Goal: Task Accomplishment & Management: Manage account settings

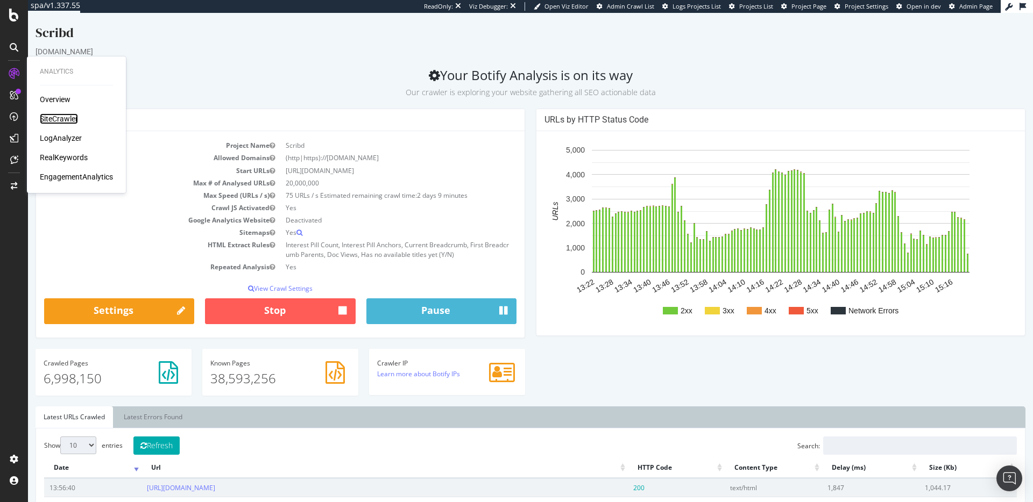
click at [47, 119] on div "SiteCrawler" at bounding box center [59, 119] width 38 height 11
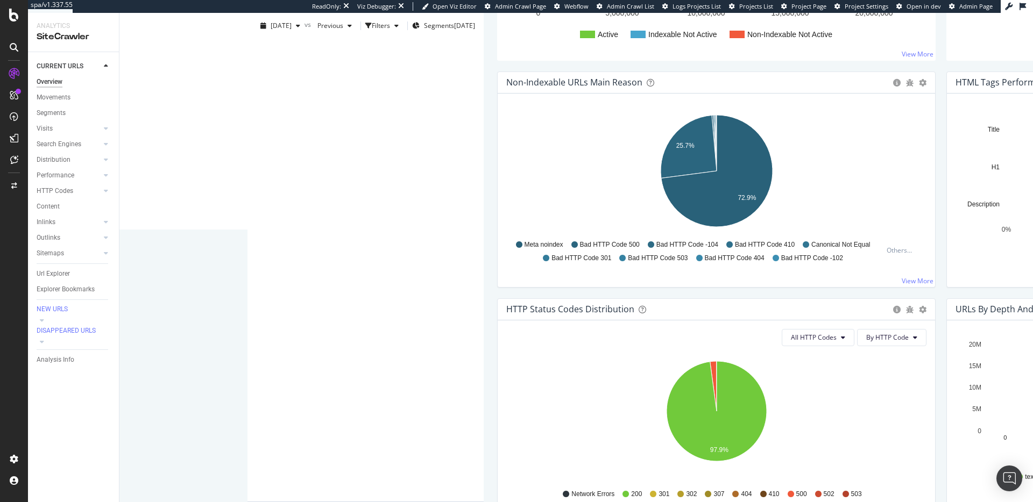
scroll to position [288, 0]
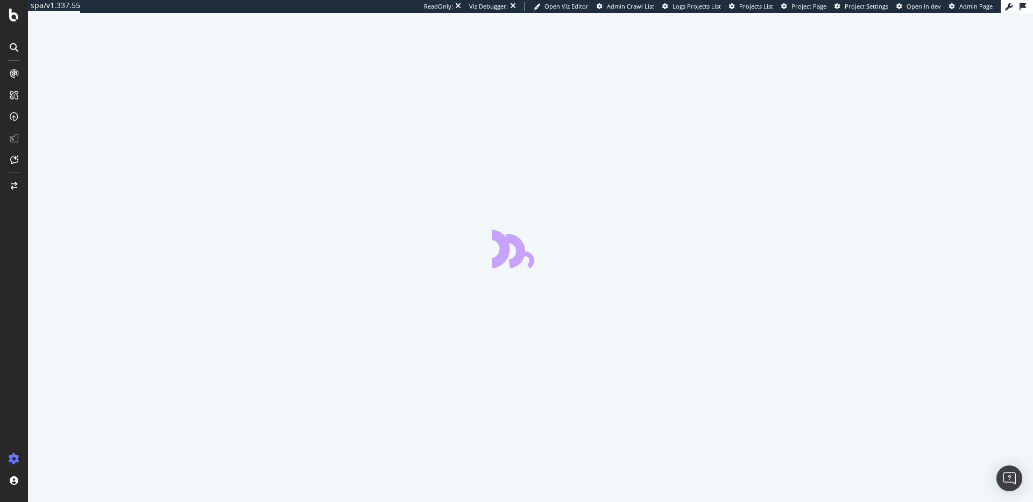
click at [14, 23] on div at bounding box center [14, 251] width 28 height 502
click at [15, 20] on icon at bounding box center [14, 15] width 10 height 13
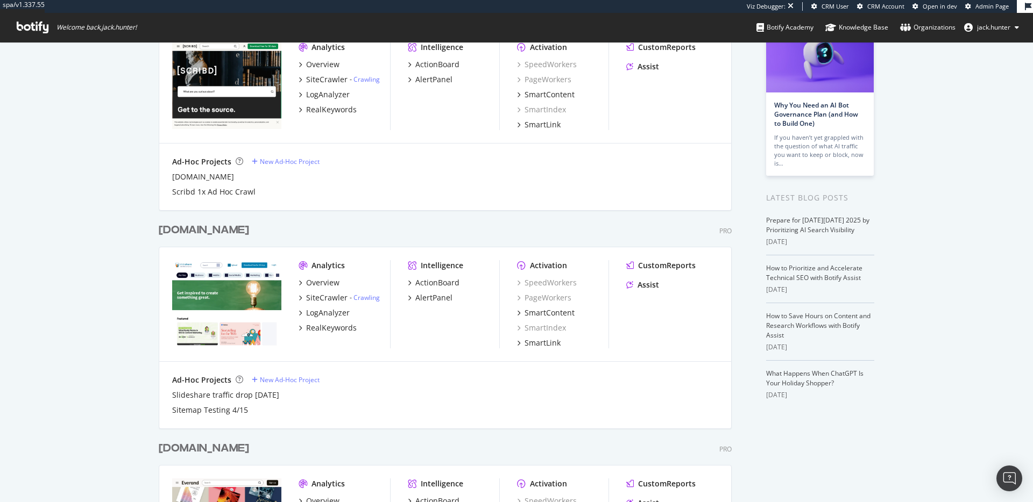
scroll to position [94, 0]
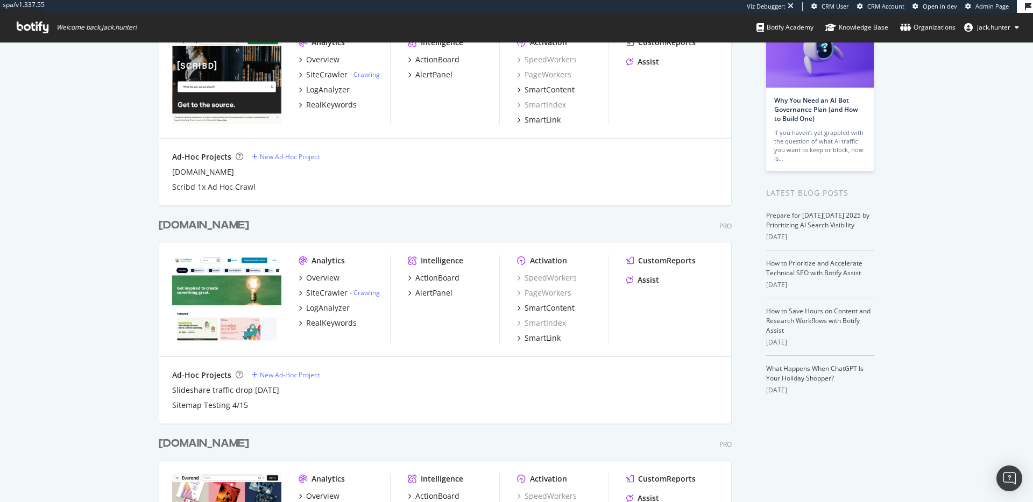
click at [213, 224] on div "slideshare.net" at bounding box center [204, 226] width 90 height 16
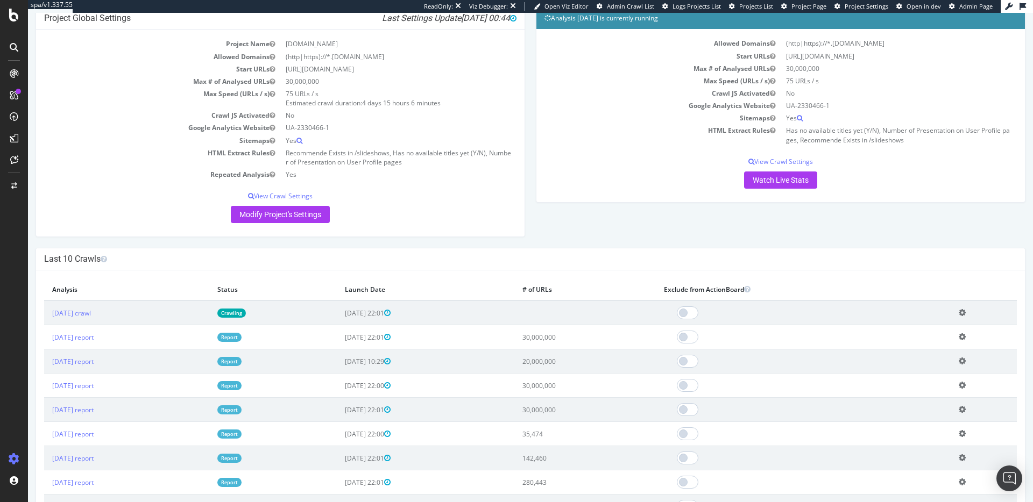
scroll to position [98, 0]
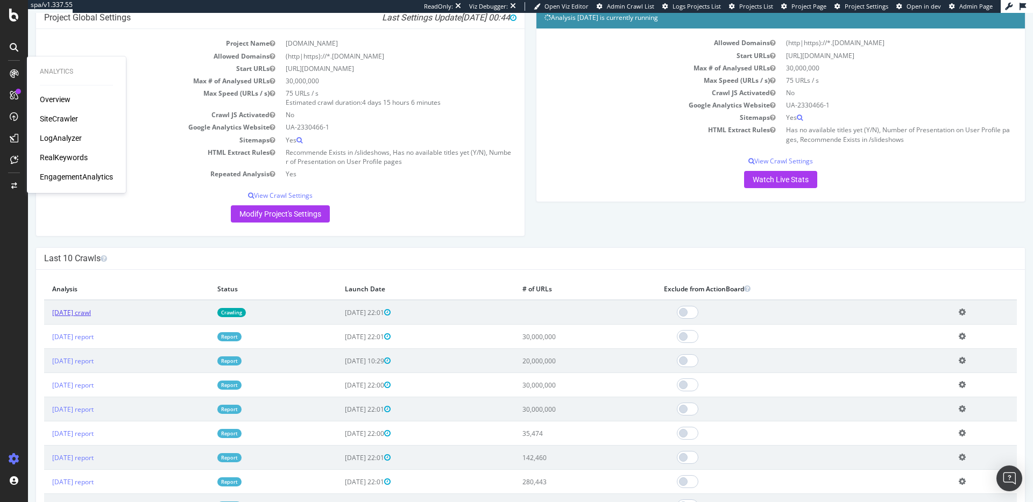
click at [91, 314] on link "2025 Oct. 2nd crawl" at bounding box center [71, 312] width 39 height 9
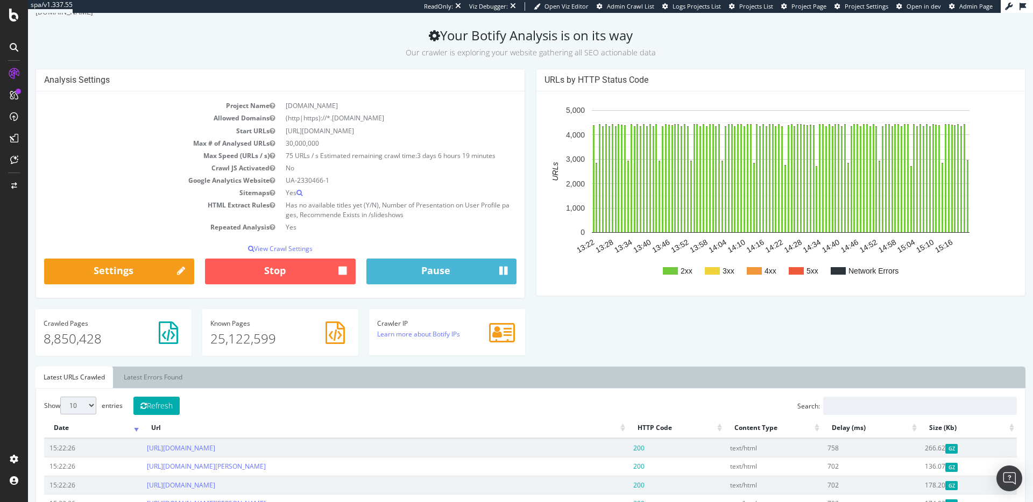
scroll to position [26, 0]
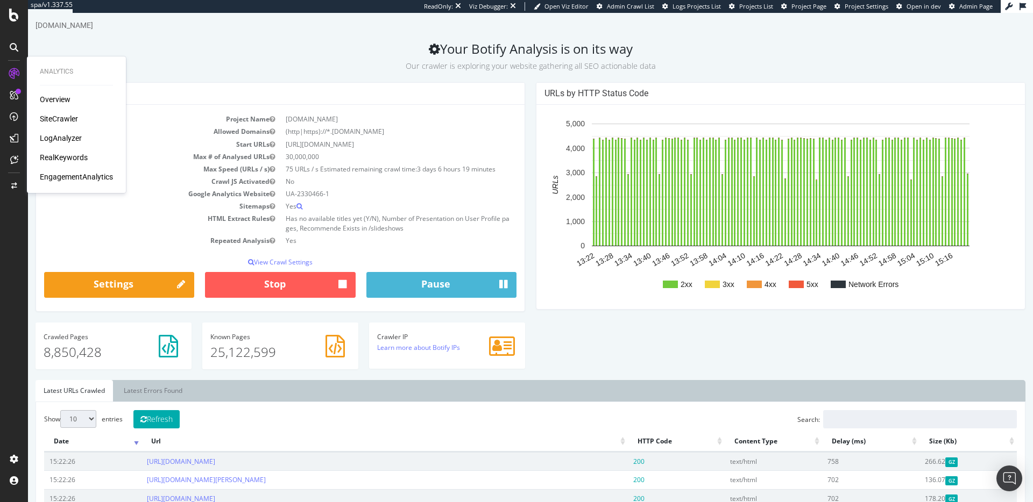
click at [58, 120] on div "SiteCrawler" at bounding box center [59, 119] width 38 height 11
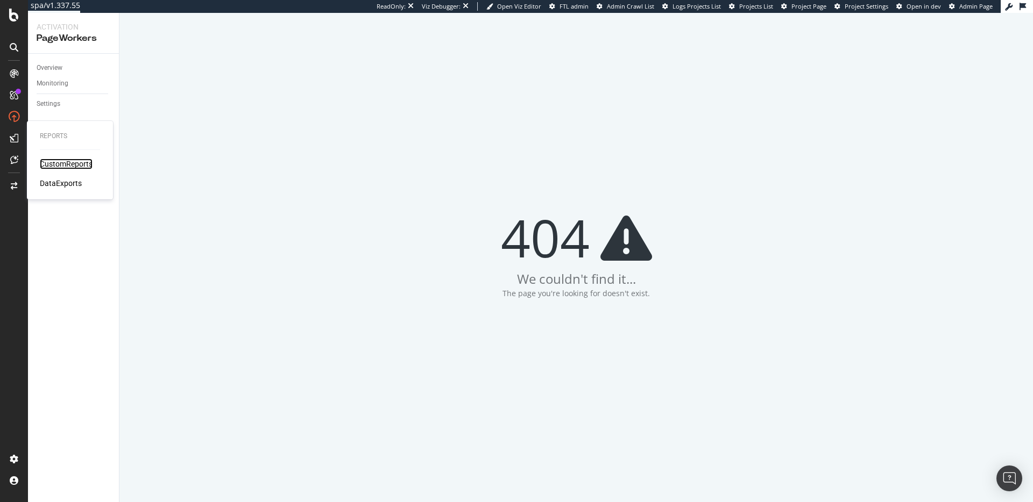
click at [56, 165] on div "CustomReports" at bounding box center [66, 164] width 53 height 11
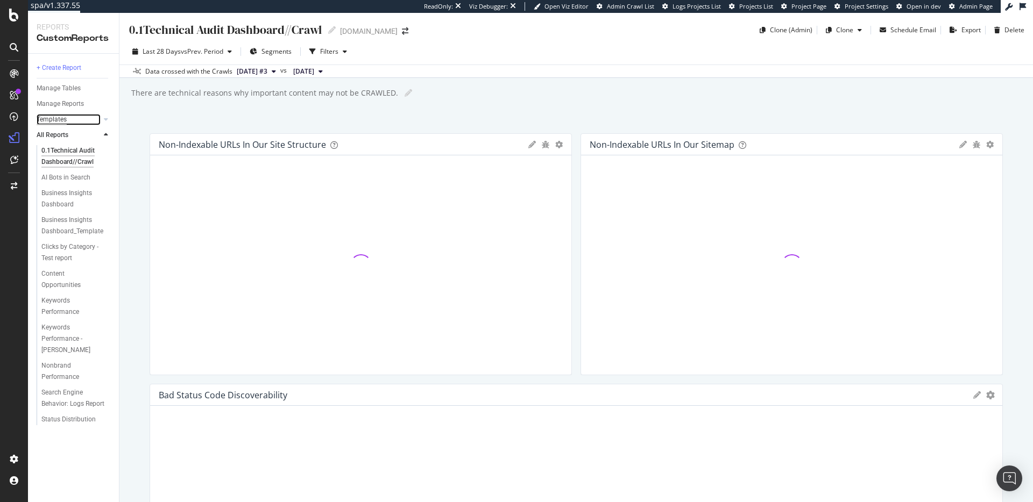
click at [64, 118] on div "Templates" at bounding box center [52, 119] width 30 height 11
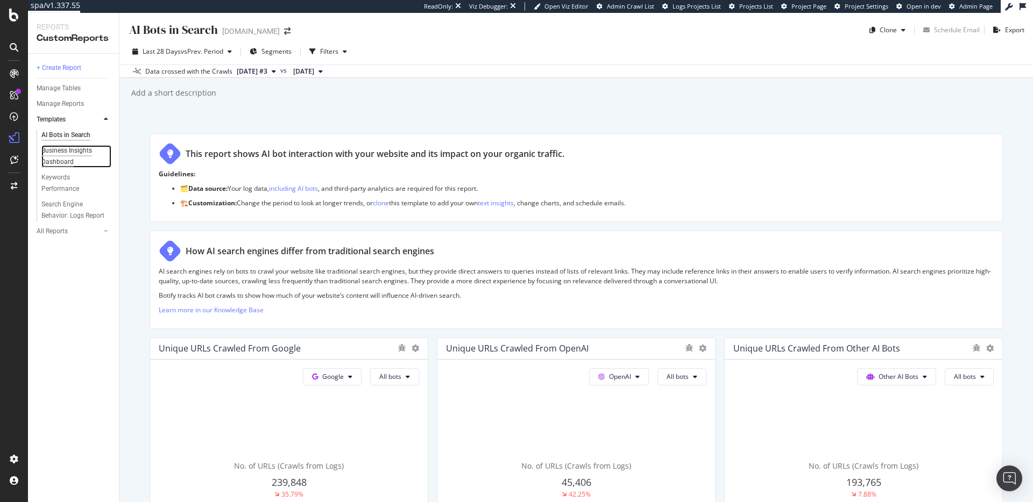
click at [84, 164] on div "Business Insights Dashboard" at bounding box center [72, 156] width 62 height 23
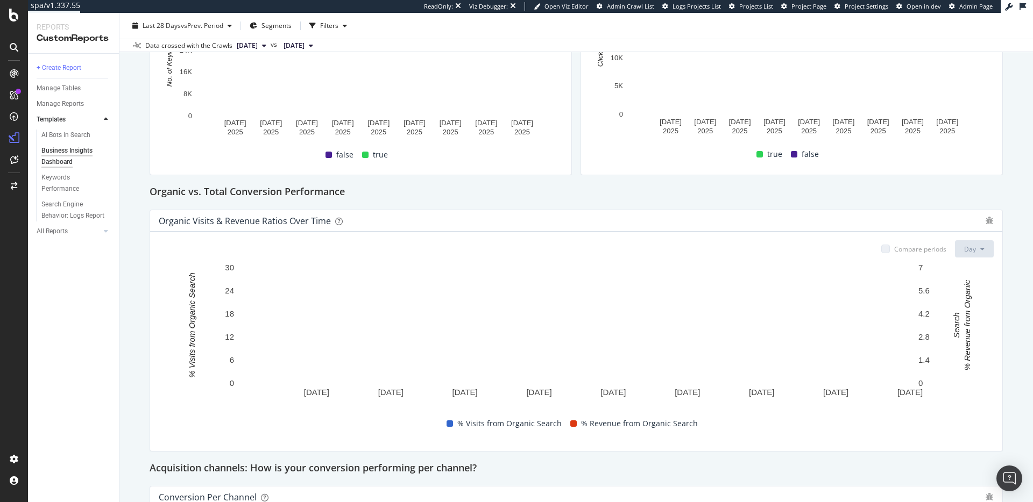
scroll to position [351, 0]
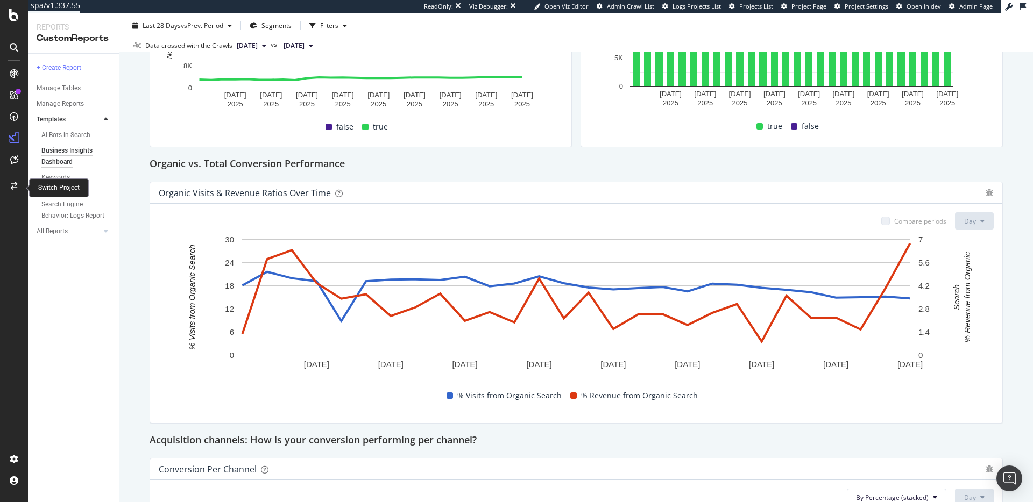
click at [43, 185] on div "Switch Project" at bounding box center [58, 187] width 41 height 9
click at [58, 182] on div "Keywords Performance" at bounding box center [71, 183] width 60 height 23
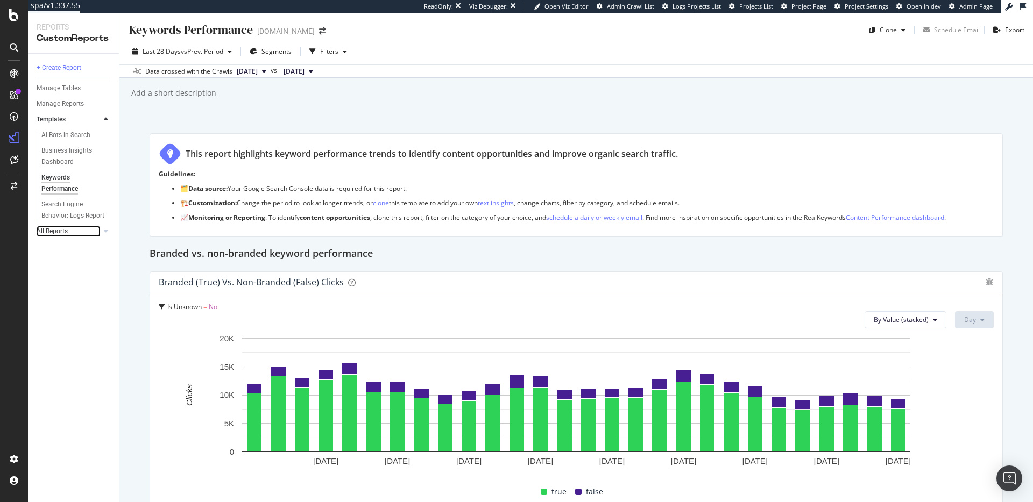
click at [68, 231] on link "All Reports" at bounding box center [69, 231] width 64 height 11
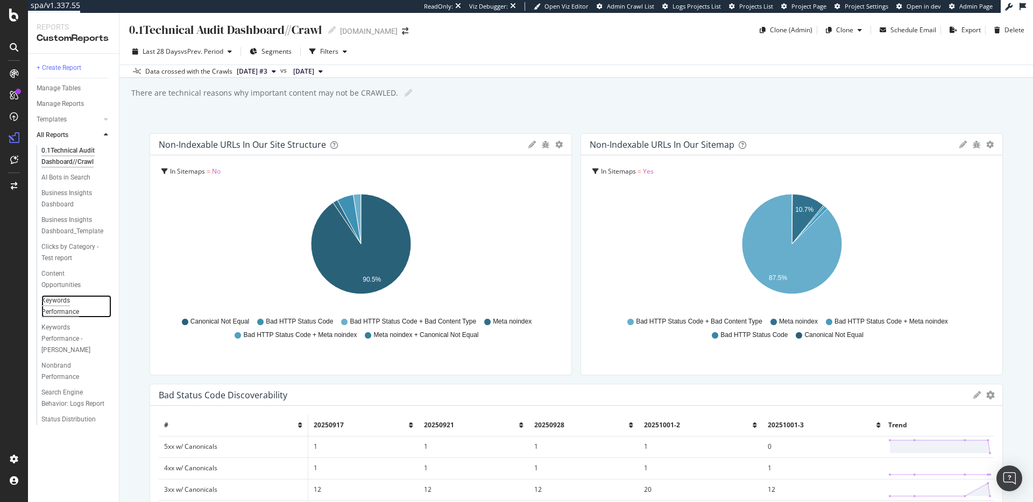
click at [70, 312] on div "Keywords Performance" at bounding box center [71, 306] width 60 height 23
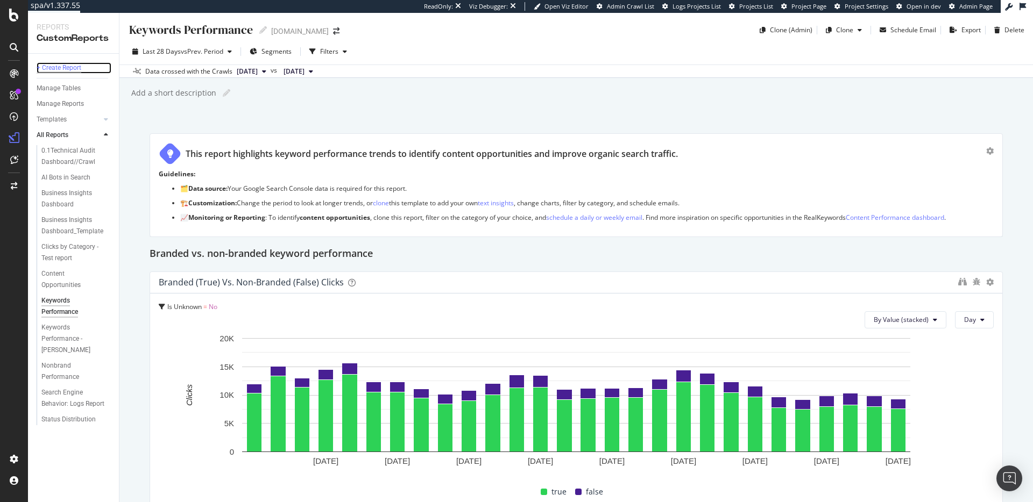
click at [61, 68] on div "+ Create Report" at bounding box center [59, 67] width 45 height 11
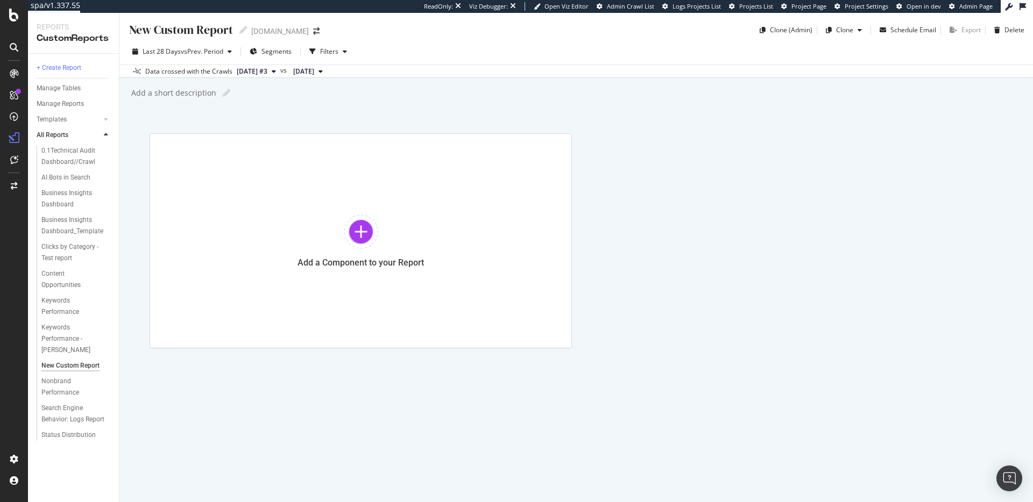
click at [177, 32] on div "New Custom Report" at bounding box center [180, 30] width 105 height 17
type input "Executive Summary Report"
click at [409, 204] on div "Add a Component to your Report" at bounding box center [361, 240] width 422 height 215
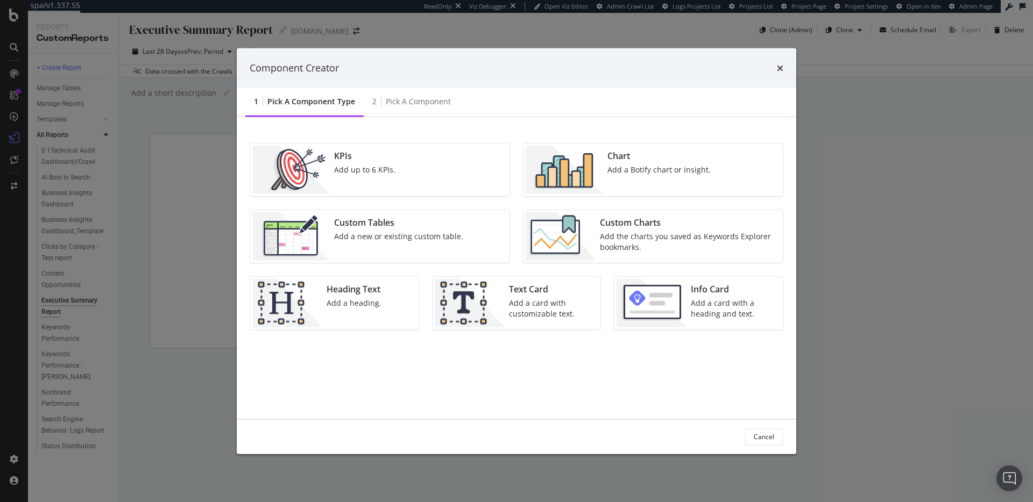
click at [590, 165] on img "modal" at bounding box center [564, 169] width 77 height 48
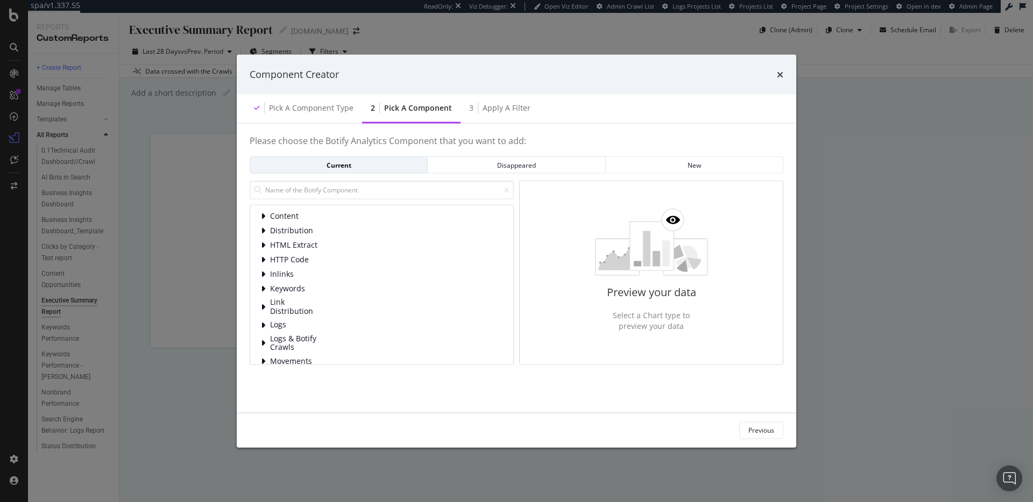
click at [341, 222] on div "Content Distribution HTML Extract HTTP Code Inlinks Keywords Link Distribution …" at bounding box center [382, 318] width 242 height 214
click at [344, 216] on div "Content" at bounding box center [382, 216] width 242 height 11
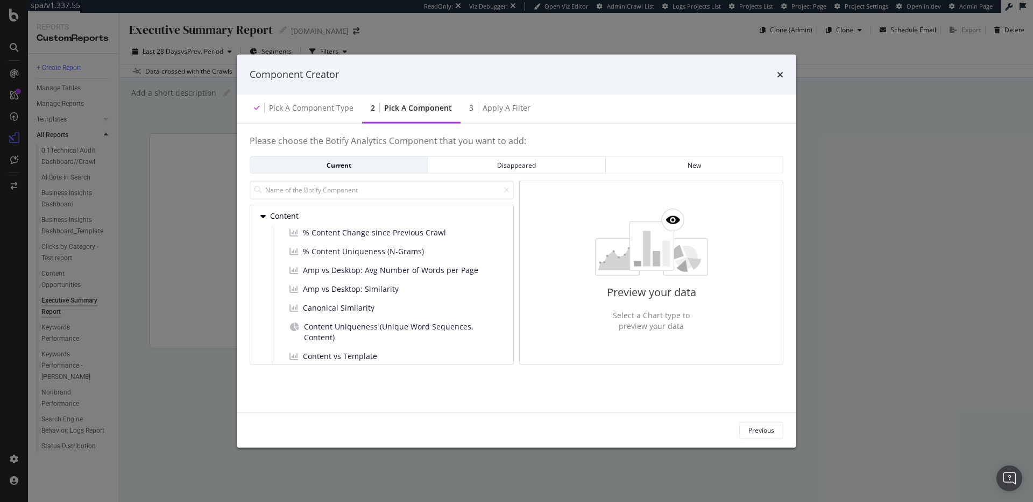
drag, startPoint x: 344, startPoint y: 216, endPoint x: 351, endPoint y: 202, distance: 15.2
click at [344, 216] on div "Content" at bounding box center [382, 216] width 242 height 11
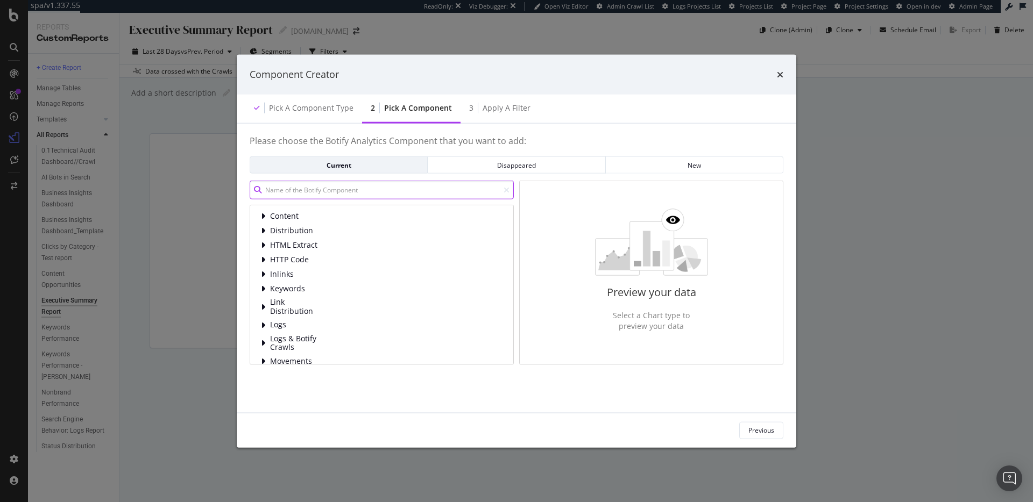
click at [357, 190] on input "modal" at bounding box center [382, 190] width 264 height 19
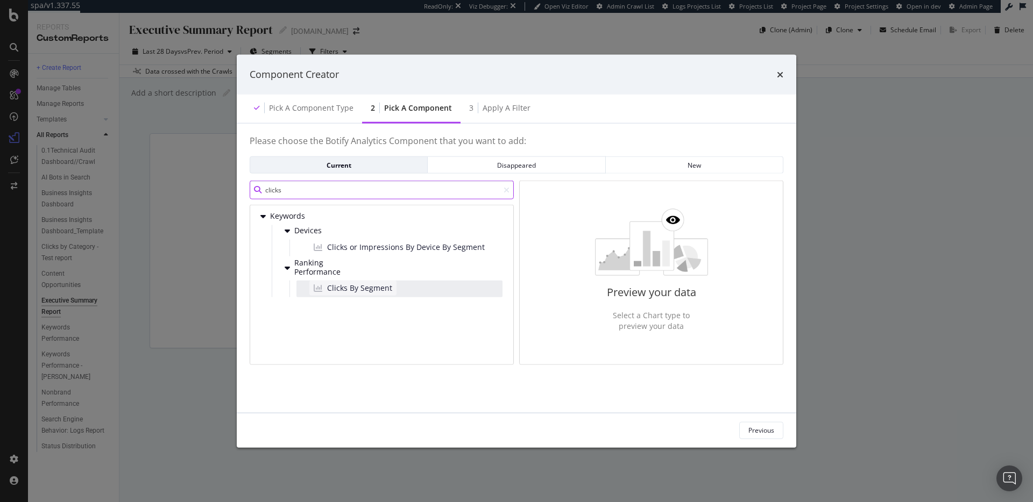
type input "clicks"
click at [356, 288] on span "Clicks By Segment" at bounding box center [359, 287] width 65 height 11
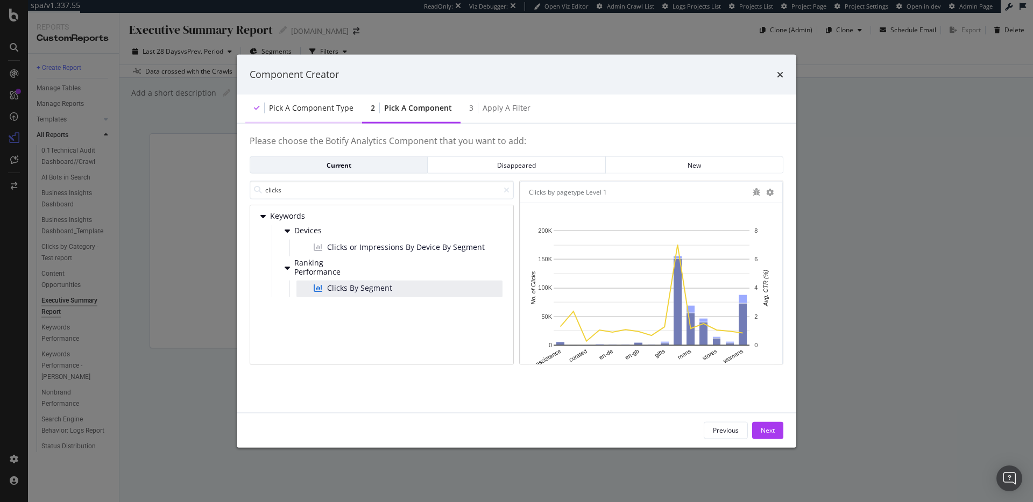
click at [293, 107] on div "Pick a Component type" at bounding box center [311, 107] width 84 height 11
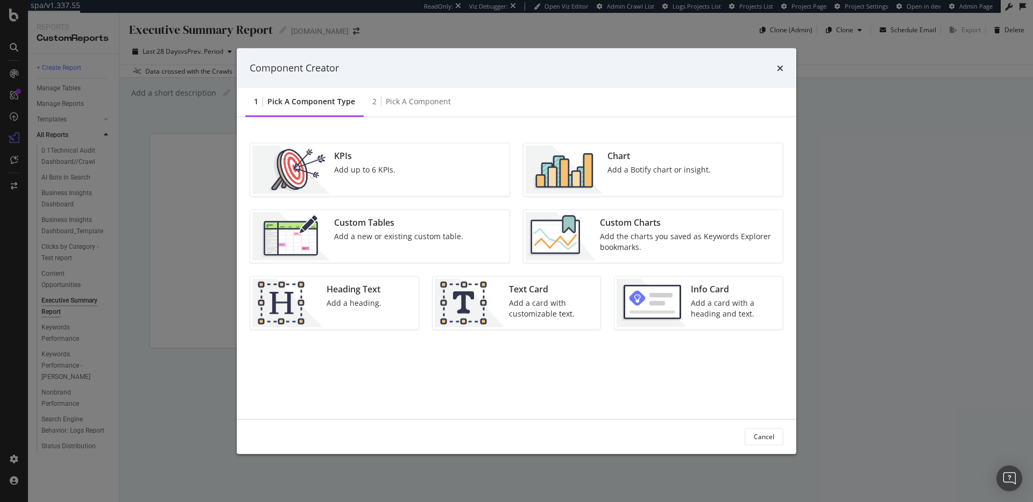
click at [612, 229] on div "Custom Charts Add the charts you saved as Keywords Explorer bookmarks." at bounding box center [687, 236] width 185 height 48
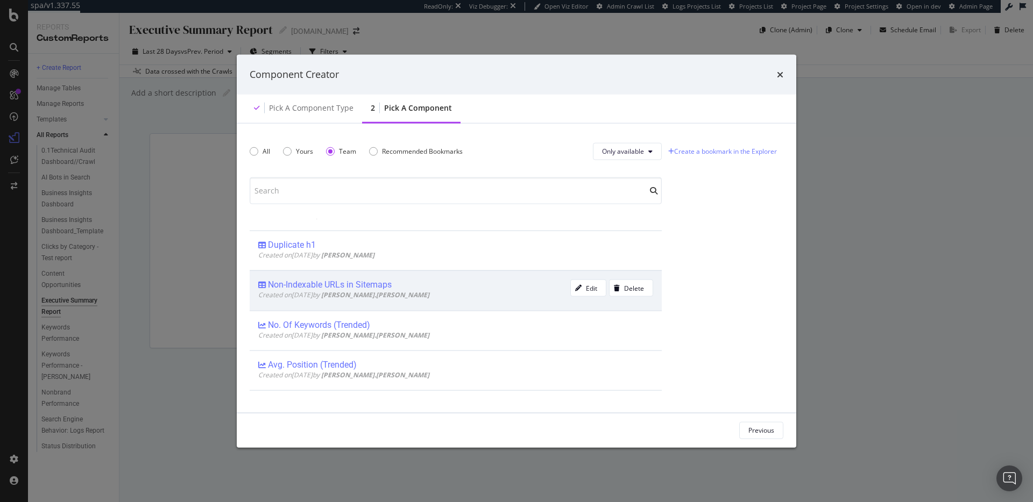
scroll to position [751, 0]
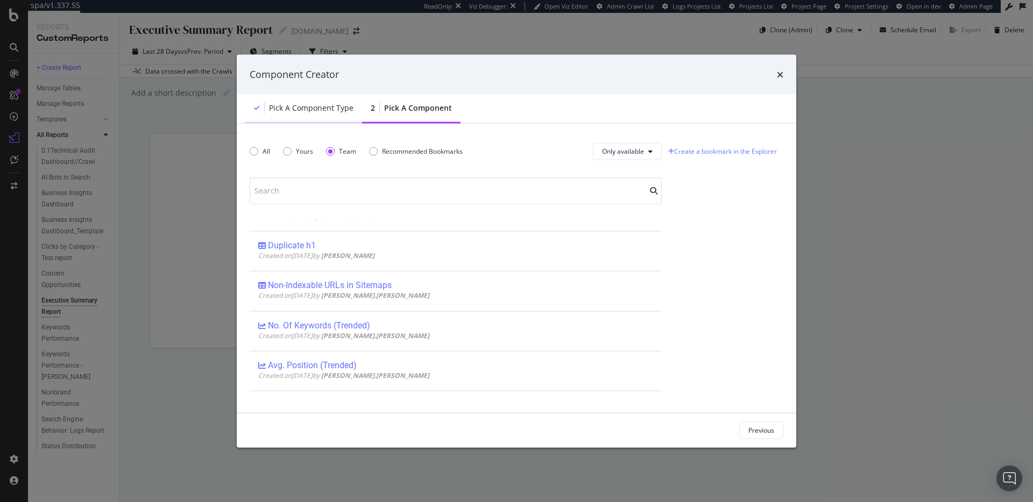
click at [328, 106] on div "Pick a Component type" at bounding box center [311, 107] width 84 height 11
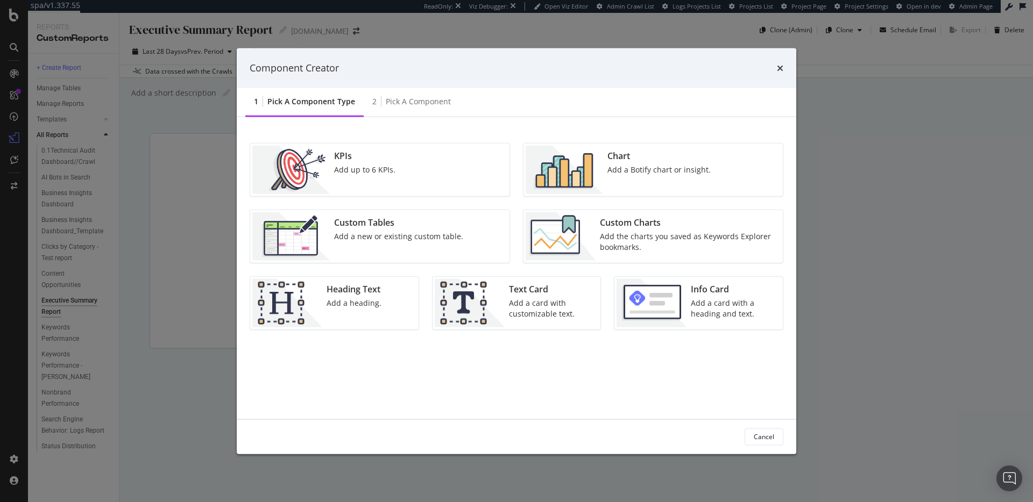
click at [634, 175] on div "Chart Add a Botify chart or insight." at bounding box center [659, 169] width 112 height 48
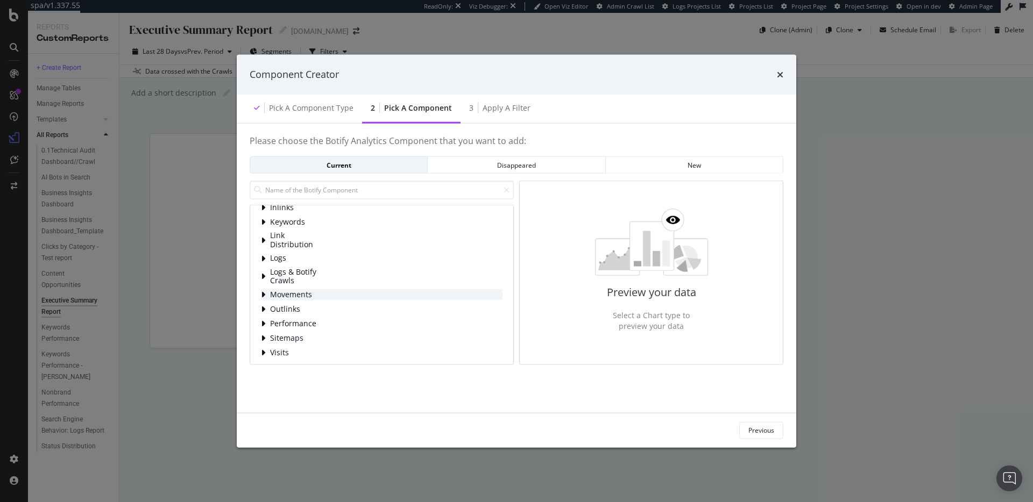
scroll to position [69, 0]
click at [338, 327] on div "Content Distribution HTML Extract HTTP Code Inlinks Keywords Link Distribution …" at bounding box center [382, 248] width 242 height 214
click at [337, 323] on div "Performance" at bounding box center [382, 321] width 242 height 11
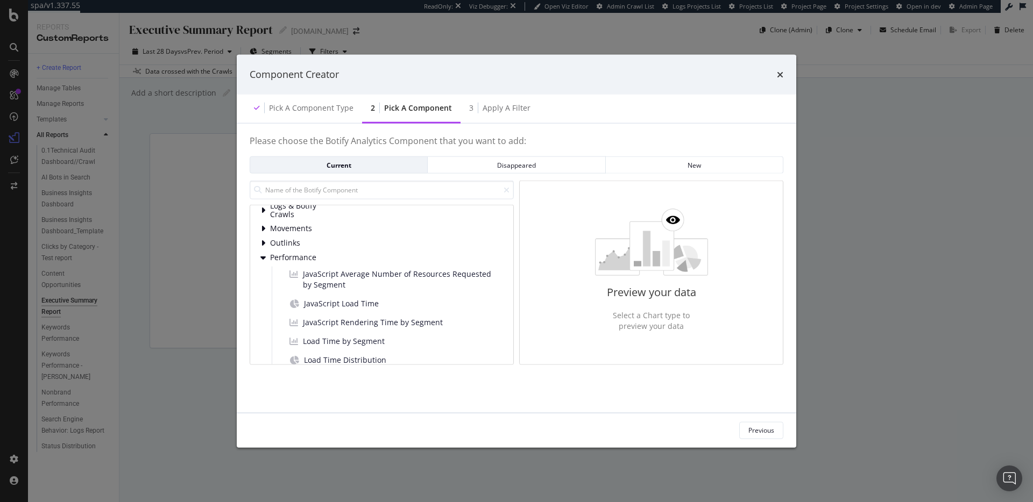
click at [318, 256] on div "Performance" at bounding box center [382, 257] width 242 height 11
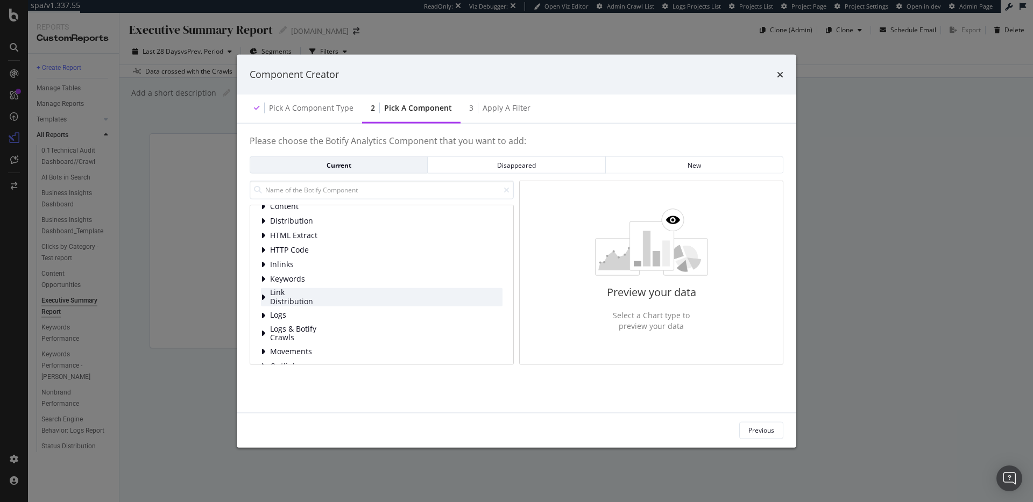
scroll to position [0, 0]
click at [310, 285] on span "Keywords" at bounding box center [294, 289] width 48 height 9
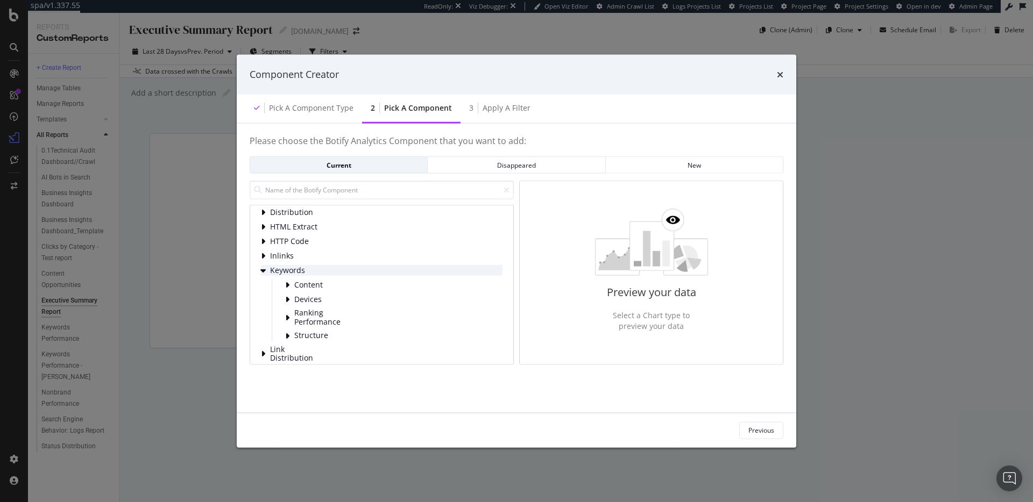
scroll to position [30, 0]
click at [335, 278] on span "Content" at bounding box center [318, 274] width 48 height 9
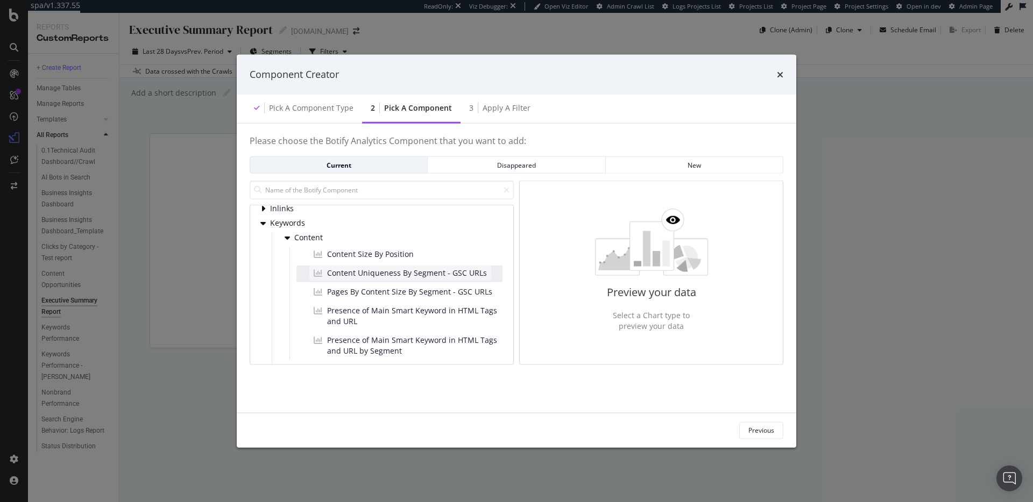
scroll to position [55, 0]
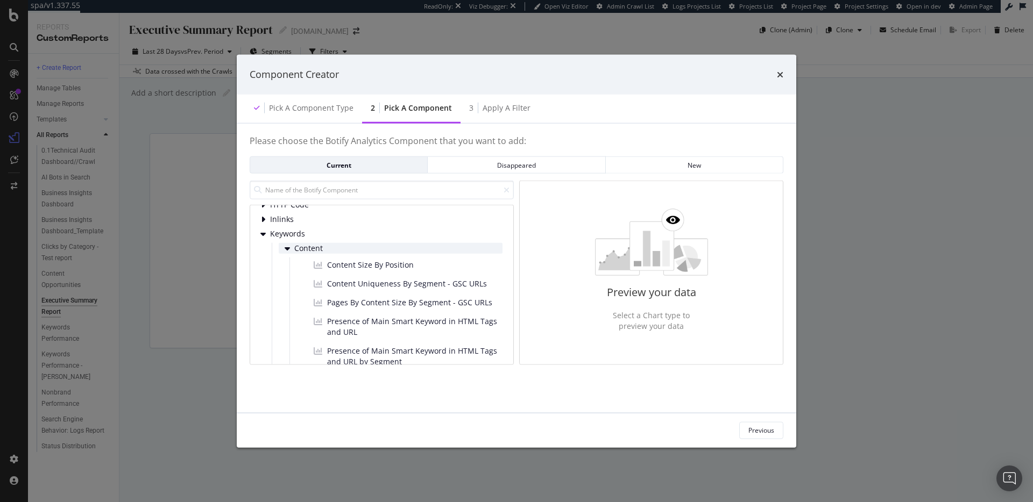
click at [330, 250] on span "Content" at bounding box center [318, 248] width 48 height 9
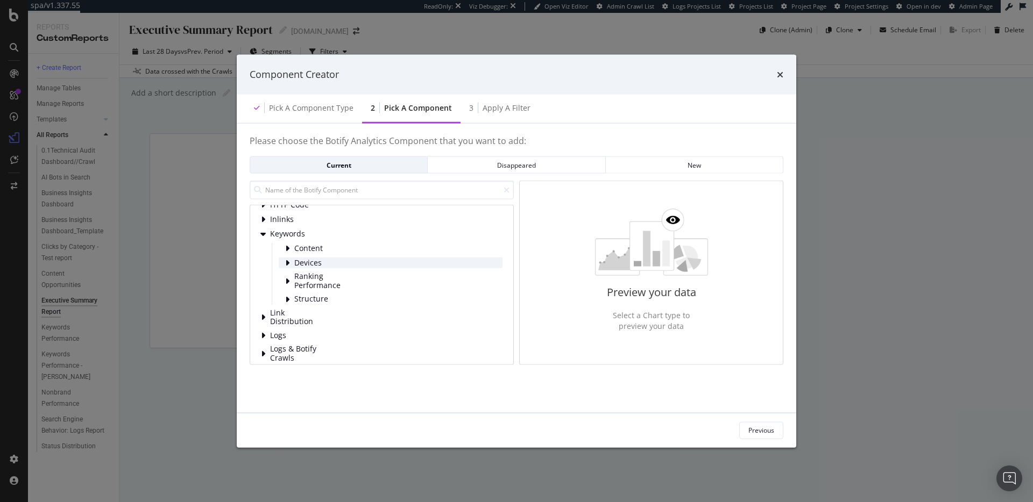
scroll to position [67, 0]
click at [341, 286] on span "Structure" at bounding box center [318, 286] width 48 height 9
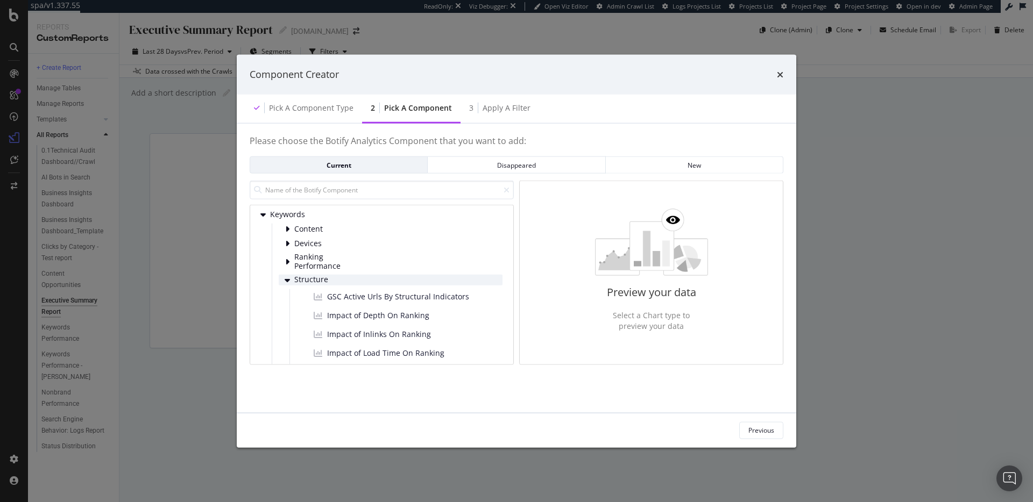
click at [334, 281] on span "Structure" at bounding box center [318, 279] width 48 height 9
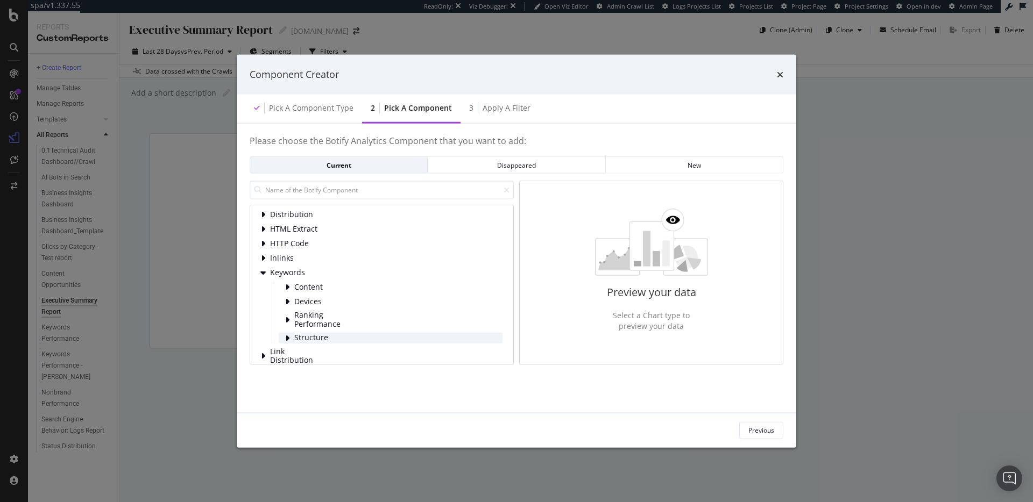
scroll to position [0, 0]
click at [309, 219] on span "Content" at bounding box center [294, 216] width 48 height 9
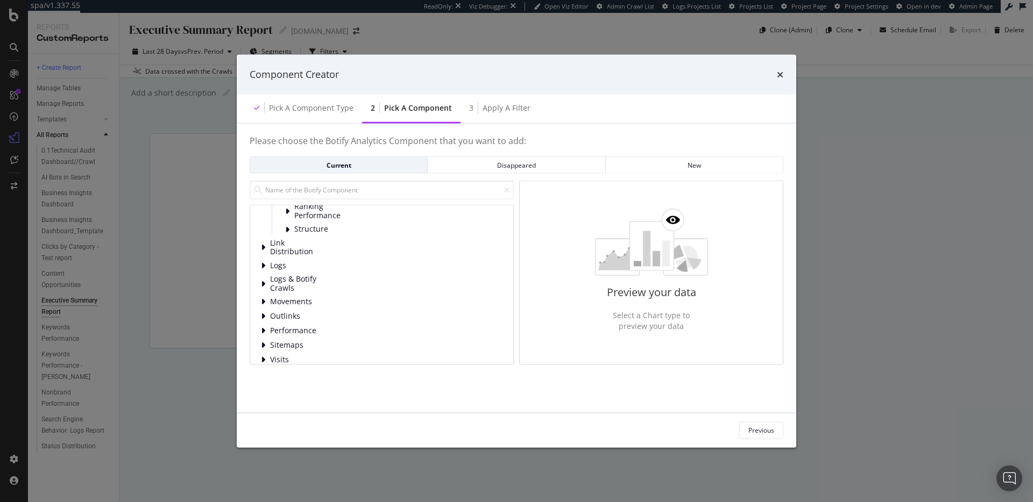
scroll to position [543, 0]
click at [304, 350] on span "Visits" at bounding box center [294, 350] width 48 height 9
click at [307, 349] on span "Visits" at bounding box center [294, 350] width 48 height 9
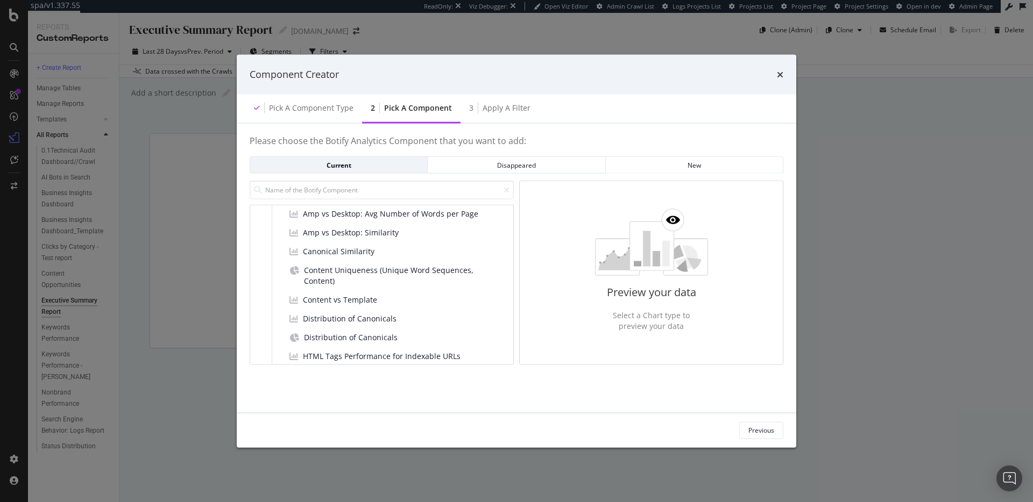
scroll to position [0, 0]
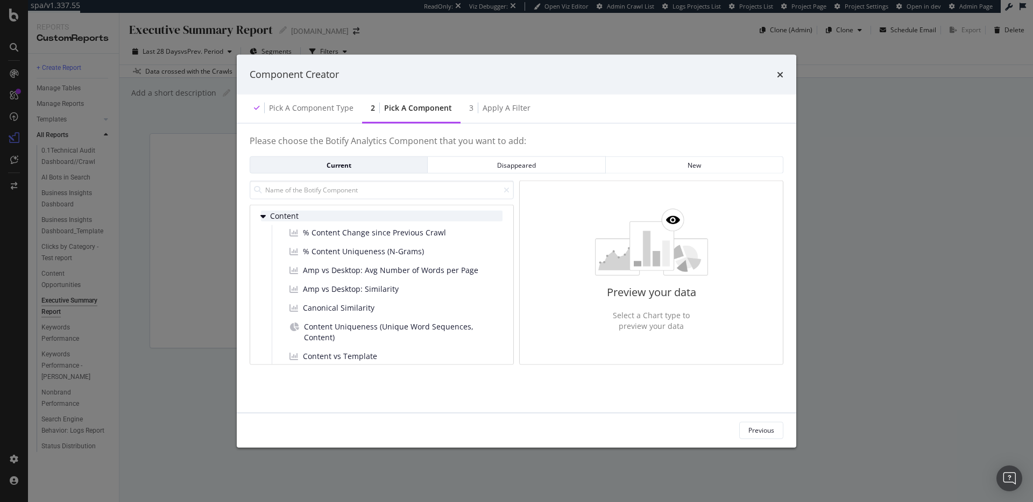
click at [296, 217] on span "Content" at bounding box center [294, 216] width 48 height 9
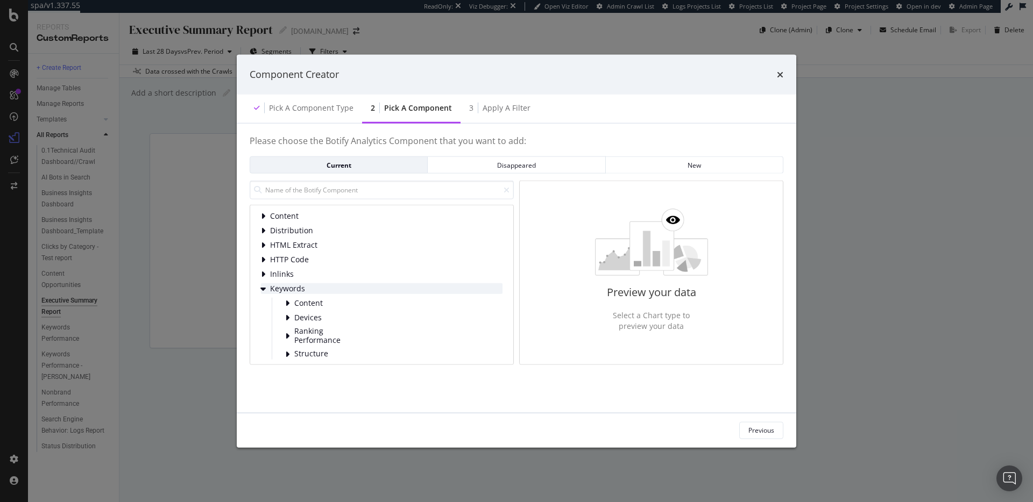
click at [296, 293] on div "Keywords" at bounding box center [382, 288] width 242 height 11
click at [779, 72] on icon "times" at bounding box center [780, 74] width 6 height 9
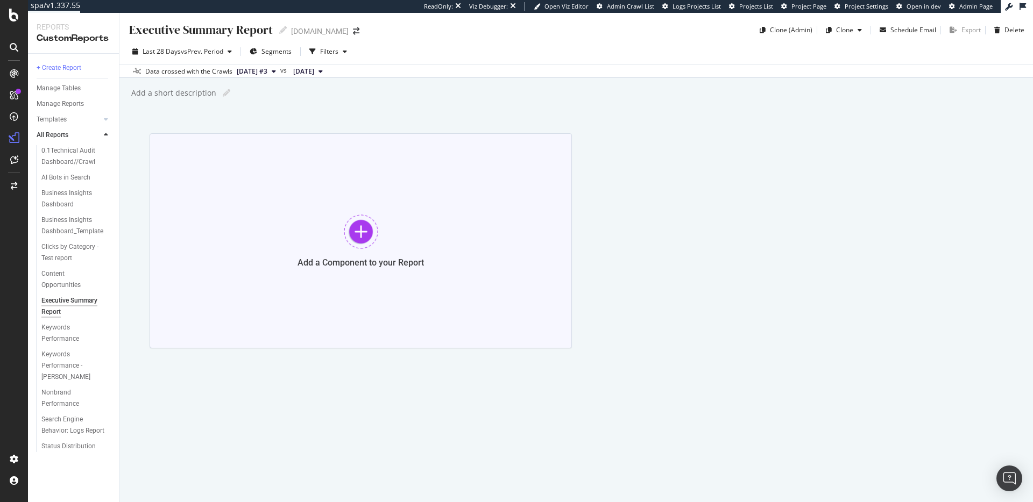
click at [360, 219] on div at bounding box center [361, 232] width 34 height 34
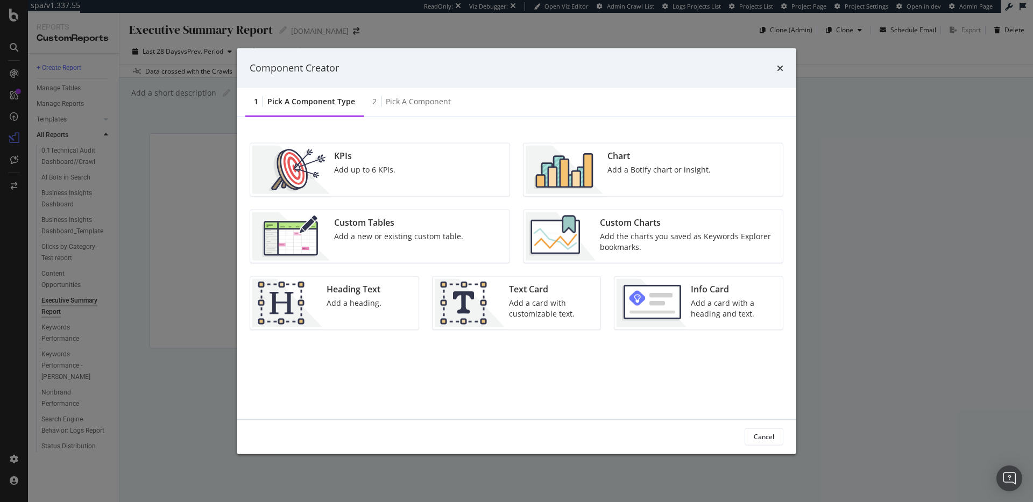
click at [608, 236] on div "Add the charts you saved as Keywords Explorer bookmarks." at bounding box center [688, 242] width 176 height 22
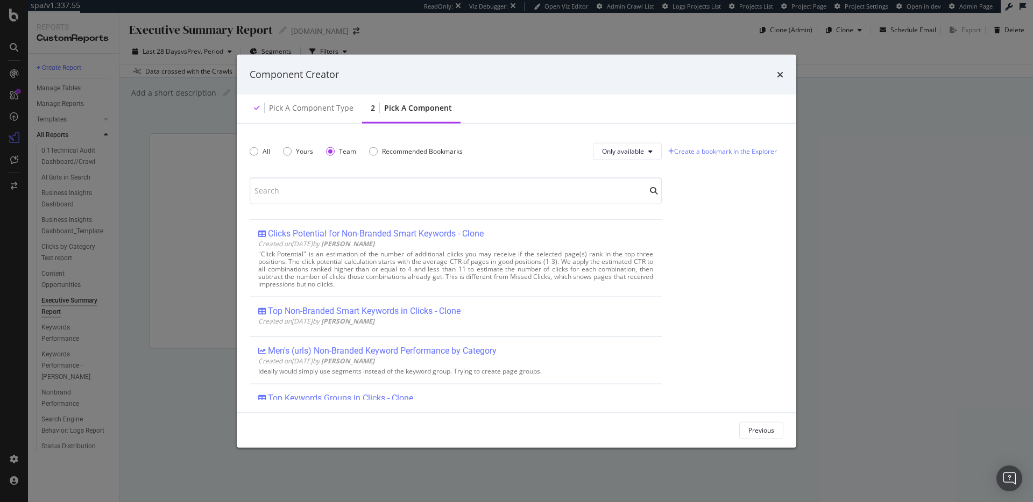
click at [403, 145] on div "All Yours Team Recommended Bookmarks" at bounding box center [363, 151] width 226 height 30
click at [399, 149] on div "Recommended Bookmarks" at bounding box center [422, 151] width 81 height 9
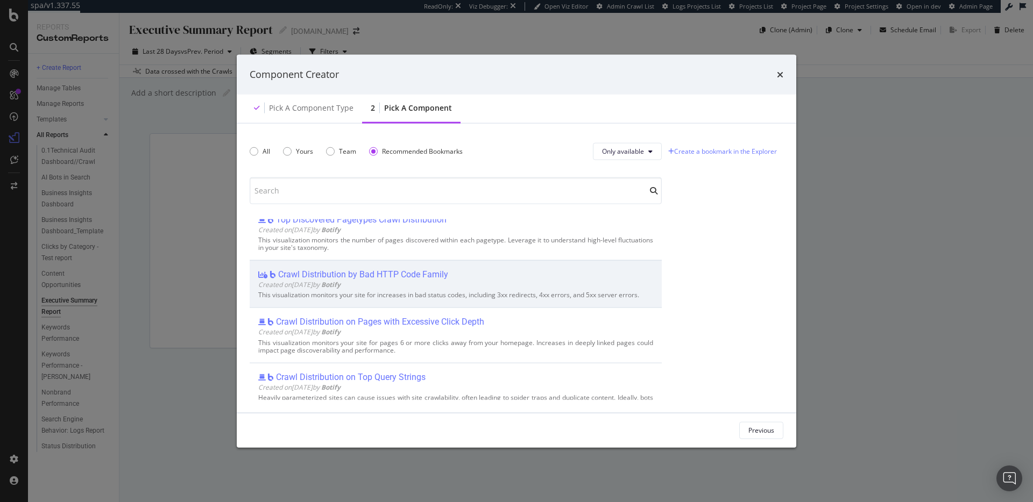
scroll to position [157, 0]
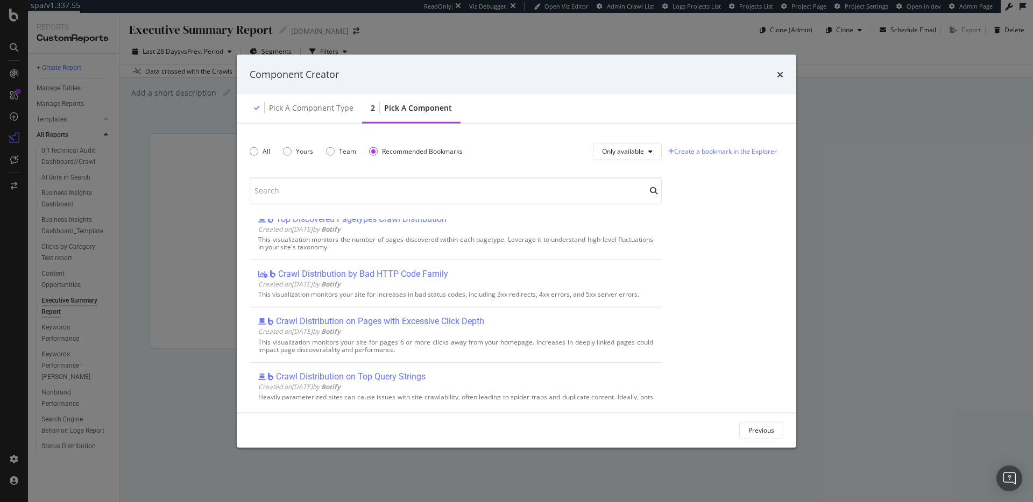
click at [334, 156] on div "All Yours Team Recommended Bookmarks" at bounding box center [363, 151] width 226 height 30
click at [331, 153] on div "Team" at bounding box center [330, 151] width 9 height 9
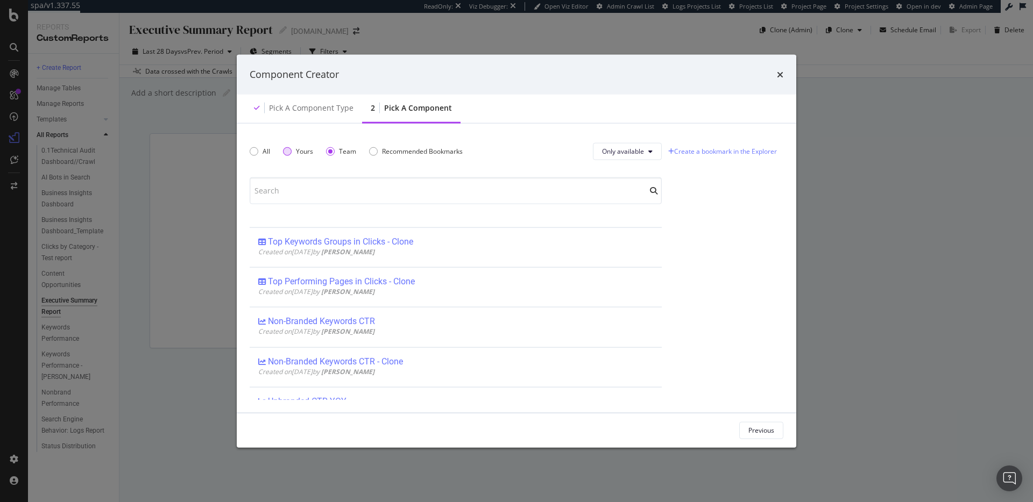
click at [292, 151] on div "Yours" at bounding box center [298, 151] width 30 height 9
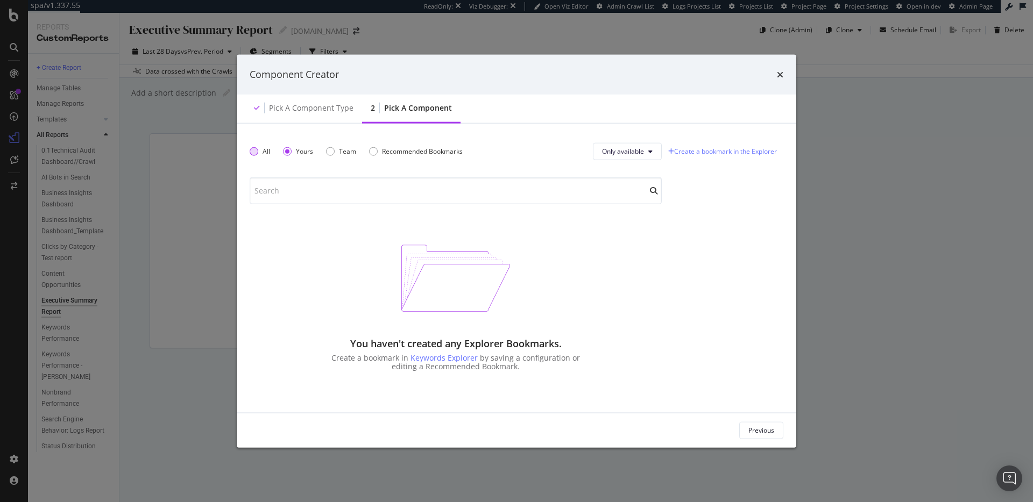
click at [252, 154] on div "All" at bounding box center [254, 151] width 9 height 9
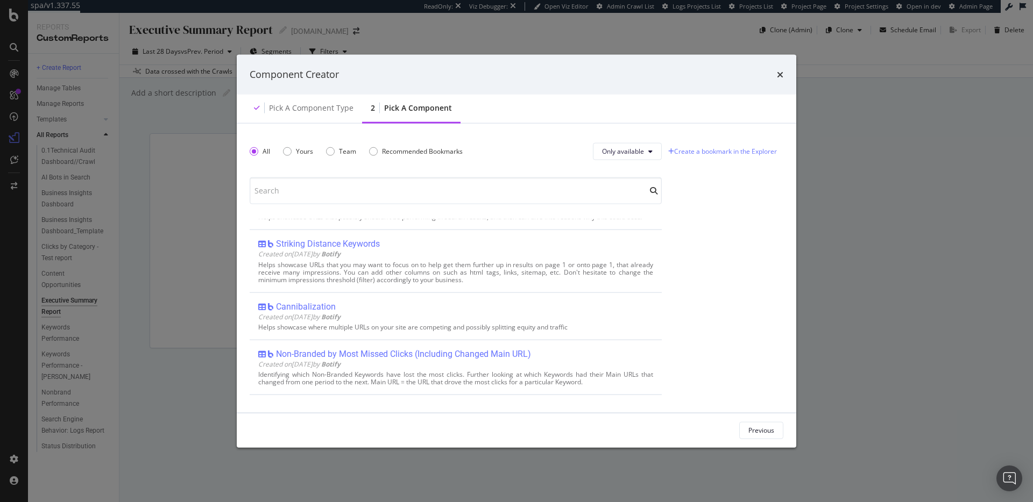
scroll to position [2449, 0]
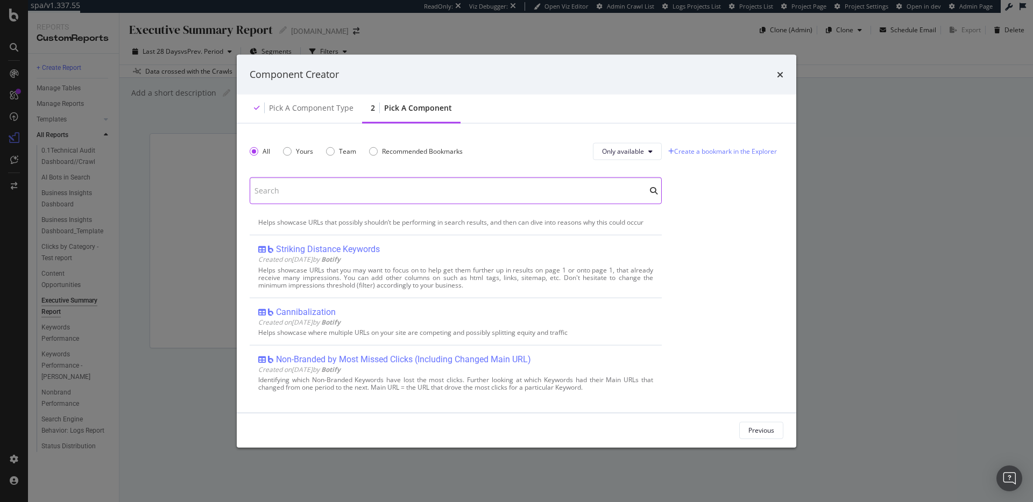
click at [423, 184] on input "modal" at bounding box center [456, 190] width 412 height 27
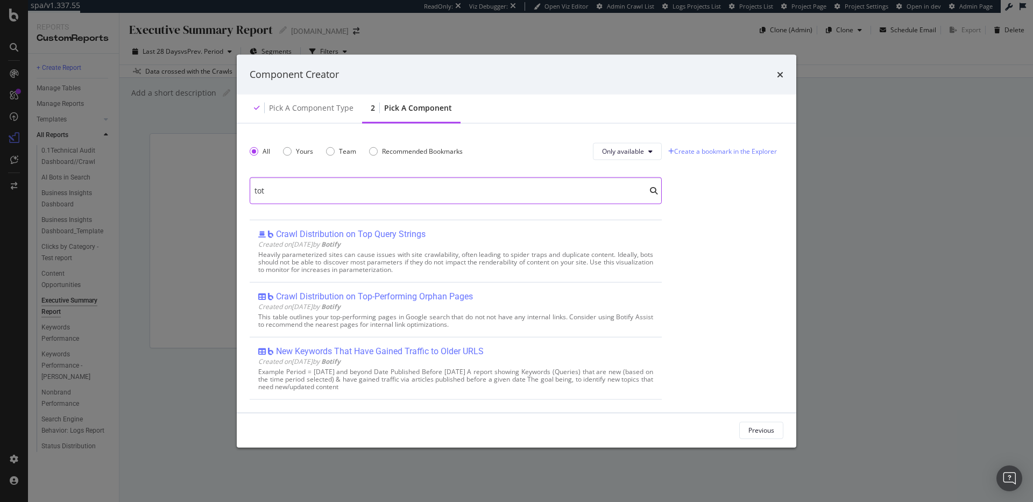
scroll to position [731, 0]
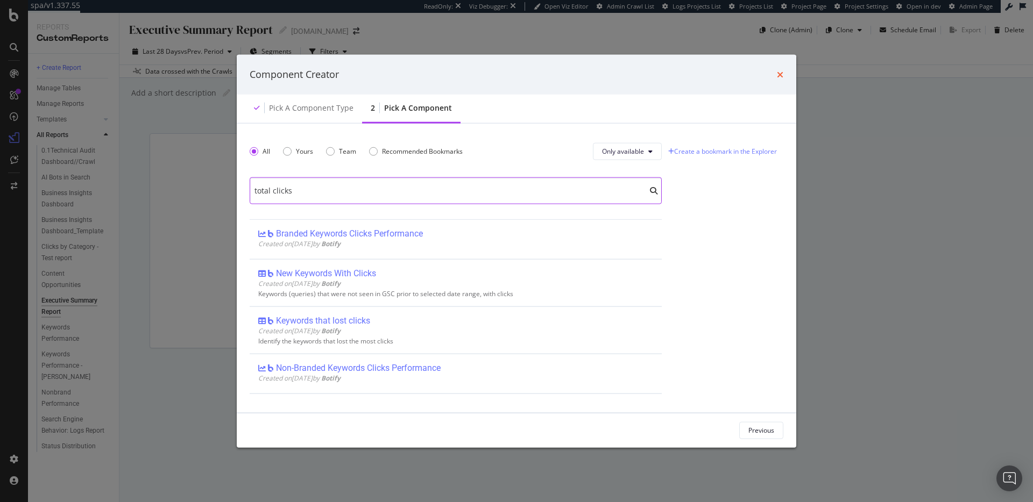
type input "total clicks"
click at [781, 71] on icon "times" at bounding box center [780, 74] width 6 height 9
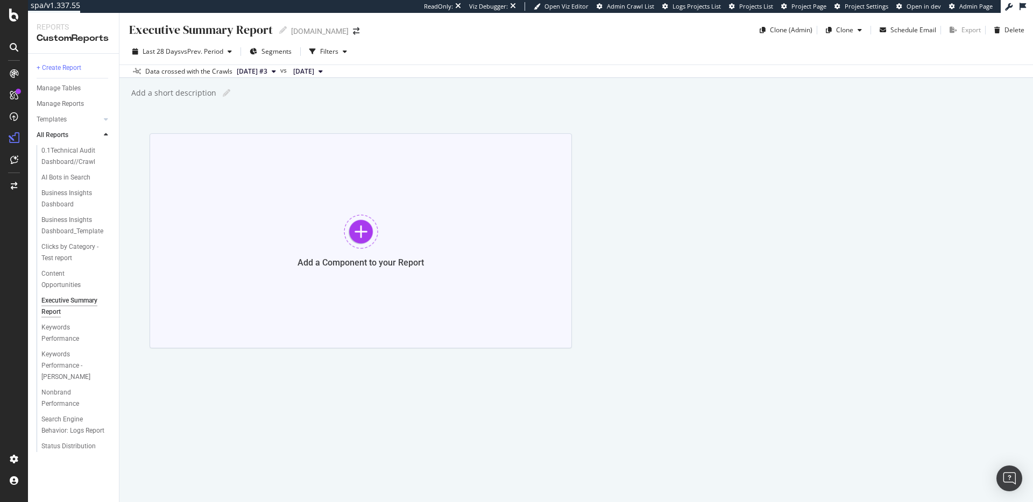
click at [388, 219] on div "Add a Component to your Report" at bounding box center [361, 240] width 422 height 215
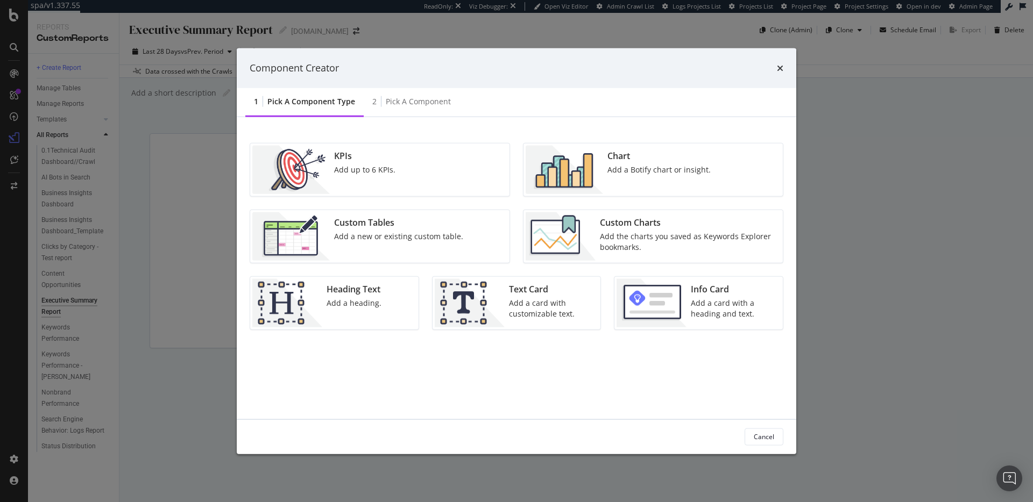
click at [638, 236] on div "Add the charts you saved as Keywords Explorer bookmarks." at bounding box center [688, 242] width 176 height 22
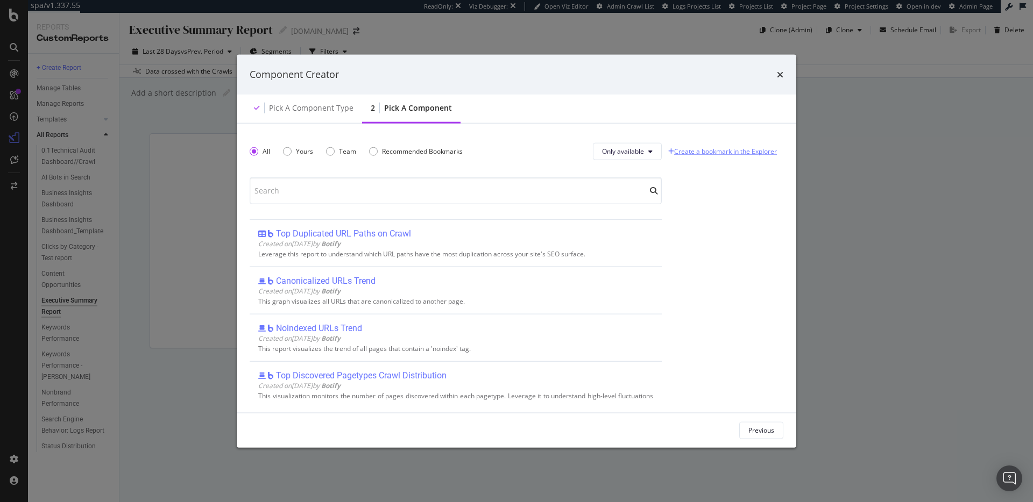
click at [685, 154] on link "Create a bookmark in the Explorer" at bounding box center [722, 152] width 113 height 16
click at [781, 77] on icon "times" at bounding box center [780, 74] width 6 height 9
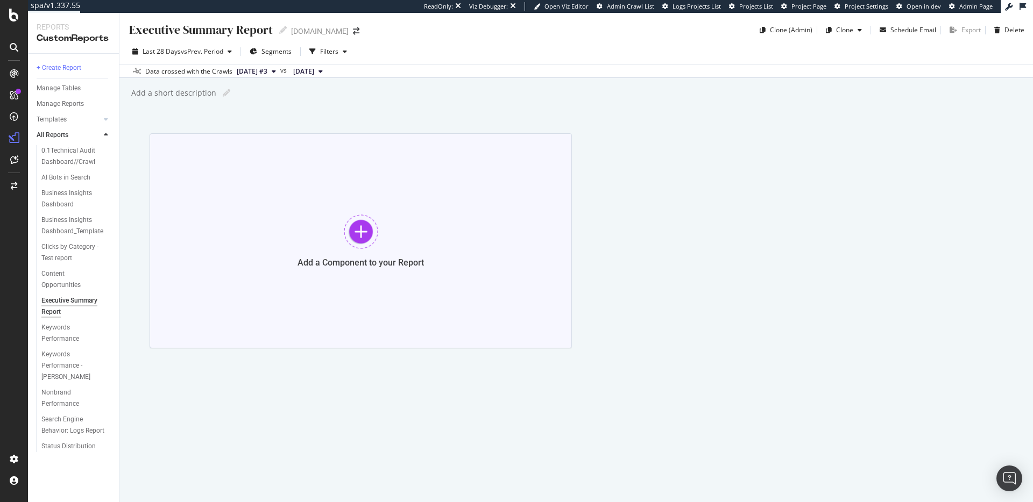
click at [353, 221] on div at bounding box center [361, 232] width 34 height 34
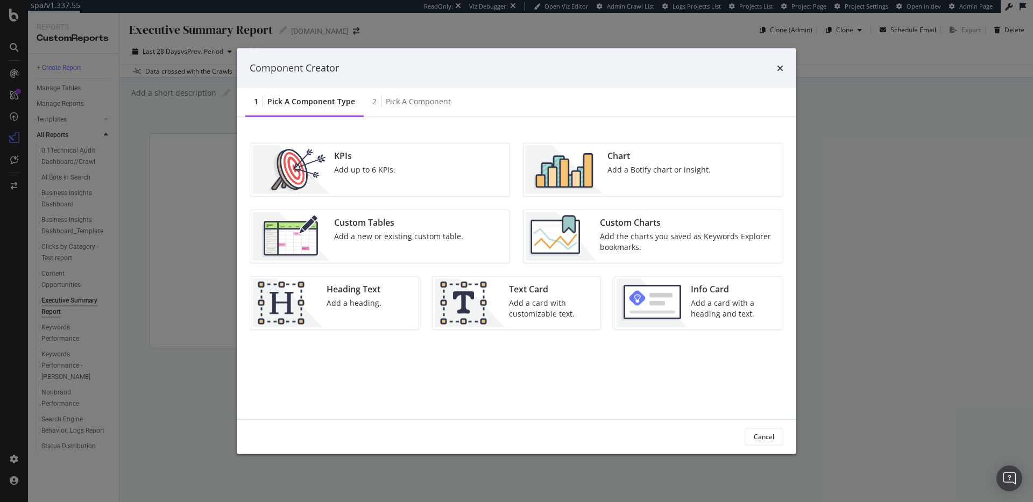
click at [365, 166] on div "Add up to 6 KPIs." at bounding box center [364, 169] width 61 height 11
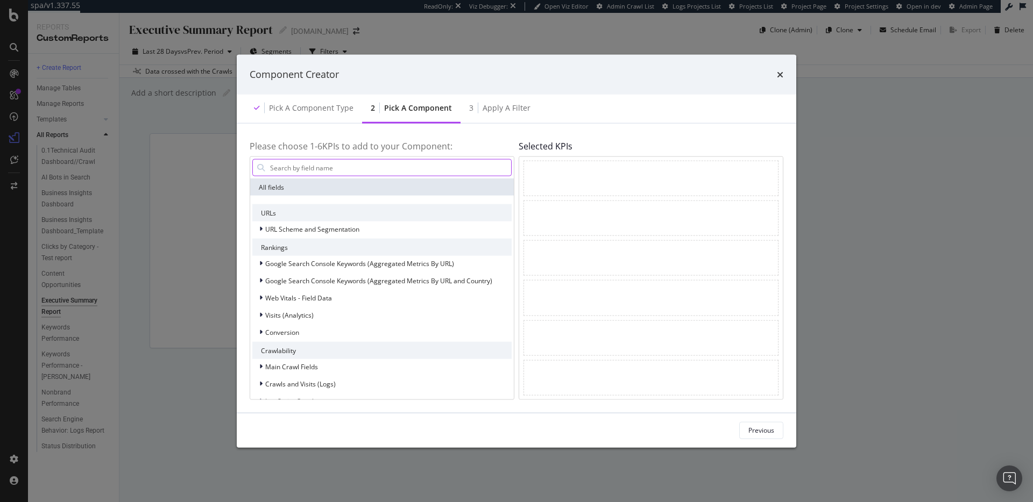
click at [380, 170] on input "modal" at bounding box center [390, 168] width 242 height 16
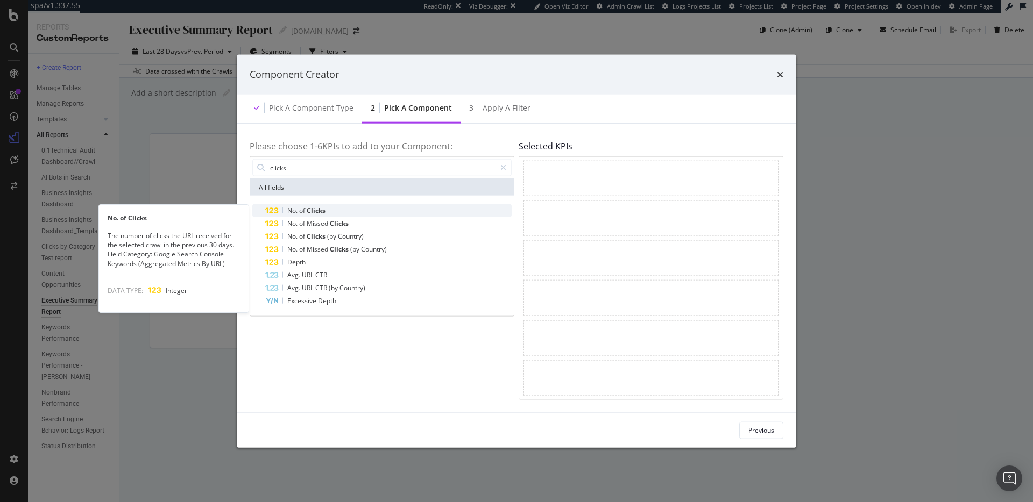
type input "clicks"
click at [392, 208] on div "No. of Clicks" at bounding box center [388, 210] width 246 height 13
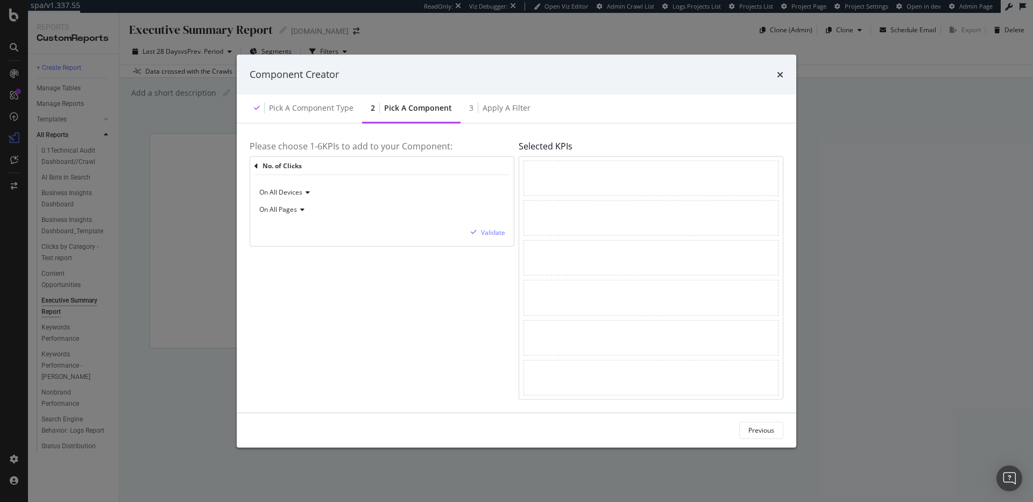
click at [306, 211] on div "On All Pages" at bounding box center [382, 209] width 246 height 17
click at [441, 227] on div "Validate" at bounding box center [379, 232] width 251 height 11
click at [506, 235] on div "On All Devices On All Pages Validate" at bounding box center [382, 210] width 264 height 71
click at [491, 232] on div "Validate" at bounding box center [493, 232] width 24 height 9
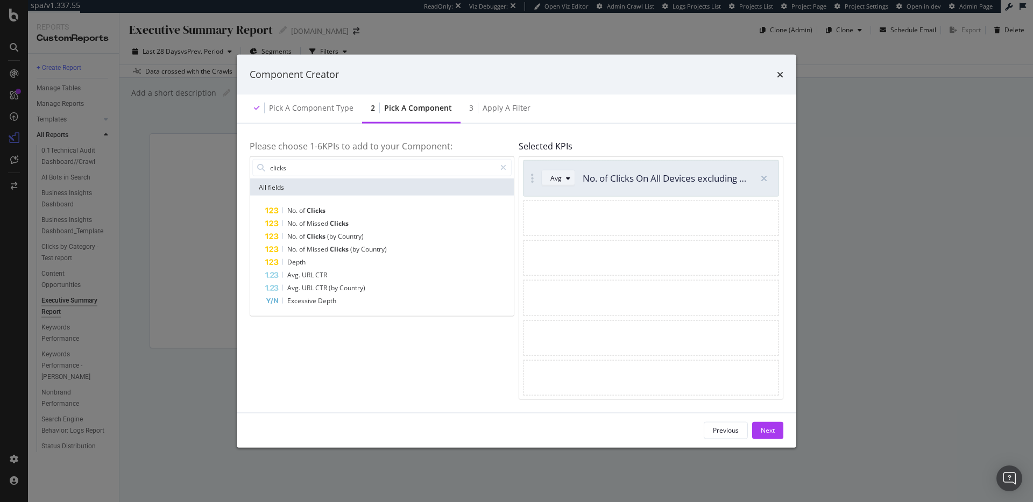
click at [565, 174] on div "Avg" at bounding box center [562, 178] width 24 height 15
click at [567, 210] on div "Sum" at bounding box center [561, 214] width 13 height 9
click at [775, 428] on button "Next" at bounding box center [767, 430] width 31 height 17
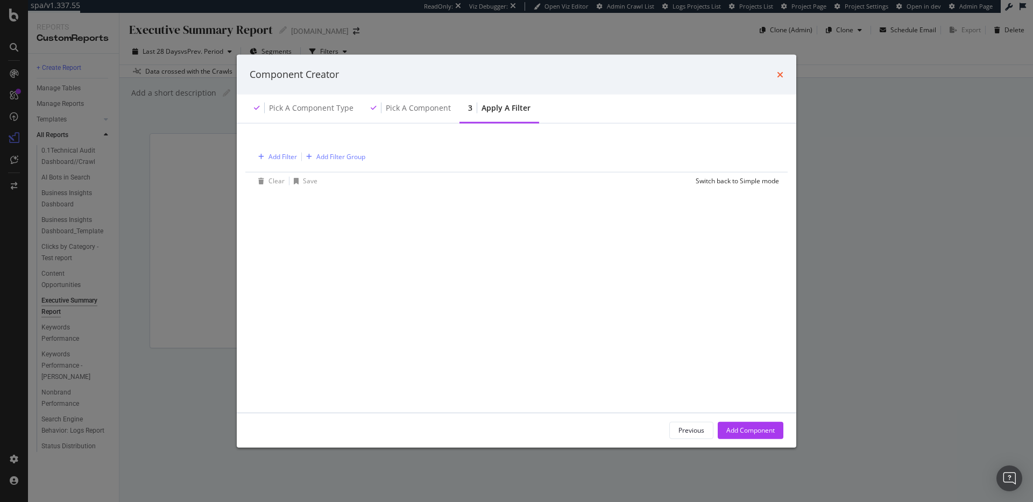
click at [780, 78] on div "times" at bounding box center [780, 75] width 6 height 14
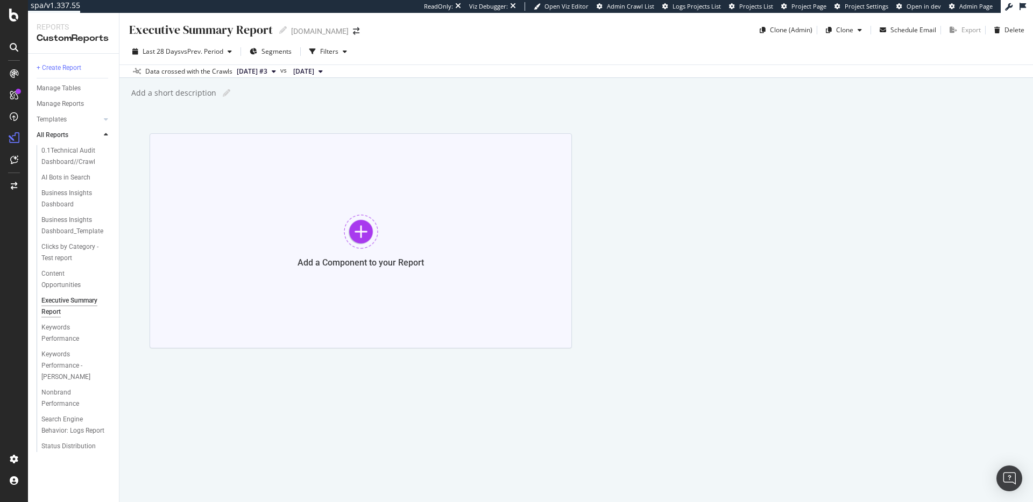
click at [338, 195] on div "Add a Component to your Report" at bounding box center [361, 240] width 422 height 215
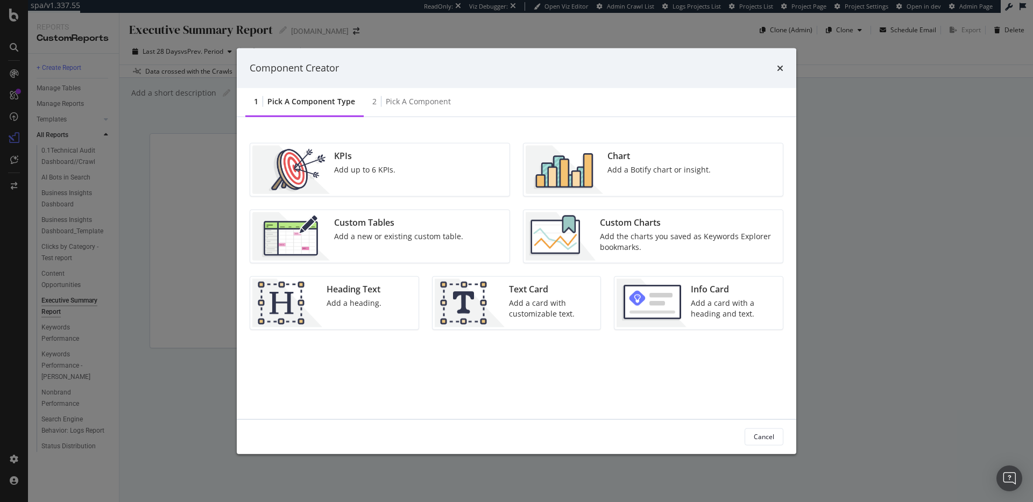
click at [658, 181] on div "Chart Add a Botify chart or insight." at bounding box center [659, 169] width 112 height 48
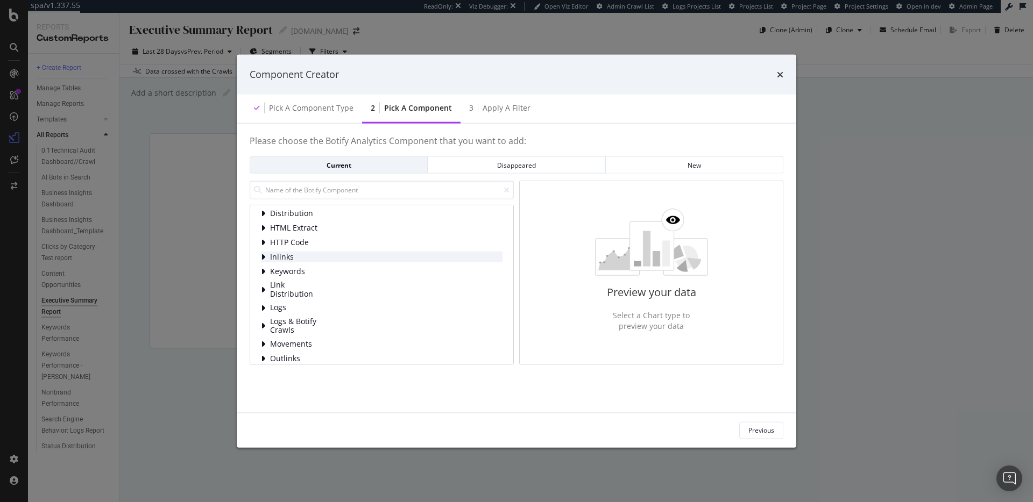
scroll to position [19, 0]
click at [342, 271] on div "Keywords" at bounding box center [382, 270] width 242 height 11
click at [342, 281] on span "Content" at bounding box center [318, 284] width 48 height 9
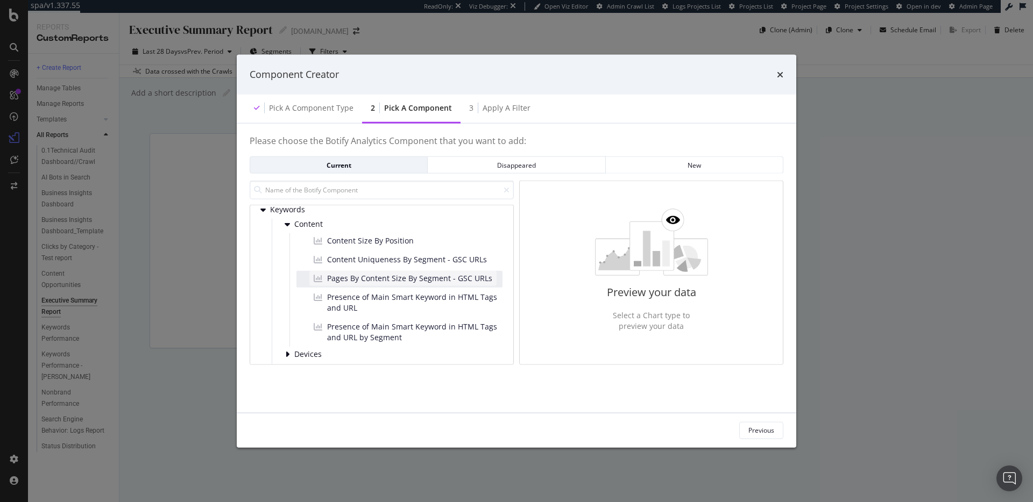
scroll to position [80, 0]
click at [339, 223] on span "Content" at bounding box center [318, 223] width 48 height 9
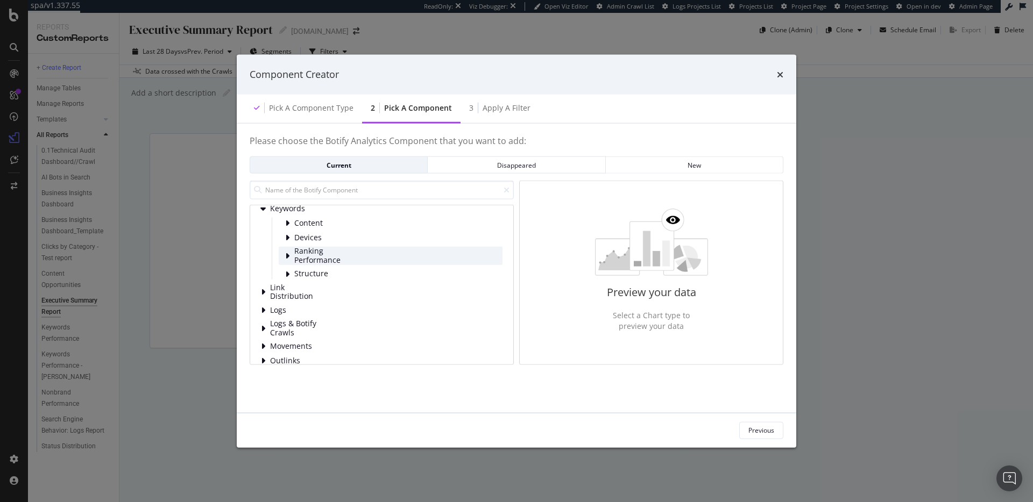
click at [339, 260] on span "Ranking Performance" at bounding box center [318, 256] width 48 height 18
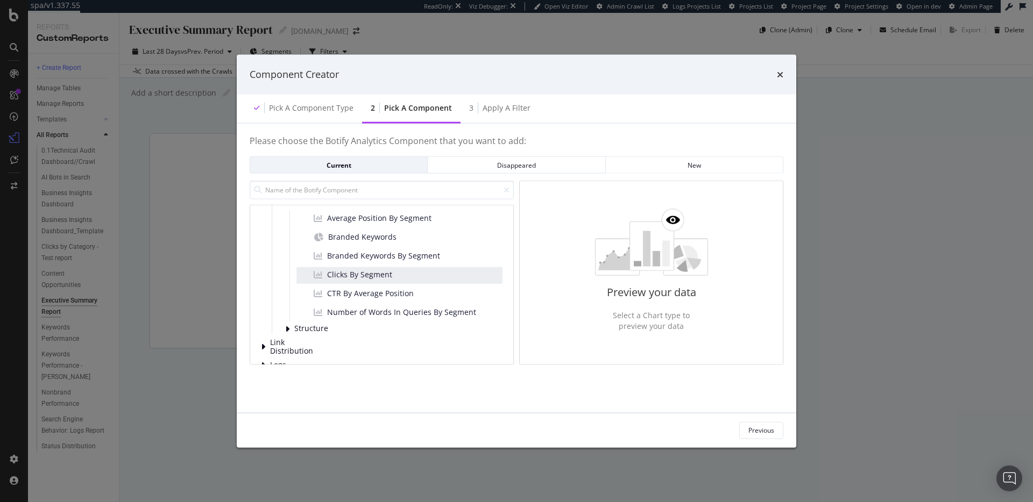
scroll to position [141, 0]
click at [407, 325] on div "Structure" at bounding box center [391, 326] width 224 height 11
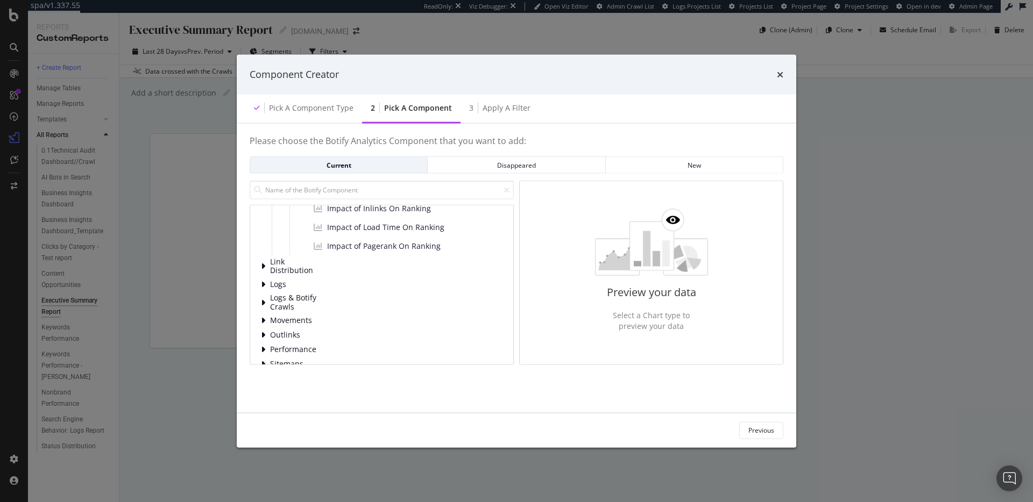
scroll to position [342, 0]
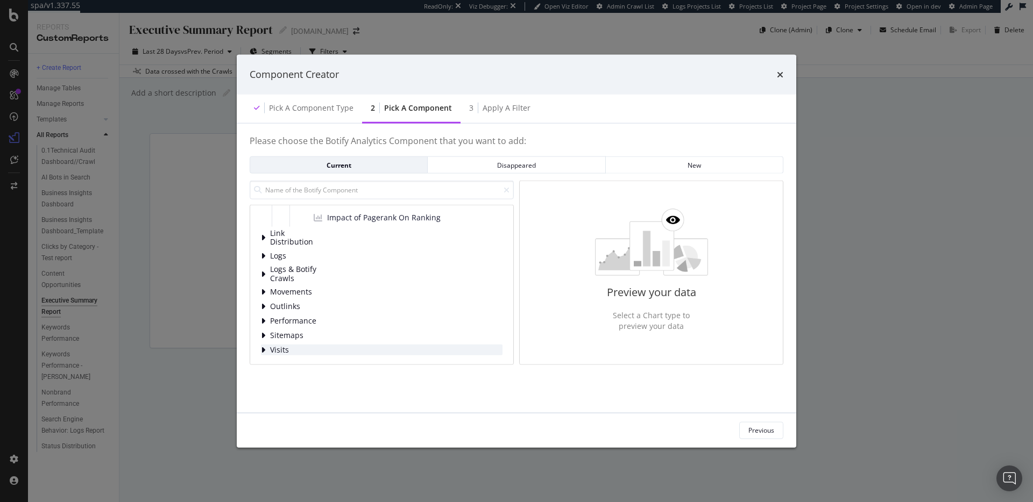
click at [385, 347] on div "Visits" at bounding box center [382, 350] width 242 height 11
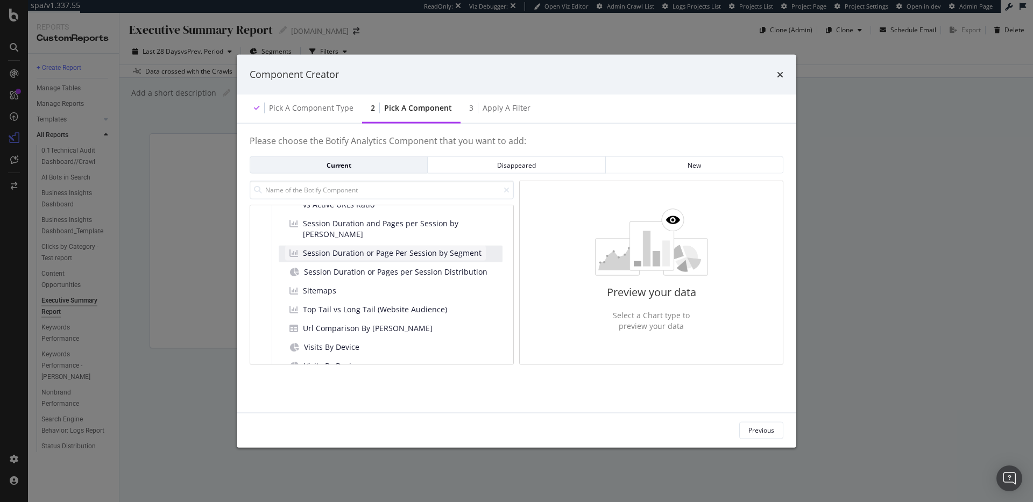
scroll to position [947, 0]
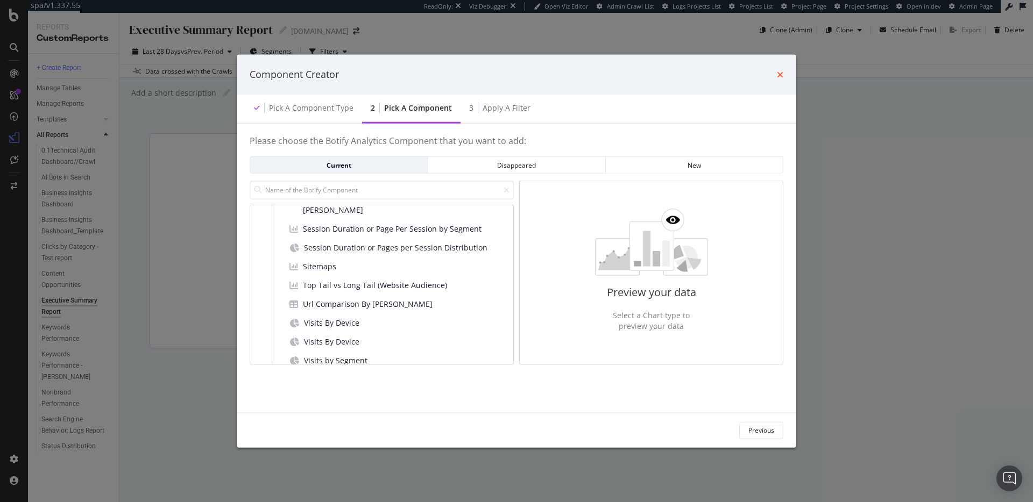
click at [779, 75] on icon "times" at bounding box center [780, 74] width 6 height 9
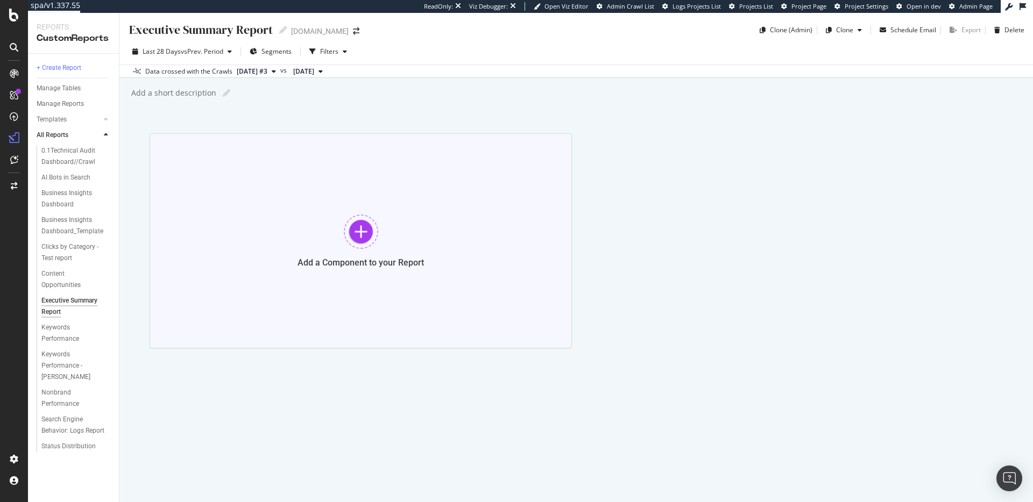
click at [414, 212] on div "Add a Component to your Report" at bounding box center [361, 240] width 422 height 215
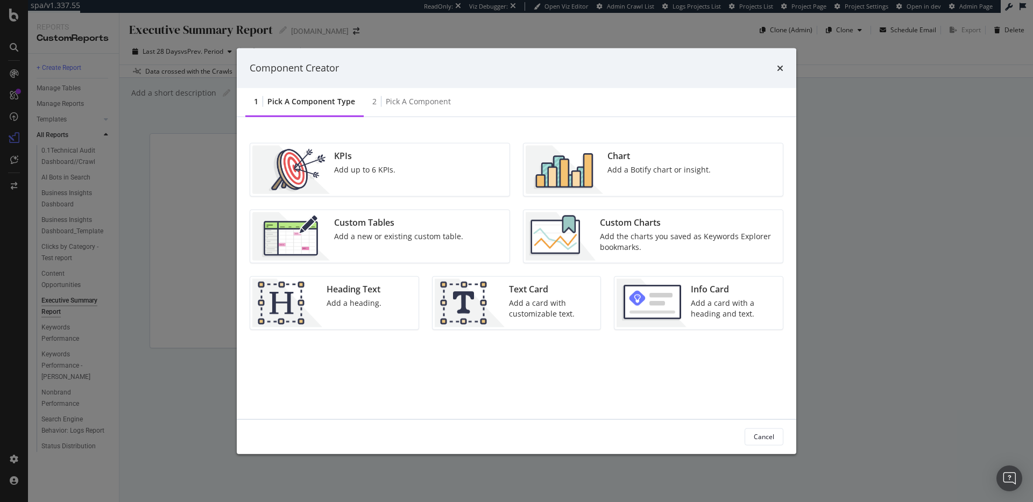
click at [805, 275] on div "Component Creator 1 Pick a Component type 2 Pick a Component KPIs Add up to 6 K…" at bounding box center [516, 251] width 1033 height 502
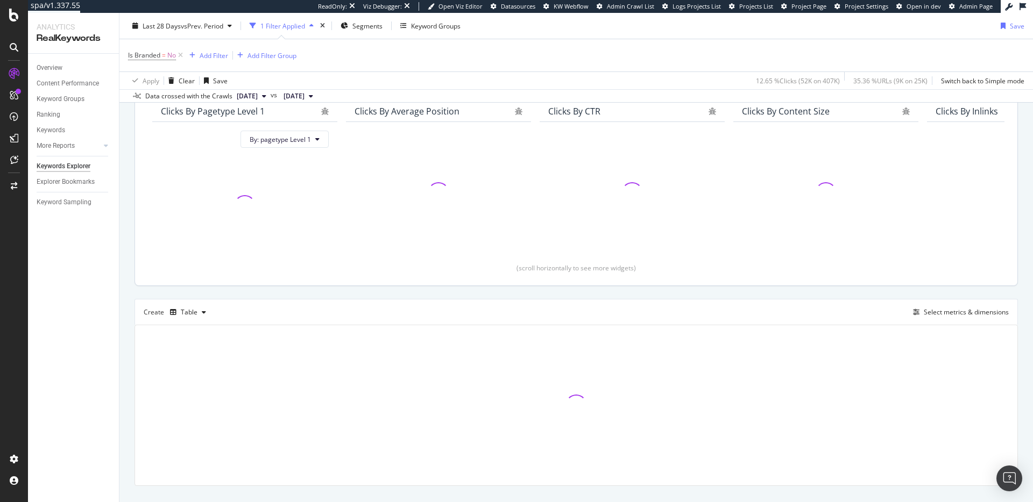
scroll to position [120, 0]
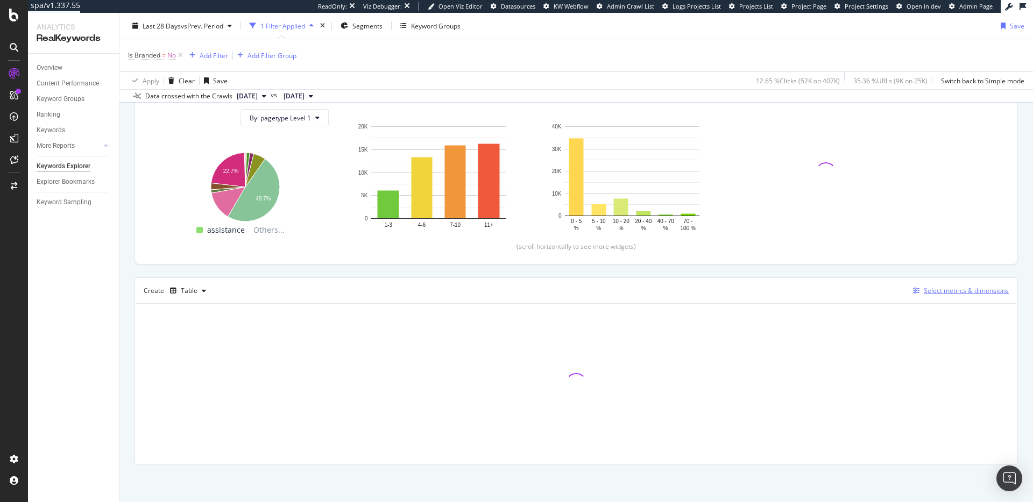
click at [932, 289] on div "Select metrics & dimensions" at bounding box center [966, 290] width 85 height 9
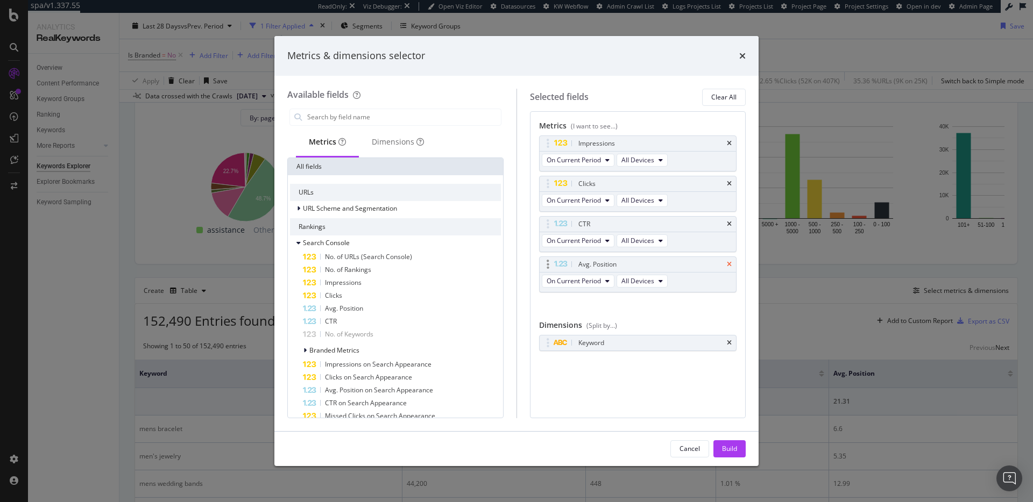
click at [727, 261] on icon "times" at bounding box center [729, 264] width 5 height 6
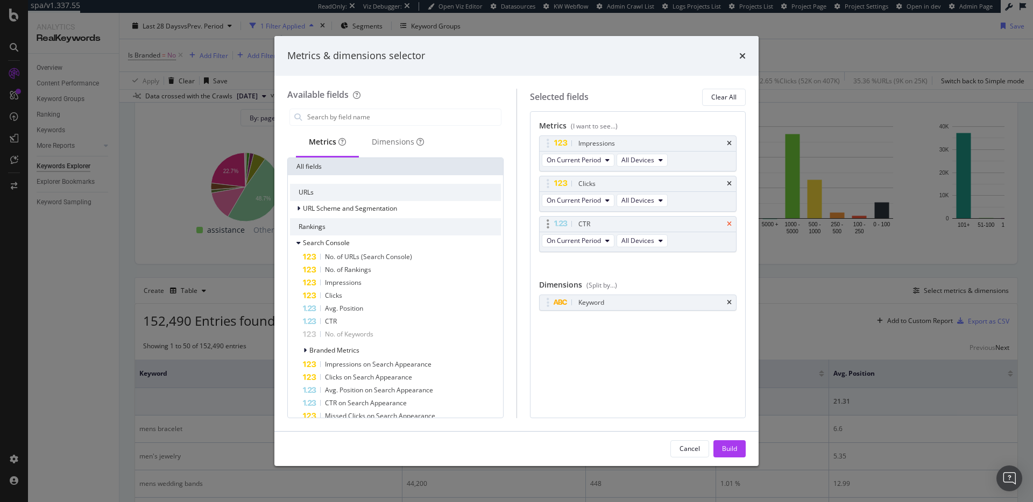
click at [728, 227] on div "CTR" at bounding box center [638, 224] width 197 height 15
click at [728, 225] on icon "times" at bounding box center [729, 224] width 5 height 6
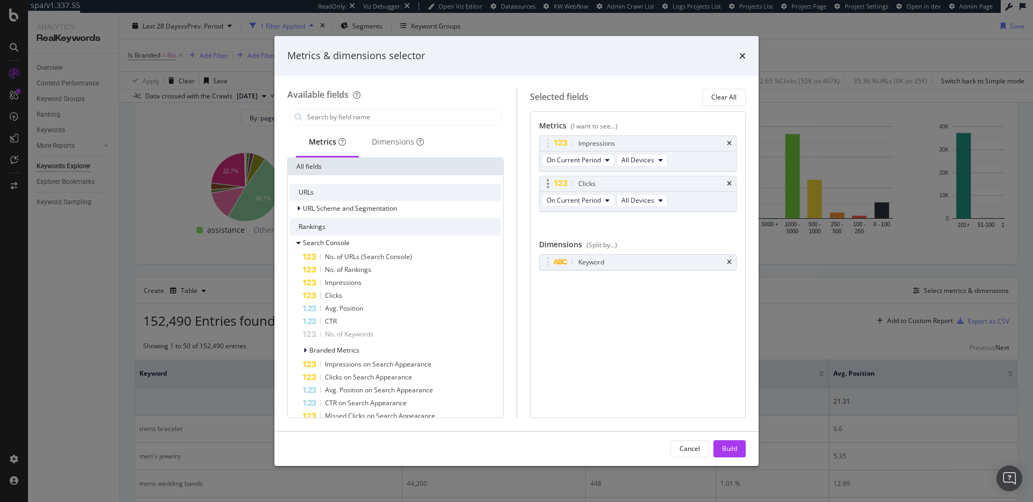
drag, startPoint x: 729, startPoint y: 143, endPoint x: 694, endPoint y: 148, distance: 35.4
click at [729, 143] on icon "times" at bounding box center [729, 143] width 5 height 6
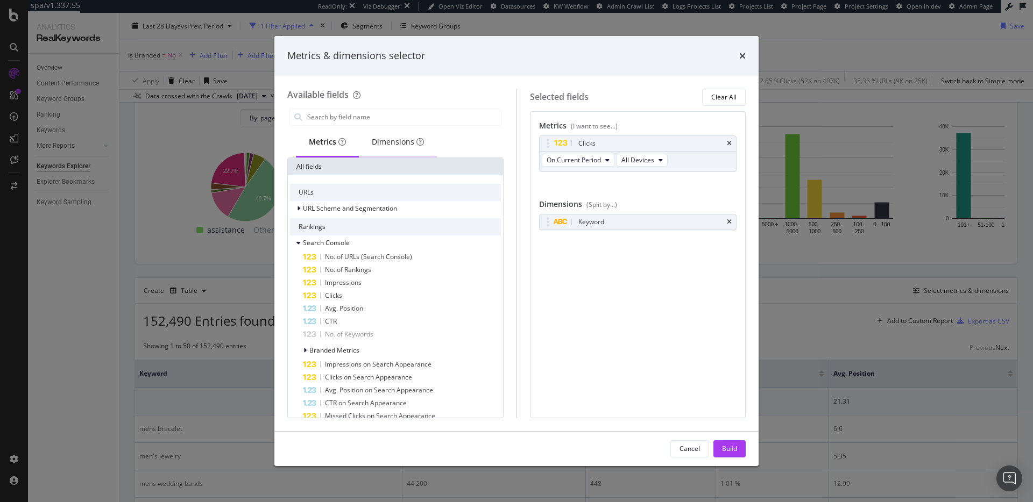
click at [386, 137] on div "Dimensions" at bounding box center [398, 142] width 52 height 11
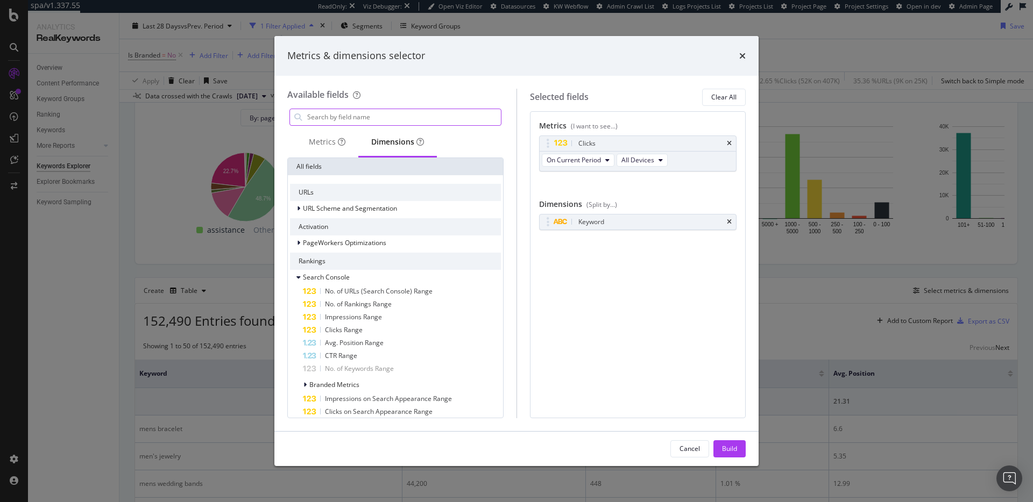
click at [365, 110] on input "modal" at bounding box center [403, 117] width 195 height 16
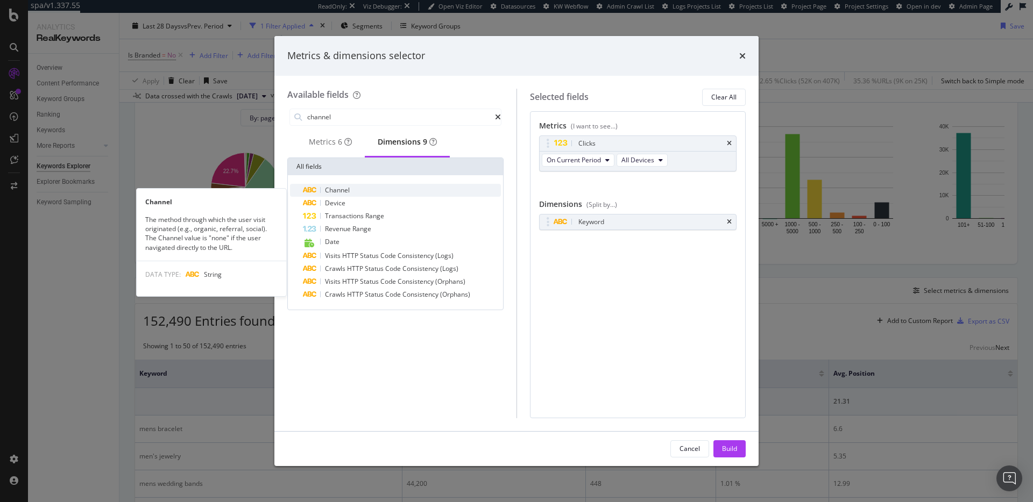
click at [350, 195] on span "Channel" at bounding box center [337, 190] width 25 height 9
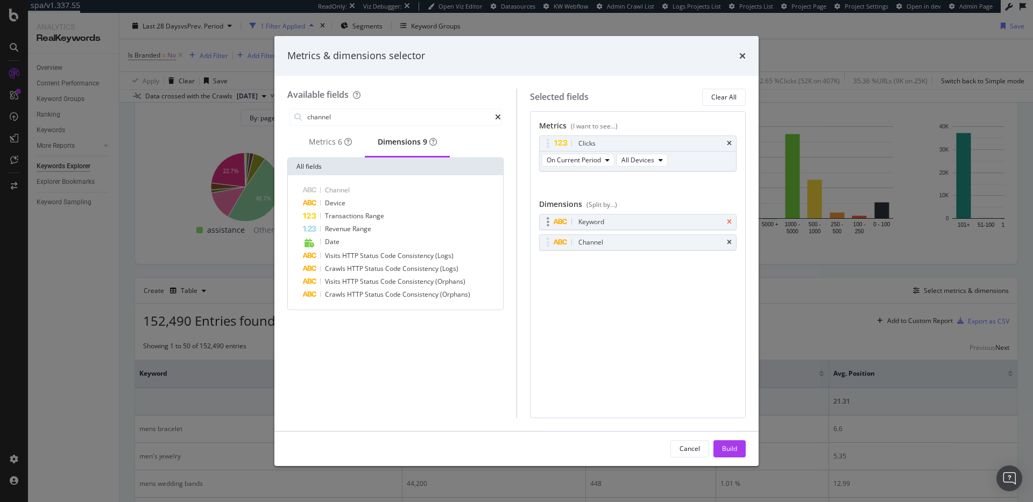
click at [730, 222] on icon "times" at bounding box center [729, 222] width 5 height 6
click at [595, 160] on span "On Current Period" at bounding box center [574, 159] width 54 height 9
click at [608, 202] on span "On Compared Period" at bounding box center [603, 200] width 104 height 10
click at [611, 160] on button "On Compared Period" at bounding box center [582, 160] width 81 height 13
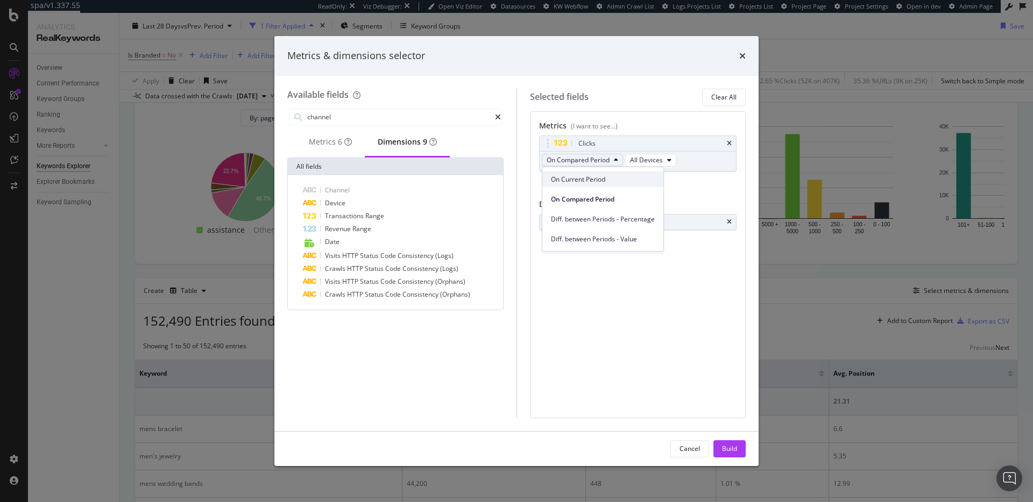
click at [604, 177] on span "On Current Period" at bounding box center [603, 180] width 104 height 10
click at [327, 138] on div "Metrics 6" at bounding box center [330, 142] width 43 height 11
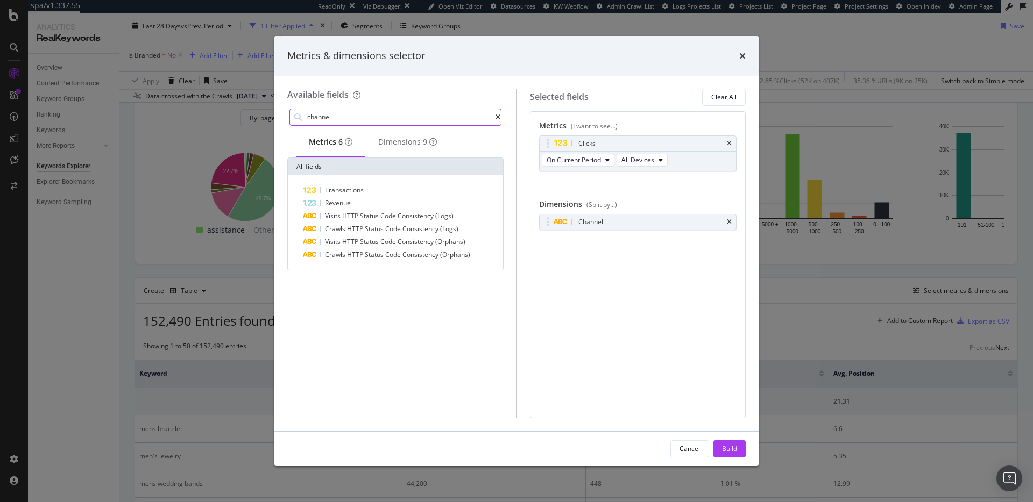
drag, startPoint x: 357, startPoint y: 116, endPoint x: 277, endPoint y: 107, distance: 80.7
click at [277, 107] on div "Available fields channel Metrics 6 Dimensions 9 All fields Transactions Revenue…" at bounding box center [516, 254] width 484 height 356
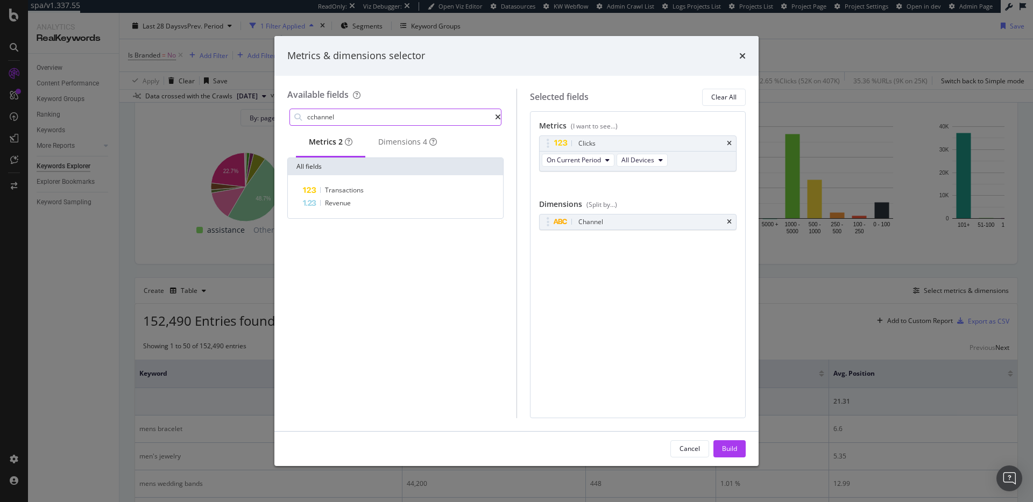
drag, startPoint x: 333, startPoint y: 116, endPoint x: 287, endPoint y: 110, distance: 46.1
click at [287, 110] on div "cchannel" at bounding box center [395, 118] width 216 height 22
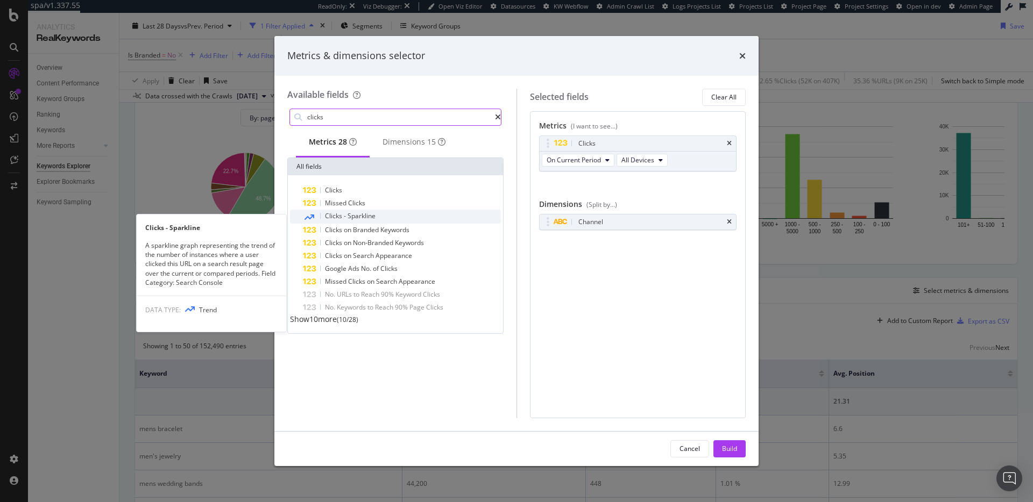
type input "clicks"
click at [405, 217] on div "Clicks - Sparkline" at bounding box center [402, 217] width 198 height 14
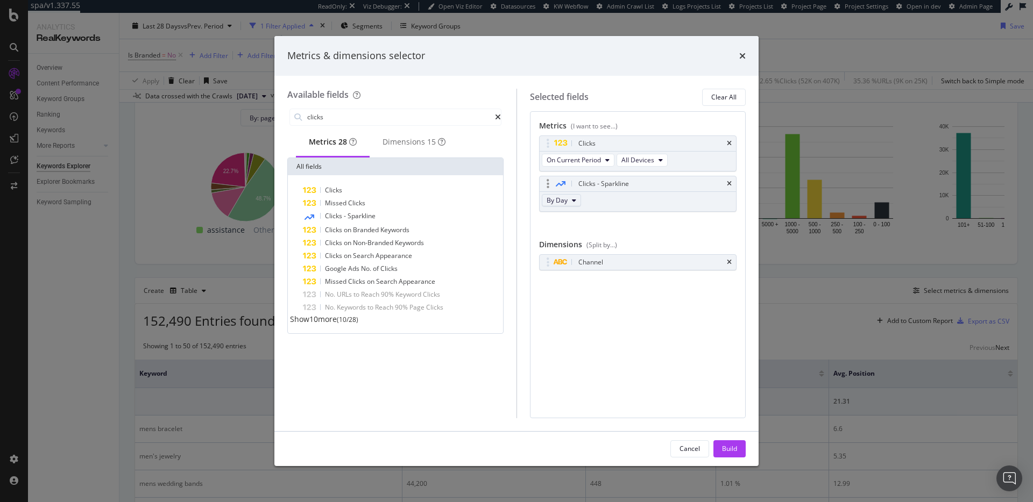
click at [552, 199] on span "By Day" at bounding box center [557, 200] width 21 height 9
click at [594, 275] on span "By Month" at bounding box center [588, 280] width 75 height 10
click at [408, 219] on div "Clicks - Sparkline" at bounding box center [402, 217] width 198 height 14
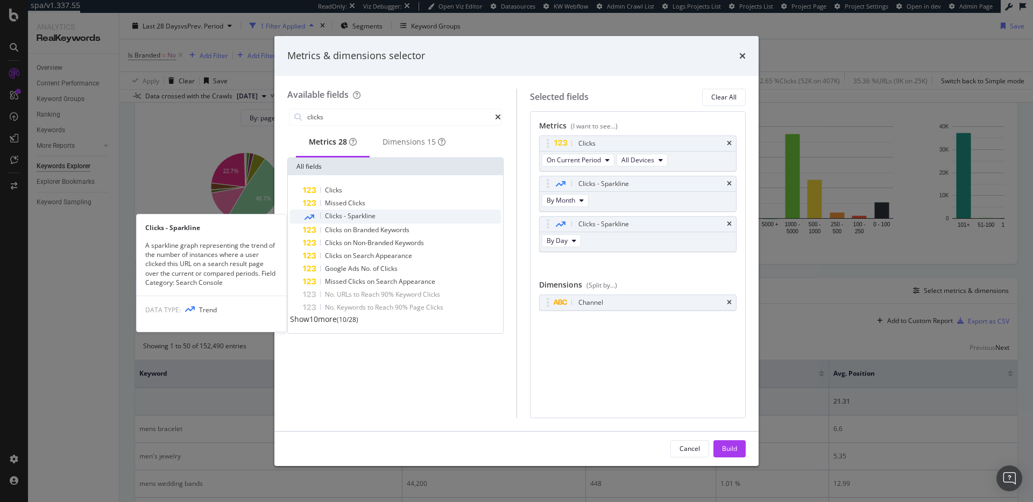
click at [409, 219] on div "Clicks - Sparkline" at bounding box center [402, 217] width 198 height 14
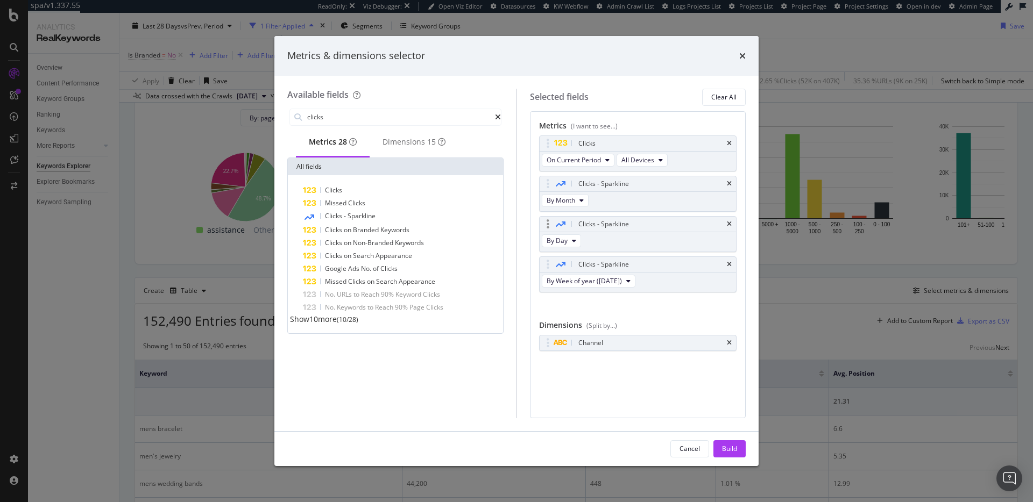
drag, startPoint x: 730, startPoint y: 264, endPoint x: 729, endPoint y: 248, distance: 15.6
click at [730, 263] on icon "times" at bounding box center [729, 264] width 5 height 6
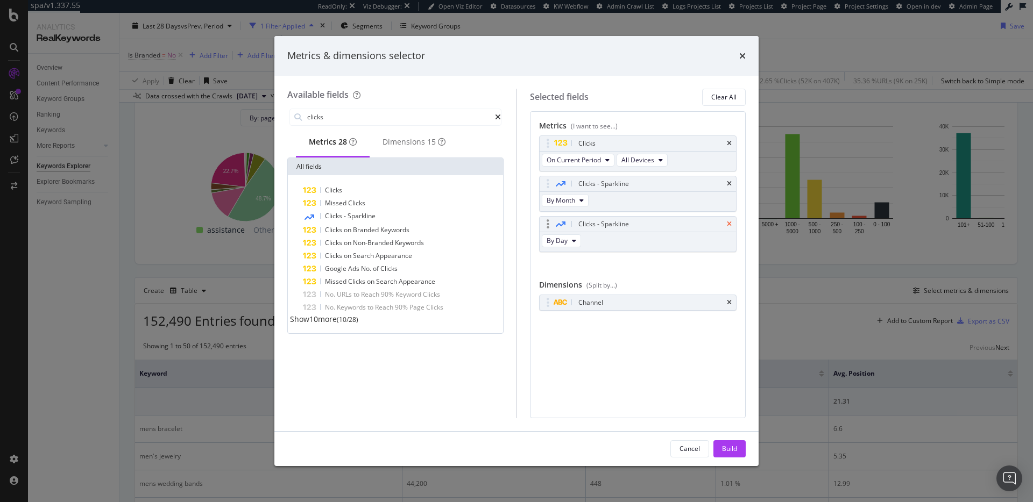
click at [729, 225] on icon "times" at bounding box center [729, 224] width 5 height 6
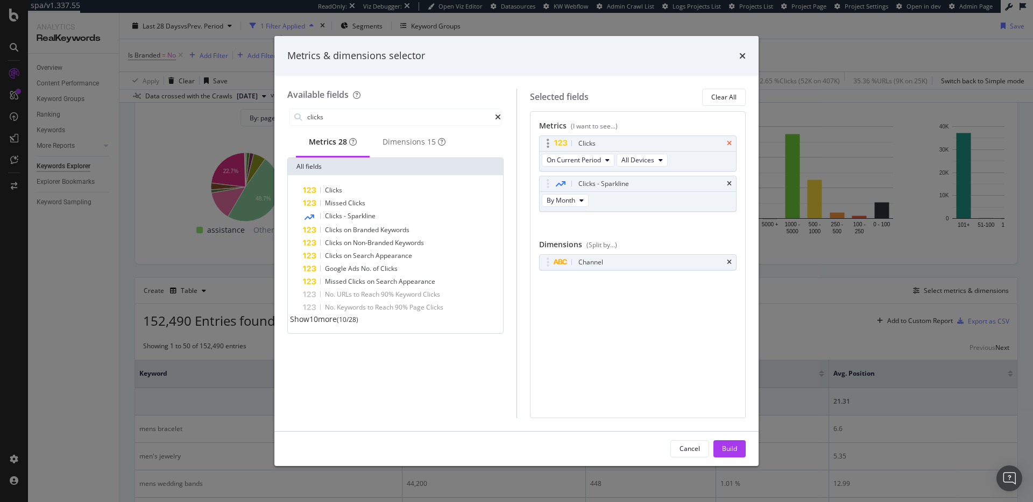
click at [729, 144] on icon "times" at bounding box center [729, 143] width 5 height 6
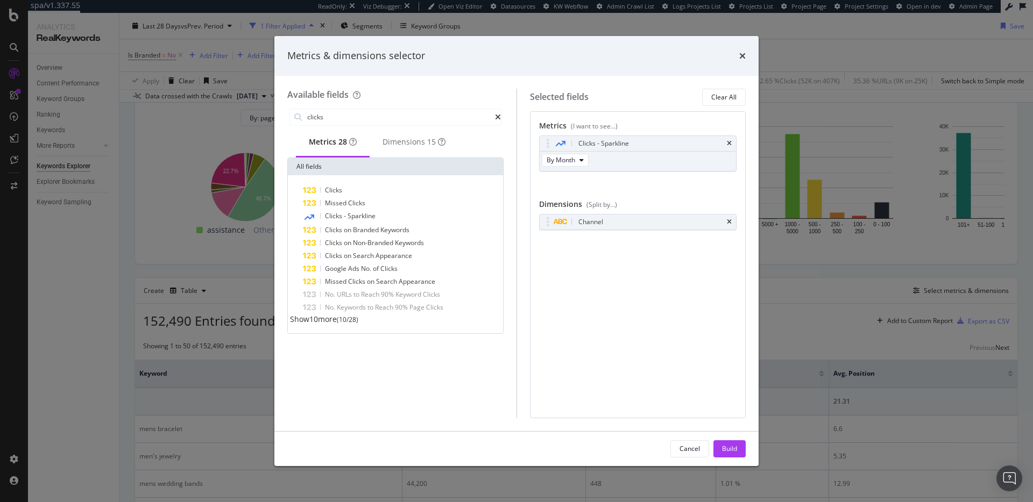
drag, startPoint x: 733, startPoint y: 455, endPoint x: 705, endPoint y: 429, distance: 38.5
click at [733, 455] on div "Build" at bounding box center [729, 449] width 15 height 16
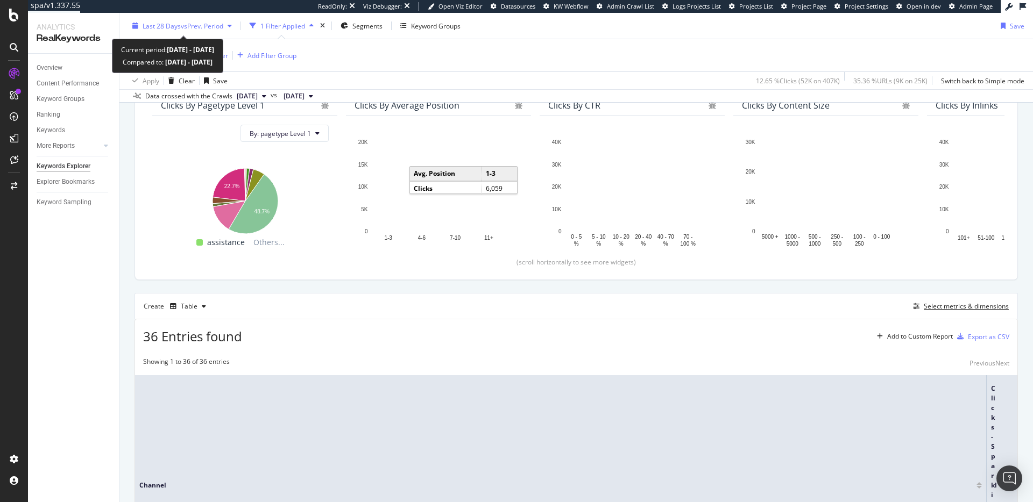
scroll to position [102, 0]
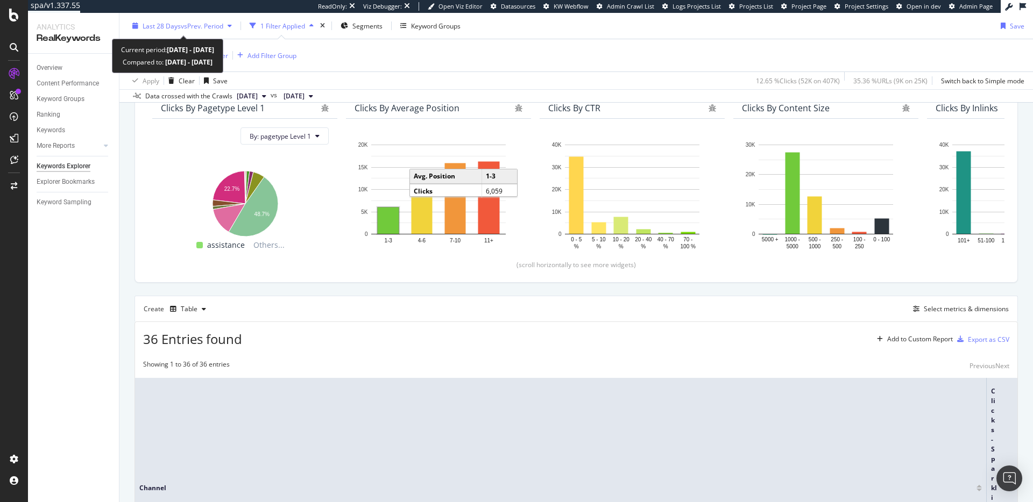
click at [203, 29] on span "vs Prev. Period" at bounding box center [202, 25] width 42 height 9
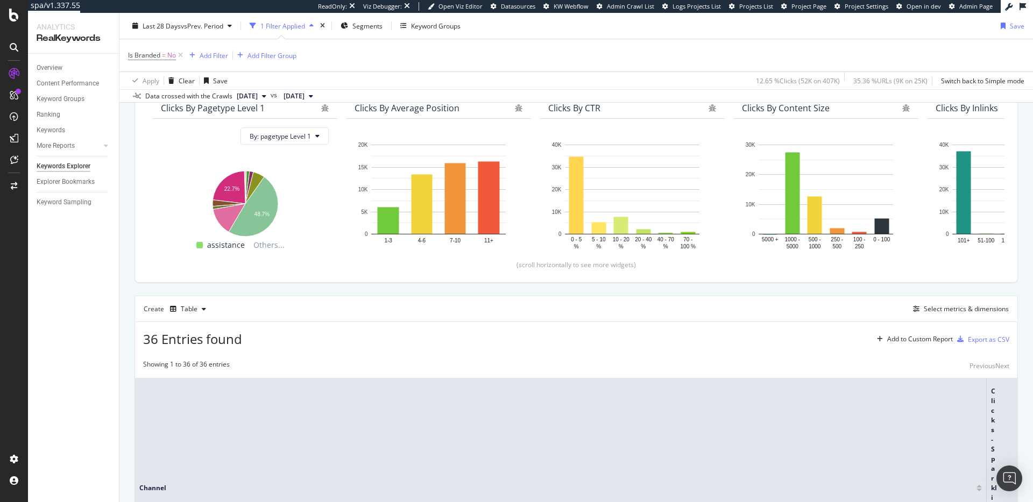
click at [564, 325] on div "36 Entries found Add to Custom Report Export as CSV" at bounding box center [576, 335] width 882 height 26
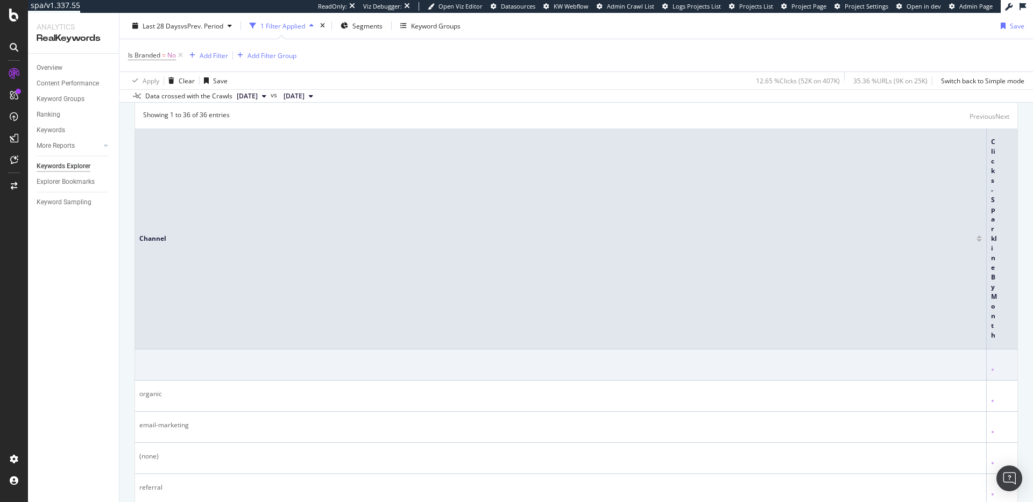
scroll to position [0, 0]
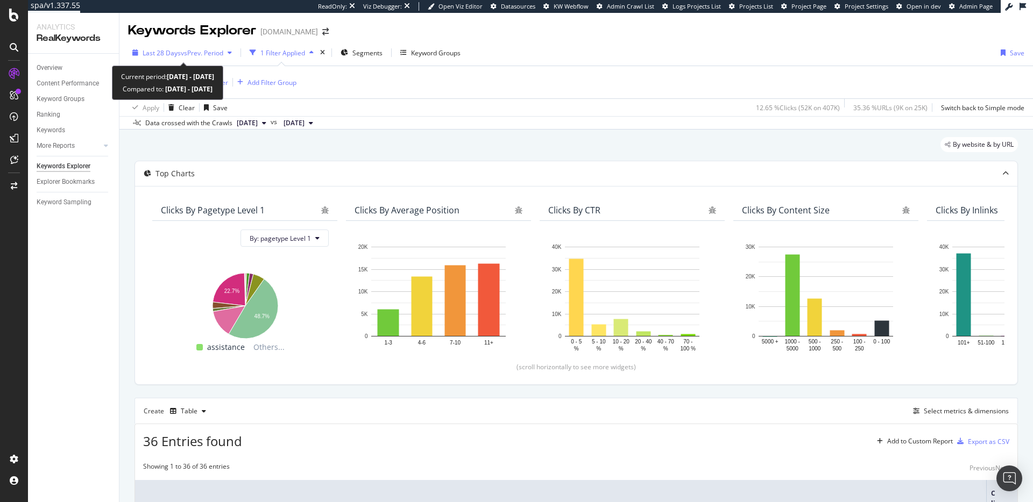
click at [216, 54] on span "vs Prev. Period" at bounding box center [202, 52] width 42 height 9
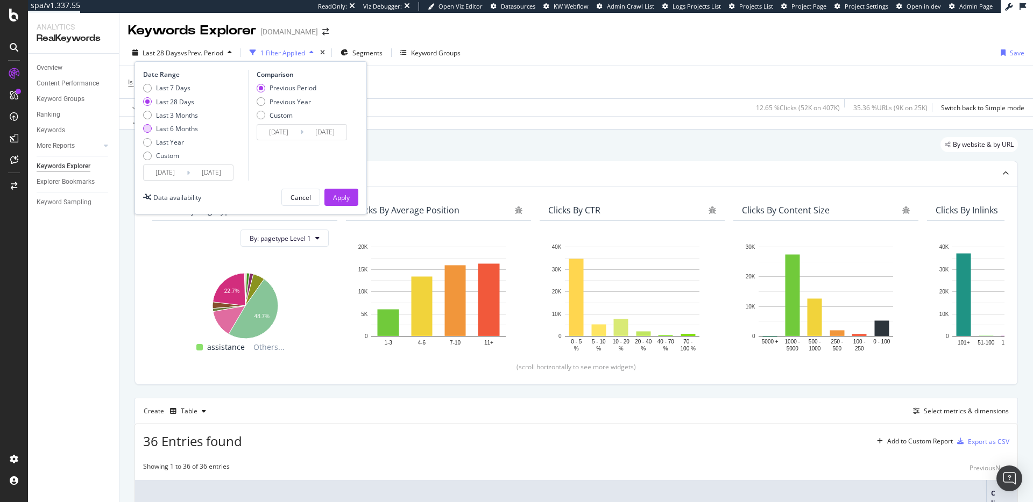
click at [188, 128] on div "Last 6 Months" at bounding box center [177, 128] width 42 height 9
type input "2025/03/31"
type input "2024/09/28"
type input "2025/03/30"
click at [352, 198] on button "Apply" at bounding box center [341, 197] width 34 height 17
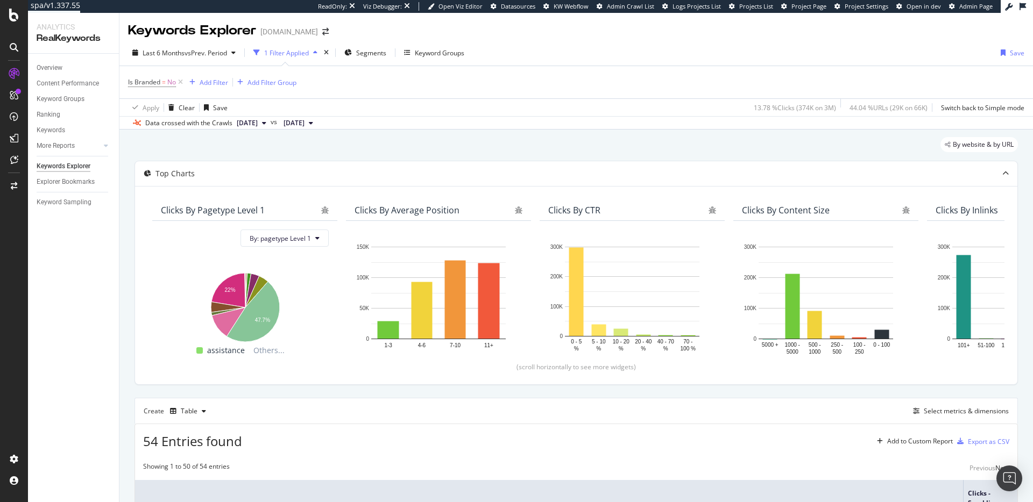
click at [207, 93] on div "Is Branded = No Add Filter Add Filter Group" at bounding box center [576, 82] width 896 height 32
click at [209, 88] on div "Add Filter" at bounding box center [206, 82] width 43 height 12
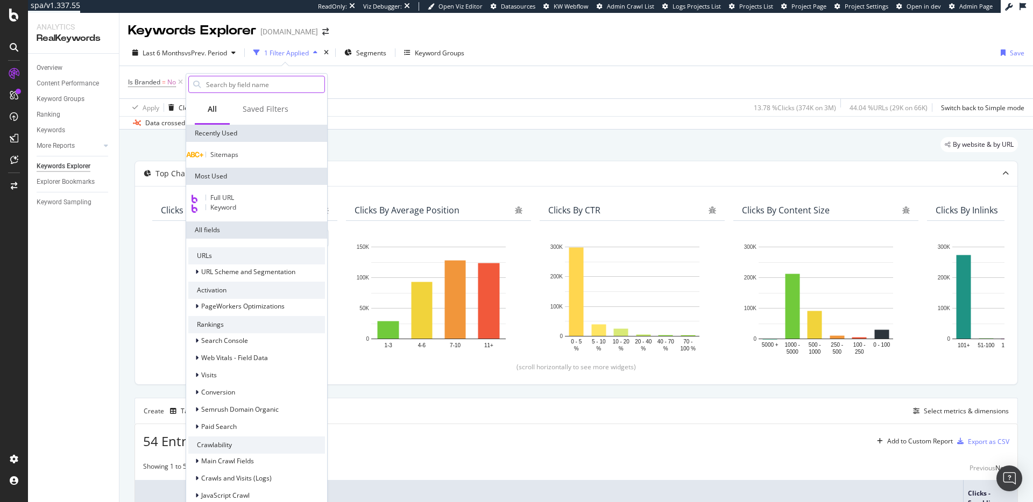
click at [252, 86] on input "text" at bounding box center [264, 84] width 119 height 16
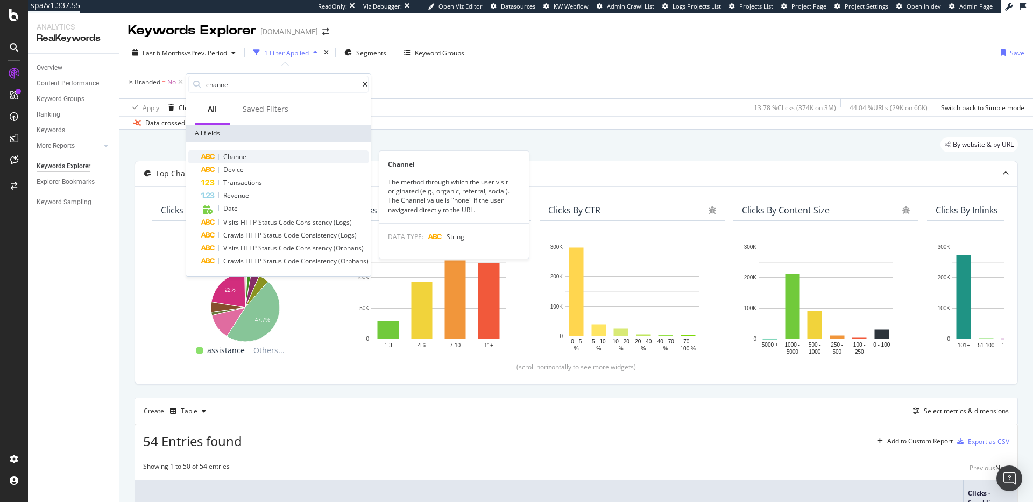
type input "channel"
click at [256, 154] on div "Channel" at bounding box center [284, 157] width 167 height 13
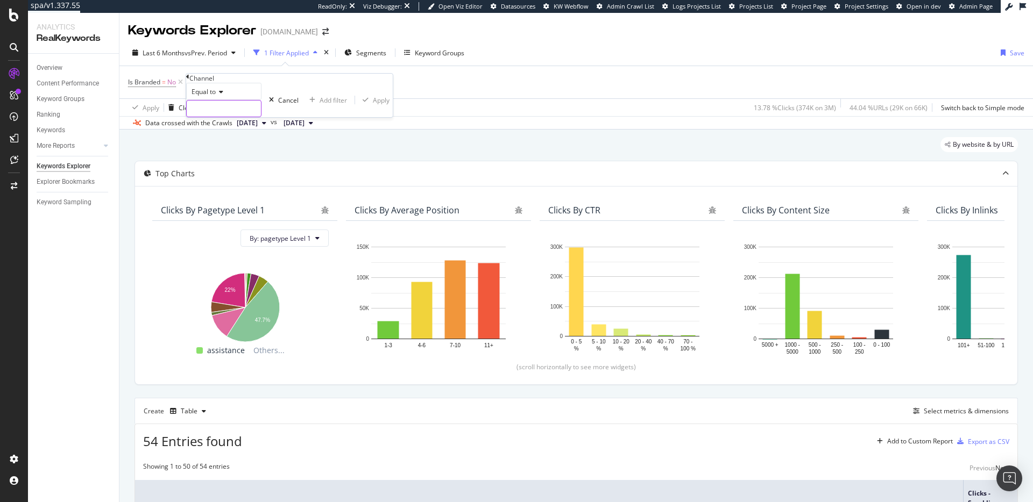
click at [254, 117] on input "text" at bounding box center [224, 109] width 74 height 16
type input "organic"
click at [225, 127] on span "organic" at bounding box center [207, 122] width 36 height 9
click at [379, 105] on div "Apply" at bounding box center [387, 100] width 17 height 9
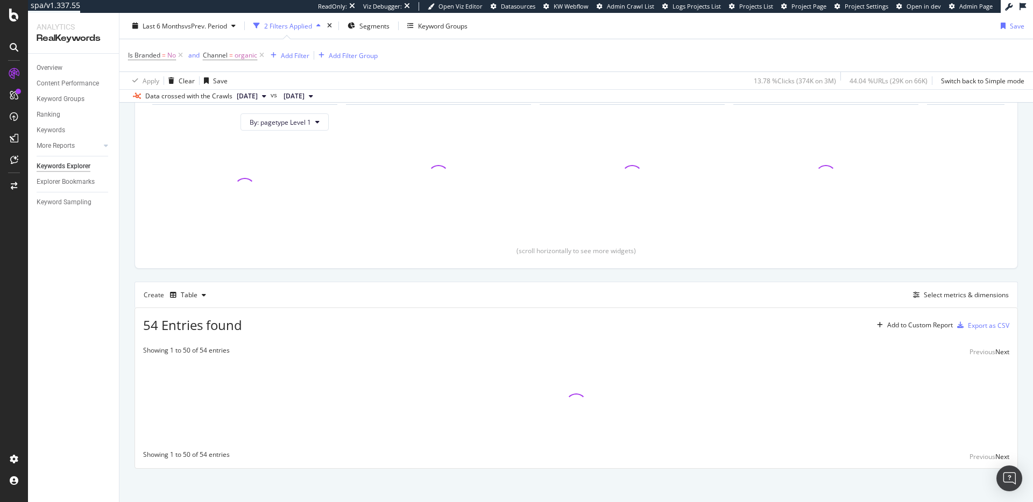
scroll to position [120, 0]
click at [936, 289] on div "Select metrics & dimensions" at bounding box center [966, 290] width 85 height 9
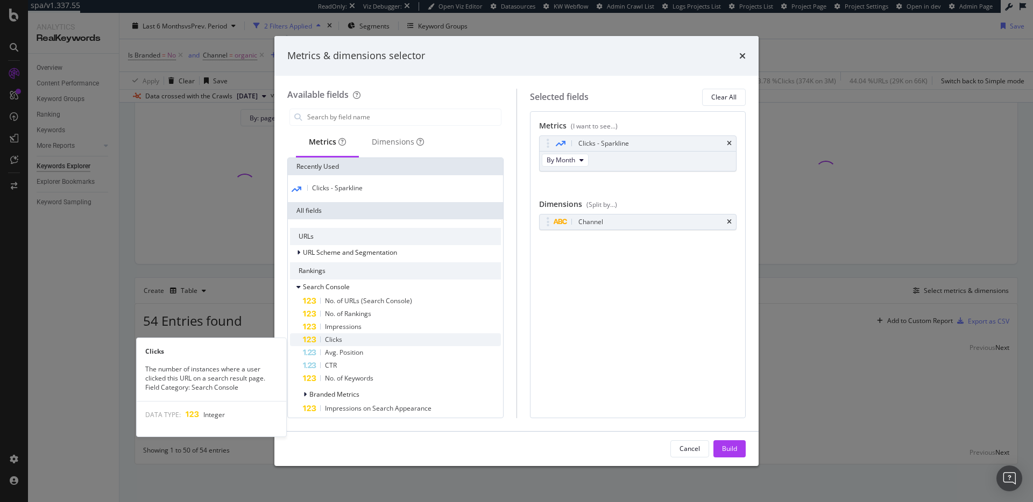
click at [379, 340] on div "Clicks" at bounding box center [402, 340] width 198 height 13
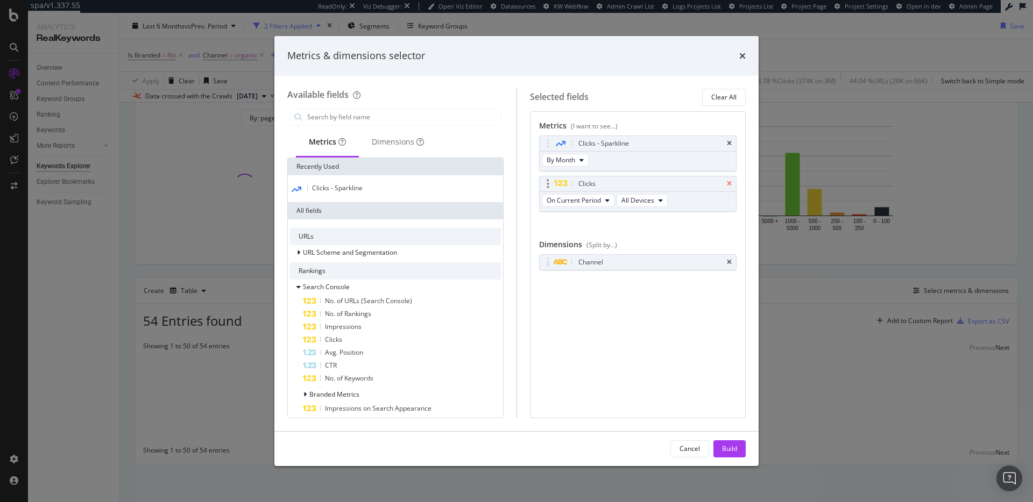
click at [729, 143] on icon "times" at bounding box center [729, 143] width 5 height 6
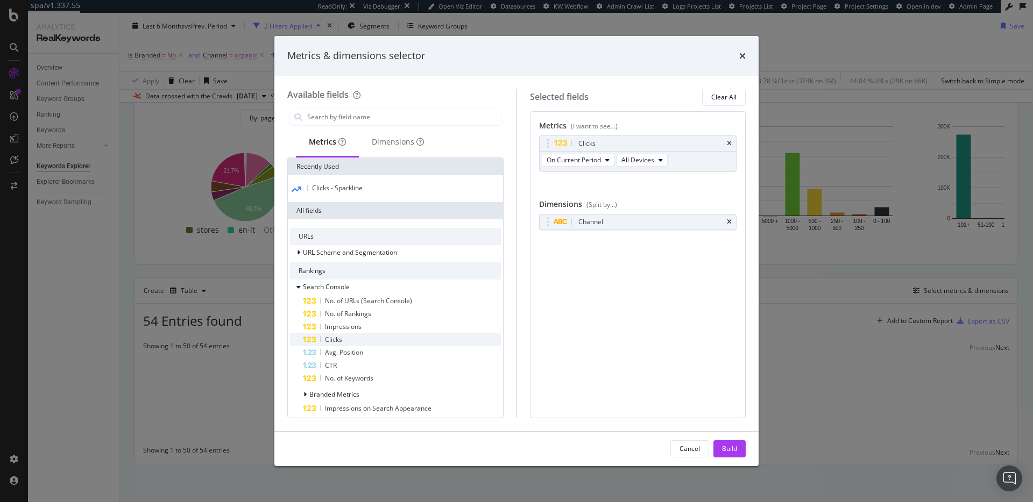
click at [395, 345] on div "Clicks" at bounding box center [402, 340] width 198 height 13
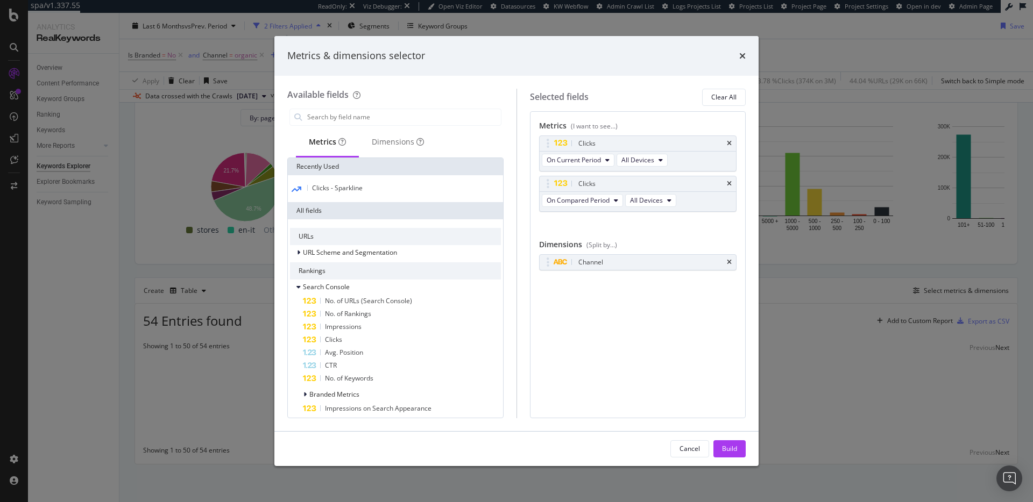
click at [395, 345] on div "Clicks" at bounding box center [402, 340] width 198 height 13
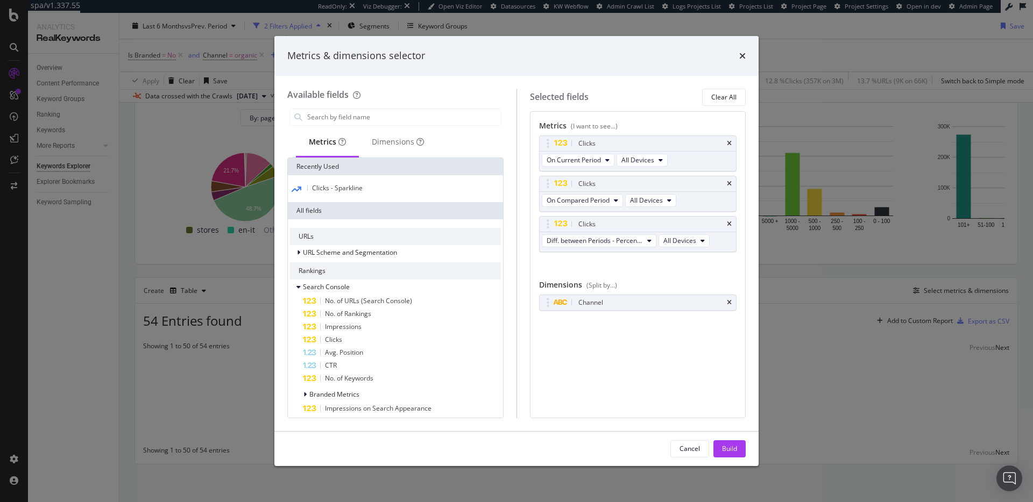
drag, startPoint x: 729, startPoint y: 446, endPoint x: 725, endPoint y: 431, distance: 15.1
click at [729, 446] on div "Build" at bounding box center [729, 448] width 15 height 9
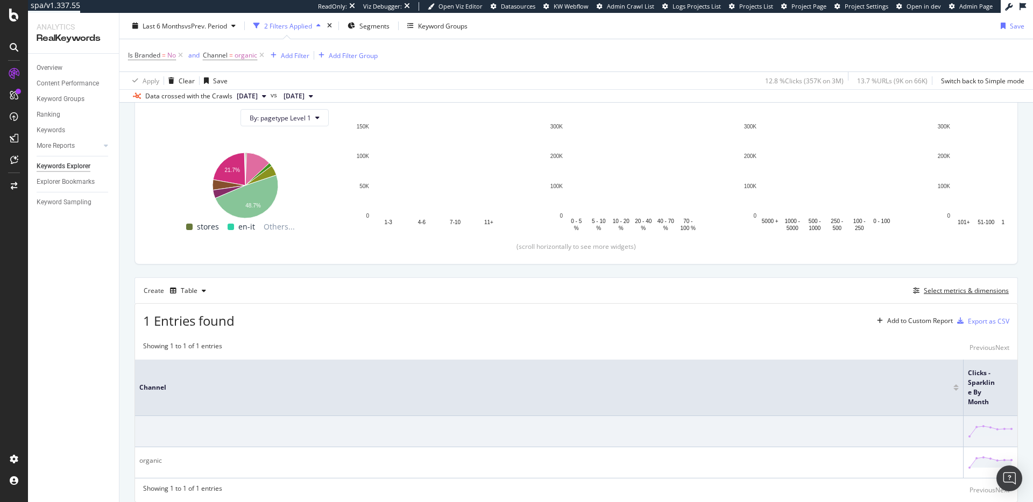
scroll to position [159, 0]
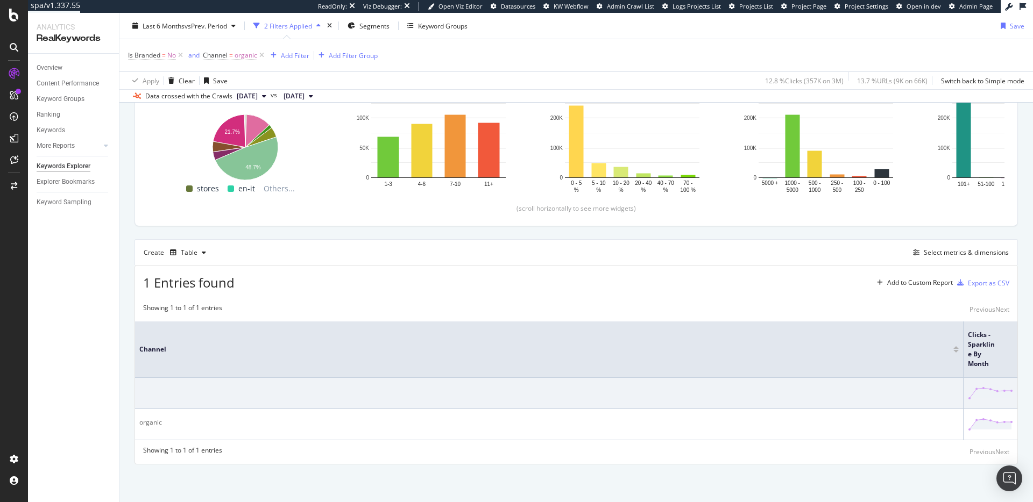
click at [947, 244] on div "Create Table Select metrics & dimensions" at bounding box center [575, 252] width 883 height 26
click at [948, 253] on div "Select metrics & dimensions" at bounding box center [966, 252] width 85 height 9
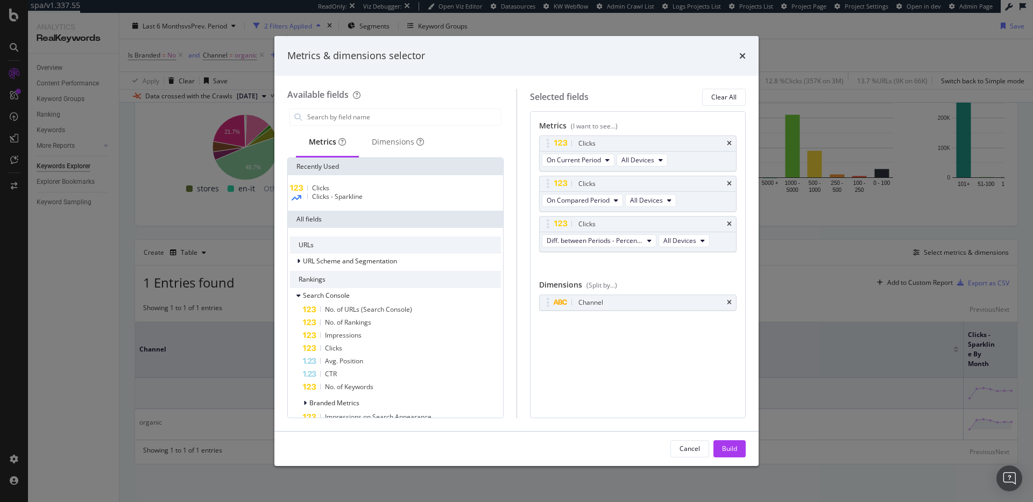
click at [864, 284] on div "Metrics & dimensions selector Available fields Metrics Dimensions Recently Used…" at bounding box center [516, 251] width 1033 height 502
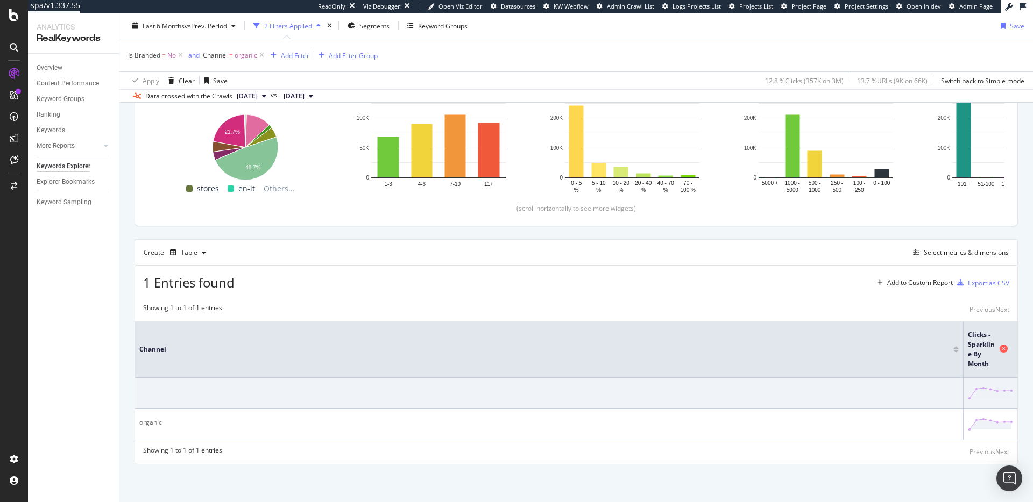
click at [980, 350] on span "Clicks - Sparkline By Month" at bounding box center [982, 349] width 29 height 39
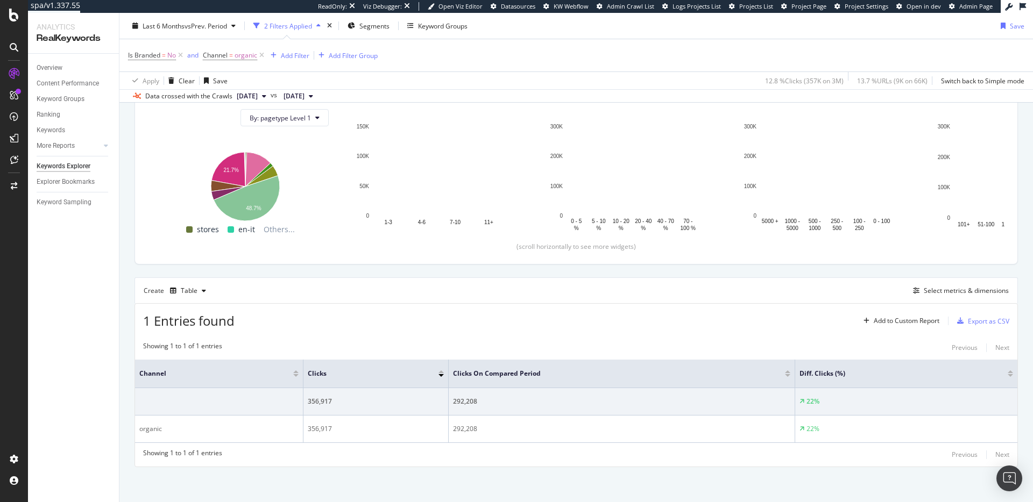
scroll to position [123, 0]
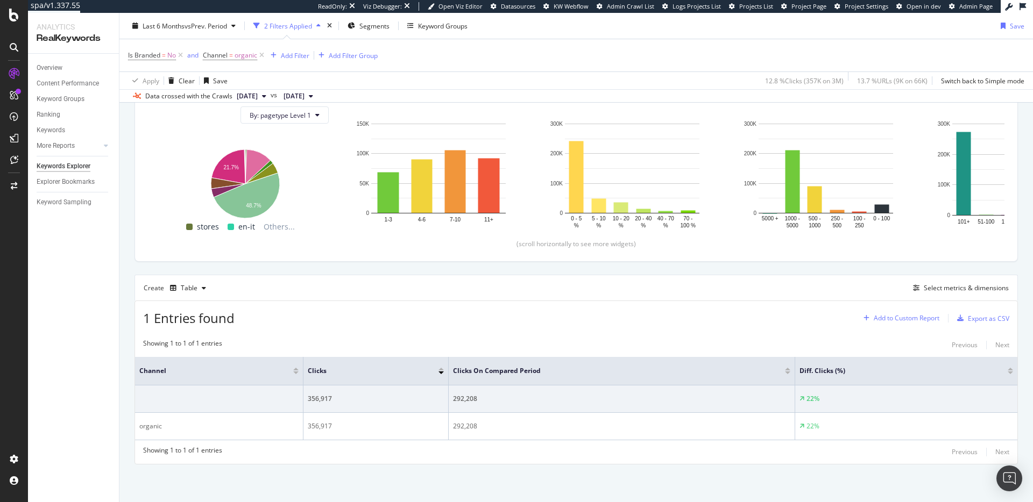
click at [913, 315] on div "Add to Custom Report" at bounding box center [907, 318] width 66 height 6
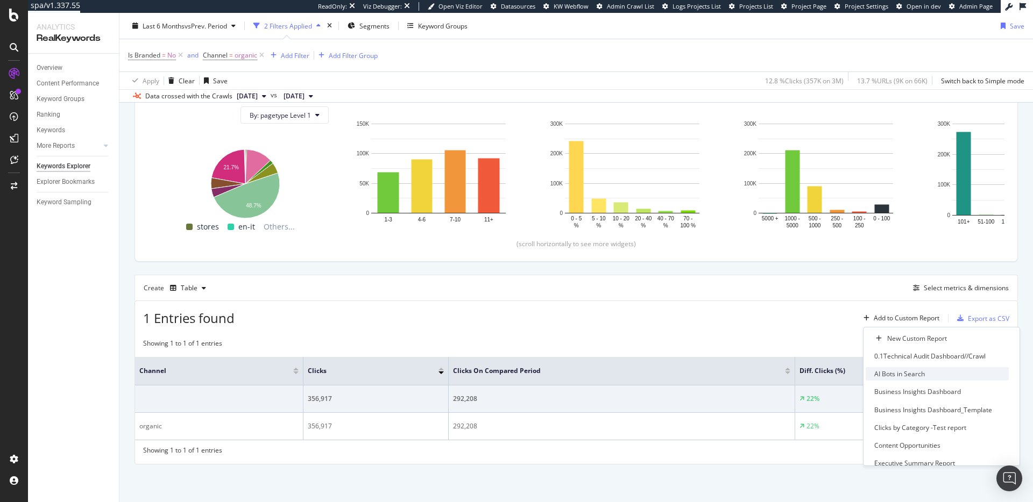
scroll to position [98, 0]
click at [935, 364] on div "Executive Summary Report" at bounding box center [914, 365] width 81 height 9
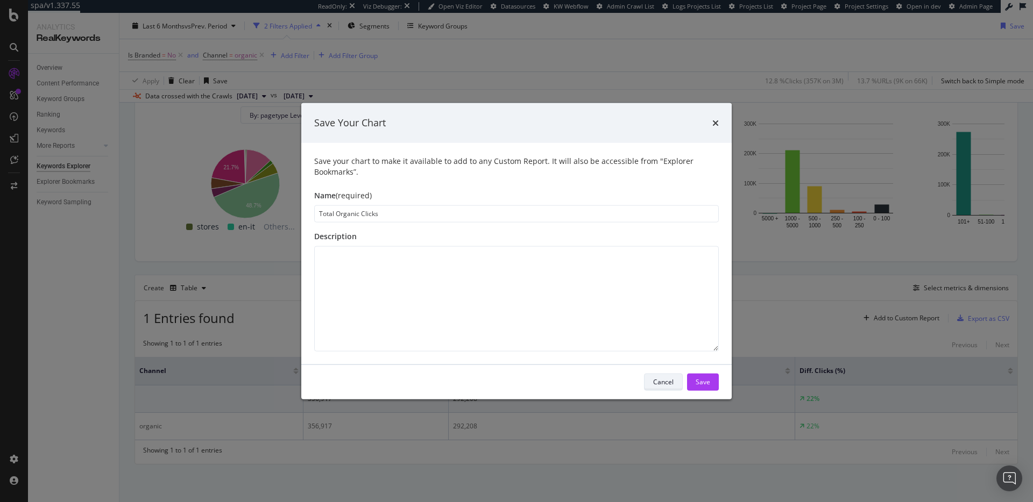
type input "Total Organic Clicks"
click at [664, 375] on div "Cancel" at bounding box center [663, 381] width 20 height 15
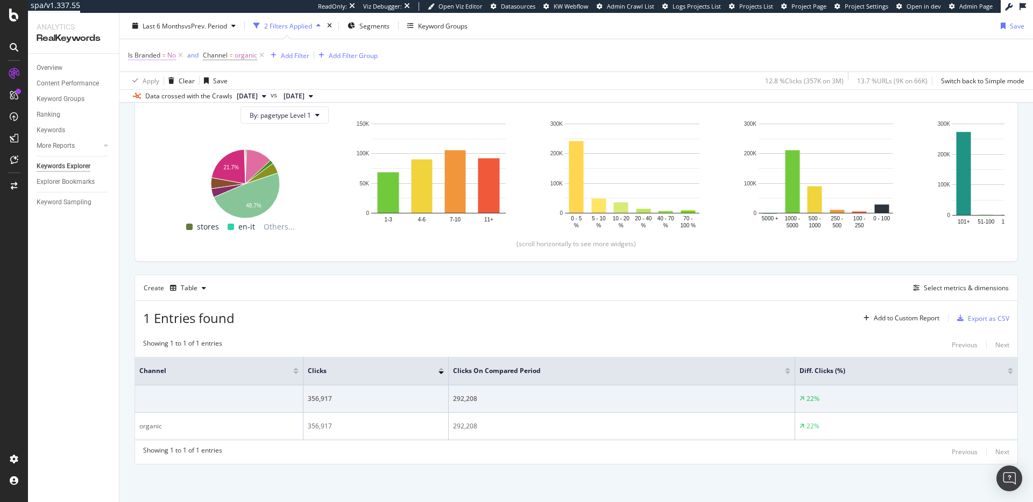
click at [180, 55] on icon at bounding box center [180, 55] width 9 height 11
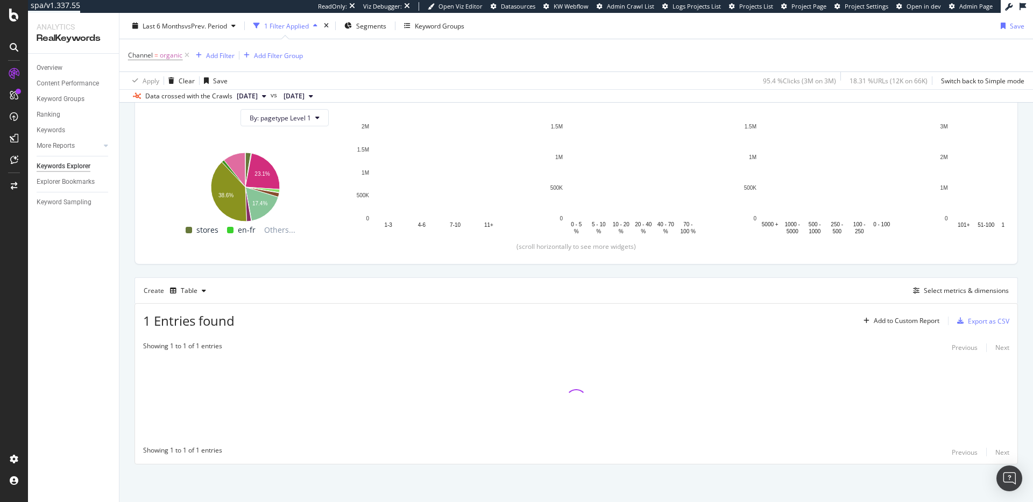
scroll to position [123, 0]
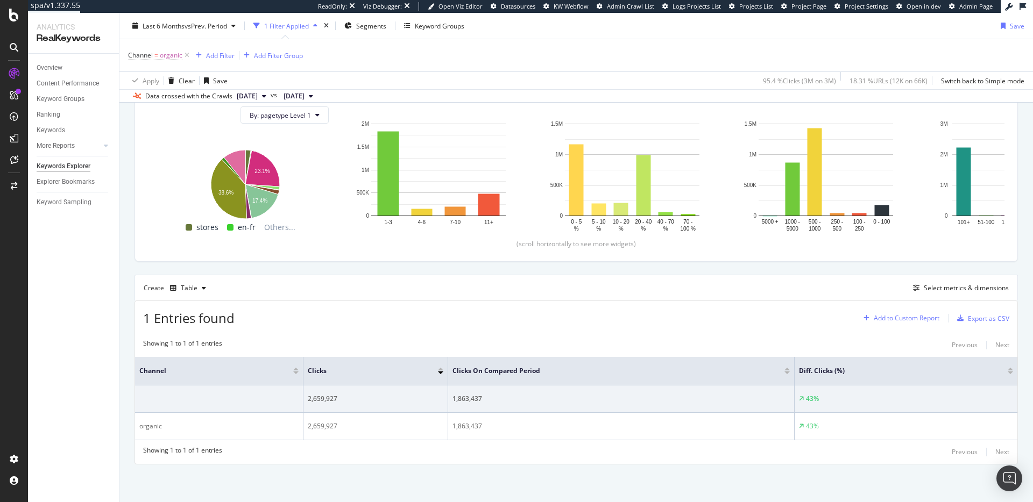
click at [914, 315] on div "Add to Custom Report" at bounding box center [907, 318] width 66 height 6
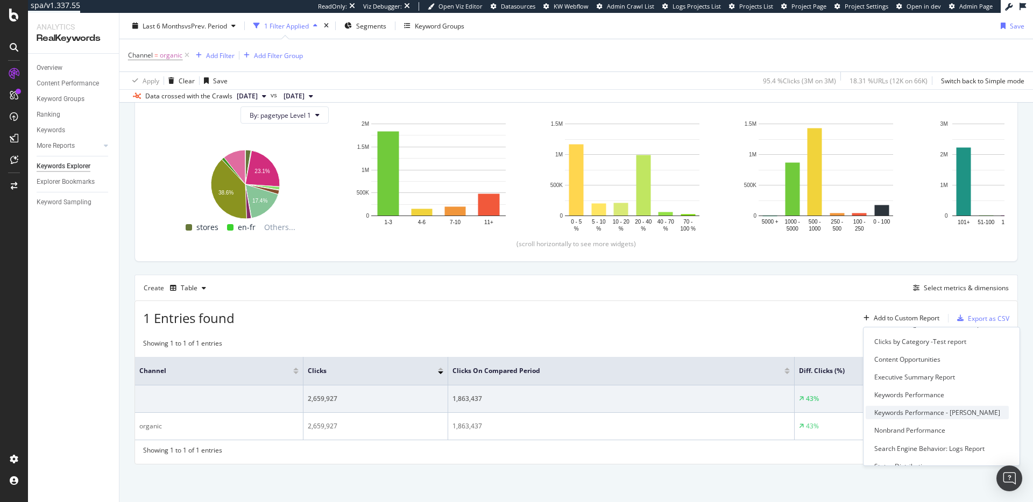
scroll to position [87, 0]
click at [920, 378] on div "Executive Summary Report" at bounding box center [914, 376] width 81 height 9
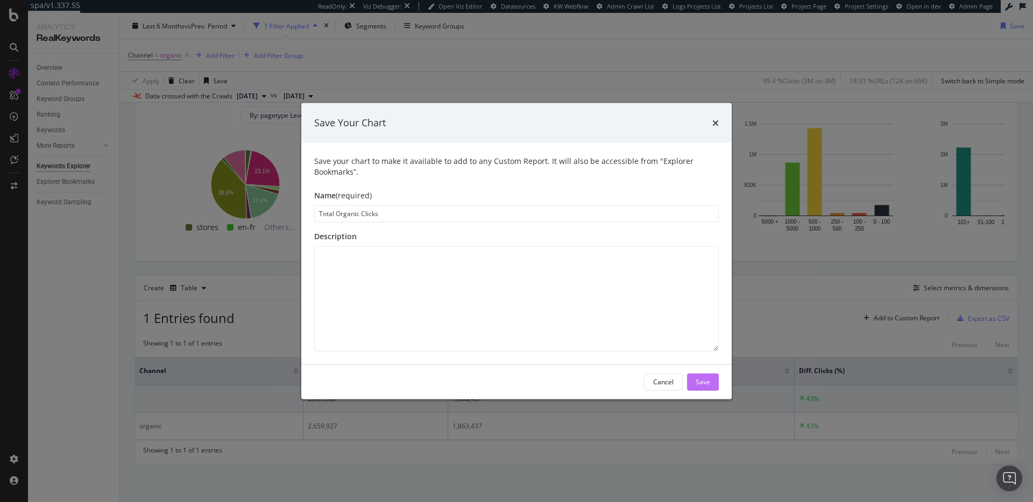
type input "Total Organic Clicks"
click at [707, 385] on div "Save" at bounding box center [703, 382] width 15 height 9
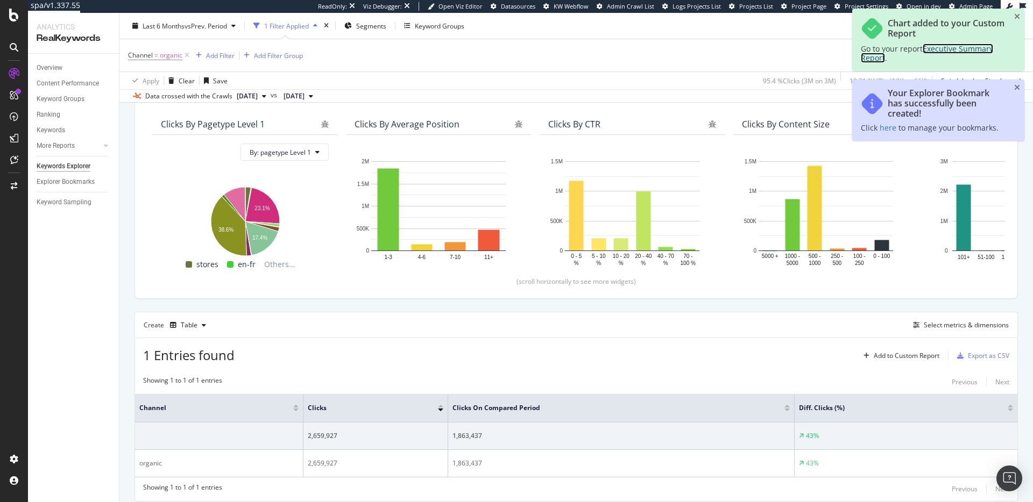
click at [952, 51] on span "Executive Summary Report" at bounding box center [927, 53] width 132 height 19
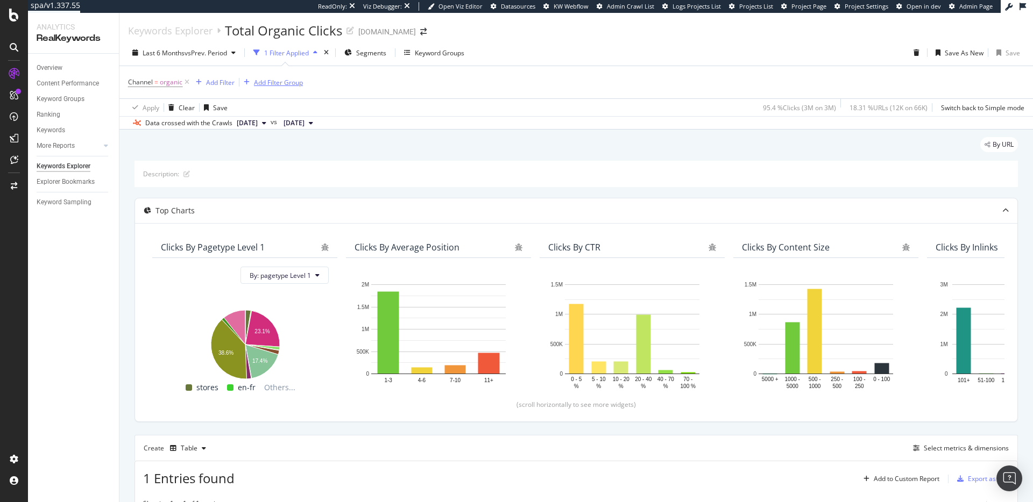
click at [189, 81] on icon at bounding box center [186, 82] width 9 height 11
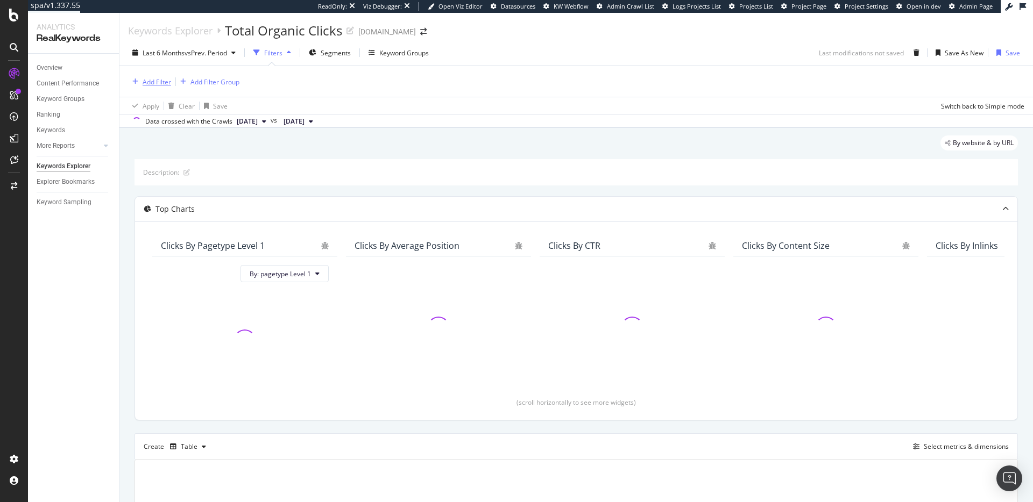
click at [158, 84] on div "Add Filter" at bounding box center [157, 81] width 29 height 9
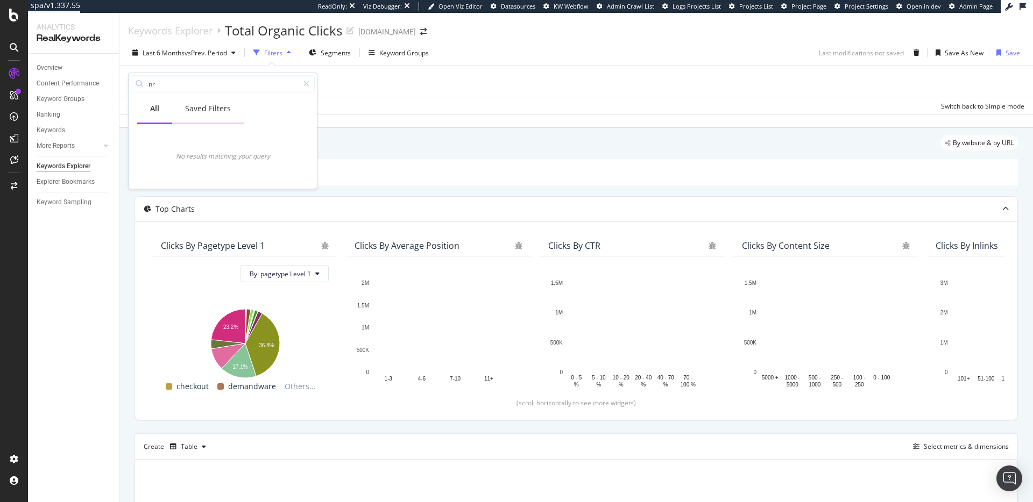
type input "n"
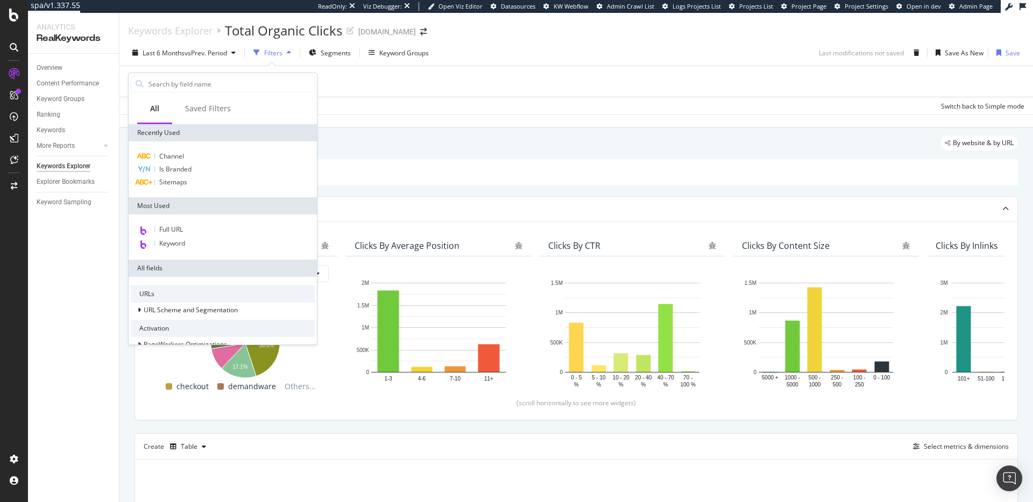
click at [202, 170] on div "Is Branded" at bounding box center [223, 169] width 184 height 13
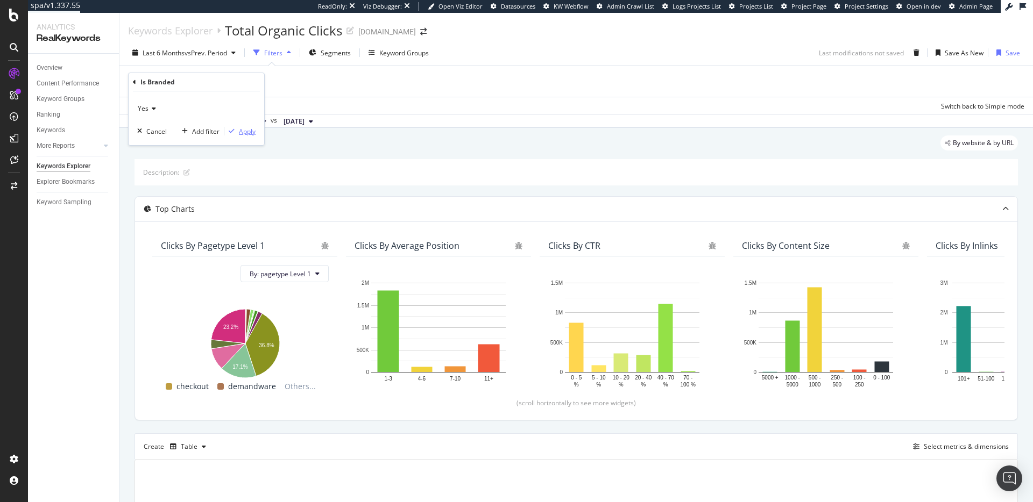
click at [246, 129] on div "Apply" at bounding box center [247, 131] width 17 height 9
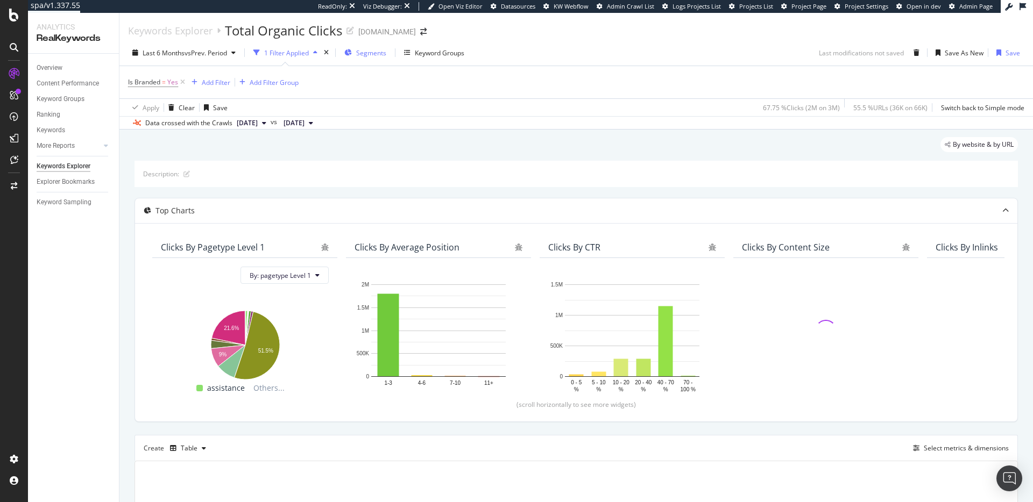
click at [373, 55] on span "Segments" at bounding box center [371, 52] width 30 height 9
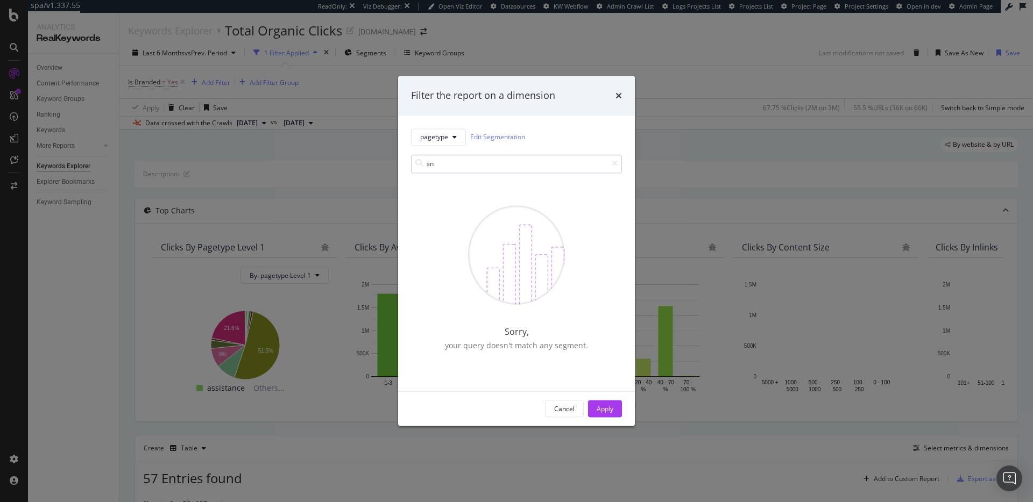
type input "s"
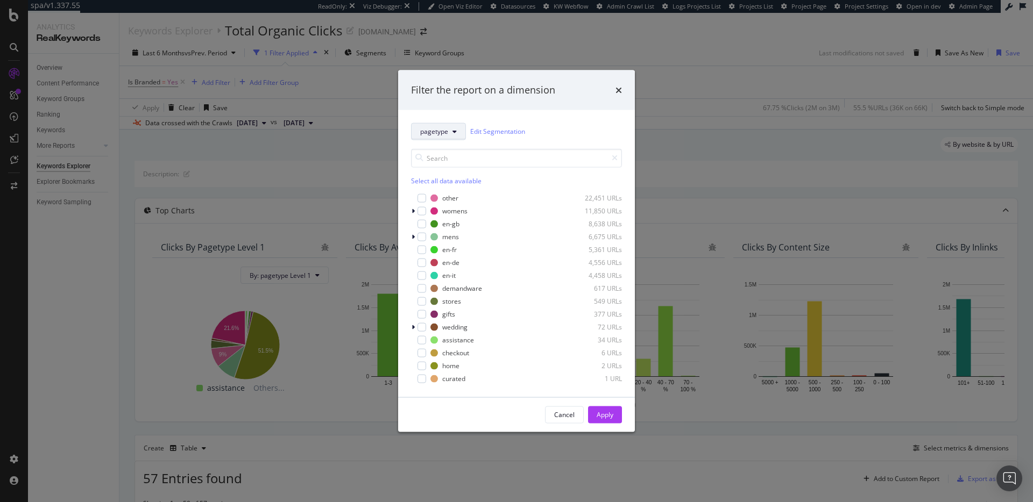
click at [440, 130] on span "pagetype" at bounding box center [434, 131] width 28 height 9
click at [472, 195] on div "params" at bounding box center [455, 190] width 87 height 16
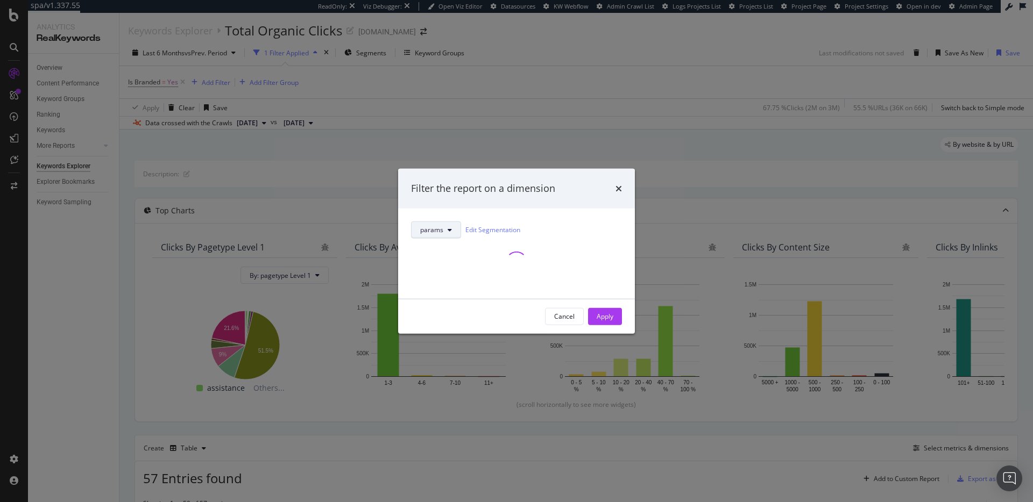
click at [445, 224] on button "params" at bounding box center [436, 229] width 50 height 17
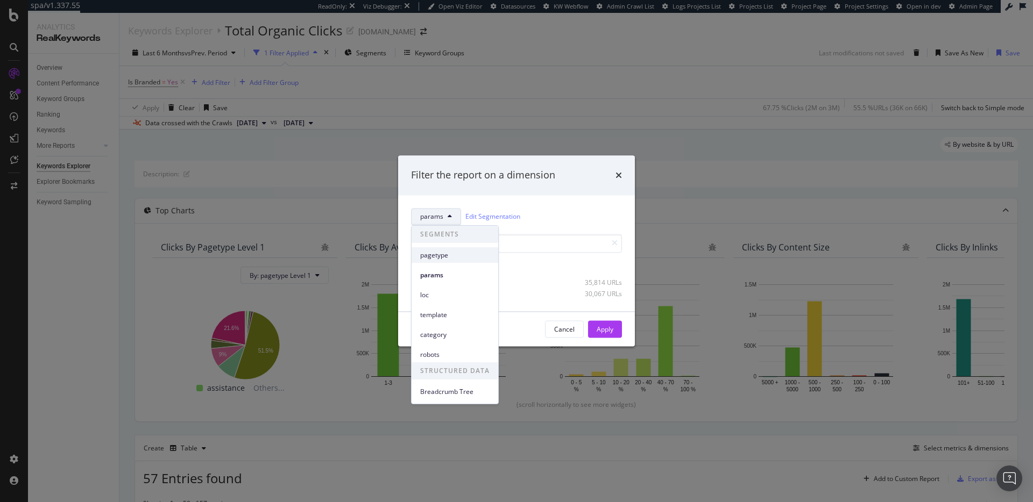
click at [451, 259] on span "pagetype" at bounding box center [454, 256] width 69 height 10
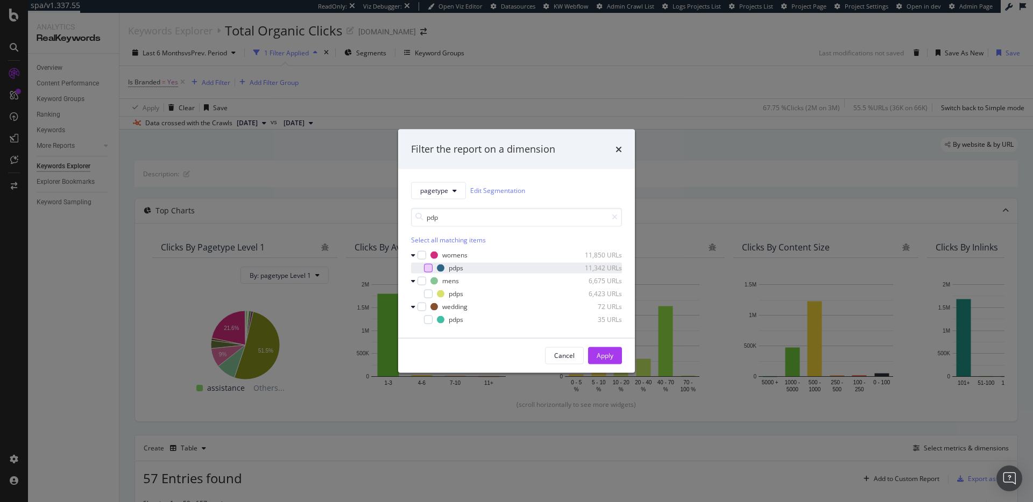
type input "pdp"
click at [428, 265] on div "modal" at bounding box center [428, 268] width 9 height 9
click at [426, 296] on div "modal" at bounding box center [428, 293] width 9 height 9
click at [428, 317] on div "modal" at bounding box center [428, 319] width 9 height 9
click at [608, 359] on div "Apply" at bounding box center [605, 355] width 17 height 9
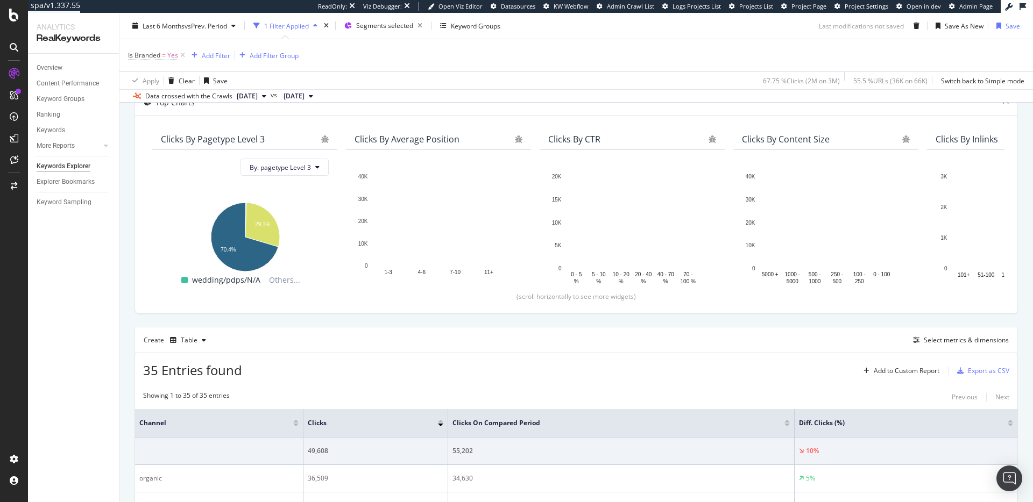
scroll to position [134, 0]
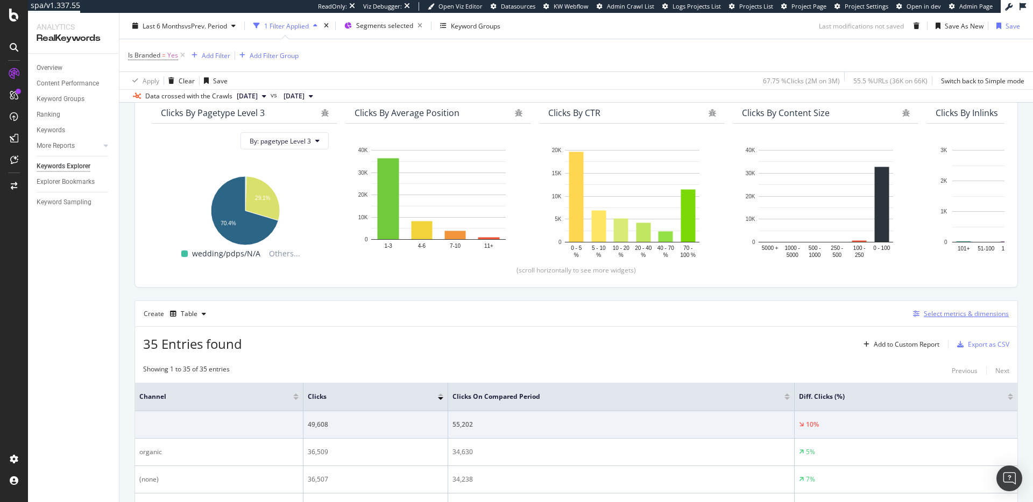
click at [941, 308] on div "Select metrics & dimensions" at bounding box center [959, 314] width 100 height 12
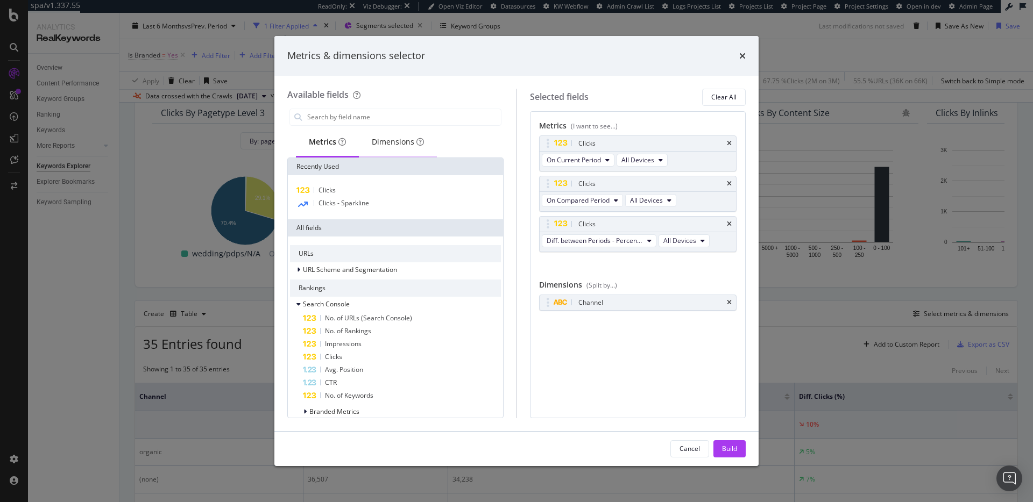
click at [394, 144] on div "Dimensions" at bounding box center [398, 142] width 52 height 11
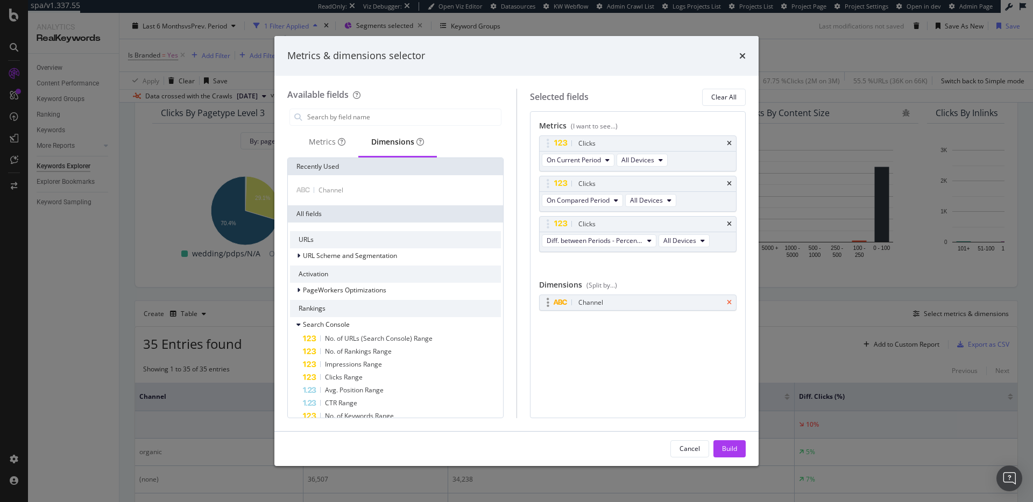
click at [729, 300] on icon "times" at bounding box center [729, 303] width 5 height 6
click at [354, 259] on span "URL Scheme and Segmentation" at bounding box center [350, 255] width 94 height 9
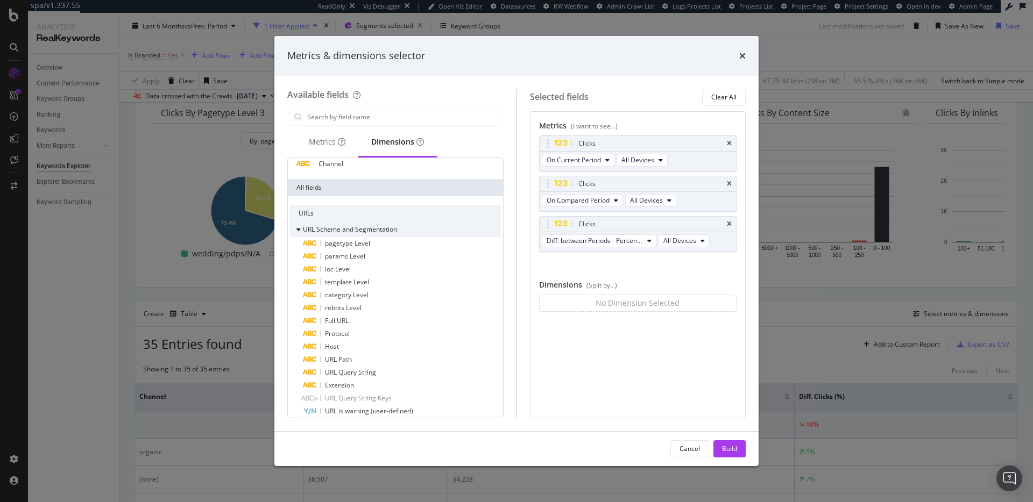
scroll to position [35, 0]
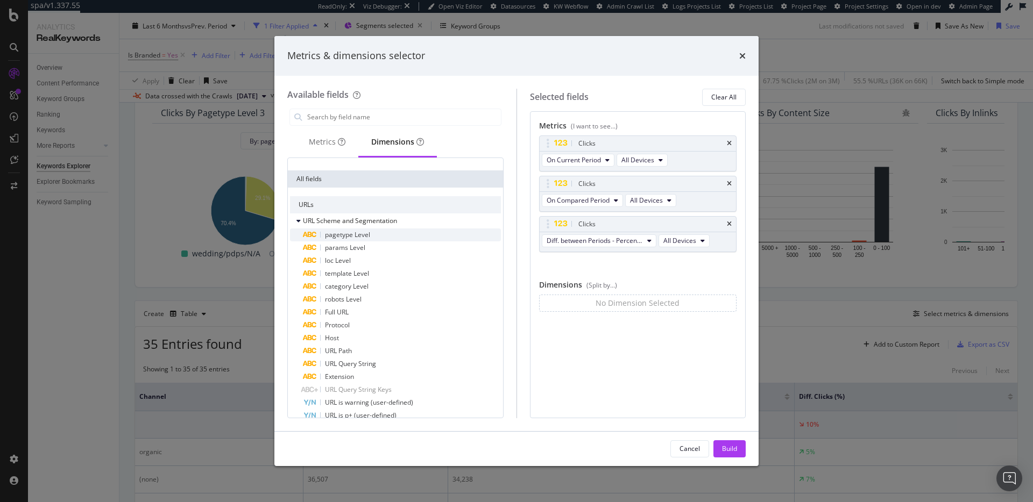
click at [393, 237] on div "pagetype Level" at bounding box center [402, 235] width 198 height 13
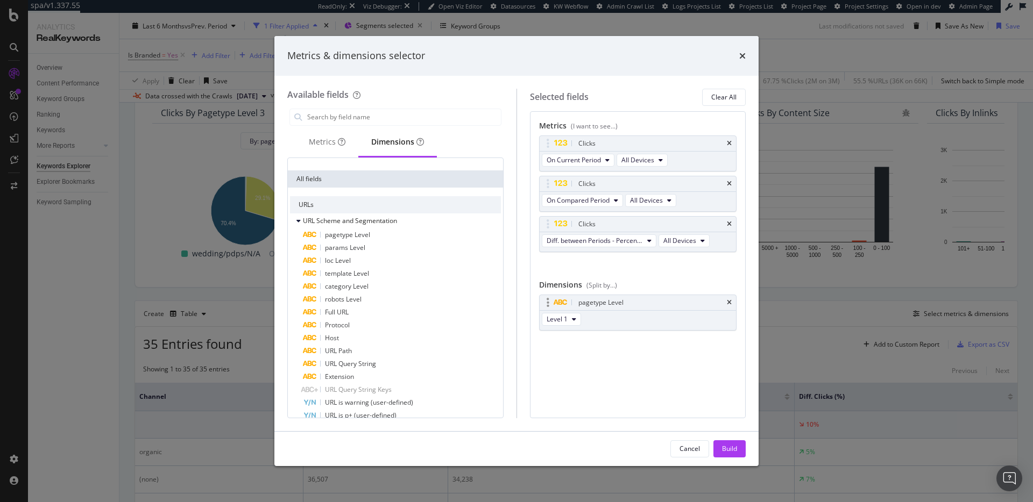
click at [735, 303] on div "pagetype Level Level 1" at bounding box center [638, 313] width 198 height 36
click at [727, 303] on icon "times" at bounding box center [729, 303] width 5 height 6
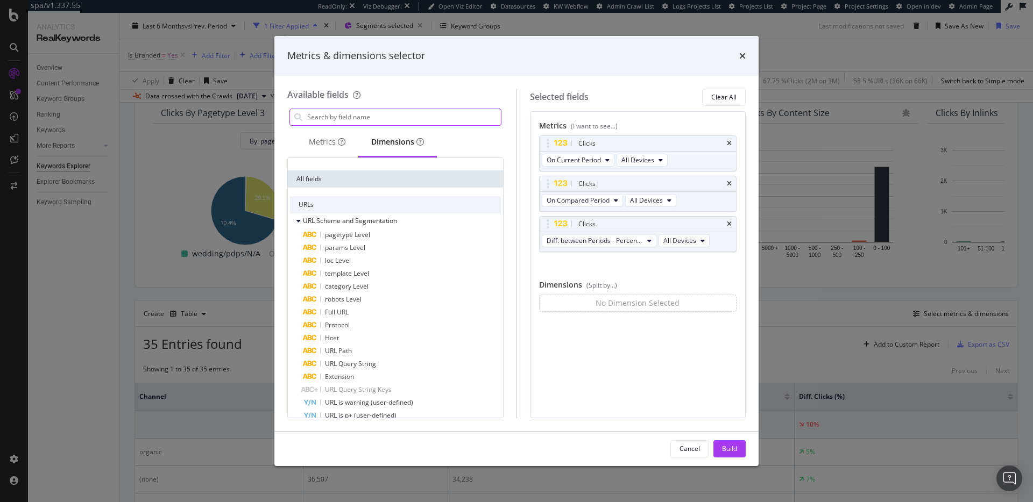
click at [360, 114] on input "modal" at bounding box center [403, 117] width 195 height 16
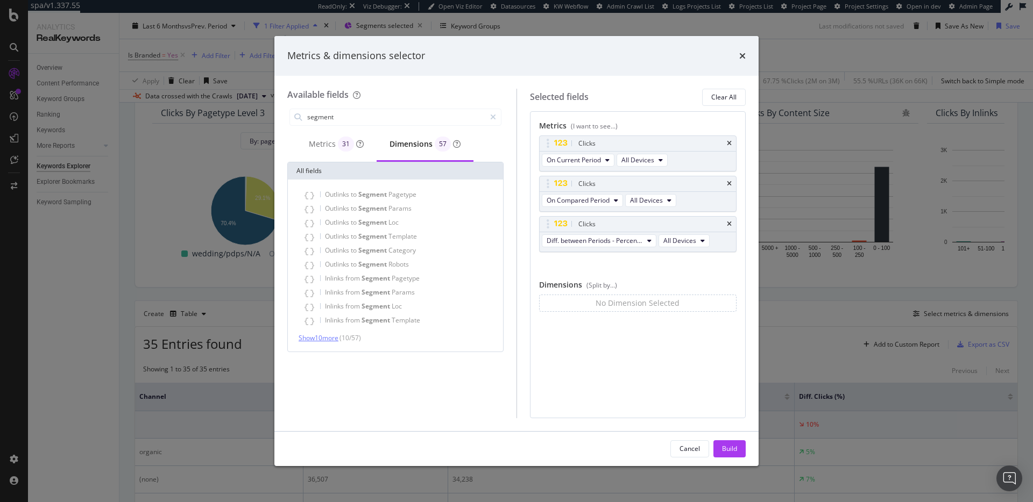
click at [327, 338] on span "Show 10 more" at bounding box center [319, 338] width 40 height 9
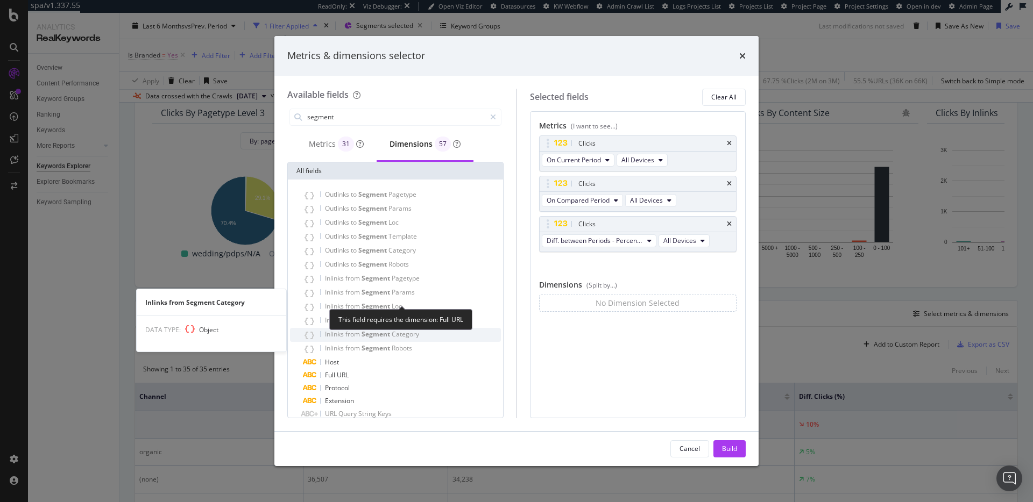
scroll to position [65, 0]
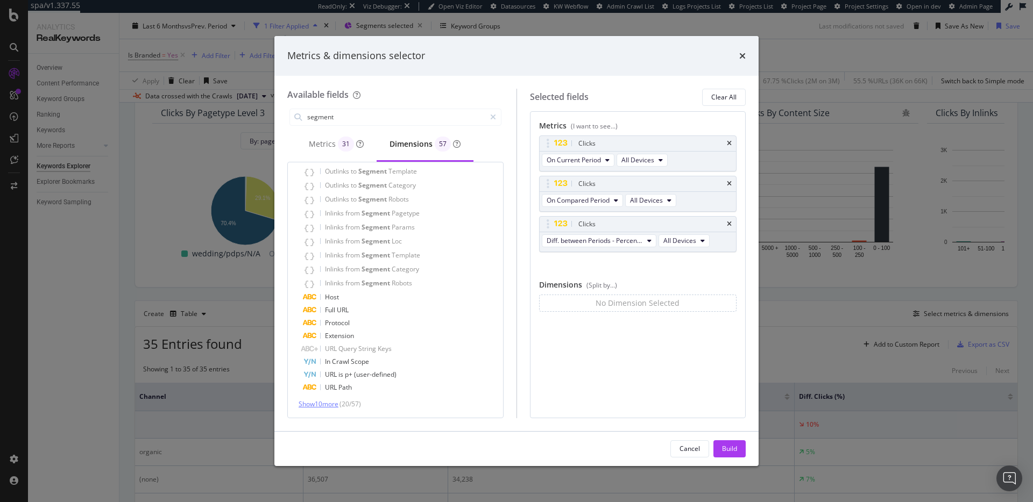
click at [329, 404] on span "Show 10 more" at bounding box center [319, 404] width 40 height 9
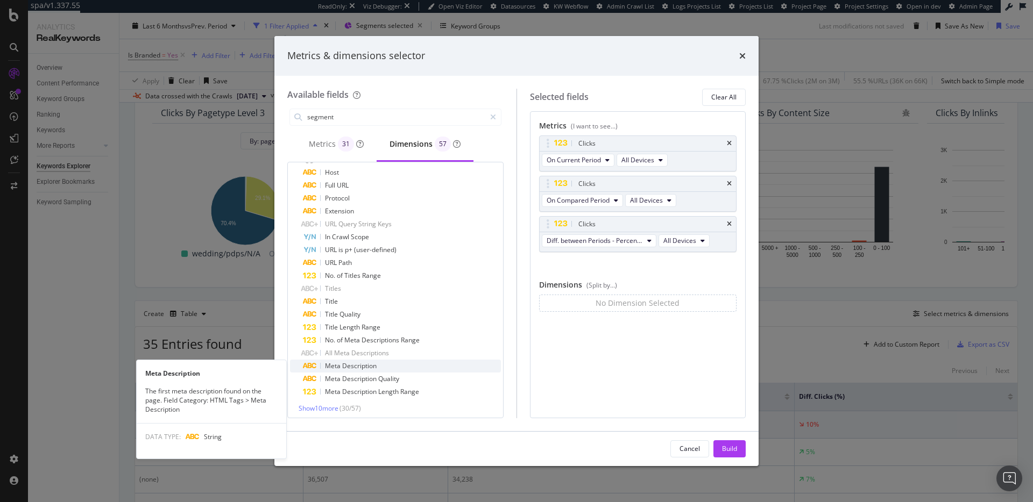
scroll to position [194, 0]
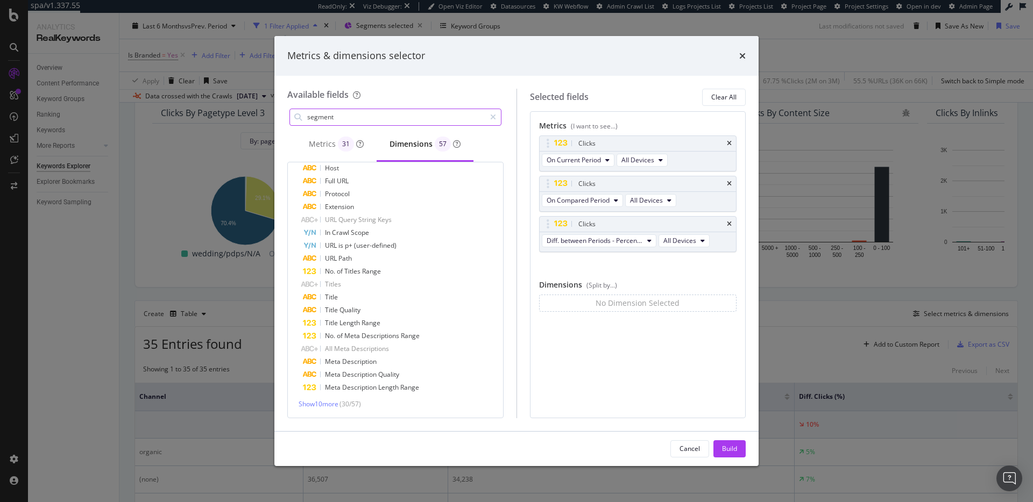
click at [377, 117] on input "segment" at bounding box center [395, 117] width 179 height 16
type input "{"
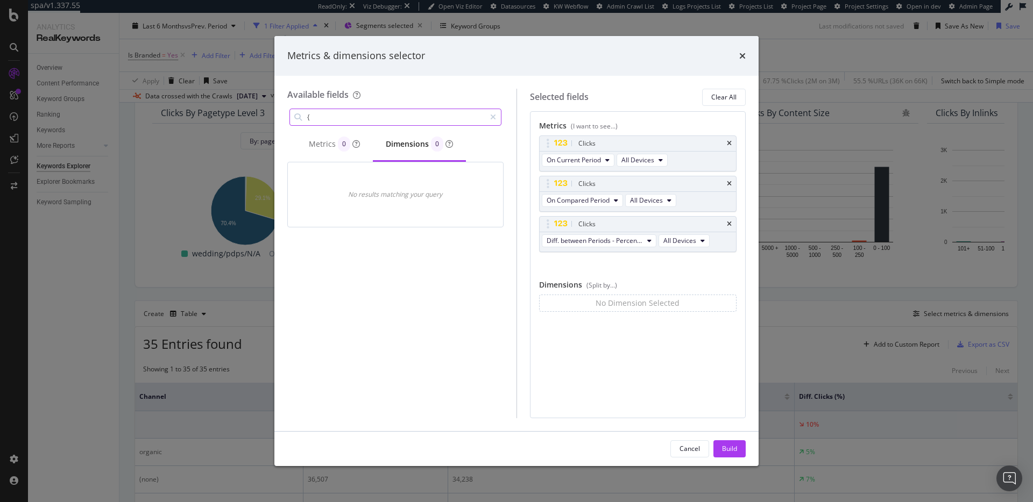
scroll to position [0, 0]
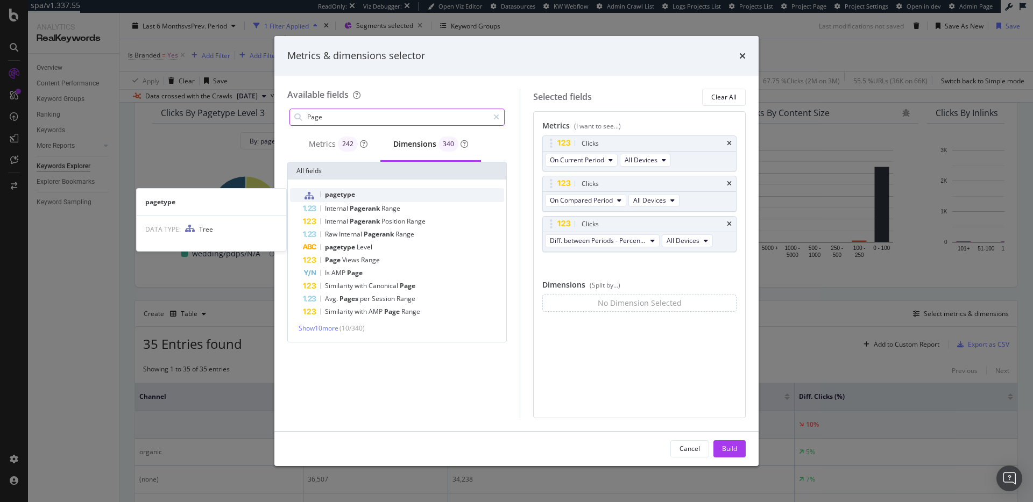
type input "Page"
click at [368, 193] on div "pagetype" at bounding box center [403, 195] width 201 height 14
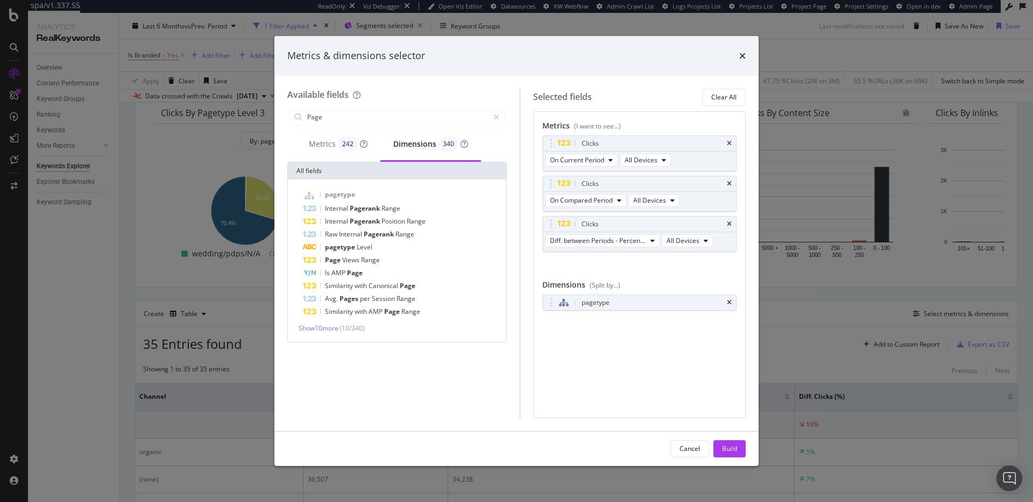
click at [729, 448] on div "Build" at bounding box center [729, 448] width 15 height 9
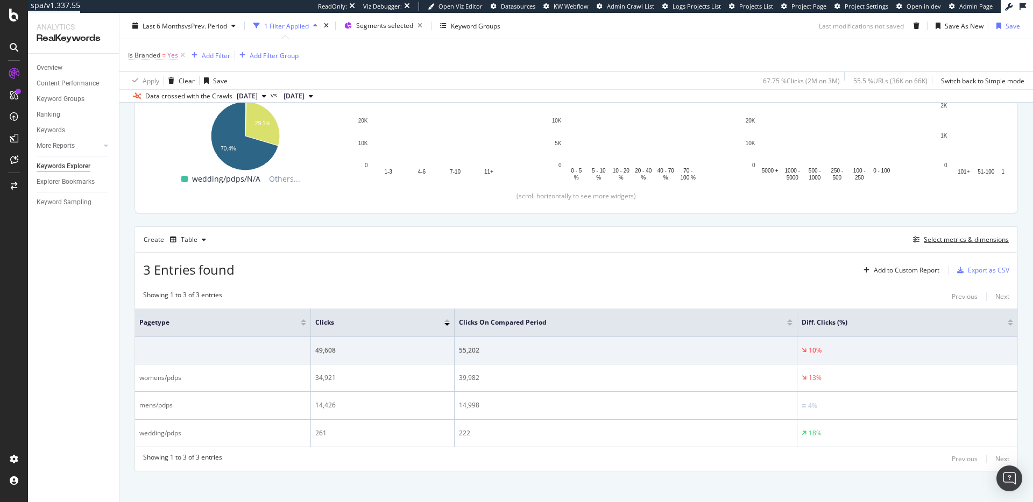
scroll to position [216, 0]
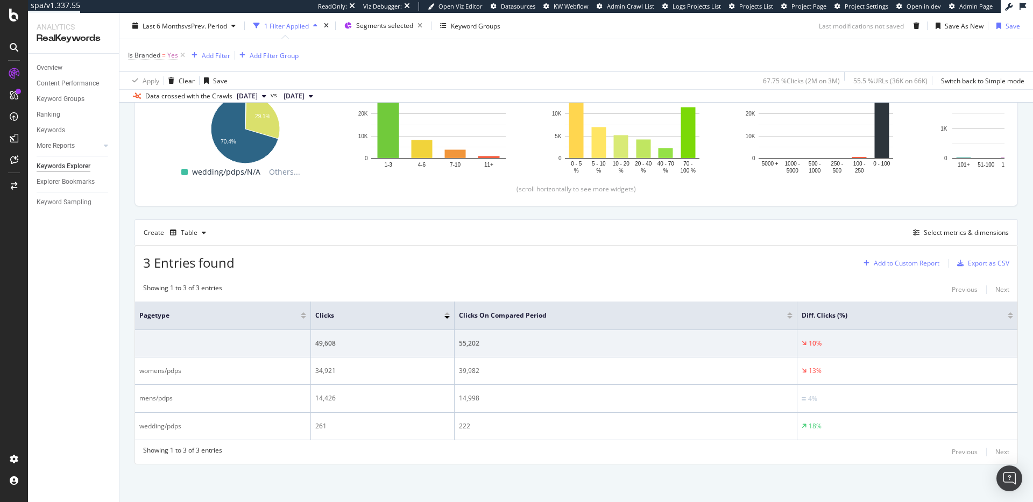
click at [918, 266] on div "Add to Custom Report" at bounding box center [907, 263] width 66 height 6
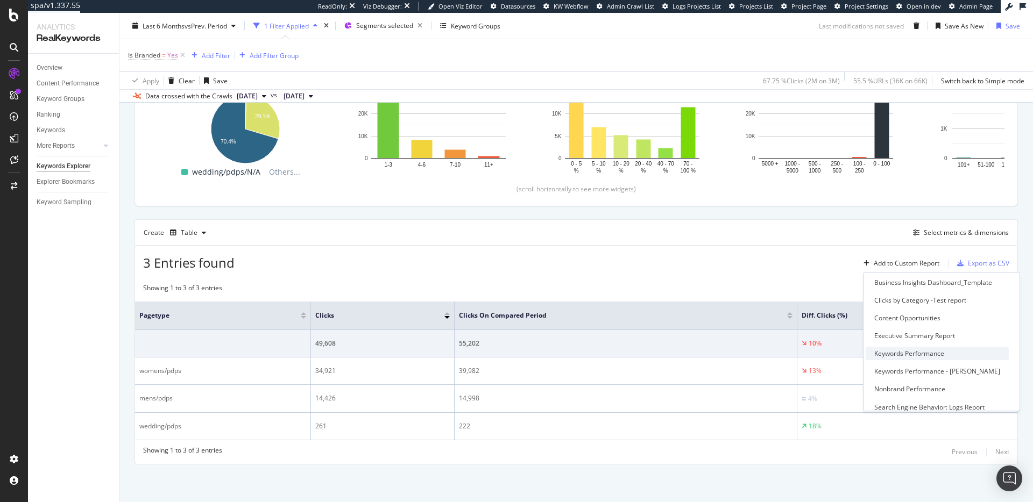
scroll to position [74, 0]
click at [930, 339] on div "Executive Summary Report" at bounding box center [937, 334] width 143 height 13
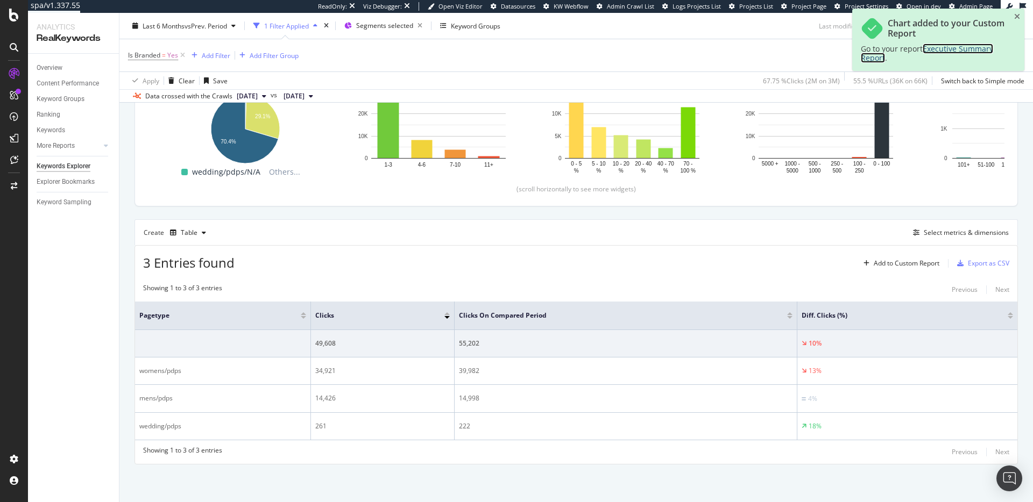
click at [948, 49] on span "Executive Summary Report" at bounding box center [927, 53] width 132 height 19
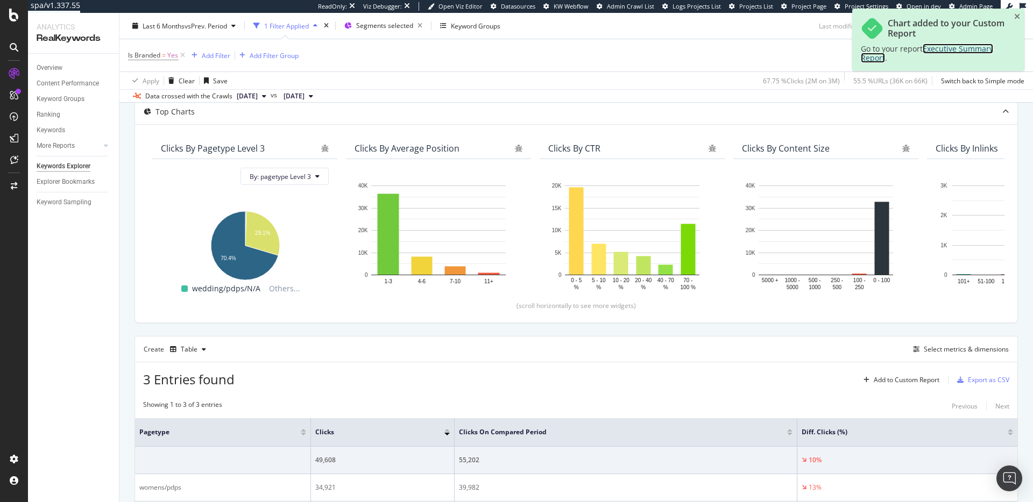
scroll to position [0, 0]
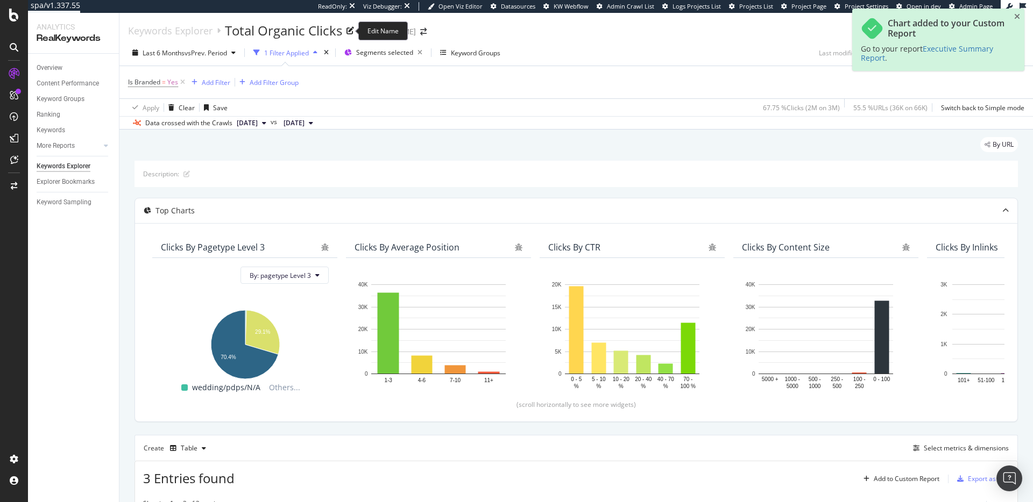
click at [326, 29] on div "Total Organic Clicks" at bounding box center [283, 31] width 117 height 18
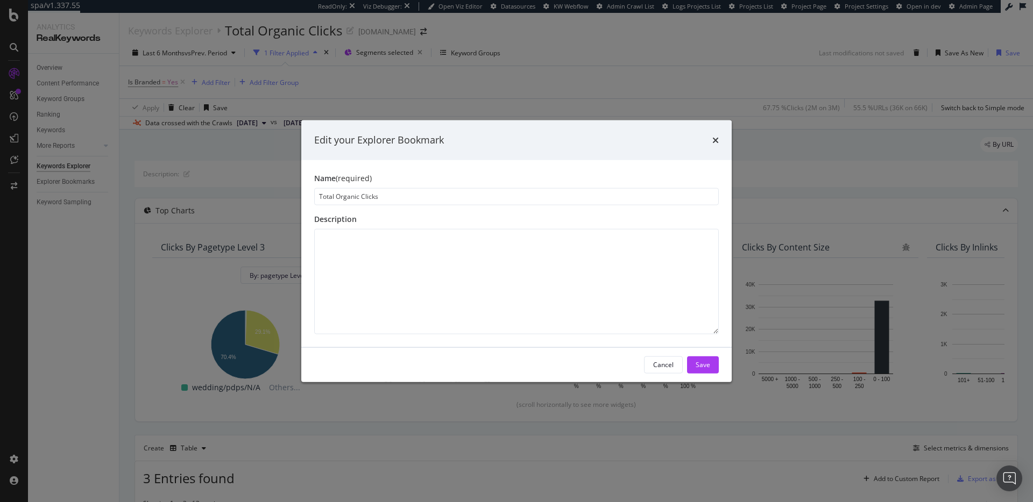
click at [413, 198] on input "Total Organic Clicks" at bounding box center [516, 196] width 405 height 17
type input "Branded Clicks - PDPs"
click at [701, 361] on div "Save" at bounding box center [703, 364] width 15 height 9
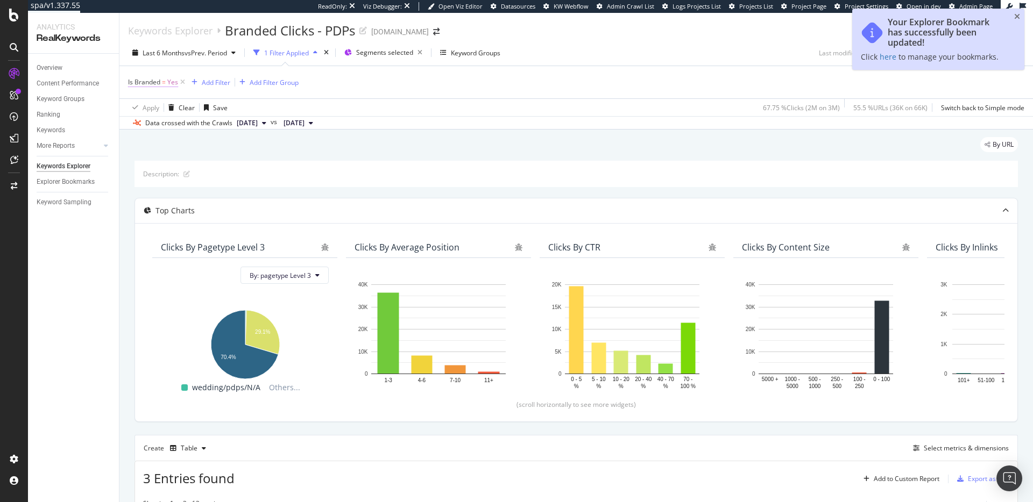
click at [158, 86] on span "Is Branded" at bounding box center [144, 81] width 32 height 9
click at [157, 109] on div "Yes" at bounding box center [196, 107] width 118 height 17
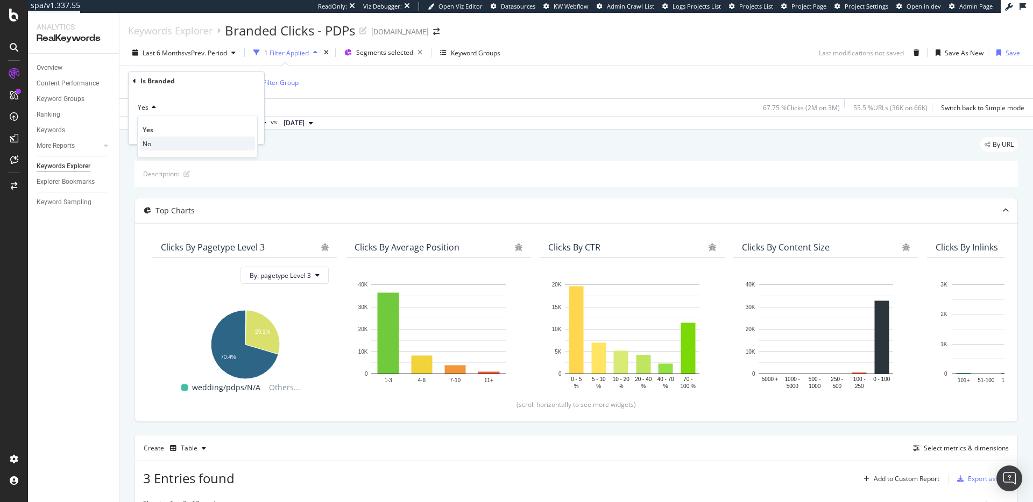
click at [162, 147] on div "No" at bounding box center [197, 144] width 115 height 14
click at [252, 131] on div "Apply" at bounding box center [247, 130] width 17 height 9
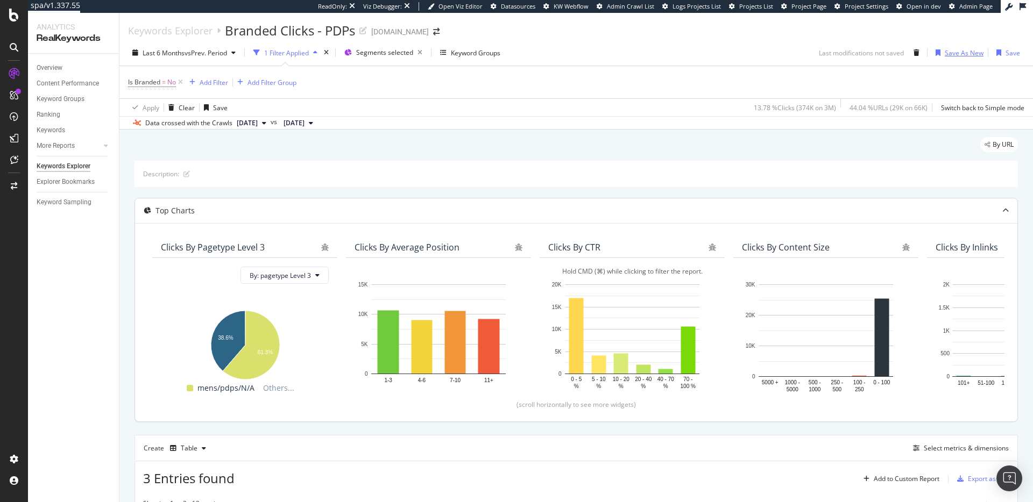
click at [955, 54] on div "Save As New" at bounding box center [964, 52] width 39 height 9
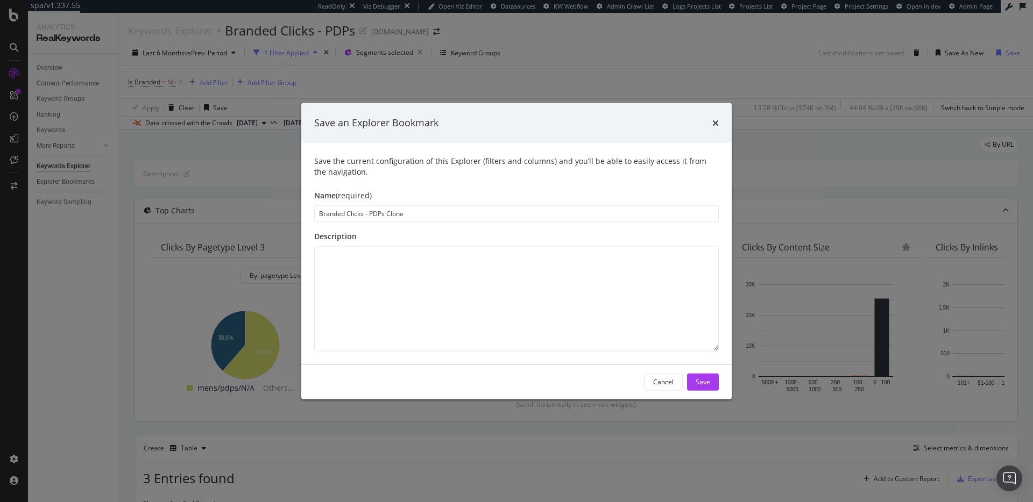
click at [317, 214] on input "Branded Clicks - PDPs Clone" at bounding box center [516, 213] width 405 height 17
click at [403, 212] on input "Branded Clicks - PDPs Clone" at bounding box center [516, 213] width 405 height 17
drag, startPoint x: 321, startPoint y: 213, endPoint x: 323, endPoint y: 219, distance: 6.8
click at [321, 214] on input "Branded Clicks - PDPs" at bounding box center [516, 213] width 405 height 17
type input "Non-Branded Clicks - PDPs"
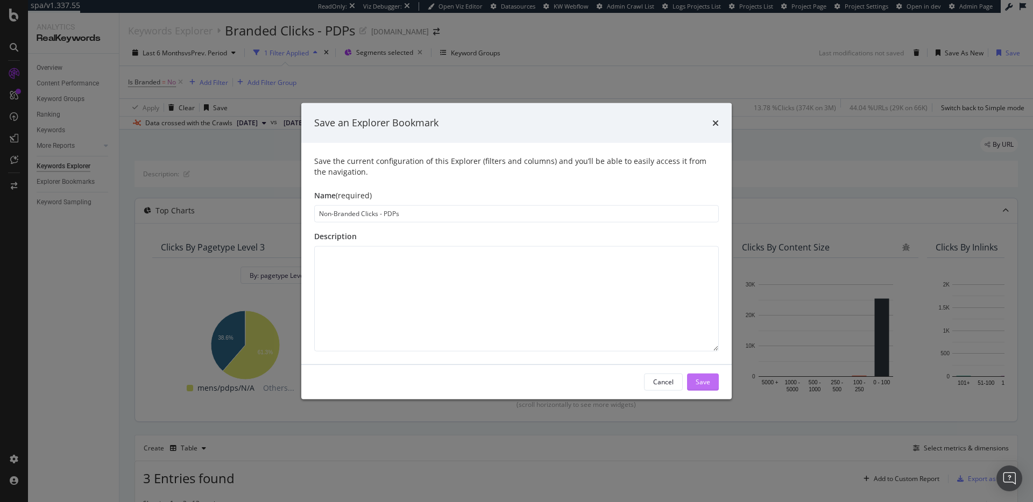
click at [703, 384] on div "Save" at bounding box center [703, 382] width 15 height 9
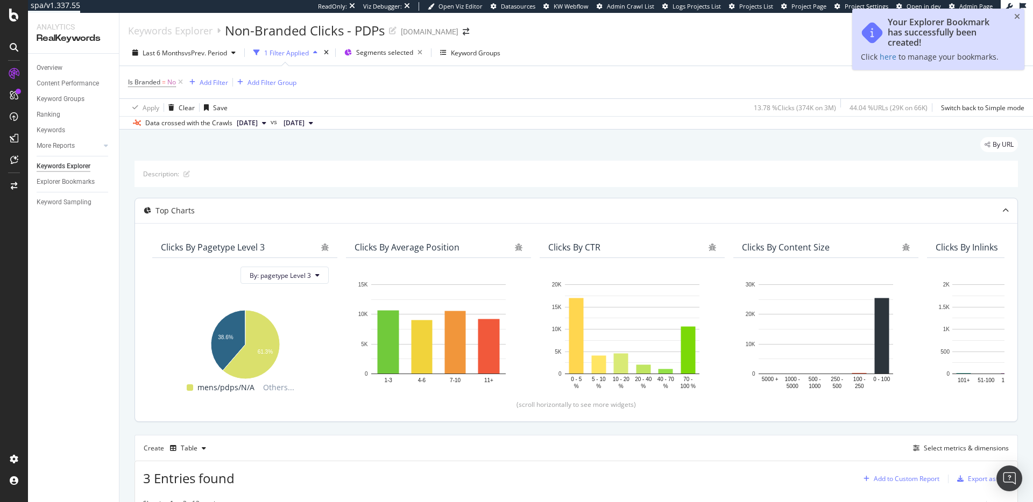
click at [908, 479] on div "Add to Custom Report" at bounding box center [907, 479] width 66 height 6
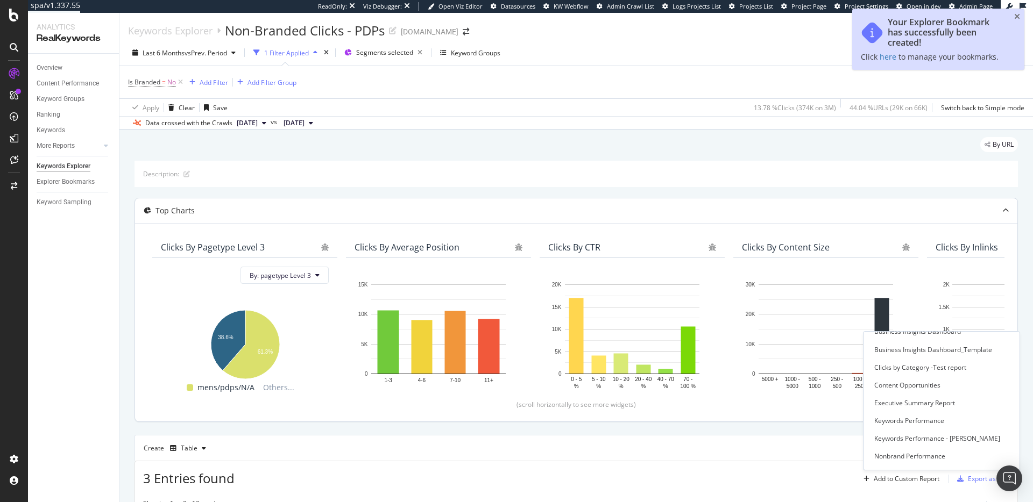
scroll to position [67, 0]
click at [916, 402] on div "Executive Summary Report" at bounding box center [914, 400] width 81 height 9
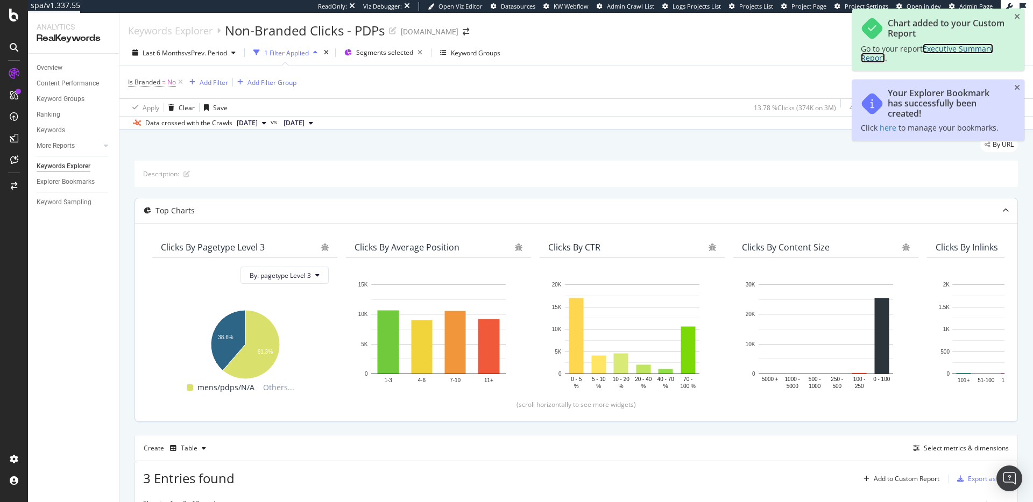
click at [936, 49] on span "Executive Summary Report" at bounding box center [927, 53] width 132 height 19
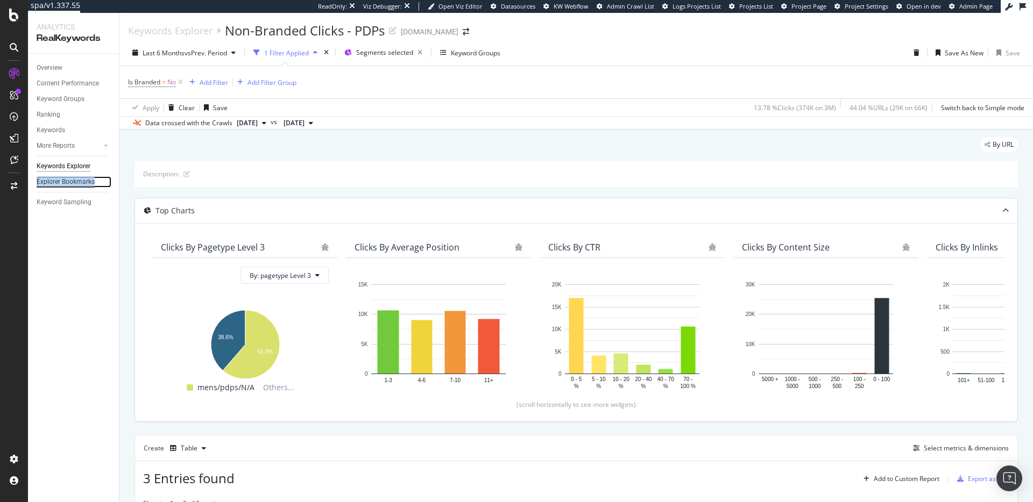
click at [65, 180] on div "Explorer Bookmarks" at bounding box center [66, 181] width 58 height 11
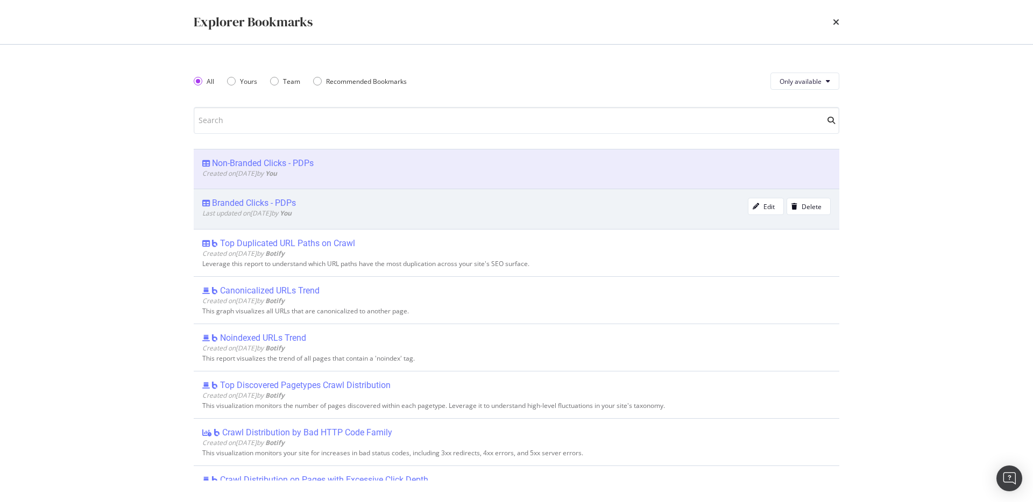
click at [280, 198] on div "Branded Clicks - PDPs" at bounding box center [254, 203] width 84 height 11
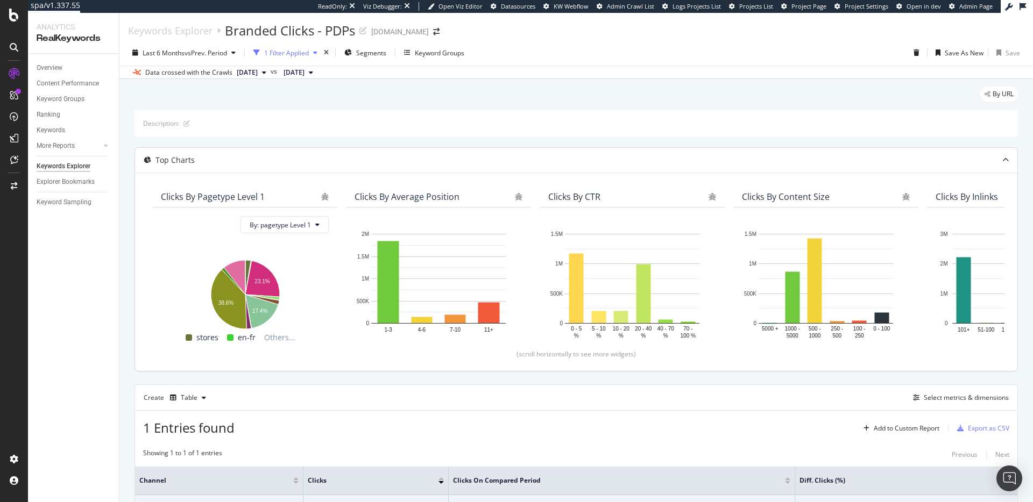
click at [288, 58] on div "1 Filter Applied" at bounding box center [285, 53] width 73 height 16
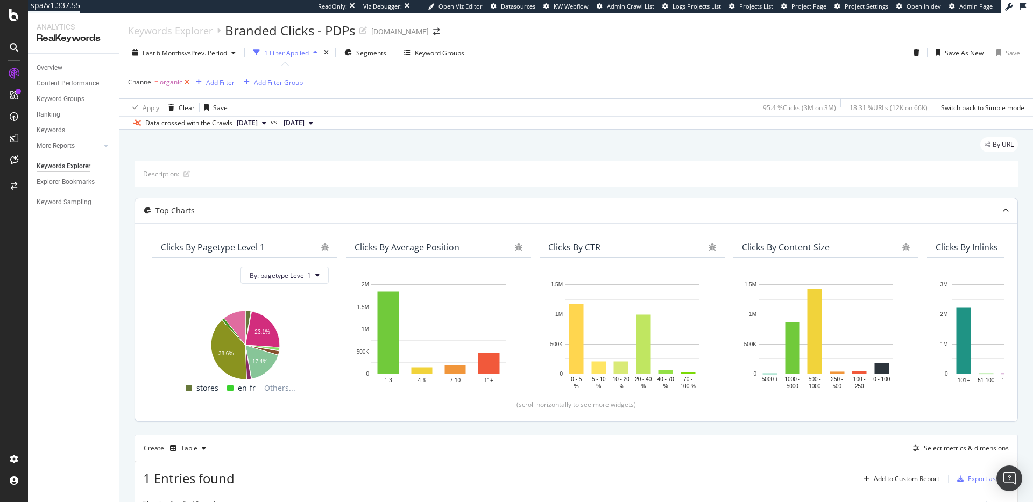
click at [188, 84] on icon at bounding box center [186, 82] width 9 height 11
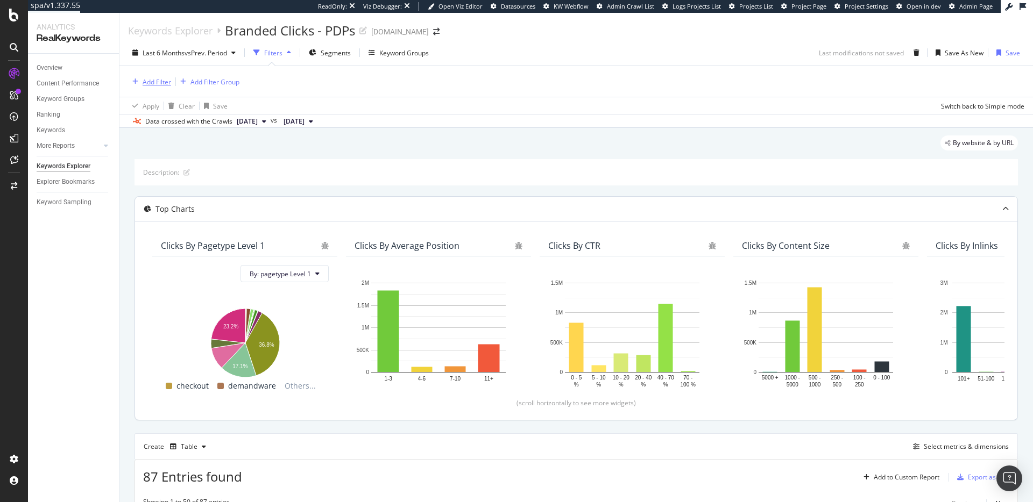
click at [161, 87] on div "Add Filter" at bounding box center [149, 82] width 43 height 12
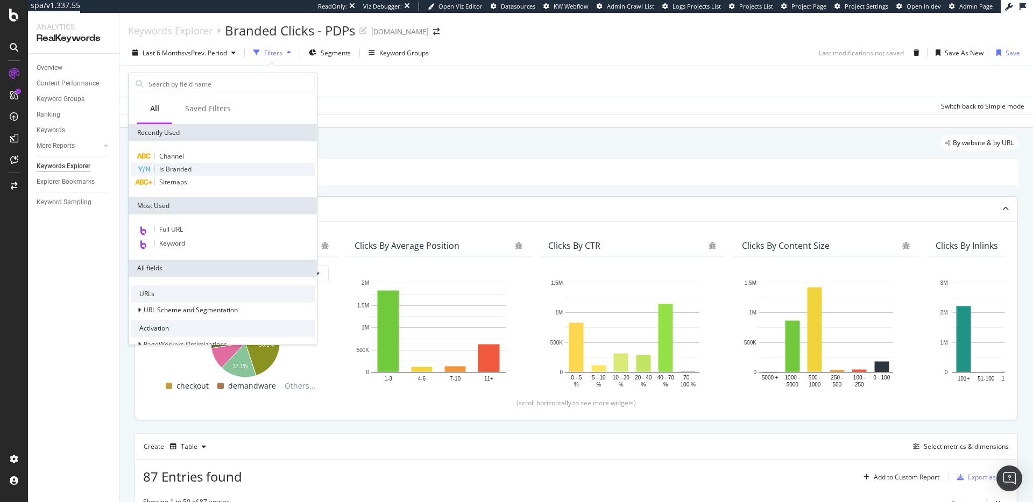
click at [192, 171] on div "Is Branded" at bounding box center [223, 169] width 184 height 13
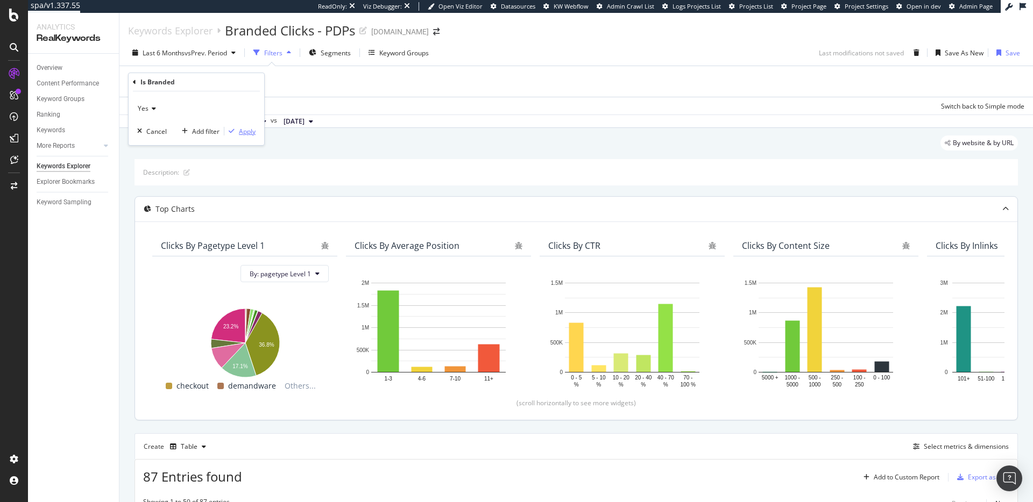
click at [235, 129] on div "button" at bounding box center [231, 131] width 15 height 6
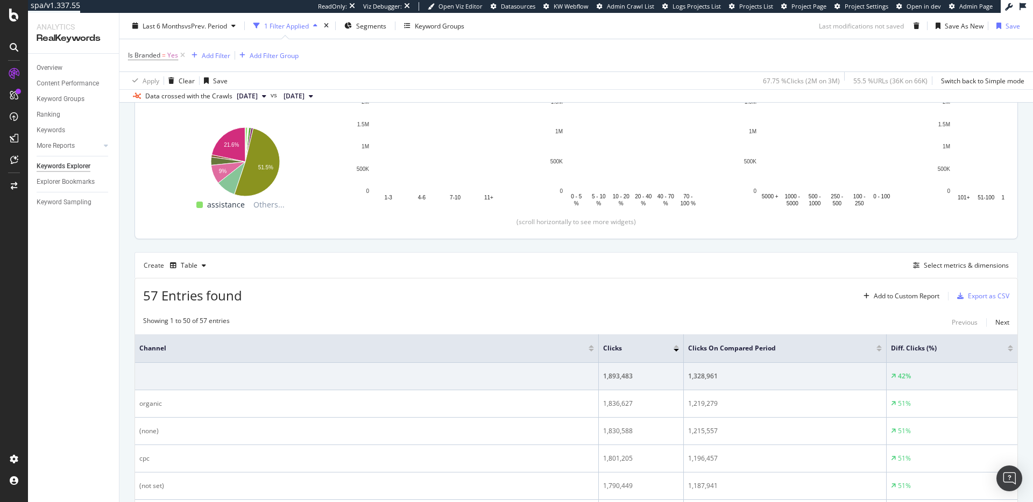
scroll to position [182, 0]
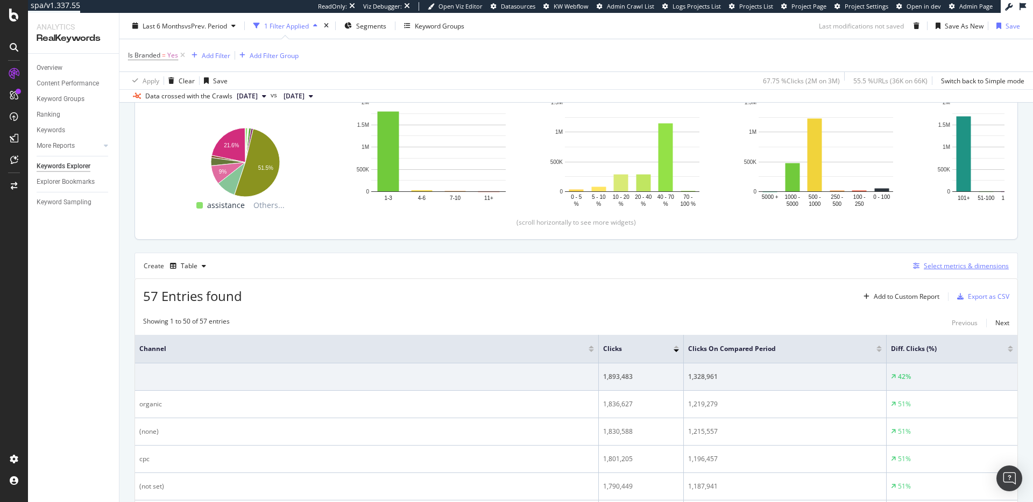
click at [965, 268] on div "Select metrics & dimensions" at bounding box center [966, 265] width 85 height 9
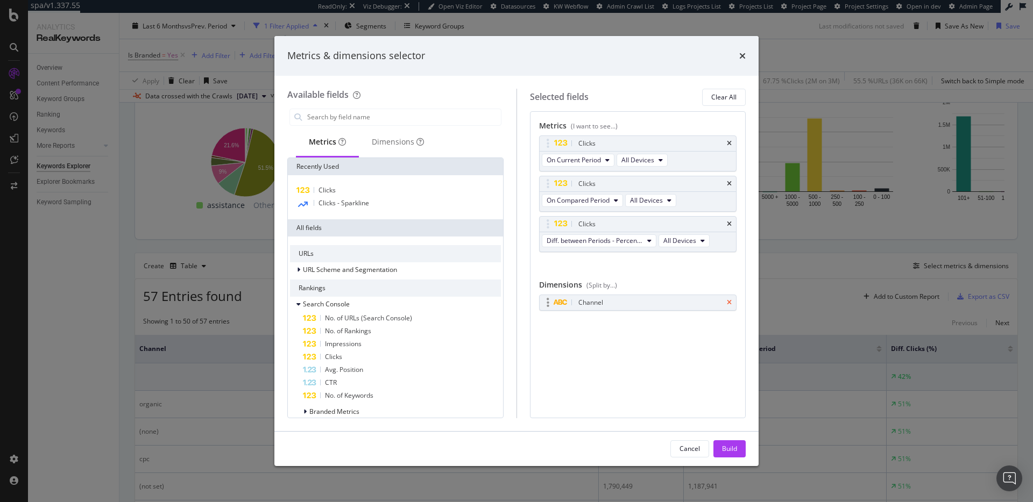
click at [730, 301] on icon "times" at bounding box center [729, 303] width 5 height 6
click at [397, 147] on div "Dimensions" at bounding box center [398, 142] width 52 height 11
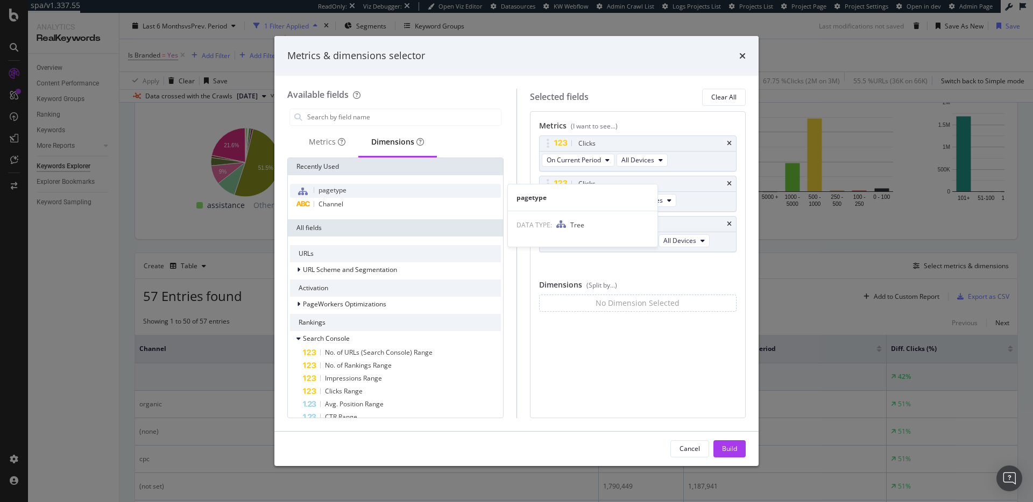
click at [349, 191] on div "pagetype" at bounding box center [395, 191] width 211 height 14
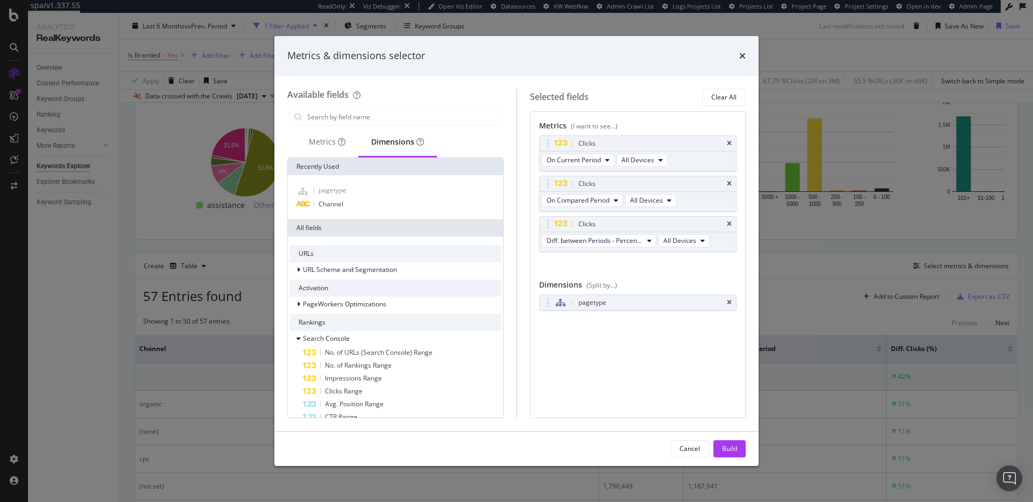
click at [735, 454] on div "Build" at bounding box center [729, 449] width 15 height 16
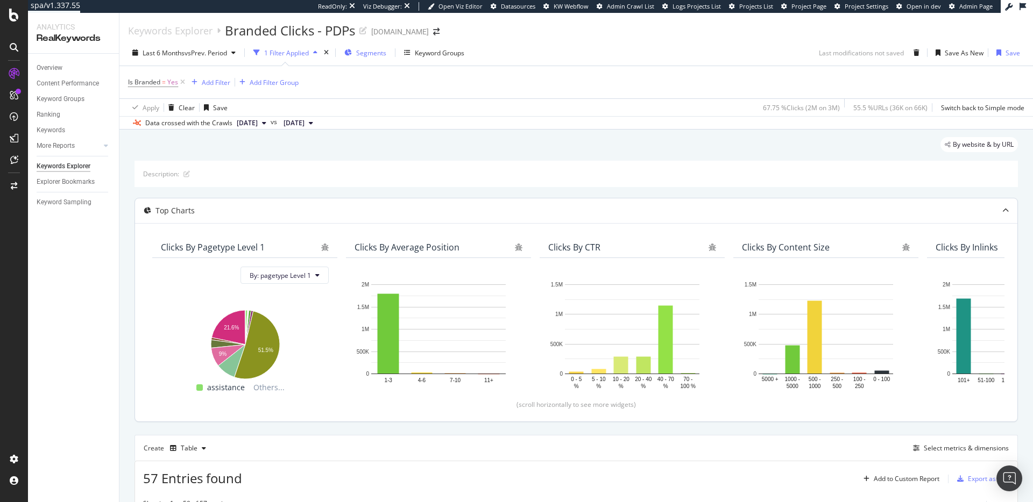
click at [377, 54] on span "Segments" at bounding box center [371, 52] width 30 height 9
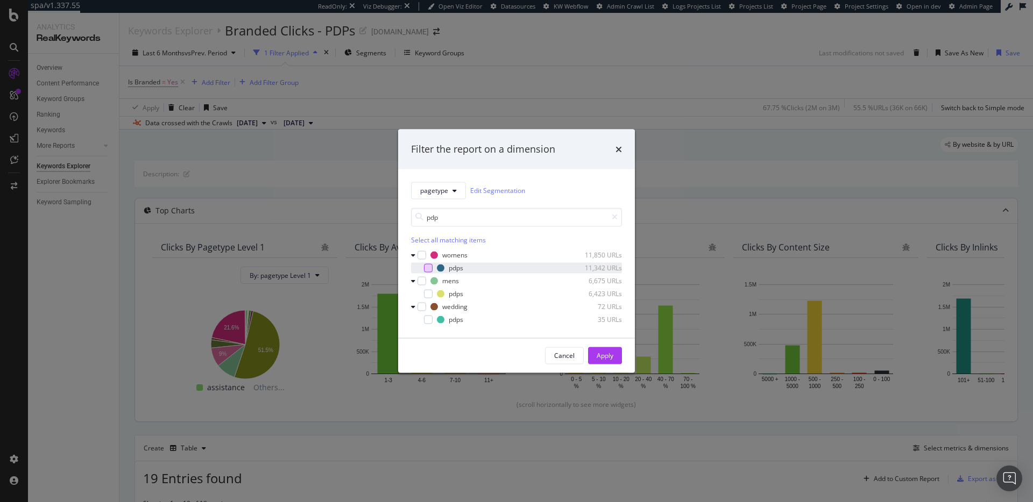
type input "pdp"
drag, startPoint x: 423, startPoint y: 270, endPoint x: 425, endPoint y: 282, distance: 13.0
click at [424, 270] on div "modal" at bounding box center [428, 268] width 9 height 9
click at [425, 292] on div "modal" at bounding box center [428, 293] width 9 height 9
click at [423, 320] on div "modal" at bounding box center [420, 319] width 6 height 11
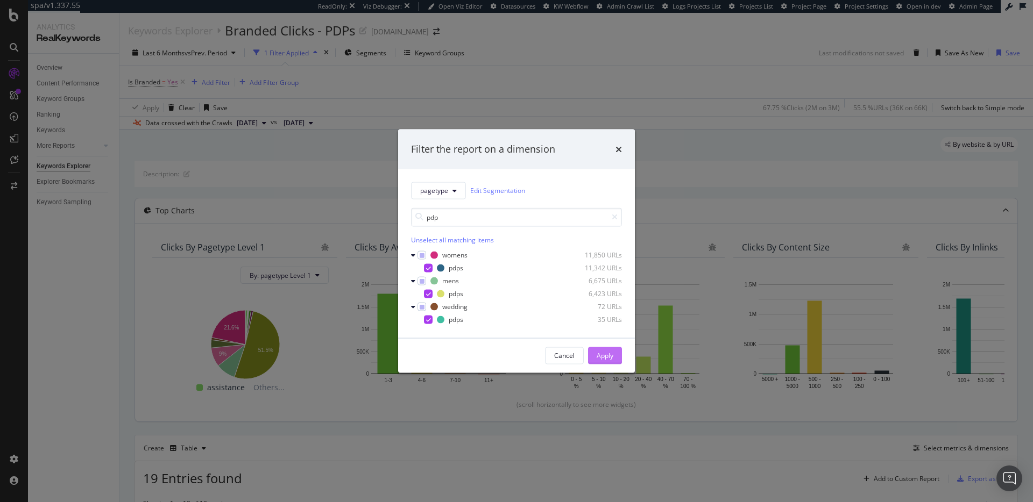
click at [603, 361] on div "Apply" at bounding box center [605, 356] width 17 height 16
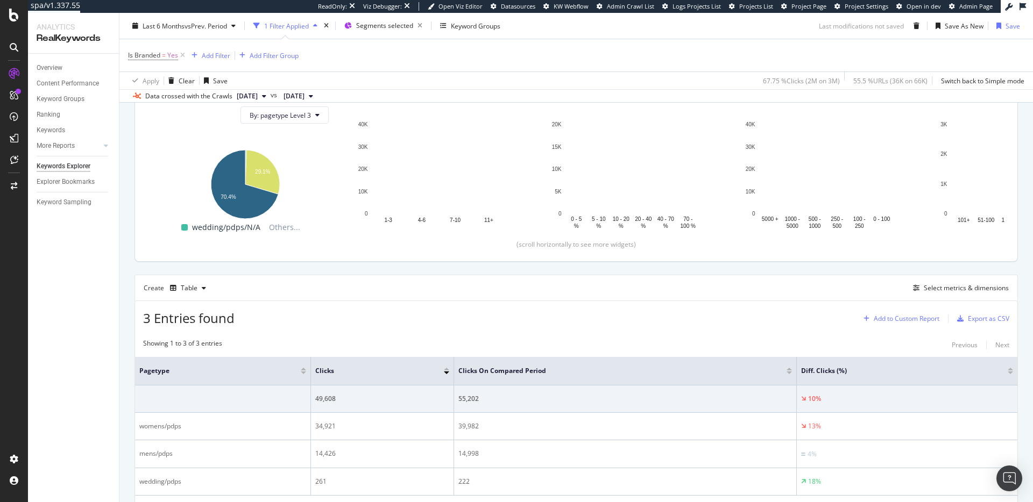
scroll to position [161, 0]
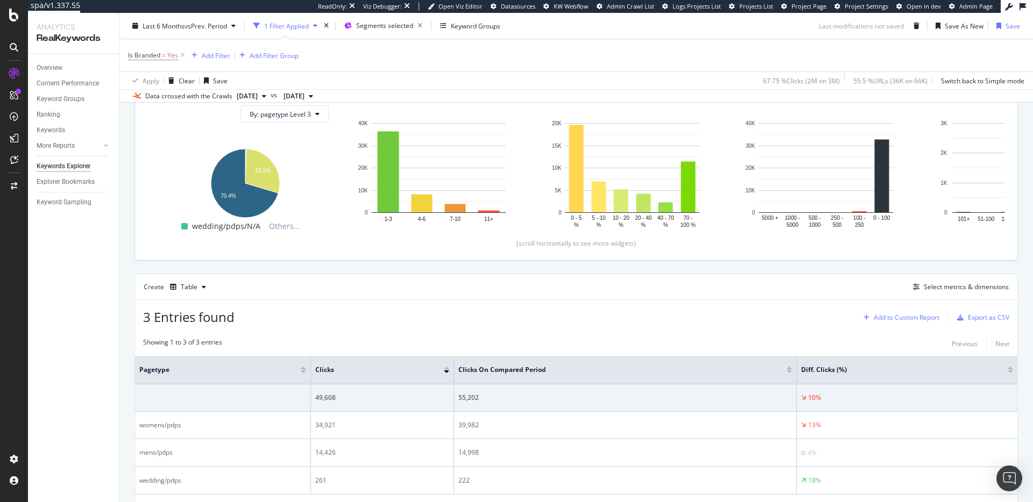
click at [913, 324] on div "Add to Custom Report" at bounding box center [899, 318] width 80 height 16
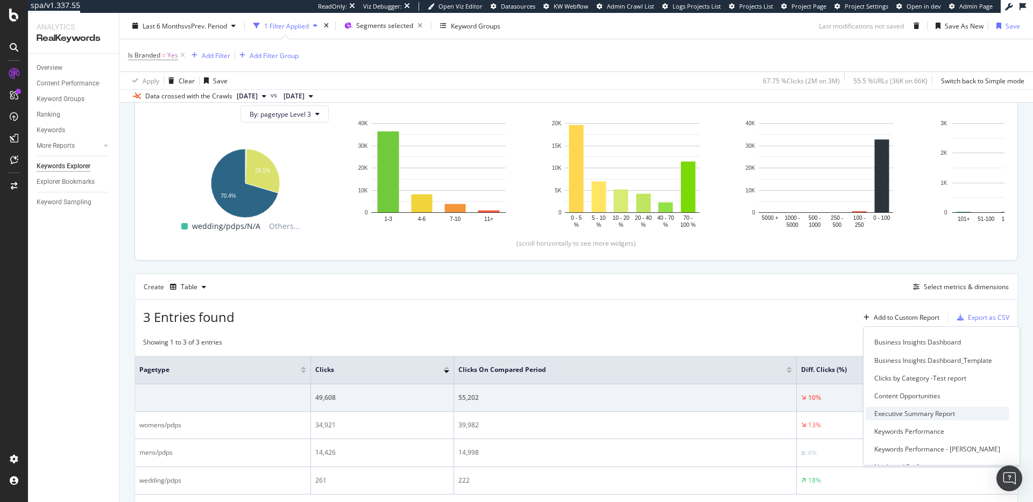
scroll to position [54, 0]
click at [926, 412] on div "Executive Summary Report" at bounding box center [914, 408] width 81 height 9
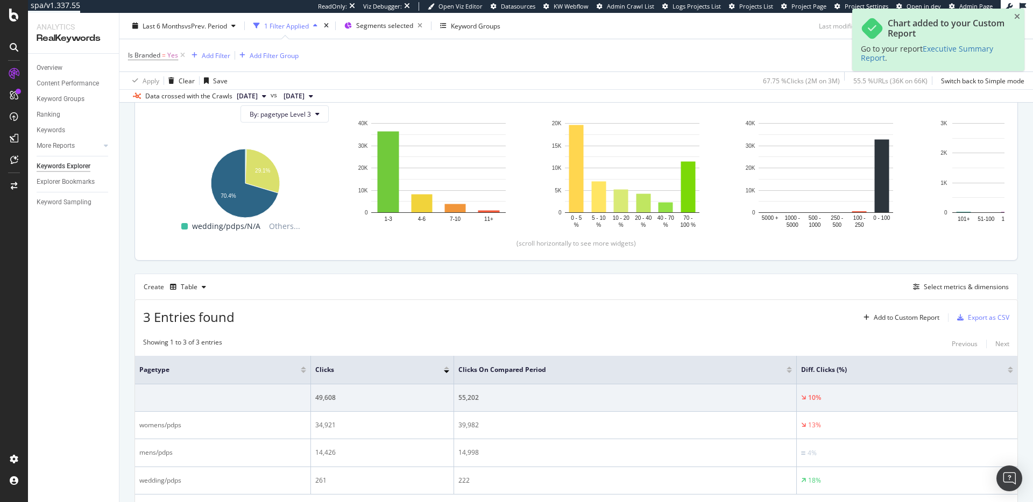
scroll to position [0, 0]
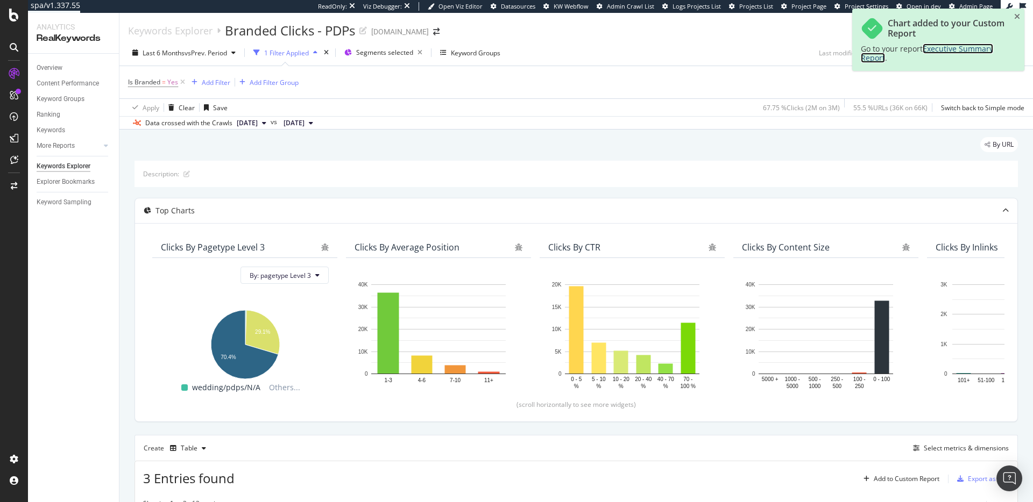
click at [950, 51] on span "Executive Summary Report" at bounding box center [927, 53] width 132 height 19
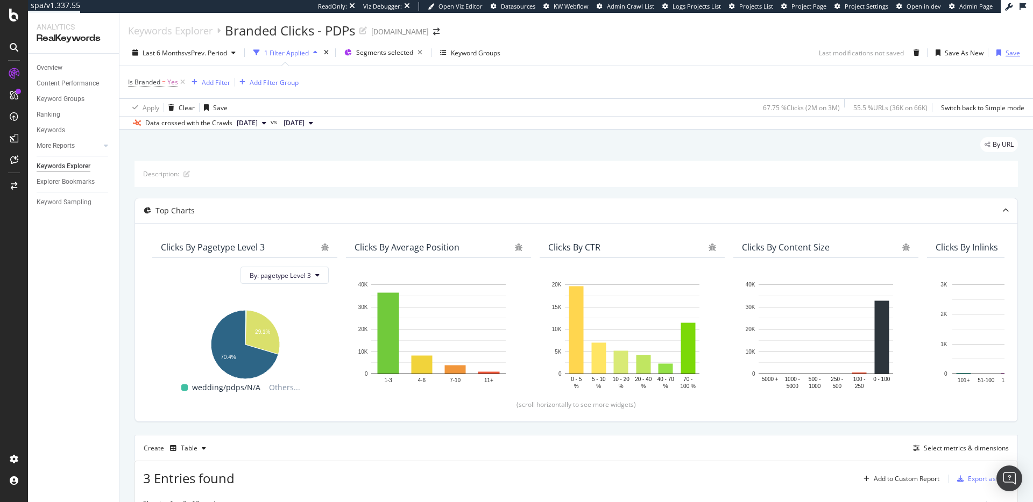
click at [1005, 54] on div "Save" at bounding box center [1012, 52] width 15 height 9
click at [380, 54] on span "Segments selected" at bounding box center [384, 52] width 57 height 9
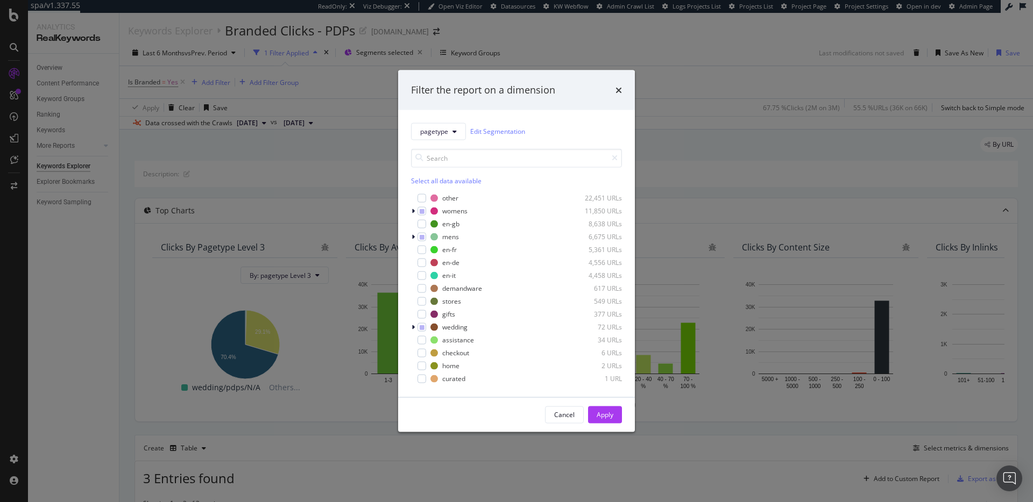
click at [681, 101] on div "Filter the report on a dimension pagetype Edit Segmentation Select all data ava…" at bounding box center [516, 251] width 1033 height 502
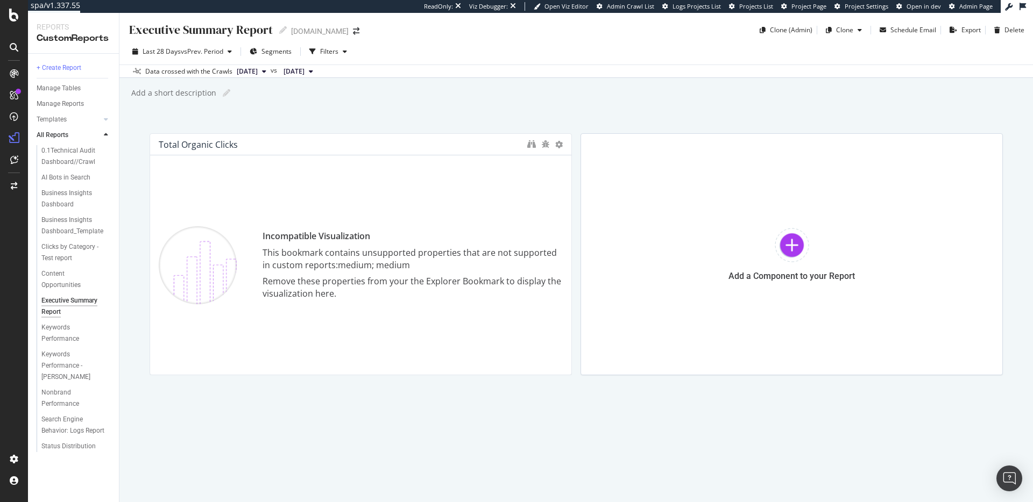
click at [344, 247] on div "This bookmark contains unsupported properties that are not supported in custom …" at bounding box center [413, 259] width 300 height 25
click at [223, 54] on span "vs Prev. Period" at bounding box center [202, 51] width 42 height 9
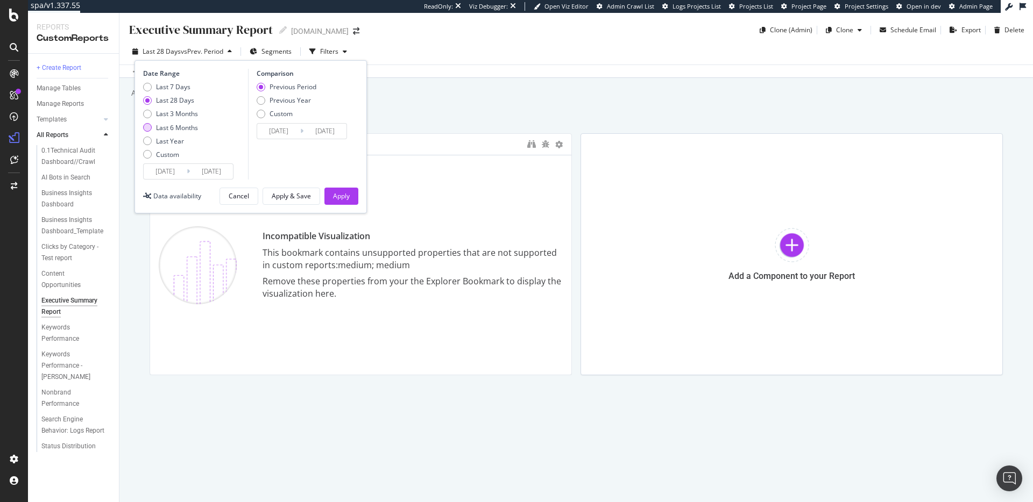
click at [199, 129] on div "Last 7 Days Last 28 Days Last 3 Months Last 6 Months Last Year Custom" at bounding box center [194, 122] width 102 height 81
click at [190, 128] on div "Last 6 Months" at bounding box center [177, 127] width 42 height 9
type input "[DATE]"
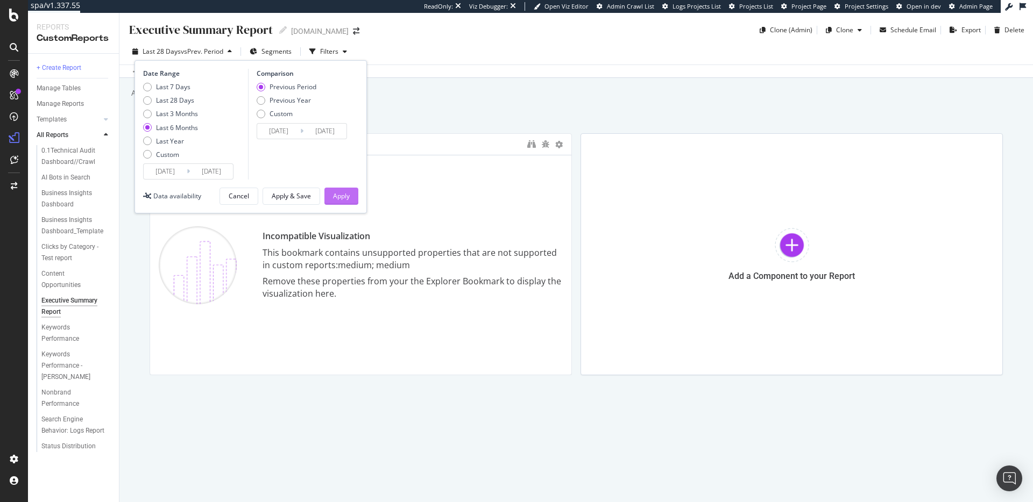
click at [336, 194] on div "Apply" at bounding box center [341, 196] width 17 height 9
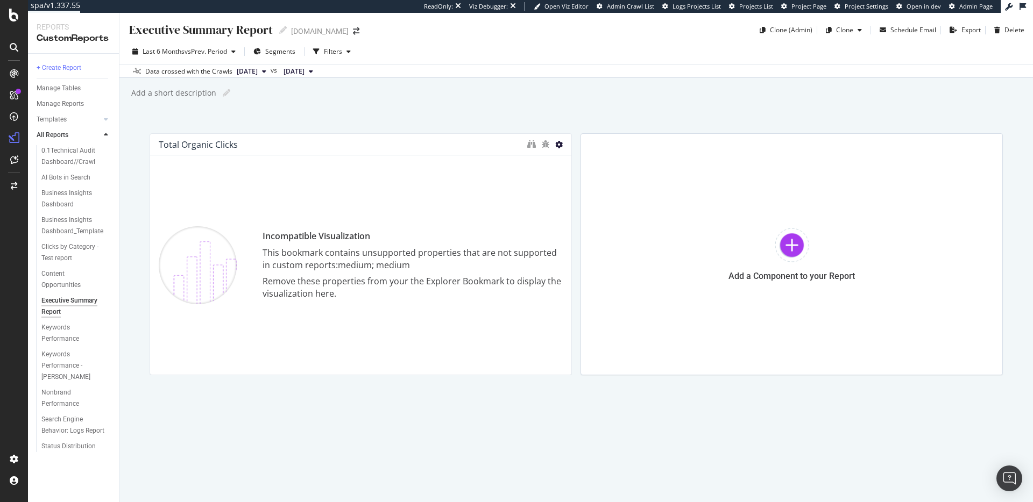
drag, startPoint x: 561, startPoint y: 137, endPoint x: 560, endPoint y: 143, distance: 6.5
click at [561, 137] on div at bounding box center [566, 254] width 11 height 242
click at [560, 144] on icon at bounding box center [559, 145] width 8 height 8
click at [545, 145] on icon "bug" at bounding box center [546, 144] width 8 height 8
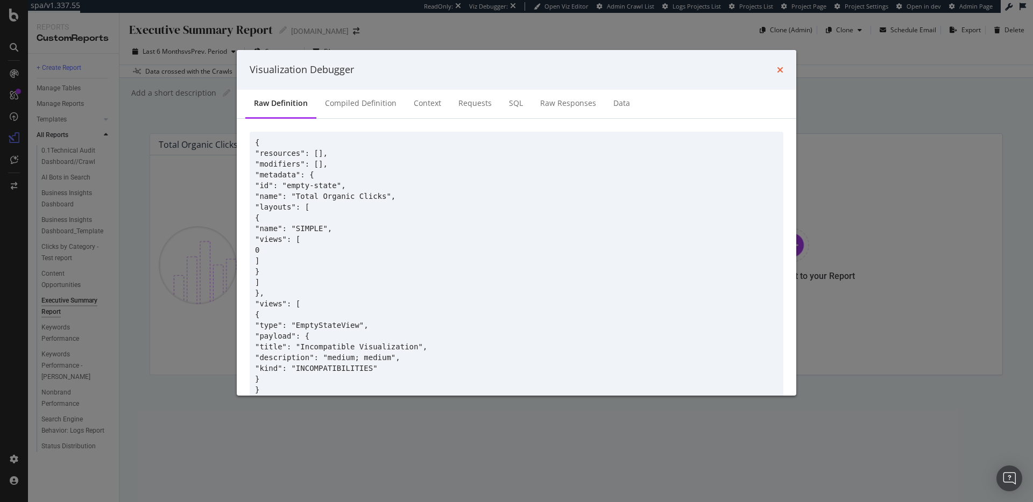
click at [777, 69] on icon "times" at bounding box center [780, 70] width 6 height 9
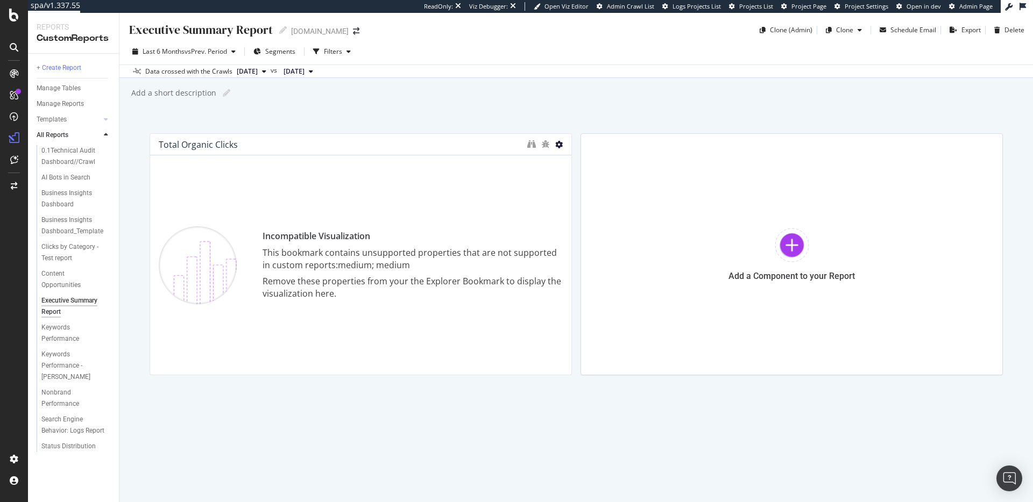
click at [559, 144] on icon at bounding box center [559, 145] width 8 height 8
click at [595, 164] on span "Delete" at bounding box center [592, 162] width 20 height 10
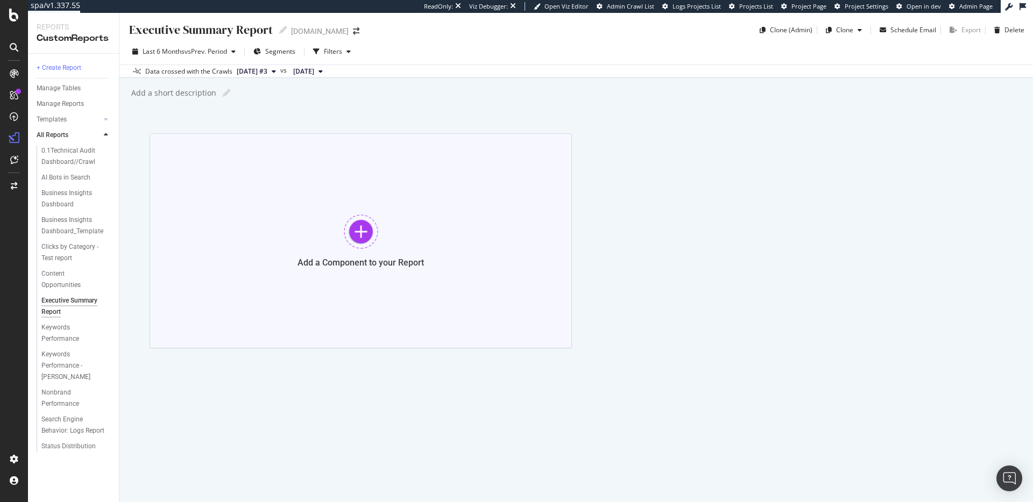
click at [366, 222] on div at bounding box center [361, 232] width 34 height 34
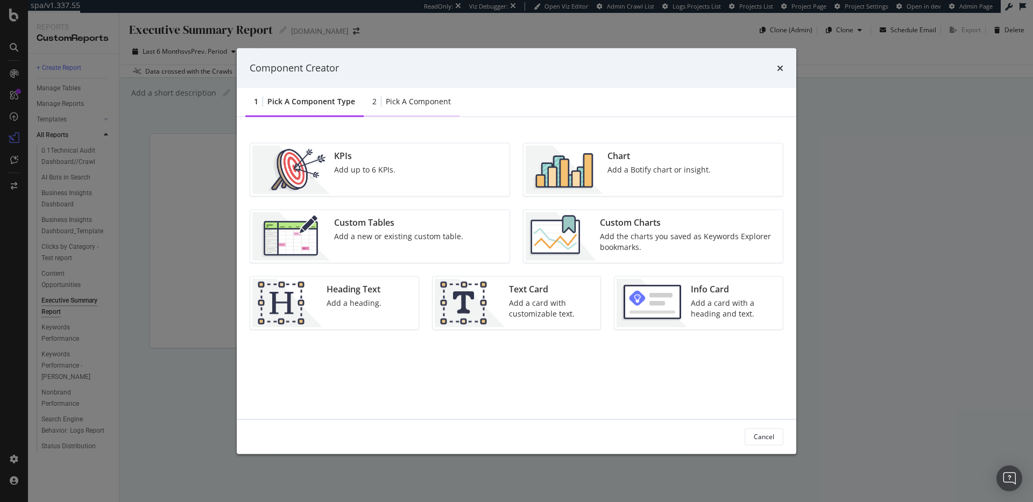
click at [429, 105] on div "Pick a Component" at bounding box center [418, 101] width 65 height 11
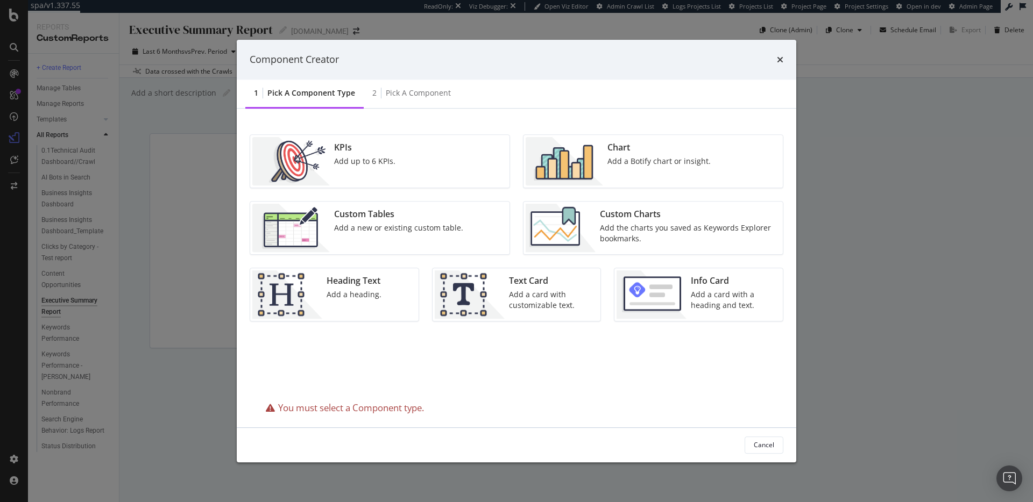
click at [624, 160] on div "Add a Botify chart or insight." at bounding box center [658, 161] width 103 height 11
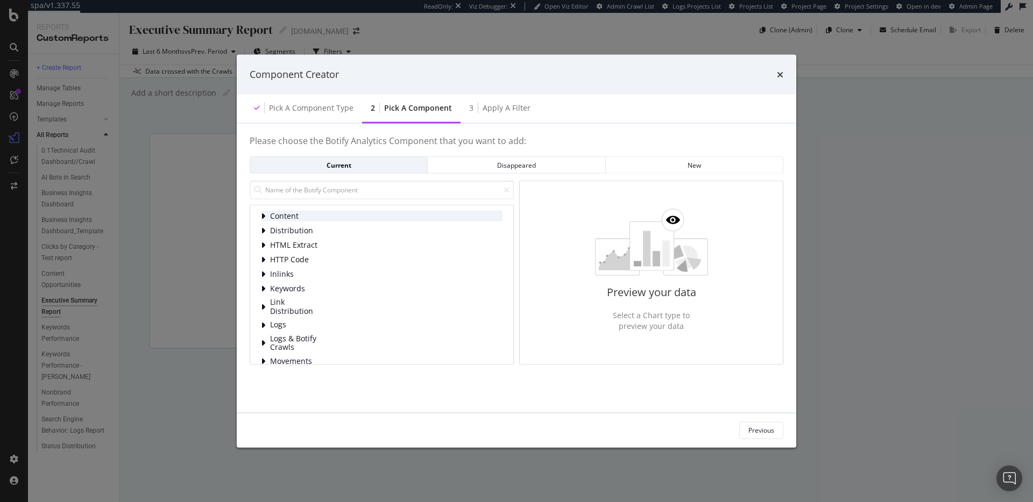
click at [366, 221] on div "Content" at bounding box center [382, 216] width 242 height 11
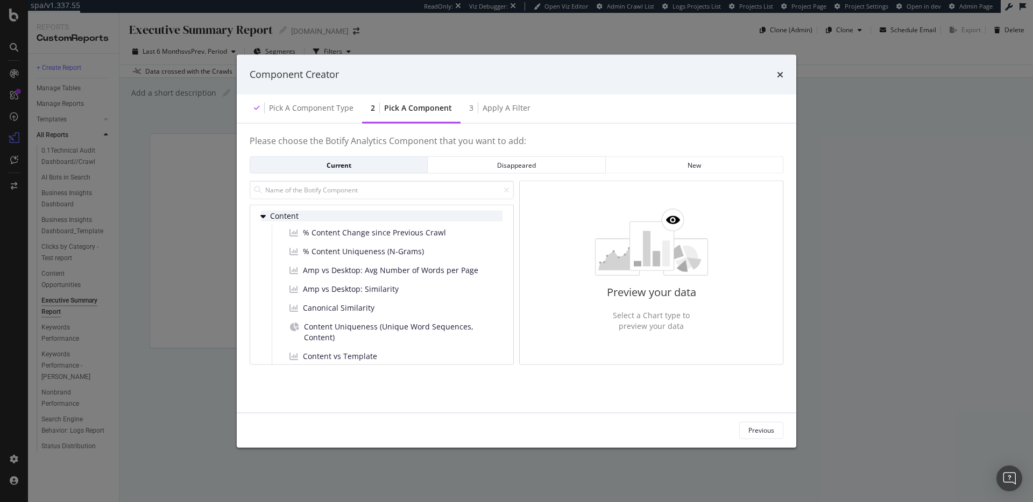
click at [368, 216] on div "Content" at bounding box center [382, 216] width 242 height 11
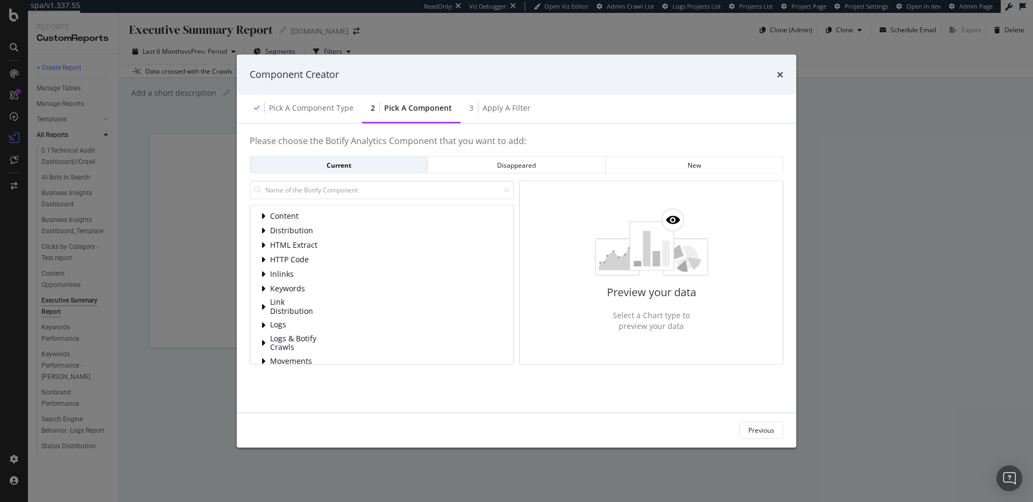
scroll to position [69, 0]
click at [360, 320] on div "Performance" at bounding box center [382, 321] width 242 height 11
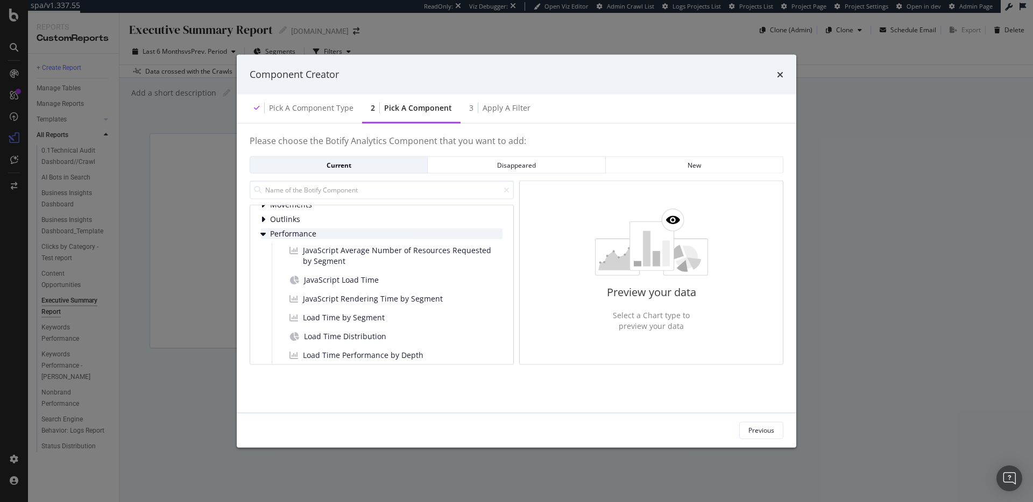
click at [339, 236] on div "Performance" at bounding box center [382, 234] width 242 height 11
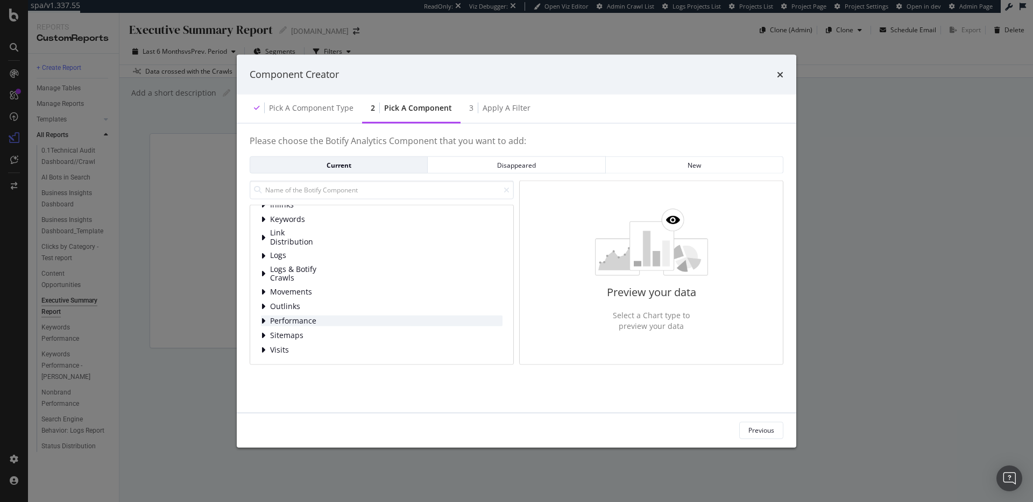
scroll to position [0, 0]
click at [333, 285] on div "Keywords" at bounding box center [382, 288] width 242 height 11
click at [331, 303] on span "Ranking Performance" at bounding box center [318, 310] width 48 height 18
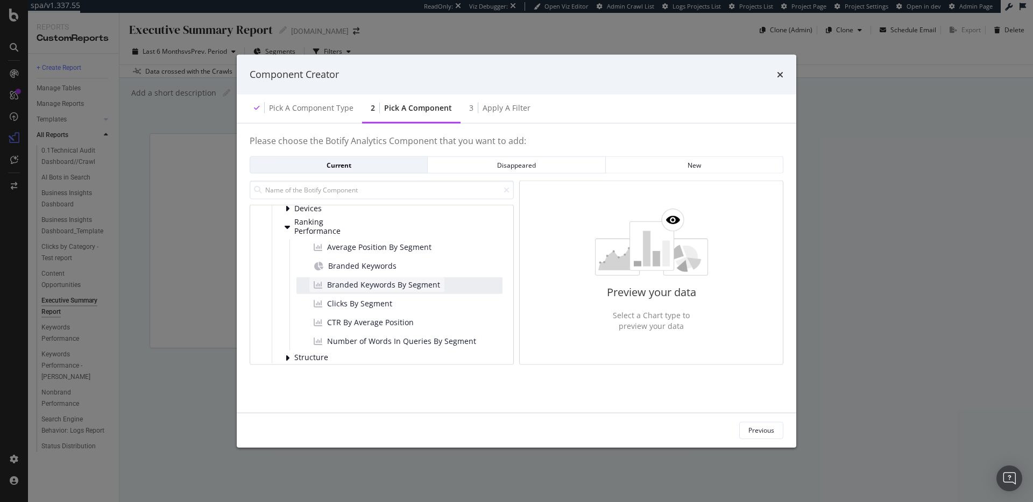
scroll to position [130, 0]
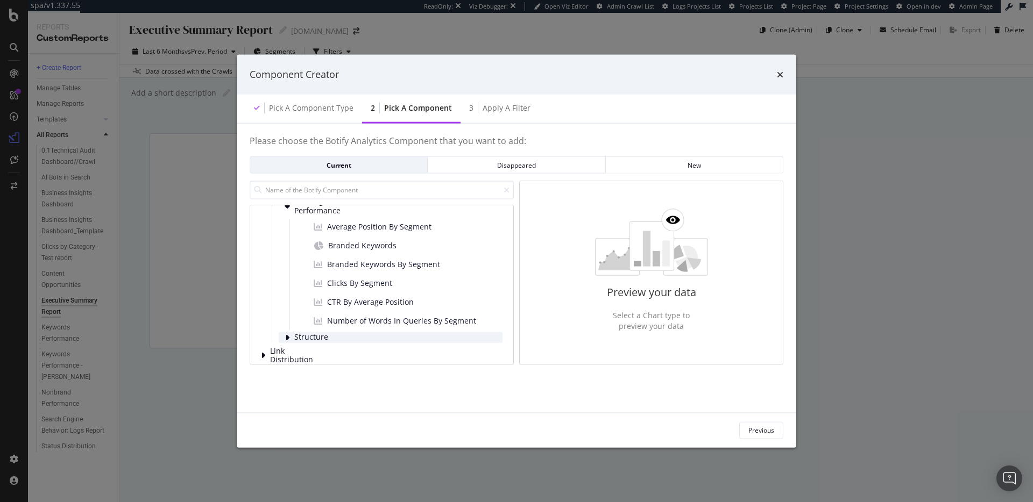
click at [349, 341] on div "Structure" at bounding box center [391, 337] width 224 height 11
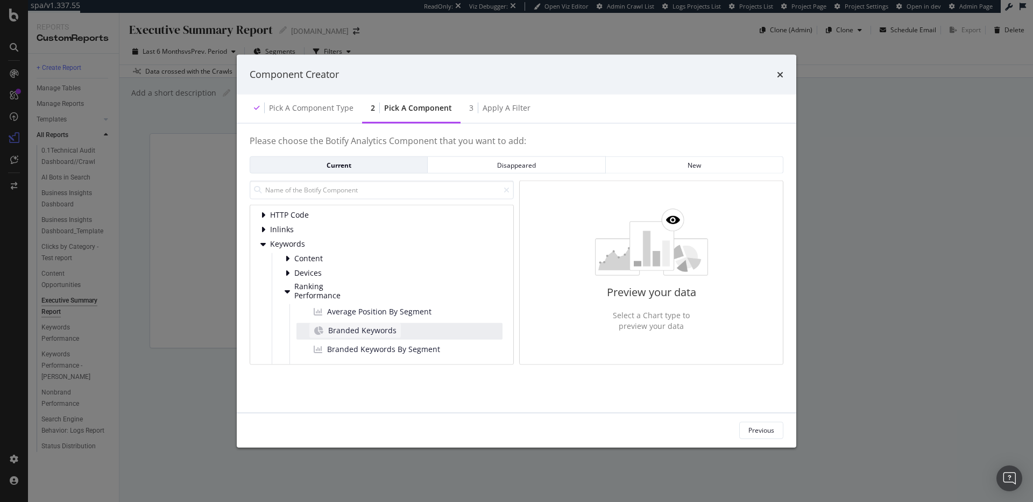
scroll to position [45, 0]
click at [334, 275] on span "Devices" at bounding box center [318, 273] width 48 height 9
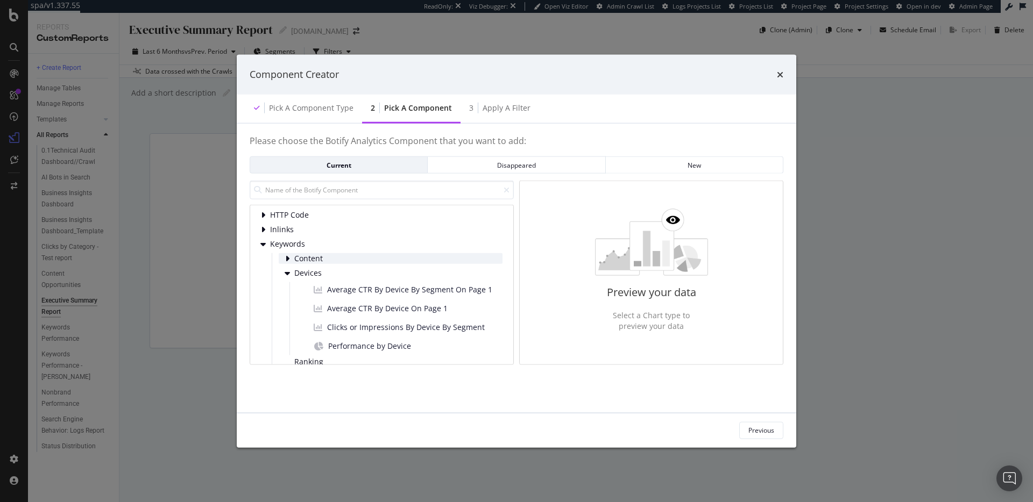
click at [339, 259] on span "Content" at bounding box center [318, 258] width 48 height 9
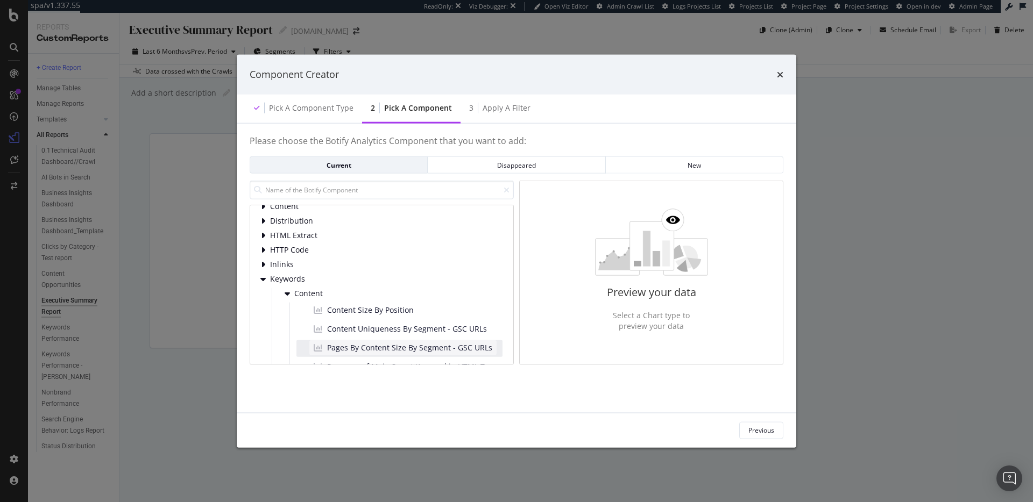
scroll to position [0, 0]
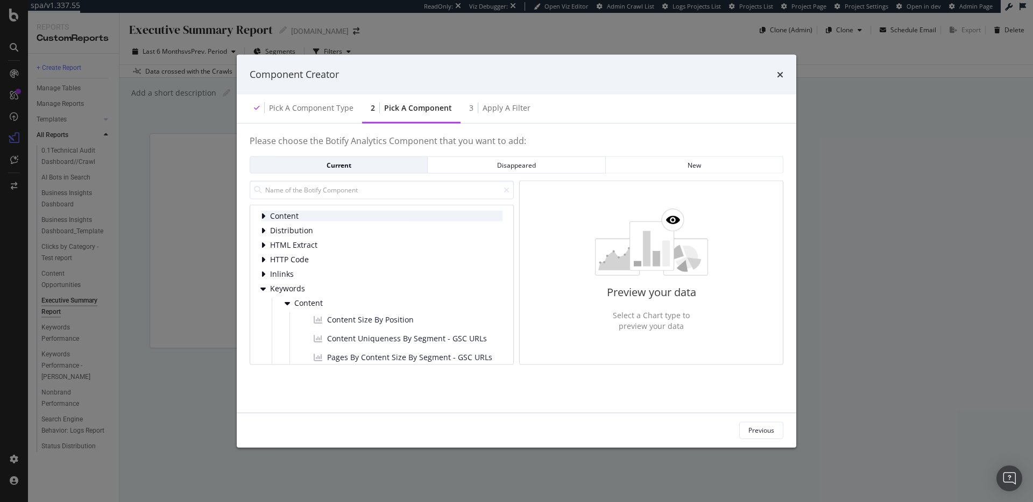
click at [350, 218] on div "Content" at bounding box center [382, 216] width 242 height 11
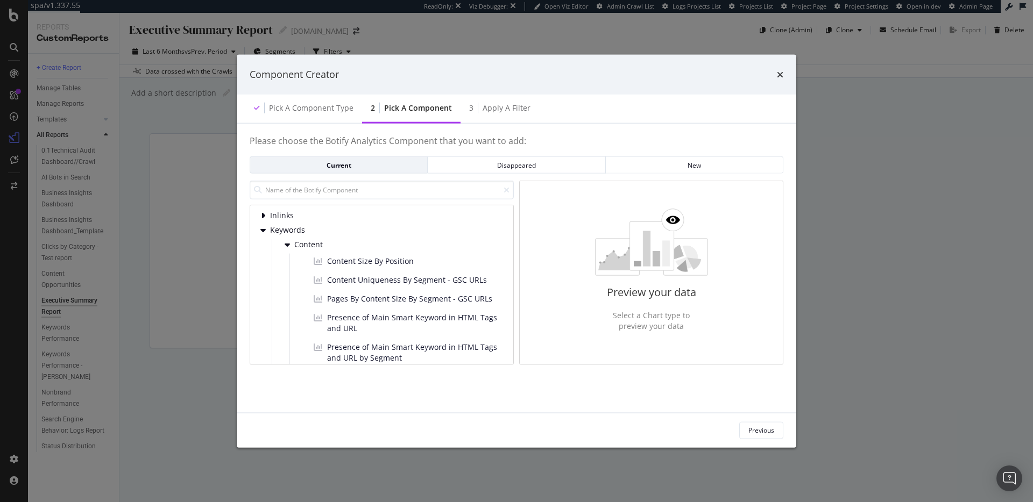
scroll to position [468, 0]
click at [781, 76] on icon "times" at bounding box center [780, 74] width 6 height 9
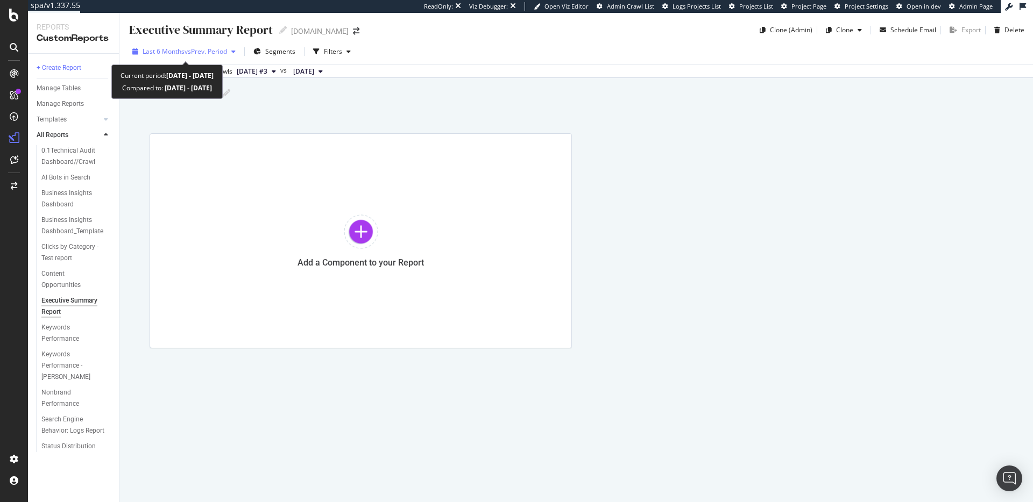
click at [204, 50] on span "vs Prev. Period" at bounding box center [206, 51] width 42 height 9
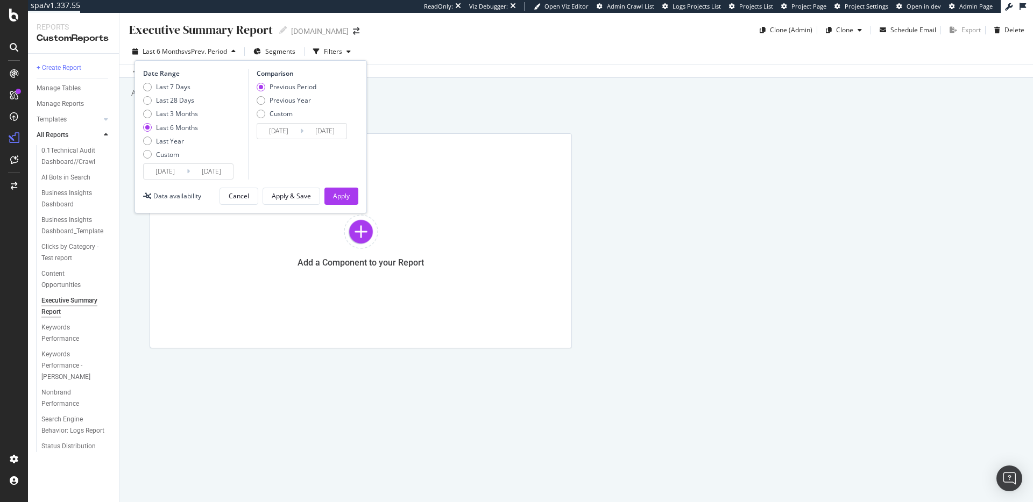
click at [453, 96] on div "Add a short description Add a short description" at bounding box center [581, 93] width 903 height 16
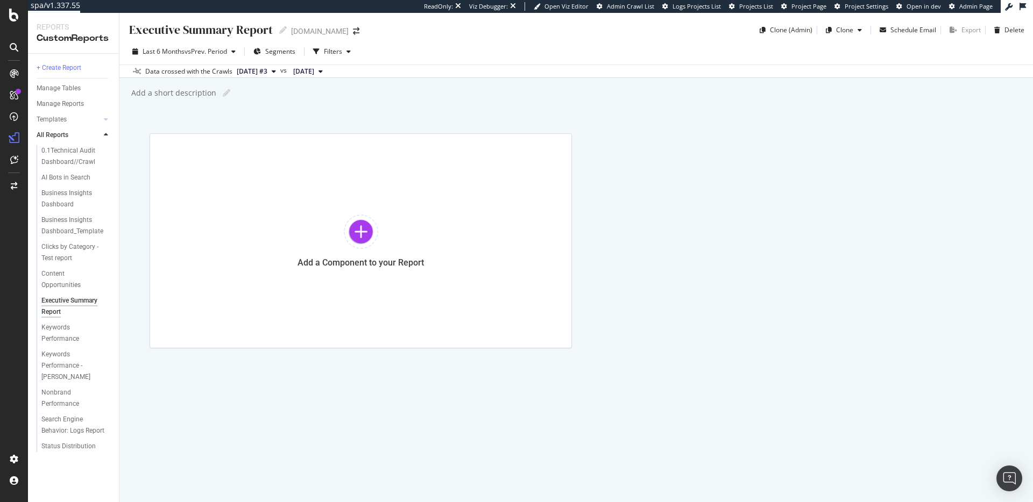
click at [466, 84] on div "Executive Summary Report Executive Summary Report [DOMAIN_NAME] Clone (Admin) C…" at bounding box center [575, 258] width 913 height 490
click at [74, 86] on div "Manage Tables" at bounding box center [59, 88] width 44 height 11
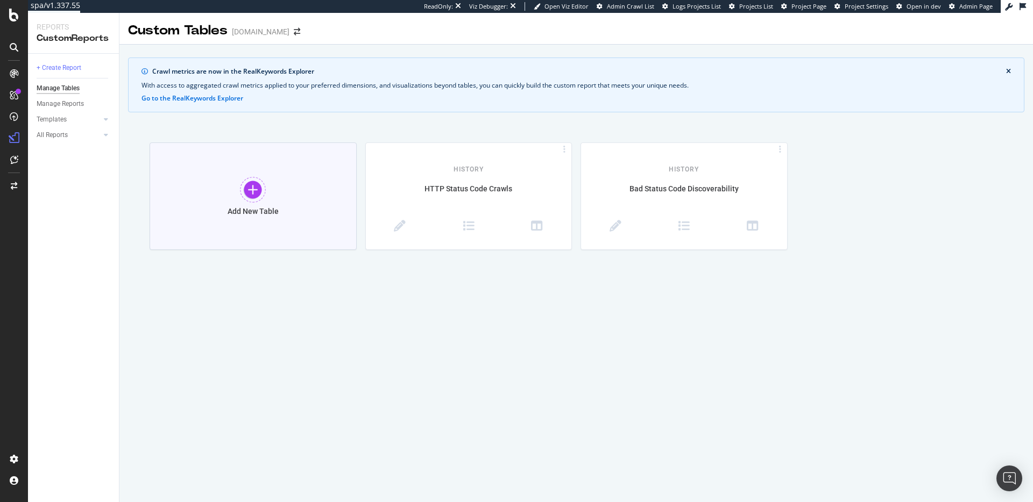
click at [285, 206] on div "Add New Table" at bounding box center [253, 197] width 207 height 108
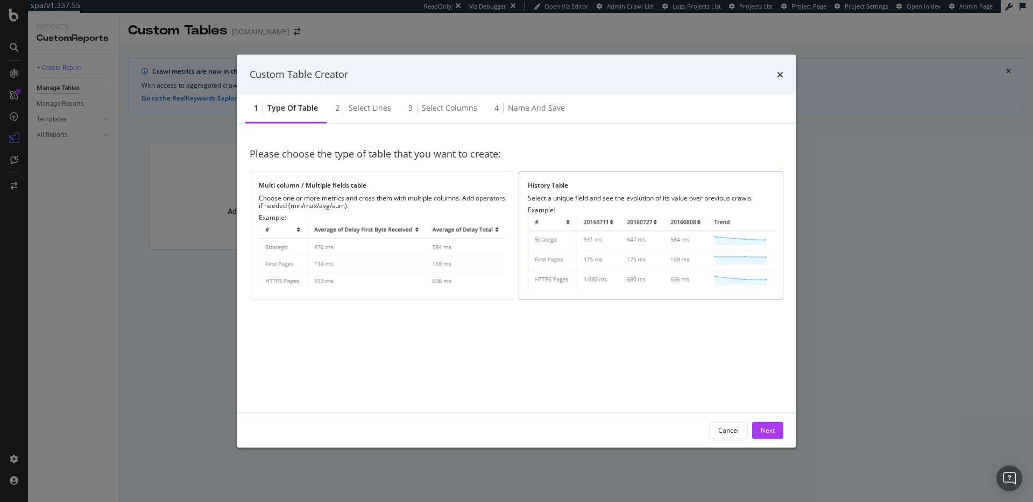
click at [623, 257] on img "modal" at bounding box center [651, 252] width 246 height 77
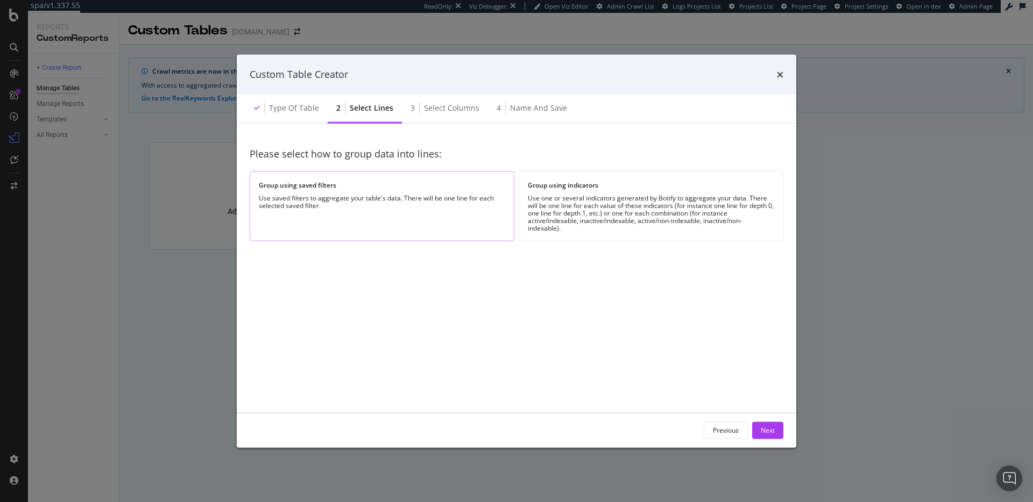
click at [404, 208] on div "Use saved filters to aggregate your table's data. There will be one line for ea…" at bounding box center [382, 201] width 246 height 15
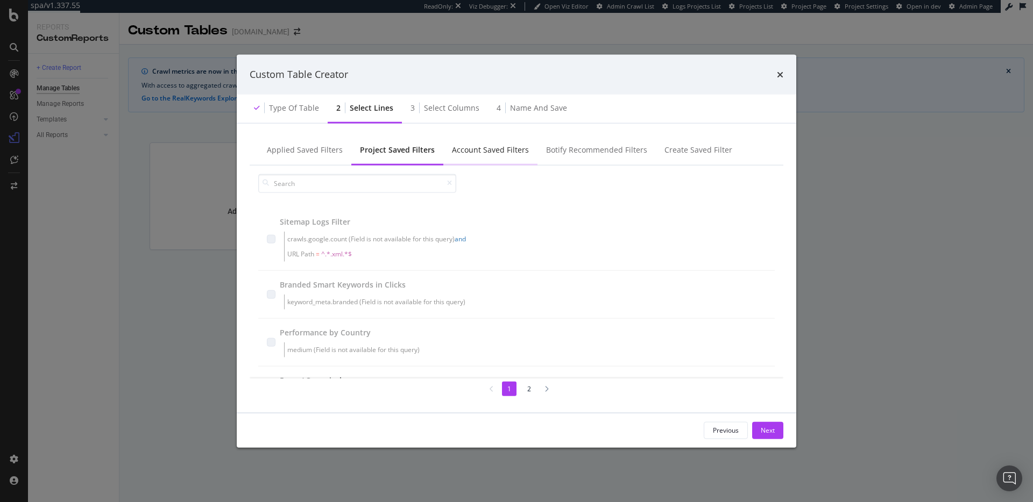
scroll to position [3, 0]
click at [339, 149] on div "Applied Saved Filters" at bounding box center [304, 151] width 93 height 30
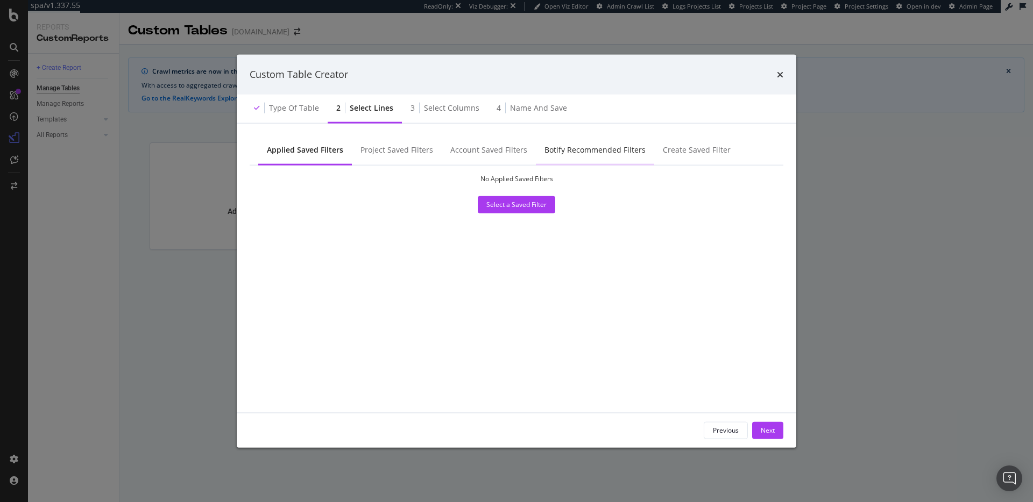
click at [582, 153] on div "Botify Recommended Filters" at bounding box center [594, 149] width 101 height 11
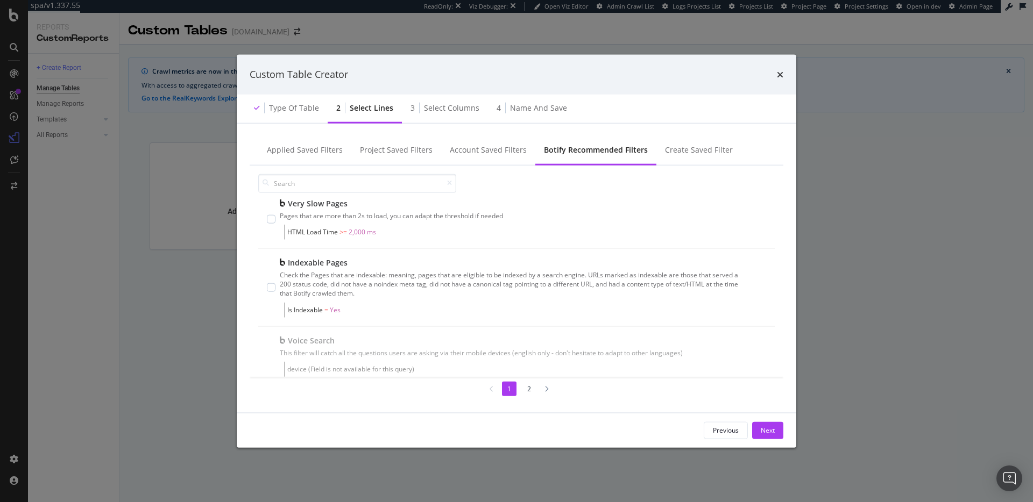
scroll to position [154, 0]
click at [376, 168] on div "modal" at bounding box center [357, 182] width 215 height 34
click at [376, 175] on input "modal" at bounding box center [357, 183] width 198 height 19
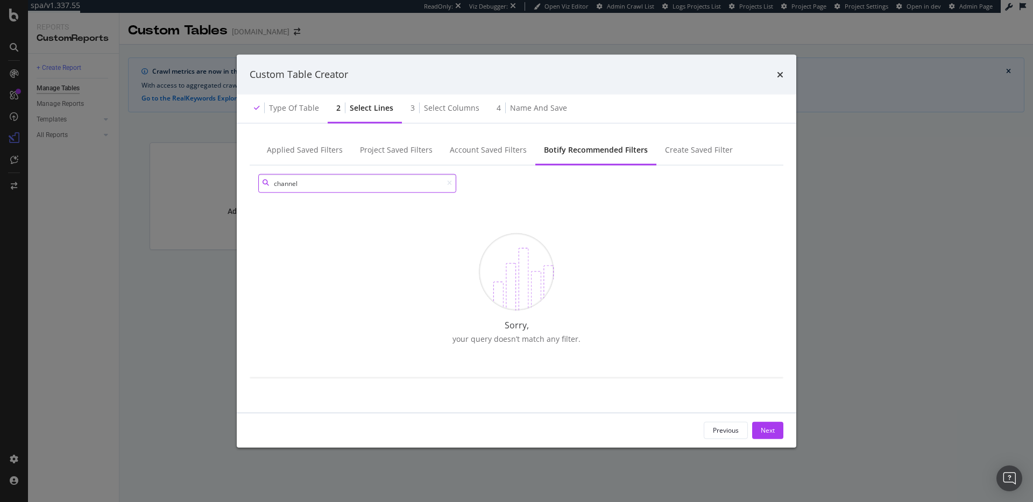
type input "channel"
click at [773, 77] on div "Custom Table Creator" at bounding box center [517, 75] width 534 height 14
click at [778, 76] on icon "times" at bounding box center [780, 74] width 6 height 9
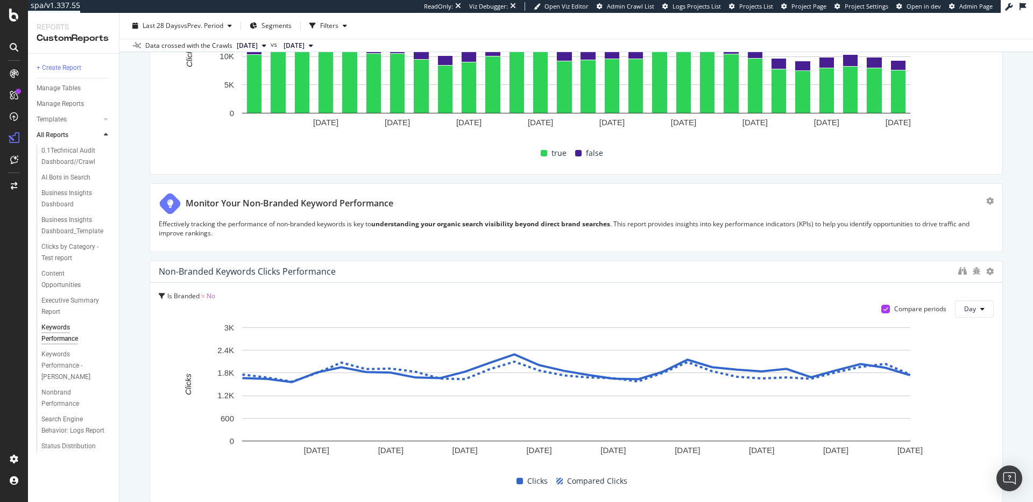
scroll to position [343, 0]
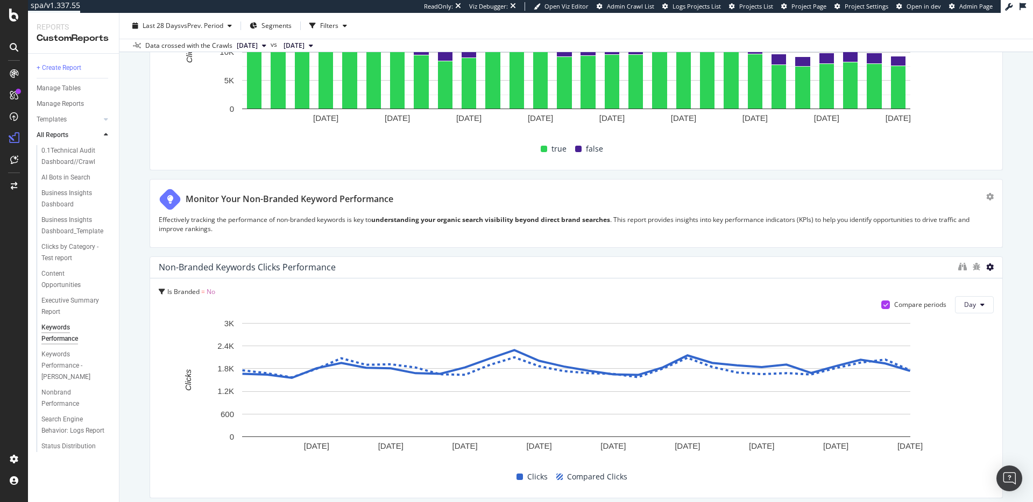
click at [992, 267] on div at bounding box center [997, 378] width 11 height 242
click at [990, 267] on icon at bounding box center [990, 268] width 8 height 8
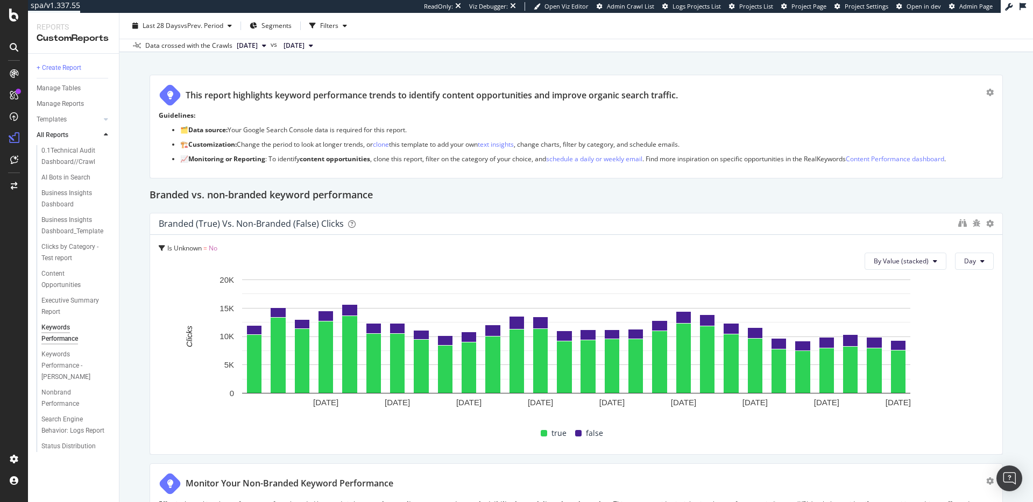
scroll to position [0, 0]
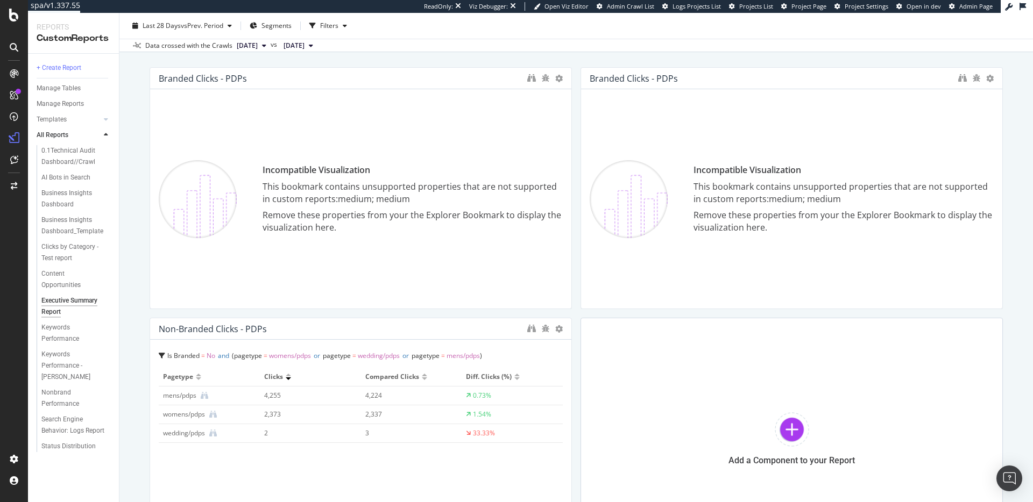
scroll to position [67, 0]
click at [557, 79] on icon at bounding box center [559, 78] width 8 height 8
click at [580, 98] on div "Delete" at bounding box center [583, 95] width 54 height 16
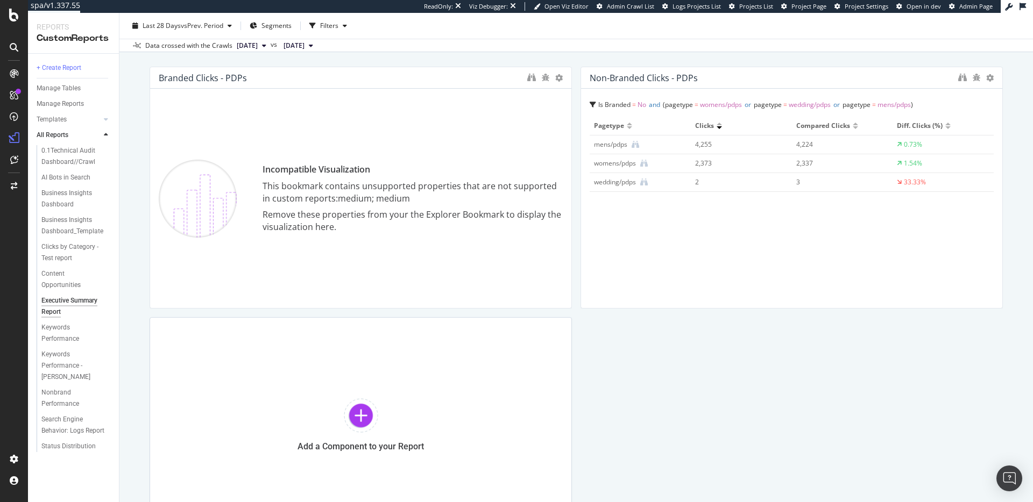
click at [444, 129] on div "Incompatible Visualization This bookmark contains unsupported properties that a…" at bounding box center [361, 198] width 404 height 202
click at [558, 76] on icon at bounding box center [559, 78] width 8 height 8
click at [575, 95] on span at bounding box center [570, 94] width 13 height 13
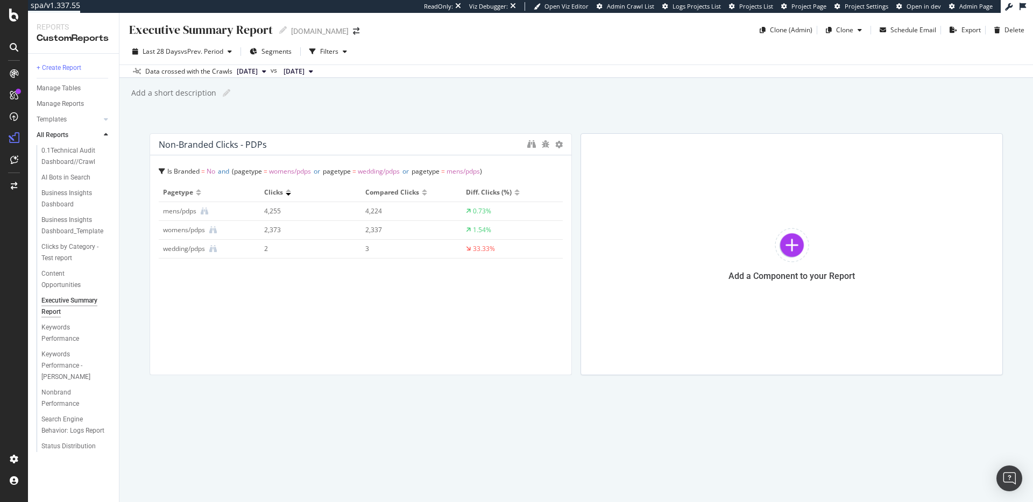
scroll to position [0, 0]
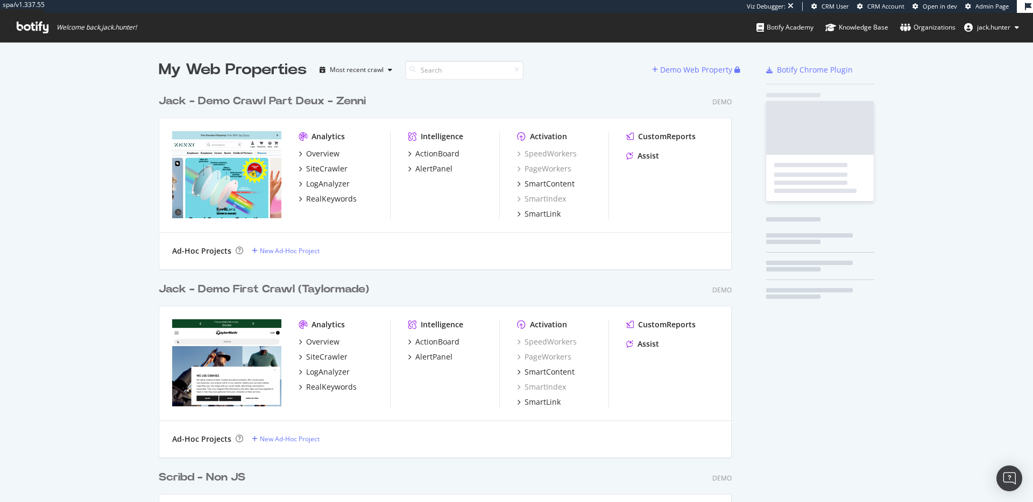
scroll to position [565, 582]
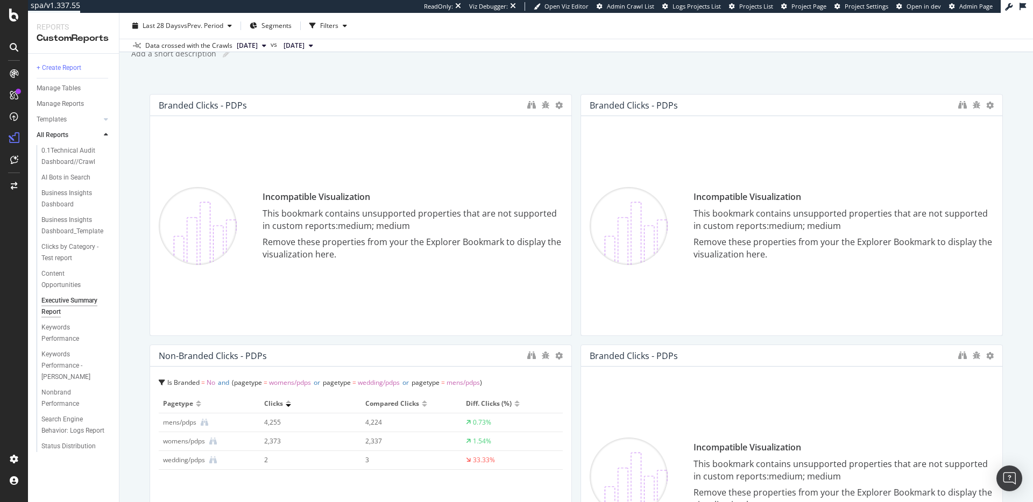
scroll to position [30, 0]
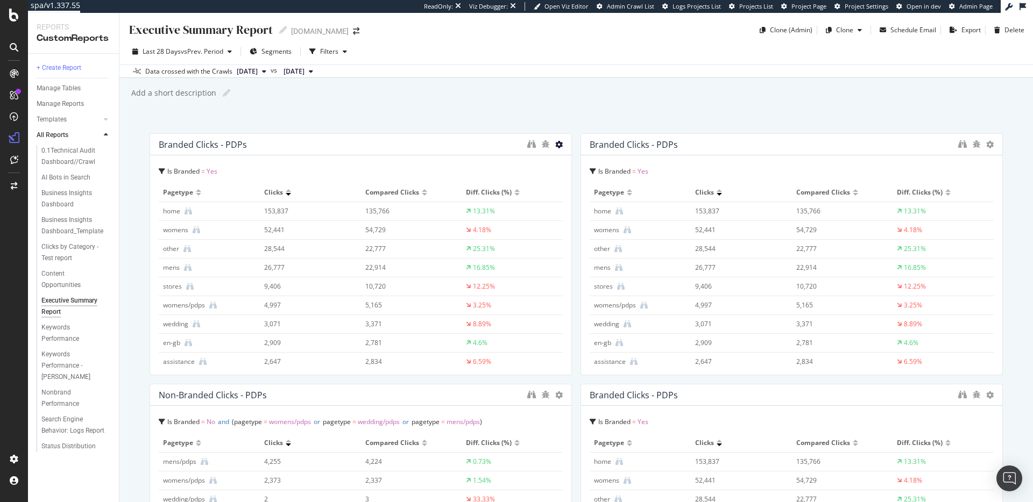
click at [562, 143] on div at bounding box center [566, 254] width 11 height 242
click at [560, 146] on icon at bounding box center [559, 145] width 8 height 8
click at [580, 161] on div "Delete" at bounding box center [583, 161] width 54 height 16
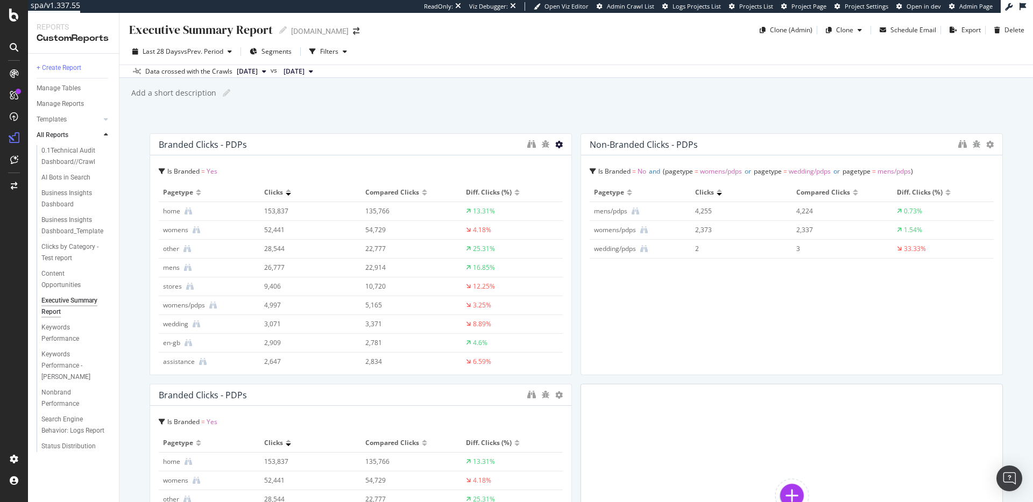
click at [558, 144] on icon at bounding box center [559, 145] width 8 height 8
click at [571, 153] on div "Delete" at bounding box center [583, 161] width 54 height 16
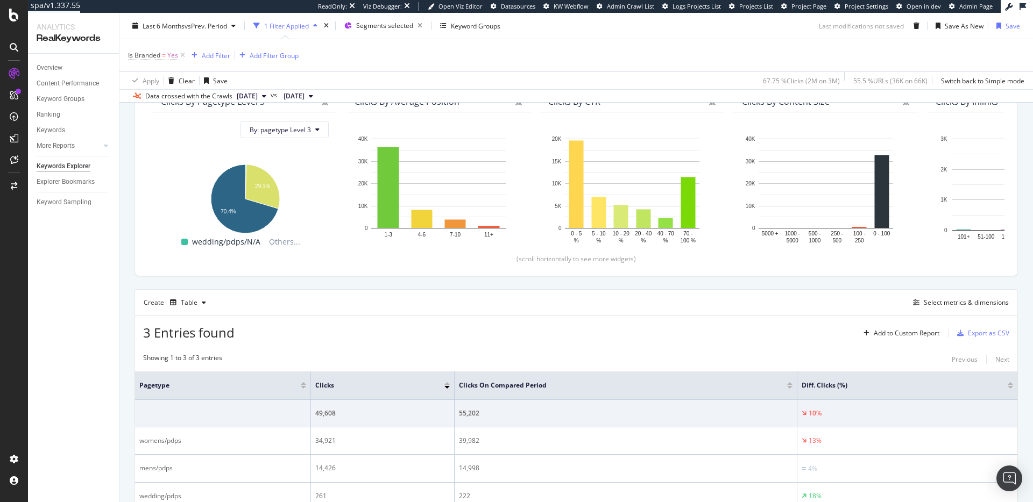
scroll to position [216, 0]
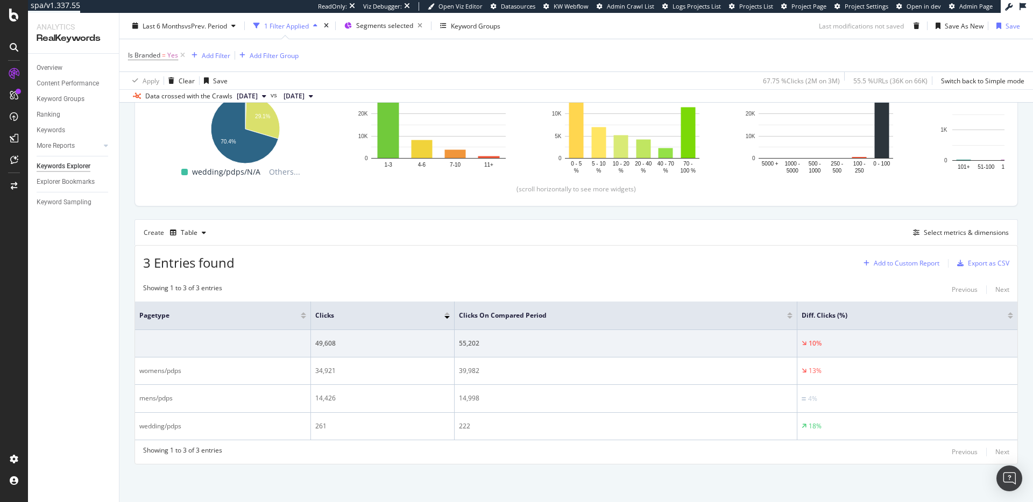
click at [907, 264] on div "Add to Custom Report" at bounding box center [907, 263] width 66 height 6
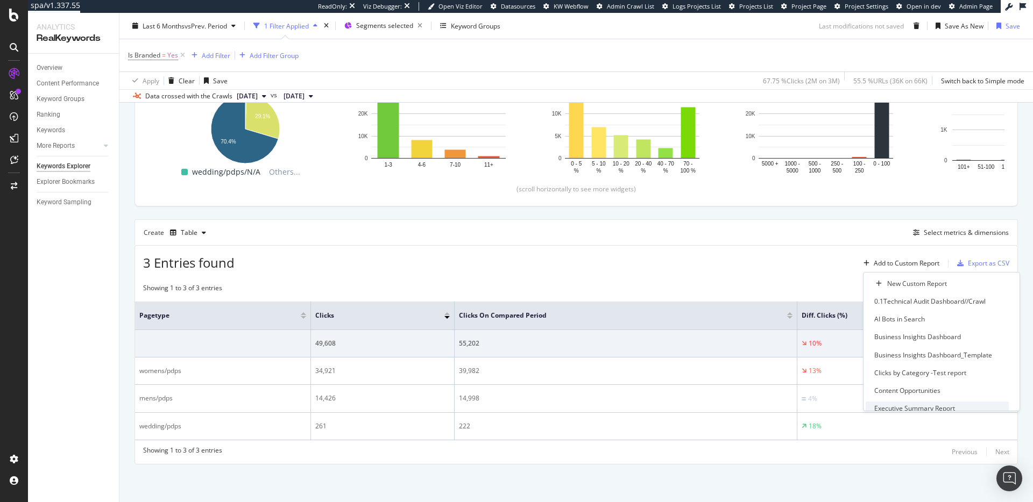
scroll to position [60, 0]
click at [941, 353] on div "Executive Summary Report" at bounding box center [937, 348] width 143 height 13
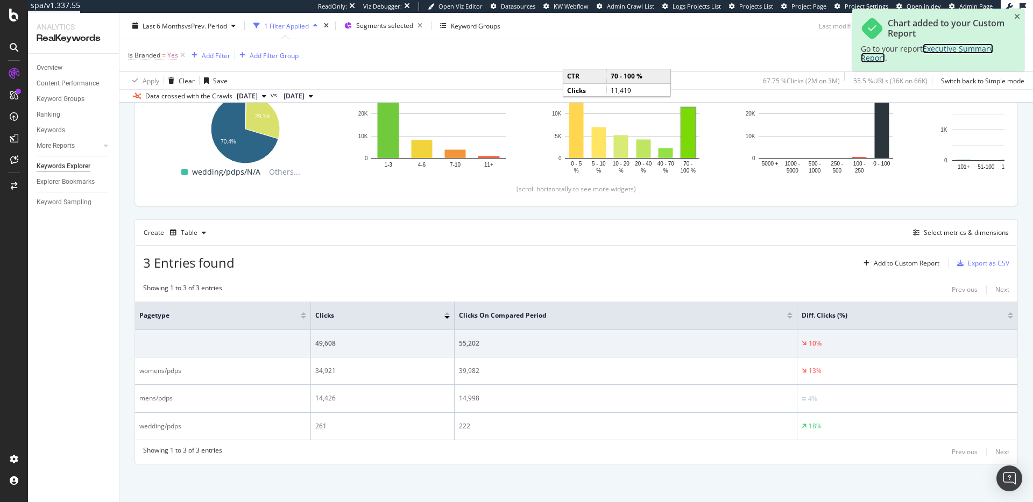
click at [948, 49] on span "Executive Summary Report" at bounding box center [927, 53] width 132 height 19
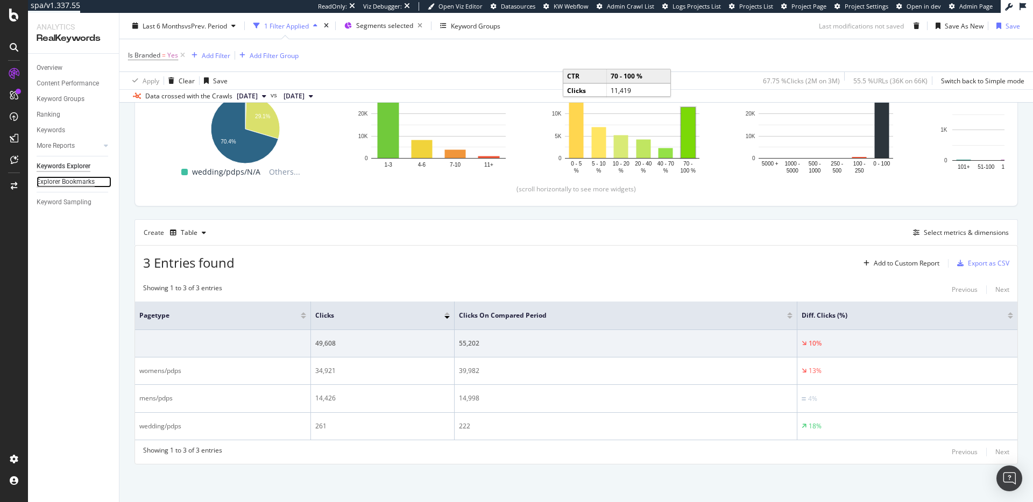
click at [82, 180] on div "Explorer Bookmarks" at bounding box center [66, 181] width 58 height 11
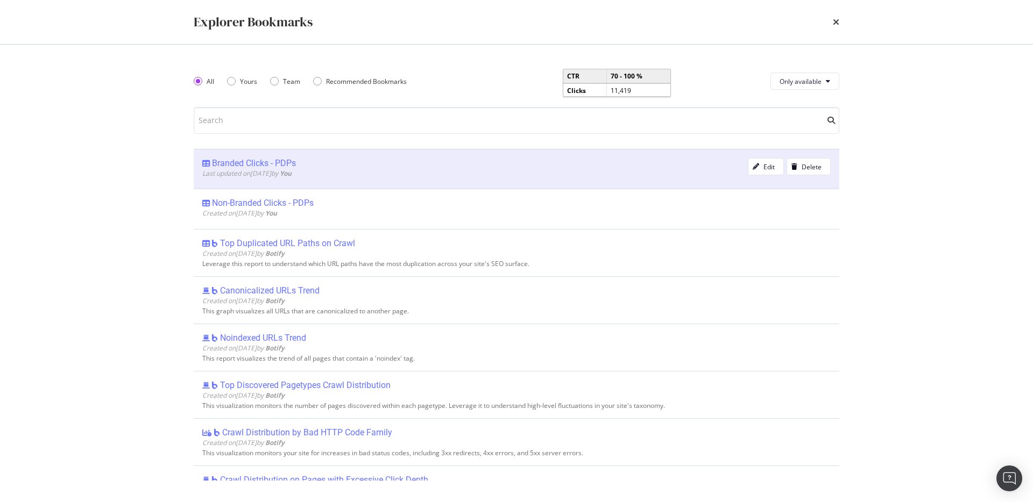
click at [303, 164] on div "Branded Clicks - PDPs" at bounding box center [474, 163] width 545 height 11
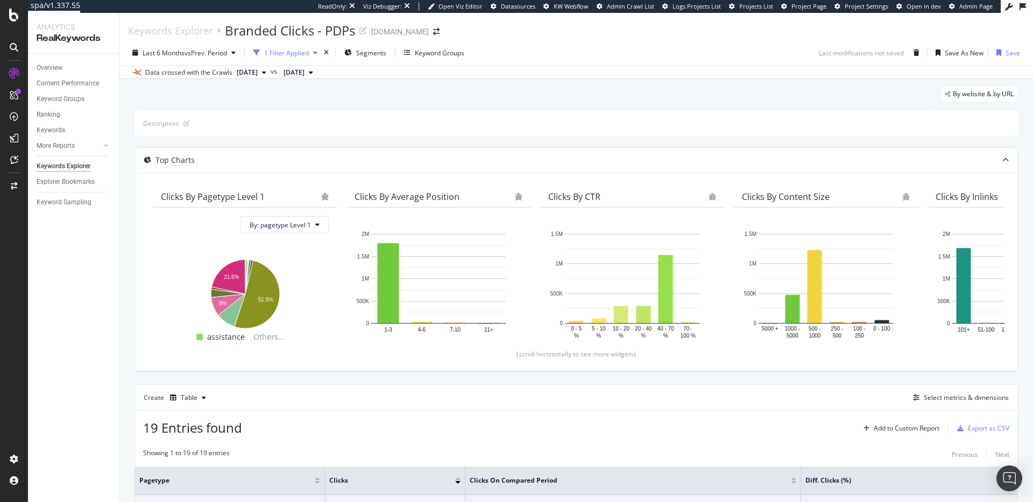
click at [295, 51] on div "1 Filter Applied" at bounding box center [286, 52] width 45 height 9
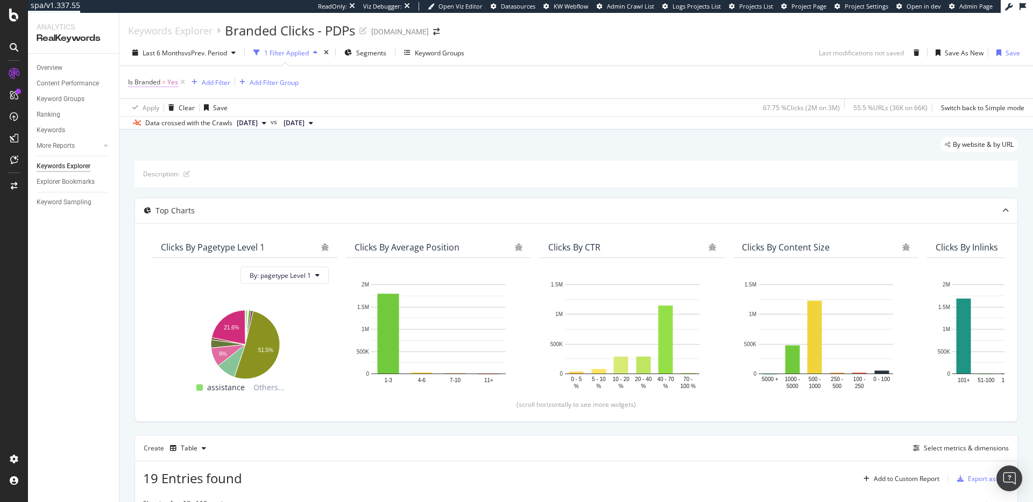
click at [161, 83] on span "Is Branded = Yes" at bounding box center [153, 82] width 50 height 10
click at [357, 104] on div "Apply Clear Save 67.75 % Clicks ( 2M on 3M ) 55.5 % URLs ( 36K on 66K ) Switch …" at bounding box center [575, 107] width 913 height 18
click at [365, 43] on div "Last 6 Months vs Prev. Period 1 Filter Applied Segments Keyword Groups Last mod…" at bounding box center [575, 85] width 913 height 90
click at [364, 46] on div "Segments" at bounding box center [365, 53] width 42 height 16
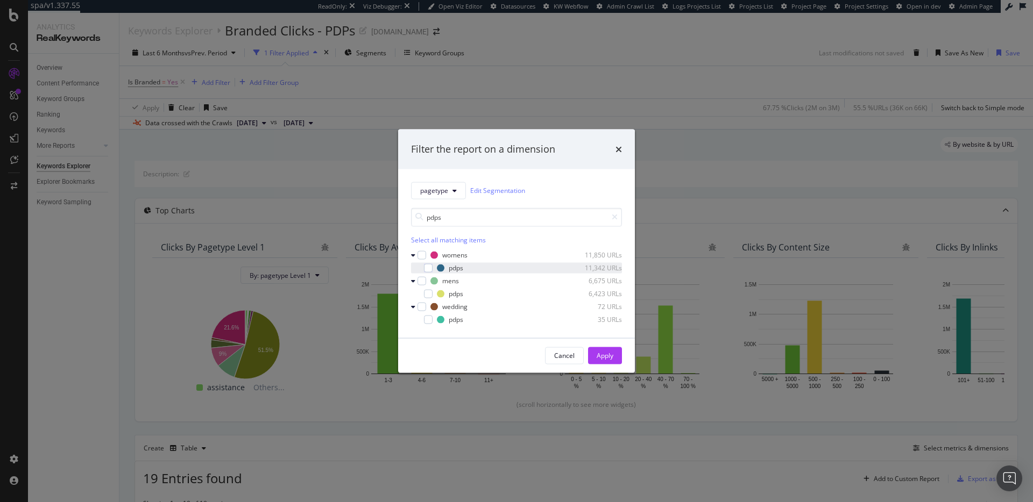
type input "pdps"
click at [421, 267] on div "modal" at bounding box center [420, 268] width 6 height 11
click at [427, 289] on div "modal" at bounding box center [428, 293] width 9 height 9
drag, startPoint x: 430, startPoint y: 318, endPoint x: 499, endPoint y: 339, distance: 72.5
click at [430, 318] on div "modal" at bounding box center [428, 319] width 9 height 9
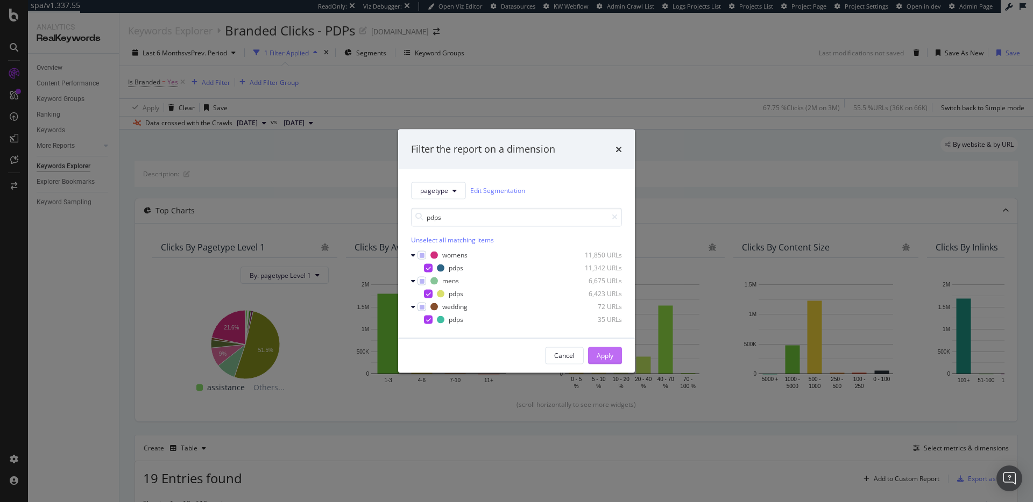
click at [610, 360] on div "Apply" at bounding box center [605, 356] width 17 height 16
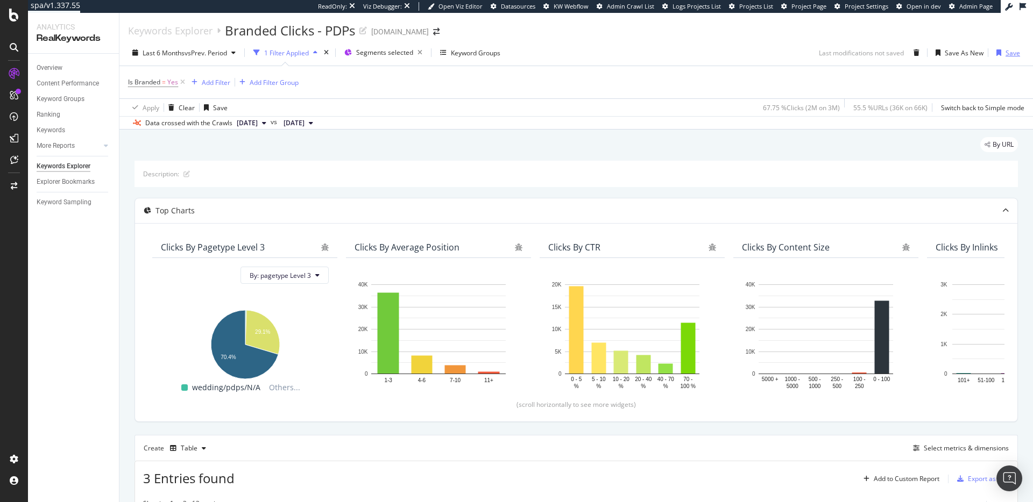
click at [1010, 52] on div "Save" at bounding box center [1012, 52] width 15 height 9
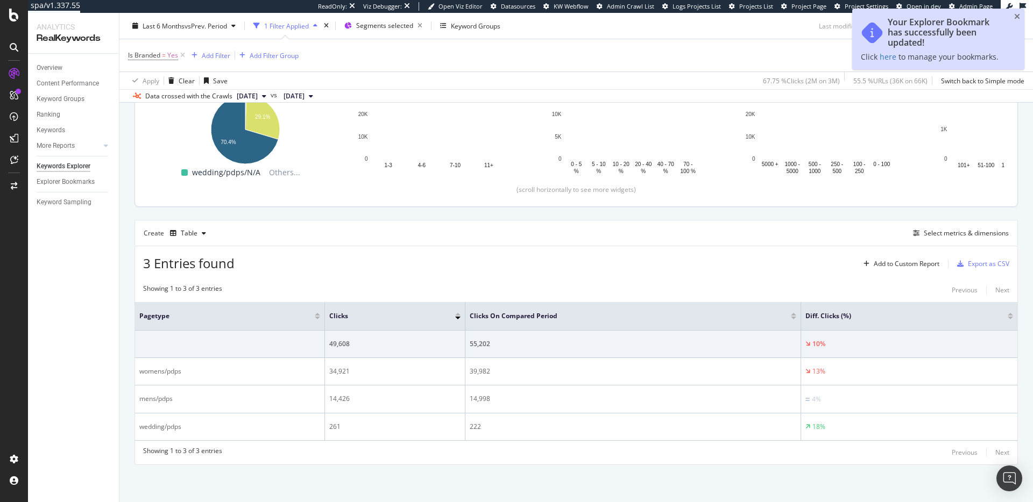
scroll to position [216, 0]
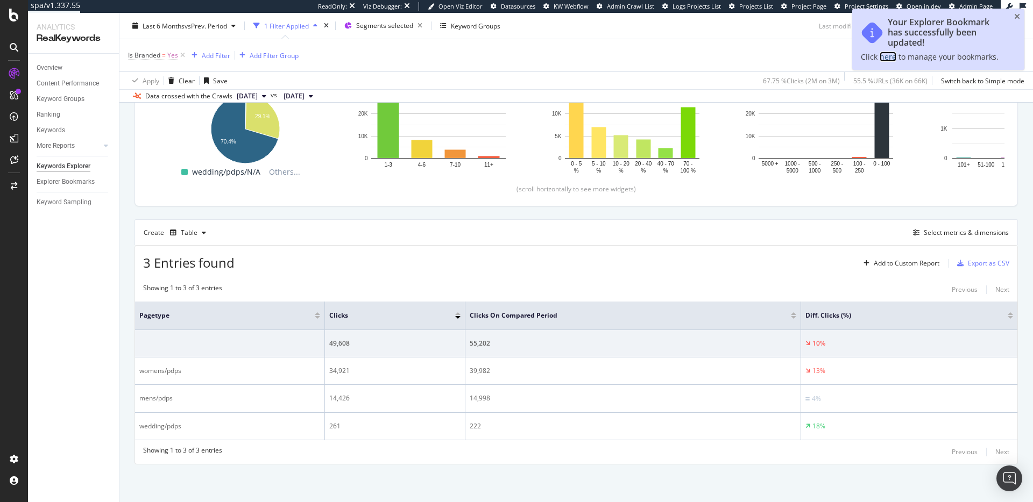
click at [891, 55] on link "here" at bounding box center [888, 57] width 17 height 10
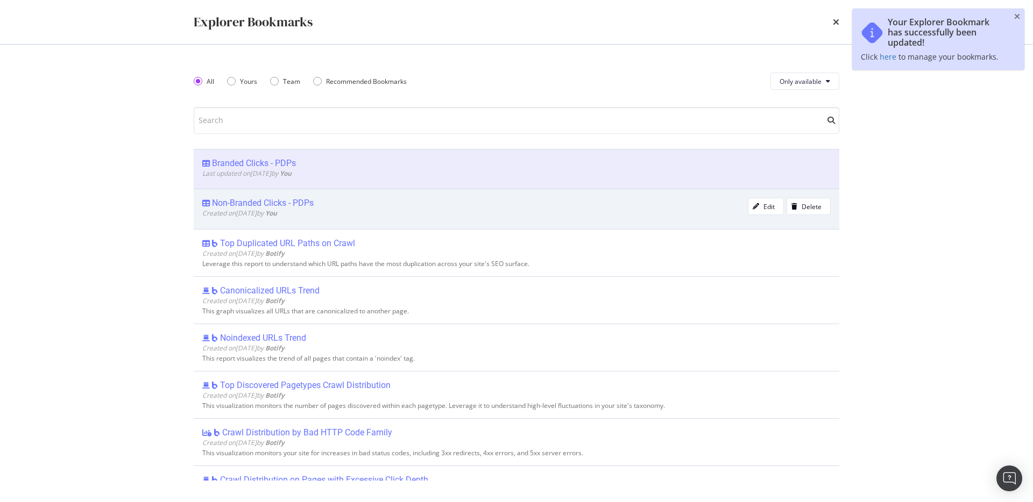
click at [269, 200] on div "Non-Branded Clicks - PDPs" at bounding box center [263, 203] width 102 height 11
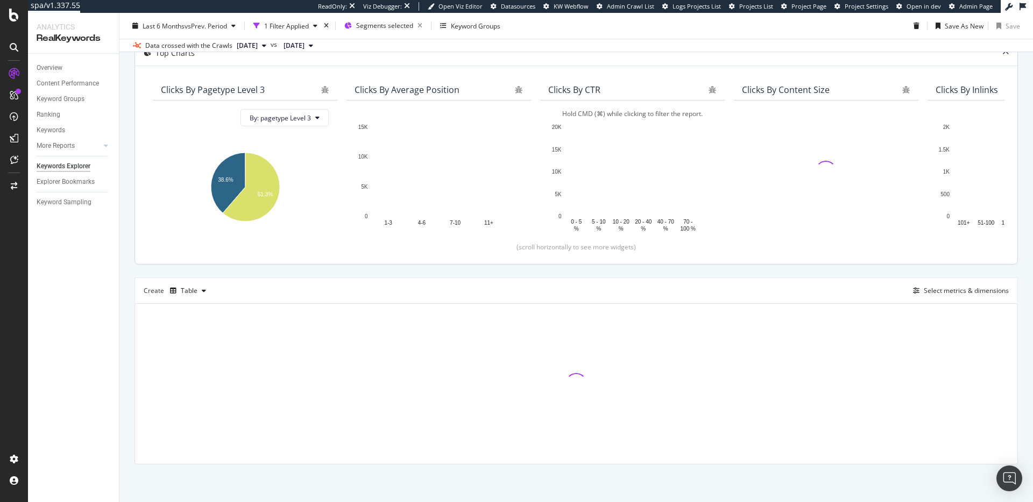
scroll to position [165, 0]
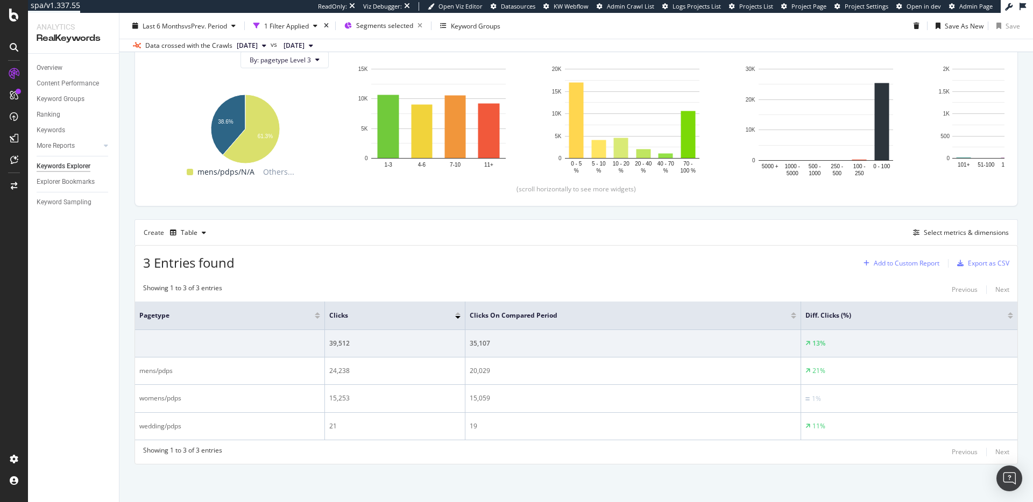
click at [913, 268] on div "Add to Custom Report" at bounding box center [899, 264] width 80 height 16
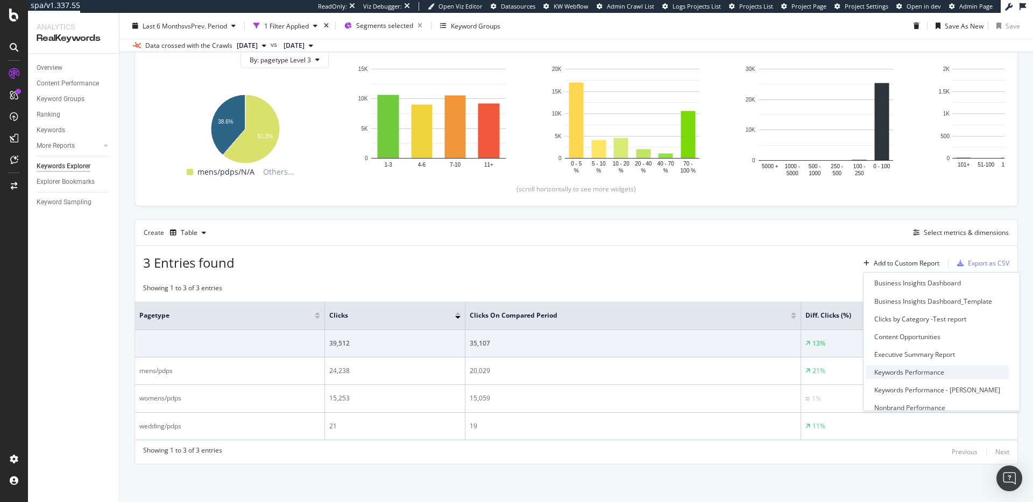
scroll to position [59, 0]
click at [918, 345] on div "Executive Summary Report" at bounding box center [914, 349] width 81 height 9
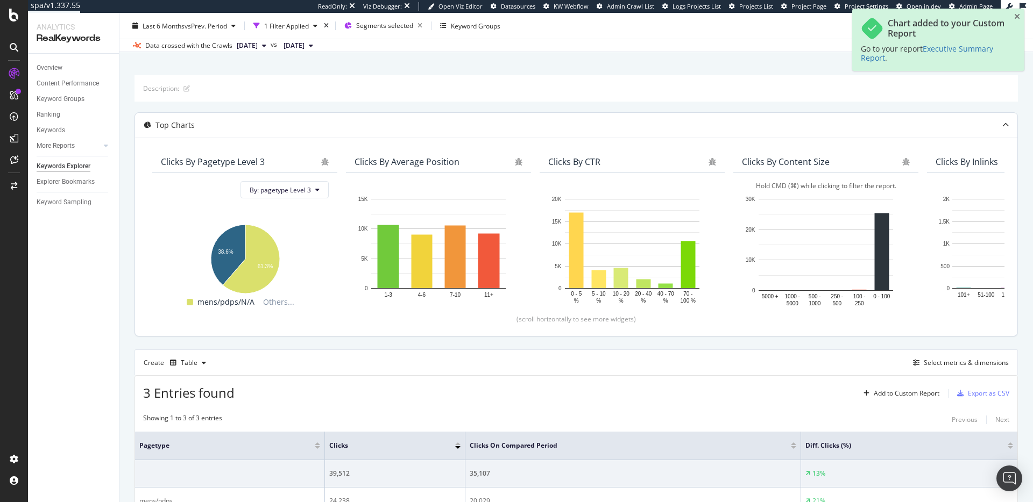
scroll to position [0, 0]
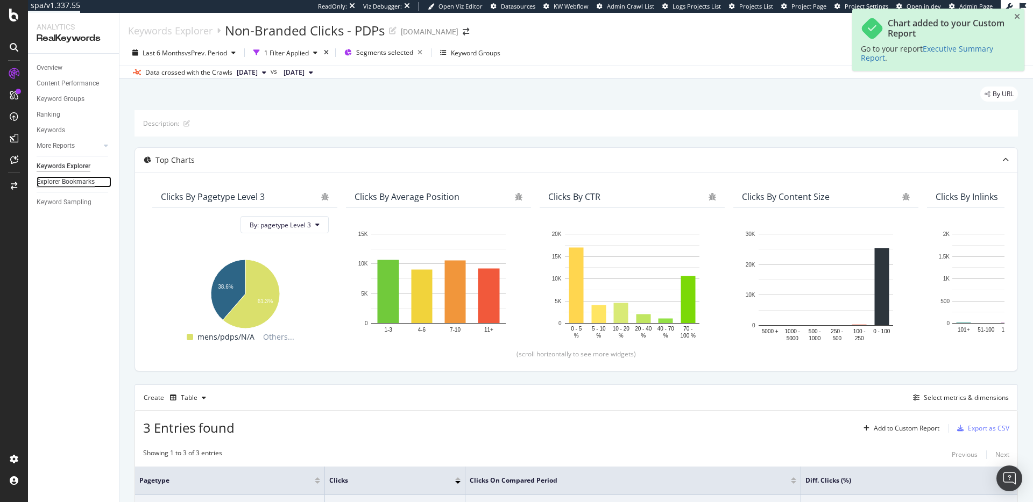
click at [68, 186] on div "Explorer Bookmarks" at bounding box center [66, 181] width 58 height 11
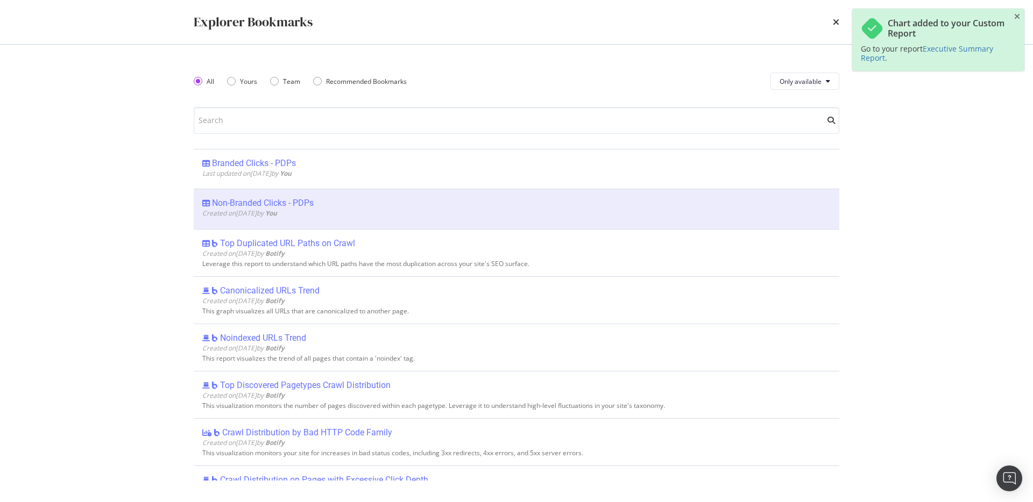
click at [255, 160] on div "Branded Clicks - PDPs" at bounding box center [254, 163] width 84 height 11
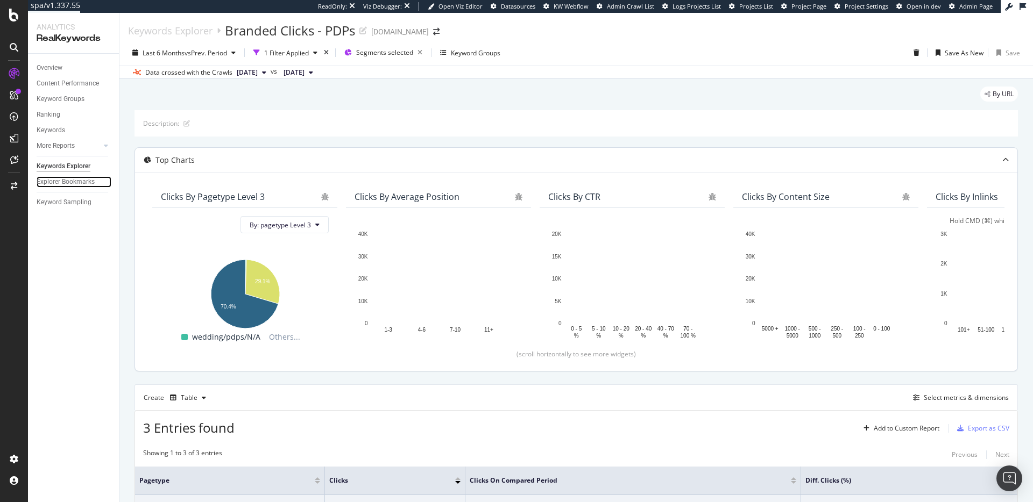
scroll to position [79, 0]
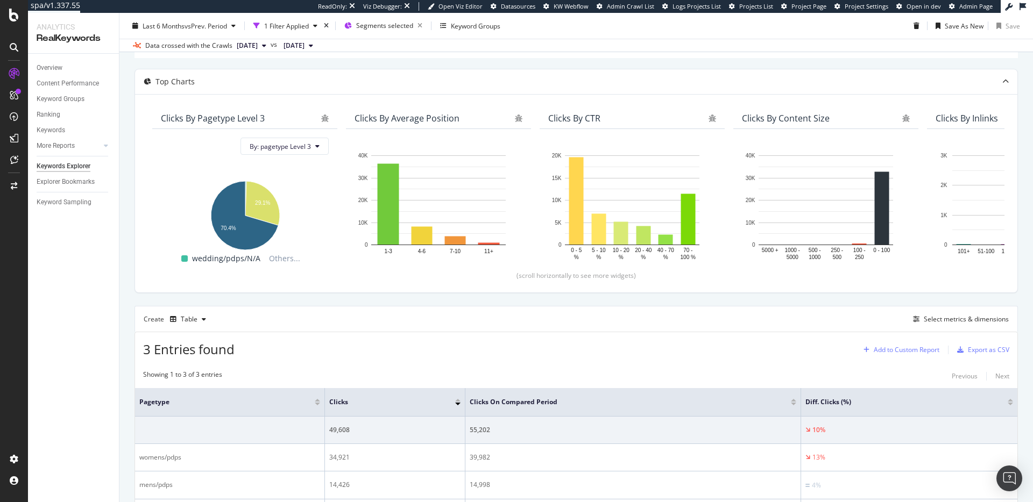
click at [916, 347] on div "Add to Custom Report" at bounding box center [907, 350] width 66 height 6
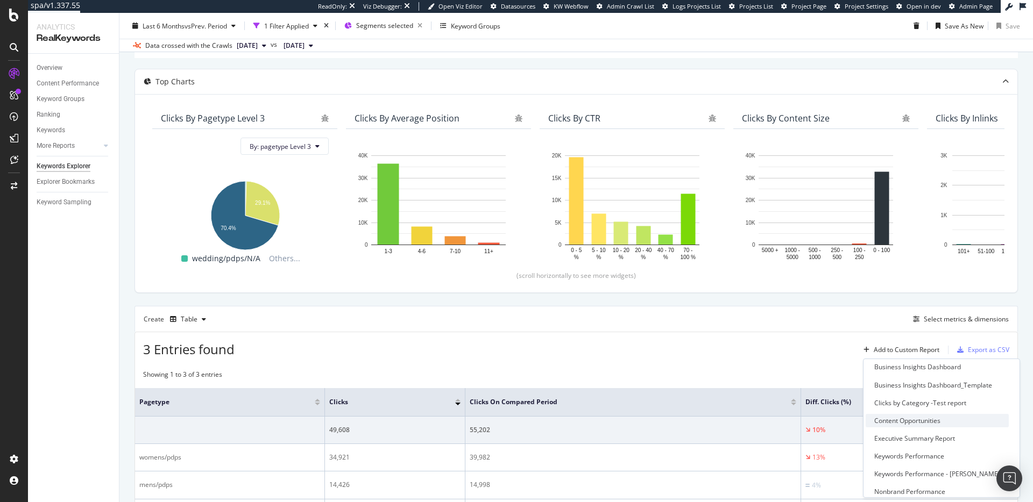
scroll to position [75, 0]
click at [930, 422] on div "Executive Summary Report" at bounding box center [914, 420] width 81 height 9
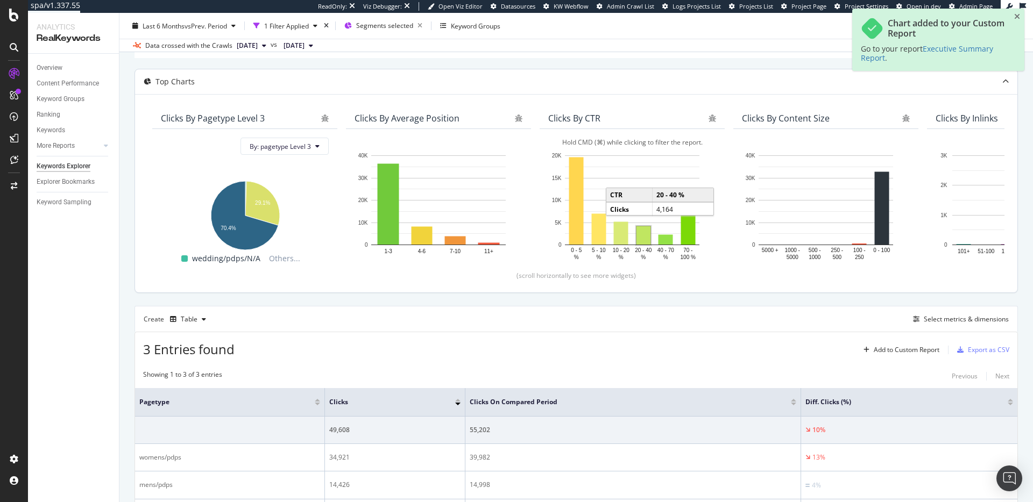
scroll to position [0, 0]
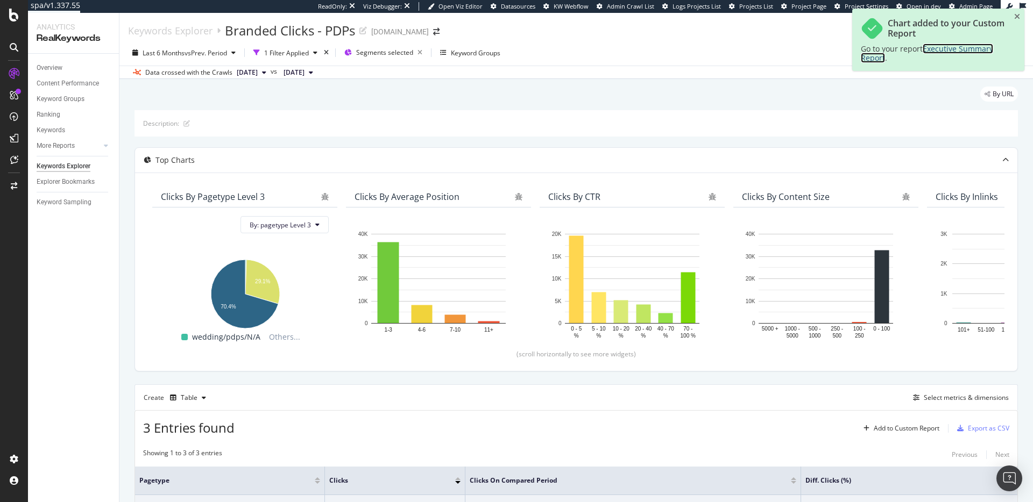
click at [944, 51] on span "Executive Summary Report" at bounding box center [927, 53] width 132 height 19
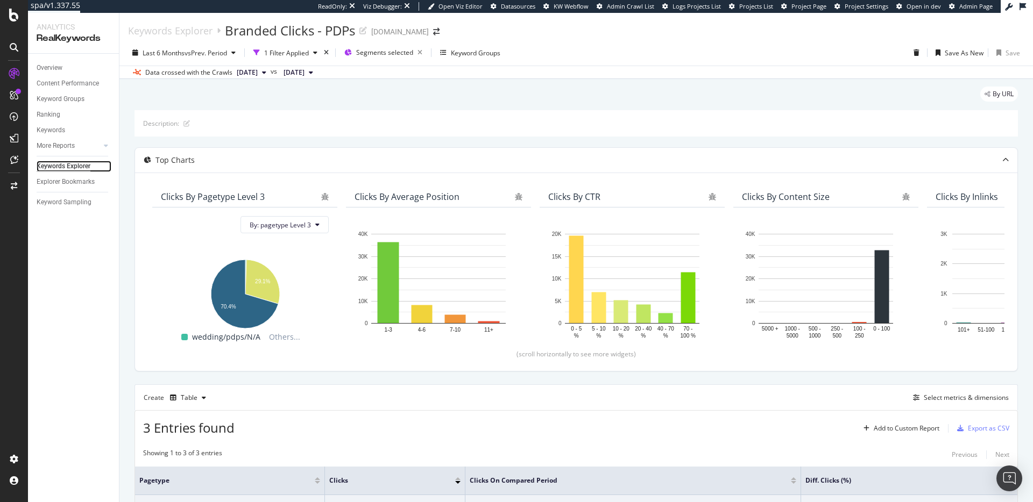
click at [59, 164] on div "Keywords Explorer" at bounding box center [64, 166] width 54 height 11
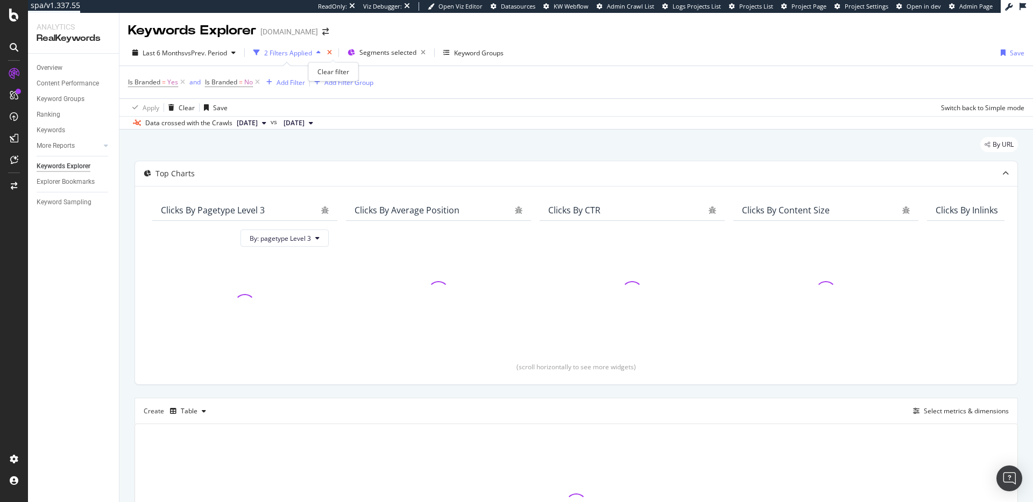
click at [332, 51] on icon "times" at bounding box center [329, 52] width 5 height 6
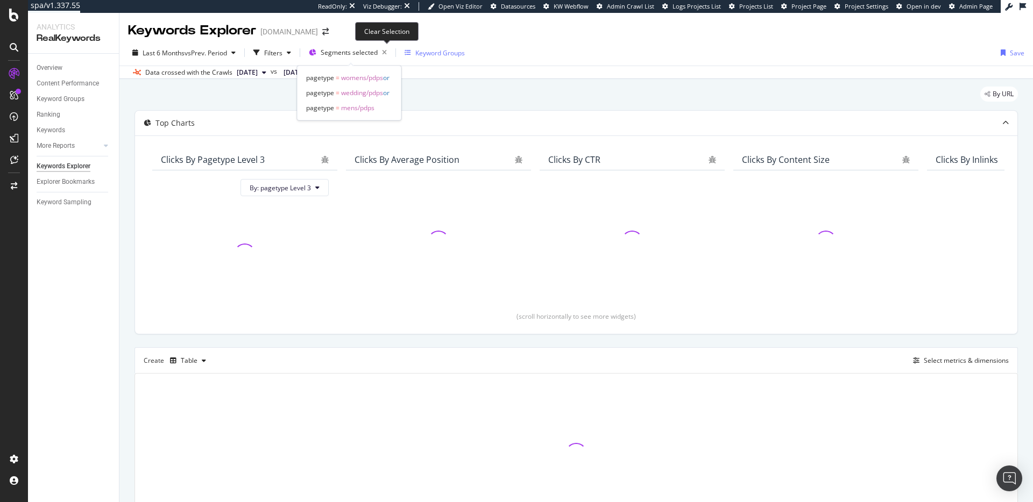
click at [386, 52] on icon "button" at bounding box center [384, 52] width 13 height 15
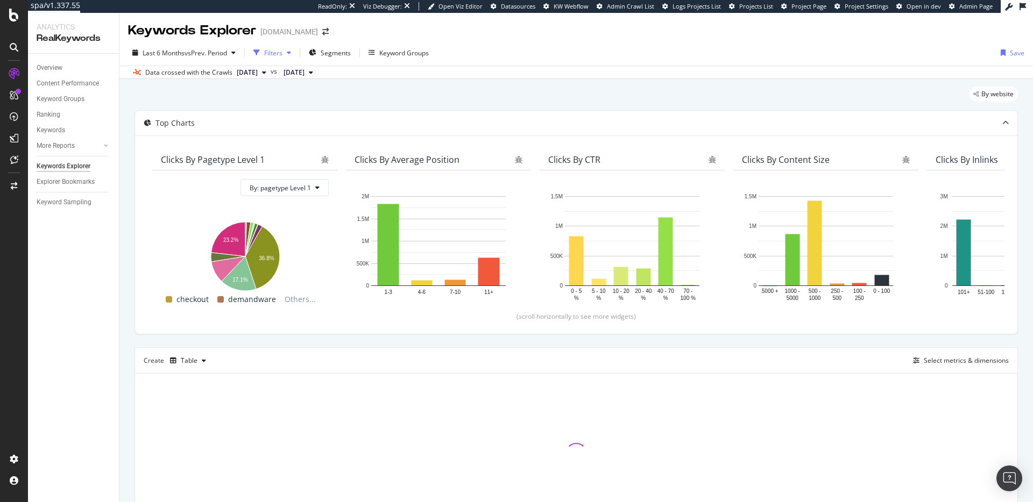
click at [269, 51] on div "Filters" at bounding box center [273, 52] width 18 height 9
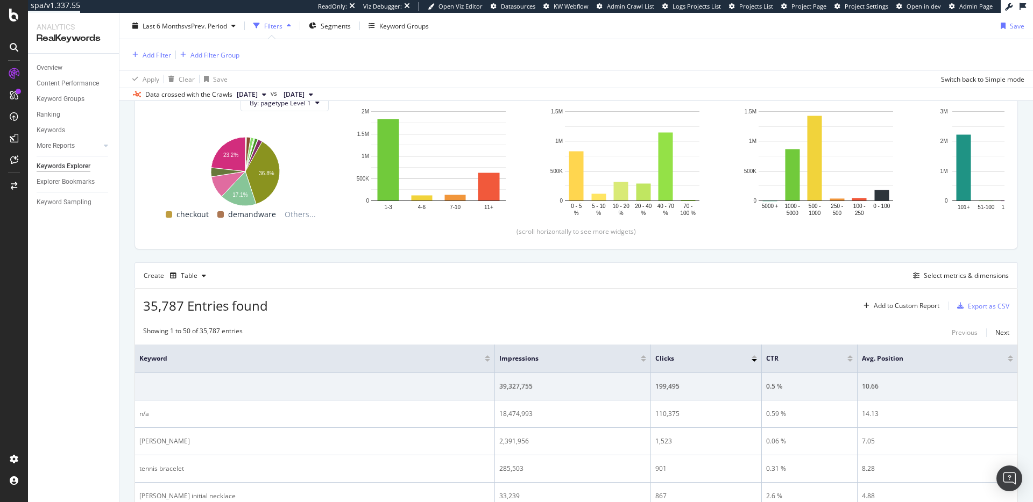
scroll to position [135, 0]
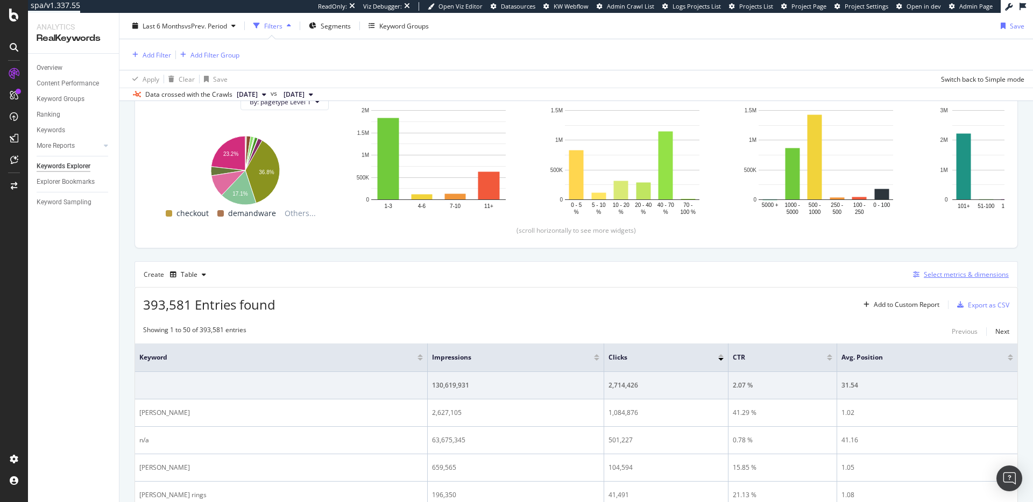
click at [947, 274] on div "Select metrics & dimensions" at bounding box center [966, 274] width 85 height 9
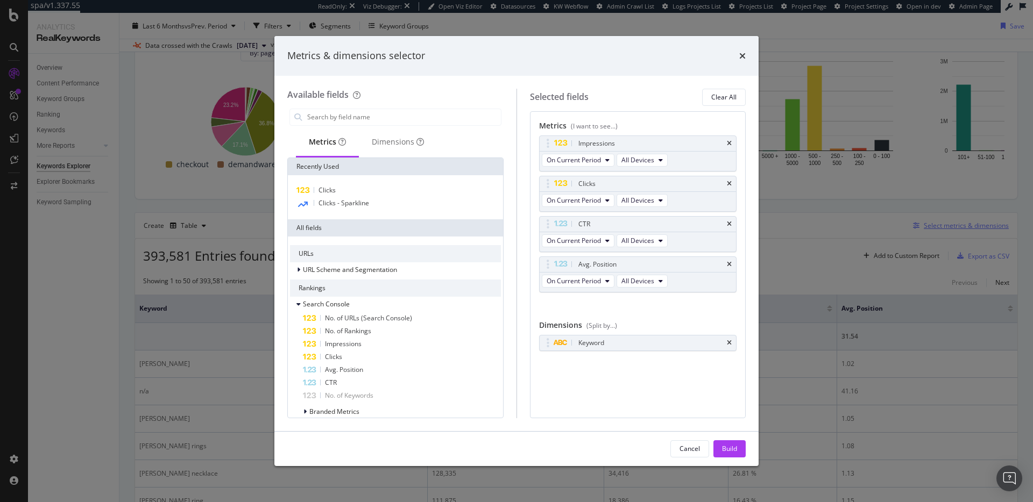
scroll to position [86, 0]
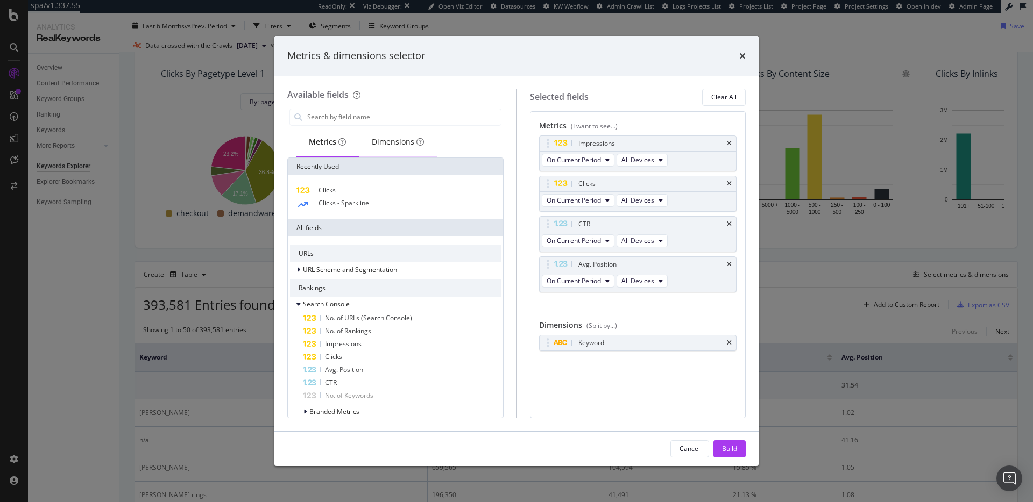
click at [400, 149] on div "Dimensions" at bounding box center [398, 143] width 78 height 30
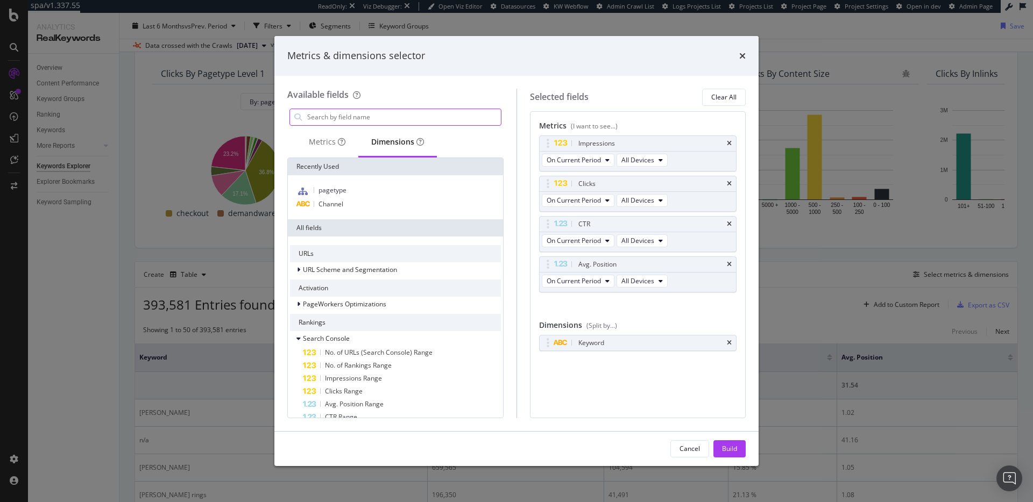
click at [361, 114] on input "modal" at bounding box center [403, 117] width 195 height 16
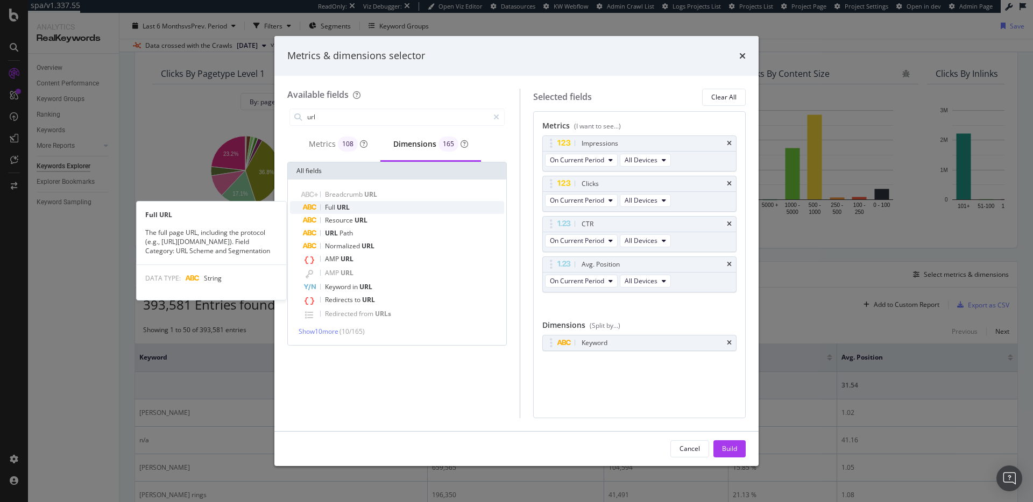
click at [359, 208] on div "Full URL" at bounding box center [403, 207] width 201 height 13
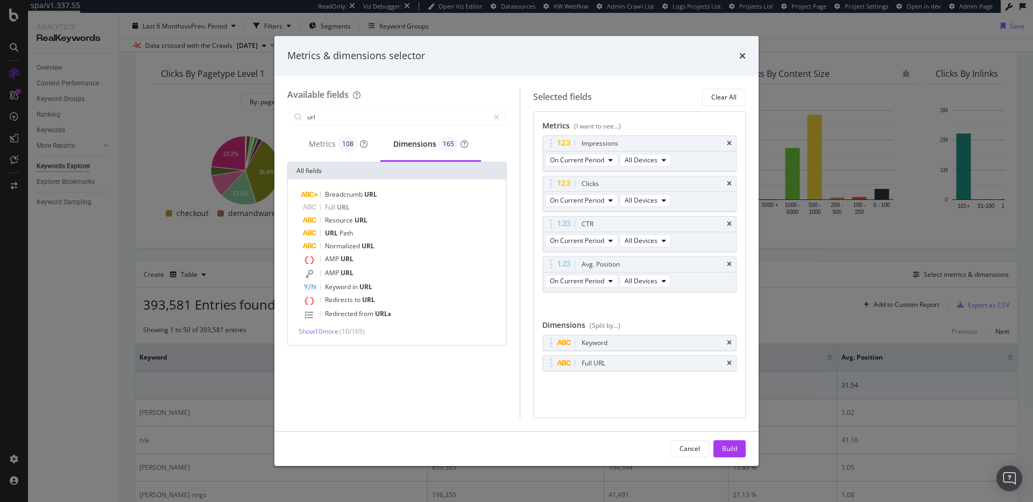
click at [730, 264] on icon "times" at bounding box center [729, 264] width 5 height 6
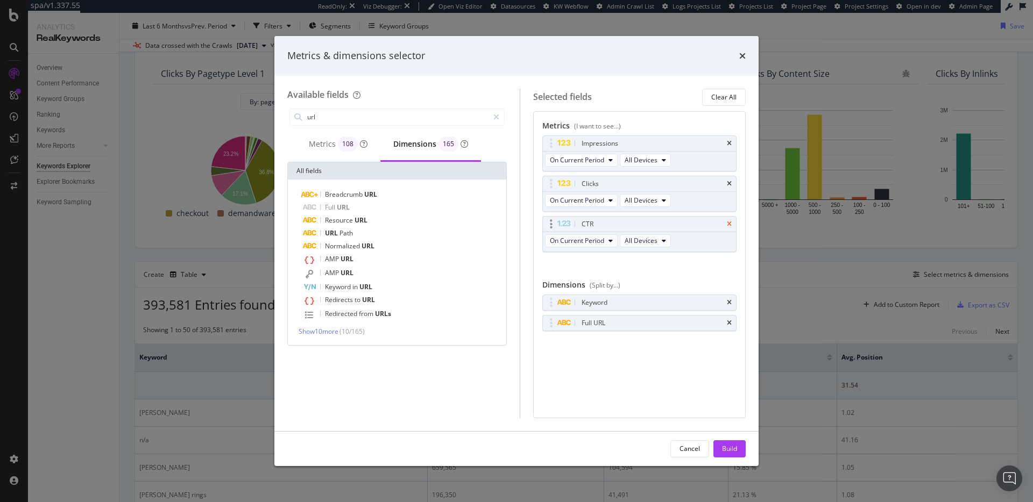
click at [731, 223] on div "CTR" at bounding box center [639, 224] width 193 height 15
click at [727, 143] on icon "times" at bounding box center [729, 143] width 5 height 6
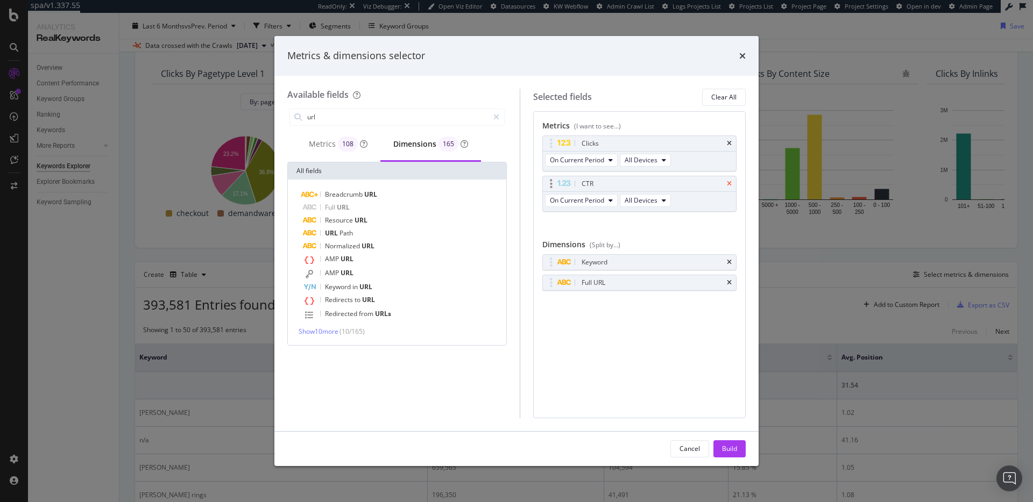
click at [731, 181] on icon "times" at bounding box center [729, 184] width 5 height 6
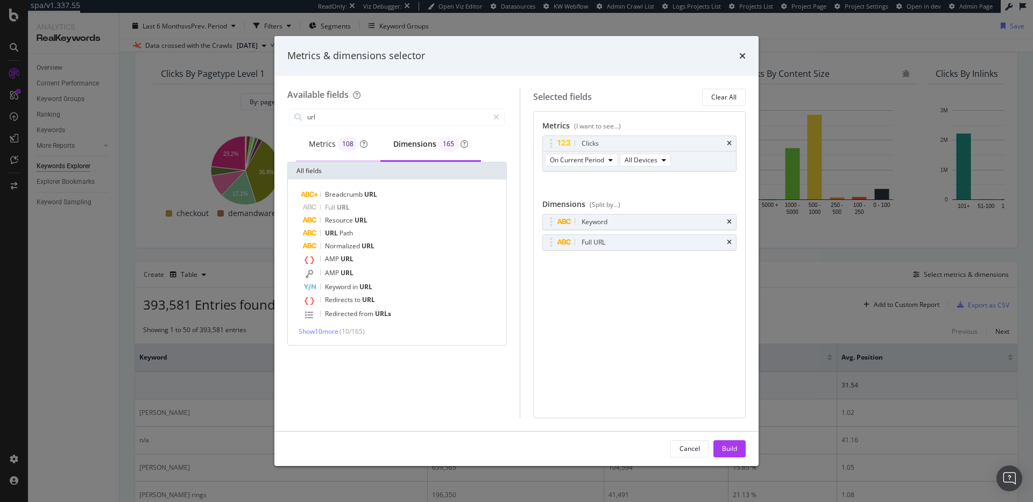
click at [331, 146] on div "Metrics 108" at bounding box center [338, 144] width 59 height 15
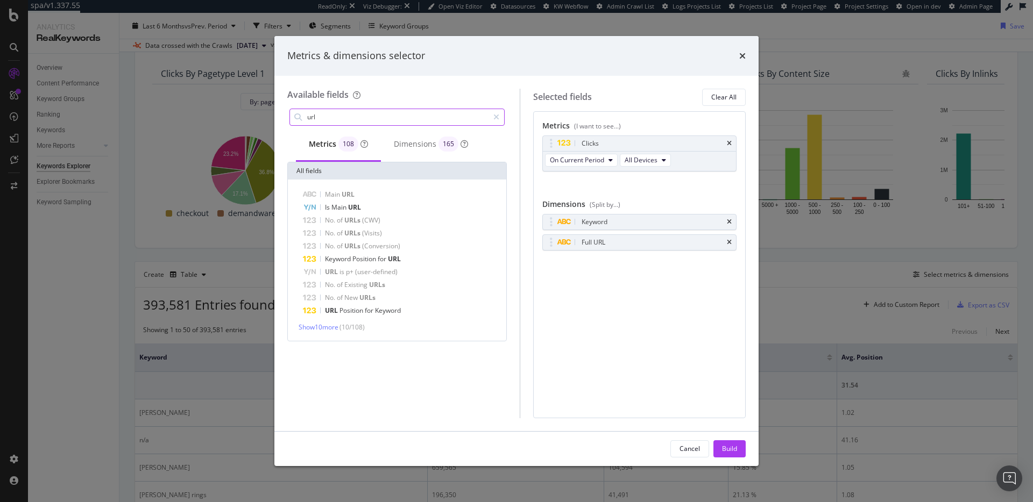
click at [351, 115] on input "url" at bounding box center [397, 117] width 182 height 16
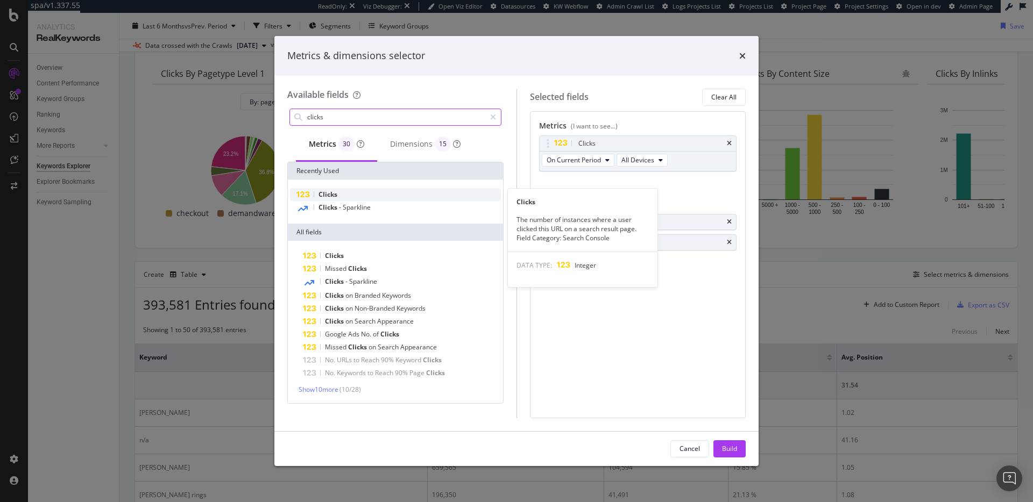
type input "clicks"
click at [364, 193] on div "Clicks" at bounding box center [395, 194] width 211 height 13
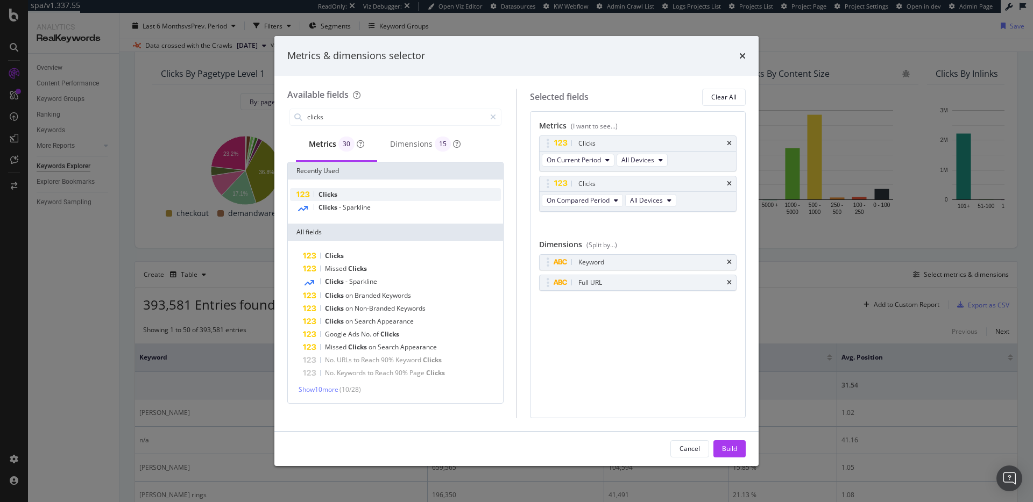
click at [364, 193] on div "Clicks" at bounding box center [395, 194] width 211 height 13
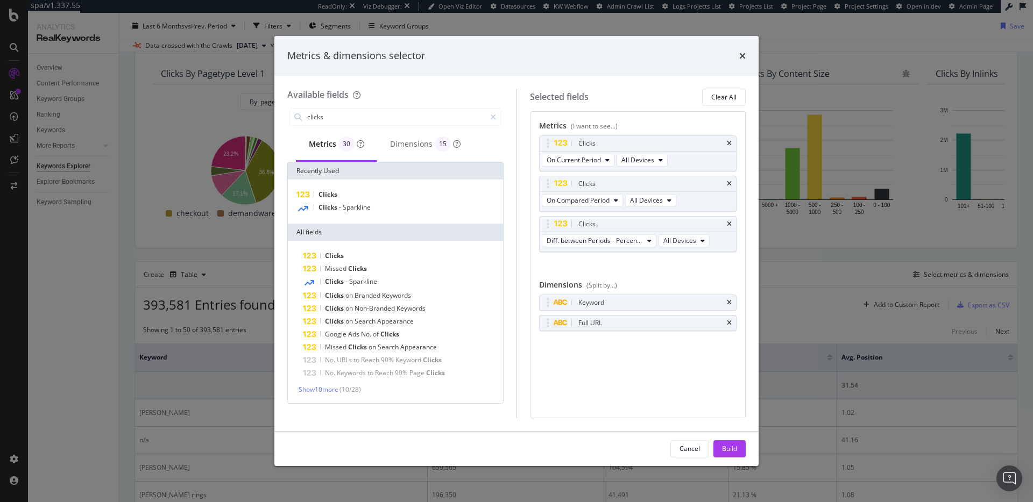
click at [689, 379] on div "Metrics (I want to see...) Clicks On Current Period All Devices Clicks On Compa…" at bounding box center [638, 264] width 216 height 307
click at [728, 441] on div "Build" at bounding box center [729, 449] width 15 height 16
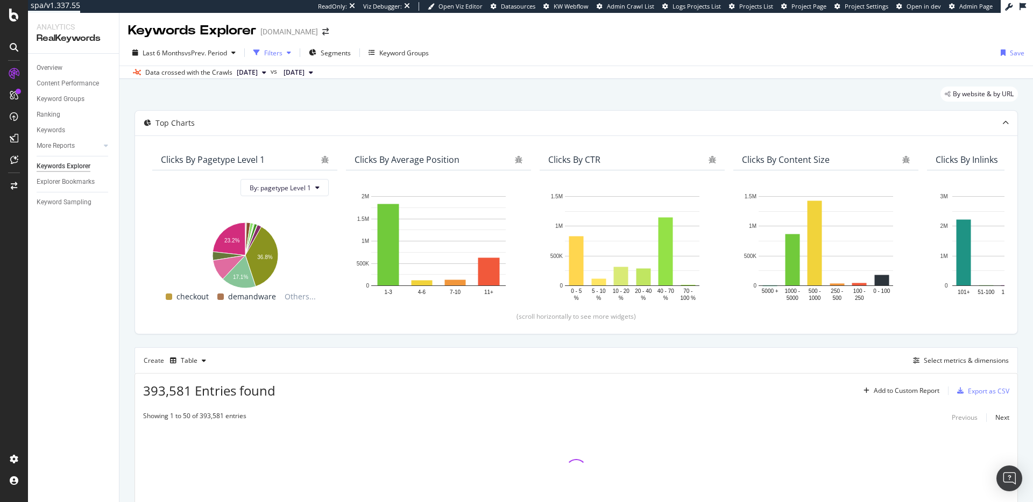
click at [272, 49] on div "Filters" at bounding box center [273, 52] width 18 height 9
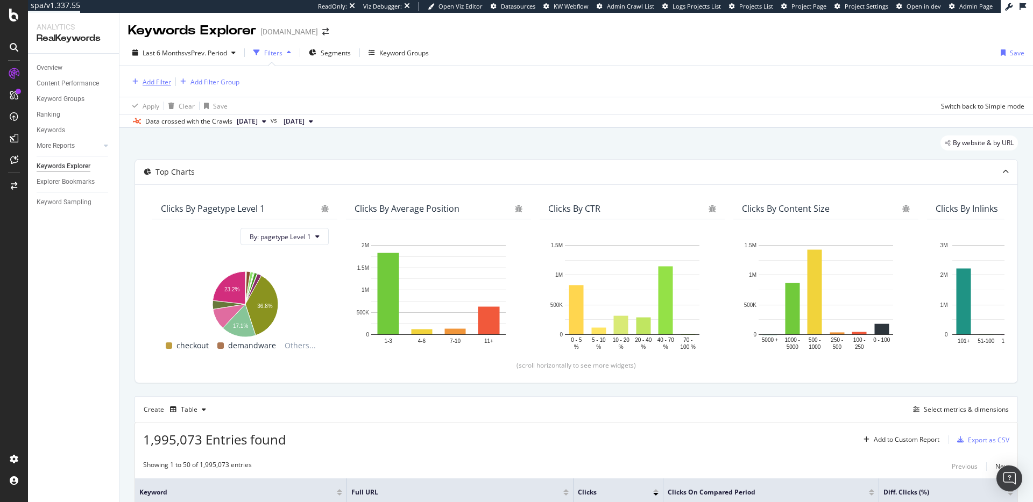
click at [157, 83] on div "Add Filter" at bounding box center [157, 81] width 29 height 9
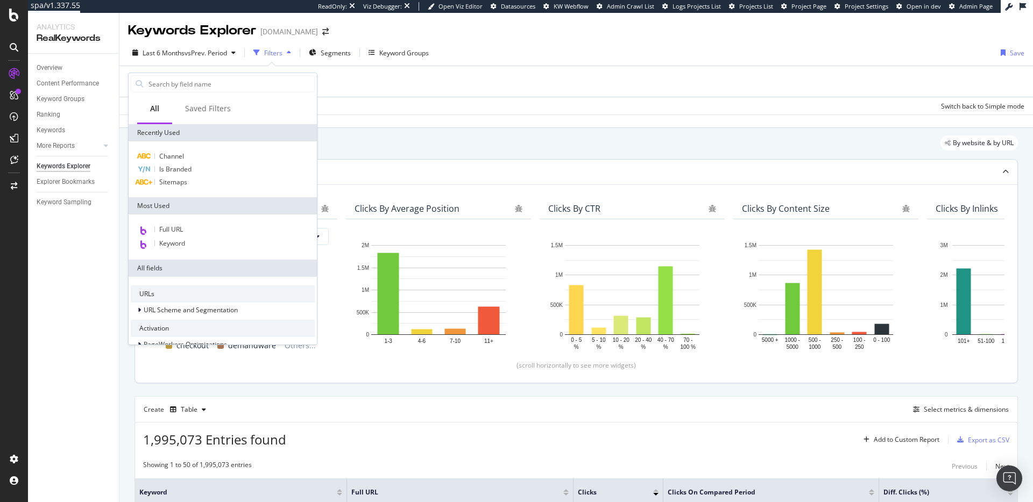
click at [190, 168] on span "Is Branded" at bounding box center [175, 169] width 32 height 9
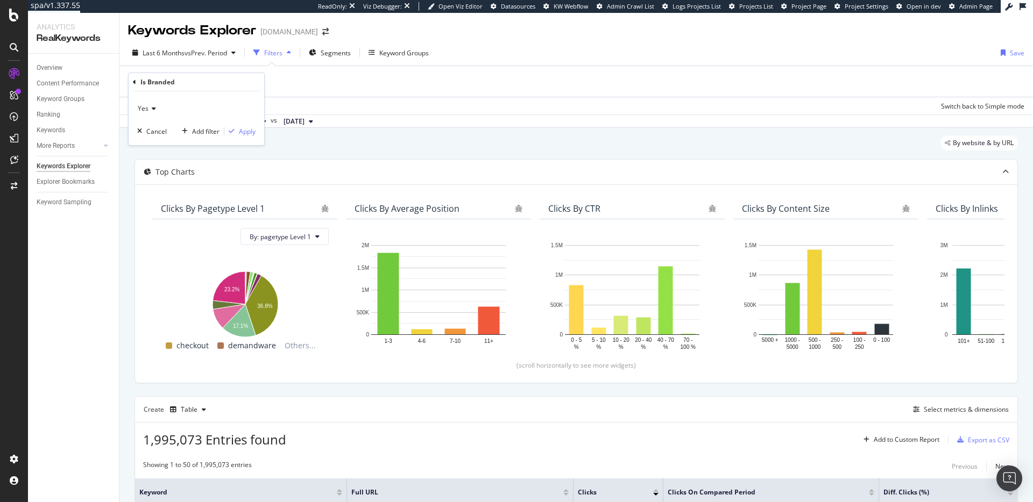
click at [145, 108] on span "Yes" at bounding box center [143, 108] width 11 height 9
click at [157, 142] on div "No" at bounding box center [197, 145] width 115 height 14
click at [243, 135] on div "Apply" at bounding box center [247, 131] width 17 height 9
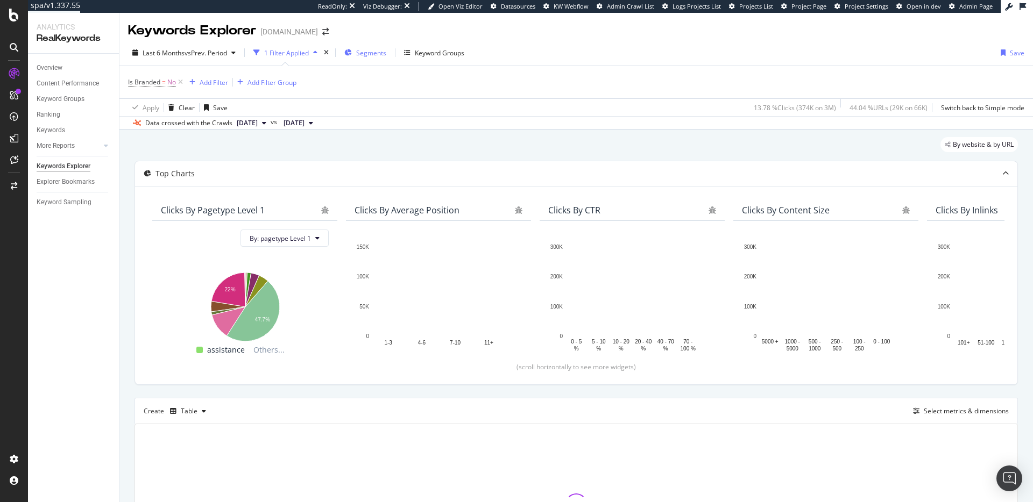
click at [363, 55] on span "Segments" at bounding box center [371, 52] width 30 height 9
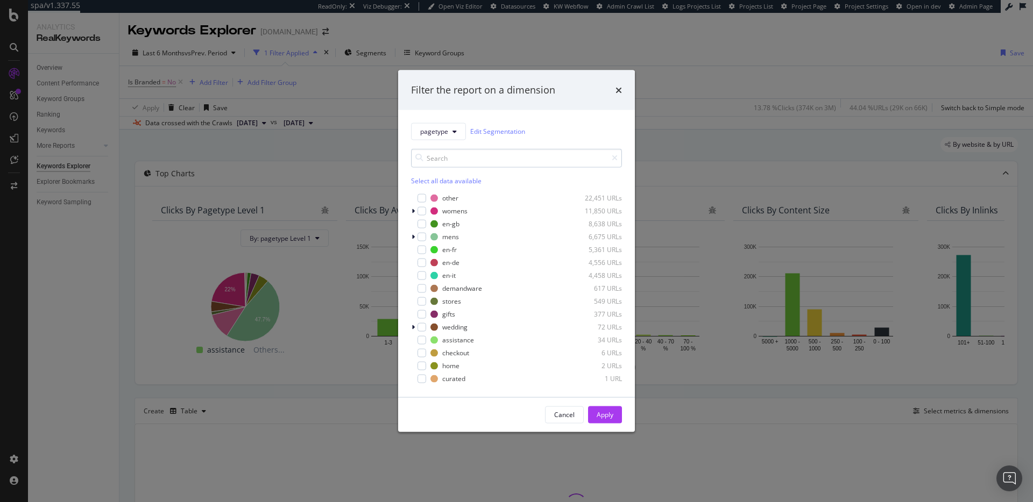
click at [460, 159] on input "modal" at bounding box center [516, 157] width 211 height 19
type input "e"
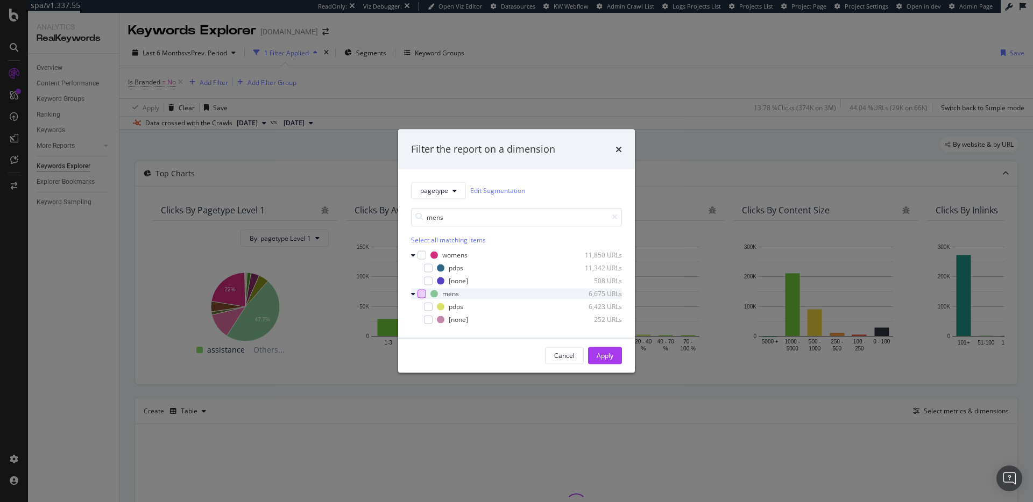
type input "mens"
click at [423, 292] on div "modal" at bounding box center [421, 293] width 9 height 9
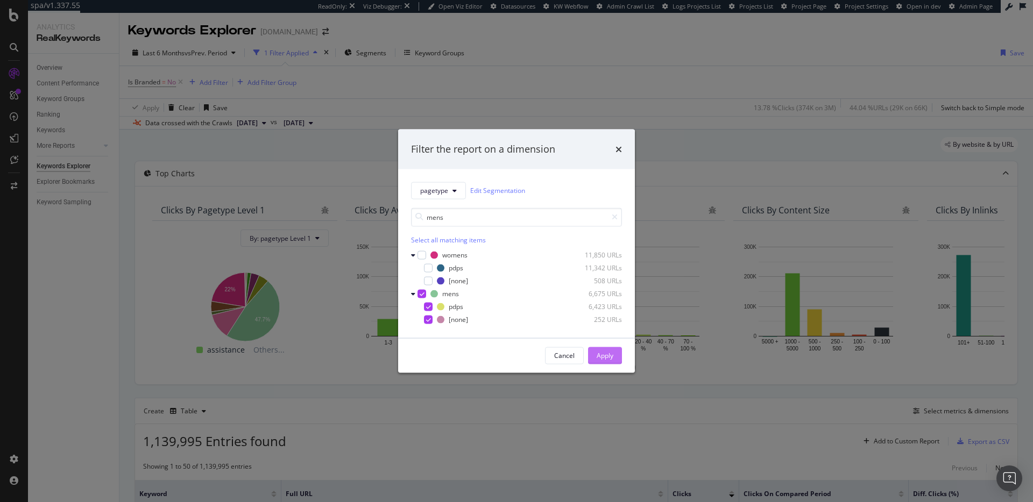
click at [608, 357] on div "Apply" at bounding box center [605, 355] width 17 height 9
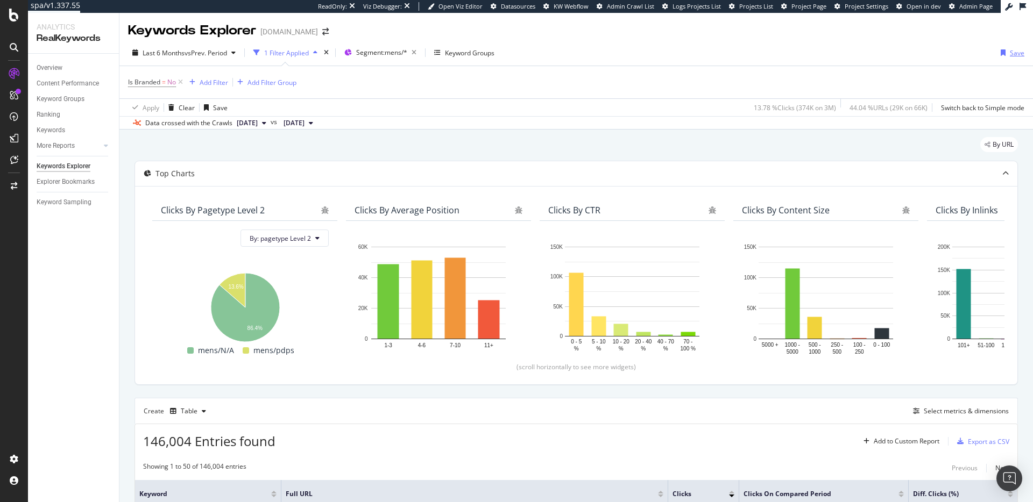
click at [1012, 54] on div "Save" at bounding box center [1017, 52] width 15 height 9
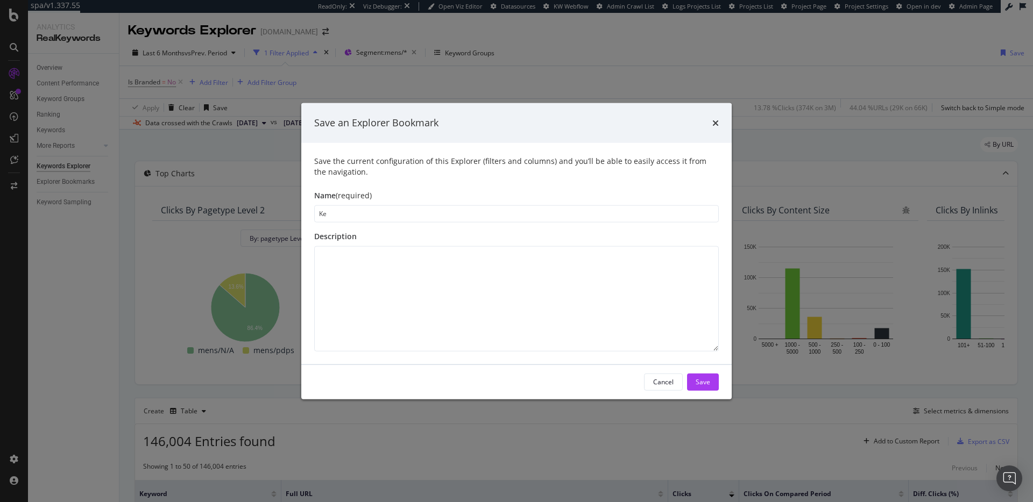
type input "K"
type input "Men's - Keyword Clicks"
click at [711, 380] on button "Save" at bounding box center [703, 381] width 32 height 17
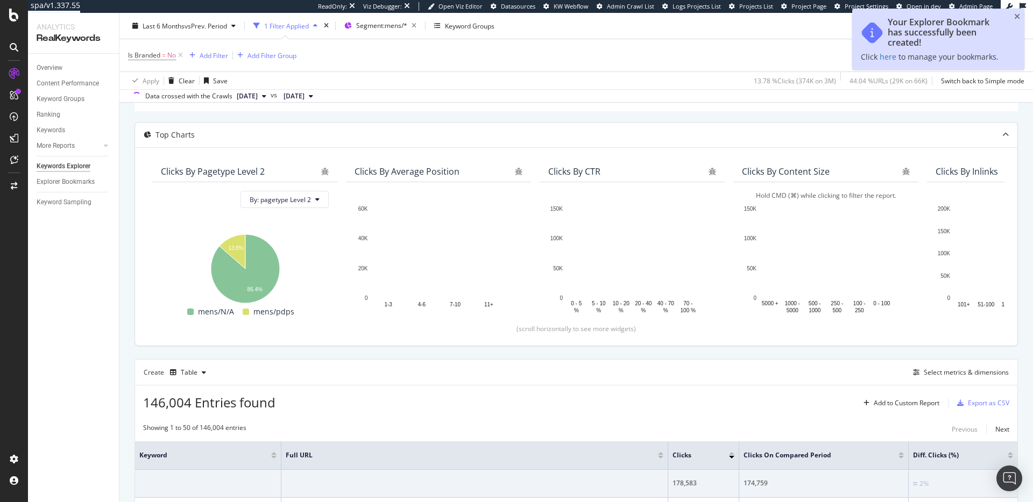
scroll to position [101, 0]
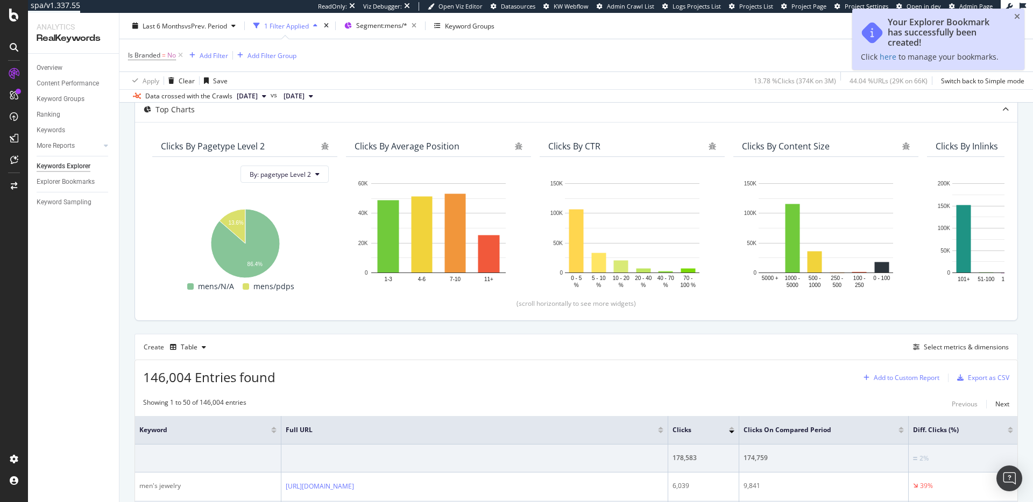
click at [911, 375] on div "Add to Custom Report" at bounding box center [907, 378] width 66 height 6
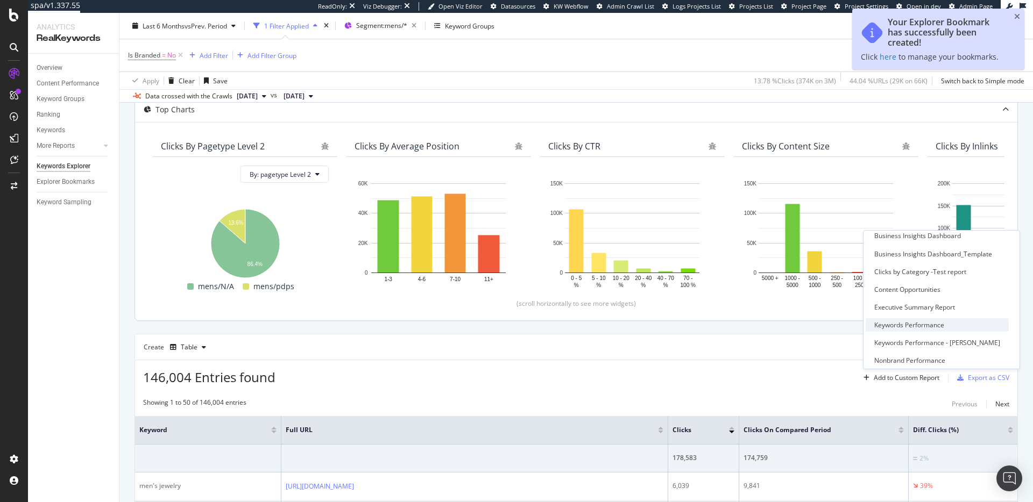
scroll to position [60, 0]
click at [913, 307] on div "Executive Summary Report" at bounding box center [914, 306] width 81 height 9
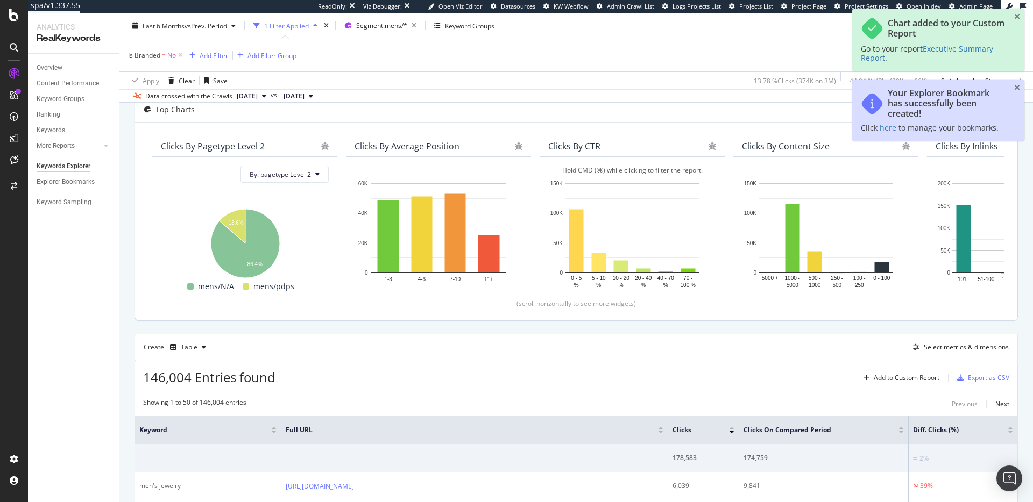
scroll to position [0, 0]
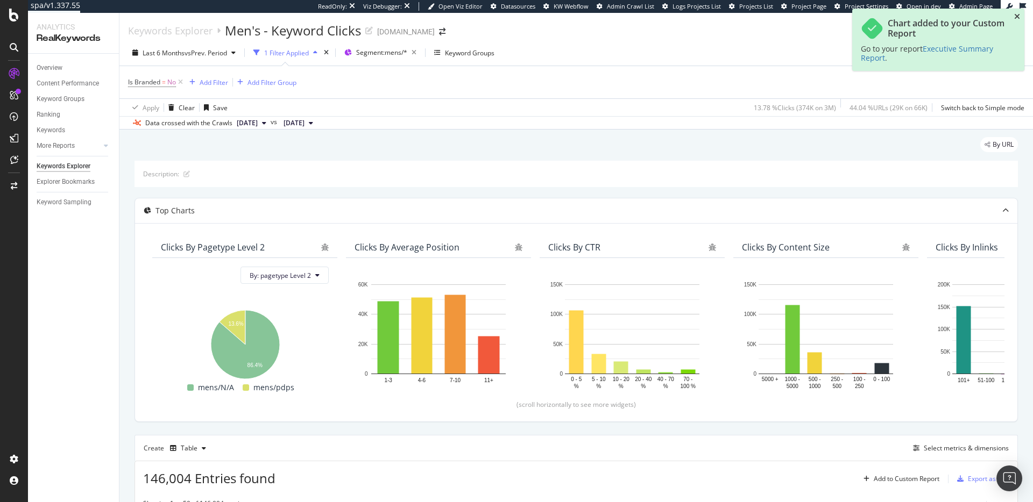
click at [1016, 18] on icon "close toast" at bounding box center [1017, 17] width 6 height 8
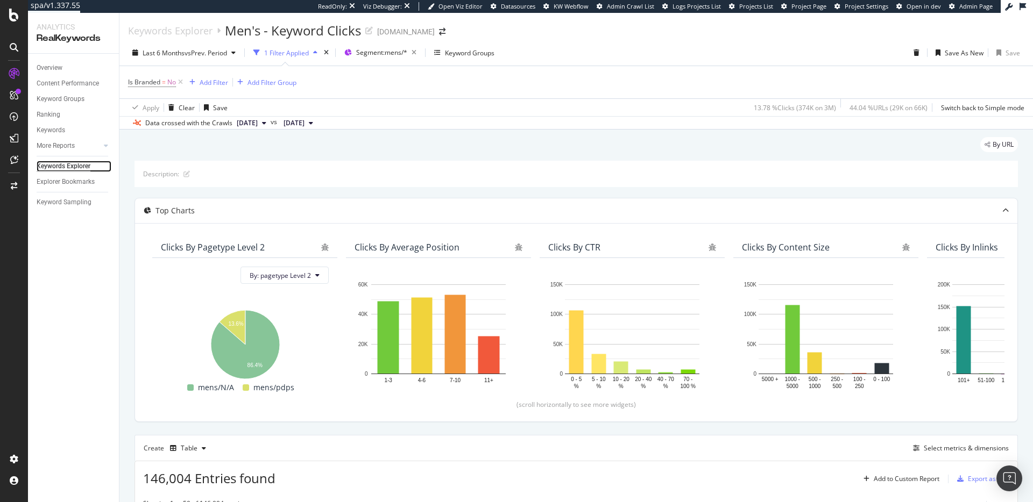
click at [72, 167] on div "Keywords Explorer" at bounding box center [64, 166] width 54 height 11
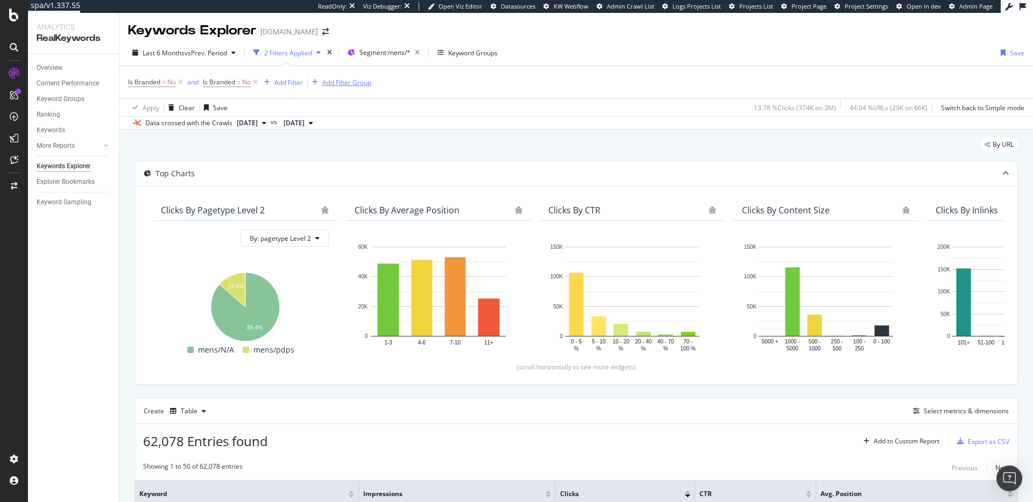
click at [259, 82] on icon at bounding box center [255, 82] width 9 height 11
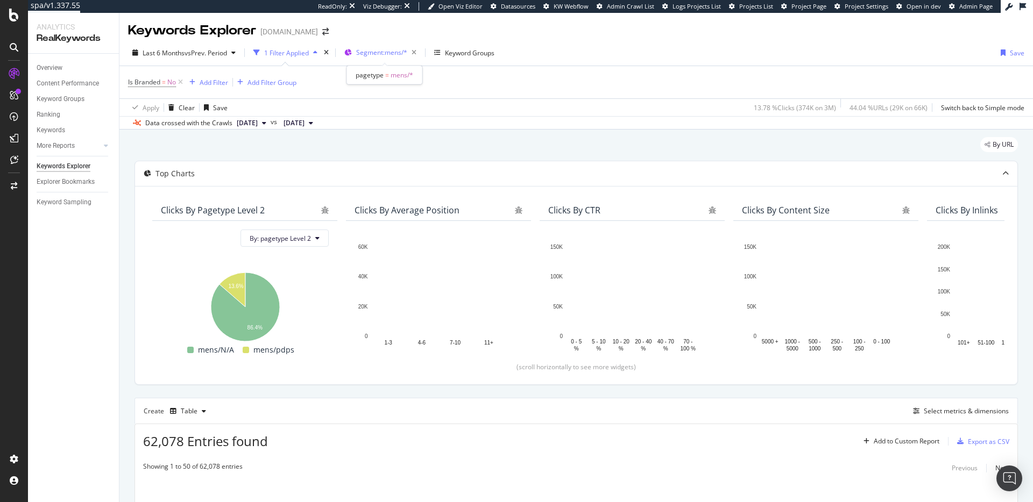
click at [390, 56] on span "Segment: mens/*" at bounding box center [381, 52] width 51 height 9
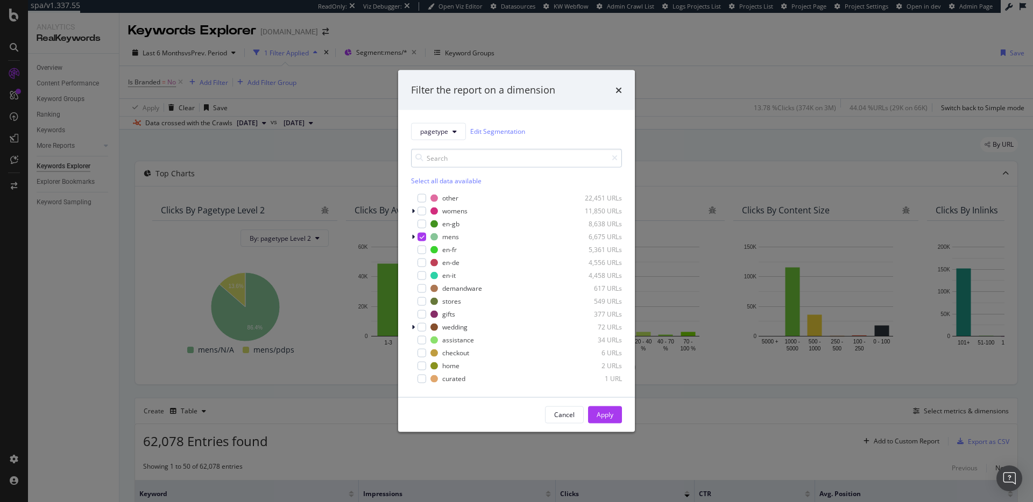
click at [480, 162] on input "modal" at bounding box center [516, 157] width 211 height 19
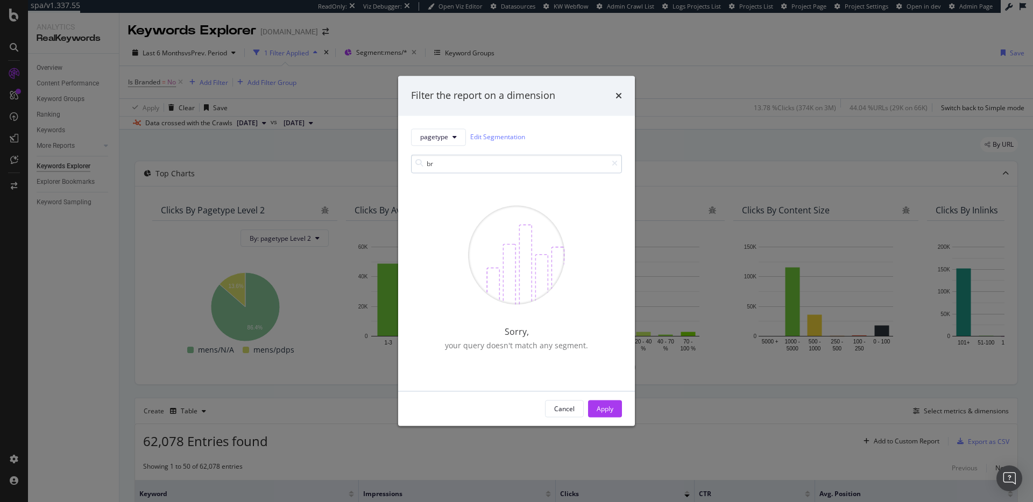
type input "b"
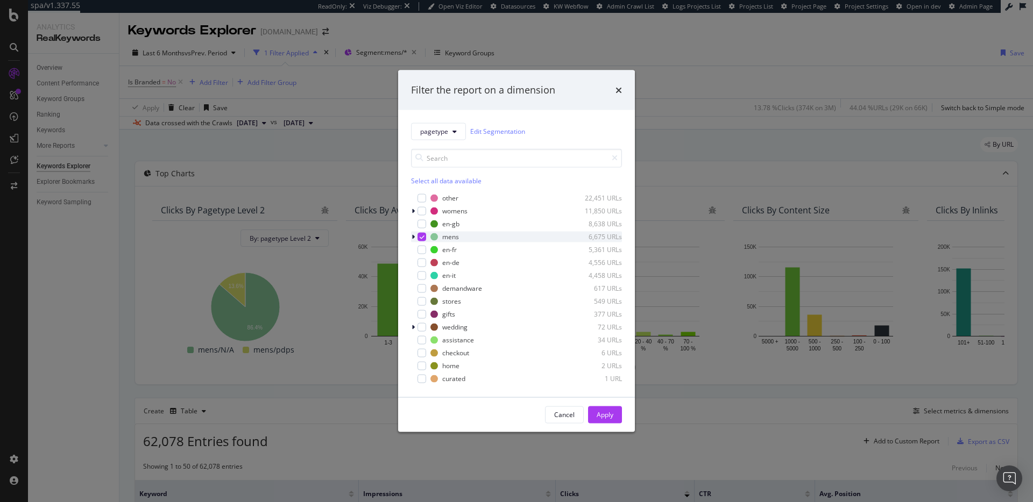
click at [422, 239] on div "modal" at bounding box center [421, 236] width 9 height 9
click at [415, 328] on div "modal" at bounding box center [414, 327] width 6 height 11
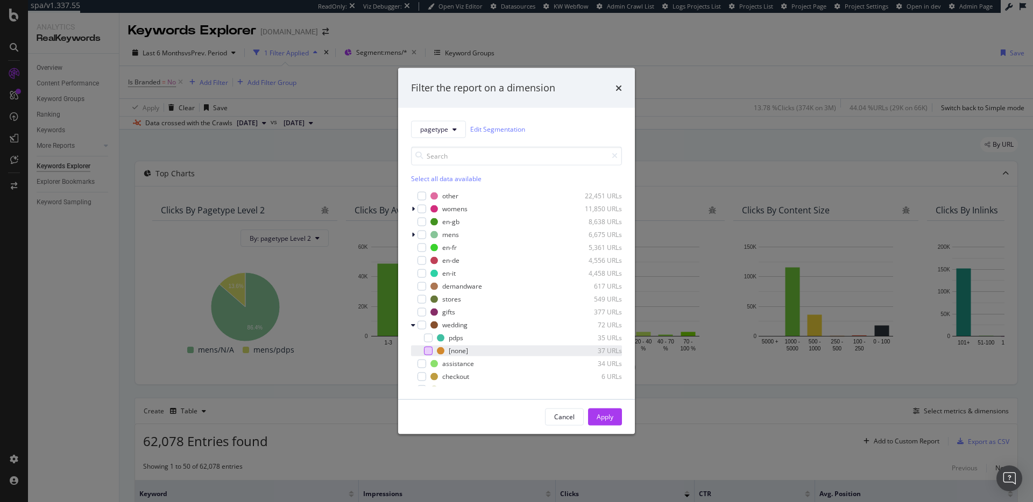
scroll to position [22, 0]
click at [413, 306] on icon "modal" at bounding box center [413, 303] width 4 height 6
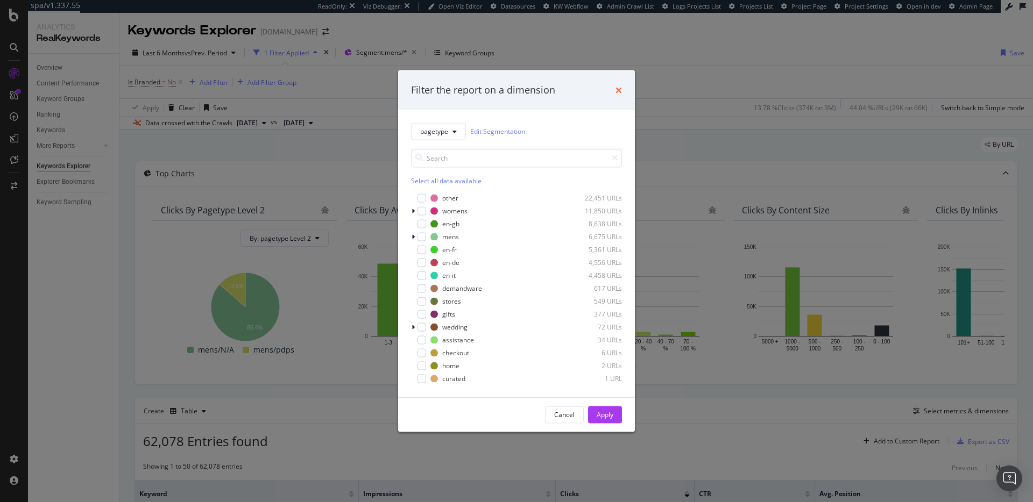
click at [620, 87] on icon "times" at bounding box center [618, 90] width 6 height 9
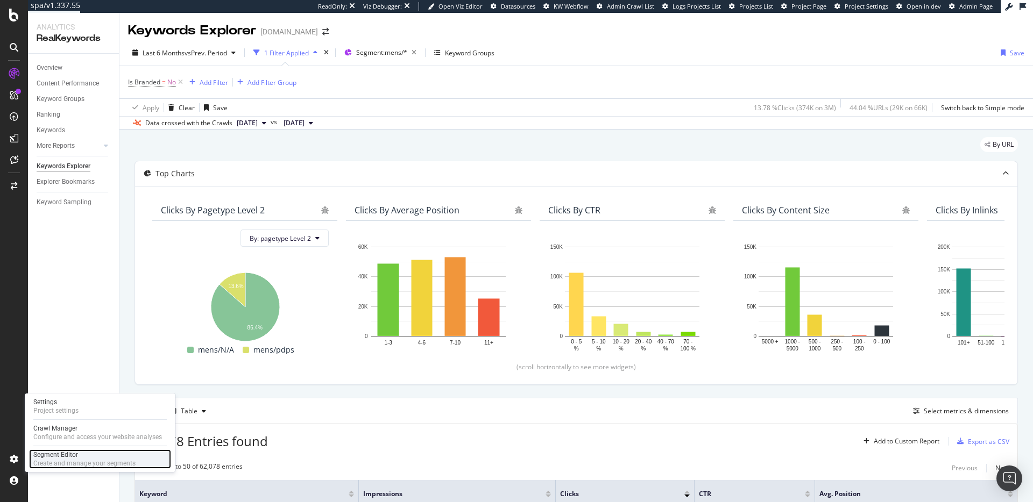
click at [54, 464] on div "Create and manage your segments" at bounding box center [84, 463] width 102 height 9
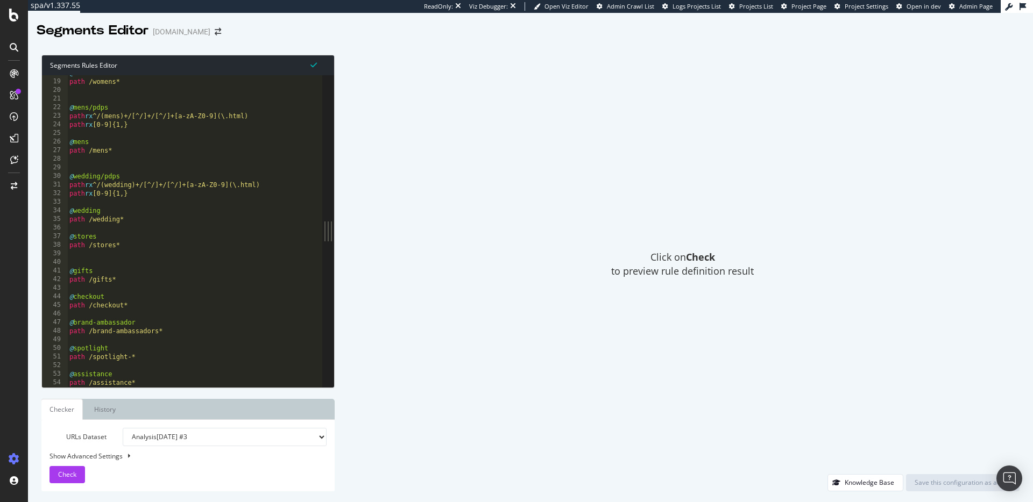
scroll to position [122, 0]
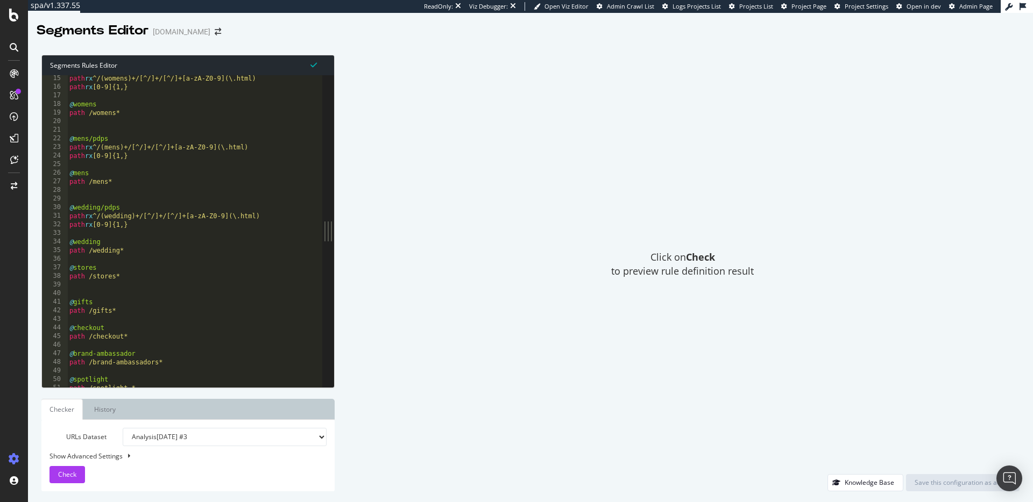
type textarea "path /mens*"
click at [121, 181] on div "path rx ^/(womens)+/[^/]+/[^/]+[a-zA-Z0-9](\.html) path rx [0-9]{1,} @ womens p…" at bounding box center [194, 238] width 255 height 329
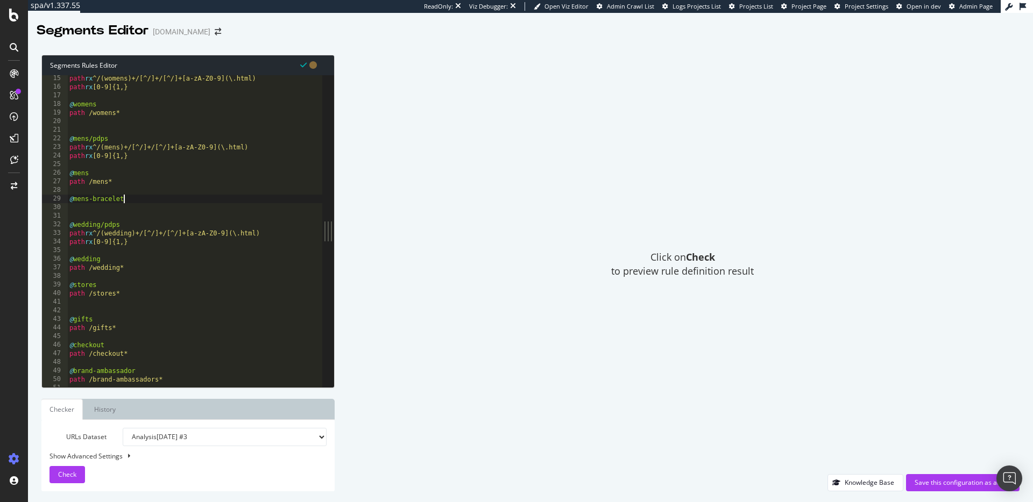
scroll to position [0, 4]
type textarea "@mens-bracelets"
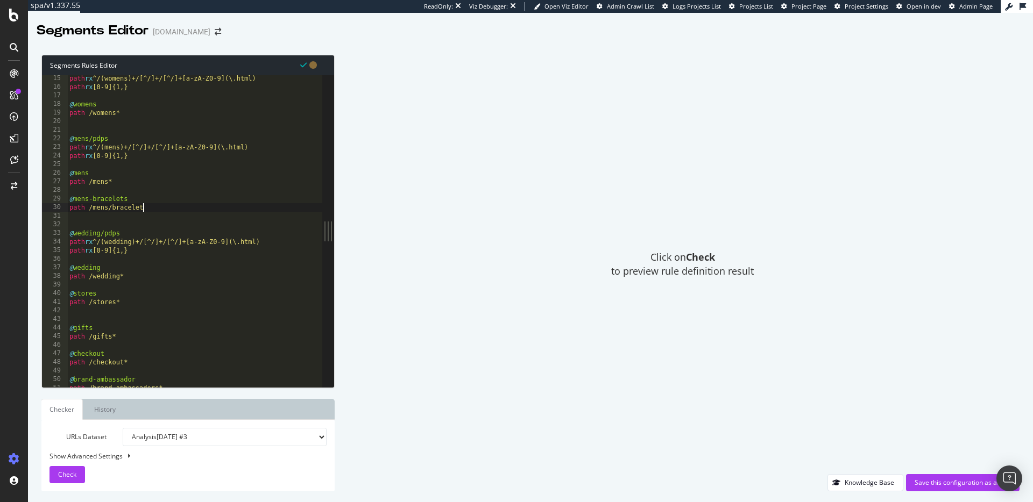
scroll to position [0, 6]
type textarea "path /mens/bracelets*"
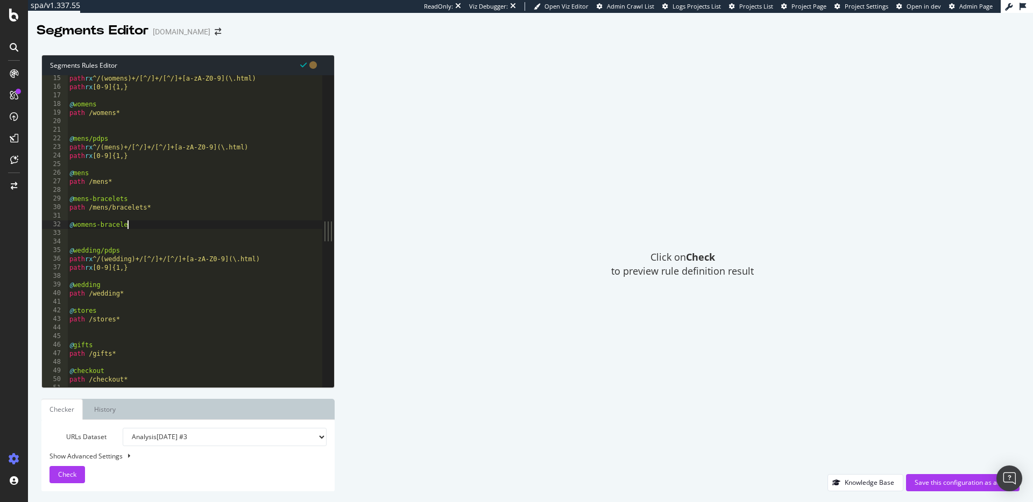
type textarea "@womens-bracelets"
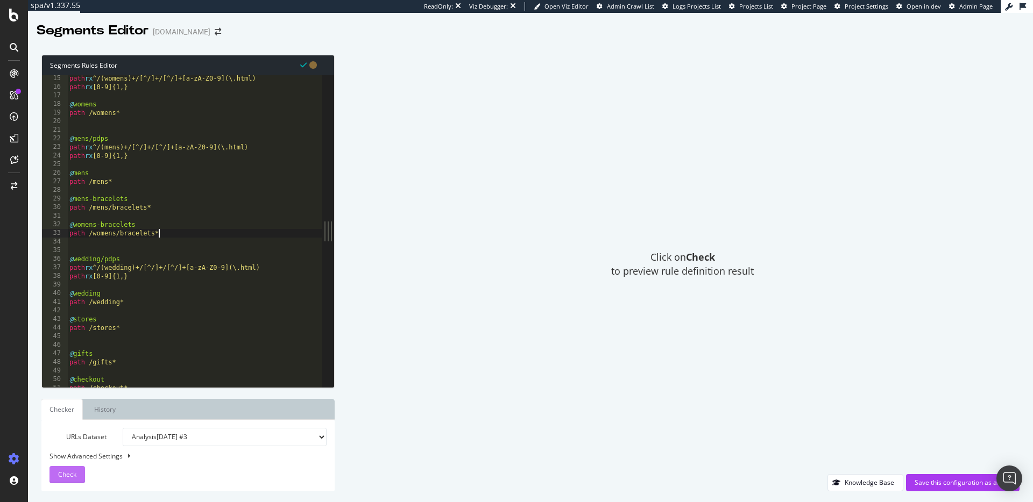
type textarea "path /womens/bracelets*"
click at [70, 472] on span "Check" at bounding box center [67, 474] width 18 height 9
click at [148, 250] on div "path rx ^/(womens)+/[^/]+/[^/]+[a-zA-Z0-9](\.html) path rx [0-9]{1,} @ womens p…" at bounding box center [194, 238] width 255 height 329
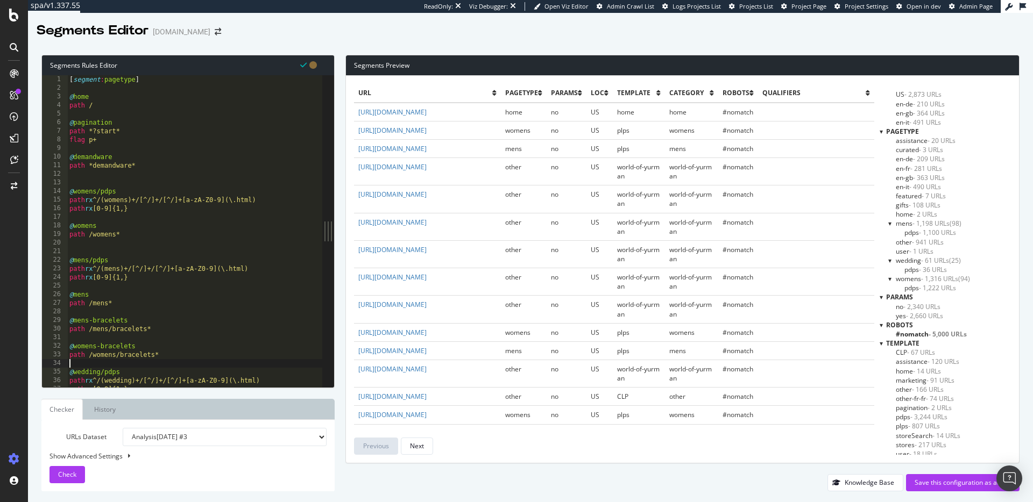
scroll to position [205, 0]
click at [167, 360] on div "[ segment : pagetype ] @ home path / @ pagination path *?start* flag p+ @ deman…" at bounding box center [194, 239] width 255 height 329
click at [170, 341] on div "[ segment : pagetype ] @ home path / @ pagination path *?start* flag p+ @ deman…" at bounding box center [194, 239] width 255 height 329
click at [178, 329] on div "[ segment : pagetype ] @ home path / @ pagination path *?start* flag p+ @ deman…" at bounding box center [194, 239] width 255 height 329
type textarea "path /mens/bracelets*"
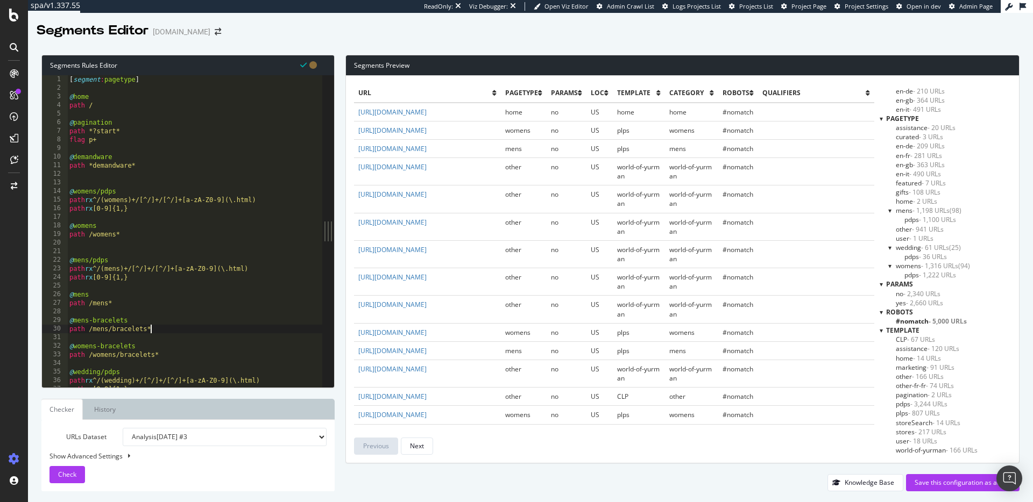
click at [178, 314] on div "[ segment : pagetype ] @ home path / @ pagination path *?start* flag p+ @ deman…" at bounding box center [194, 239] width 255 height 329
drag, startPoint x: 147, startPoint y: 330, endPoint x: 114, endPoint y: 332, distance: 32.9
click at [112, 331] on div "[ segment : pagetype ] @ home path / @ pagination path *?start* flag p+ @ deman…" at bounding box center [194, 239] width 255 height 329
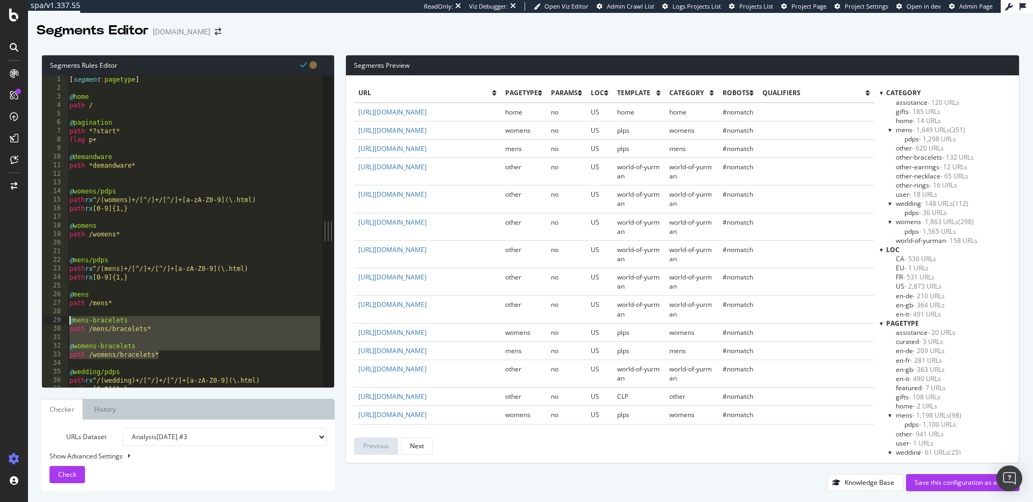
drag, startPoint x: 154, startPoint y: 351, endPoint x: 66, endPoint y: 319, distance: 93.4
click at [66, 319] on div "path /mens/bracelets* 1 2 3 4 5 6 7 8 9 10 11 12 13 14 15 16 17 18 19 20 21 22 …" at bounding box center [182, 231] width 280 height 312
type textarea "@mens-bracelets path /mens/bracelets*"
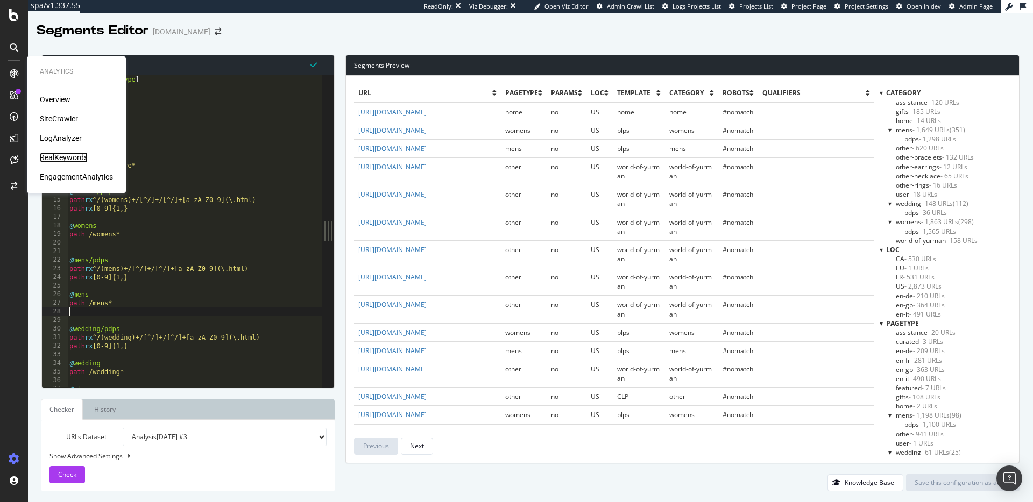
click at [72, 157] on div "RealKeywords" at bounding box center [64, 157] width 48 height 11
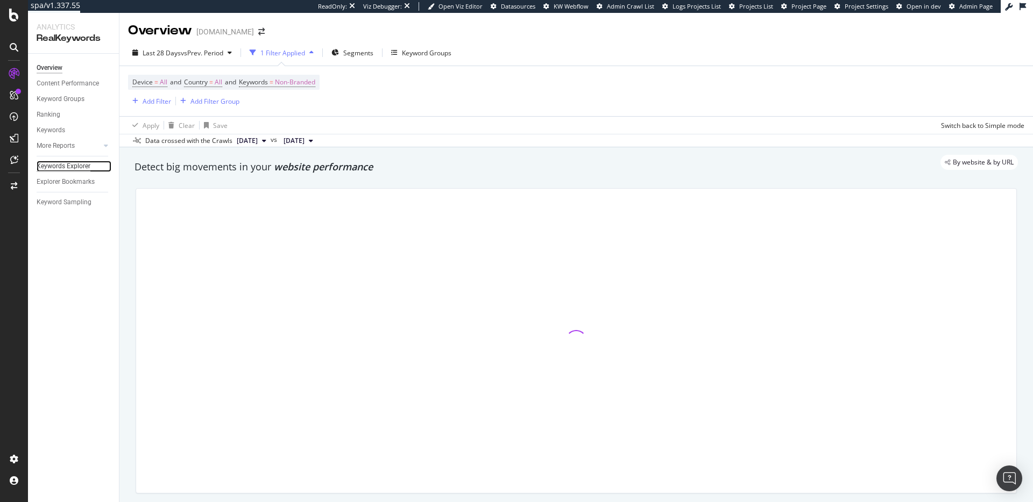
click at [78, 166] on div "Keywords Explorer" at bounding box center [64, 166] width 54 height 11
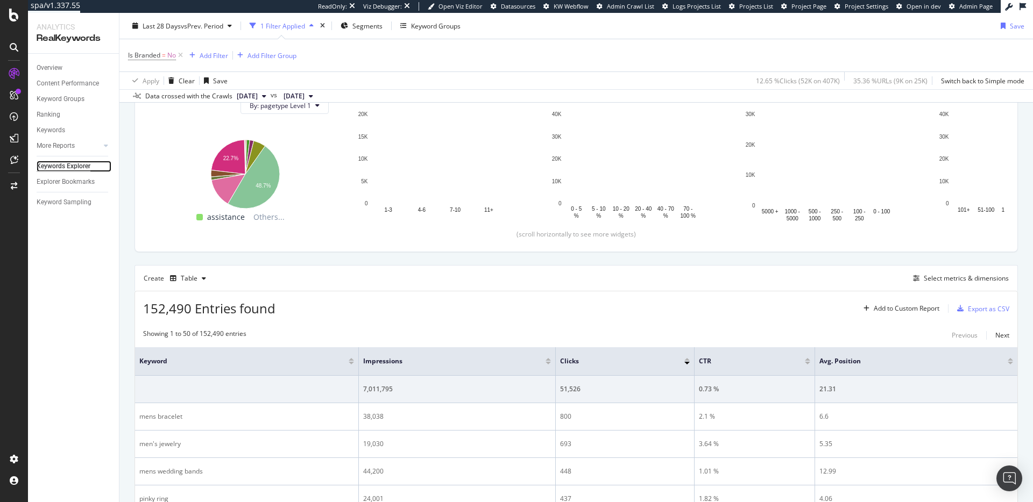
scroll to position [142, 0]
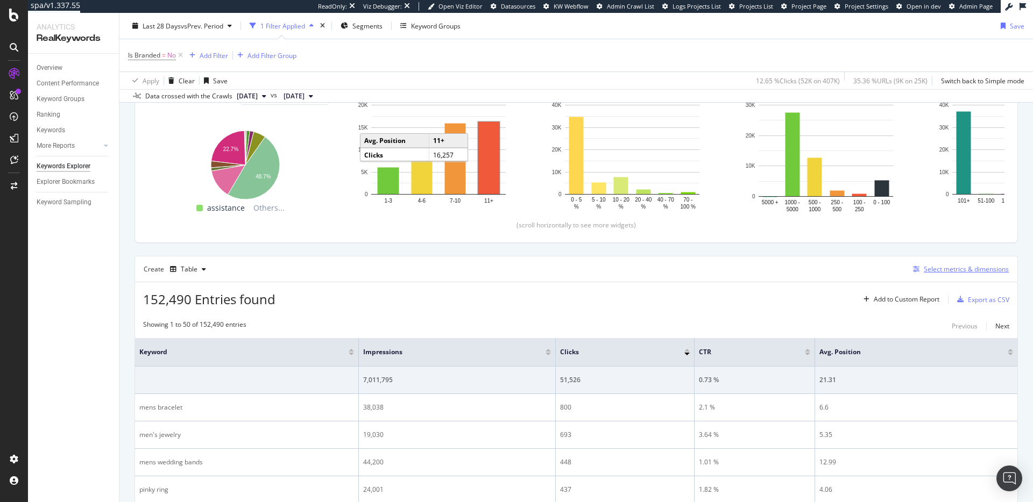
click at [942, 272] on div "Select metrics & dimensions" at bounding box center [966, 269] width 85 height 9
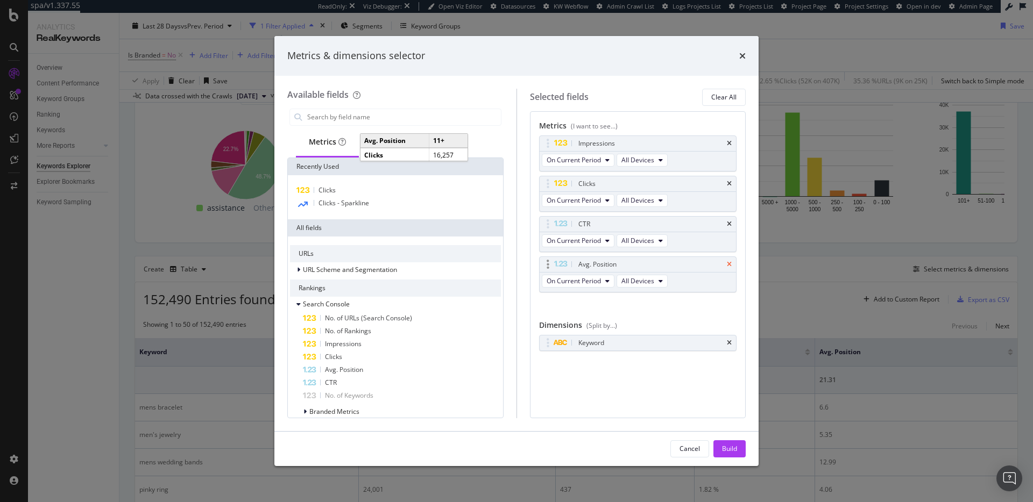
click at [730, 221] on icon "times" at bounding box center [729, 224] width 5 height 6
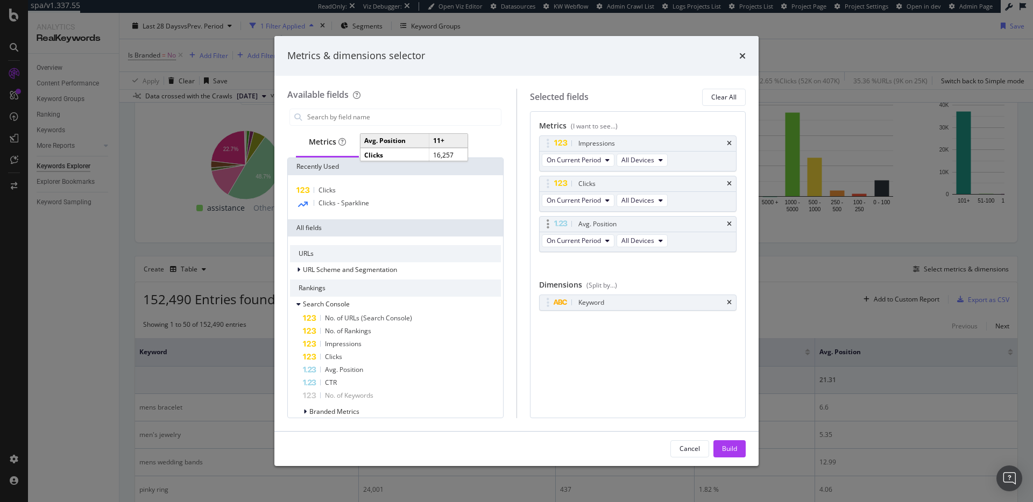
drag, startPoint x: 729, startPoint y: 141, endPoint x: 728, endPoint y: 179, distance: 37.7
click at [729, 141] on icon "times" at bounding box center [729, 143] width 5 height 6
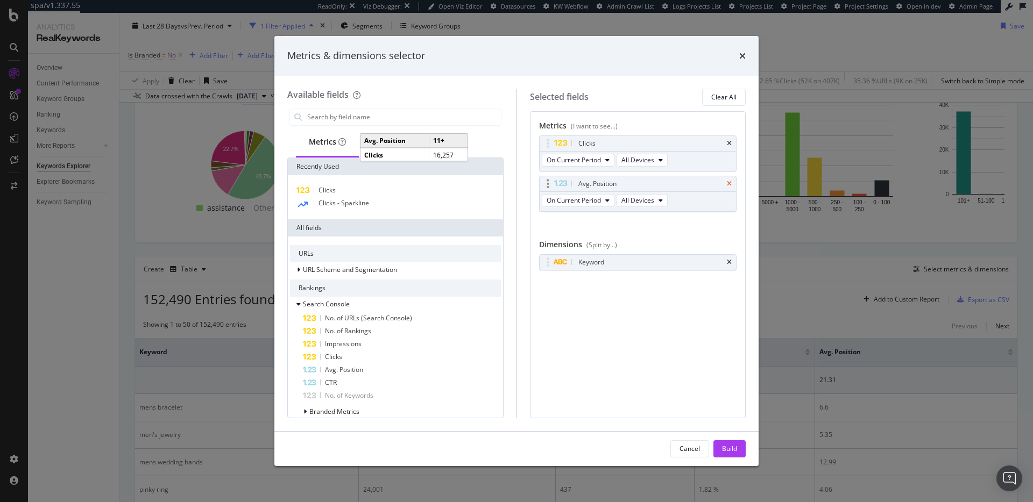
click at [729, 185] on icon "times" at bounding box center [729, 184] width 5 height 6
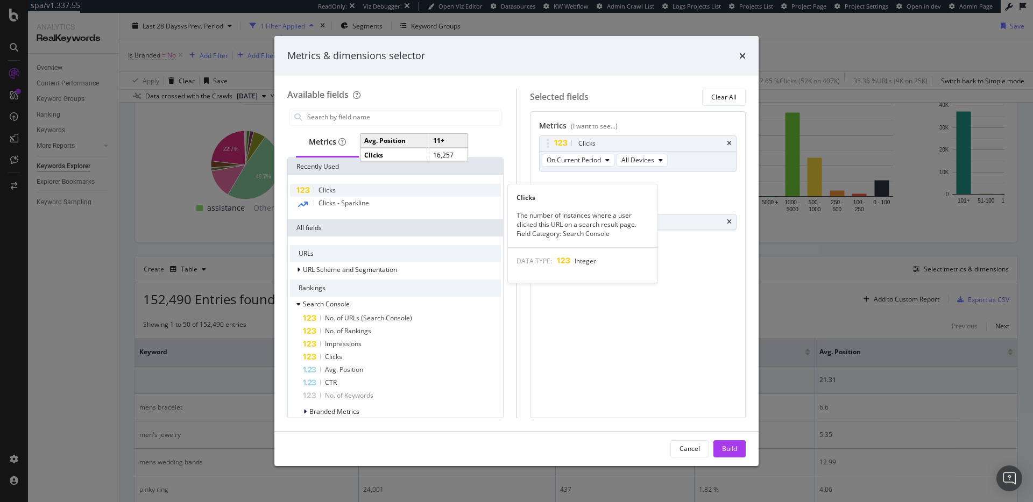
click at [349, 188] on div "Clicks" at bounding box center [395, 190] width 211 height 13
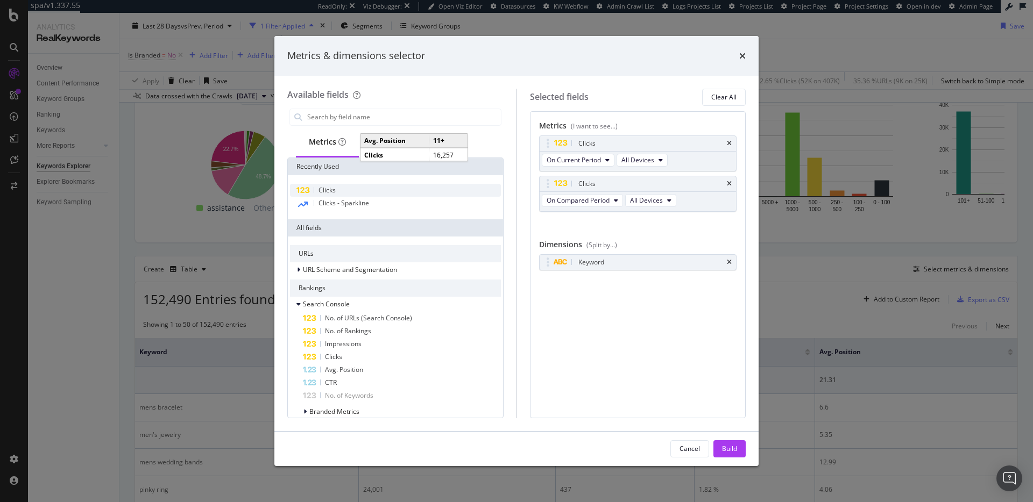
click at [349, 188] on div "Clicks" at bounding box center [395, 190] width 211 height 13
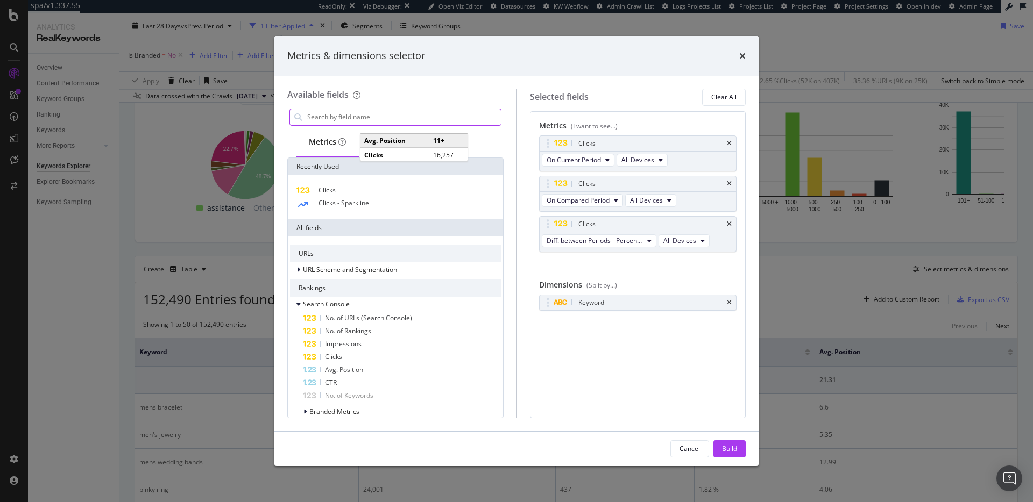
click at [353, 119] on input "modal" at bounding box center [403, 117] width 195 height 16
click at [427, 148] on div "Dimensions" at bounding box center [398, 143] width 78 height 30
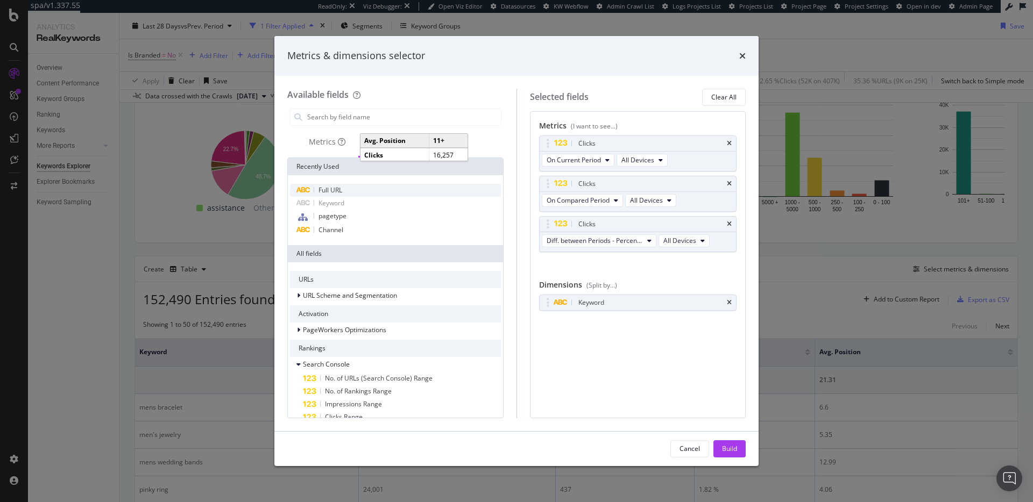
click at [364, 192] on div "Full URL" at bounding box center [395, 190] width 211 height 13
drag, startPoint x: 734, startPoint y: 447, endPoint x: 549, endPoint y: 306, distance: 232.6
click at [734, 446] on div "Build" at bounding box center [729, 448] width 15 height 9
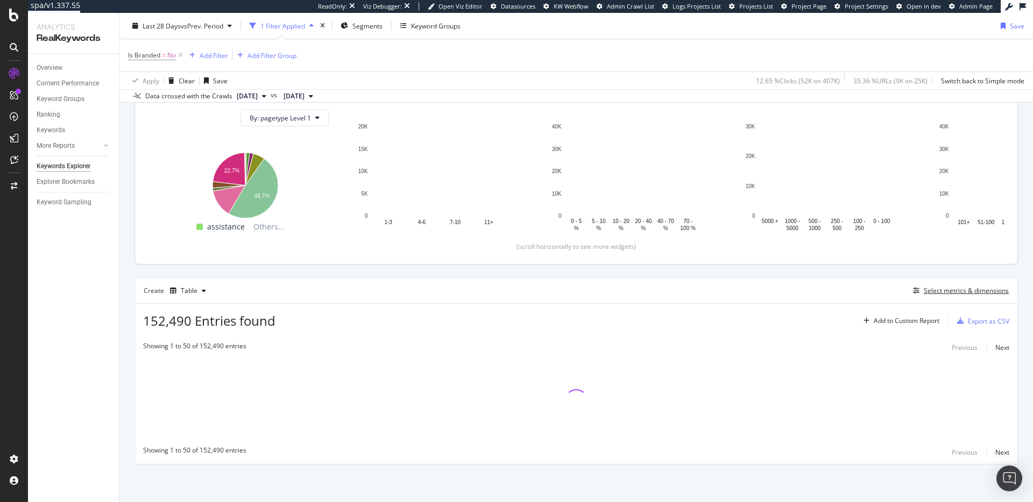
scroll to position [120, 0]
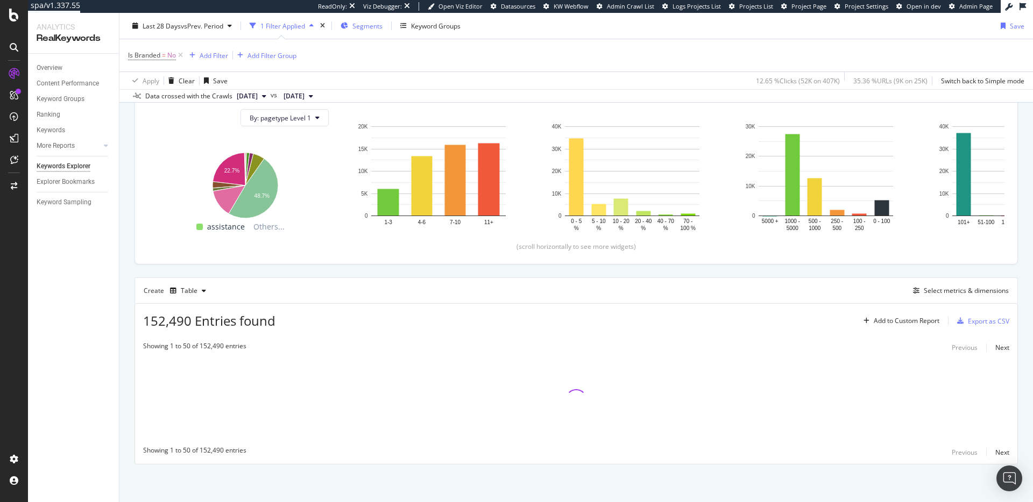
click at [368, 31] on div "Segments" at bounding box center [362, 26] width 42 height 16
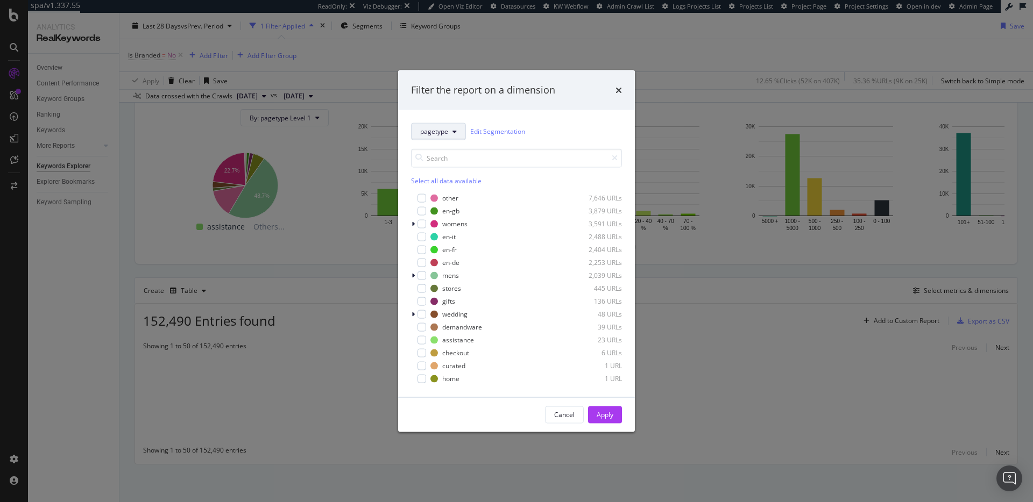
click at [443, 127] on span "pagetype" at bounding box center [434, 131] width 28 height 9
click at [458, 242] on div "category" at bounding box center [455, 250] width 87 height 16
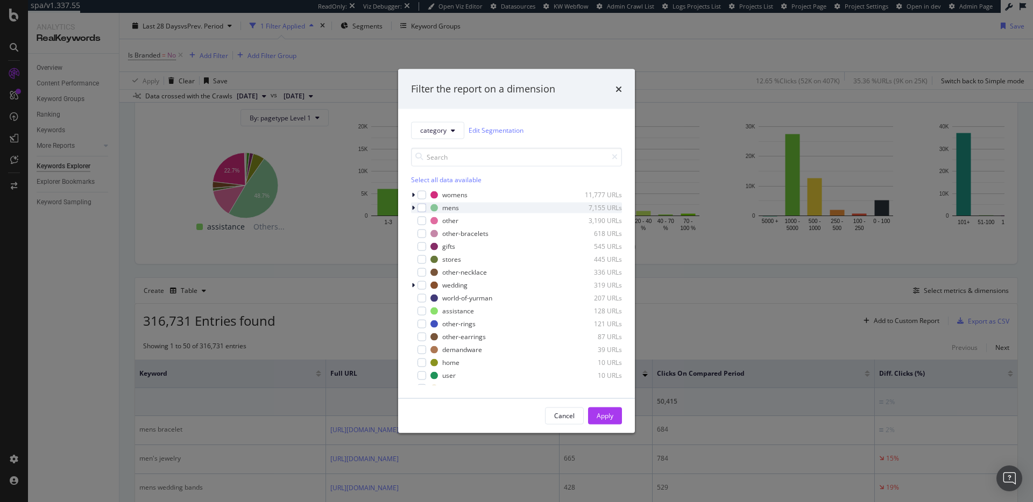
click at [413, 205] on icon "modal" at bounding box center [413, 207] width 3 height 6
click at [414, 209] on icon "modal" at bounding box center [413, 207] width 4 height 6
click at [423, 236] on div "modal" at bounding box center [421, 233] width 9 height 9
click at [415, 194] on div "modal" at bounding box center [414, 194] width 6 height 11
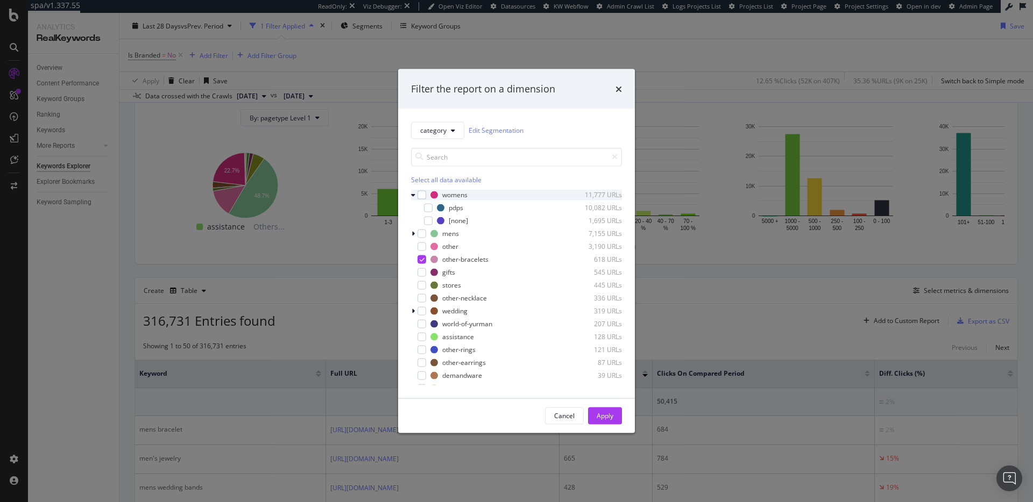
click at [415, 194] on icon "modal" at bounding box center [413, 195] width 4 height 6
click at [616, 415] on button "Apply" at bounding box center [605, 415] width 34 height 17
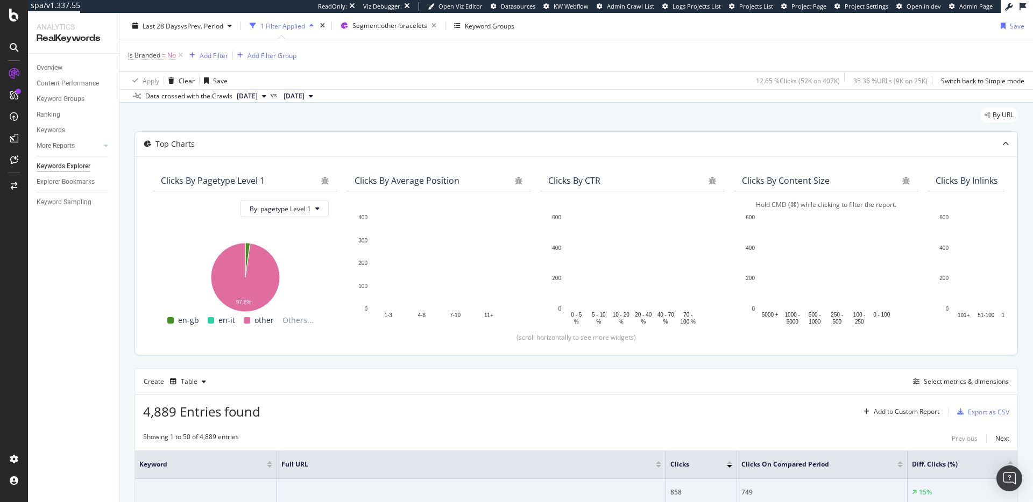
scroll to position [32, 0]
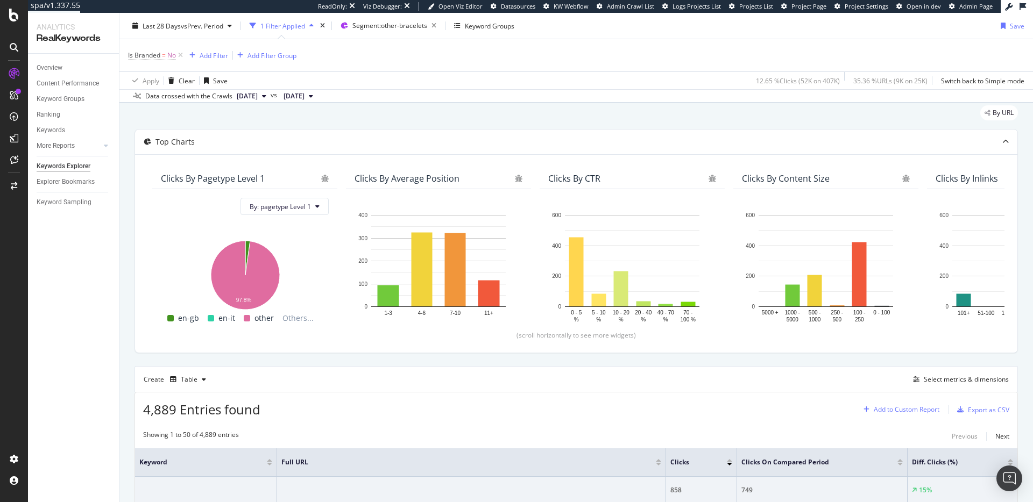
click at [921, 410] on div "Add to Custom Report" at bounding box center [907, 410] width 66 height 6
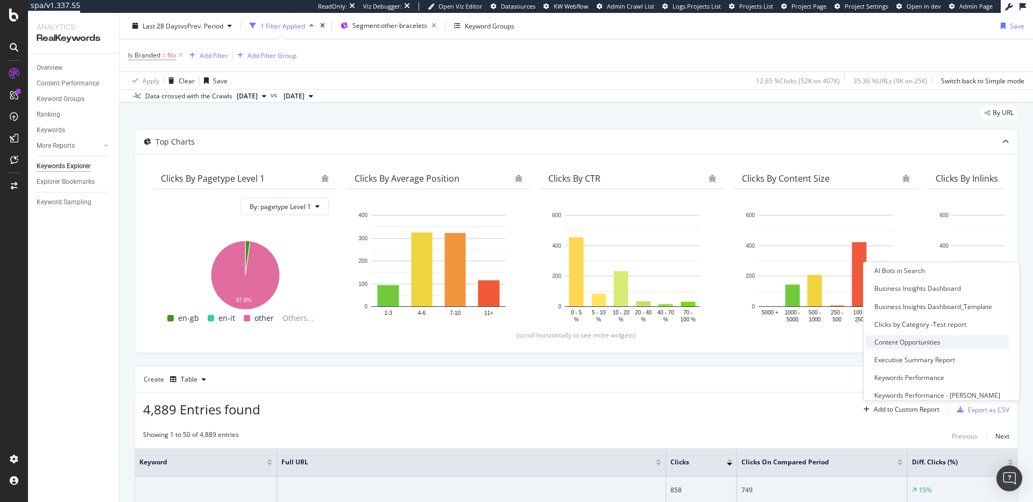
scroll to position [57, 0]
click at [920, 343] on div "Executive Summary Report" at bounding box center [914, 341] width 81 height 9
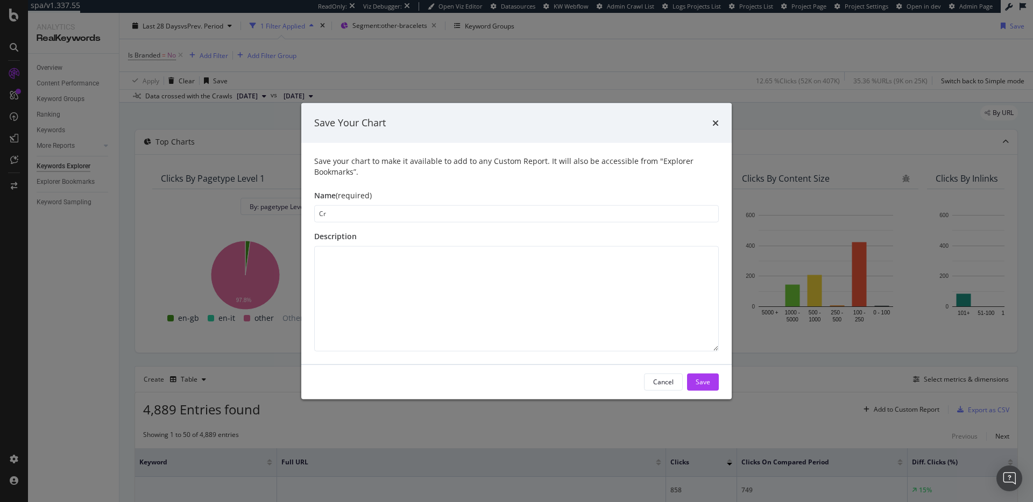
type input "C"
type input "Bracelets - Keyword Clicks"
click at [710, 379] on div "Save" at bounding box center [703, 382] width 15 height 9
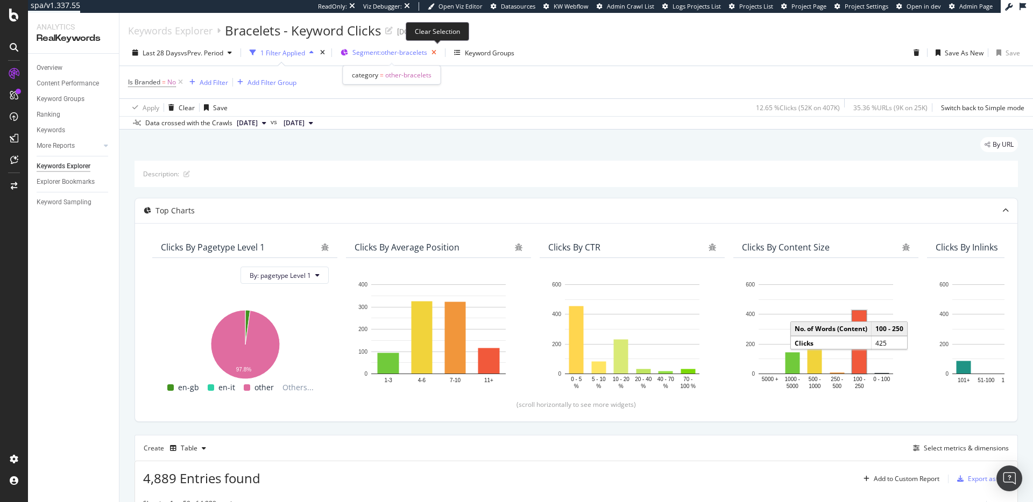
click at [437, 52] on icon "button" at bounding box center [433, 52] width 13 height 15
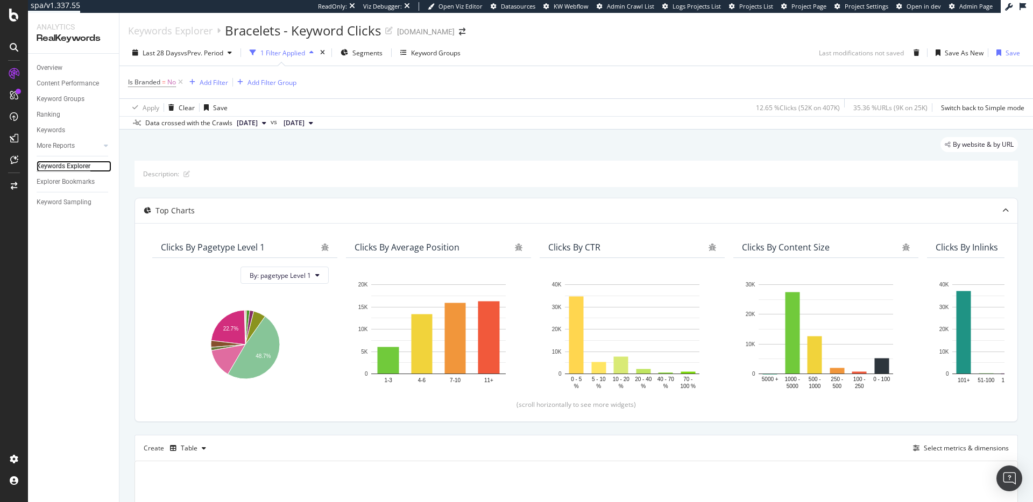
click at [65, 162] on div "Keywords Explorer" at bounding box center [64, 166] width 54 height 11
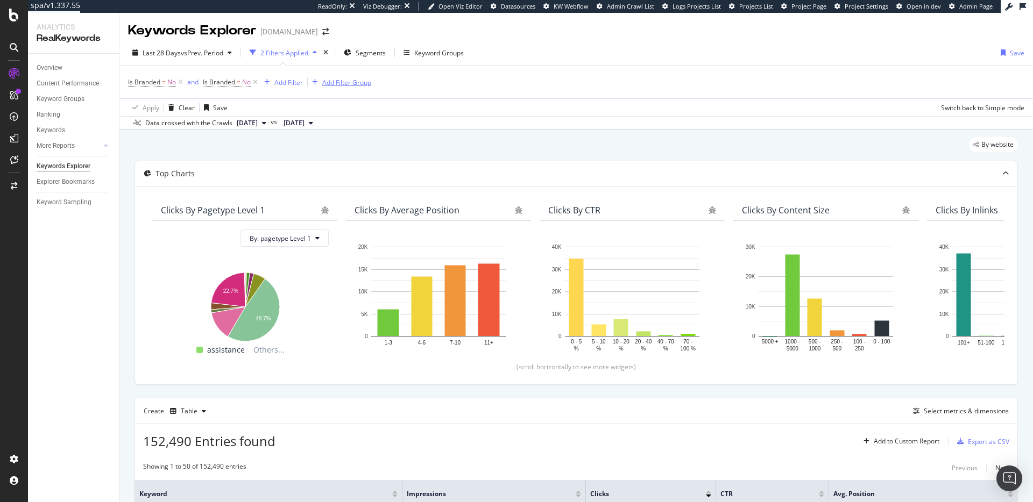
click at [258, 82] on icon at bounding box center [255, 82] width 9 height 11
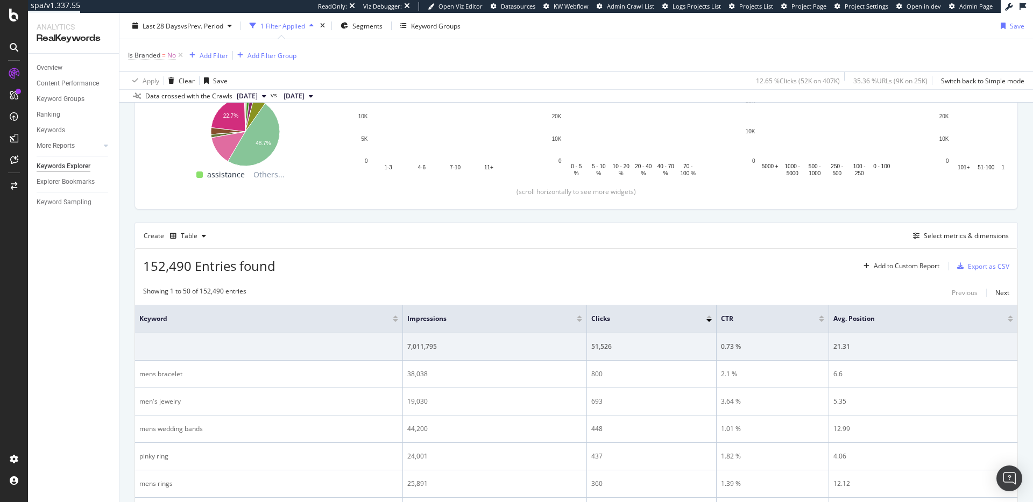
scroll to position [184, 0]
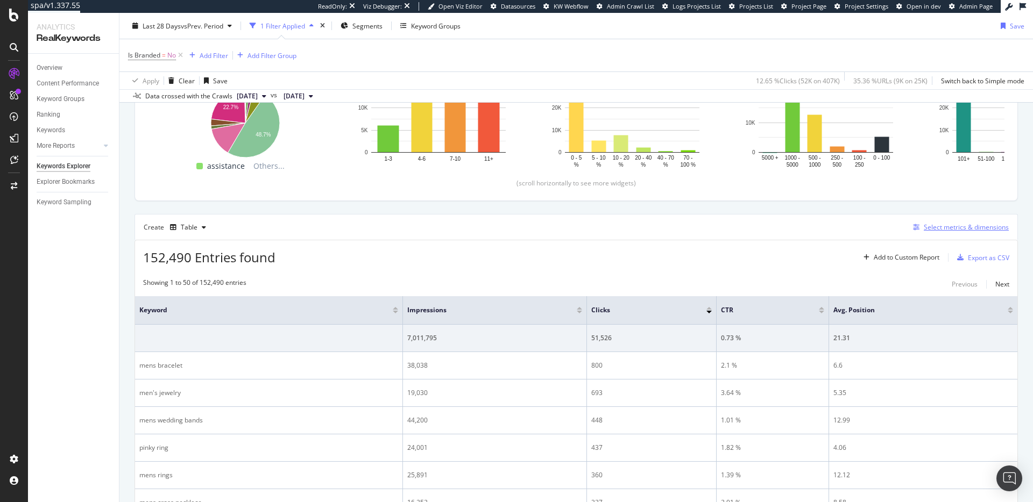
click at [935, 232] on div "Select metrics & dimensions" at bounding box center [959, 228] width 100 height 12
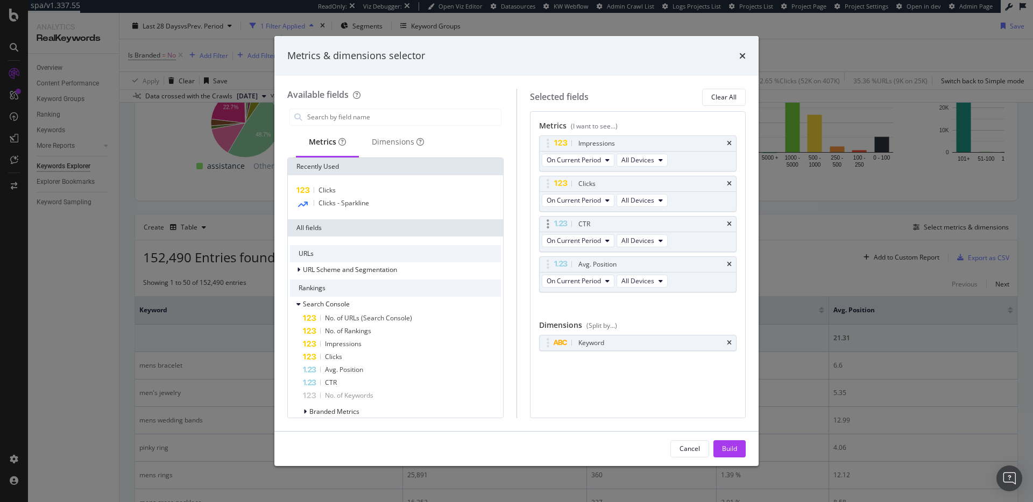
drag, startPoint x: 730, startPoint y: 265, endPoint x: 730, endPoint y: 242, distance: 23.1
click at [730, 265] on icon "times" at bounding box center [729, 264] width 5 height 6
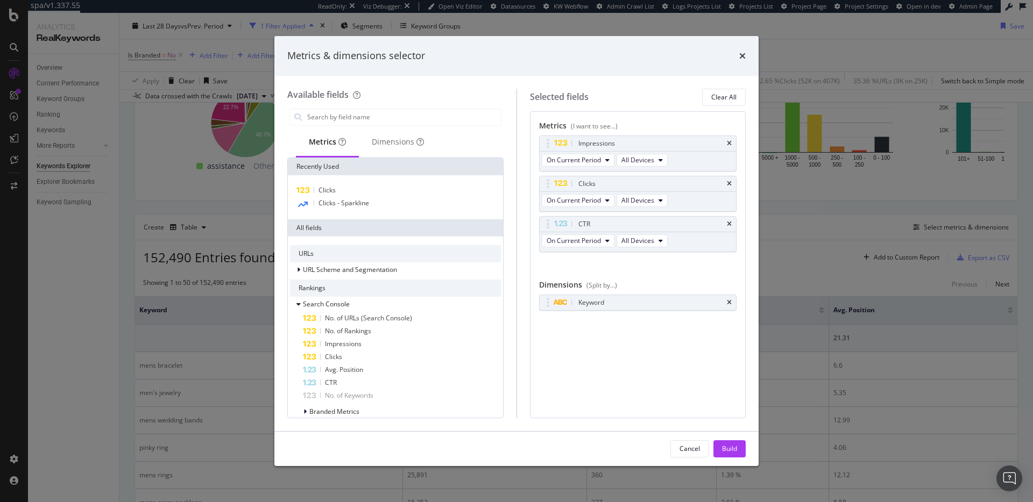
click at [731, 223] on icon "times" at bounding box center [729, 224] width 5 height 6
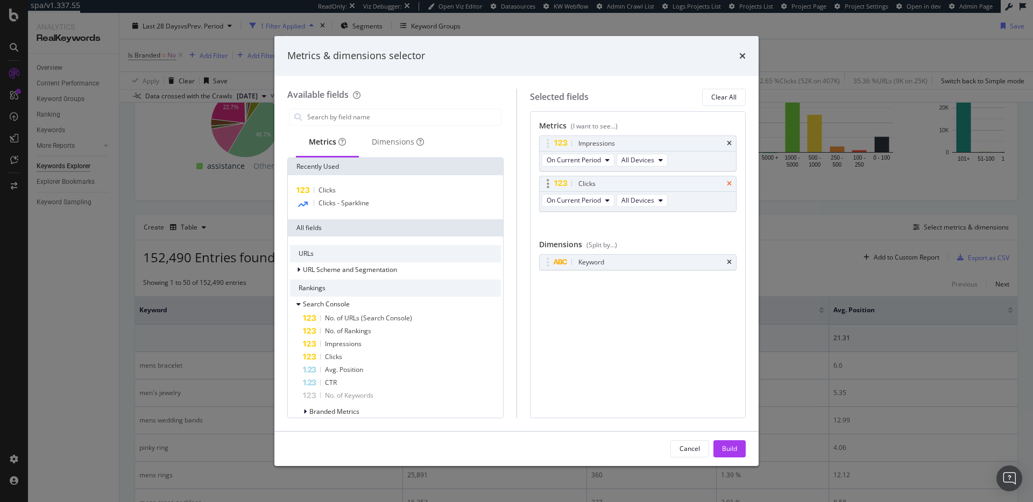
click at [728, 141] on icon "times" at bounding box center [729, 143] width 5 height 6
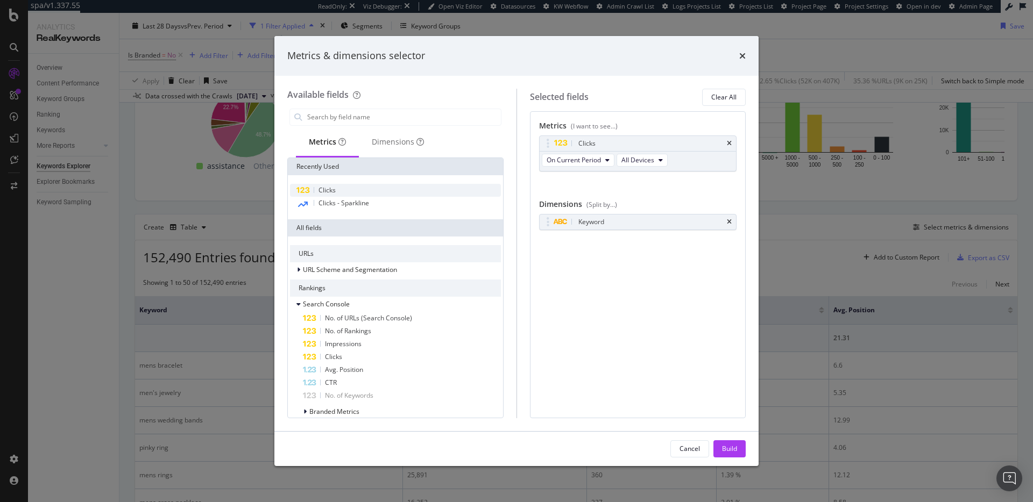
click at [352, 187] on div "Clicks" at bounding box center [395, 190] width 211 height 13
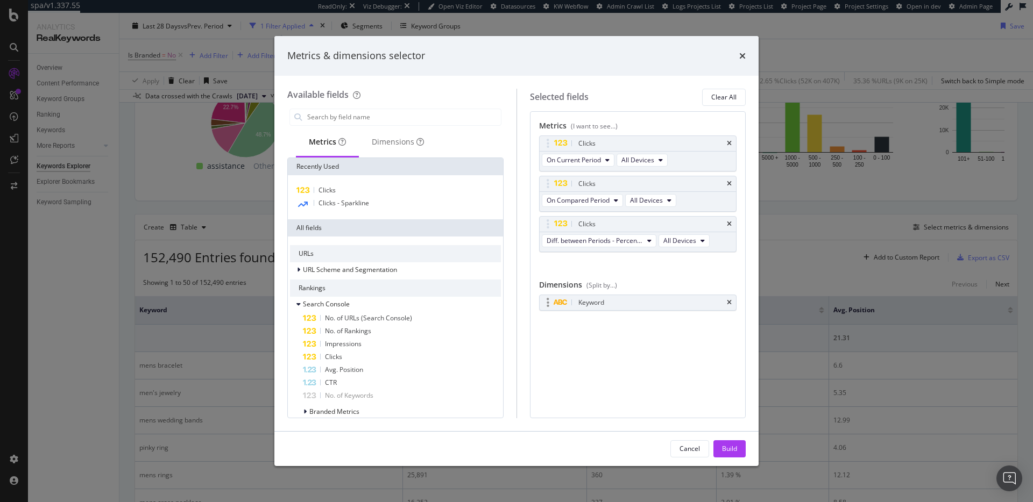
click at [627, 305] on div "Keyword" at bounding box center [650, 302] width 149 height 11
click at [391, 137] on div "Dimensions" at bounding box center [398, 142] width 52 height 11
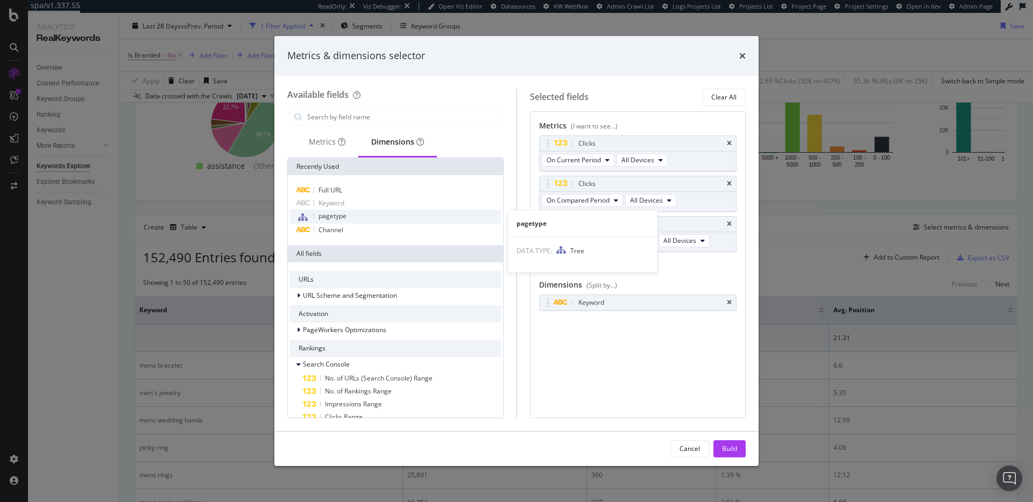
click at [365, 212] on div "pagetype" at bounding box center [395, 217] width 211 height 14
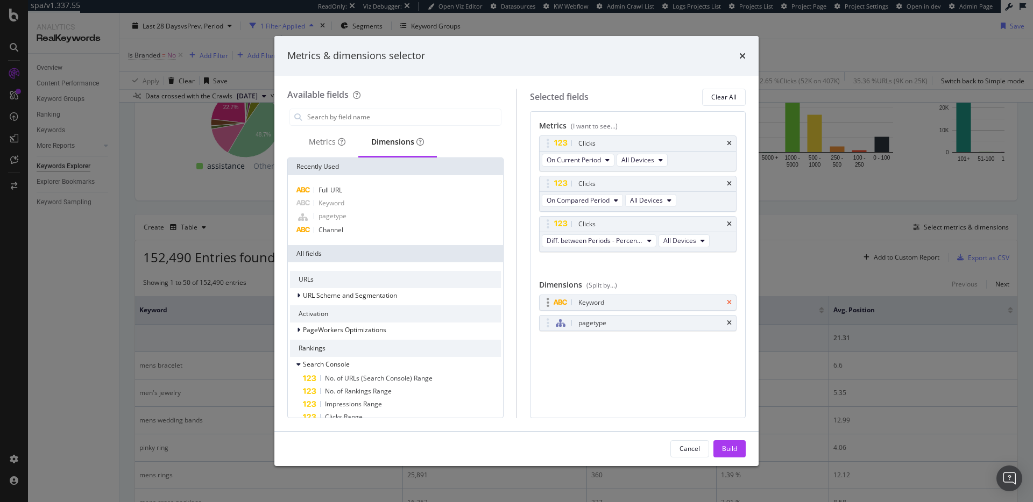
click at [727, 303] on icon "times" at bounding box center [729, 303] width 5 height 6
click at [737, 446] on button "Build" at bounding box center [729, 449] width 32 height 17
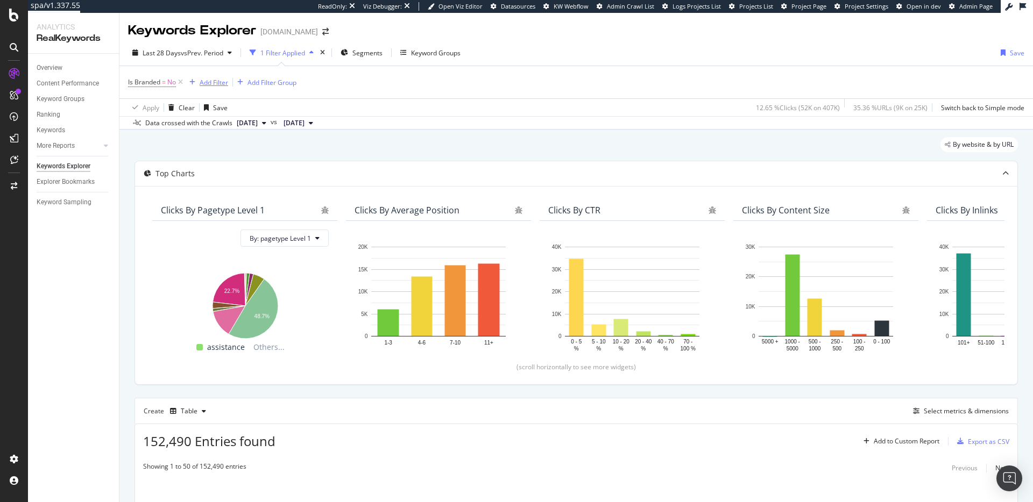
click at [223, 84] on div "Add Filter" at bounding box center [214, 82] width 29 height 9
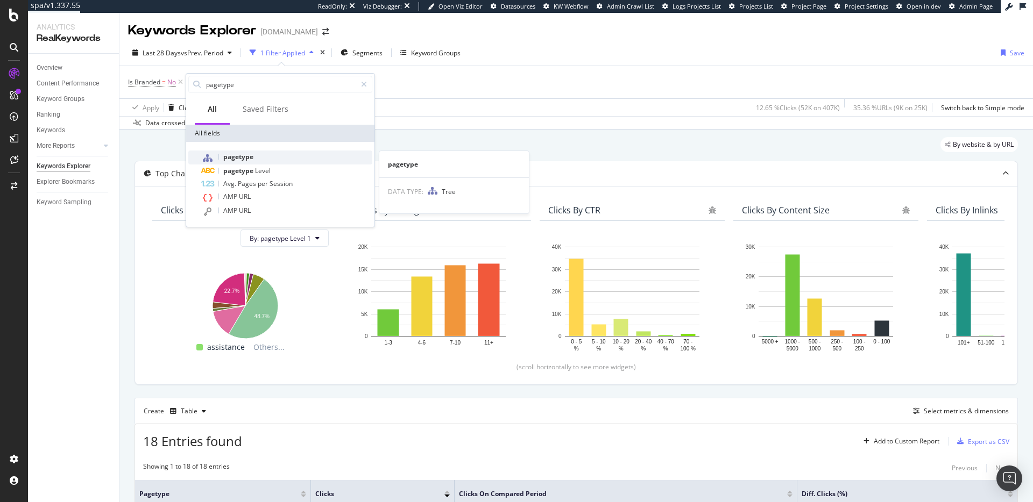
type input "pagetype"
click at [257, 155] on div "pagetype" at bounding box center [286, 158] width 171 height 14
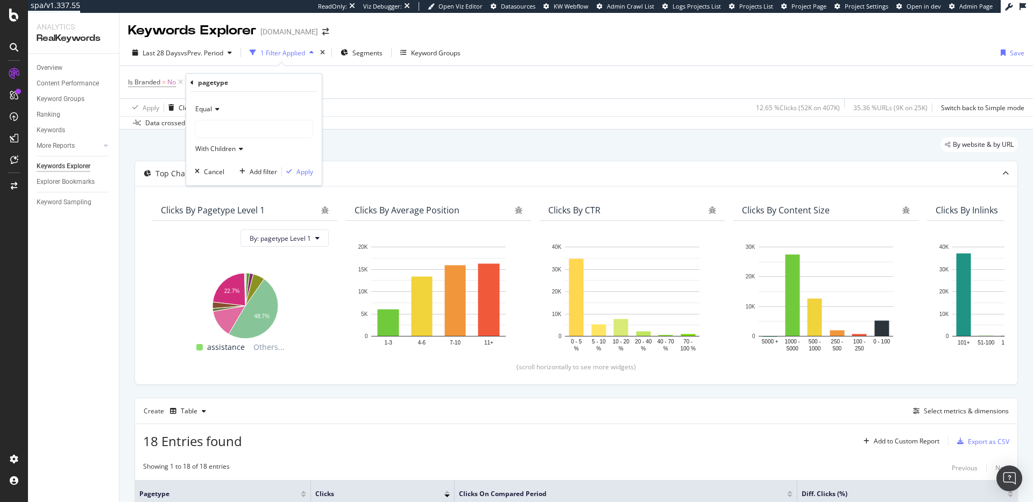
click at [247, 129] on div at bounding box center [253, 128] width 117 height 17
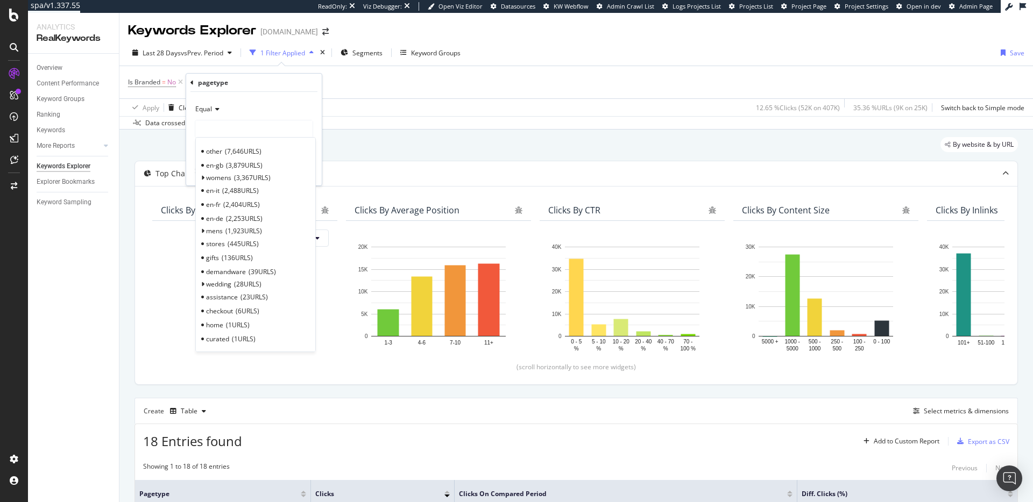
click at [273, 101] on div "Equal" at bounding box center [254, 109] width 118 height 17
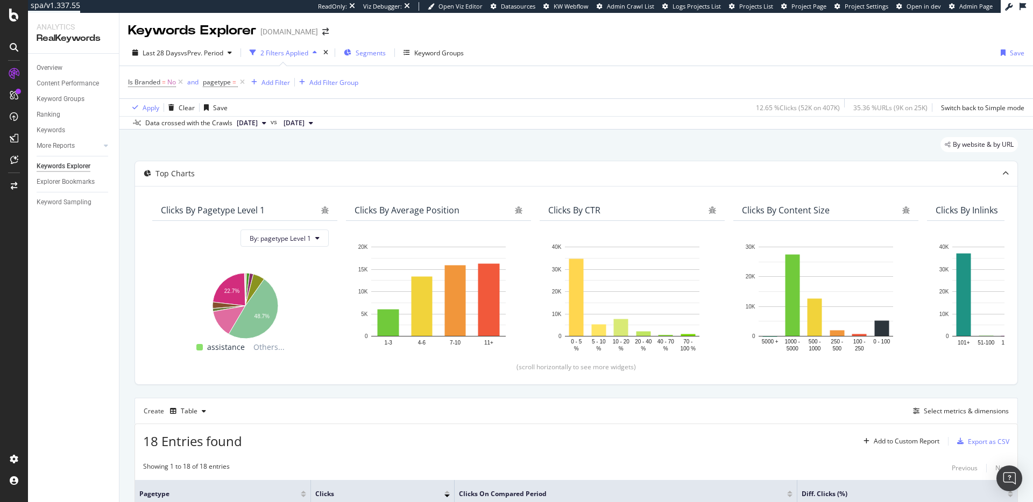
click at [372, 53] on span "Segments" at bounding box center [371, 52] width 30 height 9
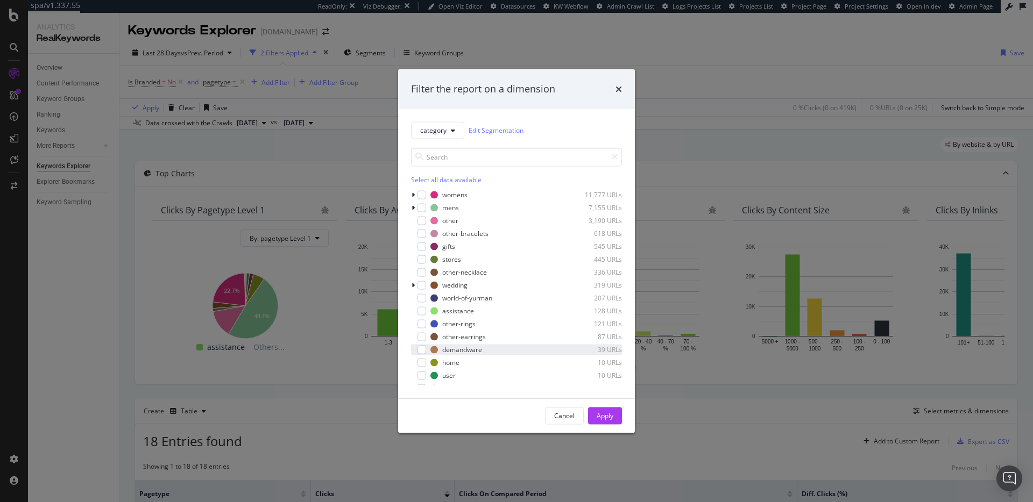
scroll to position [9, 0]
click at [448, 133] on button "category" at bounding box center [437, 130] width 53 height 17
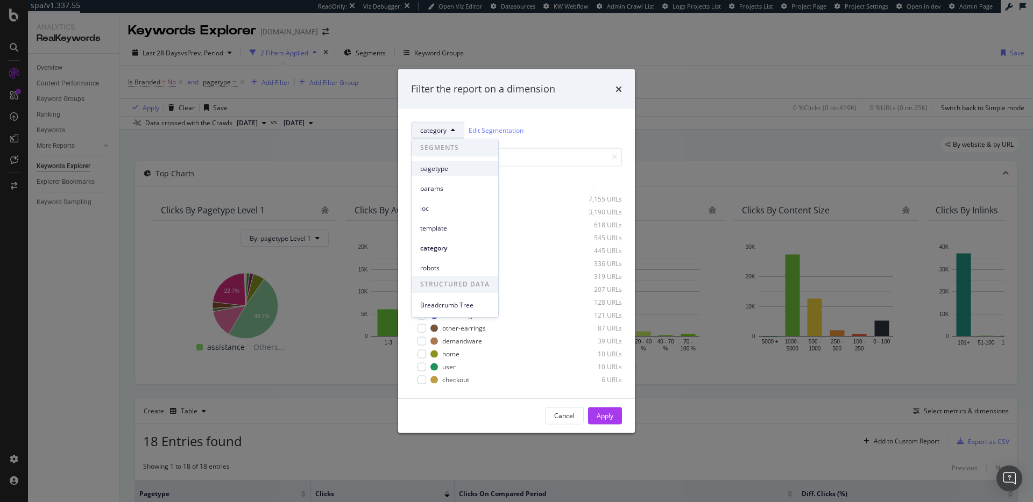
click at [458, 172] on span "pagetype" at bounding box center [454, 169] width 69 height 10
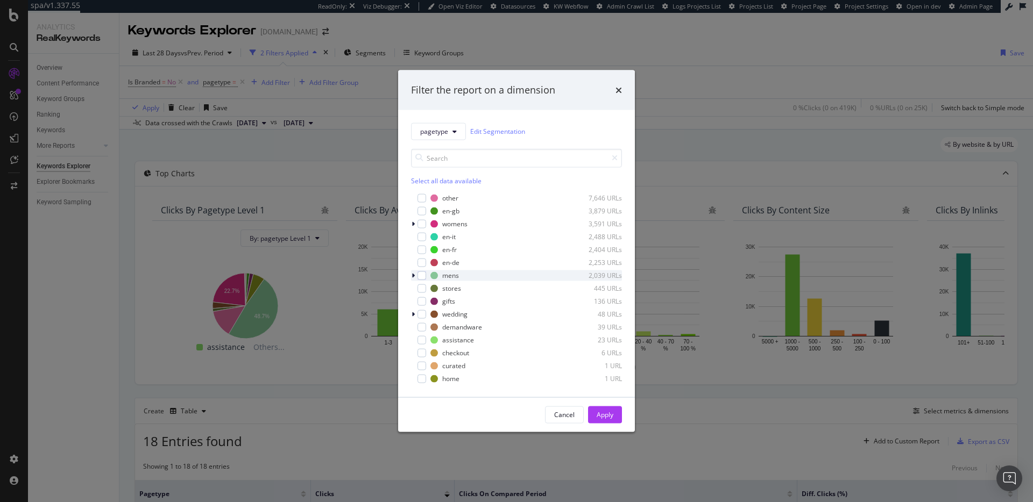
click at [415, 279] on div "modal" at bounding box center [414, 275] width 6 height 11
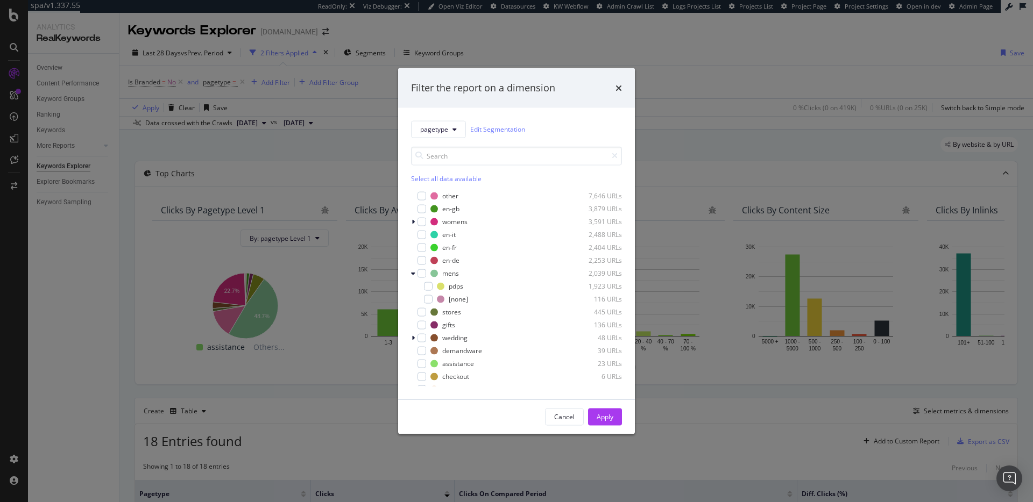
click at [416, 279] on div "mens 2,039 URLs pdps 1,923 URLs [none] 116 URLs" at bounding box center [516, 286] width 211 height 37
click at [416, 274] on div "modal" at bounding box center [414, 273] width 6 height 11
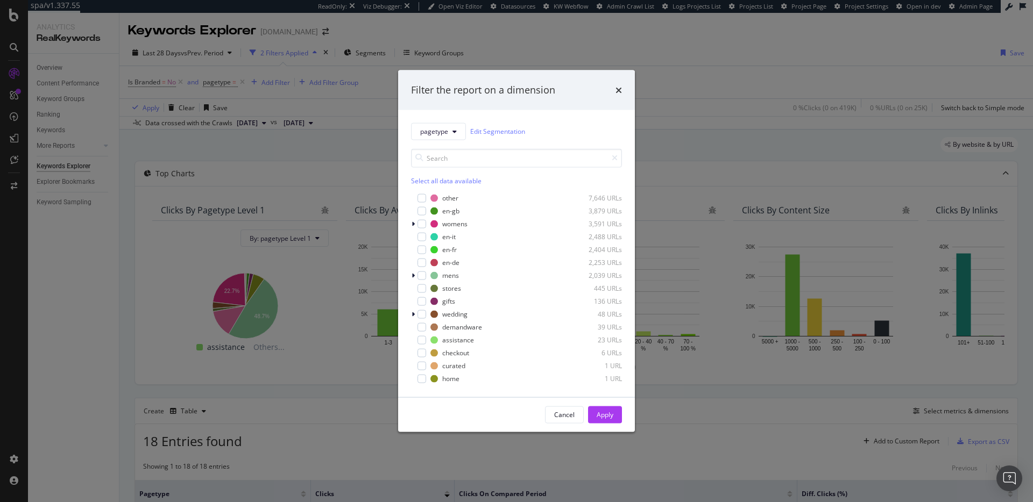
click at [437, 181] on div "Select all data available" at bounding box center [516, 180] width 211 height 9
click at [437, 181] on div "Unselect all data available" at bounding box center [516, 180] width 211 height 9
click at [455, 132] on icon "modal" at bounding box center [454, 131] width 4 height 6
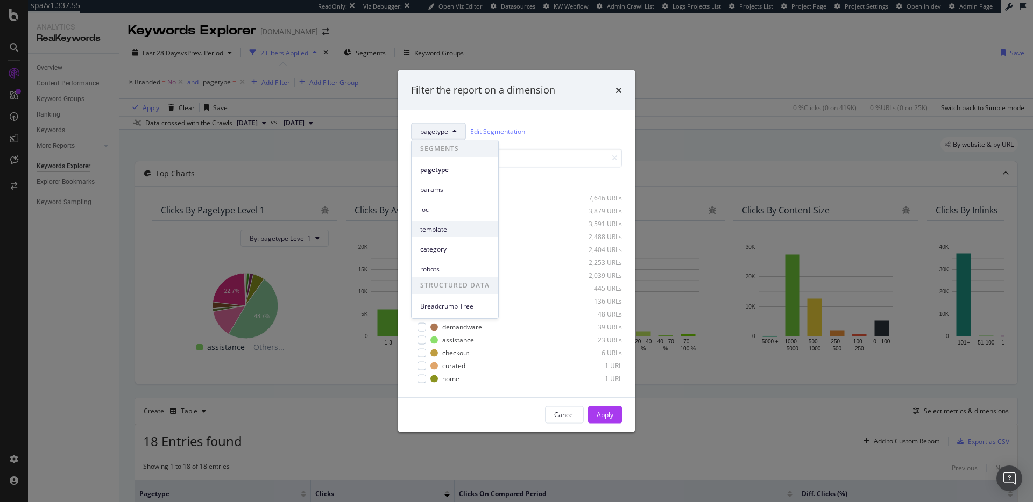
click at [463, 233] on span "template" at bounding box center [454, 230] width 69 height 10
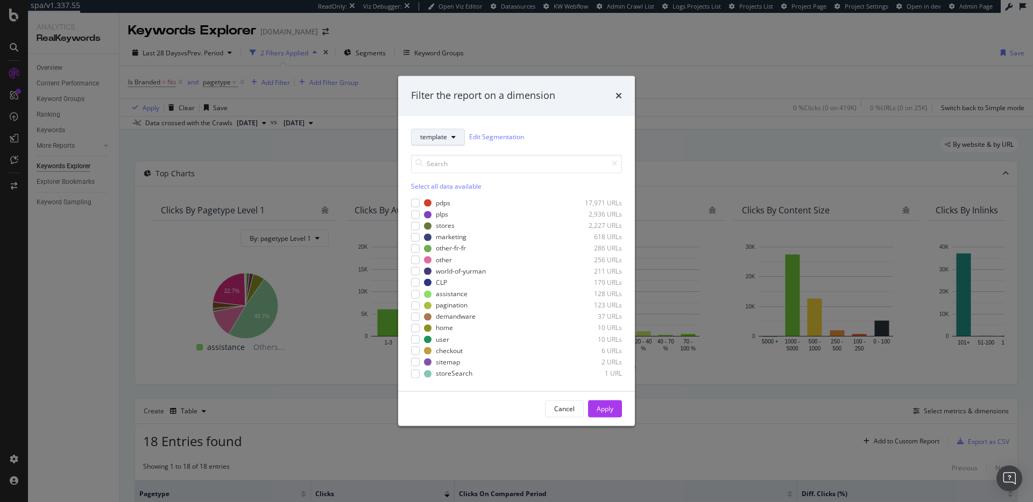
click at [433, 137] on span "template" at bounding box center [433, 137] width 27 height 9
click at [451, 257] on span "category" at bounding box center [454, 256] width 69 height 10
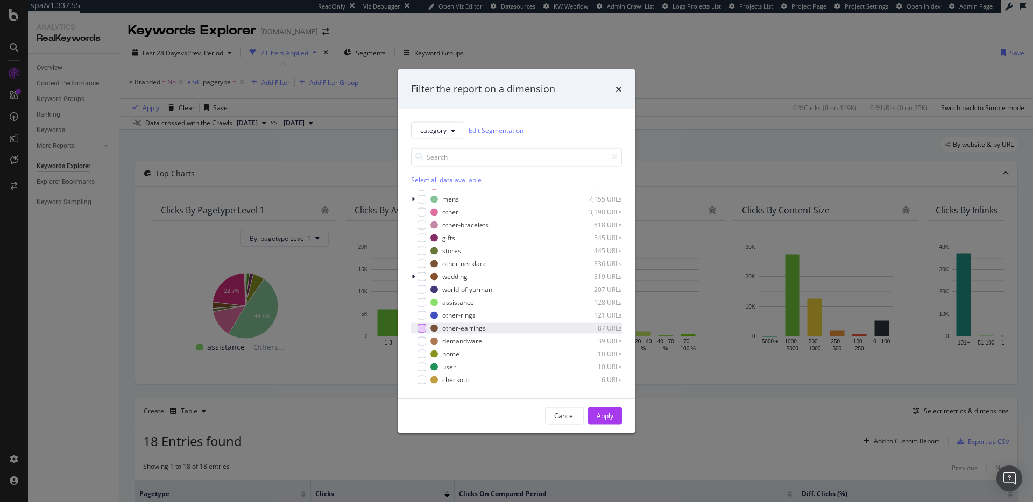
click at [424, 330] on div "modal" at bounding box center [421, 328] width 9 height 9
click at [422, 316] on div "modal" at bounding box center [421, 315] width 9 height 9
click at [420, 313] on icon "modal" at bounding box center [422, 315] width 5 height 5
click at [423, 261] on div "modal" at bounding box center [421, 263] width 9 height 9
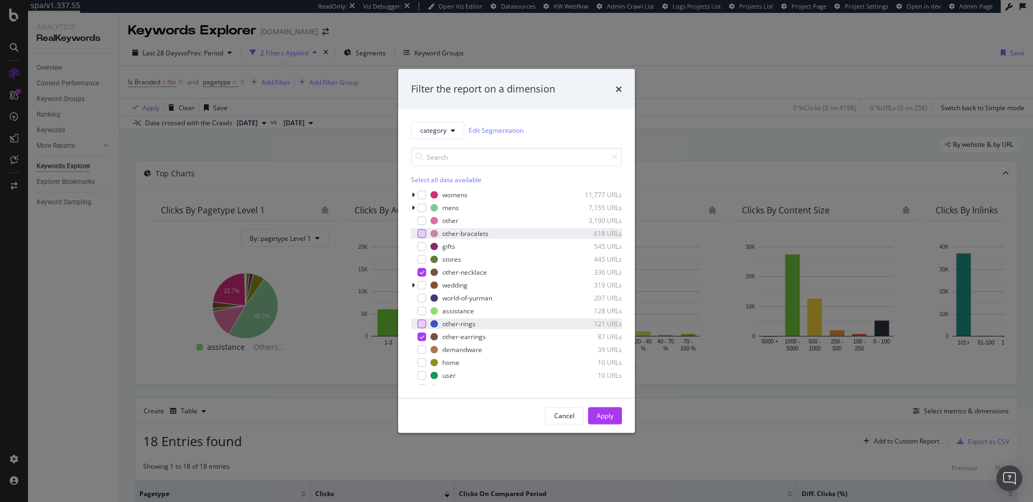
click at [419, 233] on div "modal" at bounding box center [421, 233] width 9 height 9
click at [420, 219] on div "modal" at bounding box center [421, 220] width 9 height 9
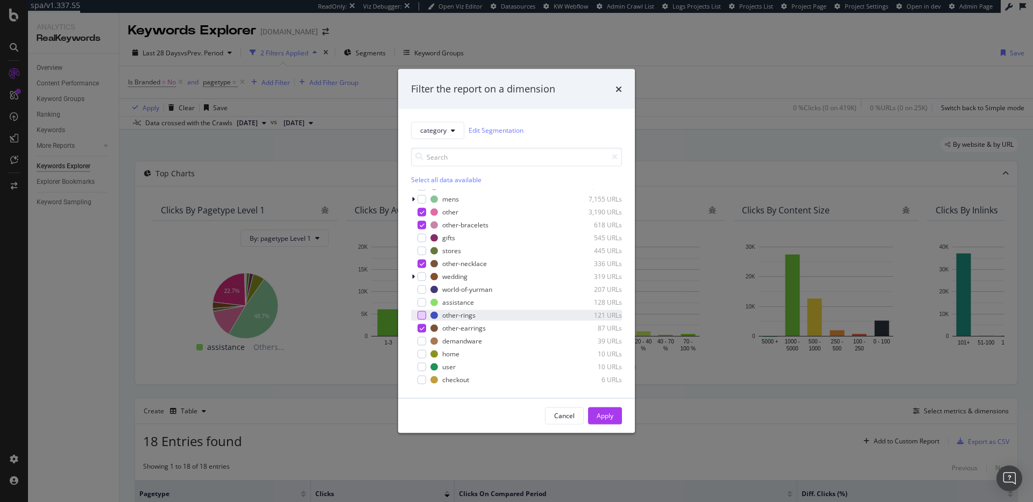
click at [613, 416] on button "Apply" at bounding box center [605, 415] width 34 height 17
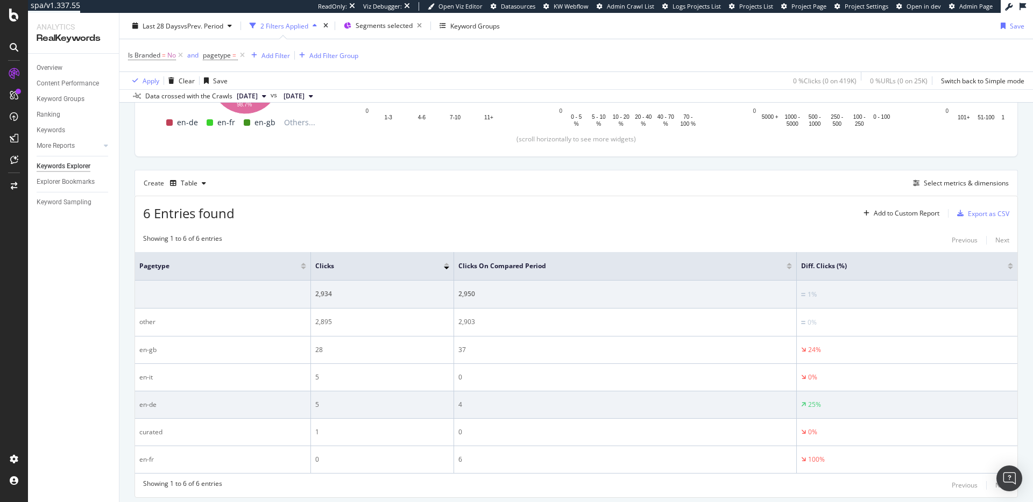
scroll to position [261, 0]
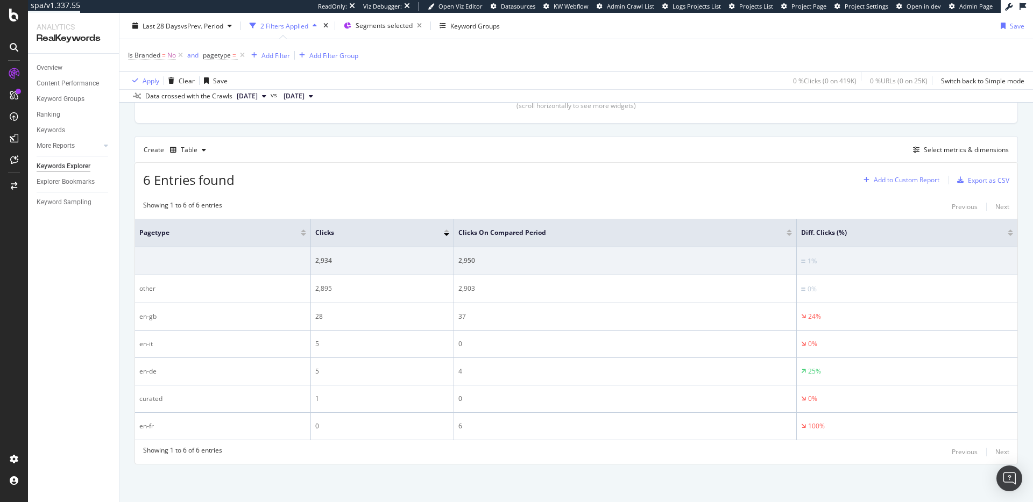
click at [896, 179] on div "Add to Custom Report" at bounding box center [907, 180] width 66 height 6
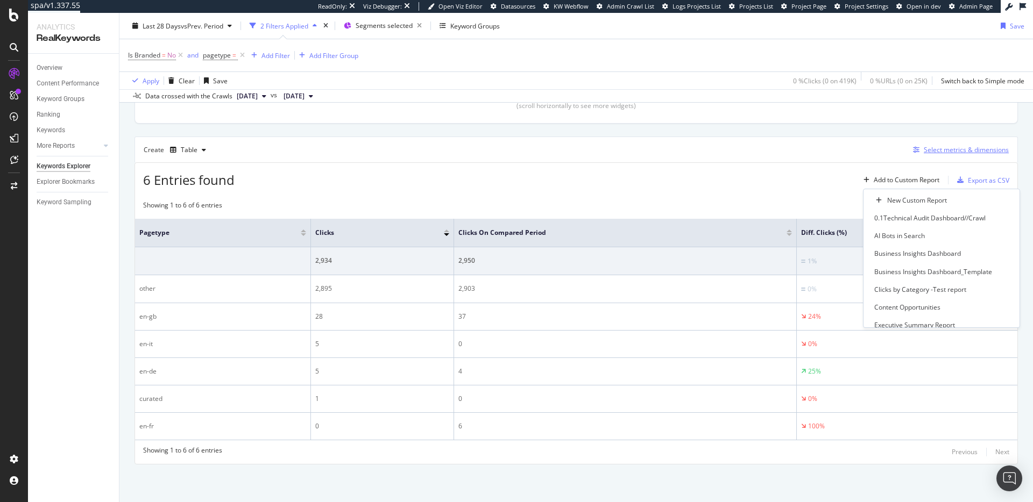
click at [947, 150] on div "Select metrics & dimensions" at bounding box center [966, 149] width 85 height 9
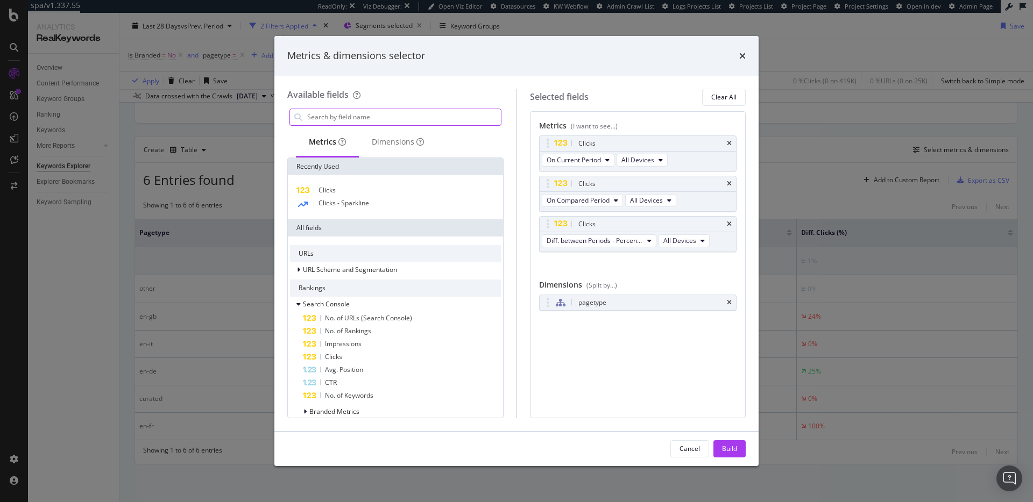
click at [383, 121] on input "modal" at bounding box center [403, 117] width 195 height 16
click at [382, 140] on div "Dimensions" at bounding box center [398, 142] width 52 height 11
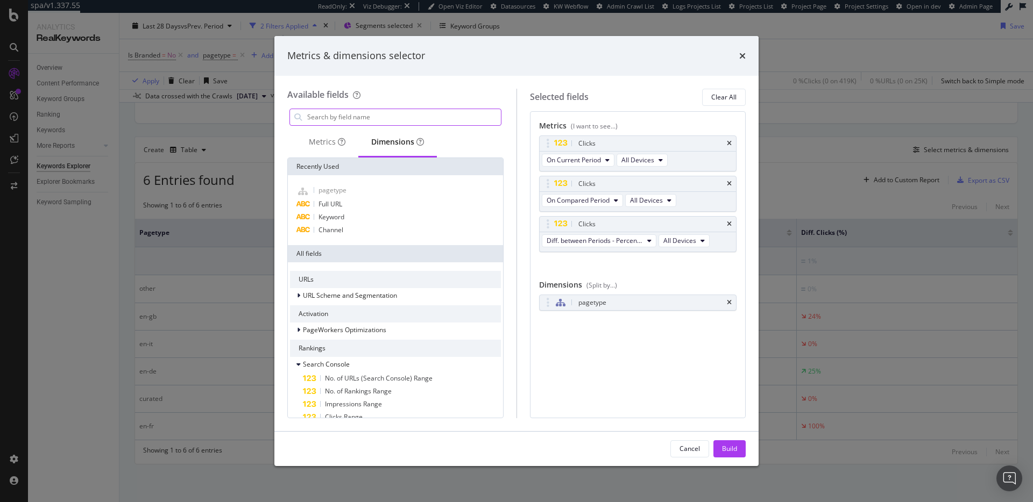
click at [386, 122] on input "modal" at bounding box center [403, 117] width 195 height 16
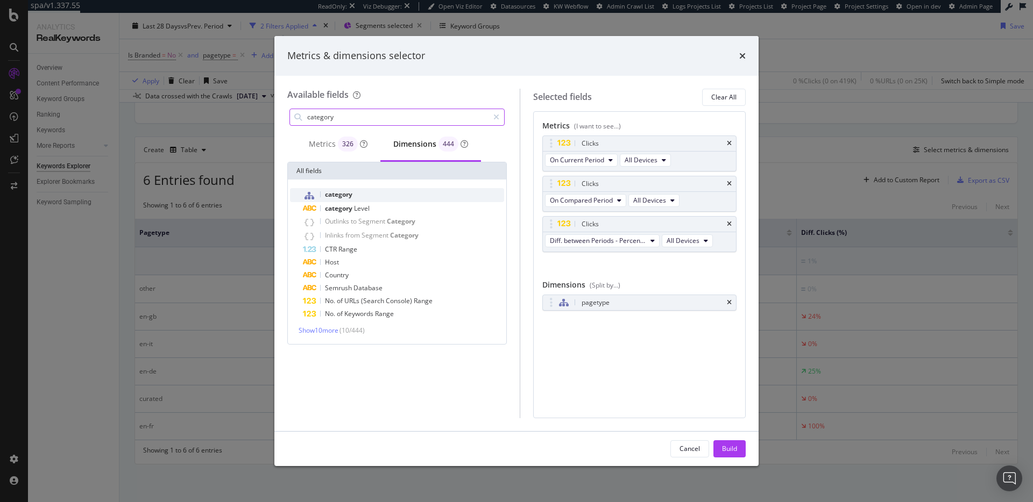
type input "category"
click at [364, 190] on div "category" at bounding box center [403, 195] width 201 height 14
click at [728, 300] on icon "times" at bounding box center [729, 303] width 5 height 6
click at [728, 446] on div "Build" at bounding box center [729, 448] width 15 height 9
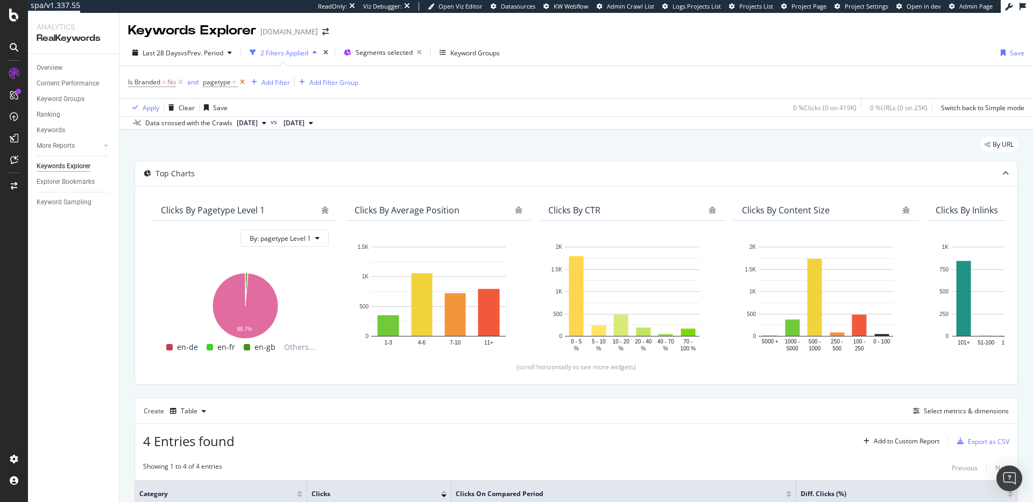
click at [243, 80] on icon at bounding box center [242, 82] width 9 height 11
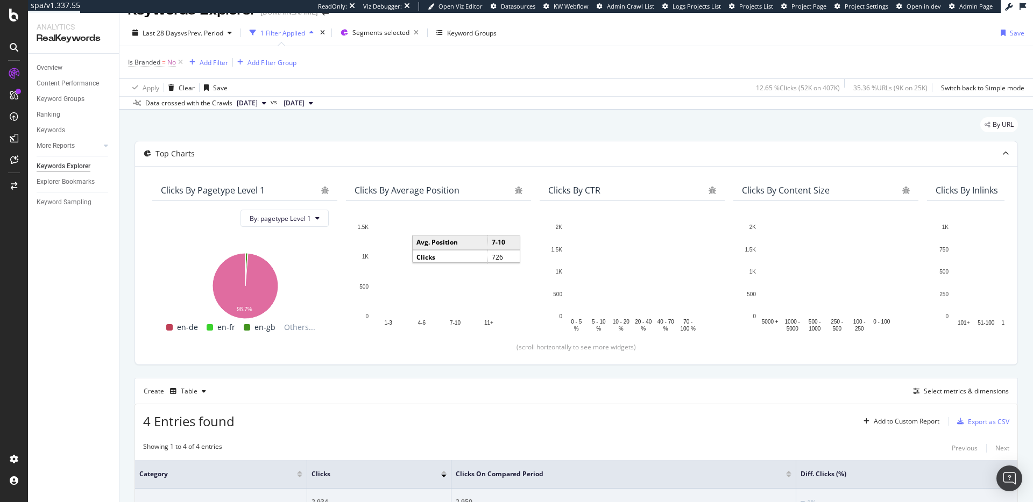
scroll to position [37, 0]
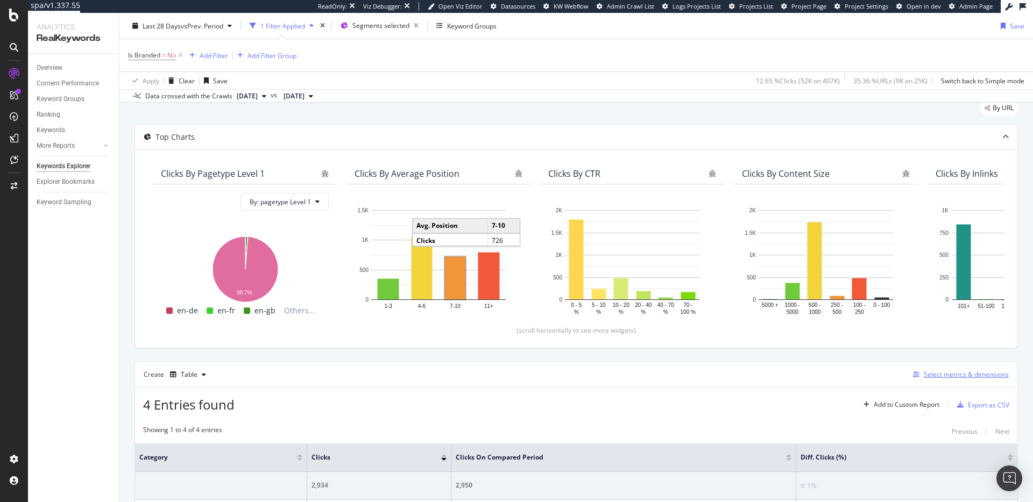
click at [929, 376] on div "Select metrics & dimensions" at bounding box center [966, 374] width 85 height 9
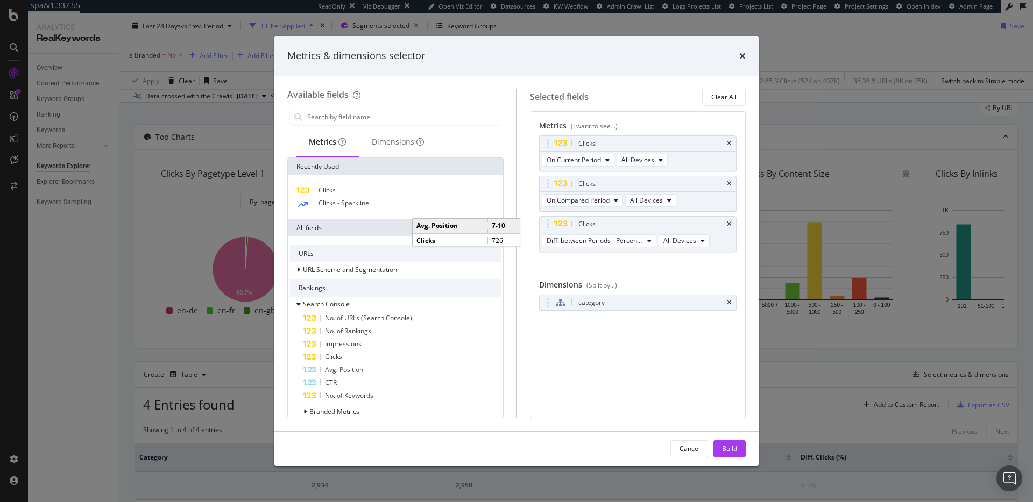
drag, startPoint x: 613, startPoint y: 302, endPoint x: 583, endPoint y: 285, distance: 34.7
click at [613, 302] on div "category" at bounding box center [650, 302] width 149 height 11
click at [410, 146] on div "Dimensions" at bounding box center [398, 142] width 52 height 11
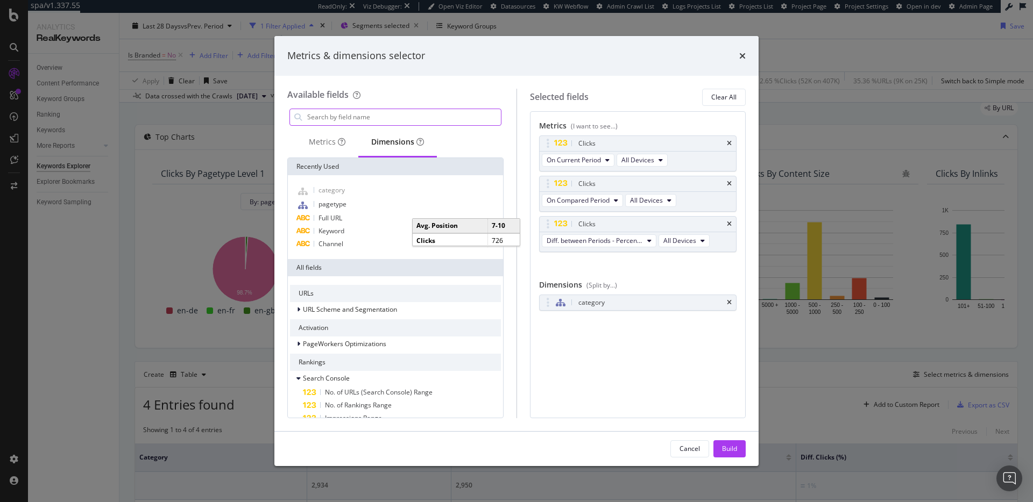
click at [379, 121] on input "modal" at bounding box center [403, 117] width 195 height 16
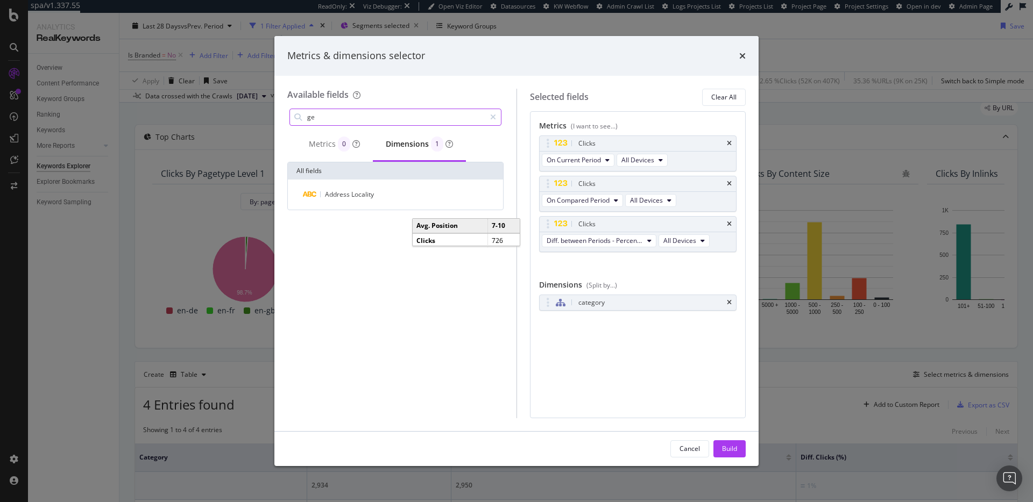
type input "g"
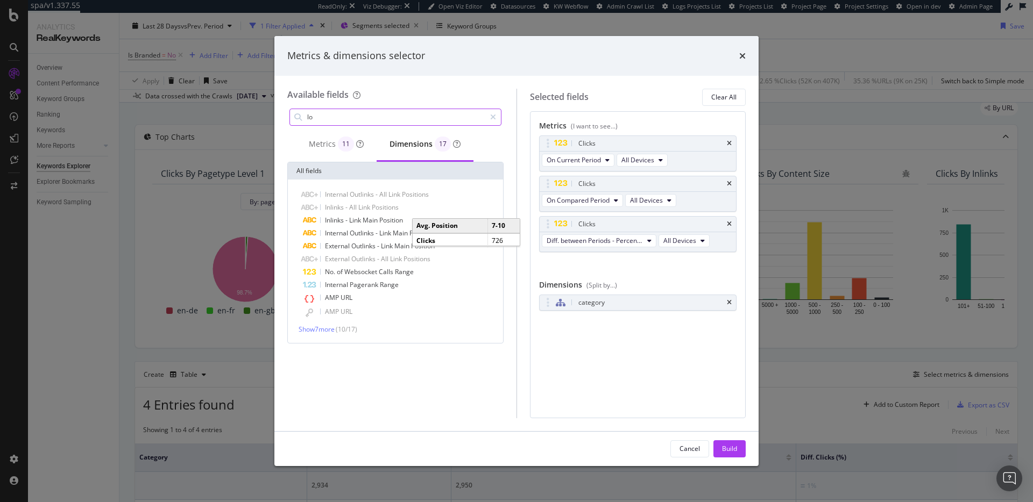
type input "l"
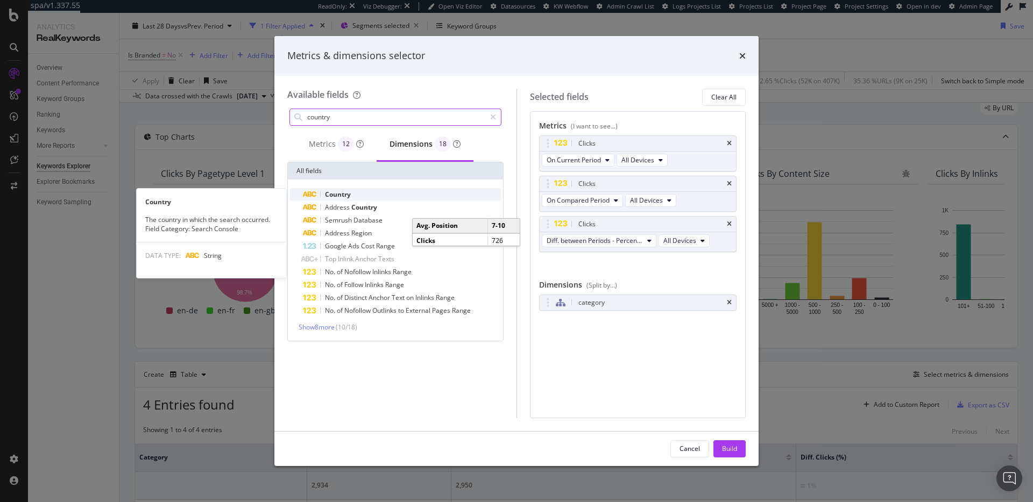
type input "country"
click at [370, 192] on div "Country" at bounding box center [402, 194] width 198 height 13
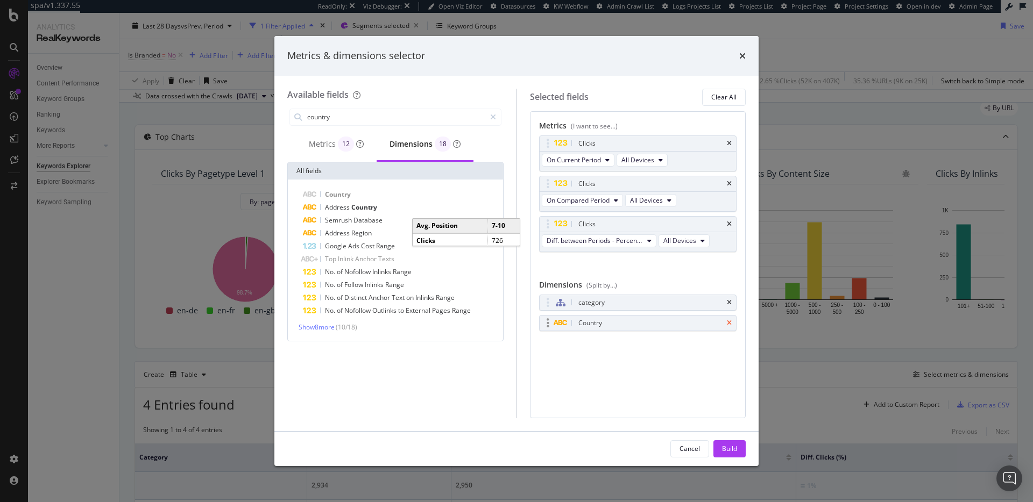
click at [728, 303] on icon "times" at bounding box center [729, 303] width 5 height 6
click at [736, 452] on div "Build" at bounding box center [729, 448] width 15 height 9
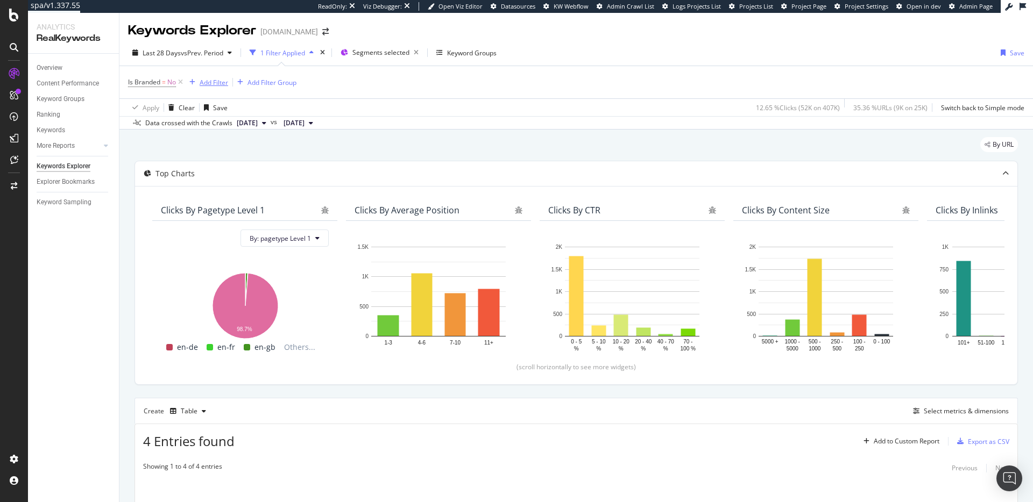
click at [215, 81] on div "Add Filter" at bounding box center [214, 82] width 29 height 9
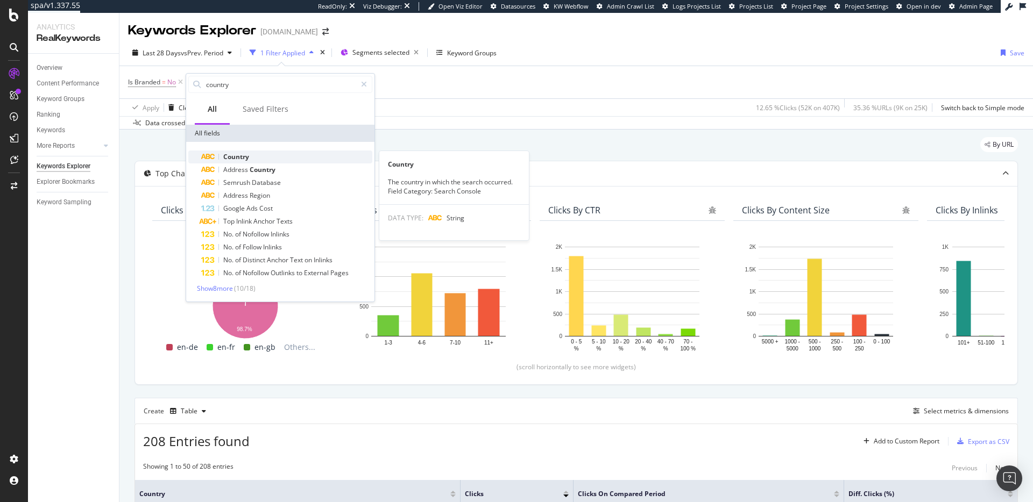
type input "country"
click at [274, 155] on div "Country" at bounding box center [286, 157] width 171 height 13
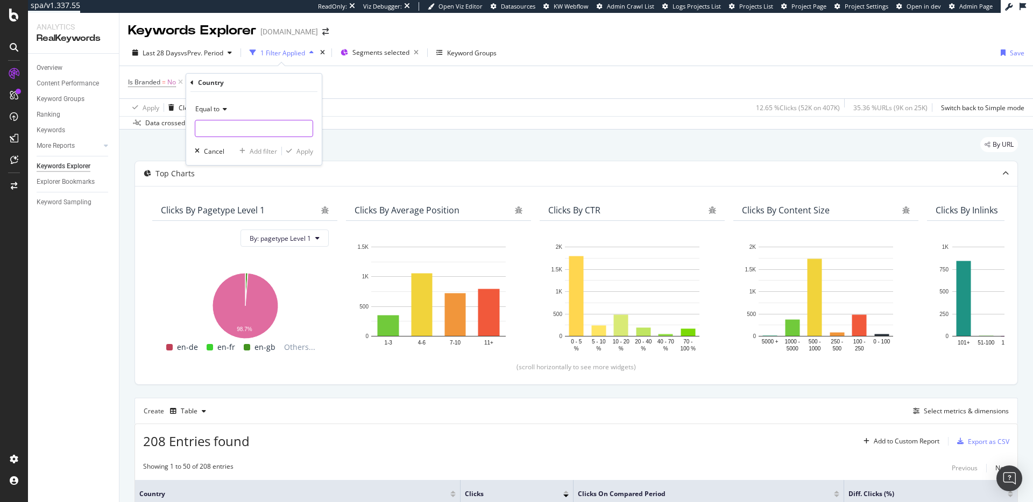
click at [234, 124] on input "text" at bounding box center [253, 128] width 117 height 17
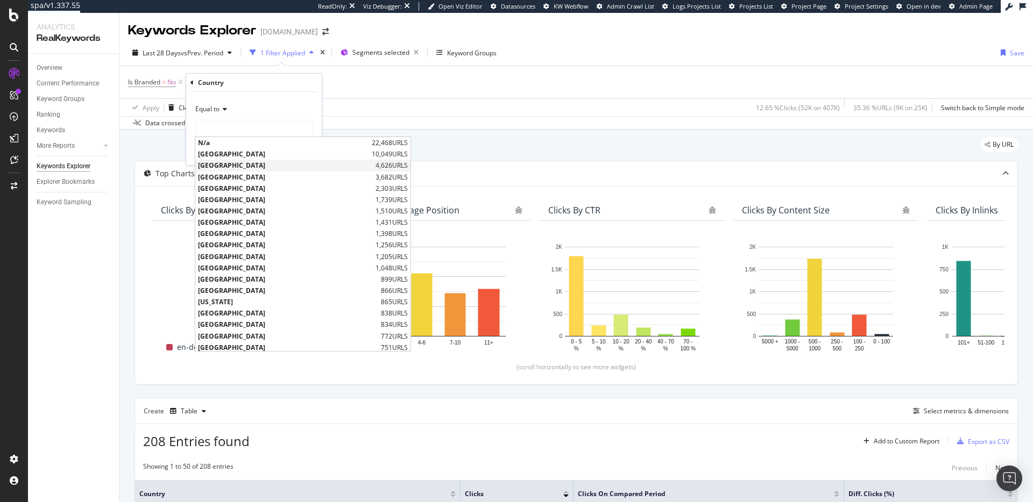
click at [239, 165] on span "Canada" at bounding box center [285, 165] width 175 height 9
type input "Canada"
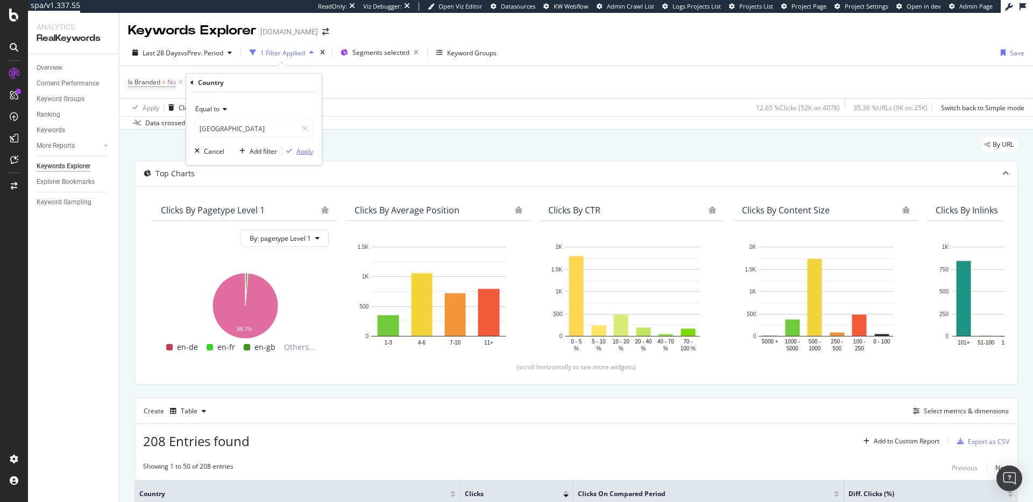
click at [306, 154] on div "Apply" at bounding box center [304, 151] width 17 height 9
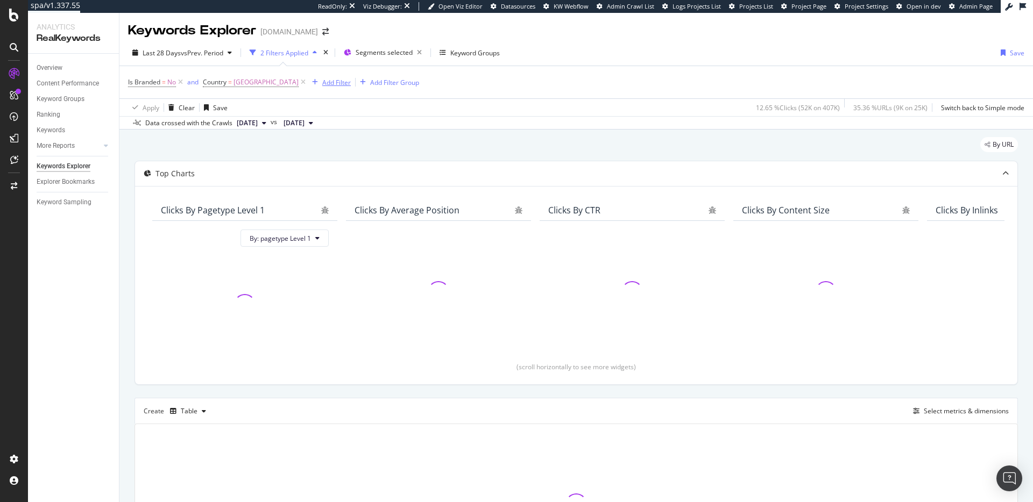
click at [312, 85] on icon "button" at bounding box center [315, 82] width 6 height 6
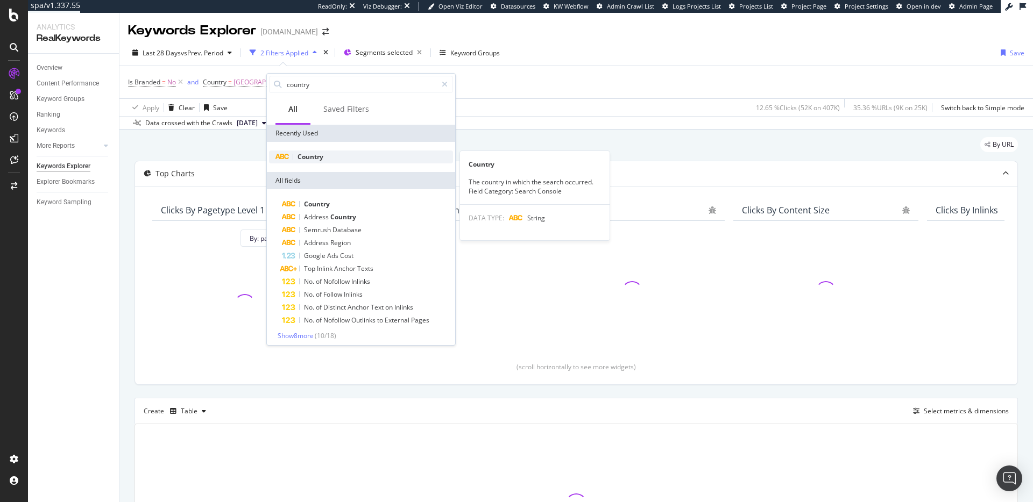
click at [344, 157] on div "Country" at bounding box center [361, 157] width 184 height 13
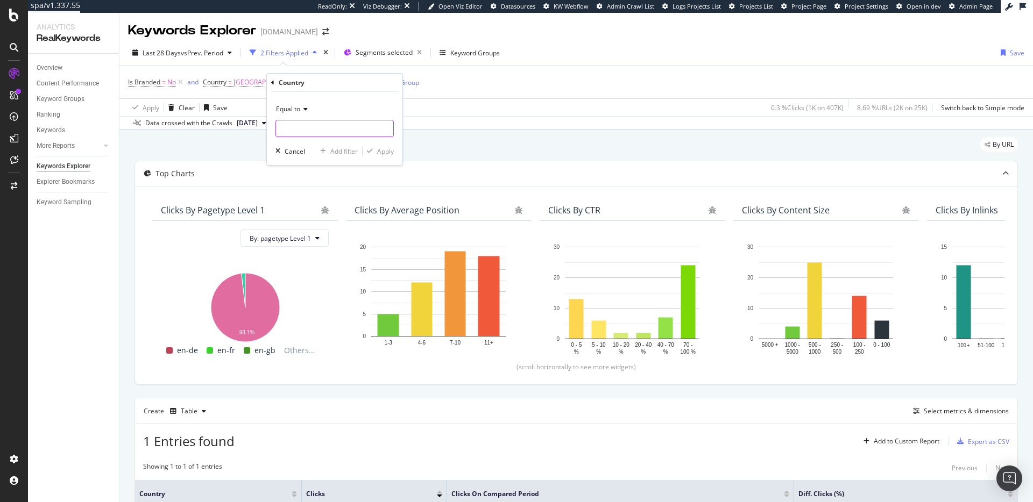
click at [303, 125] on input "text" at bounding box center [334, 128] width 117 height 17
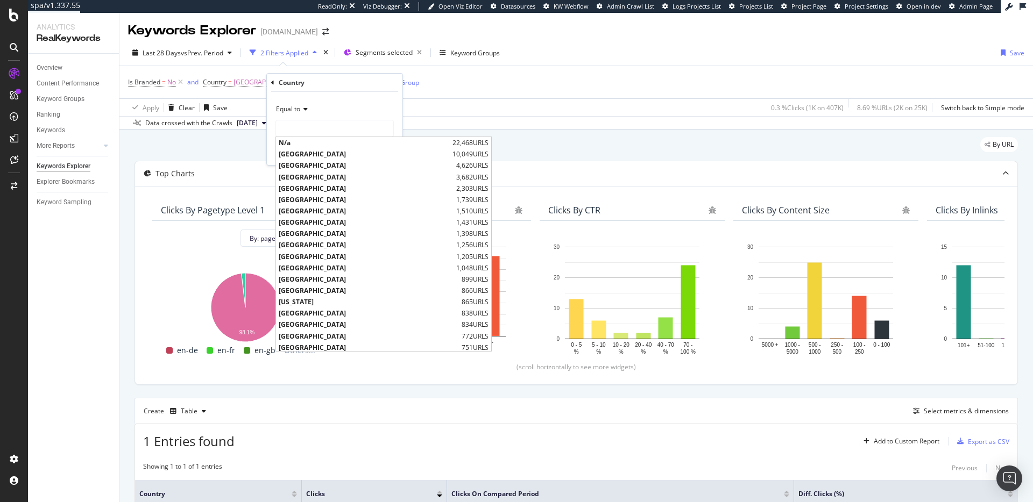
drag, startPoint x: 325, startPoint y: 173, endPoint x: 315, endPoint y: 161, distance: 15.3
click at [325, 173] on span "United Kingdom" at bounding box center [366, 177] width 175 height 9
type input "United Kingdom"
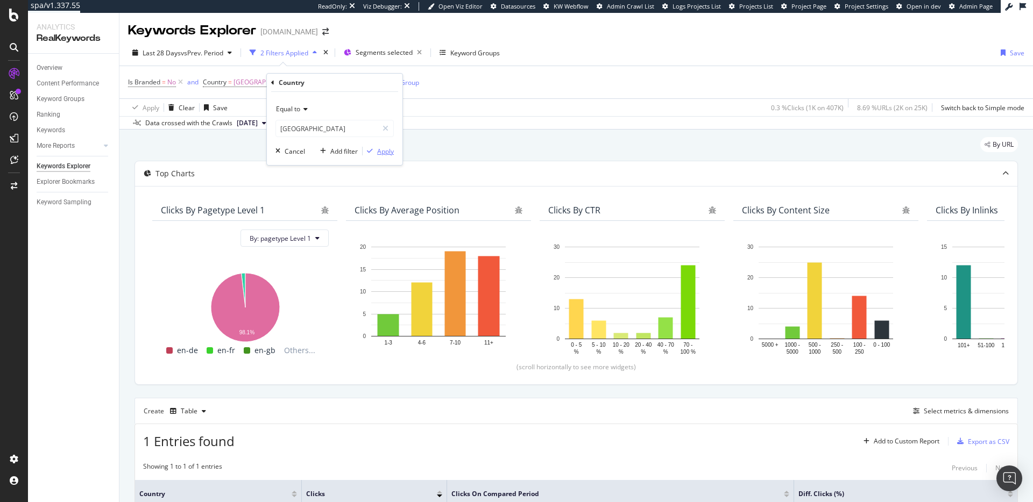
click at [382, 152] on div "Apply" at bounding box center [385, 151] width 17 height 9
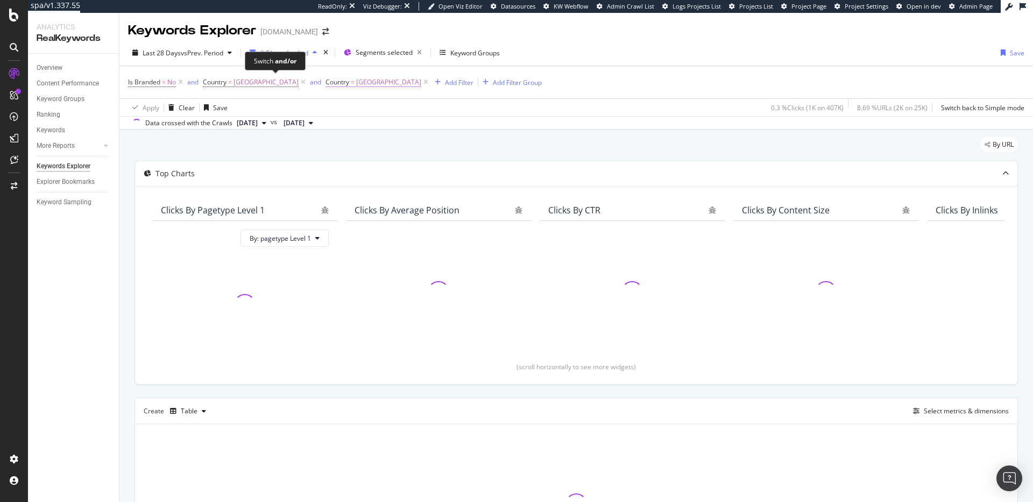
click at [310, 83] on div "and" at bounding box center [315, 81] width 11 height 9
click at [192, 82] on div "or" at bounding box center [190, 81] width 6 height 9
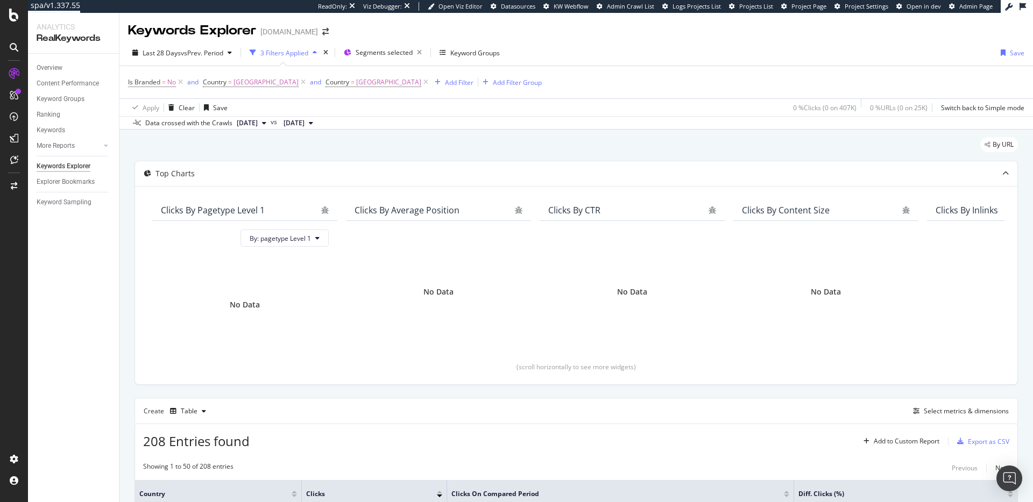
drag, startPoint x: 370, startPoint y: 86, endPoint x: 247, endPoint y: 93, distance: 123.4
click at [421, 86] on icon at bounding box center [425, 82] width 9 height 11
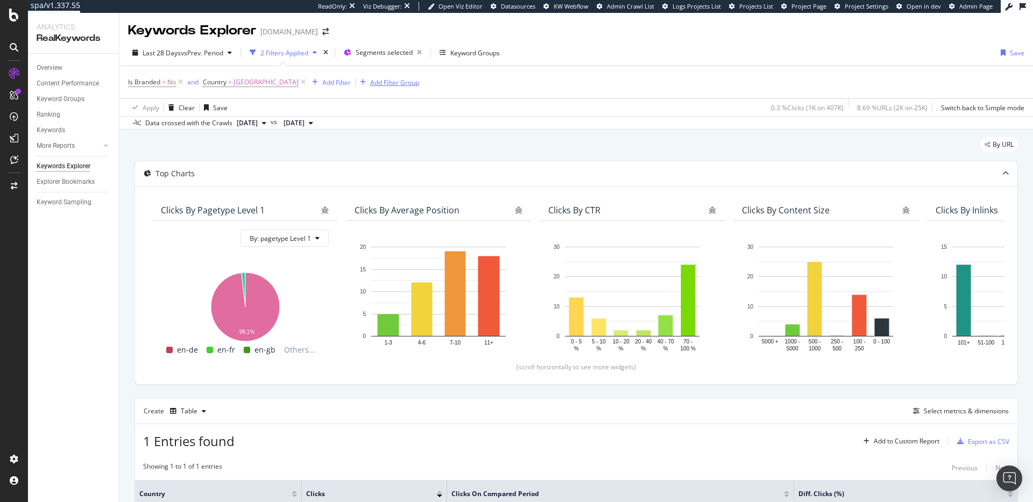
click at [370, 82] on div "Add Filter Group" at bounding box center [394, 82] width 49 height 9
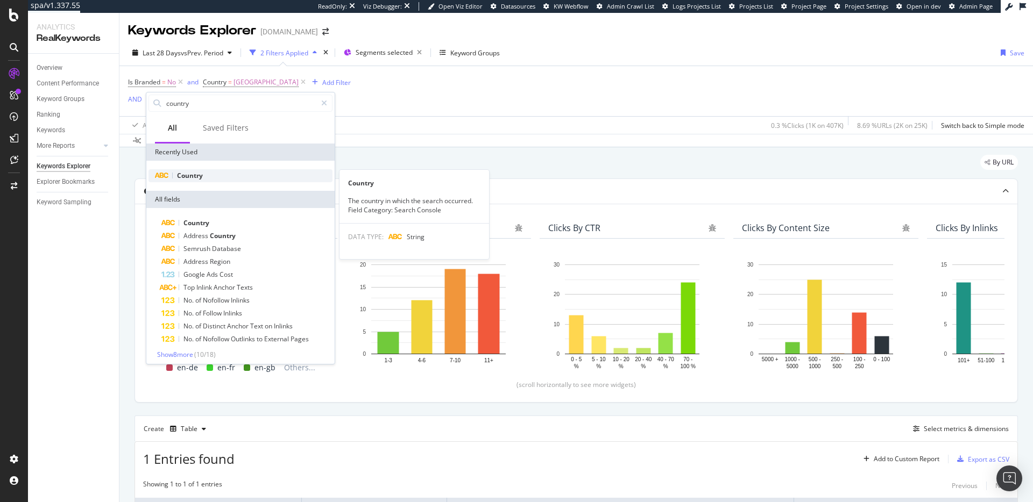
click at [215, 170] on div "Country" at bounding box center [240, 175] width 184 height 13
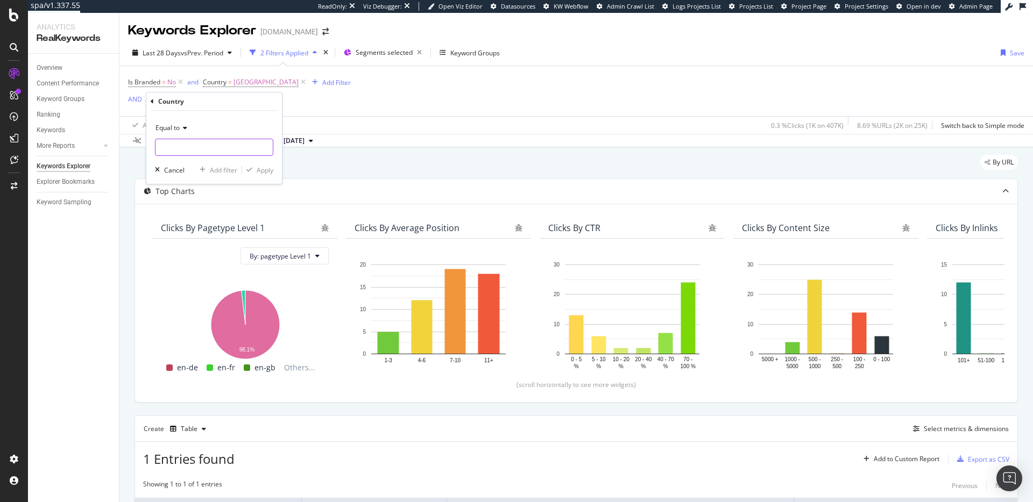
click at [187, 143] on input "text" at bounding box center [213, 147] width 117 height 17
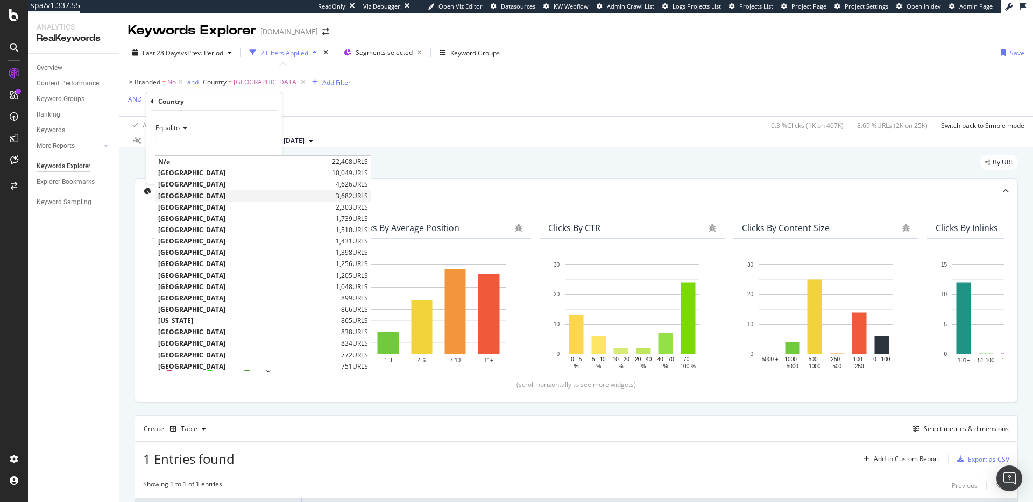
click at [204, 198] on span "United Kingdom" at bounding box center [245, 196] width 175 height 9
type input "United Kingdom"
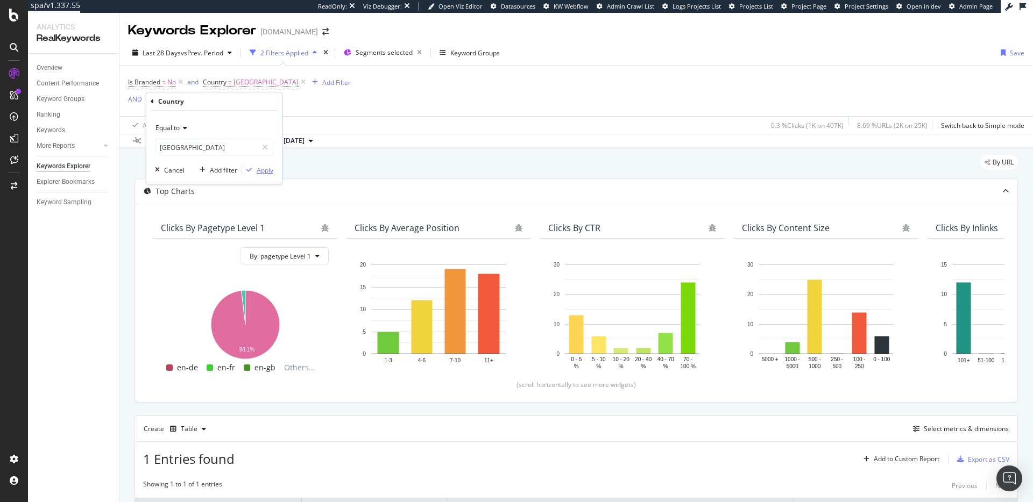
click at [268, 169] on div "Apply" at bounding box center [265, 170] width 17 height 9
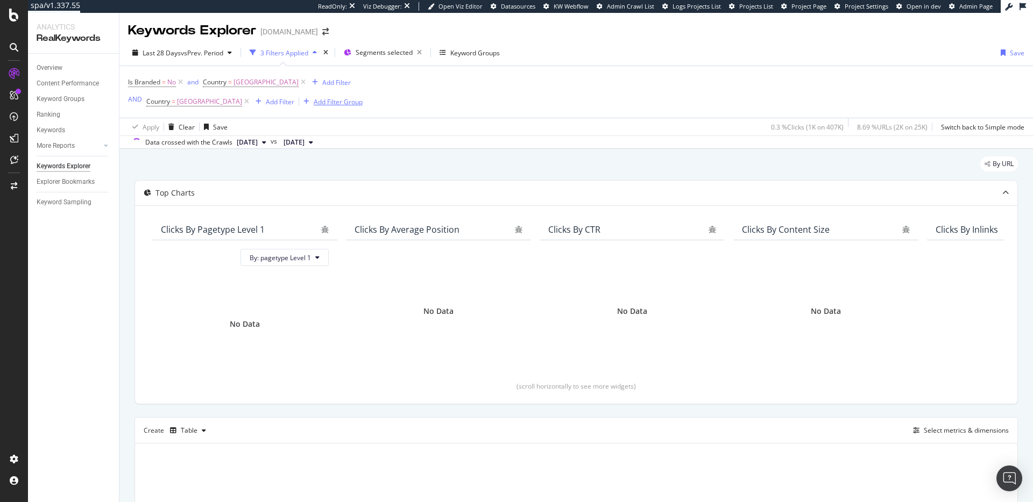
click at [314, 105] on div "Add Filter Group" at bounding box center [338, 101] width 49 height 9
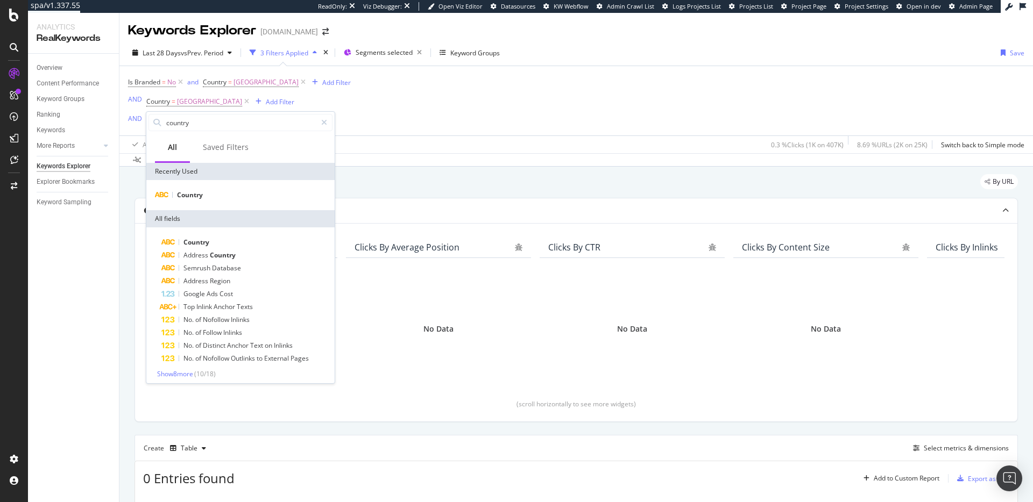
click at [213, 188] on div "Country" at bounding box center [240, 195] width 188 height 30
click at [212, 190] on div "Country" at bounding box center [240, 195] width 184 height 13
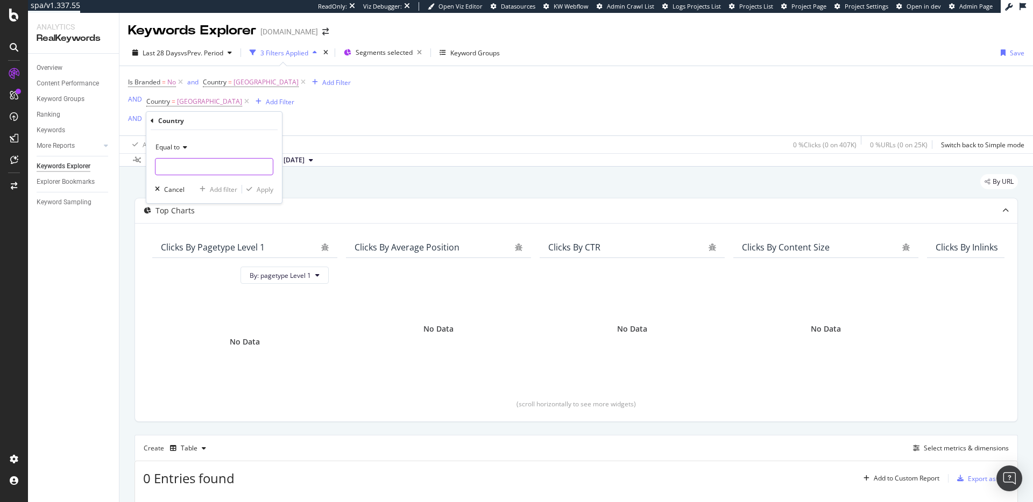
click at [219, 169] on input "text" at bounding box center [213, 166] width 117 height 17
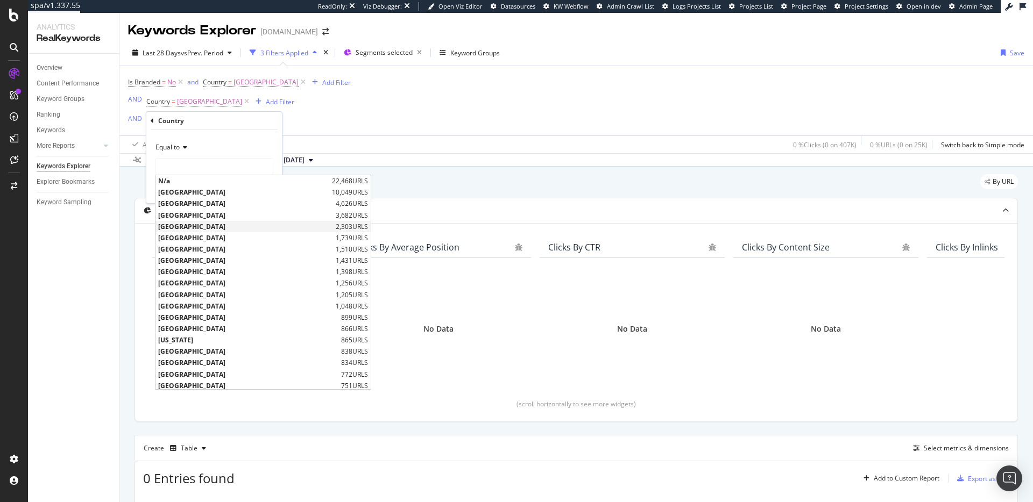
click at [209, 230] on span "France" at bounding box center [245, 226] width 175 height 9
type input "France"
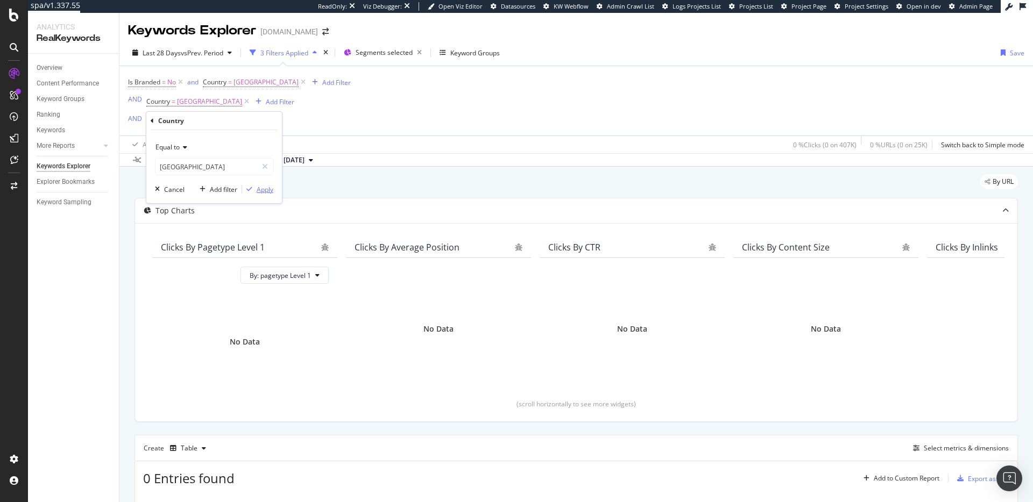
click at [267, 190] on div "Apply" at bounding box center [265, 189] width 17 height 9
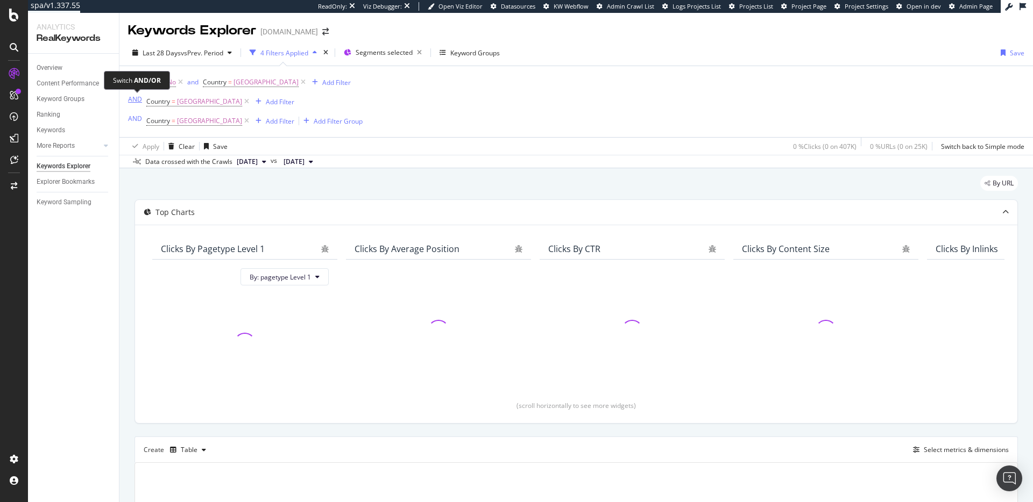
click at [131, 98] on div "AND" at bounding box center [135, 99] width 14 height 9
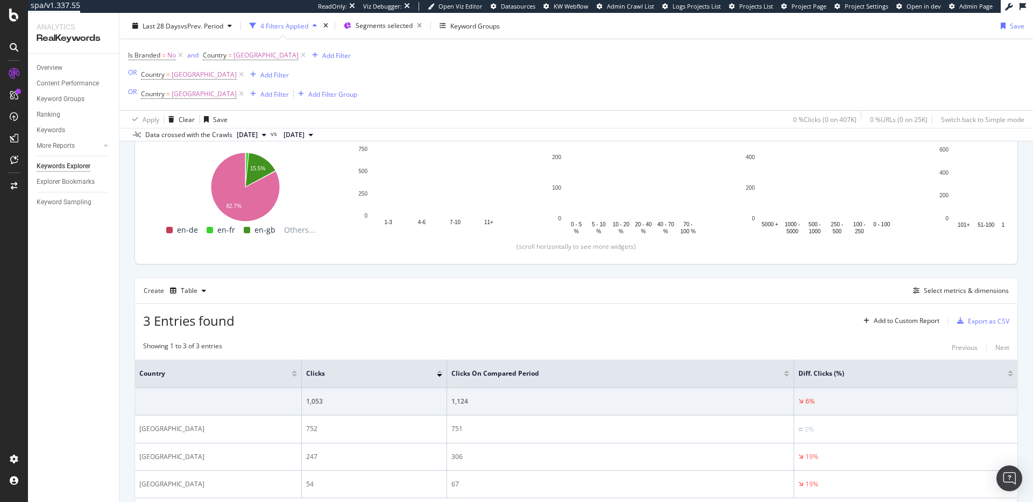
scroll to position [217, 0]
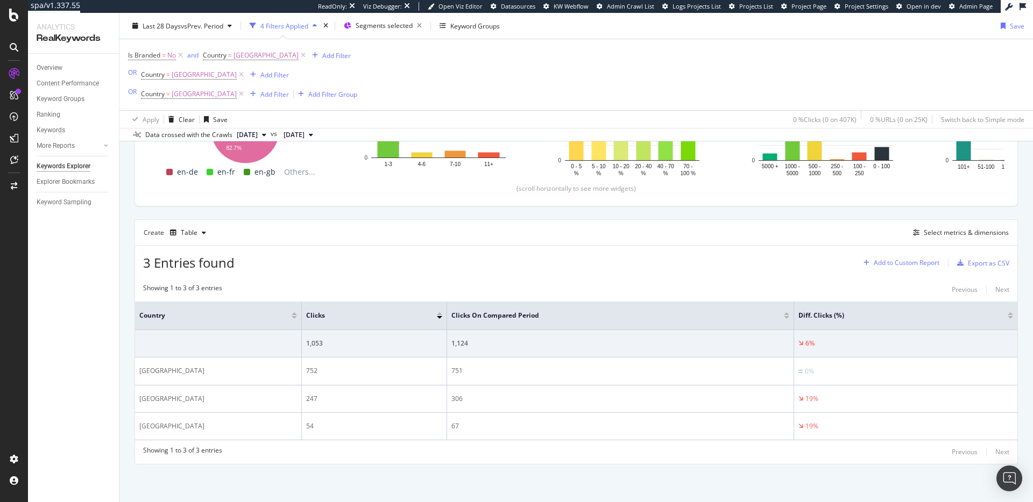
click at [910, 260] on div "Add to Custom Report" at bounding box center [907, 263] width 66 height 6
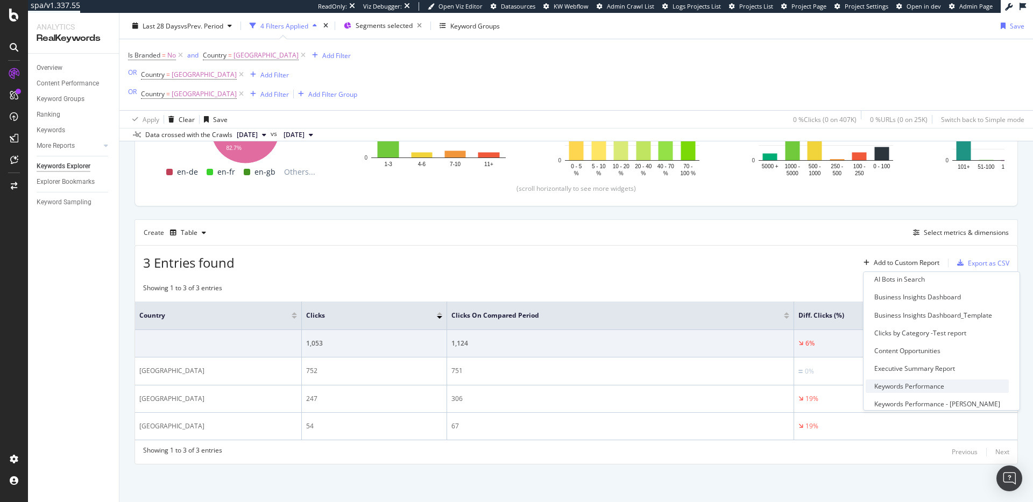
scroll to position [53, 0]
click at [930, 361] on div "Executive Summary Report" at bounding box center [937, 355] width 143 height 13
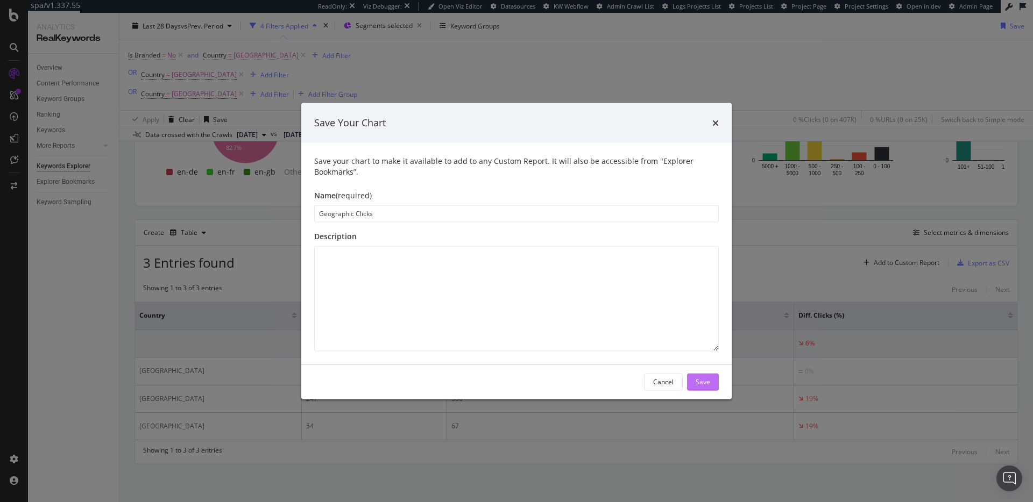
type input "Geographic Clicks"
click at [718, 382] on div "Cancel Save" at bounding box center [516, 382] width 430 height 34
click at [712, 382] on button "Save" at bounding box center [703, 381] width 32 height 17
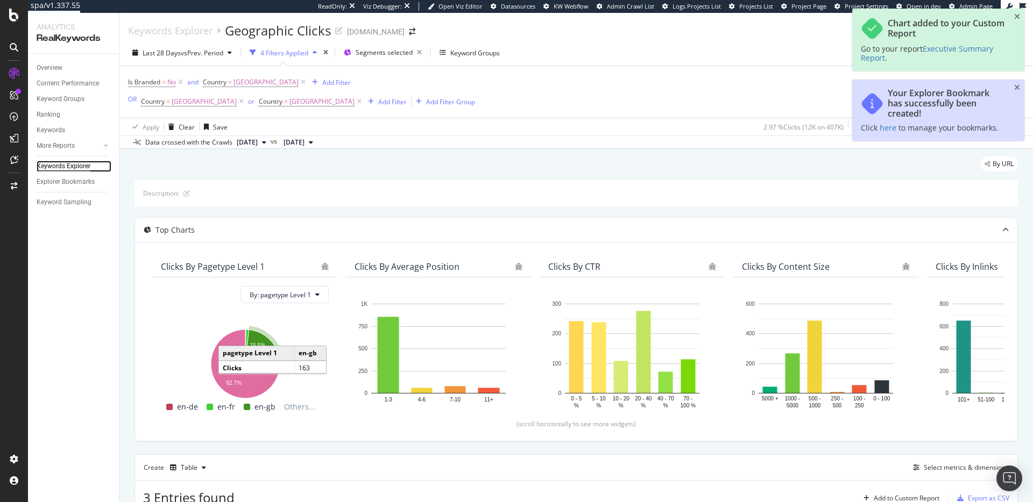
click at [74, 167] on div "Keywords Explorer" at bounding box center [64, 166] width 54 height 11
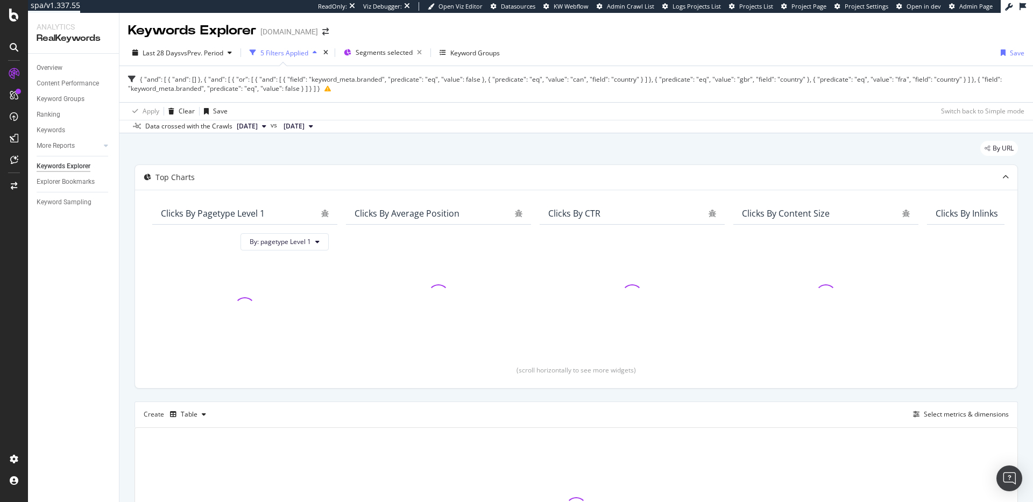
click at [263, 50] on div "5 Filters Applied" at bounding box center [284, 52] width 48 height 9
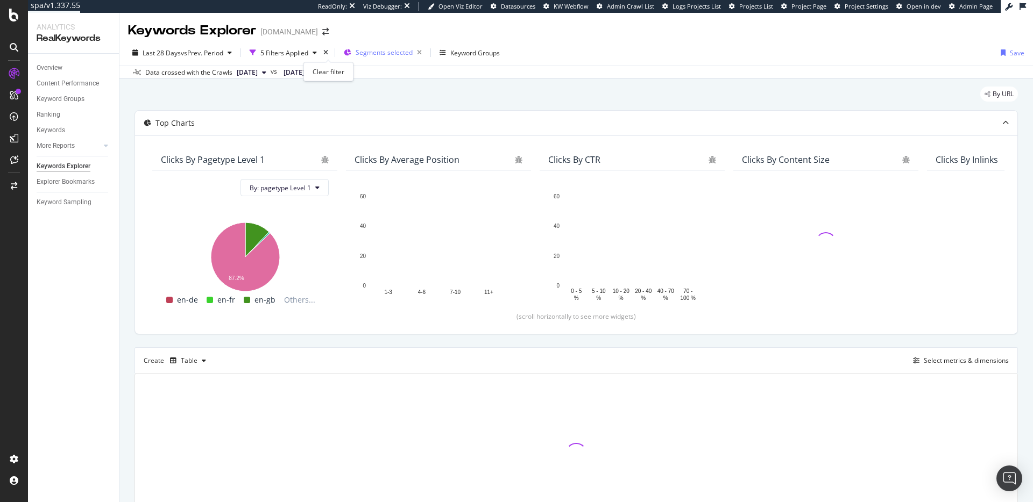
click at [327, 52] on icon "times" at bounding box center [325, 52] width 5 height 6
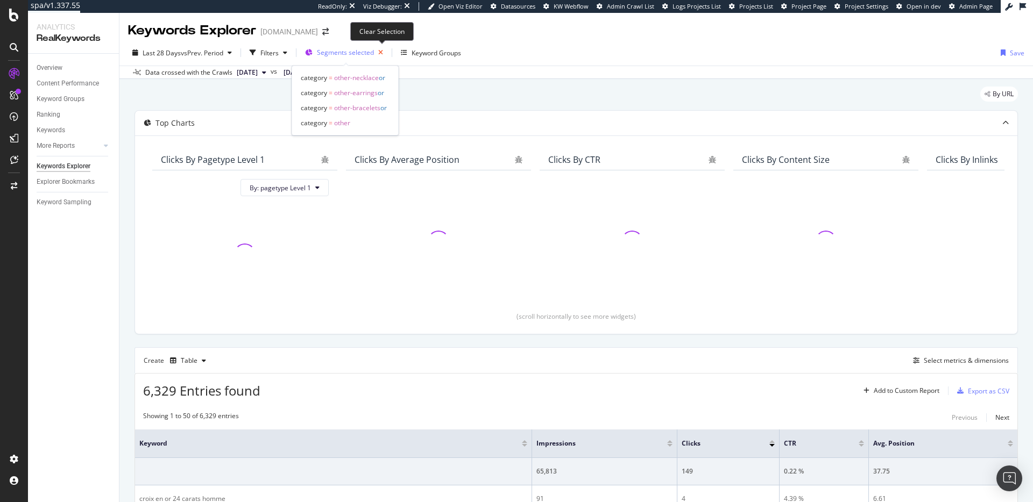
click at [384, 52] on icon "button" at bounding box center [380, 52] width 13 height 15
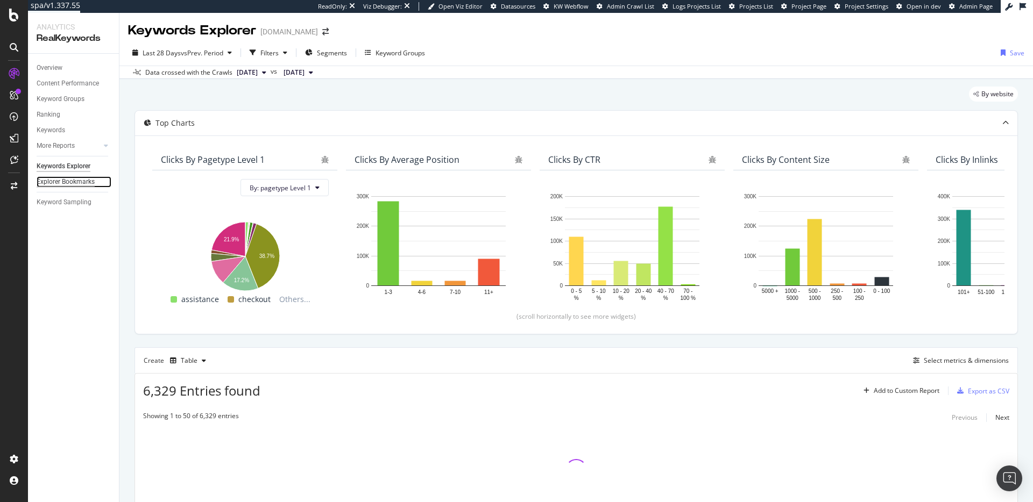
click at [68, 185] on div "Explorer Bookmarks" at bounding box center [66, 181] width 58 height 11
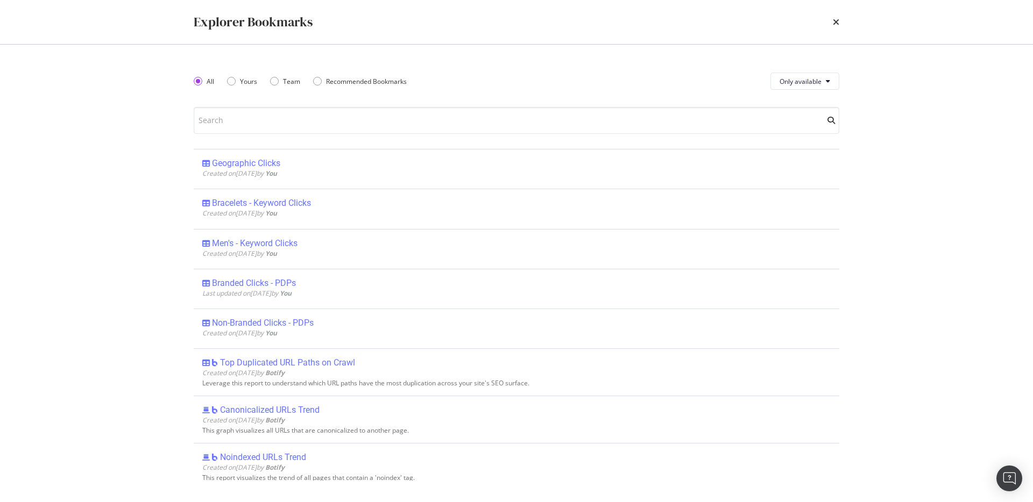
click at [279, 161] on div "Geographic Clicks" at bounding box center [246, 163] width 68 height 11
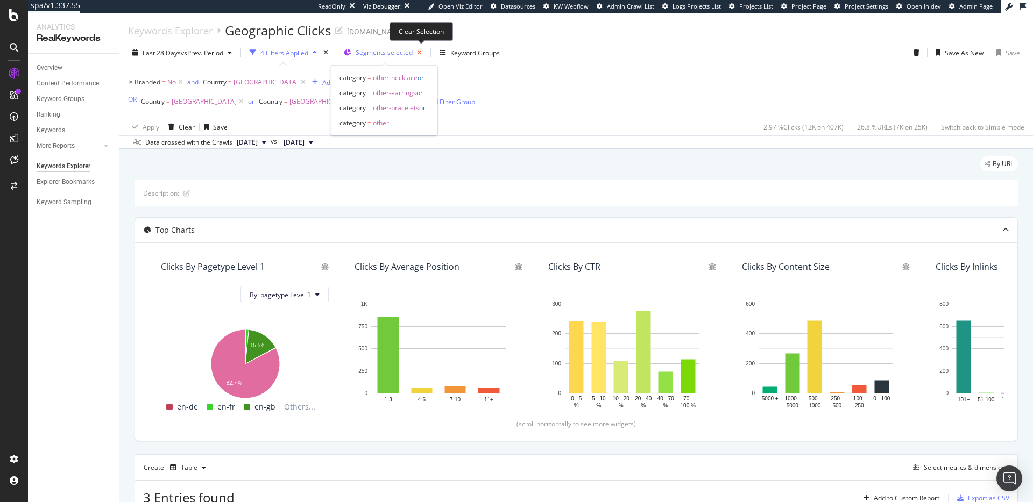
click at [419, 51] on icon "button" at bounding box center [419, 52] width 13 height 15
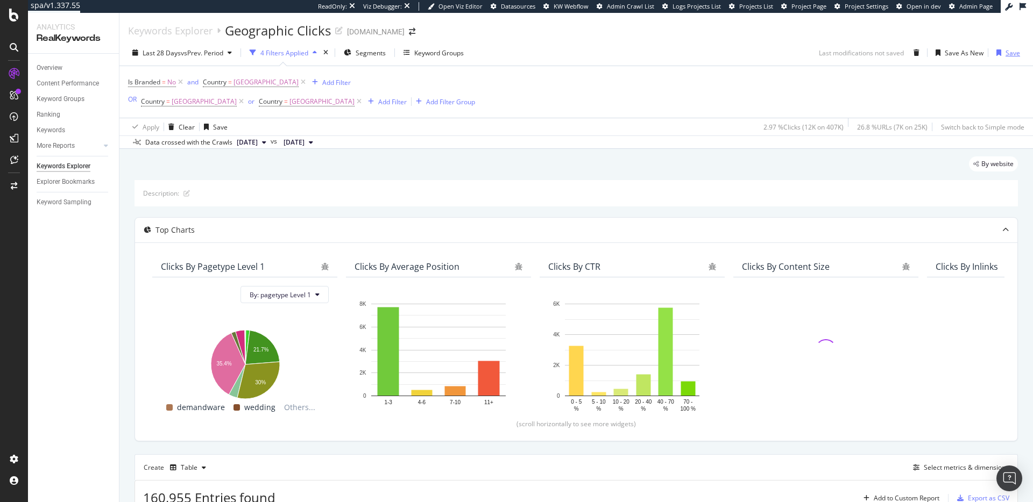
click at [1010, 52] on div "Save" at bounding box center [1012, 52] width 15 height 9
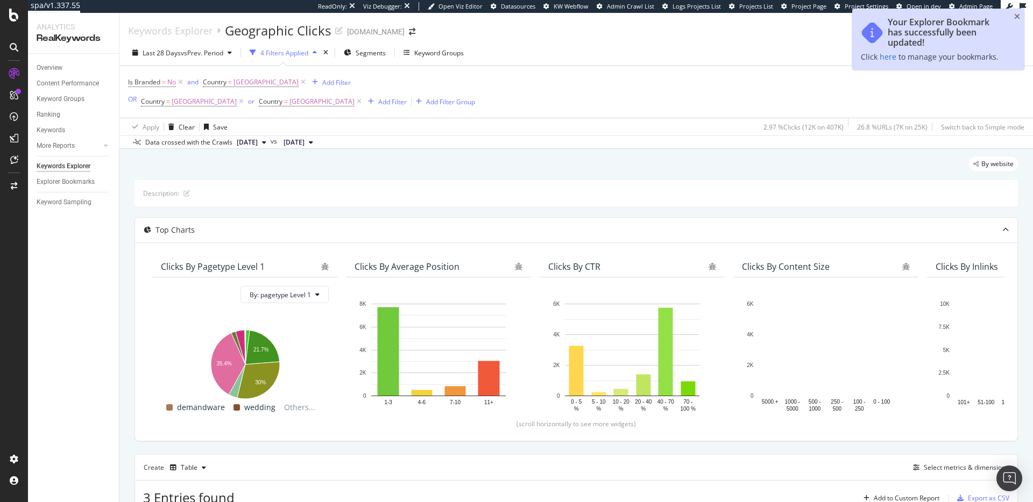
click at [686, 102] on div "Is Branded = No and Country = Canada Add Filter OR Country = United Kingdom or …" at bounding box center [576, 92] width 896 height 52
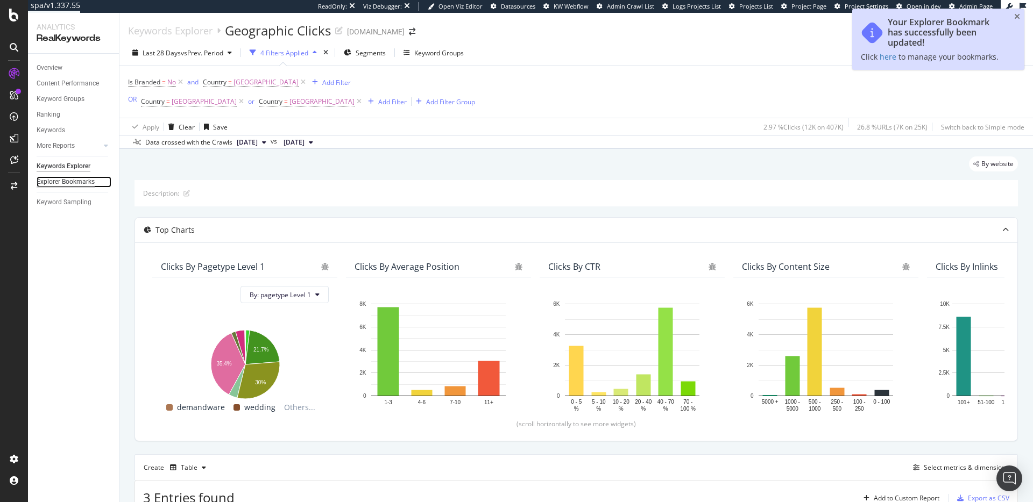
click at [58, 182] on div "Explorer Bookmarks" at bounding box center [66, 181] width 58 height 11
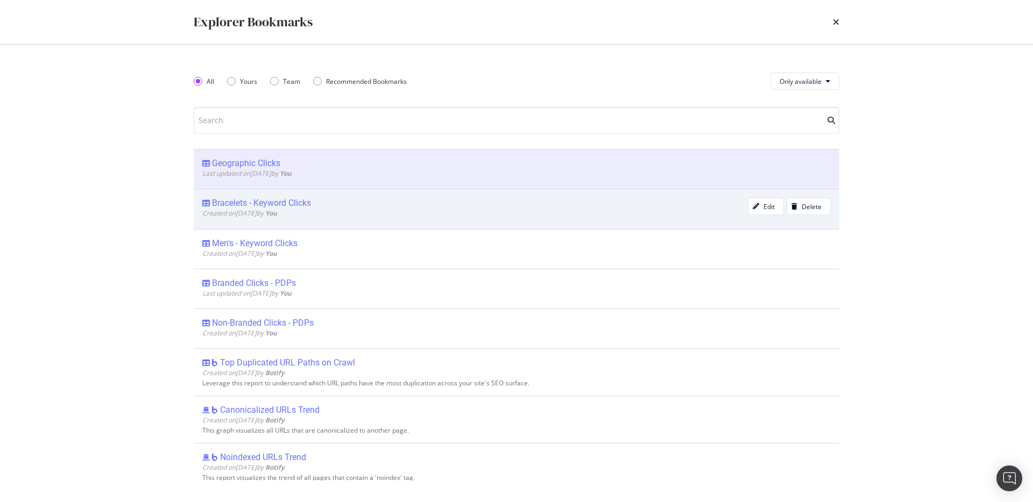
click at [289, 198] on div "Bracelets - Keyword Clicks" at bounding box center [261, 203] width 99 height 11
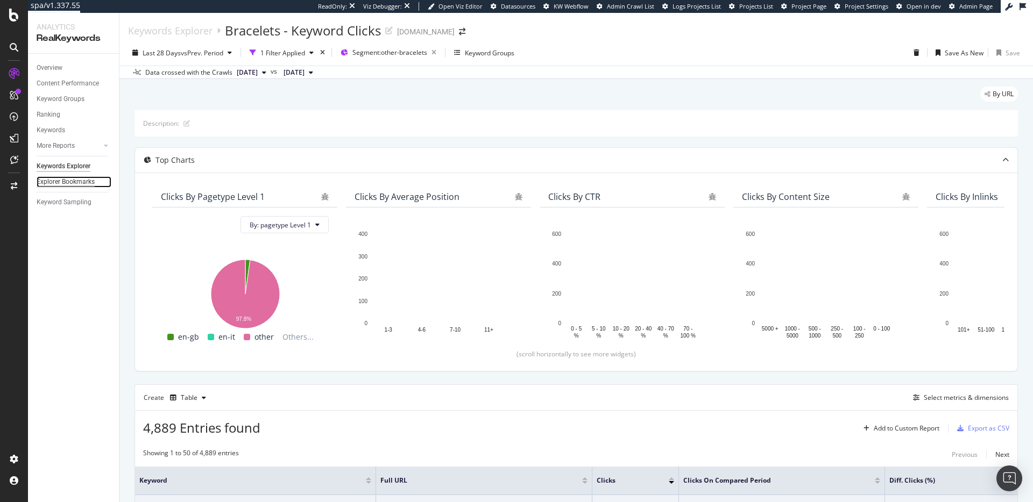
click at [76, 182] on div "Explorer Bookmarks" at bounding box center [66, 181] width 58 height 11
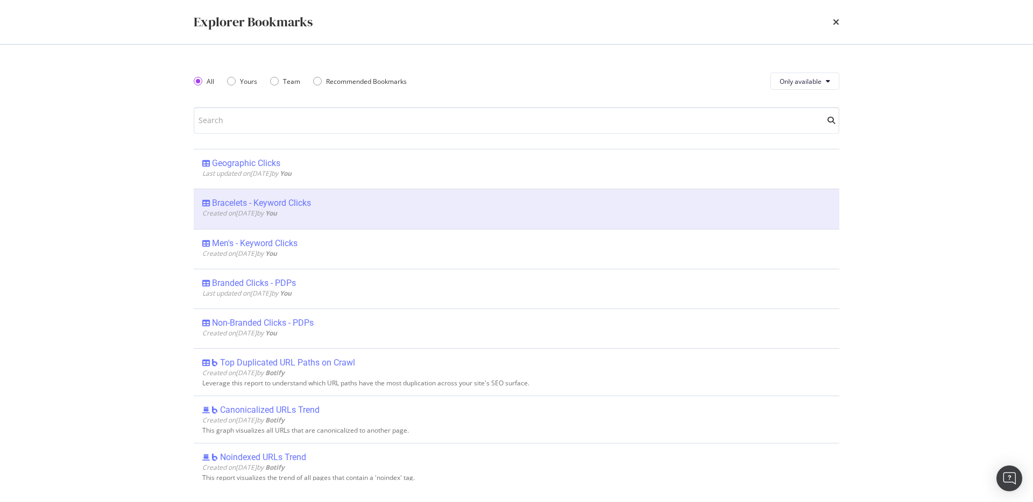
click at [253, 164] on div "Geographic Clicks" at bounding box center [246, 163] width 68 height 11
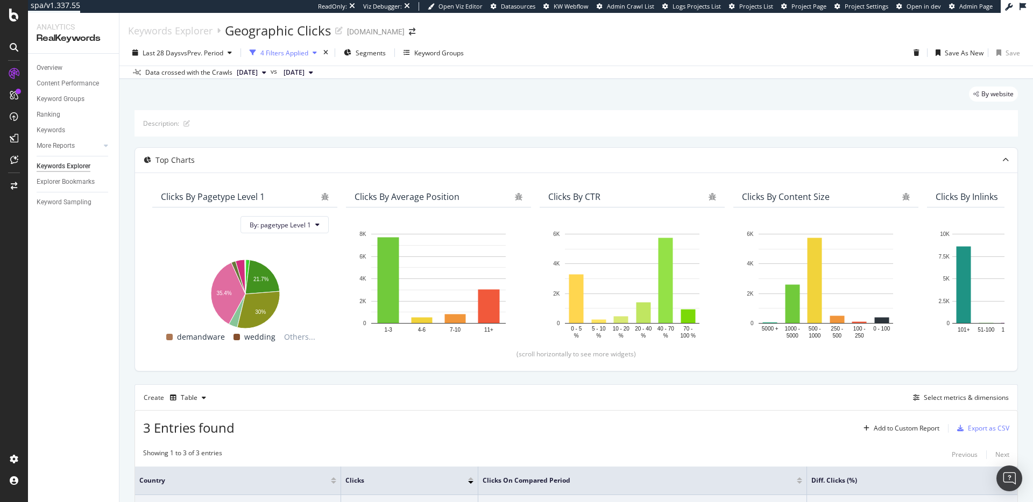
click at [301, 49] on div "4 Filters Applied" at bounding box center [284, 52] width 48 height 9
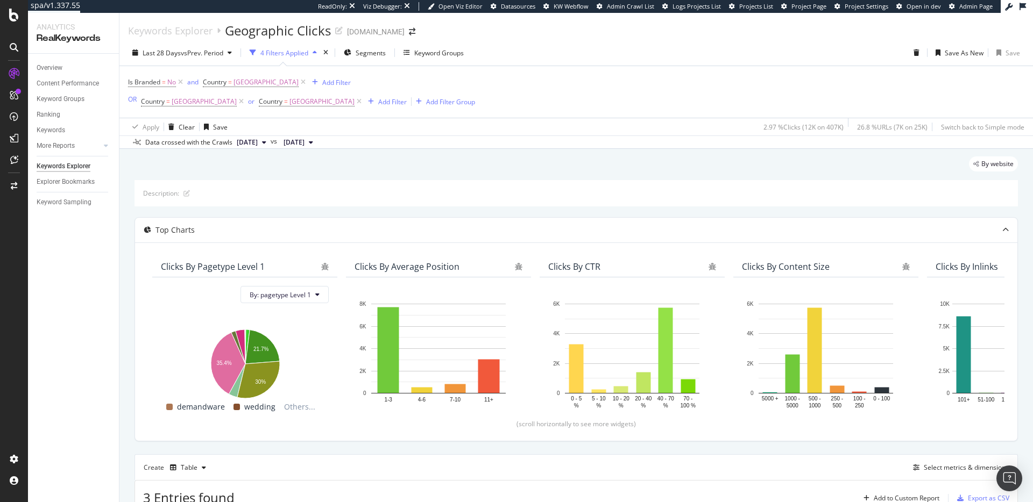
click at [301, 49] on div "4 Filters Applied" at bounding box center [284, 52] width 48 height 9
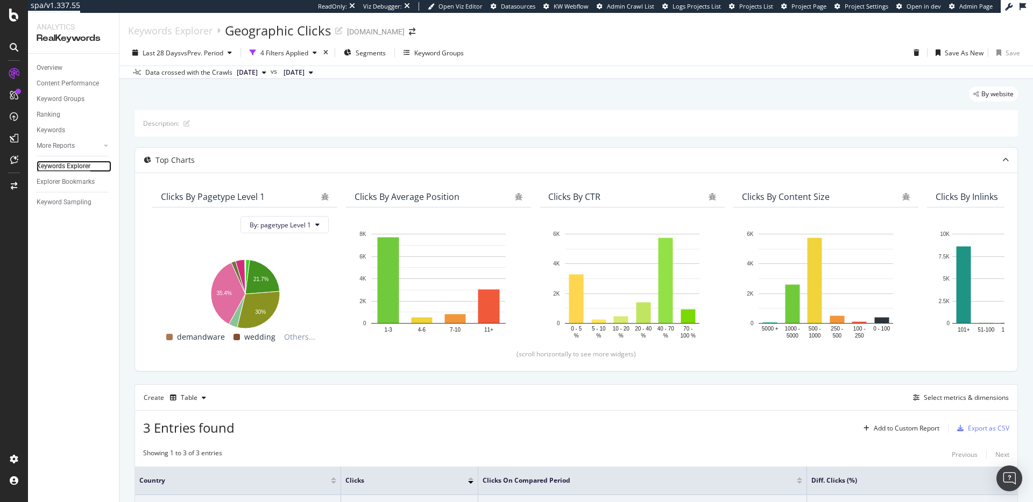
click at [76, 166] on div "Keywords Explorer" at bounding box center [64, 166] width 54 height 11
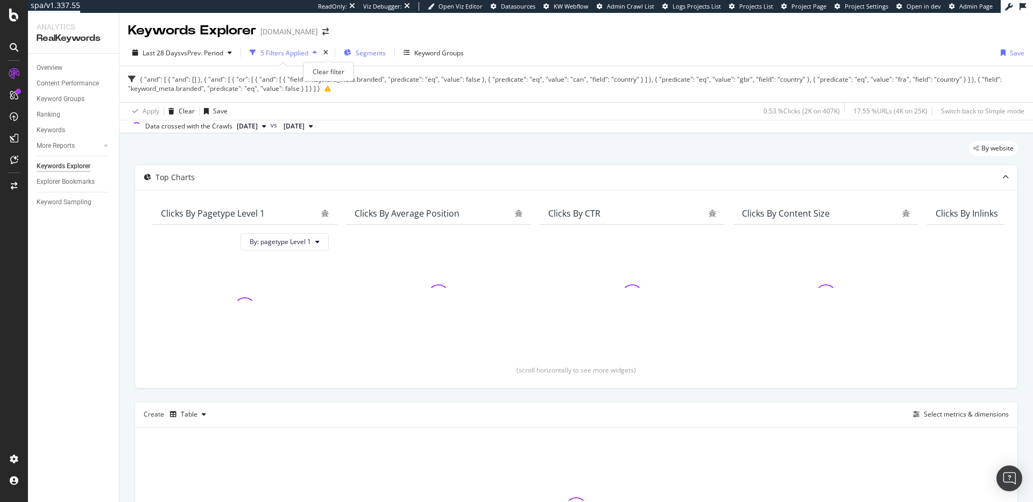
click at [327, 52] on icon "times" at bounding box center [325, 52] width 5 height 6
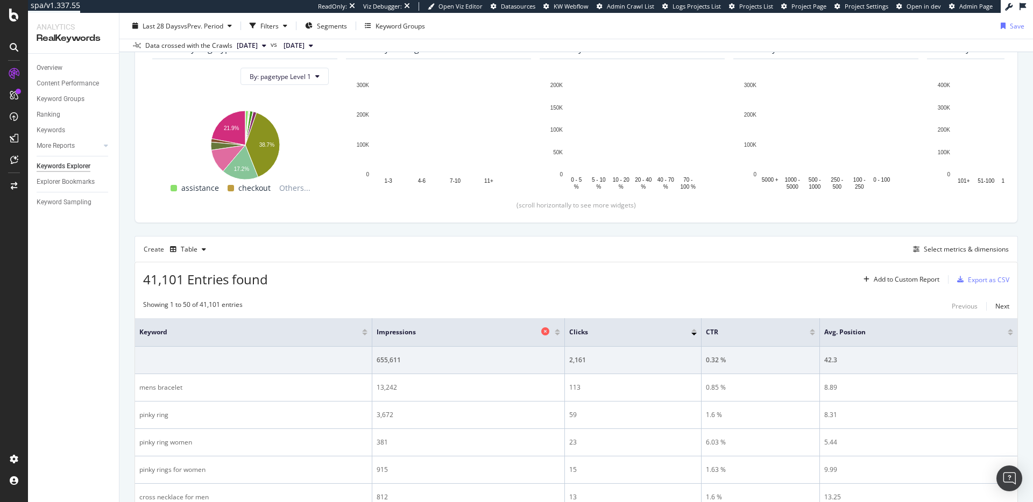
scroll to position [178, 0]
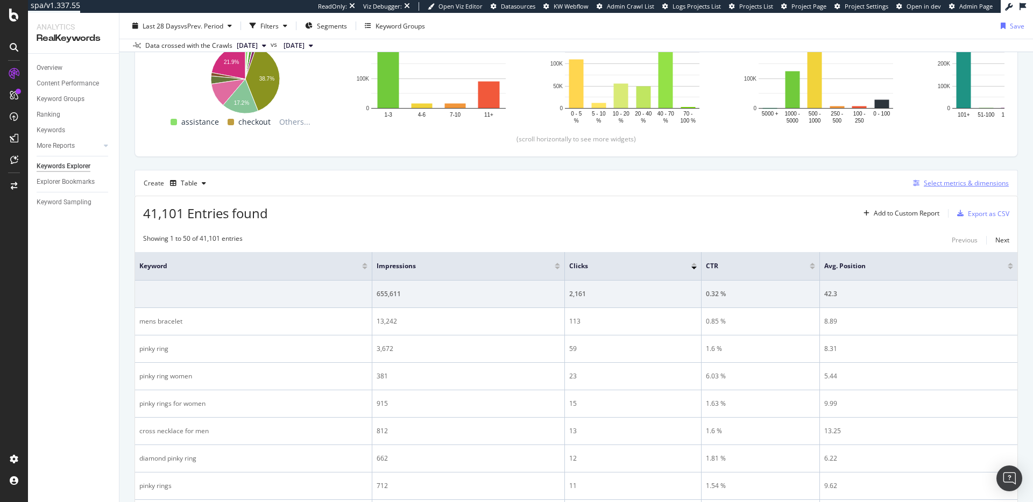
click at [958, 185] on div "Select metrics & dimensions" at bounding box center [966, 183] width 85 height 9
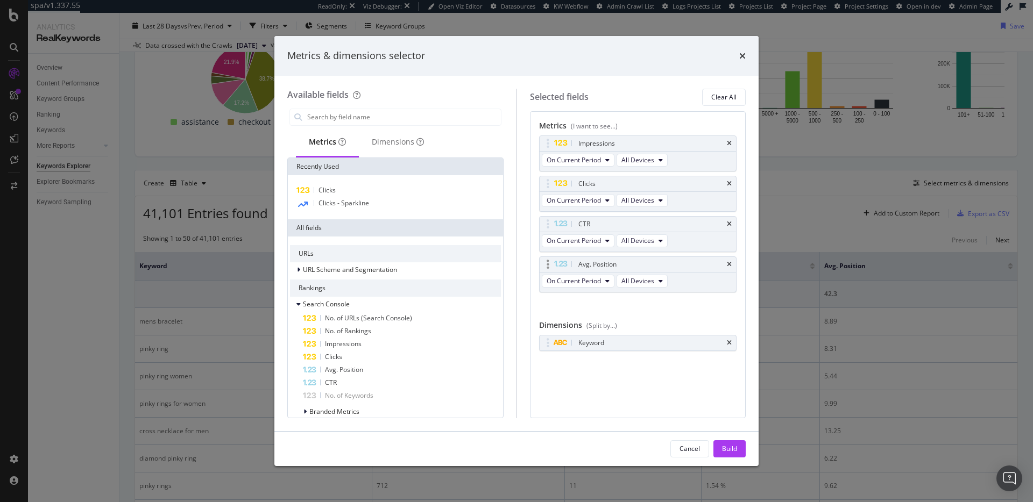
click at [732, 263] on div "Avg. Position" at bounding box center [638, 264] width 197 height 15
click at [728, 226] on icon "times" at bounding box center [729, 224] width 5 height 6
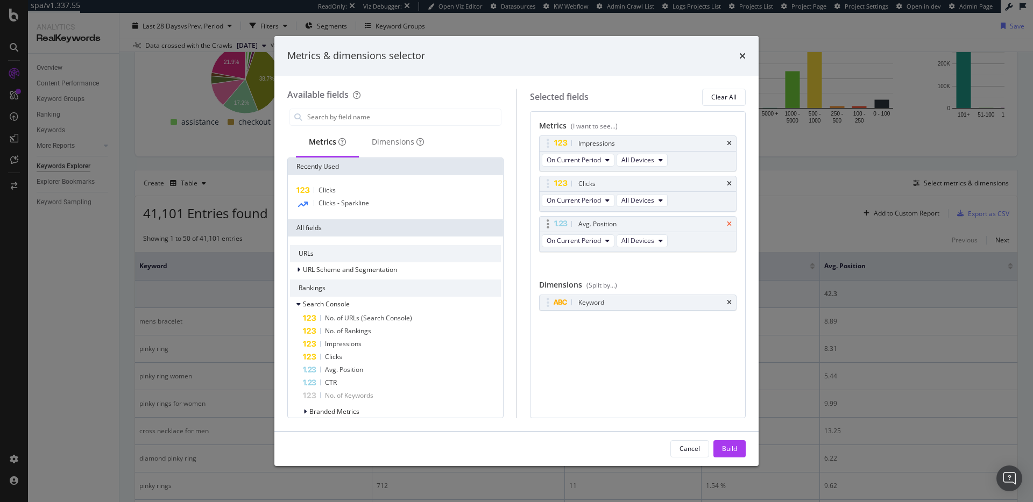
click at [729, 223] on icon "times" at bounding box center [729, 224] width 5 height 6
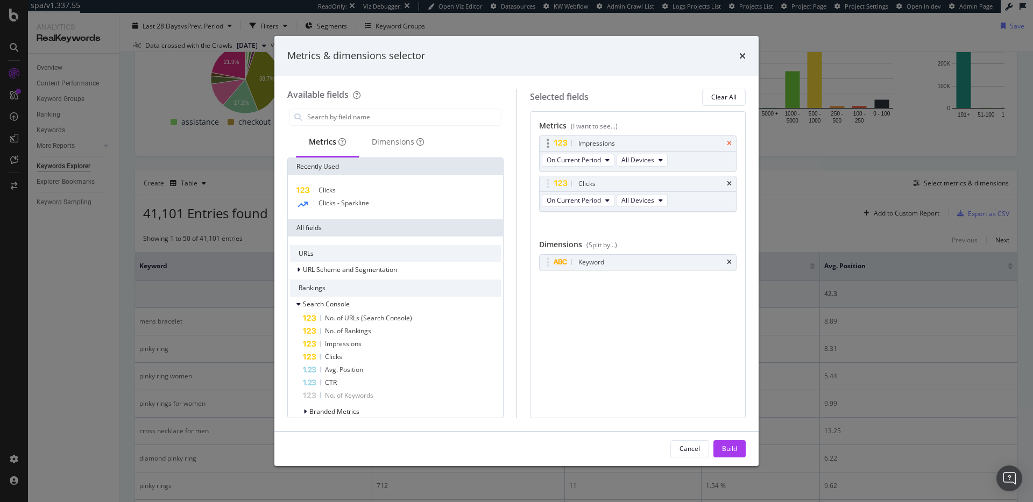
click at [729, 143] on icon "times" at bounding box center [729, 143] width 5 height 6
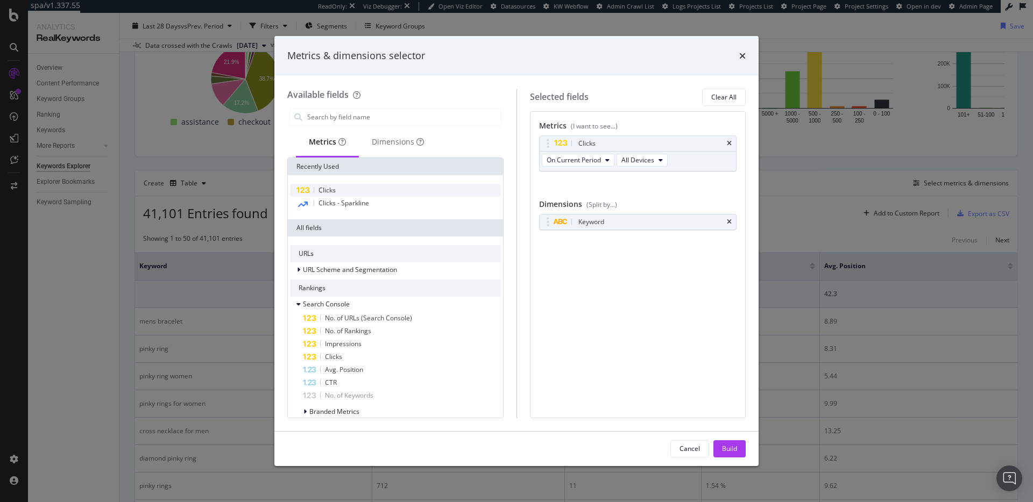
click at [386, 191] on div "Clicks" at bounding box center [395, 190] width 211 height 13
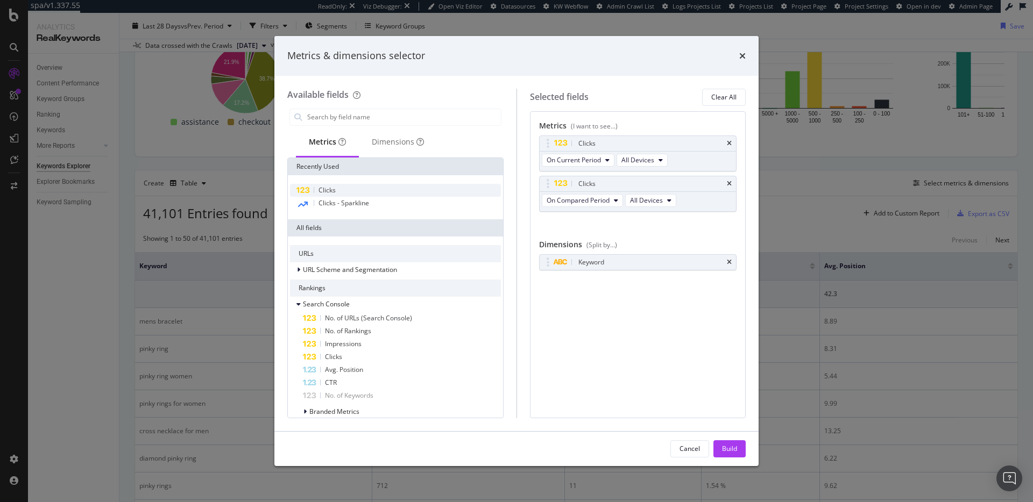
click at [386, 191] on div "Clicks" at bounding box center [395, 190] width 211 height 13
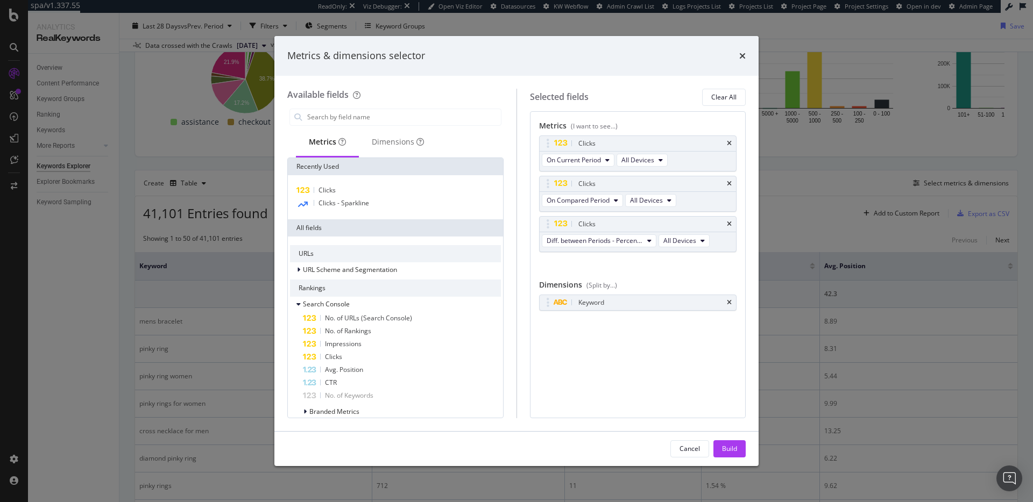
click at [732, 449] on div "Build" at bounding box center [729, 448] width 15 height 9
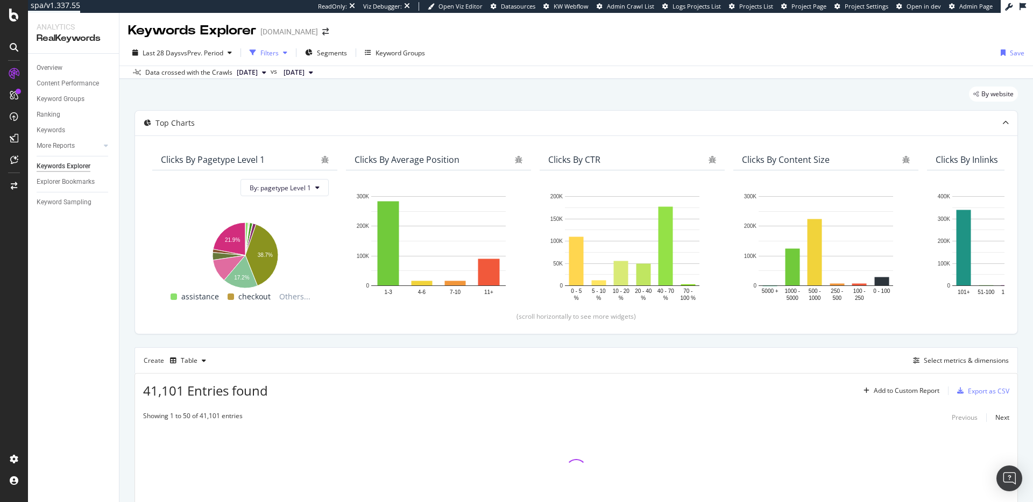
click at [279, 55] on div "Filters" at bounding box center [269, 52] width 18 height 9
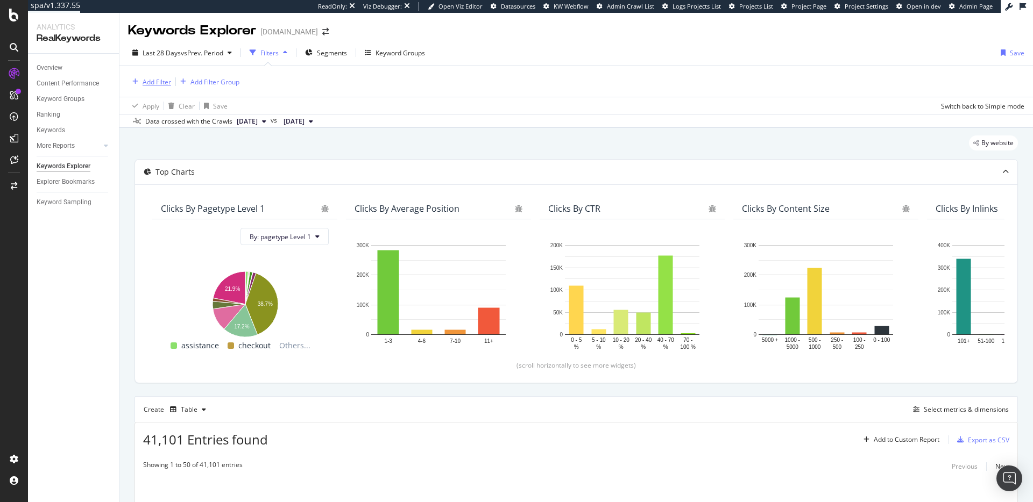
click at [150, 86] on div "Add Filter" at bounding box center [157, 81] width 29 height 9
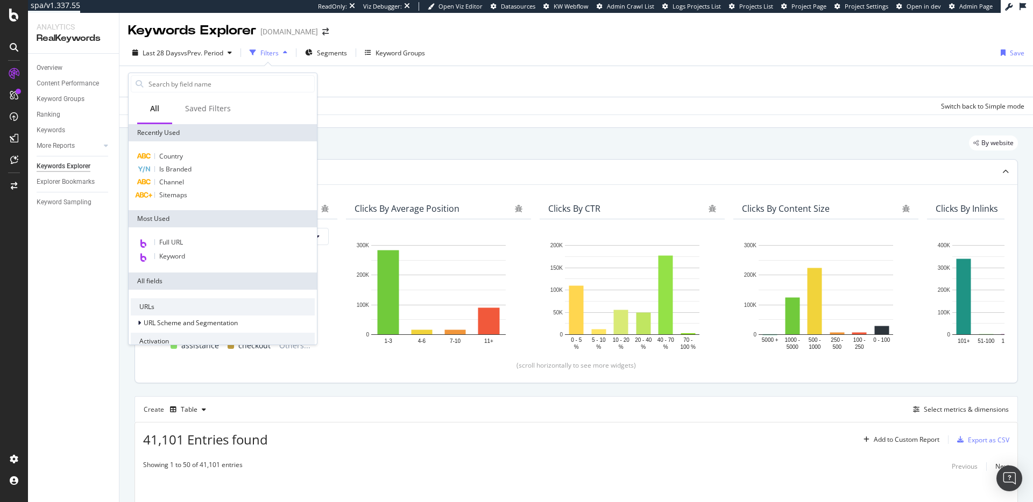
click at [185, 173] on span "Is Branded" at bounding box center [175, 169] width 32 height 9
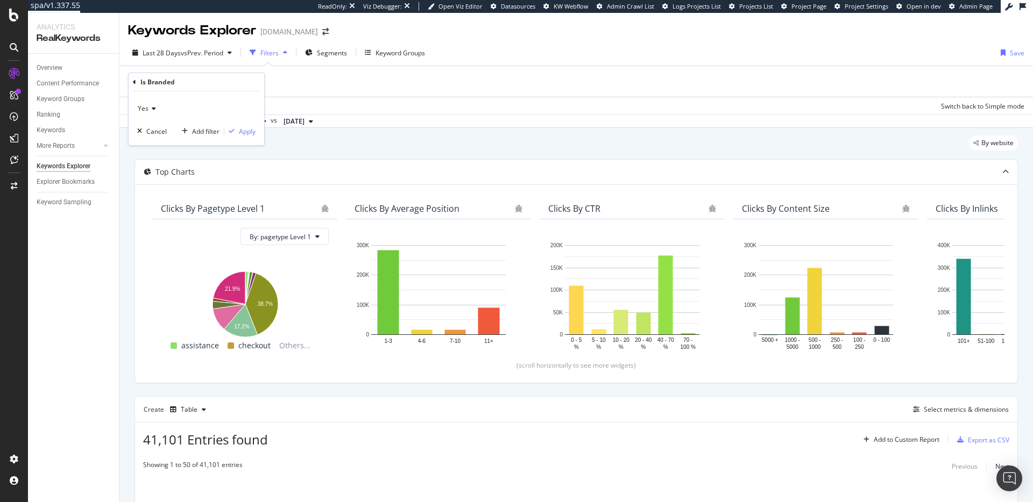
click at [142, 107] on span "Yes" at bounding box center [143, 108] width 11 height 9
drag, startPoint x: 157, startPoint y: 139, endPoint x: 162, endPoint y: 139, distance: 5.9
click at [157, 139] on div "No" at bounding box center [197, 145] width 115 height 14
click at [240, 133] on div "Apply" at bounding box center [247, 131] width 17 height 9
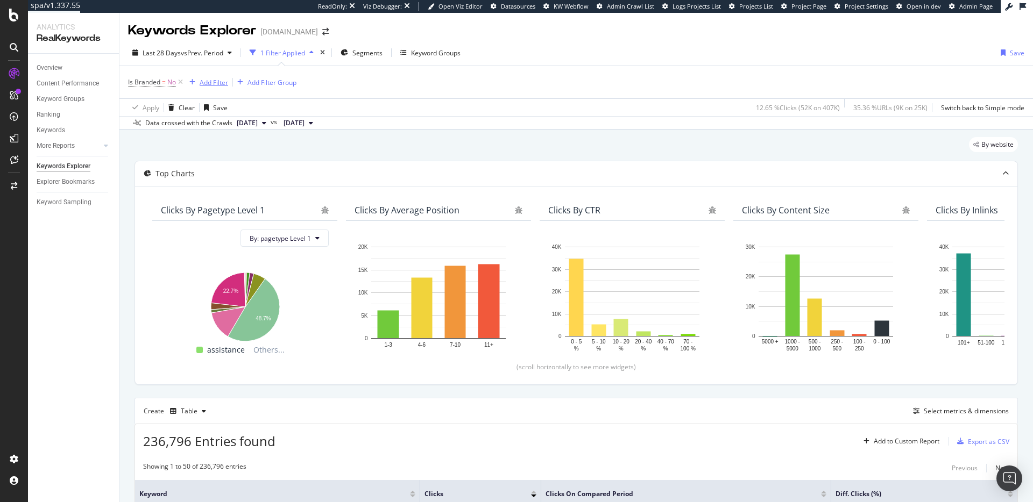
click at [212, 81] on div "Add Filter" at bounding box center [214, 82] width 29 height 9
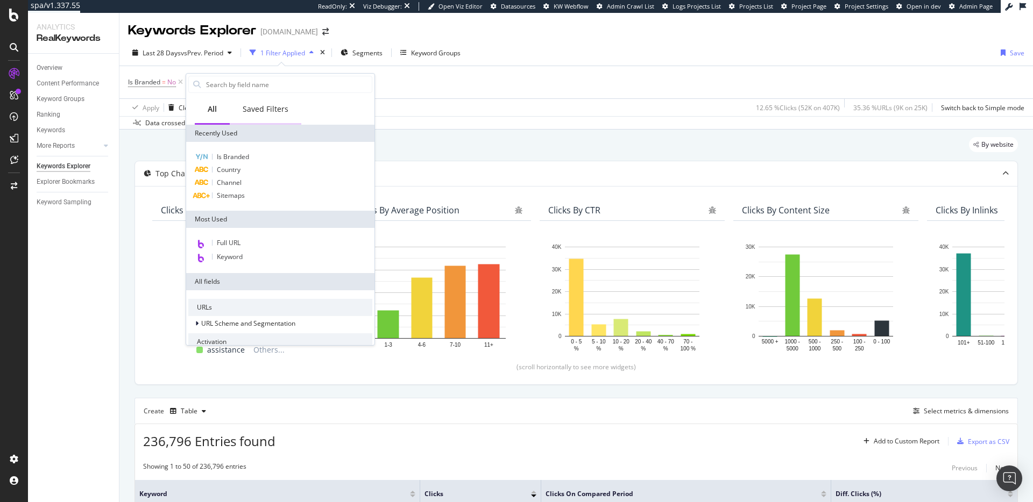
type input "l"
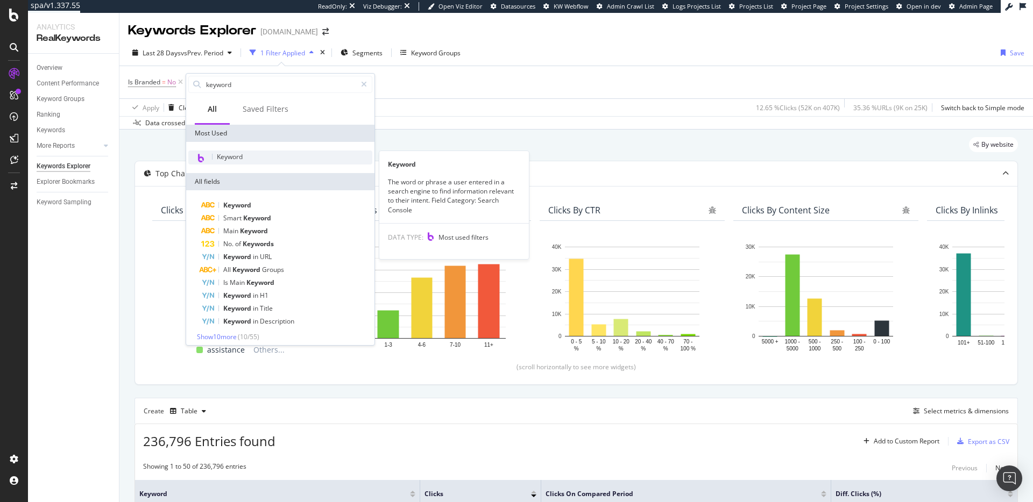
type input "keyword"
click at [281, 162] on div "Keyword" at bounding box center [280, 158] width 184 height 14
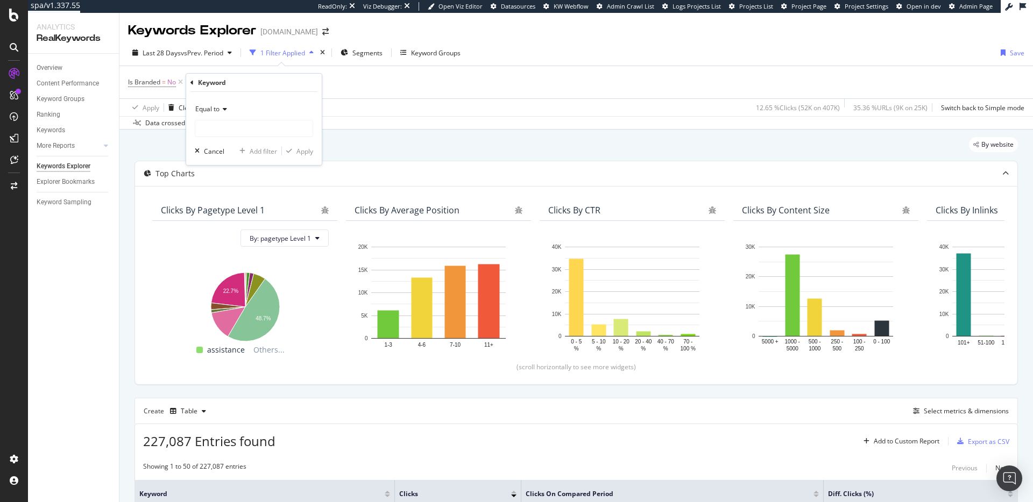
click at [216, 110] on span "Equal to" at bounding box center [207, 108] width 24 height 9
drag, startPoint x: 268, startPoint y: 212, endPoint x: 266, endPoint y: 204, distance: 8.2
click at [268, 212] on div "Contains" at bounding box center [254, 215] width 115 height 14
click at [257, 125] on input "text" at bounding box center [253, 128] width 117 height 17
type input "gold"
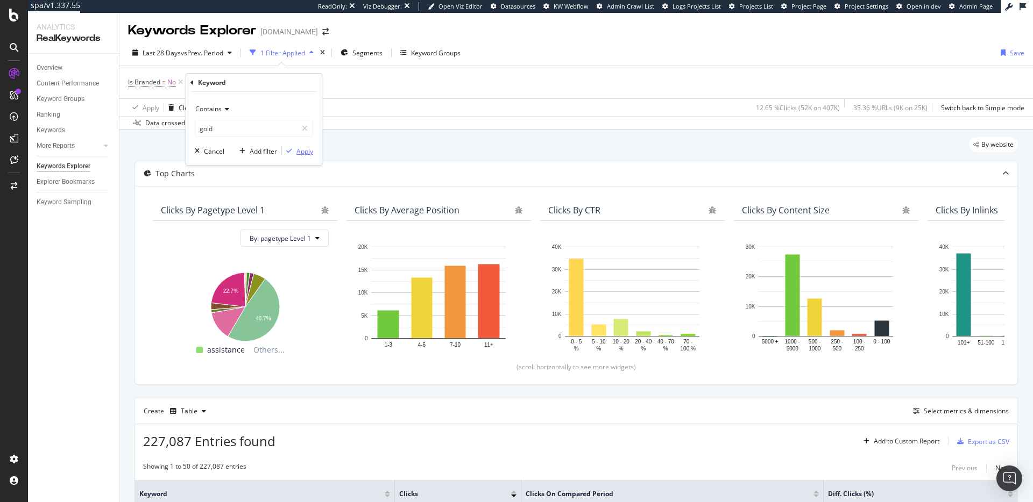
click at [305, 154] on div "Apply" at bounding box center [304, 151] width 17 height 9
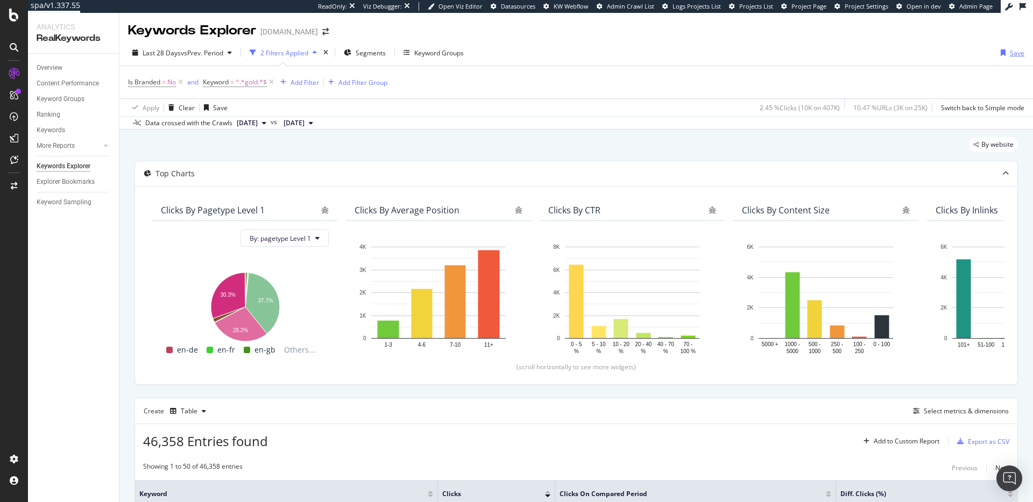
click at [1015, 51] on div "Save" at bounding box center [1017, 52] width 15 height 9
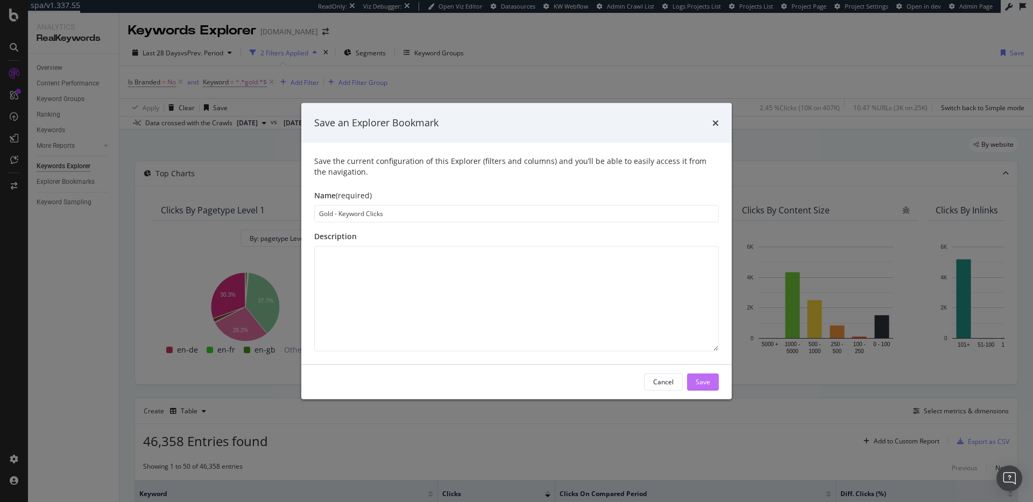
type input "Gold - Keyword Clicks"
click at [700, 382] on div "Save" at bounding box center [703, 382] width 15 height 9
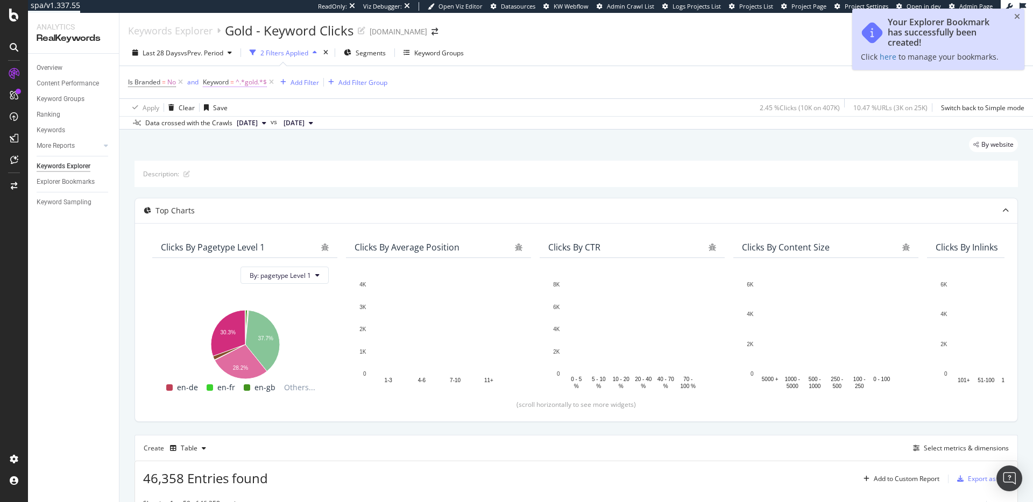
click at [258, 81] on span "^.*gold.*$" at bounding box center [251, 82] width 31 height 15
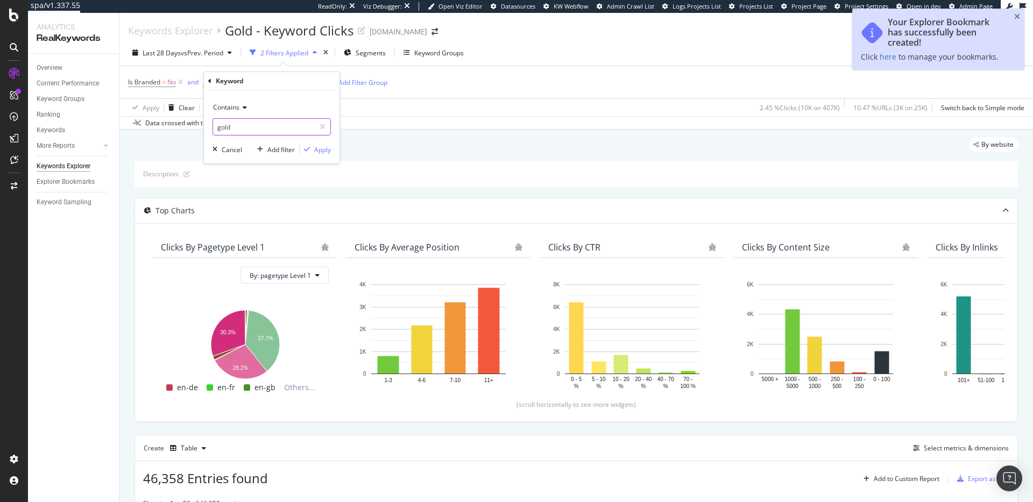
click at [256, 124] on input "gold" at bounding box center [264, 126] width 102 height 17
type input "silver"
click at [316, 148] on div "Apply" at bounding box center [322, 149] width 17 height 9
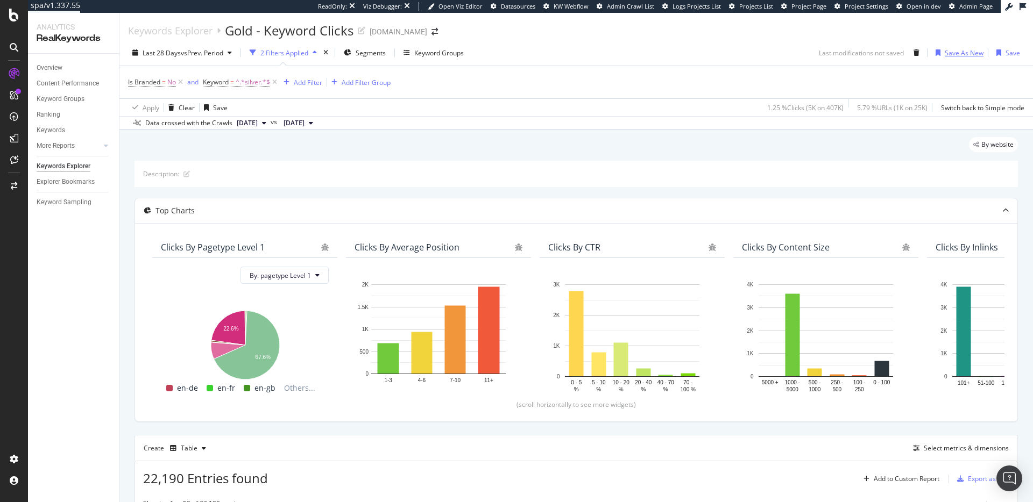
click at [956, 47] on div "Save As New" at bounding box center [957, 53] width 52 height 16
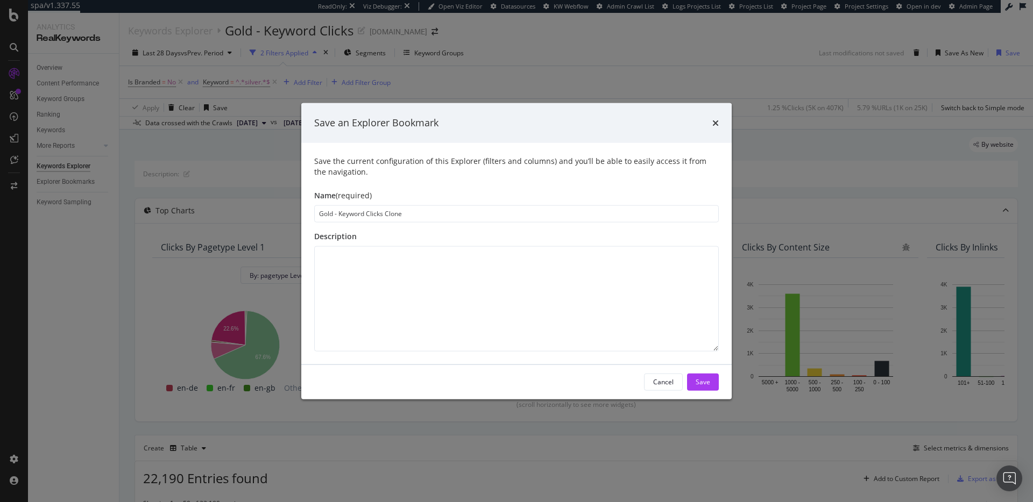
drag, startPoint x: 334, startPoint y: 212, endPoint x: 301, endPoint y: 212, distance: 32.8
click at [301, 212] on div "Save the current configuration of this Explorer (filters and columns) and you’l…" at bounding box center [516, 254] width 430 height 222
click at [430, 213] on input "Silver - Keyword Clicks Clone" at bounding box center [516, 213] width 405 height 17
type input "Silver - Keyword Clicks"
click at [696, 378] on div "Save" at bounding box center [703, 382] width 15 height 9
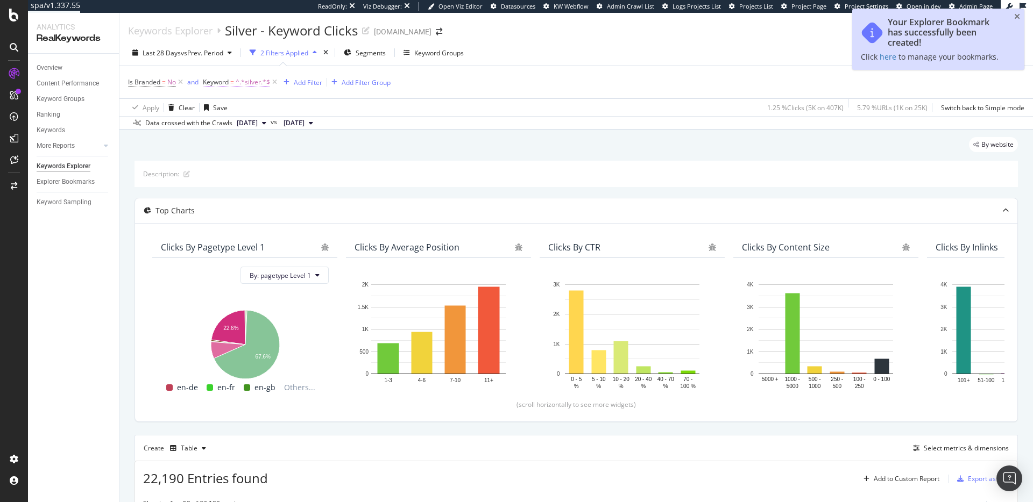
click at [243, 81] on span "^.*silver.*$" at bounding box center [253, 82] width 34 height 15
click at [247, 119] on input "silver" at bounding box center [264, 126] width 102 height 17
click at [274, 125] on input "silver" at bounding box center [264, 126] width 102 height 17
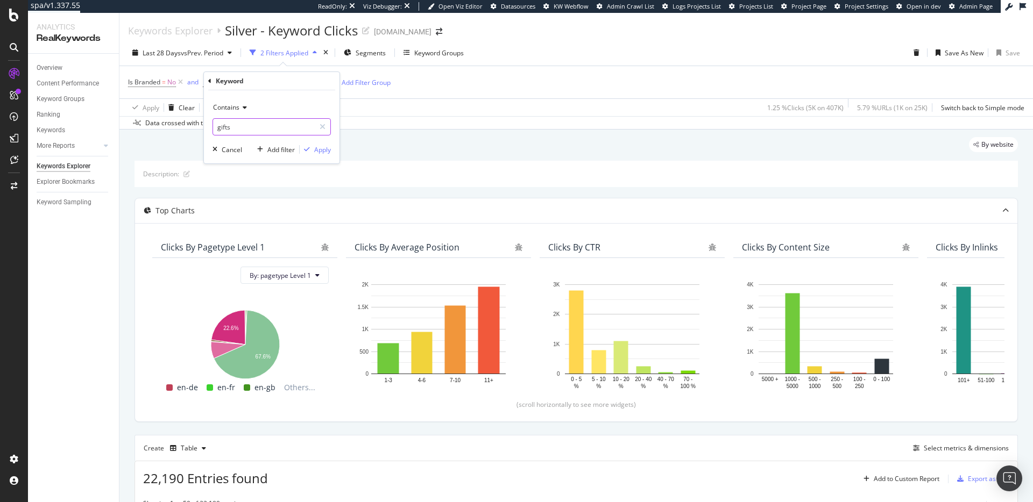
type input "gifts"
click at [316, 148] on div "Apply" at bounding box center [322, 149] width 17 height 9
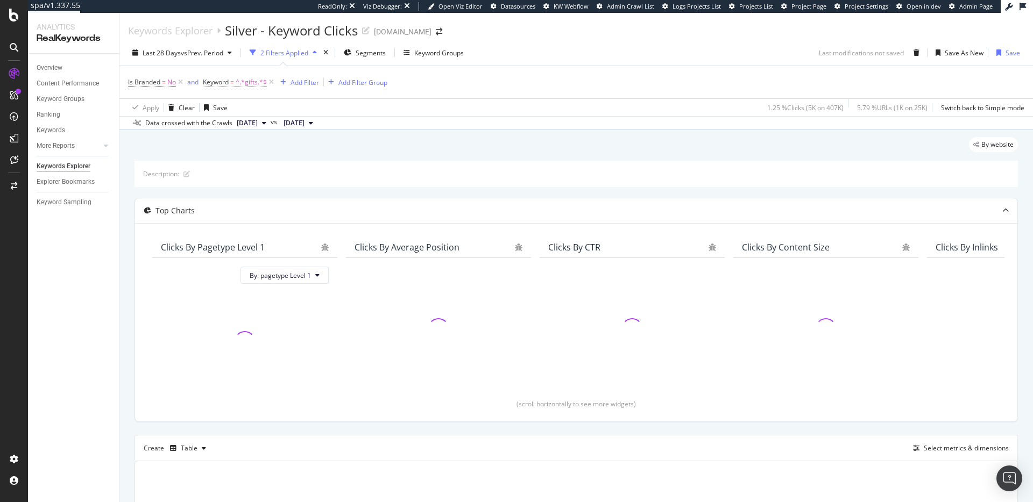
click at [242, 85] on span "^.*gifts.*$" at bounding box center [251, 82] width 31 height 15
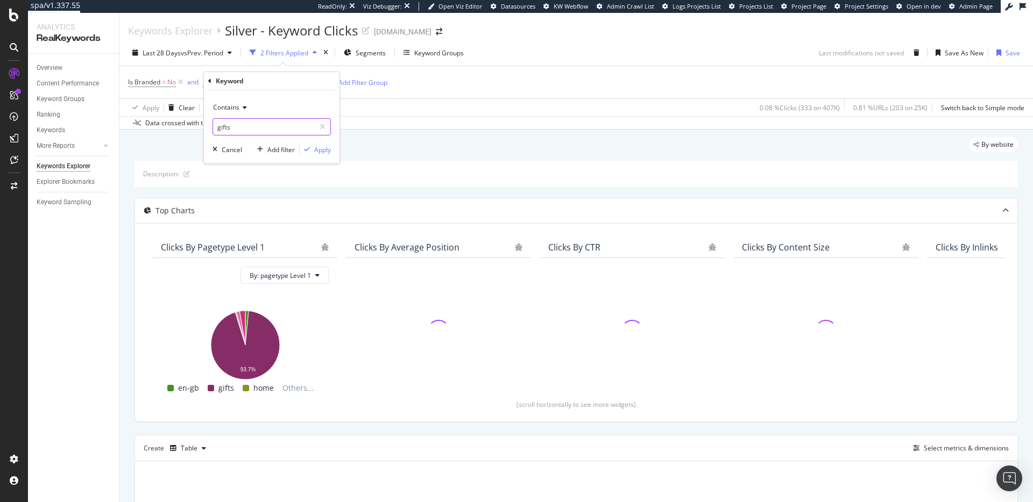
click at [250, 120] on input "gifts" at bounding box center [264, 126] width 102 height 17
type input "gift"
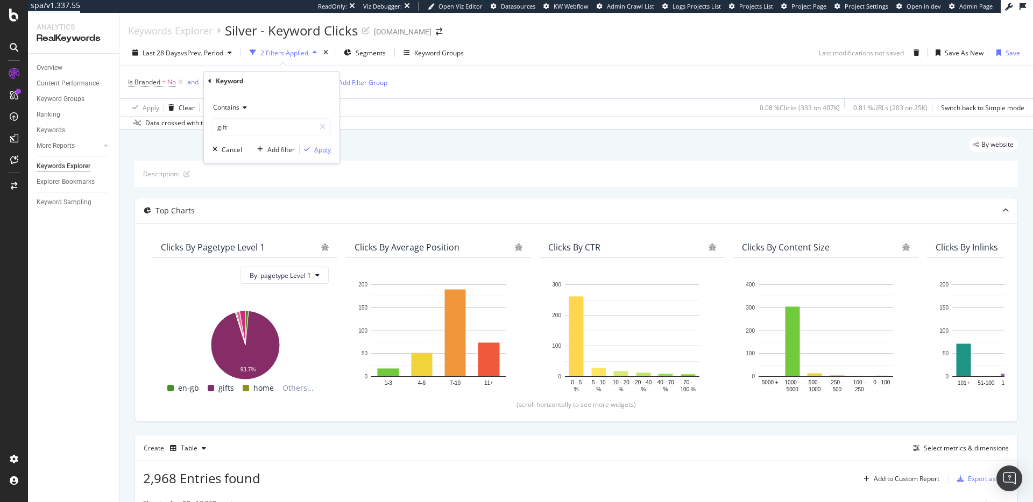
click at [314, 151] on div "Apply" at bounding box center [322, 149] width 17 height 9
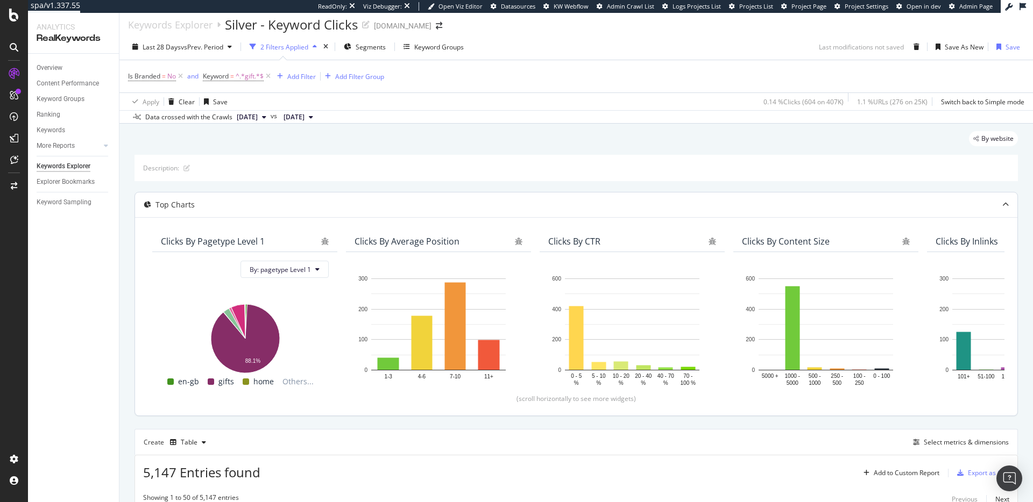
scroll to position [6, 0]
click at [943, 440] on div "Select metrics & dimensions" at bounding box center [966, 441] width 85 height 9
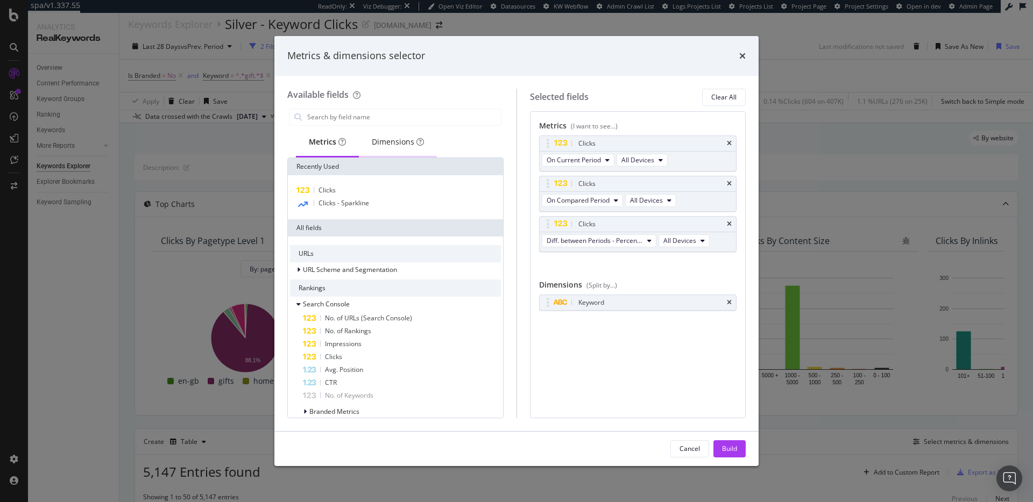
click at [391, 145] on div "Dimensions" at bounding box center [398, 142] width 52 height 11
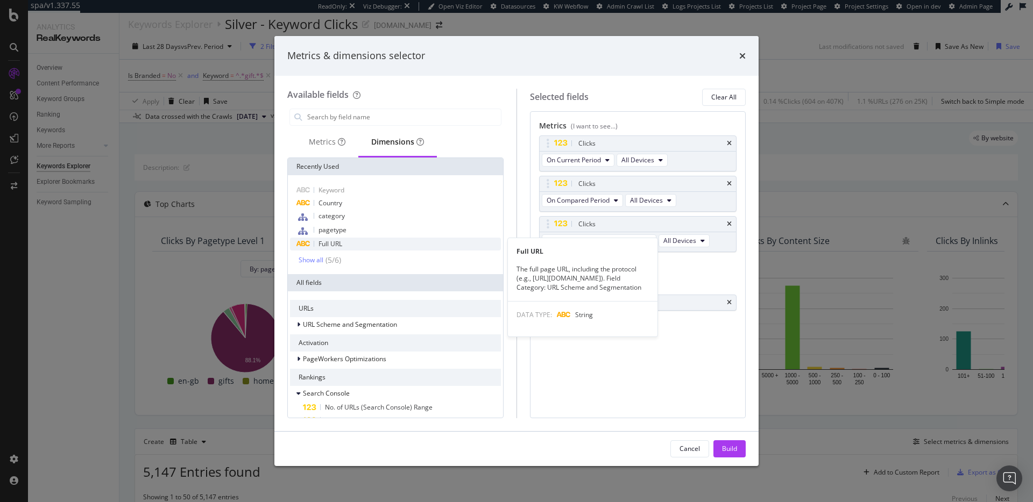
click at [367, 246] on div "Full URL" at bounding box center [395, 244] width 211 height 13
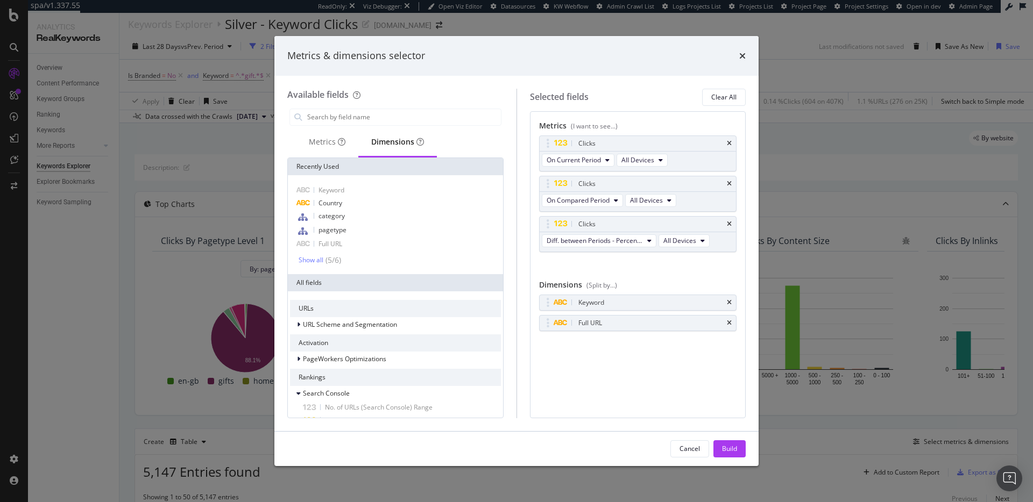
drag, startPoint x: 725, startPoint y: 448, endPoint x: 761, endPoint y: 184, distance: 266.6
click at [725, 448] on div "Build" at bounding box center [729, 448] width 15 height 9
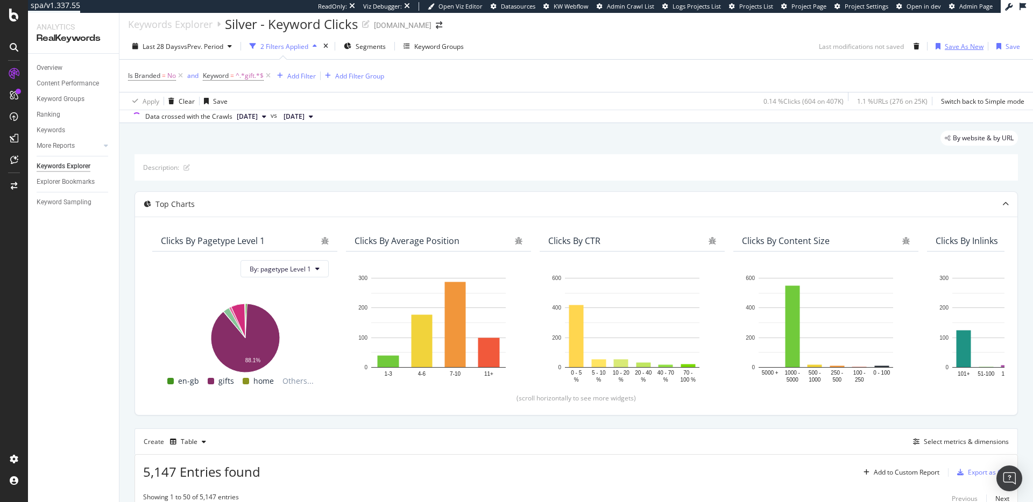
click at [953, 47] on div "Save As New" at bounding box center [964, 46] width 39 height 9
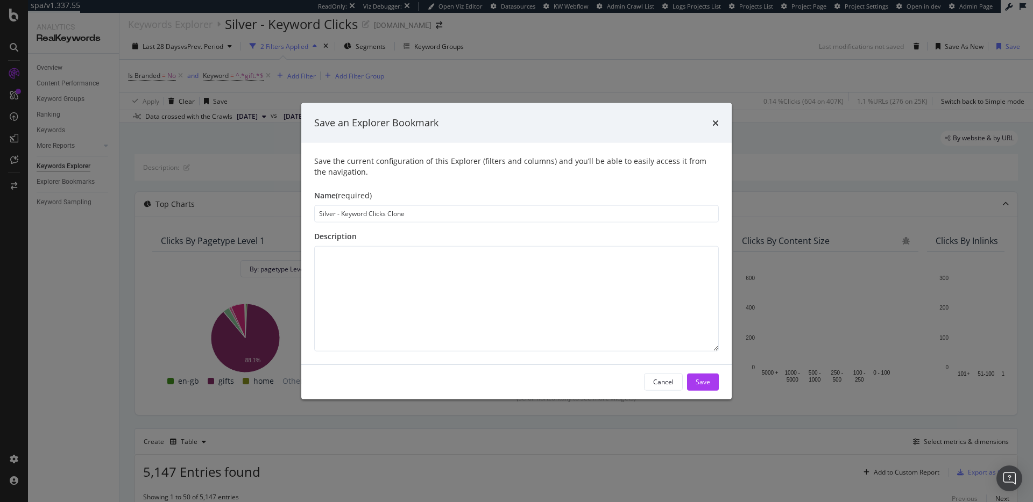
drag, startPoint x: 334, startPoint y: 214, endPoint x: 289, endPoint y: 214, distance: 44.6
click at [292, 214] on div "Save an Explorer Bookmark Save the current configuration of this Explorer (filt…" at bounding box center [516, 251] width 1033 height 502
type input "Gifts - Keyword Clicks Clone"
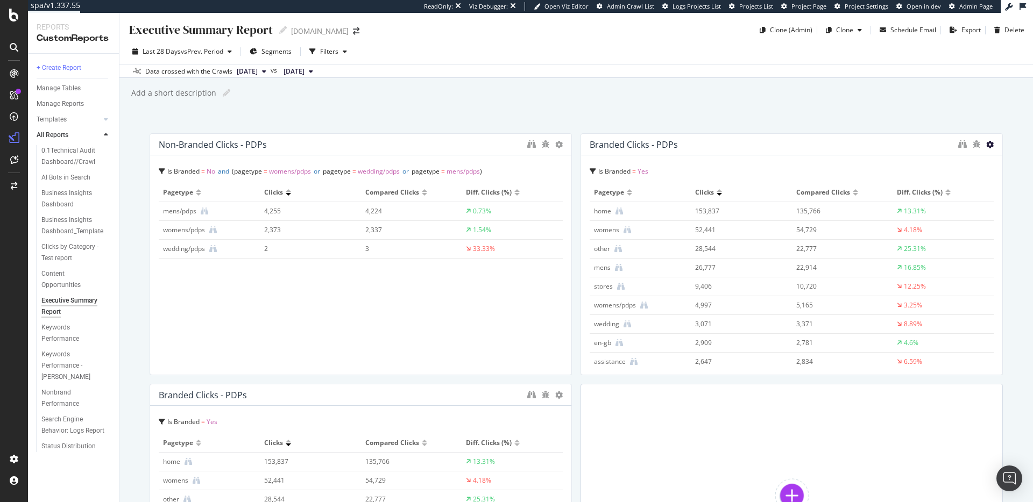
click at [987, 146] on icon at bounding box center [990, 145] width 8 height 8
click at [907, 122] on div "Executive Summary Report Executive Summary Report davidyurman.com Clone (Admin)…" at bounding box center [575, 258] width 913 height 490
click at [557, 147] on icon at bounding box center [559, 145] width 8 height 8
click at [573, 162] on span at bounding box center [570, 161] width 13 height 13
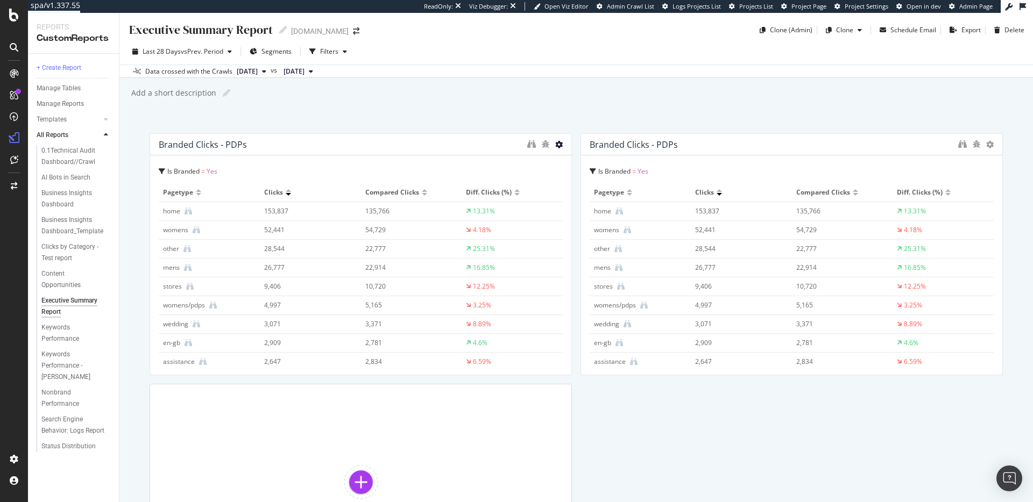
click at [558, 143] on icon at bounding box center [559, 145] width 8 height 8
click at [572, 159] on icon at bounding box center [571, 161] width 6 height 6
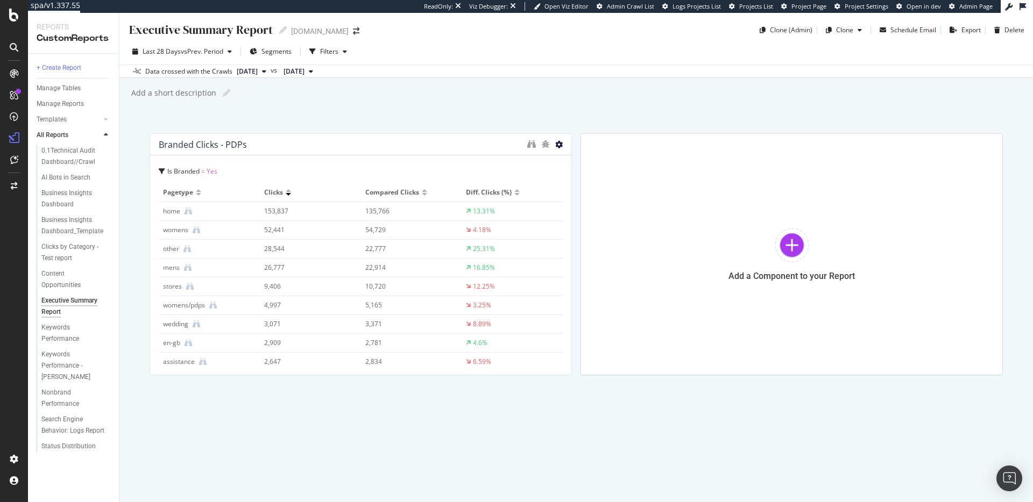
click at [558, 145] on icon at bounding box center [559, 145] width 8 height 8
click at [583, 162] on span "Delete" at bounding box center [592, 162] width 20 height 10
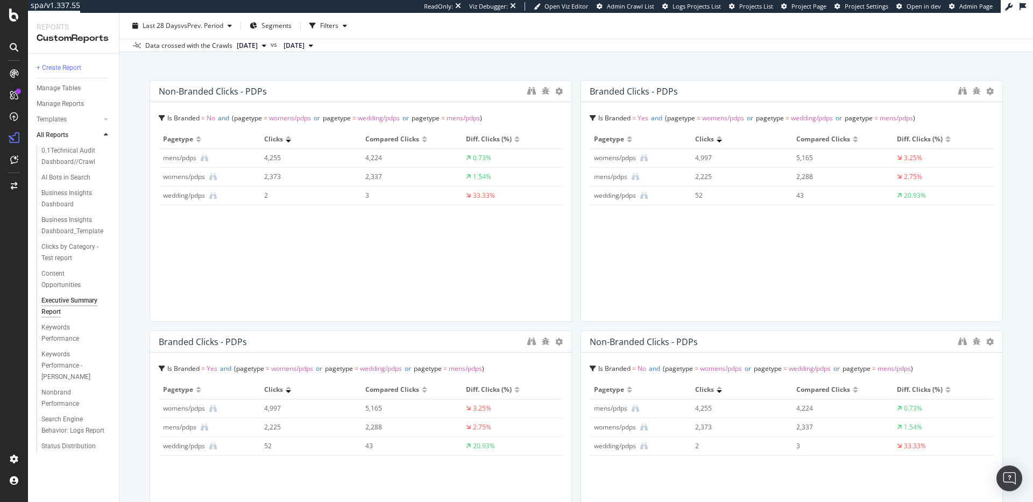
scroll to position [46, 0]
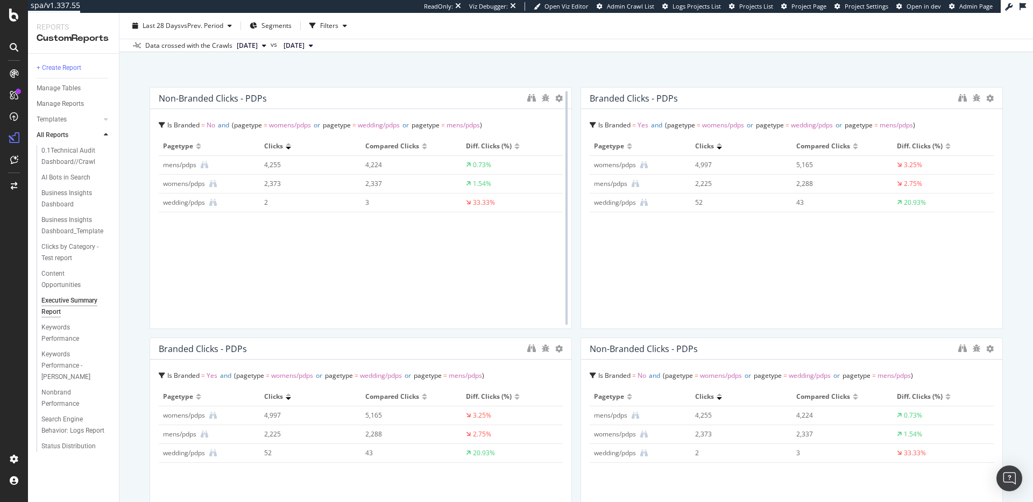
click at [561, 97] on div at bounding box center [566, 208] width 11 height 242
click at [558, 98] on icon at bounding box center [559, 99] width 8 height 8
click at [571, 114] on icon at bounding box center [571, 115] width 6 height 6
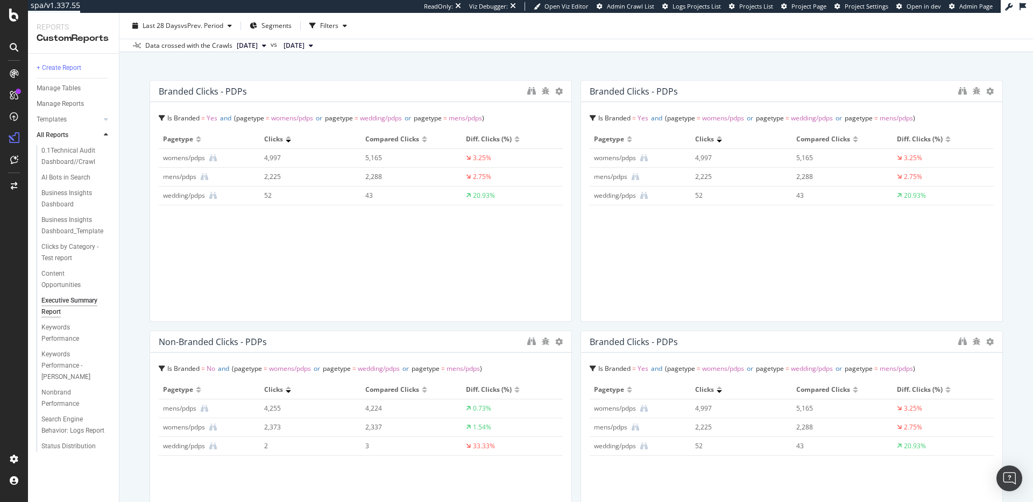
scroll to position [53, 0]
click at [559, 93] on icon at bounding box center [559, 92] width 8 height 8
click at [573, 111] on icon at bounding box center [571, 108] width 6 height 6
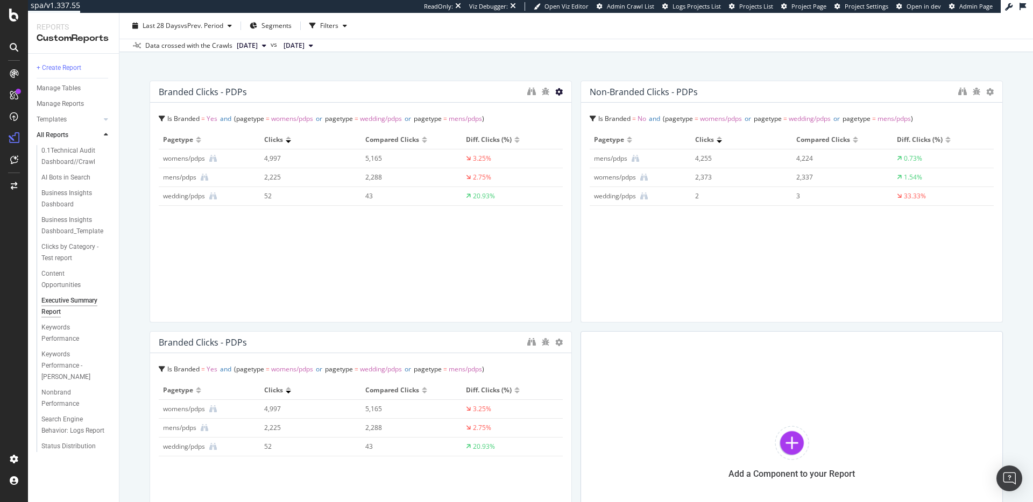
click at [557, 93] on icon at bounding box center [559, 92] width 8 height 8
click at [577, 110] on div "Delete" at bounding box center [583, 109] width 54 height 16
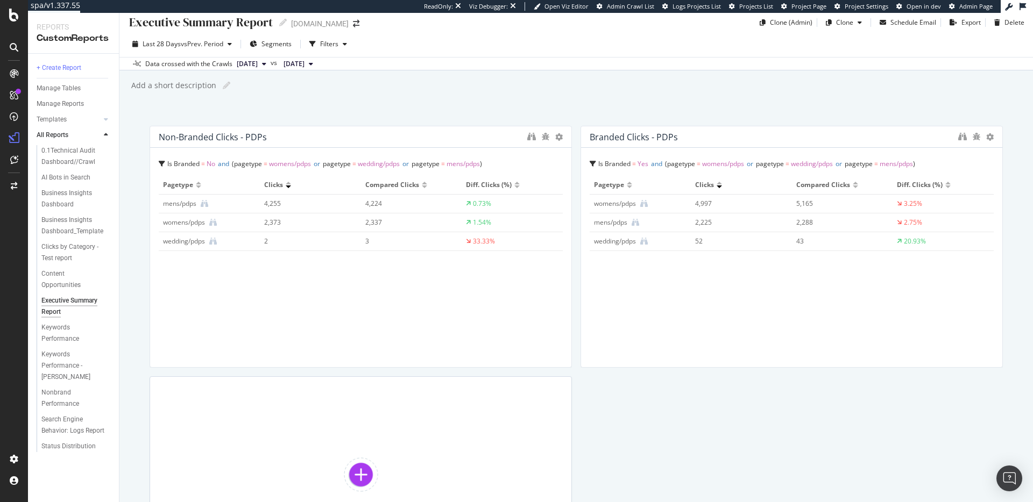
scroll to position [0, 0]
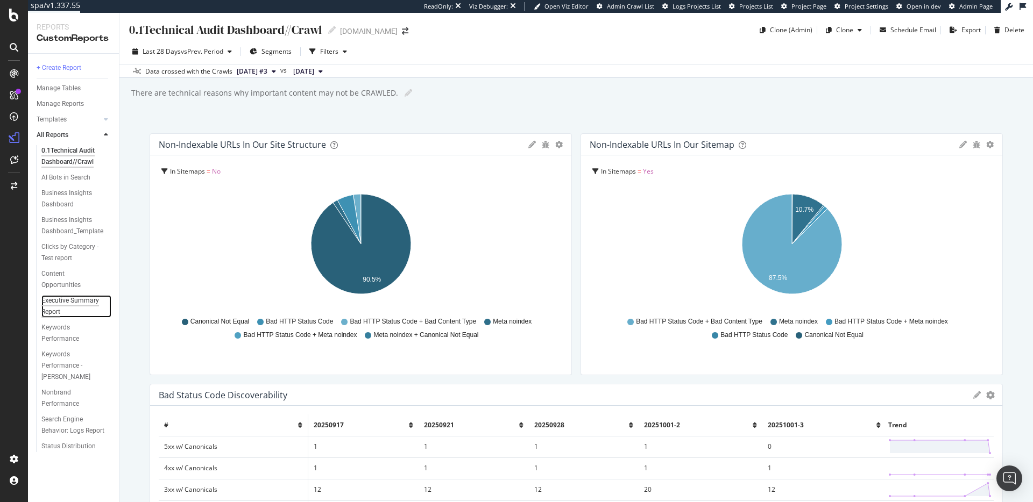
click at [82, 305] on div "Executive Summary Report" at bounding box center [71, 306] width 61 height 23
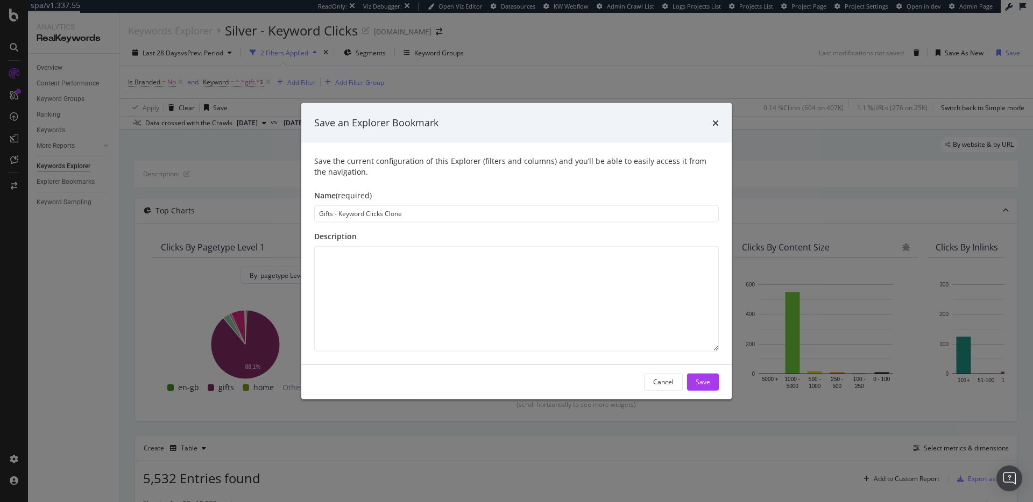
scroll to position [6, 0]
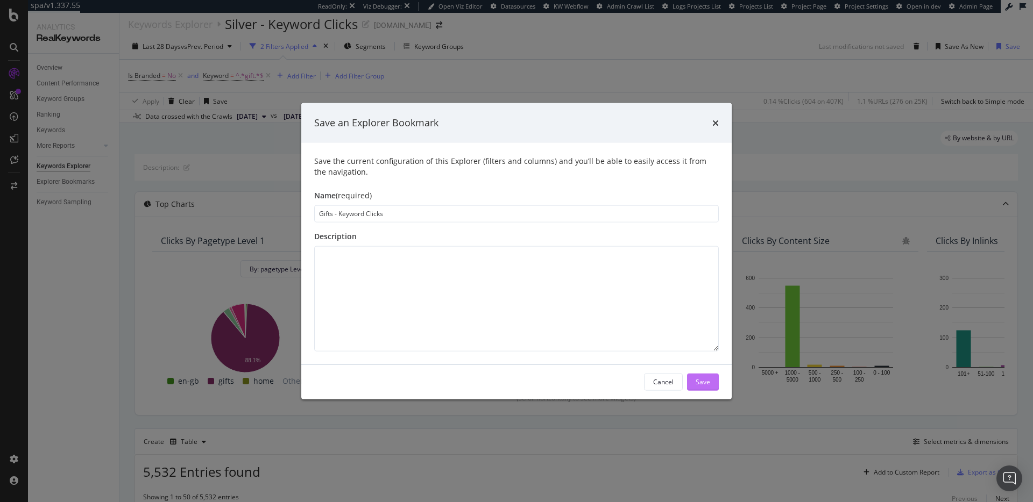
type input "Gifts - Keyword Clicks"
click at [703, 382] on div "Save" at bounding box center [703, 382] width 15 height 9
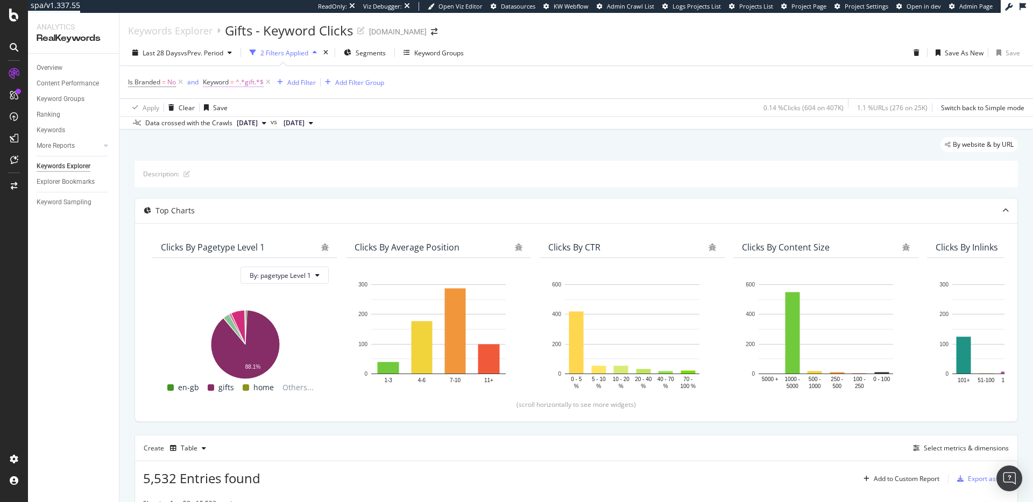
click at [242, 82] on span "^.*gift.*$" at bounding box center [250, 82] width 28 height 15
click at [251, 122] on input "gift" at bounding box center [264, 126] width 102 height 17
type input "david yurman"
click at [328, 149] on div "Apply" at bounding box center [322, 149] width 17 height 9
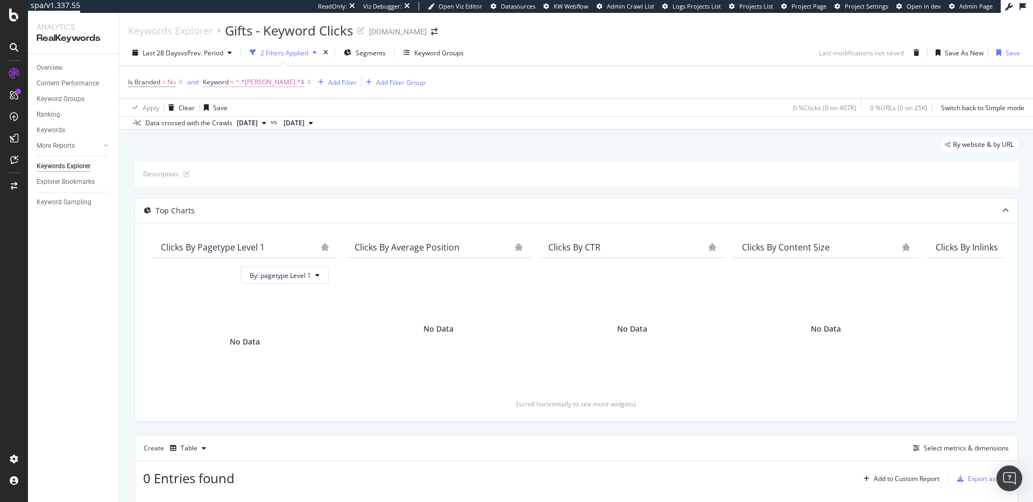
click at [259, 80] on span "^.*david yurman.*$" at bounding box center [270, 82] width 69 height 15
click at [271, 125] on input "david yurman" at bounding box center [264, 126] width 102 height 17
type input "david"
click at [315, 149] on div "Apply" at bounding box center [322, 149] width 17 height 9
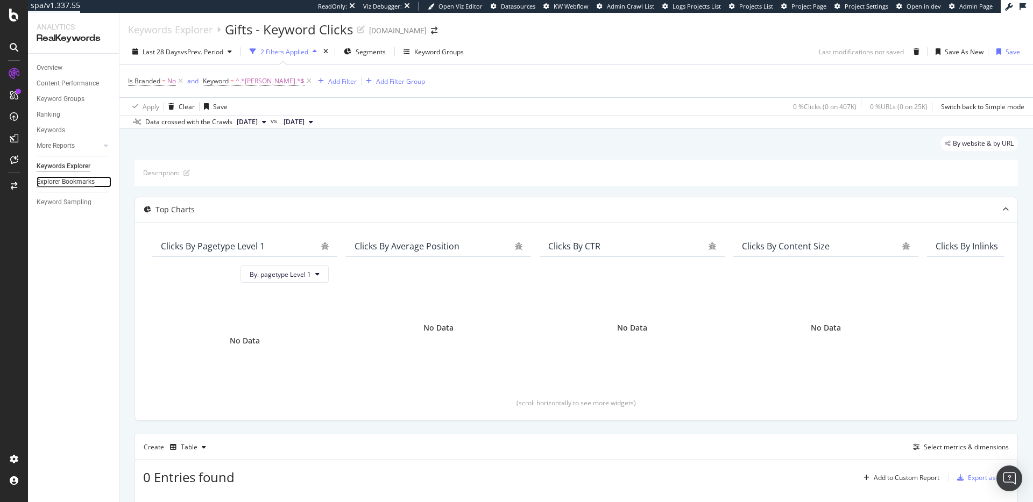
click at [66, 183] on div "Explorer Bookmarks" at bounding box center [66, 181] width 58 height 11
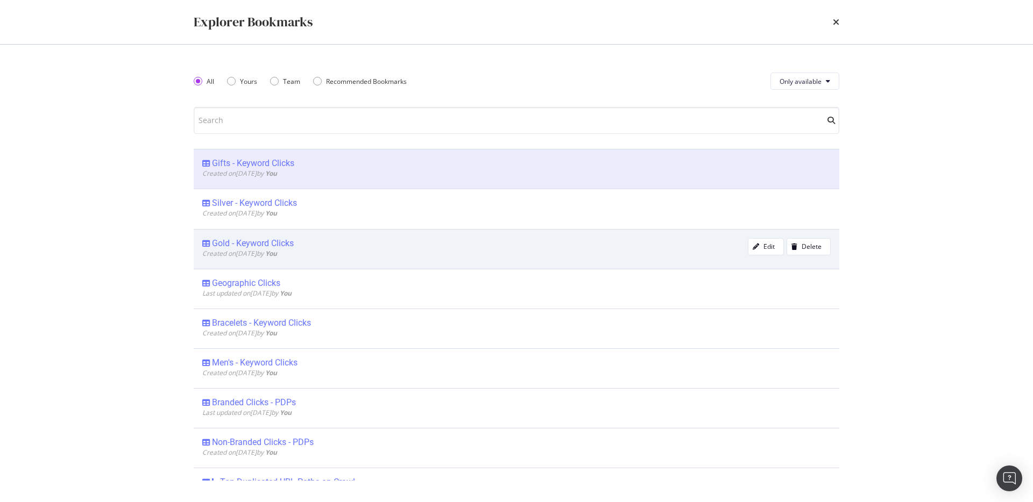
click at [270, 243] on div "Gold - Keyword Clicks" at bounding box center [253, 243] width 82 height 11
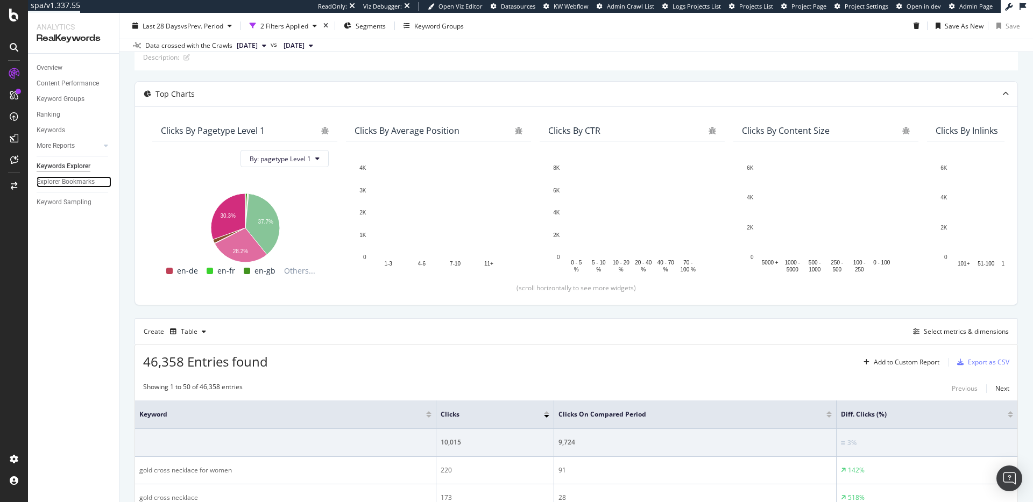
scroll to position [86, 0]
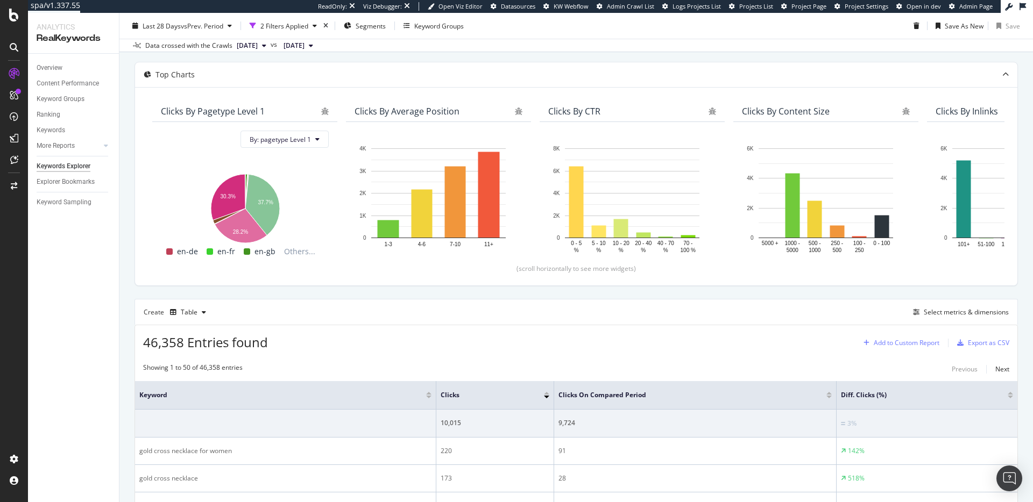
click at [877, 342] on div "Add to Custom Report" at bounding box center [907, 343] width 66 height 6
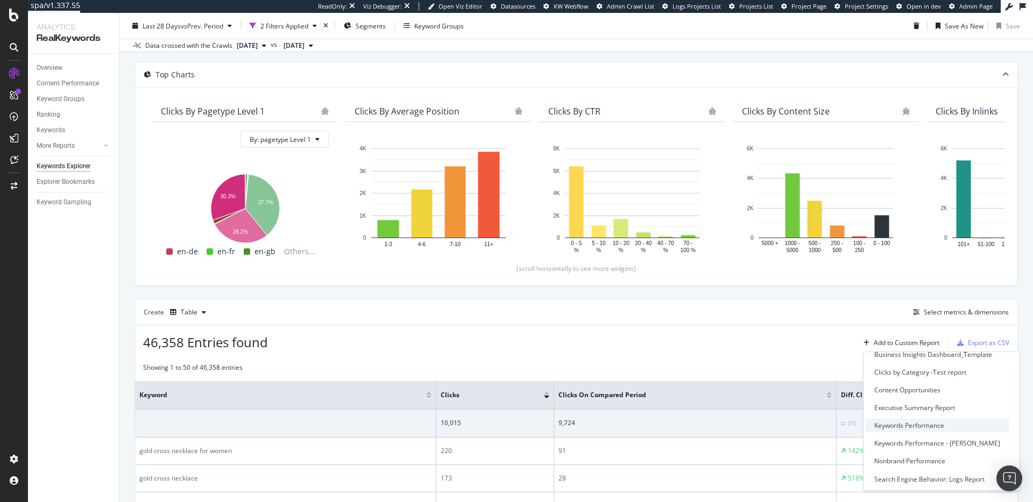
scroll to position [81, 0]
click at [912, 407] on div "Executive Summary Report" at bounding box center [914, 406] width 81 height 9
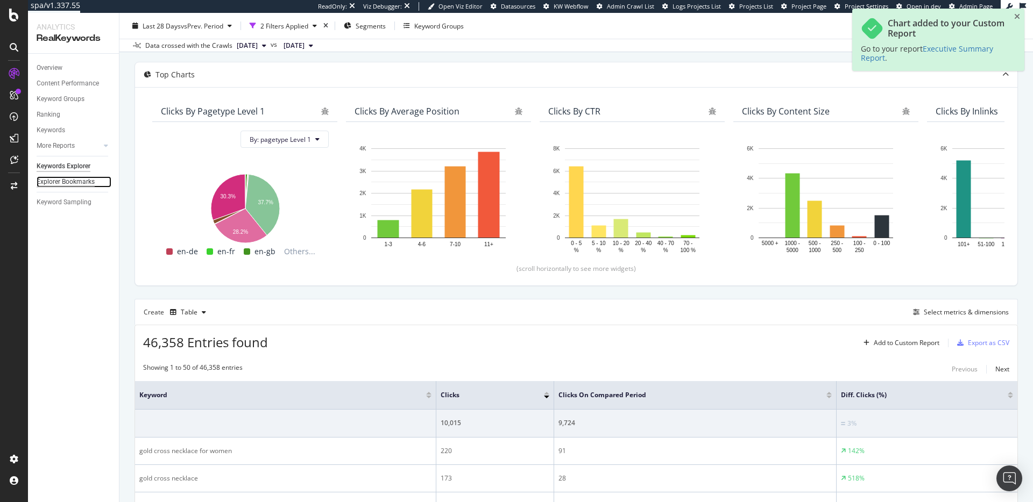
click at [60, 179] on div "Explorer Bookmarks" at bounding box center [66, 181] width 58 height 11
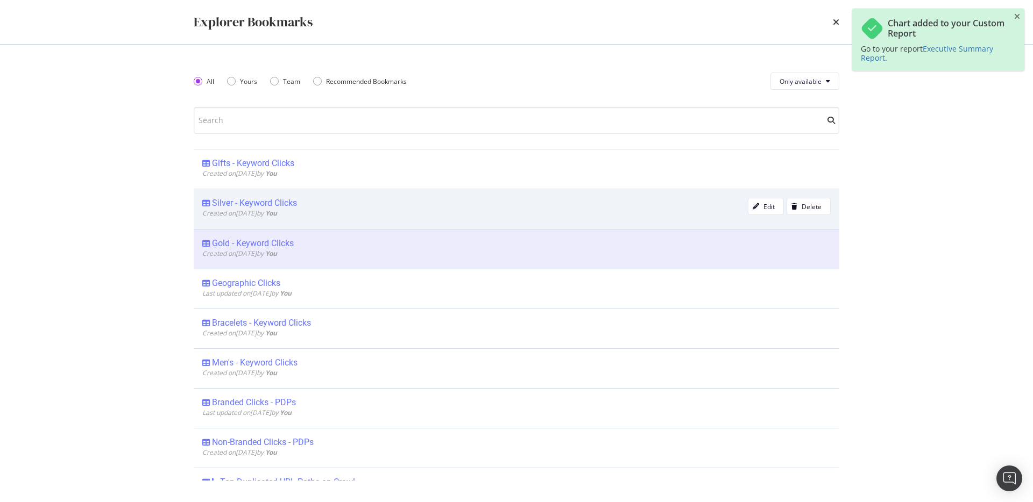
click at [282, 201] on div "Silver - Keyword Clicks" at bounding box center [254, 203] width 85 height 11
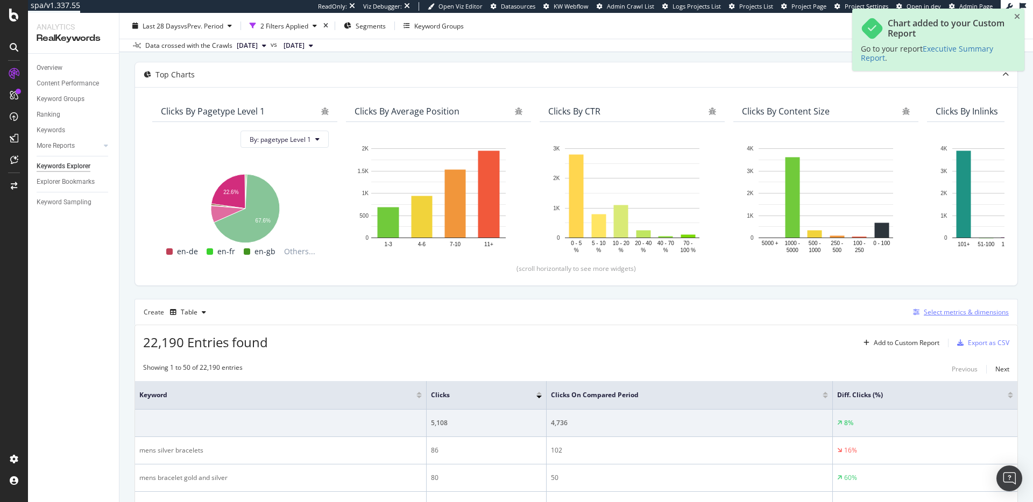
click at [939, 316] on div "Select metrics & dimensions" at bounding box center [966, 312] width 85 height 9
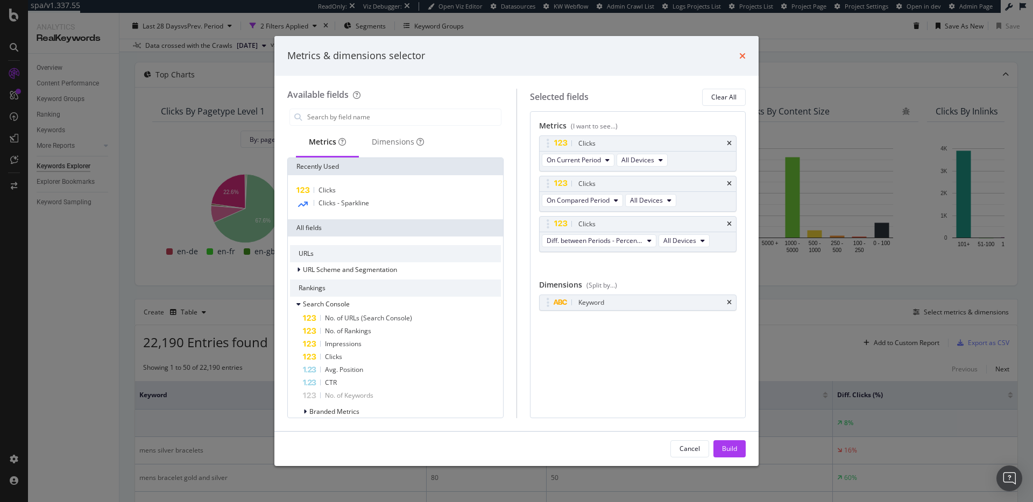
click at [746, 56] on div "Metrics & dimensions selector" at bounding box center [516, 56] width 484 height 40
drag, startPoint x: 742, startPoint y: 59, endPoint x: 758, endPoint y: 91, distance: 36.3
click at [742, 59] on icon "times" at bounding box center [742, 56] width 6 height 9
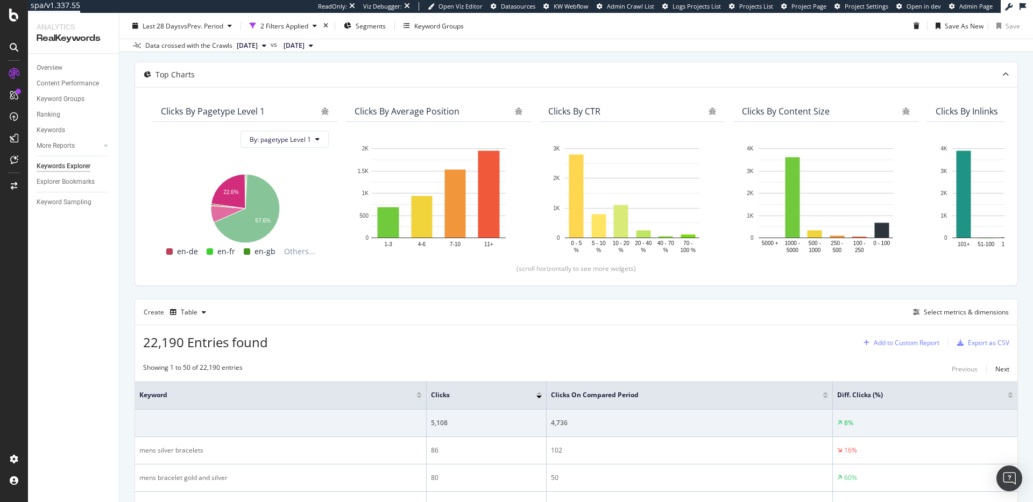
click at [905, 340] on div "Add to Custom Report" at bounding box center [907, 343] width 66 height 6
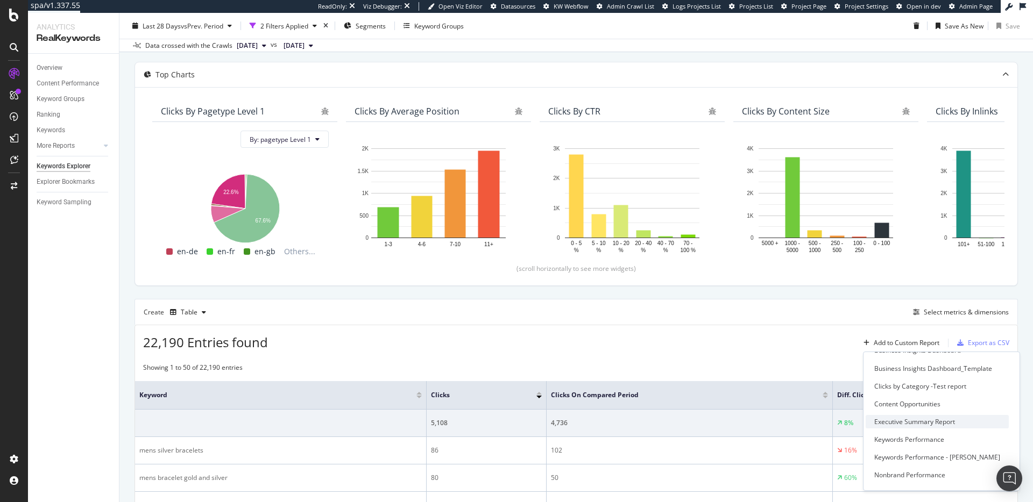
scroll to position [82, 0]
click at [914, 406] on div "Executive Summary Report" at bounding box center [914, 405] width 81 height 9
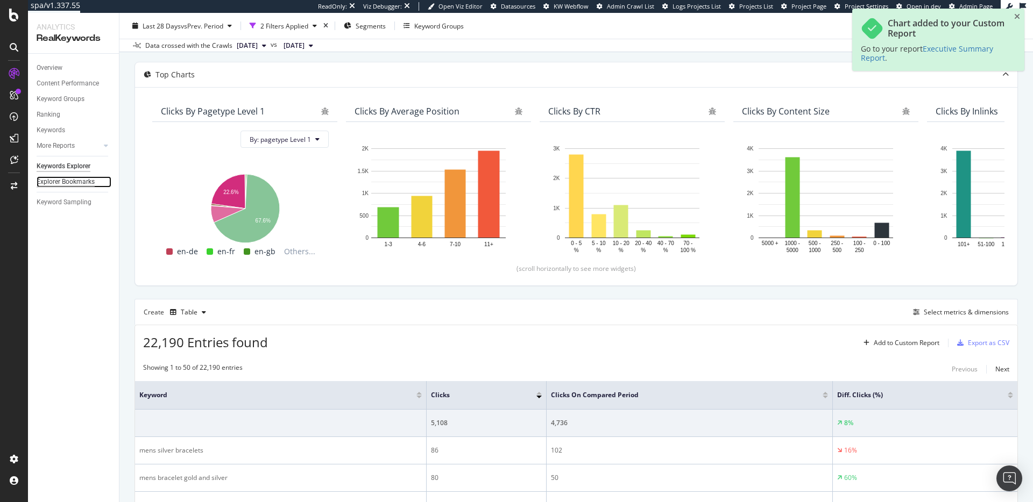
click at [70, 180] on div "Explorer Bookmarks" at bounding box center [66, 181] width 58 height 11
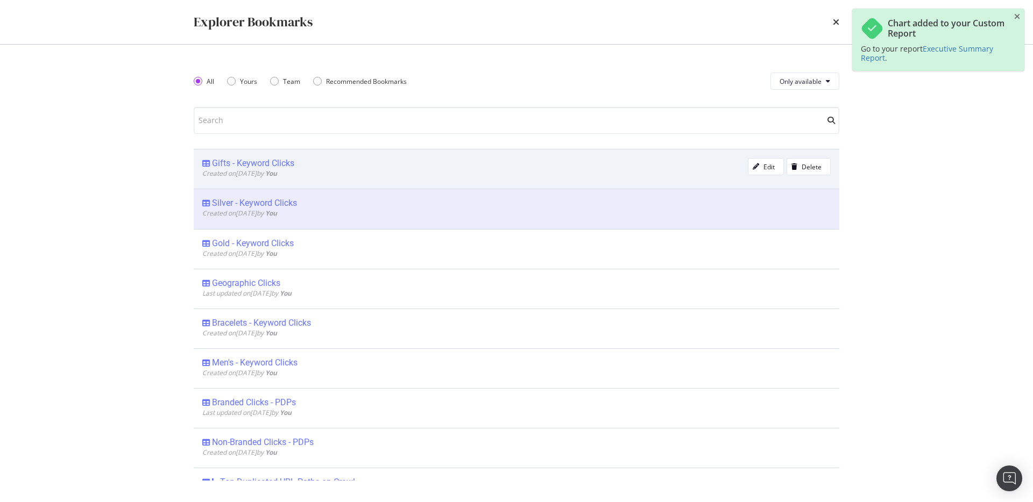
click at [302, 171] on div "Created on 2025 Oct 3rd by You" at bounding box center [474, 173] width 545 height 9
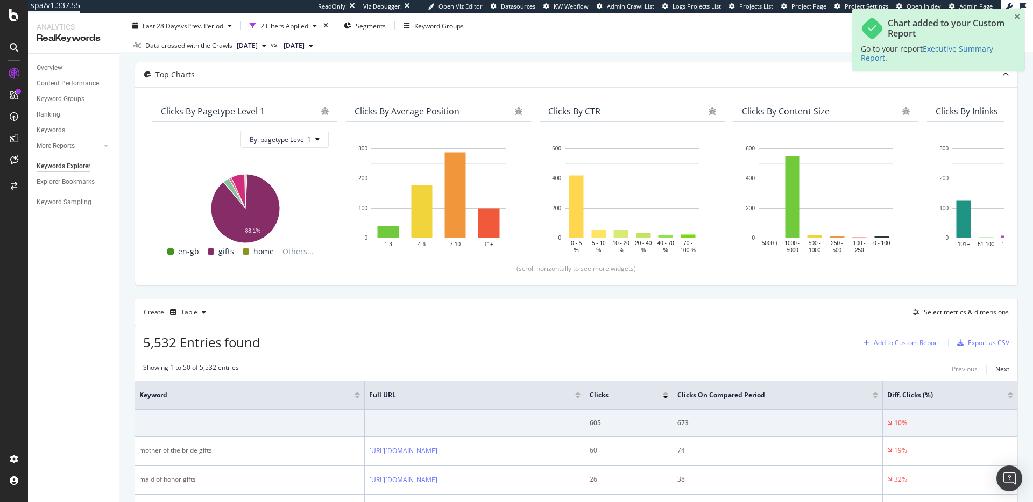
click at [907, 343] on div "Add to Custom Report" at bounding box center [907, 343] width 66 height 6
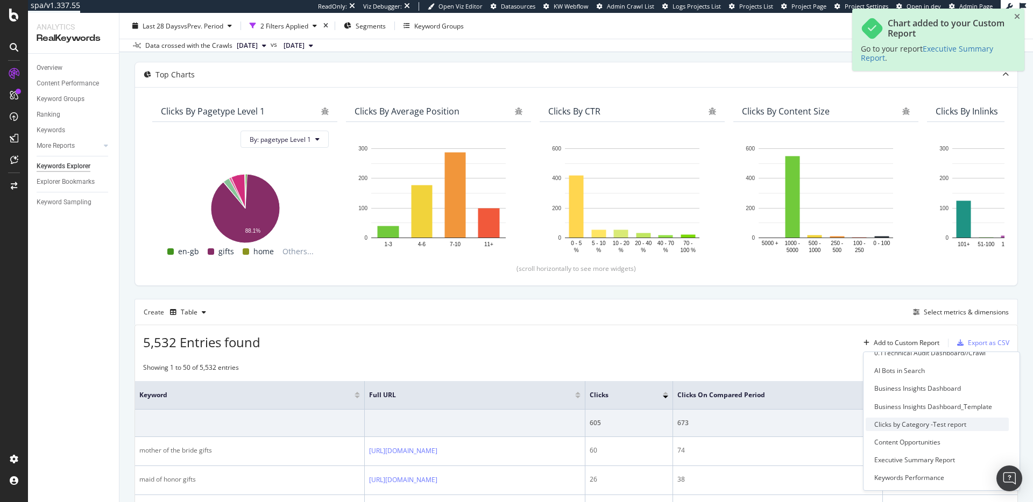
scroll to position [41, 0]
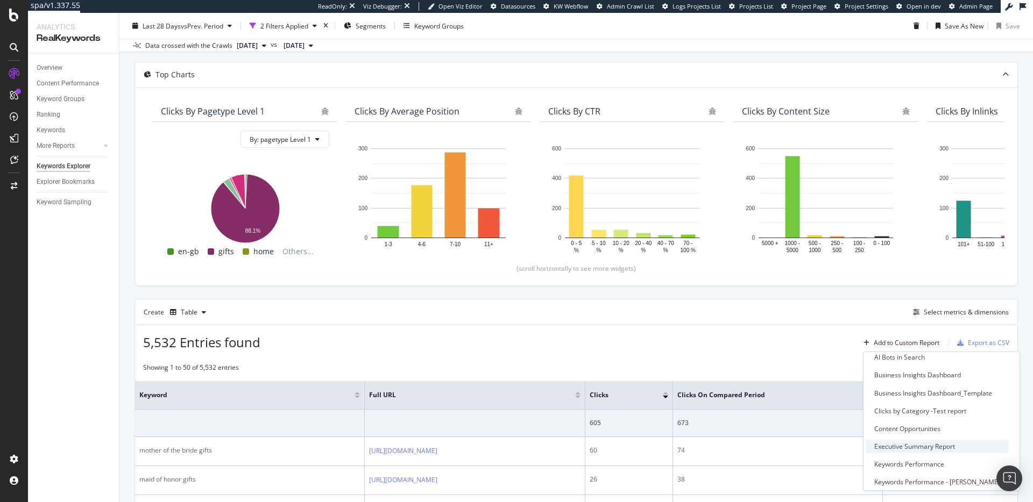
click at [922, 448] on div "Executive Summary Report" at bounding box center [914, 446] width 81 height 9
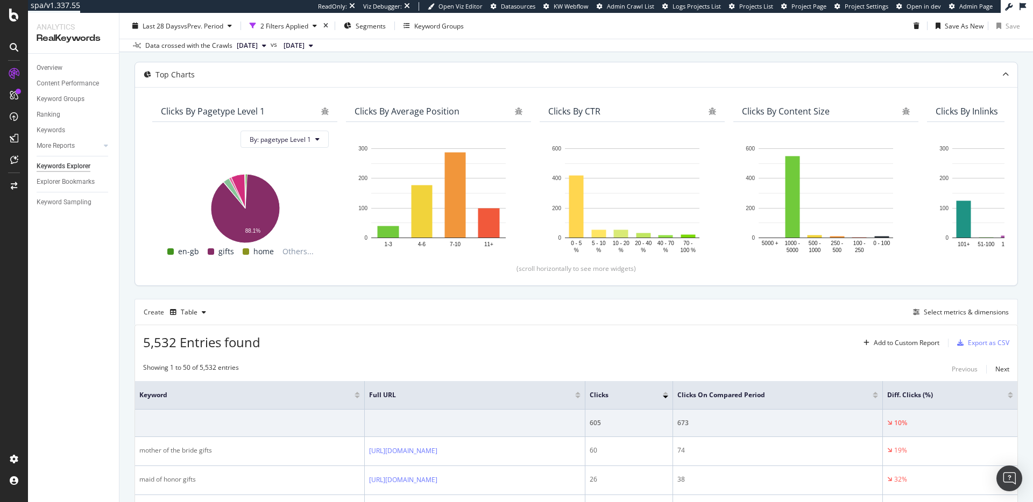
scroll to position [0, 0]
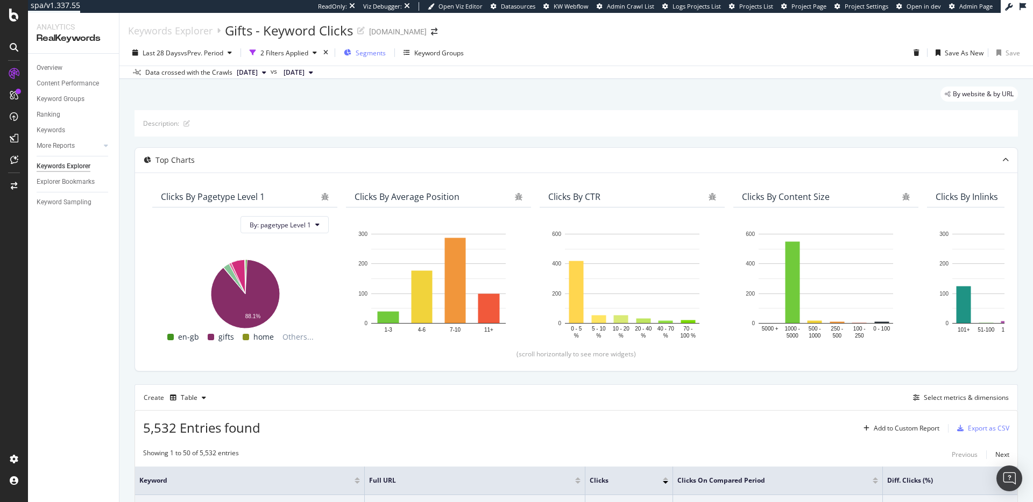
click at [358, 53] on span "Segments" at bounding box center [371, 52] width 30 height 9
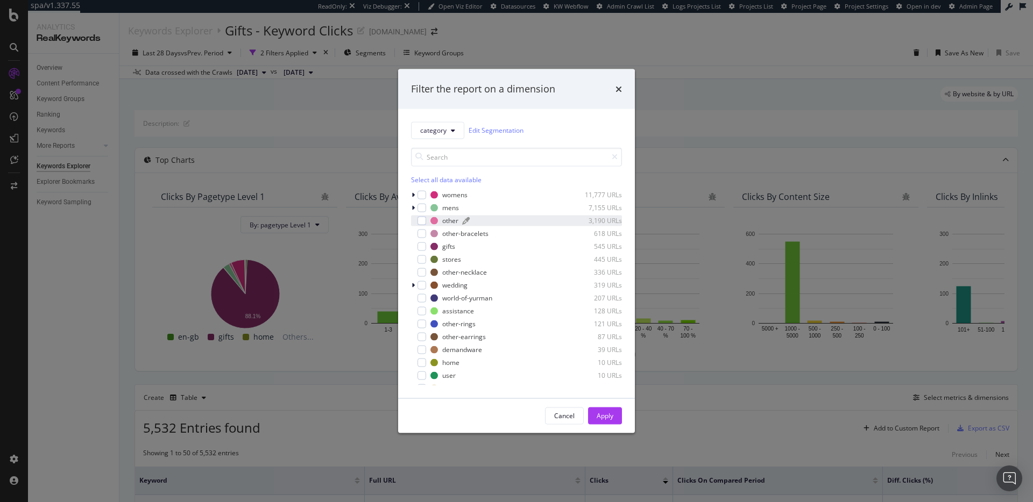
scroll to position [9, 0]
click at [413, 276] on icon "modal" at bounding box center [413, 276] width 3 height 6
click at [415, 274] on icon "modal" at bounding box center [413, 276] width 4 height 6
click at [414, 207] on icon "modal" at bounding box center [413, 207] width 3 height 6
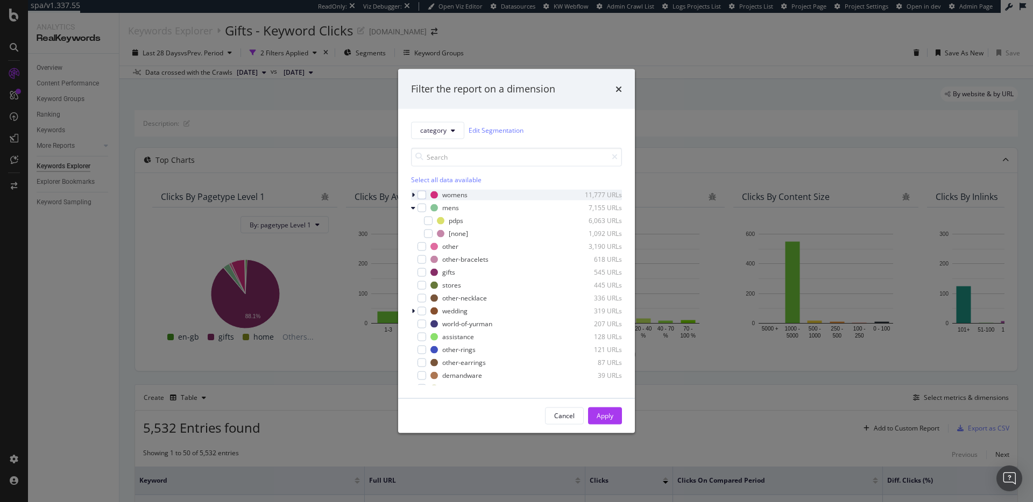
click at [414, 193] on icon "modal" at bounding box center [413, 195] width 3 height 6
click at [415, 232] on icon "modal" at bounding box center [413, 233] width 4 height 6
click at [415, 197] on div "modal" at bounding box center [414, 194] width 6 height 11
click at [620, 90] on icon "times" at bounding box center [618, 88] width 6 height 9
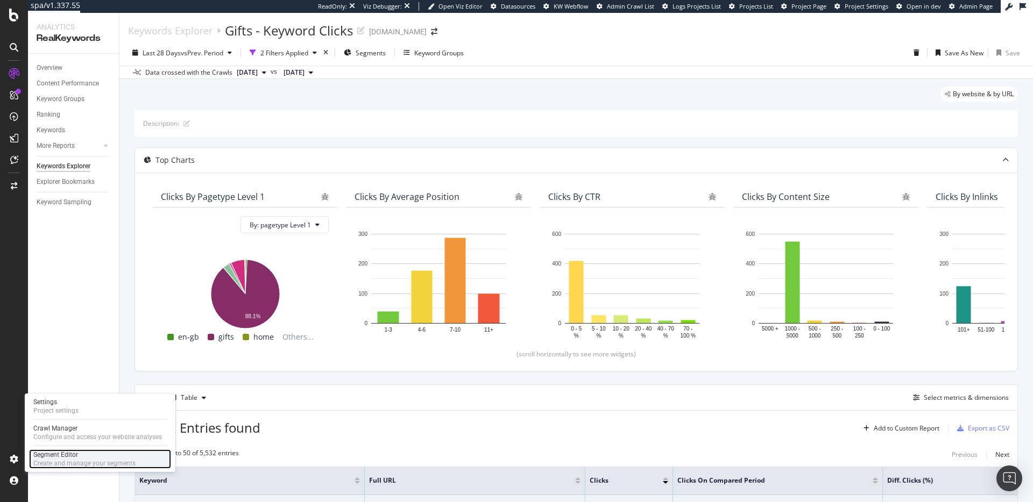
click at [49, 456] on div "Segment Editor" at bounding box center [84, 455] width 102 height 9
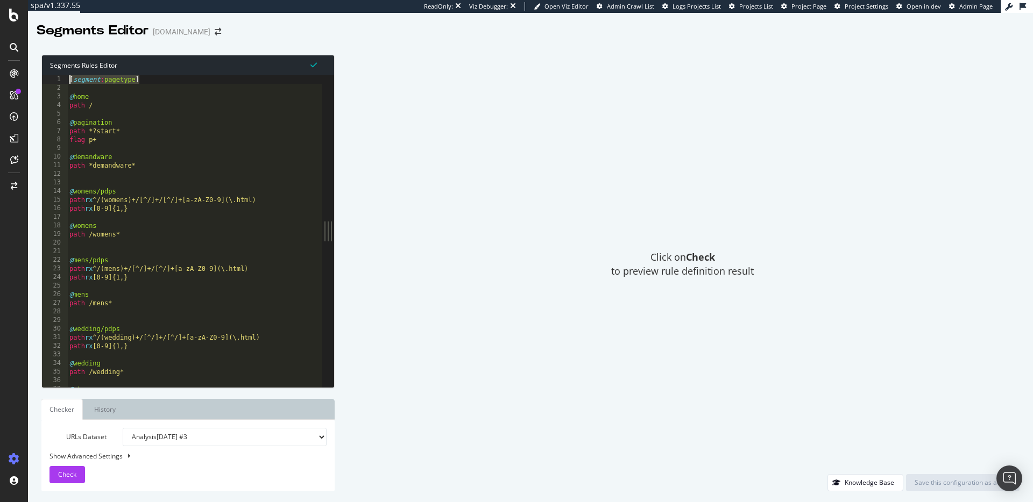
drag, startPoint x: 144, startPoint y: 82, endPoint x: 63, endPoint y: 81, distance: 80.7
click at [63, 81] on div "[segment:pagetype] 1 2 3 4 5 6 7 8 9 10 11 12 13 14 15 16 17 18 19 20 21 22 23 …" at bounding box center [182, 231] width 280 height 312
drag, startPoint x: 100, startPoint y: 103, endPoint x: 47, endPoint y: 76, distance: 58.9
click at [47, 76] on div "[segment:pagetype] 1 2 3 4 5 6 7 8 9 10 11 12 13 14 15 16 17 18 19 20 21 22 23 …" at bounding box center [182, 231] width 280 height 312
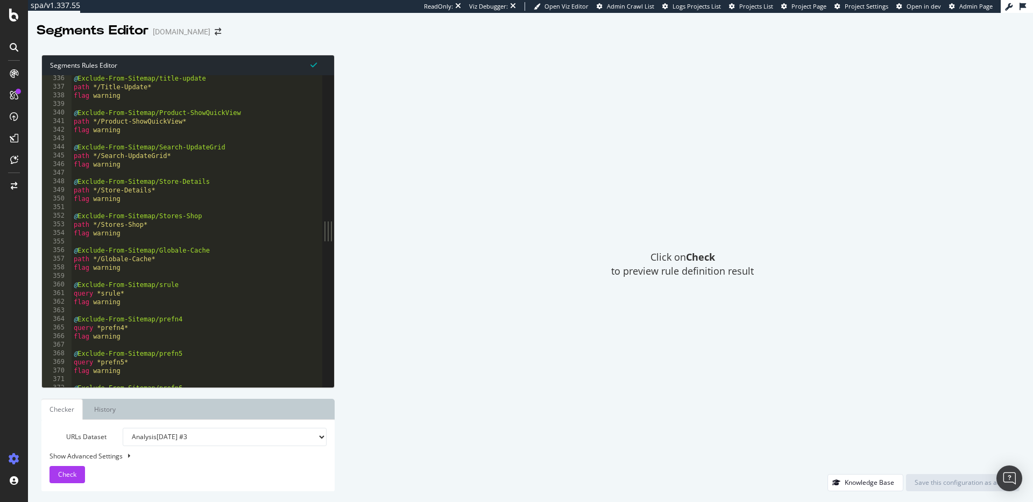
scroll to position [3079, 0]
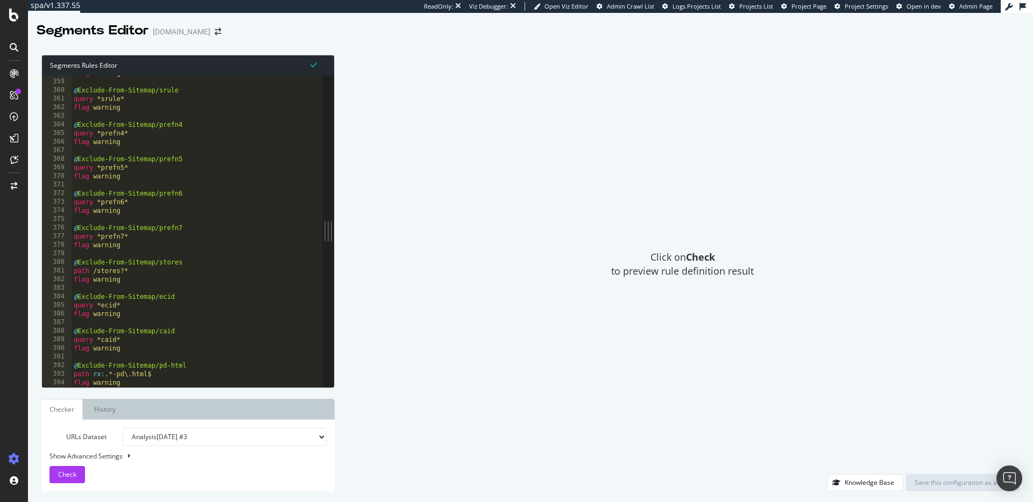
click at [138, 383] on div "flag warning @ Exclude-From-Sitemap/srule query *srule* flag warning @ Exclude-…" at bounding box center [197, 233] width 251 height 329
type textarea "flag warning"
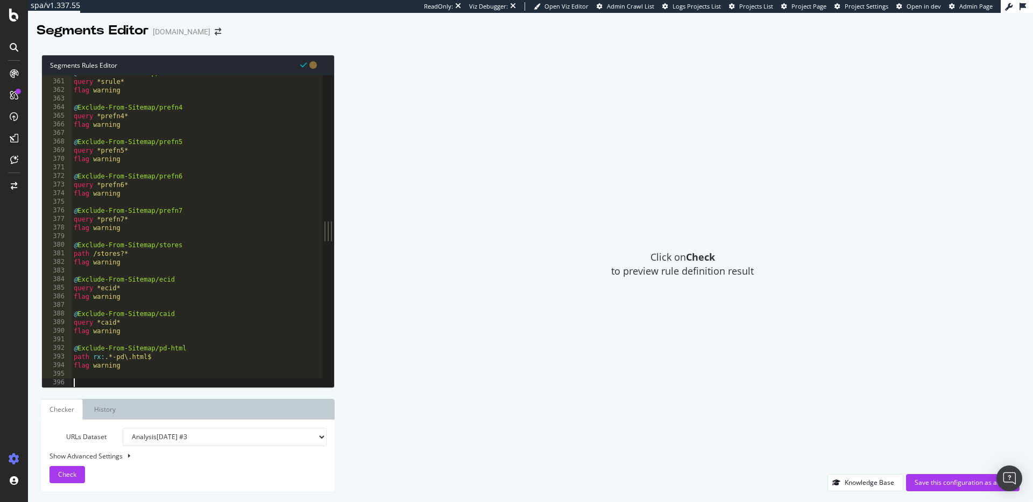
paste textarea "path /"
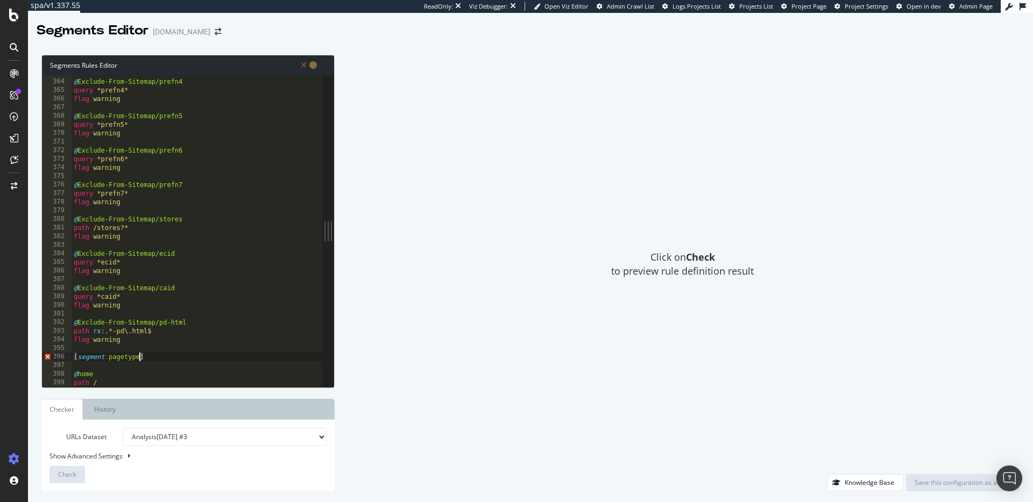
drag, startPoint x: 140, startPoint y: 357, endPoint x: 146, endPoint y: 382, distance: 25.8
click at [140, 358] on div "@ Exclude-From-Sitemap/prefn4 query *prefn4* flag warning @ Exclude-From-Sitema…" at bounding box center [197, 233] width 251 height 329
drag, startPoint x: 99, startPoint y: 374, endPoint x: 73, endPoint y: 374, distance: 25.8
click at [73, 374] on div "@ Exclude-From-Sitemap/prefn4 query *prefn4* flag warning @ Exclude-From-Sitema…" at bounding box center [197, 233] width 251 height 329
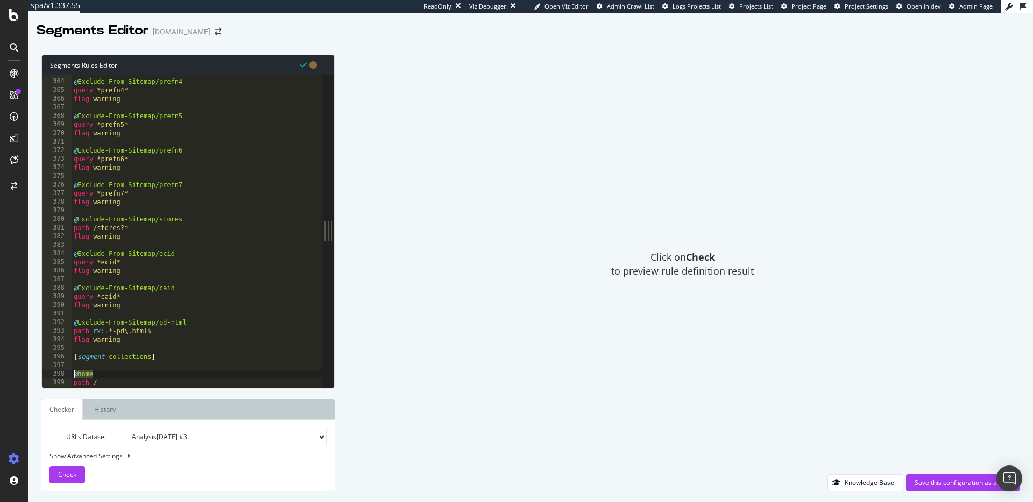
scroll to position [0, 1]
click at [79, 373] on div "@ Exclude-From-Sitemap/prefn4 query *prefn4* flag warning @ Exclude-From-Sitema…" at bounding box center [197, 233] width 251 height 329
drag, startPoint x: 94, startPoint y: 374, endPoint x: 79, endPoint y: 374, distance: 14.5
click at [79, 374] on div "@ Exclude-From-Sitemap/prefn4 query *prefn4* flag warning @ Exclude-From-Sitema…" at bounding box center [197, 233] width 251 height 329
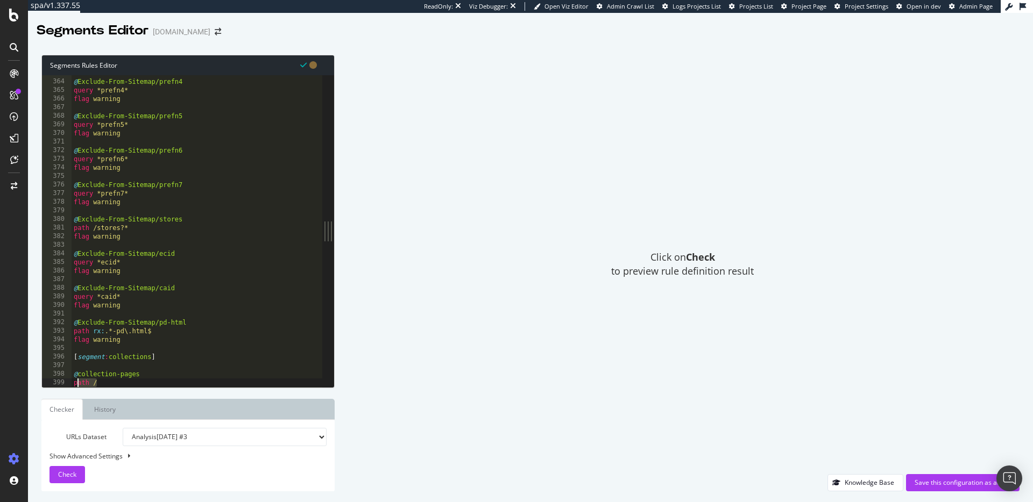
drag, startPoint x: 99, startPoint y: 379, endPoint x: 61, endPoint y: 380, distance: 37.7
click at [61, 380] on div "@collection-pages 363 364 365 366 367 368 369 370 371 372 373 374 375 376 377 3…" at bounding box center [182, 231] width 280 height 312
click at [140, 377] on div "@ Exclude-From-Sitemap/prefn4 query *prefn4* flag warning @ Exclude-From-Sitema…" at bounding box center [197, 233] width 251 height 329
drag, startPoint x: 77, startPoint y: 373, endPoint x: 87, endPoint y: 375, distance: 9.9
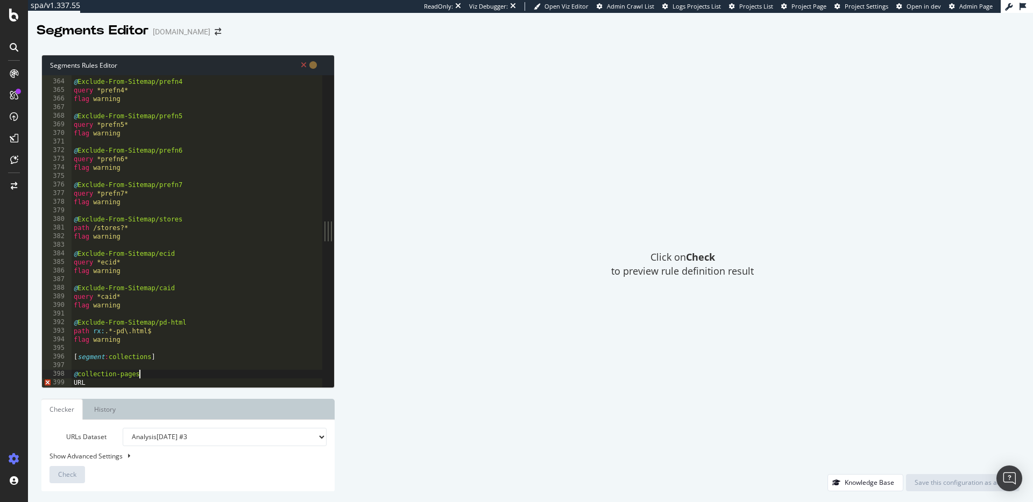
click at [77, 373] on div "@ Exclude-From-Sitemap/prefn4 query *prefn4* flag warning @ Exclude-From-Sitema…" at bounding box center [197, 233] width 251 height 329
click at [111, 385] on div "@ Exclude-From-Sitemap/prefn4 query *prefn4* flag warning @ Exclude-From-Sitema…" at bounding box center [197, 233] width 251 height 329
paste textarea "https://www.davidyurman.com/mens.html"
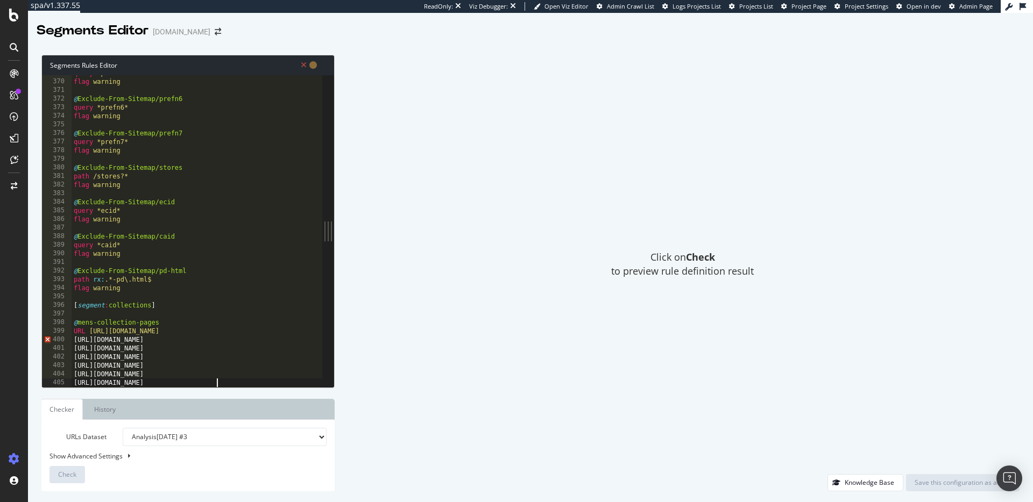
scroll to position [3174, 0]
click at [74, 341] on div "query *prefn5* flag warning @ Exclude-From-Sitemap/prefn6 query *prefn6* flag w…" at bounding box center [197, 233] width 251 height 329
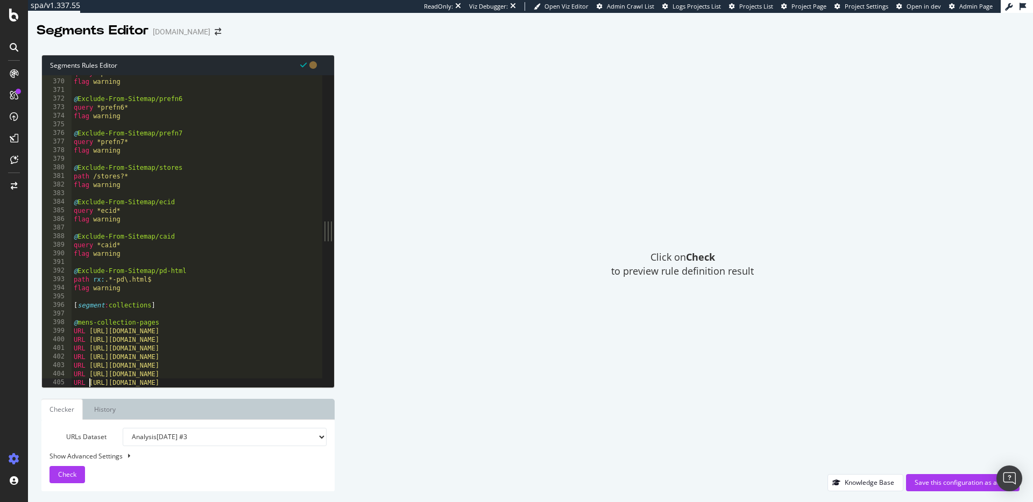
type textarea "URL https://www.davidyurman.com/mens.html"
click at [250, 379] on div "query *prefn5* flag warning @ Exclude-From-Sitemap/prefn6 query *prefn6* flag w…" at bounding box center [197, 233] width 251 height 329
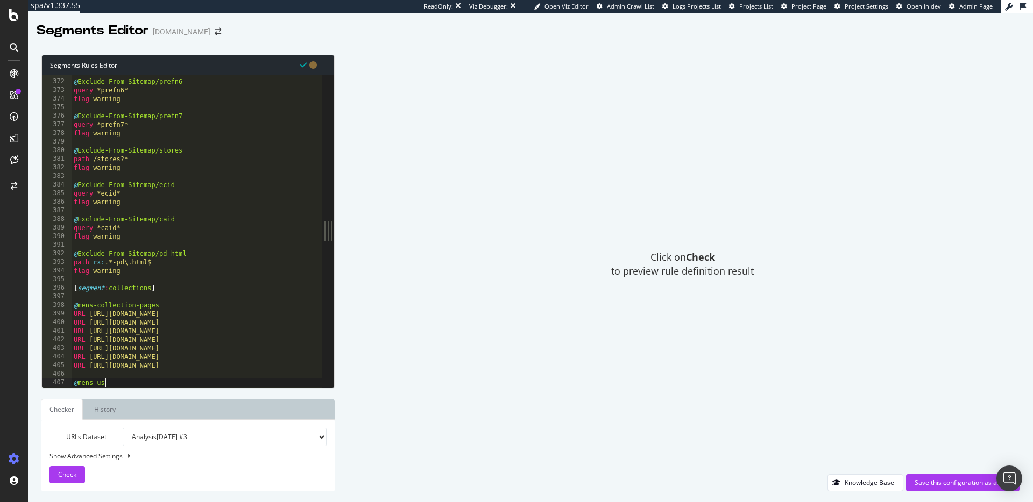
scroll to position [0, 2]
type textarea "@mens-subcollection-pages"
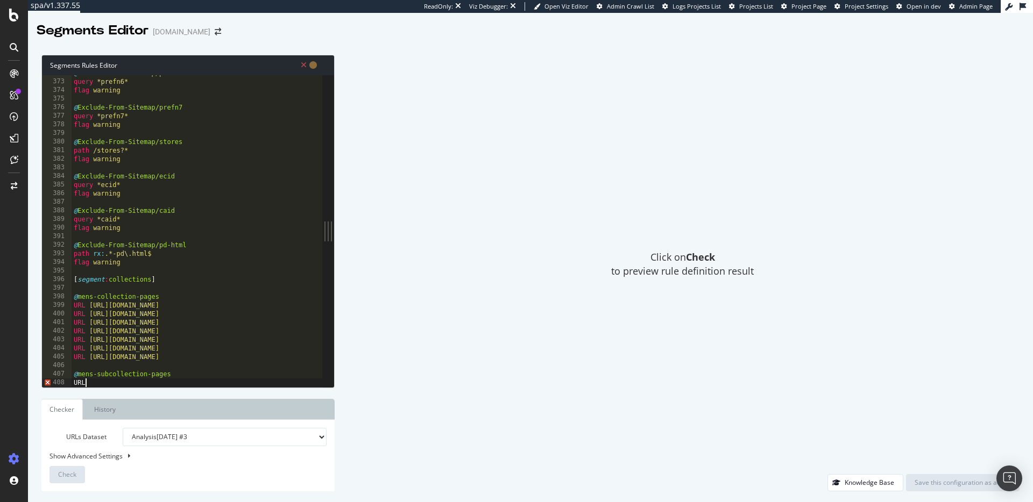
scroll to position [0, 1]
paste textarea "https://www.davidyurman.com/mens/accessories/tuxedo-studs.html"
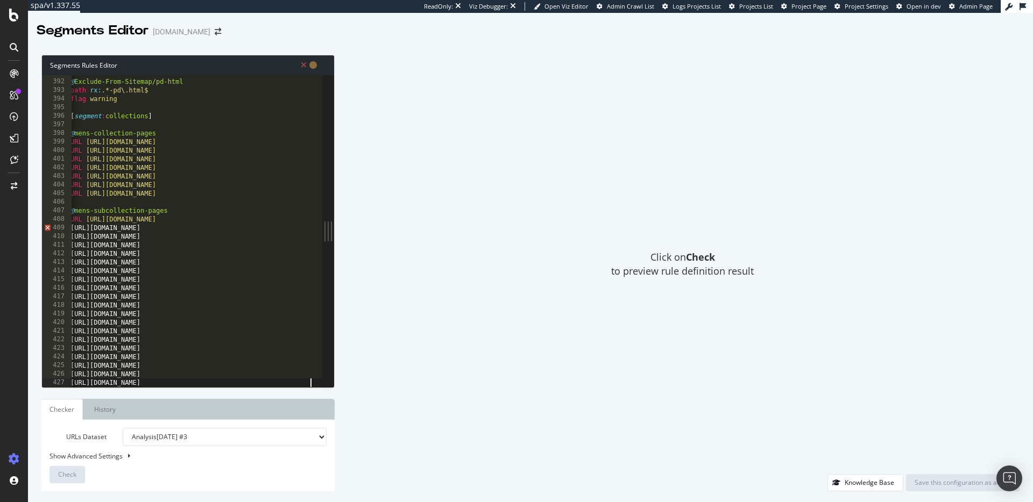
scroll to position [0, 0]
click at [74, 226] on div "@ Exclude-From-Sitemap/pd-html path rx : .*-pd\.html$ flag warning [ segment : …" at bounding box center [219, 233] width 295 height 329
drag, startPoint x: 84, startPoint y: 219, endPoint x: 62, endPoint y: 218, distance: 21.5
click at [64, 218] on div "https://www.davidyurman.com/mens/bracelets/chain-bracelets.html 391 392 393 394…" at bounding box center [182, 231] width 280 height 312
click at [72, 225] on div "@ Exclude-From-Sitemap/pd-html path rx : .*-pd\.html$ flag warning [ segment : …" at bounding box center [219, 233] width 295 height 329
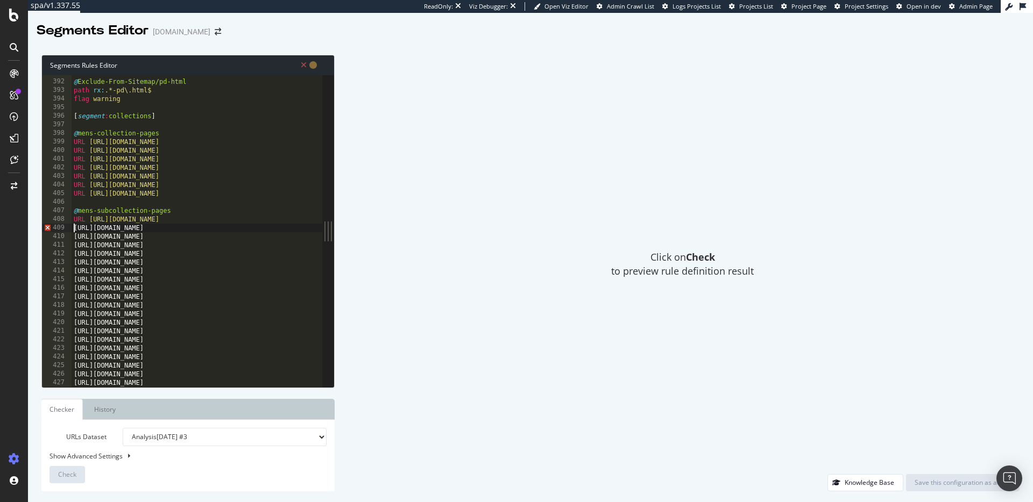
paste textarea "URL"
click at [73, 235] on div "@ Exclude-From-Sitemap/pd-html path rx : .*-pd\.html$ flag warning [ segment : …" at bounding box center [219, 233] width 295 height 329
paste textarea "URL"
click at [73, 244] on div "@ Exclude-From-Sitemap/pd-html path rx : .*-pd\.html$ flag warning [ segment : …" at bounding box center [219, 233] width 295 height 329
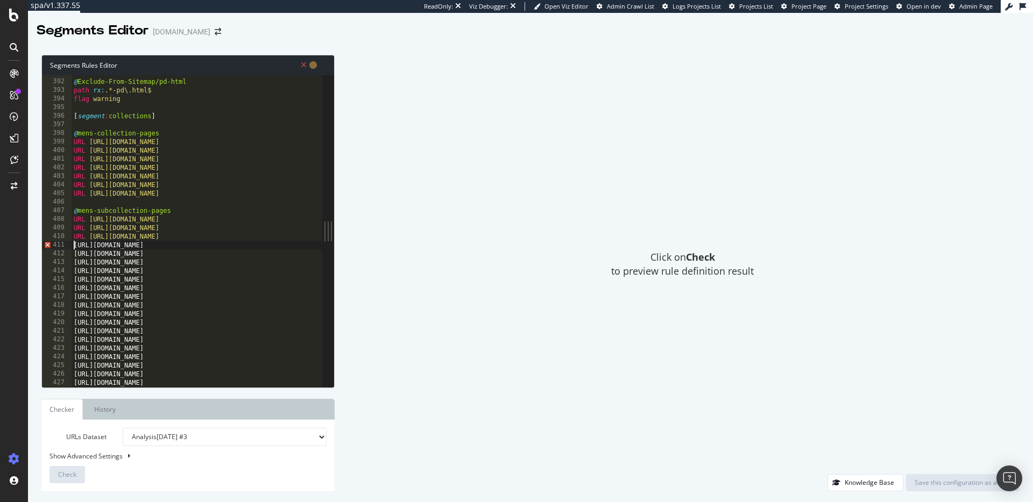
paste textarea "URL"
click at [74, 252] on div "@ Exclude-From-Sitemap/pd-html path rx : .*-pd\.html$ flag warning [ segment : …" at bounding box center [225, 233] width 307 height 329
paste textarea "URL"
click at [74, 260] on div "@ Exclude-From-Sitemap/pd-html path rx : .*-pd\.html$ flag warning [ segment : …" at bounding box center [225, 233] width 307 height 329
paste textarea "URL"
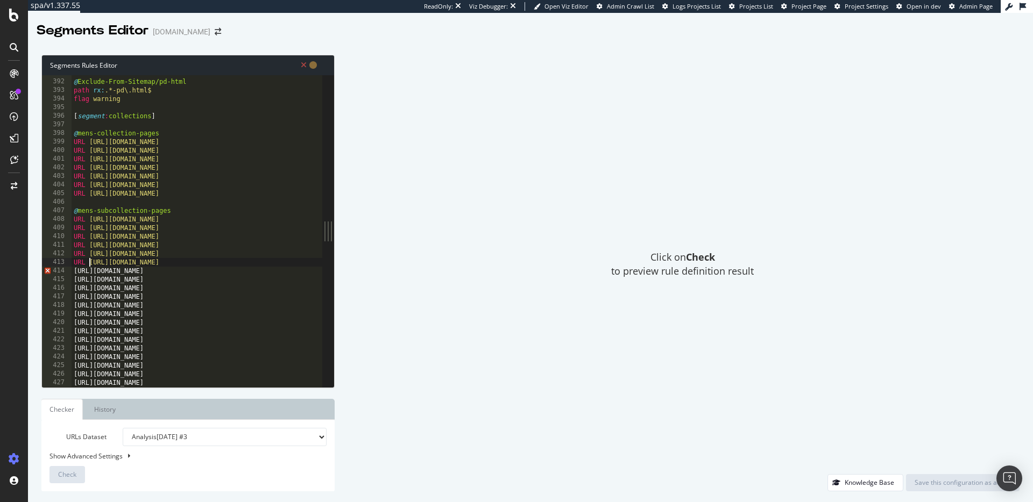
click at [74, 268] on div "@ Exclude-From-Sitemap/pd-html path rx : .*-pd\.html$ flag warning [ segment : …" at bounding box center [225, 233] width 307 height 329
paste textarea "URL"
click at [73, 282] on div "@ Exclude-From-Sitemap/pd-html path rx : .*-pd\.html$ flag warning [ segment : …" at bounding box center [227, 233] width 310 height 329
paste textarea "URL"
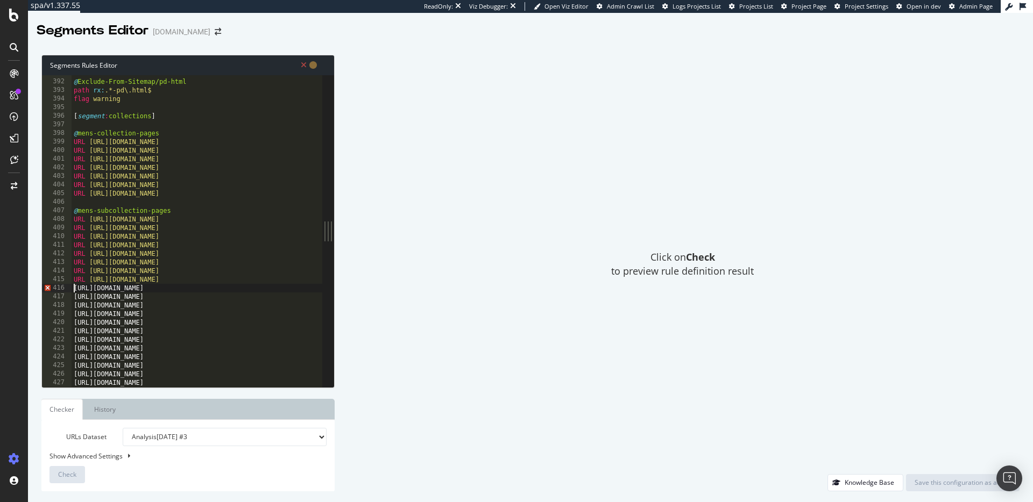
click at [72, 287] on div "@ Exclude-From-Sitemap/pd-html path rx : .*-pd\.html$ flag warning [ segment : …" at bounding box center [227, 233] width 310 height 329
paste textarea "URL"
click at [74, 295] on div "@ Exclude-From-Sitemap/pd-html path rx : .*-pd\.html$ flag warning [ segment : …" at bounding box center [227, 233] width 310 height 329
paste textarea "URL"
click at [73, 306] on div "@ Exclude-From-Sitemap/pd-html path rx : .*-pd\.html$ flag warning [ segment : …" at bounding box center [227, 233] width 310 height 329
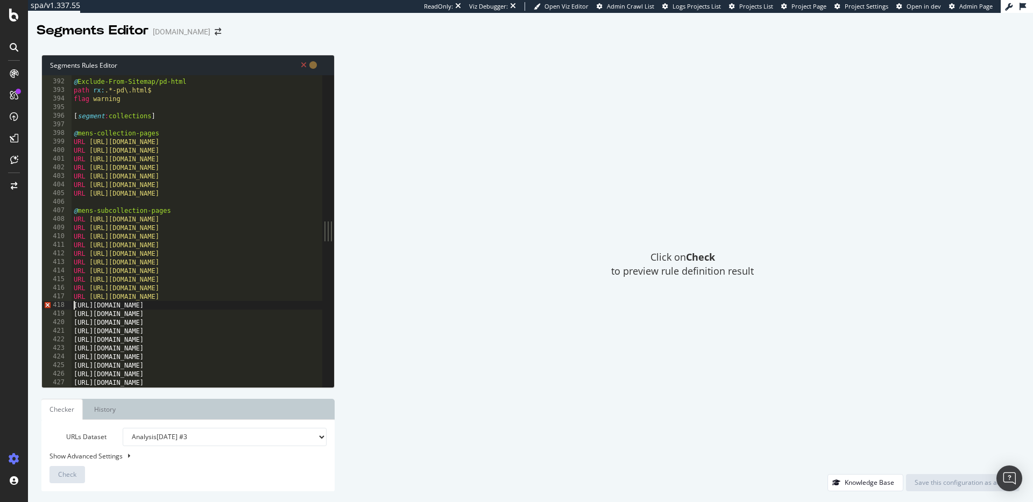
paste textarea "URL"
click at [73, 315] on div "@ Exclude-From-Sitemap/pd-html path rx : .*-pd\.html$ flag warning [ segment : …" at bounding box center [227, 233] width 310 height 329
paste textarea "URL"
click at [74, 324] on div "@ Exclude-From-Sitemap/pd-html path rx : .*-pd\.html$ flag warning [ segment : …" at bounding box center [227, 233] width 310 height 329
paste textarea "URL"
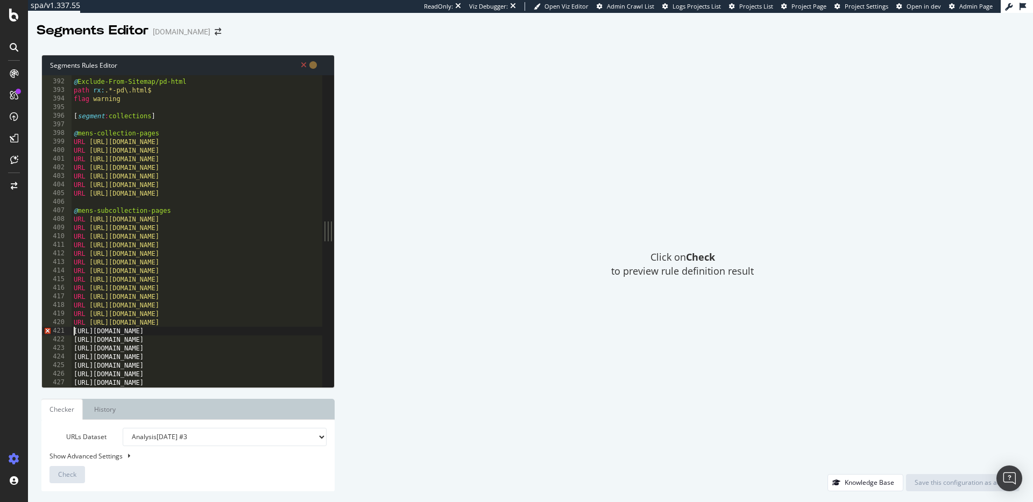
click at [73, 334] on div "@ Exclude-From-Sitemap/pd-html path rx : .*-pd\.html$ flag warning [ segment : …" at bounding box center [227, 233] width 310 height 329
paste textarea "URL"
click at [74, 339] on div "@ Exclude-From-Sitemap/pd-html path rx : .*-pd\.html$ flag warning [ segment : …" at bounding box center [227, 233] width 310 height 329
paste textarea "URL"
click at [73, 350] on div "@ Exclude-From-Sitemap/pd-html path rx : .*-pd\.html$ flag warning [ segment : …" at bounding box center [227, 233] width 310 height 329
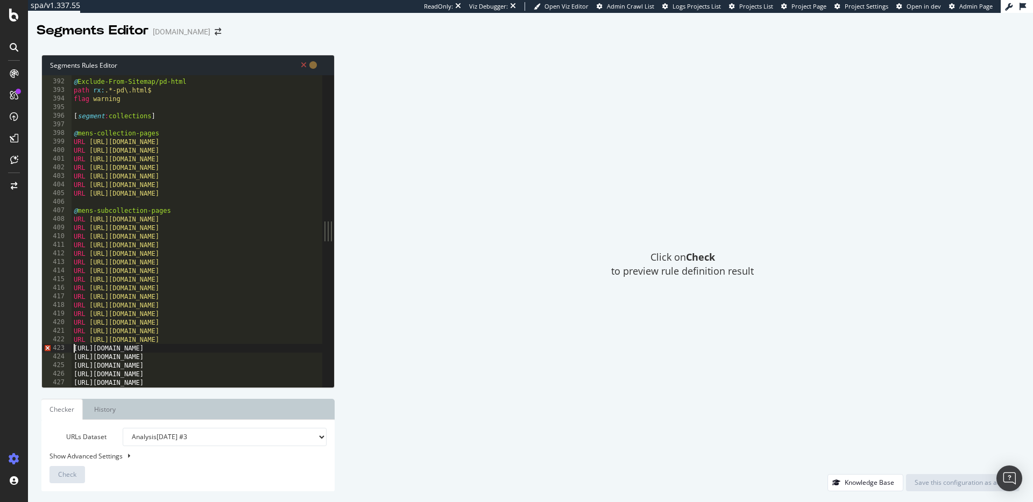
paste textarea "URL"
click at [73, 359] on div "@ Exclude-From-Sitemap/pd-html path rx : .*-pd\.html$ flag warning [ segment : …" at bounding box center [227, 233] width 310 height 329
paste textarea "URL"
click at [73, 366] on div "@ Exclude-From-Sitemap/pd-html path rx : .*-pd\.html$ flag warning [ segment : …" at bounding box center [227, 233] width 310 height 329
paste textarea "URL"
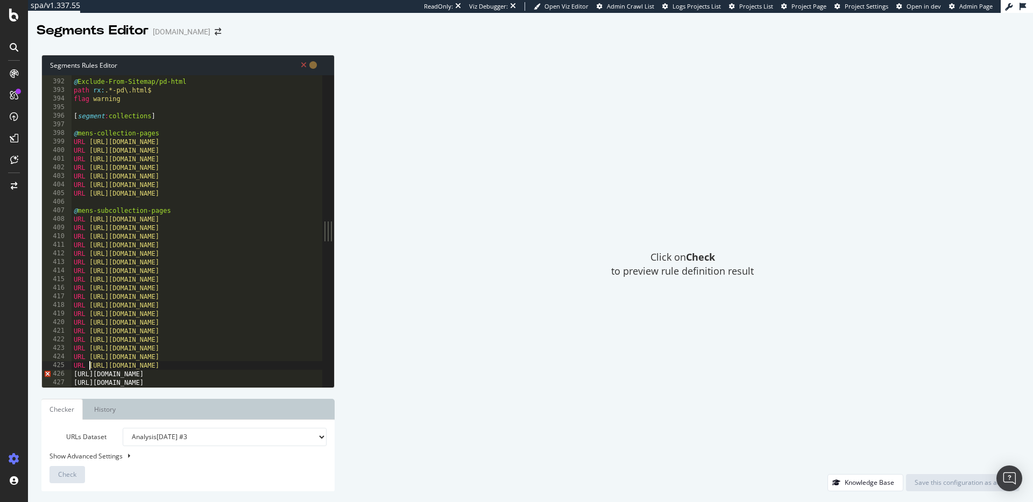
click at [73, 373] on div "@ Exclude-From-Sitemap/pd-html path rx : .*-pd\.html$ flag warning [ segment : …" at bounding box center [227, 233] width 310 height 329
paste textarea "URL"
click at [73, 382] on div at bounding box center [227, 382] width 310 height 11
paste textarea "URL"
click at [325, 383] on div at bounding box center [328, 231] width 12 height 312
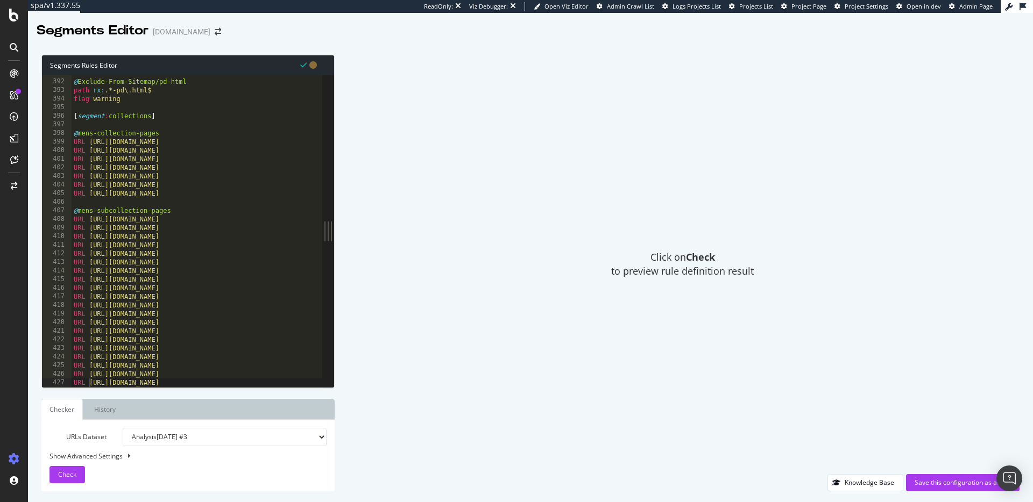
click at [313, 382] on div at bounding box center [197, 382] width 251 height 11
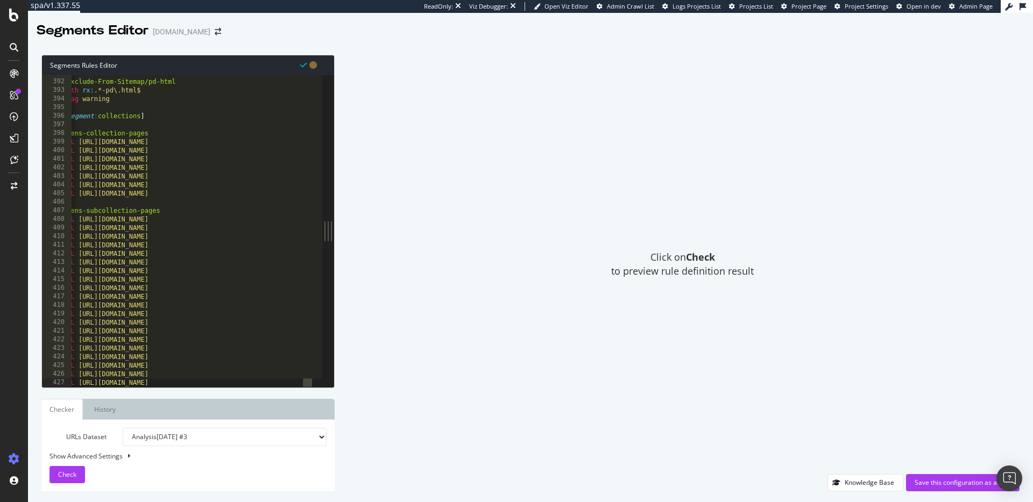
scroll to position [0, 32]
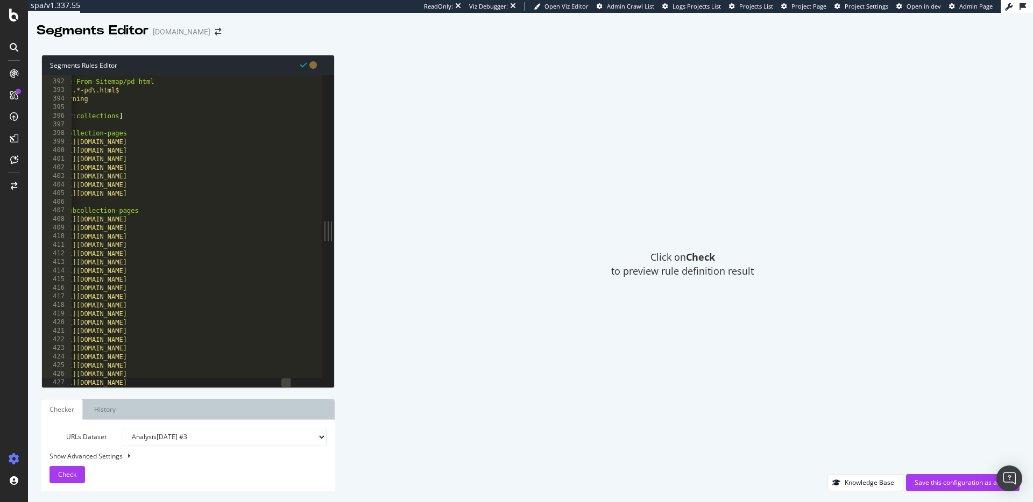
click at [305, 372] on div "@ Exclude-From-Sitemap/pd-html path rx : .*-pd\.html$ flag warning [ segment : …" at bounding box center [194, 233] width 310 height 329
click at [306, 379] on div at bounding box center [194, 382] width 310 height 11
click at [305, 382] on div at bounding box center [194, 382] width 310 height 11
type textarea "URL https://www.davidyurman.com/mens/accessories/tuxedo-studs.html"
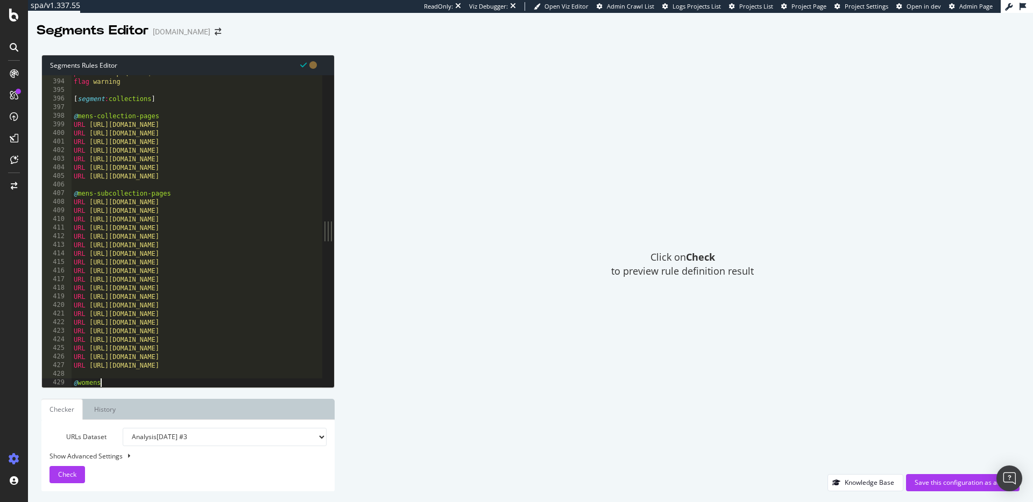
scroll to position [0, 2]
type textarea "@womens-collection-pages"
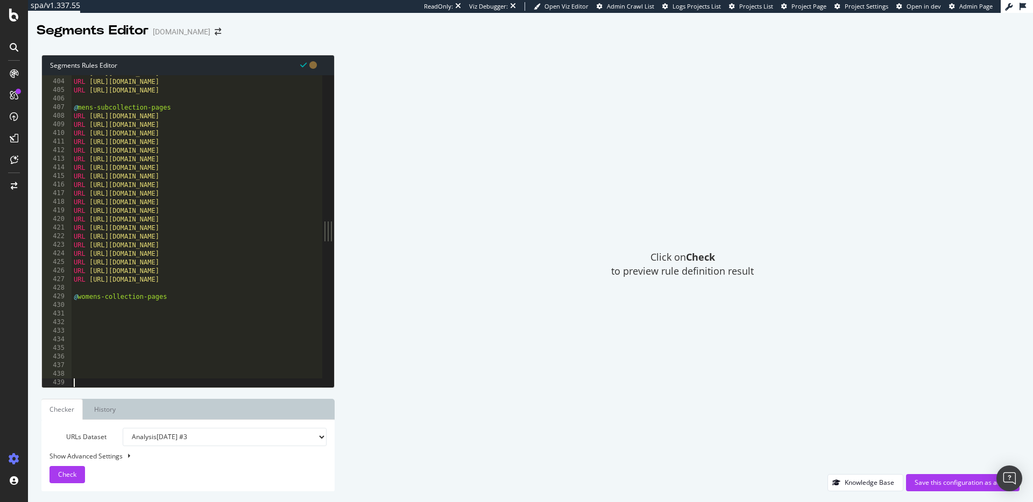
scroll to position [3475, 0]
click at [84, 316] on div "URL https://www.davidyurman.com/mens/accessories.html URL https://www.davidyurm…" at bounding box center [227, 233] width 310 height 329
click at [87, 384] on div at bounding box center [227, 382] width 310 height 11
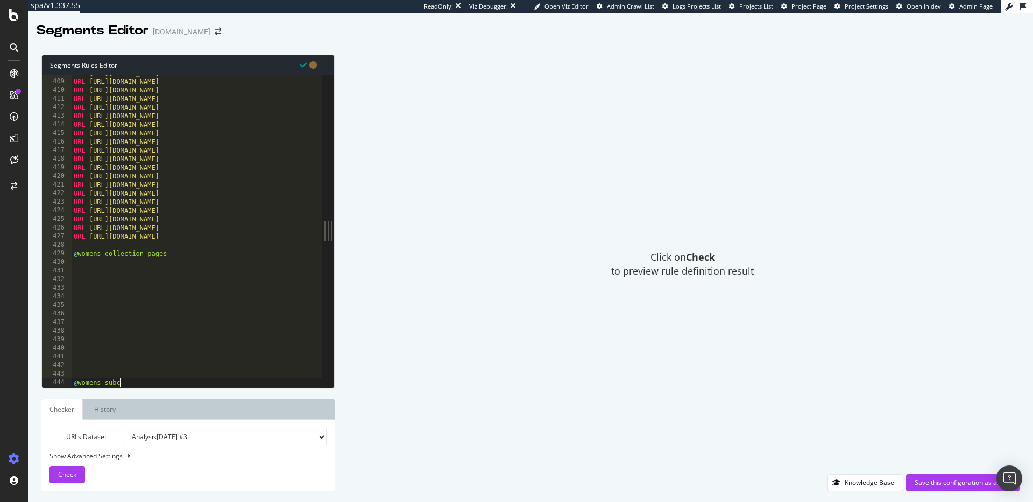
scroll to position [0, 3]
type textarea "@womens-subcollection-pages"
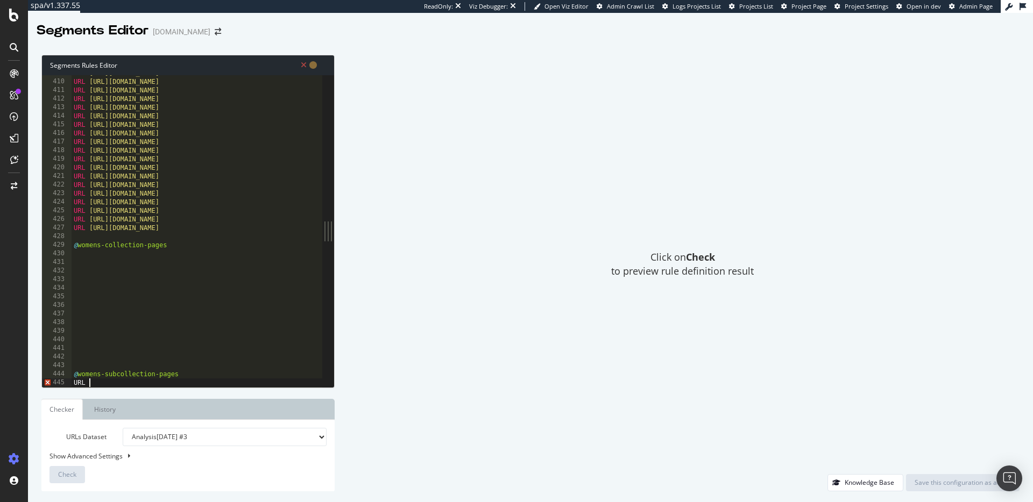
scroll to position [0, 1]
paste textarea "https://www.davidyurman.com/womens/watches/sport.html"
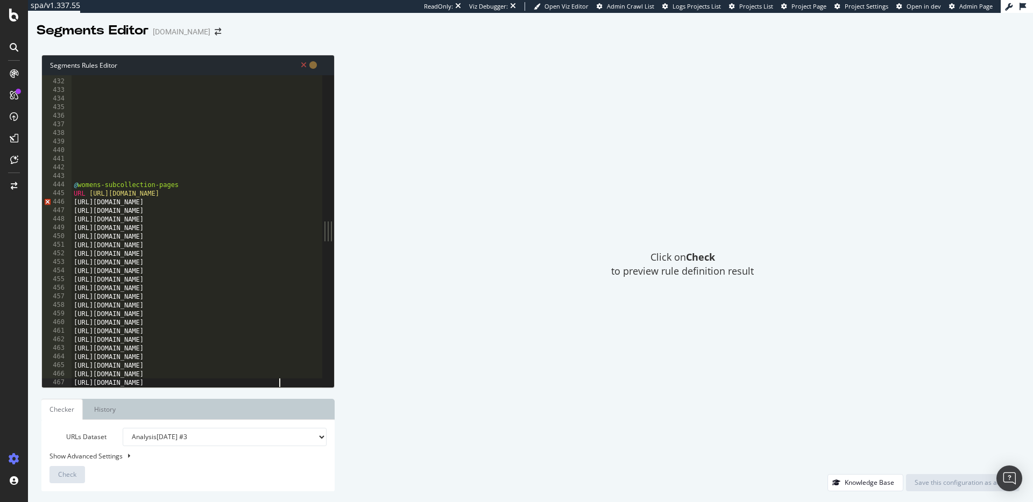
scroll to position [3707, 0]
drag, startPoint x: 86, startPoint y: 192, endPoint x: 71, endPoint y: 193, distance: 14.5
click at [72, 193] on div "@ womens-subcollection-pages URL https://www.davidyurman.com/womens/bracelets/b…" at bounding box center [227, 233] width 310 height 329
click at [74, 203] on div "@ womens-subcollection-pages URL https://www.davidyurman.com/womens/bracelets/b…" at bounding box center [227, 233] width 310 height 329
paste textarea "URL"
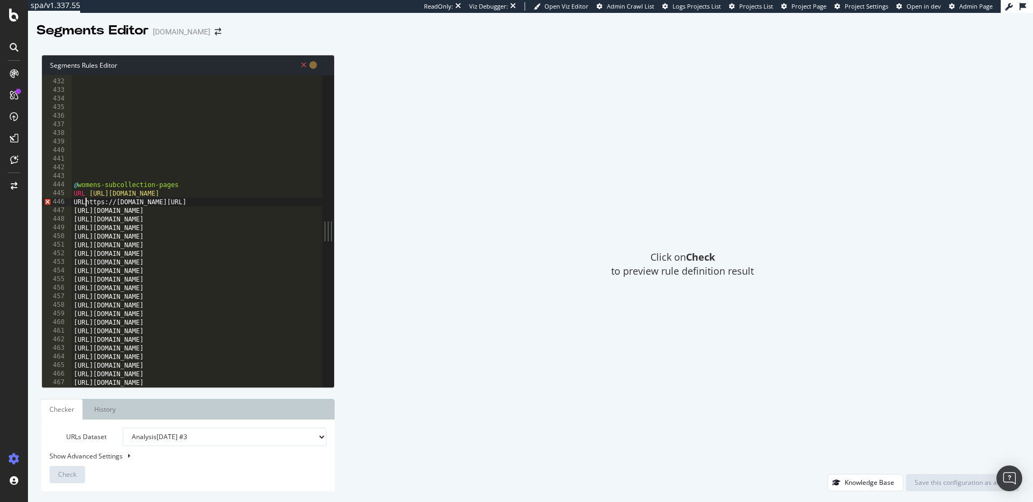
scroll to position [0, 1]
click at [73, 211] on div "@ womens-subcollection-pages URL https://www.davidyurman.com/womens/bracelets/b…" at bounding box center [227, 233] width 310 height 329
paste textarea "URL"
click at [74, 218] on div "@ womens-subcollection-pages URL https://www.davidyurman.com/womens/bracelets/b…" at bounding box center [227, 233] width 310 height 329
paste textarea "URL"
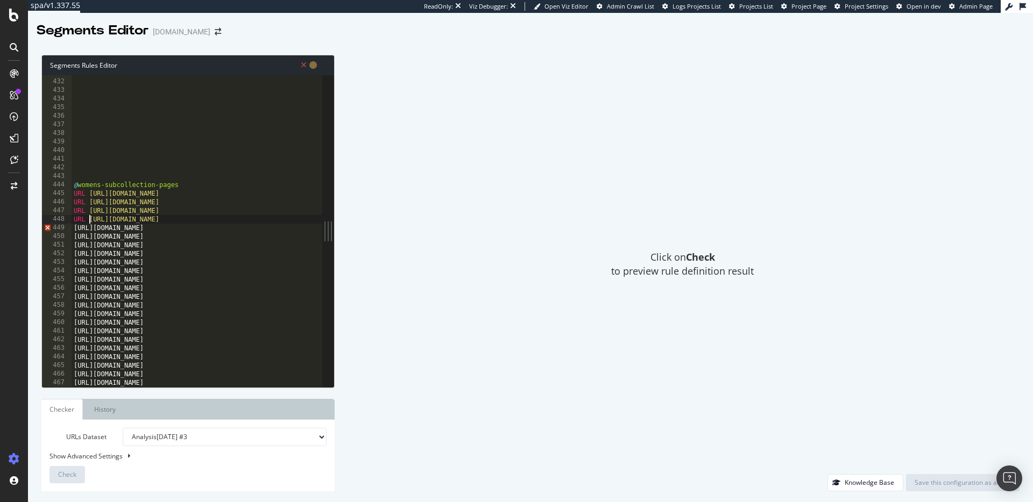
click at [74, 230] on div "@ womens-subcollection-pages URL https://www.davidyurman.com/womens/bracelets/b…" at bounding box center [227, 233] width 310 height 329
paste textarea "URL"
click at [73, 236] on div "@ womens-subcollection-pages URL https://www.davidyurman.com/womens/bracelets/b…" at bounding box center [227, 233] width 310 height 329
paste textarea "URL"
click at [74, 245] on div "@ womens-subcollection-pages URL https://www.davidyurman.com/womens/bracelets/b…" at bounding box center [227, 233] width 310 height 329
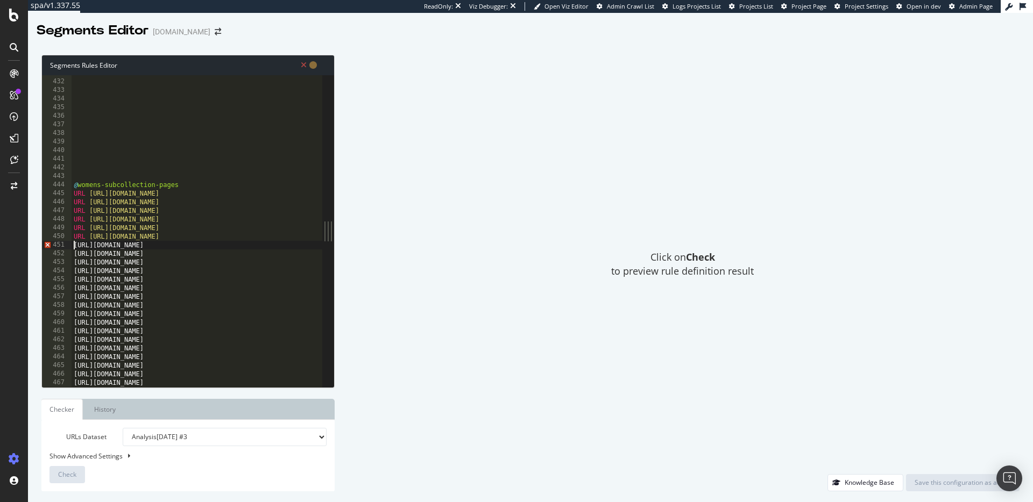
paste textarea "URL"
click at [72, 253] on div "@ womens-subcollection-pages URL https://www.davidyurman.com/womens/bracelets/b…" at bounding box center [227, 233] width 310 height 329
paste textarea "URL"
click at [74, 261] on div "@ womens-subcollection-pages URL https://www.davidyurman.com/womens/bracelets/b…" at bounding box center [227, 233] width 310 height 329
paste textarea "URL"
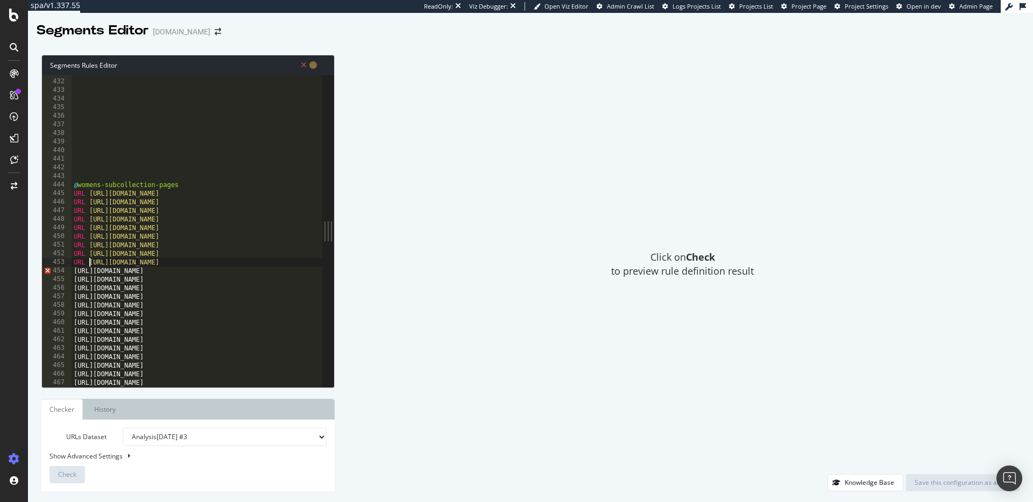
click at [75, 269] on div "@ womens-subcollection-pages URL https://www.davidyurman.com/womens/bracelets/b…" at bounding box center [227, 233] width 310 height 329
paste textarea "URL"
click at [73, 279] on div "@ womens-subcollection-pages URL https://www.davidyurman.com/womens/bracelets/b…" at bounding box center [227, 233] width 310 height 329
paste textarea "URL"
click at [74, 287] on div "@ womens-subcollection-pages URL https://www.davidyurman.com/womens/bracelets/b…" at bounding box center [227, 233] width 310 height 329
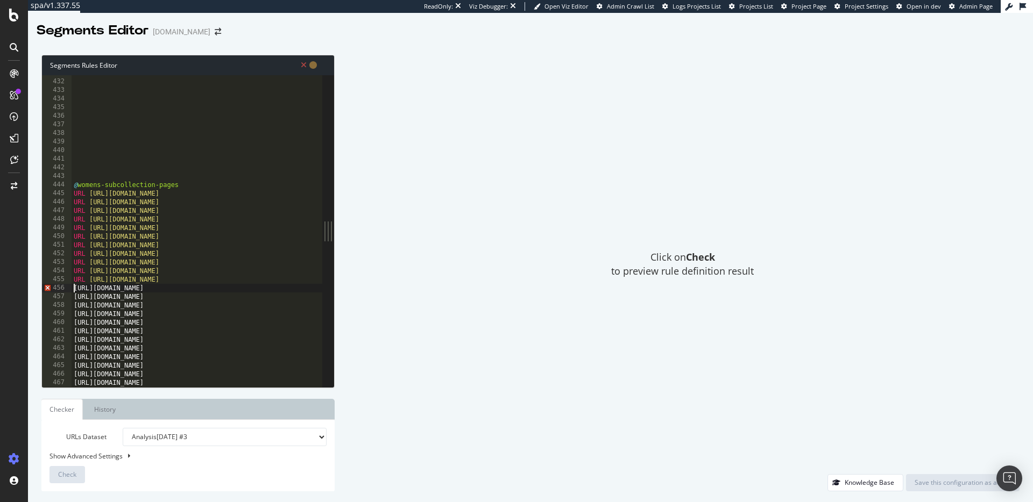
paste textarea "URL"
click at [74, 296] on div "@ womens-subcollection-pages URL https://www.davidyurman.com/womens/bracelets/b…" at bounding box center [227, 233] width 310 height 329
paste textarea "URL"
click at [70, 309] on div "458" at bounding box center [57, 305] width 30 height 9
click at [73, 307] on div "@ womens-subcollection-pages URL https://www.davidyurman.com/womens/bracelets/b…" at bounding box center [227, 233] width 310 height 329
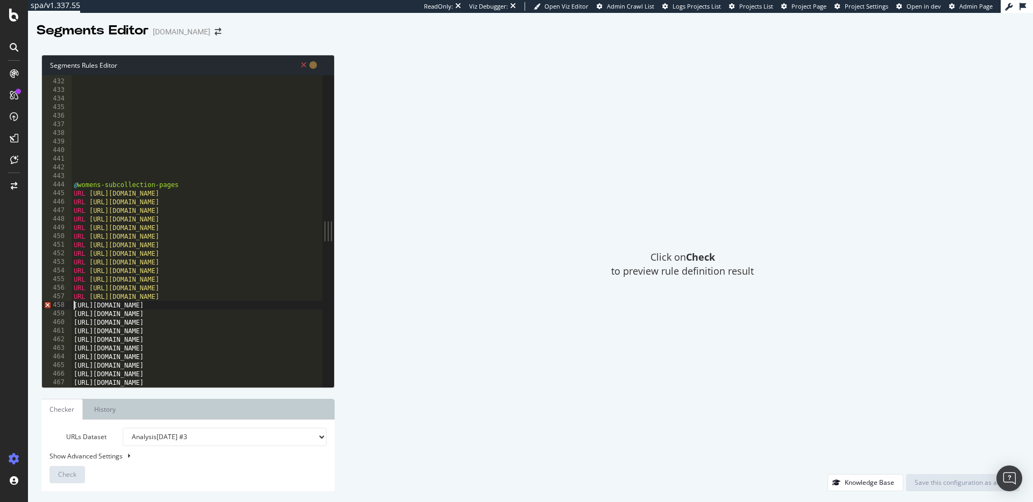
paste textarea "URL"
click at [74, 313] on div "@ womens-subcollection-pages URL https://www.davidyurman.com/womens/bracelets/b…" at bounding box center [227, 233] width 310 height 329
paste textarea "URL"
click at [74, 323] on div "@ womens-subcollection-pages URL https://www.davidyurman.com/womens/bracelets/b…" at bounding box center [227, 233] width 310 height 329
paste textarea "URL"
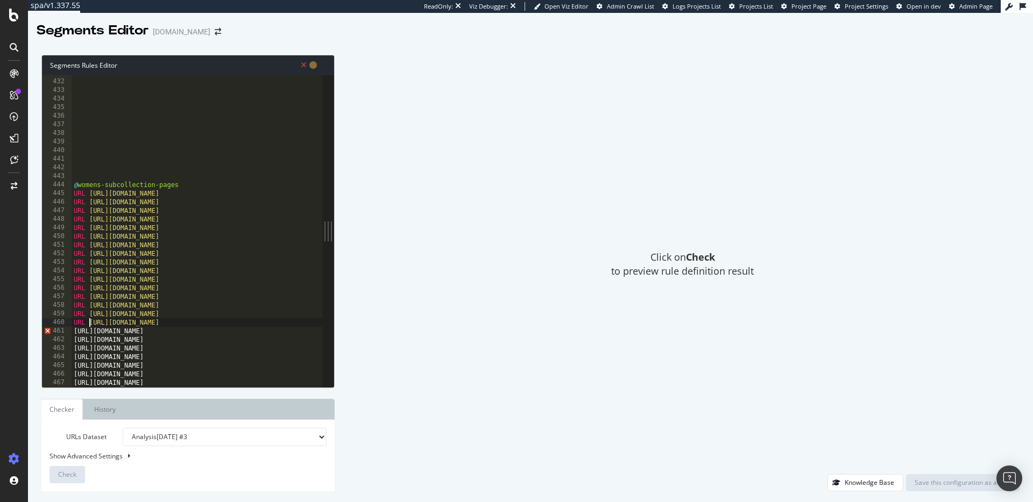
click at [75, 331] on div "@ womens-subcollection-pages URL https://www.davidyurman.com/womens/bracelets/b…" at bounding box center [227, 233] width 310 height 329
paste textarea "URL"
click at [75, 339] on div "@ womens-subcollection-pages URL https://www.davidyurman.com/womens/bracelets/b…" at bounding box center [227, 233] width 310 height 329
paste textarea "URL"
click at [70, 350] on div "463" at bounding box center [57, 348] width 30 height 9
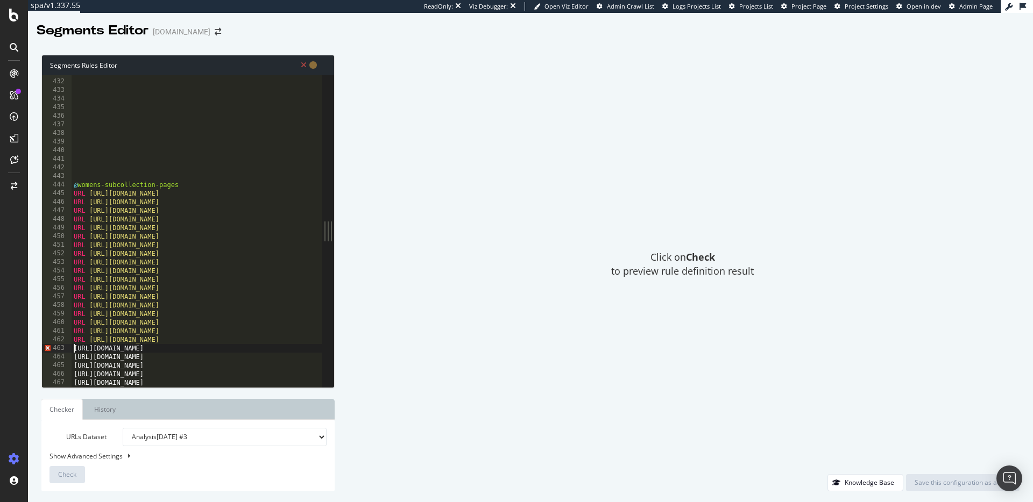
click at [75, 349] on div "@ womens-subcollection-pages URL https://www.davidyurman.com/womens/bracelets/b…" at bounding box center [227, 233] width 310 height 329
paste textarea "URL"
click at [74, 361] on div "@ womens-subcollection-pages URL https://www.davidyurman.com/womens/bracelets/b…" at bounding box center [227, 233] width 310 height 329
paste textarea "URL"
click at [75, 364] on div "@ womens-subcollection-pages URL https://www.davidyurman.com/womens/bracelets/b…" at bounding box center [227, 233] width 310 height 329
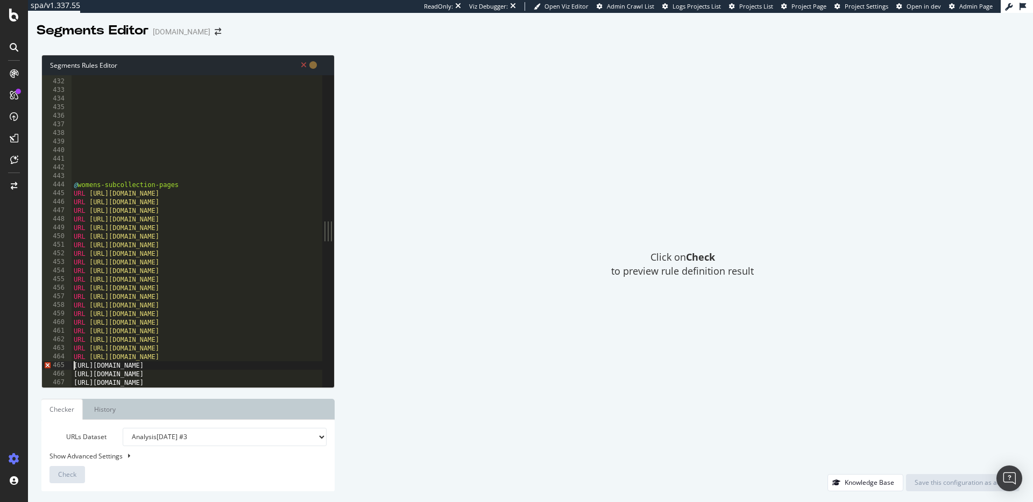
paste textarea "URL"
click at [72, 373] on div "@ womens-subcollection-pages URL https://www.davidyurman.com/womens/bracelets/b…" at bounding box center [227, 233] width 310 height 329
paste textarea "URL"
click at [439, 307] on div "Click on Check to preview rule definition result" at bounding box center [682, 265] width 674 height 420
drag, startPoint x: 95, startPoint y: 372, endPoint x: 90, endPoint y: 373, distance: 5.5
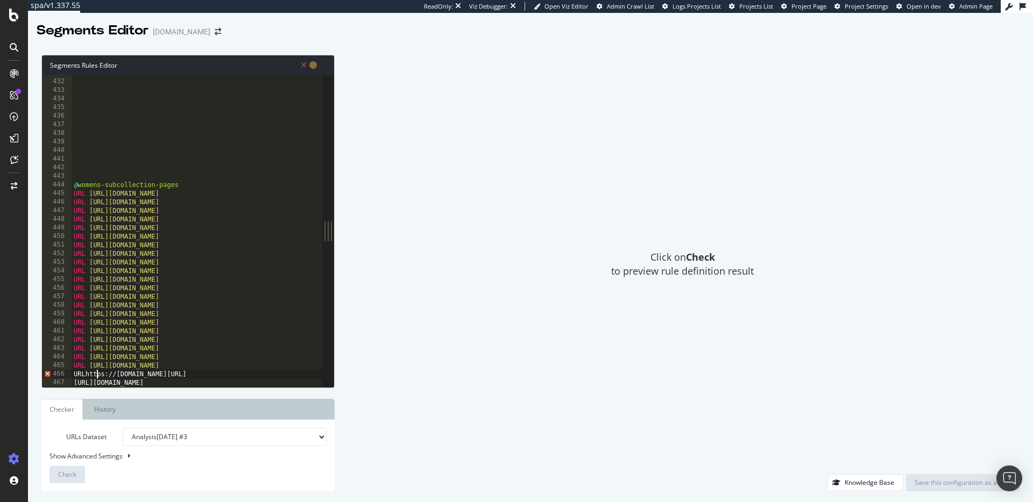
click at [93, 372] on div "@ womens-subcollection-pages URL https://www.davidyurman.com/womens/bracelets/b…" at bounding box center [227, 233] width 310 height 329
click at [87, 373] on div "@ womens-subcollection-pages URL https://www.davidyurman.com/womens/bracelets/b…" at bounding box center [227, 233] width 310 height 329
click at [76, 382] on div at bounding box center [227, 382] width 310 height 11
paste textarea "URL"
type textarea "URL https://www.davidyurman.com/womens/watches/sport.html"
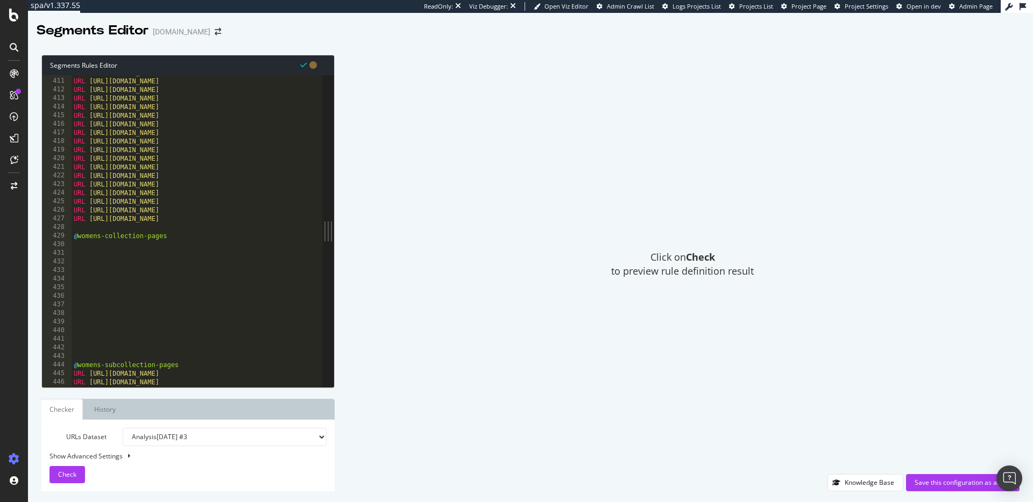
scroll to position [3527, 0]
click at [93, 244] on div "URL https://www.davidyurman.com/mens/bracelets/curb-chain-bracelets.html URL ht…" at bounding box center [227, 232] width 310 height 329
paste textarea "https://www.davidyurman.com/womens/watches.html"
type textarea "https://www.davidyurman.com/womens/watches.html"
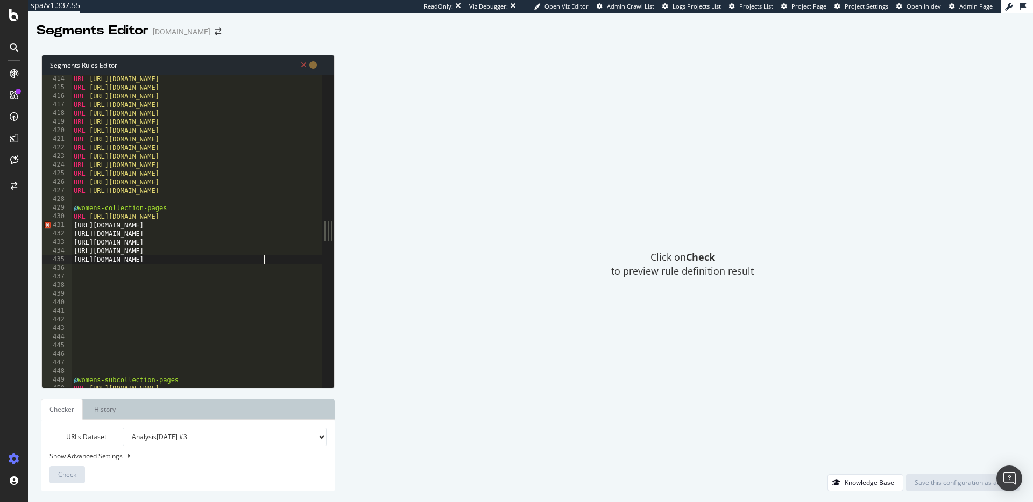
scroll to position [3560, 0]
click at [76, 363] on div "URL https://www.davidyurman.com/mens/necklaces-and-chains/beaded-necklaces.html…" at bounding box center [227, 234] width 310 height 329
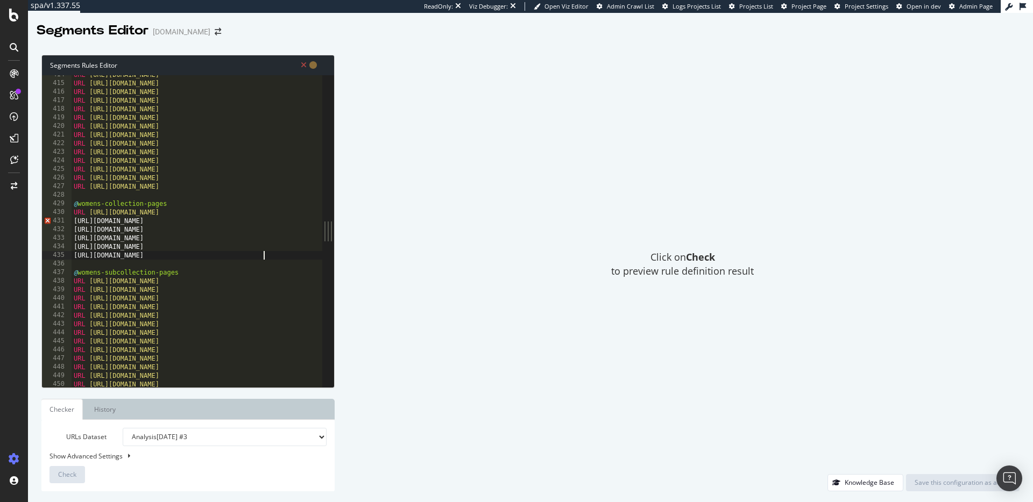
click at [73, 221] on div "URL https://www.davidyurman.com/mens/necklaces-and-chains/beaded-necklaces.html…" at bounding box center [227, 234] width 310 height 329
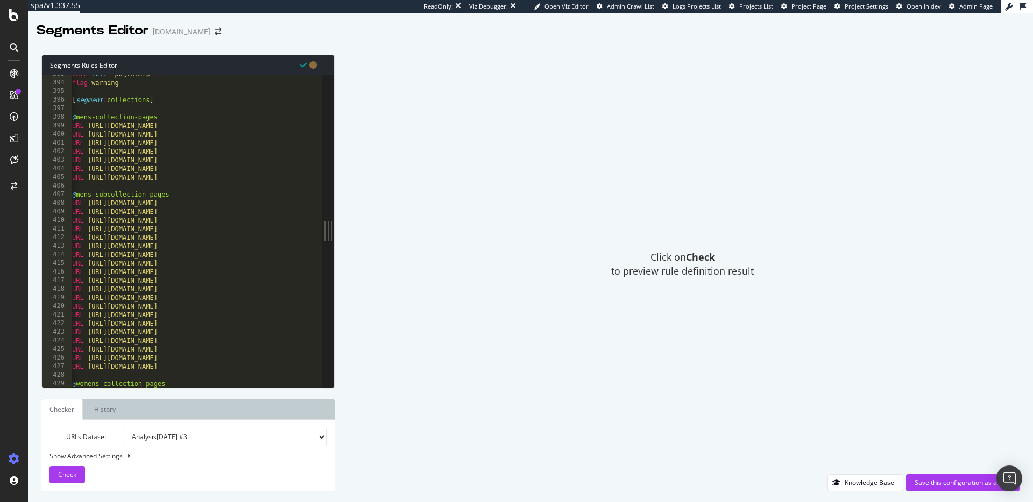
scroll to position [3345, 0]
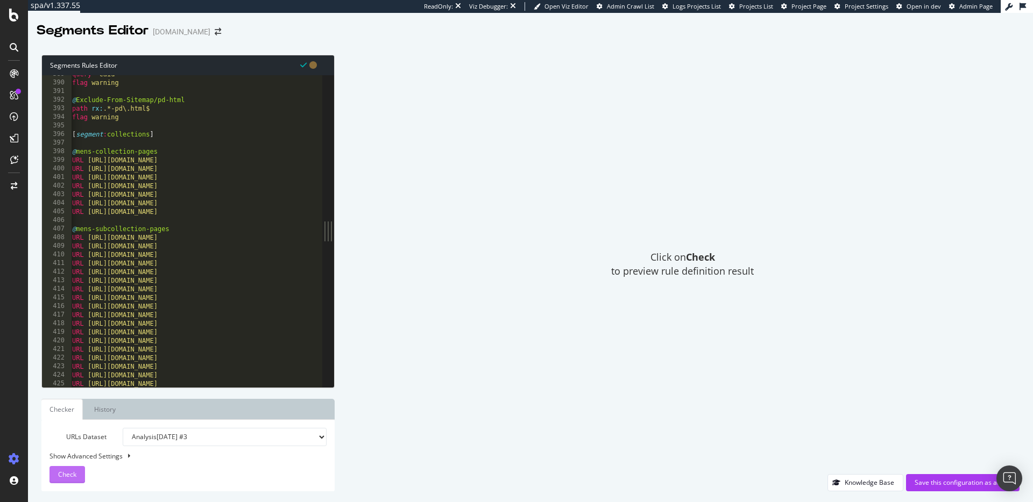
click at [73, 471] on span "Check" at bounding box center [67, 474] width 18 height 9
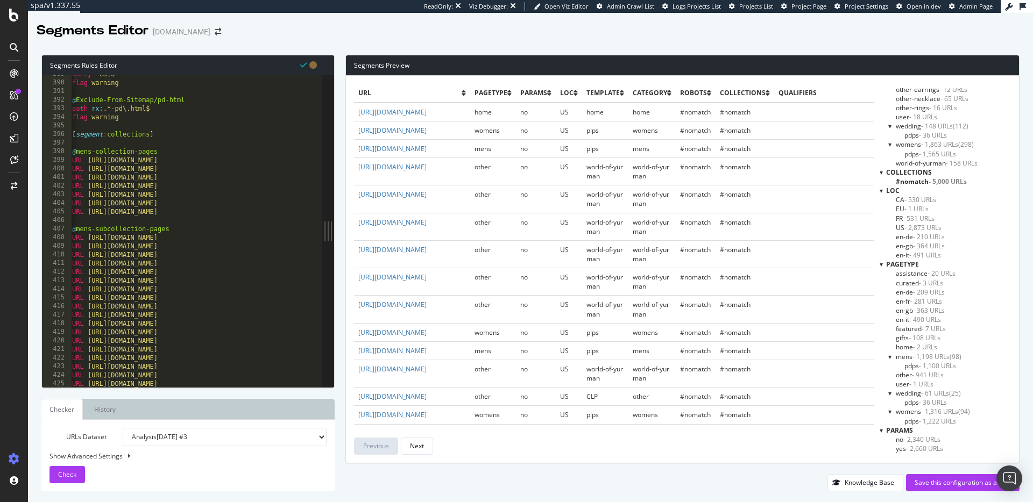
scroll to position [73, 0]
click at [920, 185] on span "#nomatch - 5,000 URLs" at bounding box center [931, 185] width 71 height 9
click at [920, 179] on span "collections" at bounding box center [909, 176] width 46 height 9
click at [920, 182] on span "#nomatch - 5,000 URLs" at bounding box center [931, 185] width 71 height 9
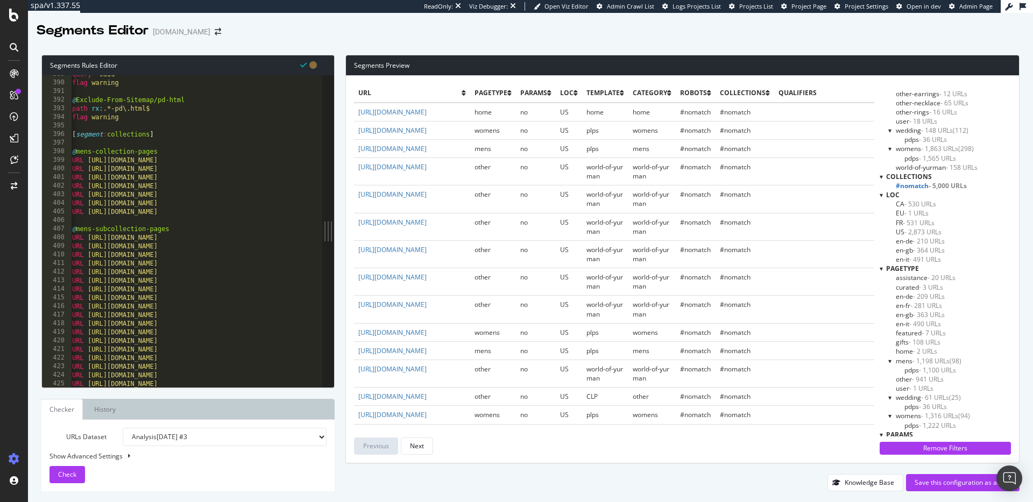
click at [920, 182] on span "#nomatch - 5,000 URLs" at bounding box center [931, 185] width 71 height 9
click at [122, 173] on div "query *caid* flag warning @ Exclude-From-Sitemap/pd-html path rx : .*-pd\.html$…" at bounding box center [225, 234] width 310 height 329
click at [276, 159] on div "query *caid* flag warning @ Exclude-From-Sitemap/pd-html path rx : .*-pd\.html$…" at bounding box center [225, 234] width 310 height 329
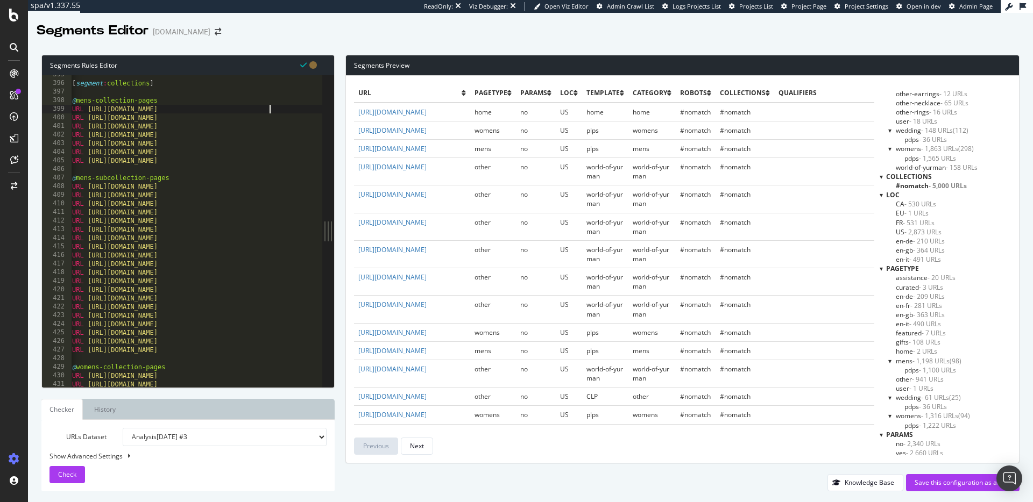
scroll to position [3395, 0]
drag, startPoint x: 194, startPoint y: 109, endPoint x: 83, endPoint y: 110, distance: 110.3
click at [83, 110] on div "[ segment : collections ] @ mens-collection-pages URL https://www.davidyurman.c…" at bounding box center [225, 236] width 310 height 329
drag, startPoint x: 193, startPoint y: 119, endPoint x: 88, endPoint y: 123, distance: 104.4
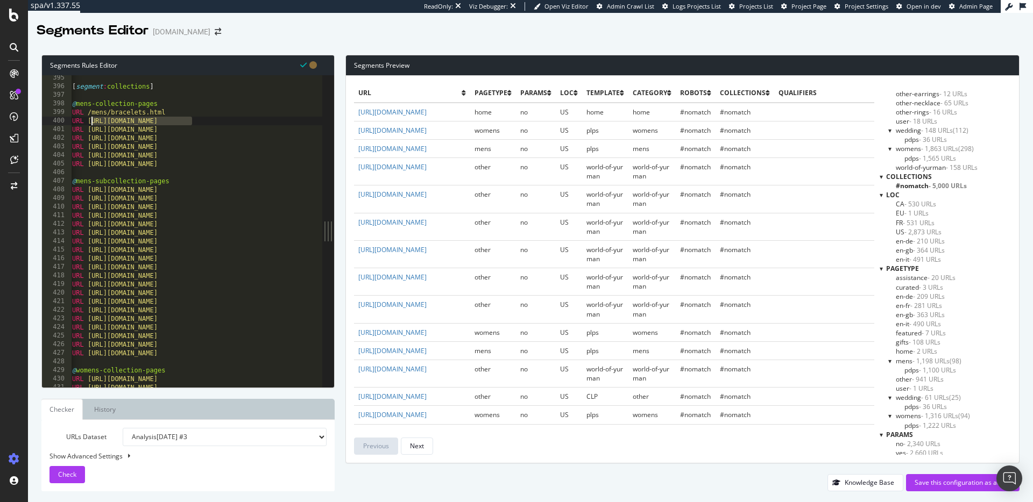
click at [88, 123] on div "[ segment : collections ] @ mens-collection-pages URL /mens/bracelets.html URL …" at bounding box center [225, 238] width 310 height 329
drag, startPoint x: 192, startPoint y: 129, endPoint x: 85, endPoint y: 131, distance: 106.5
click at [85, 131] on div "[ segment : collections ] @ mens-collection-pages URL /mens/bracelets.html URL …" at bounding box center [225, 238] width 310 height 329
drag, startPoint x: 83, startPoint y: 114, endPoint x: 112, endPoint y: 144, distance: 42.6
click at [83, 114] on div "[ segment : collections ] @ mens-collection-pages URL https://www.davidyurman.c…" at bounding box center [225, 238] width 310 height 329
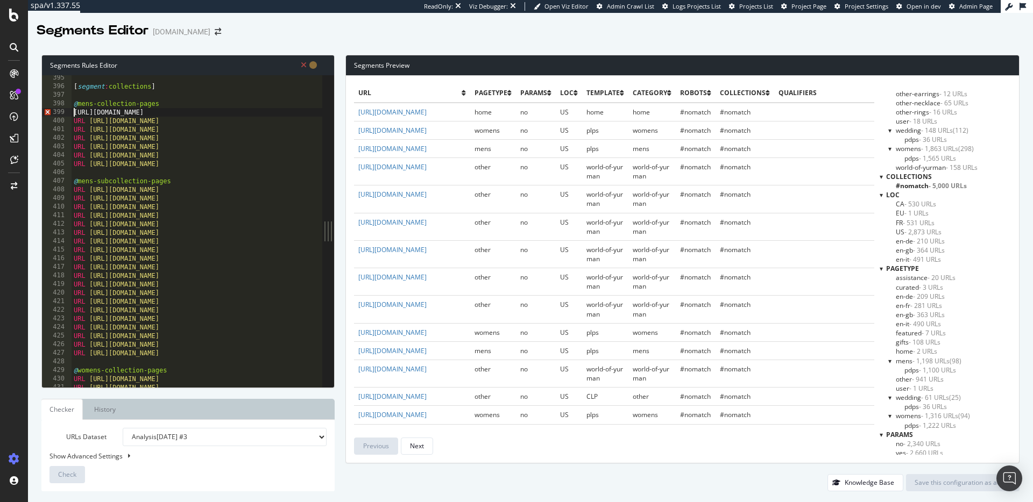
scroll to position [0, 1]
drag, startPoint x: 87, startPoint y: 113, endPoint x: 70, endPoint y: 114, distance: 16.7
click at [70, 114] on div "url https://www.davidyurman.com/mens/bracelets.html 395 396 397 398 399 400 401…" at bounding box center [182, 231] width 280 height 312
drag, startPoint x: 84, startPoint y: 119, endPoint x: 65, endPoint y: 119, distance: 19.4
click at [65, 119] on div "url https://www.davidyurman.com/mens/bracelets.html 395 396 397 398 399 400 401…" at bounding box center [182, 231] width 280 height 312
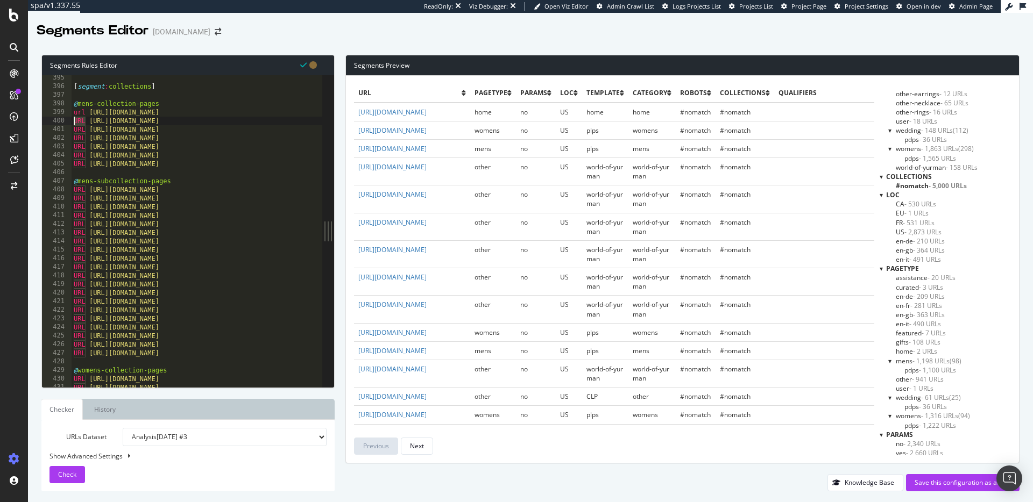
paste textarea "url"
drag, startPoint x: 83, startPoint y: 127, endPoint x: 69, endPoint y: 129, distance: 14.0
click at [68, 127] on div "url https://www.davidyurman.com/mens/earrings.html 395 396 397 398 399 400 401 …" at bounding box center [182, 231] width 280 height 312
paste textarea "url"
drag, startPoint x: 73, startPoint y: 138, endPoint x: 67, endPoint y: 139, distance: 5.9
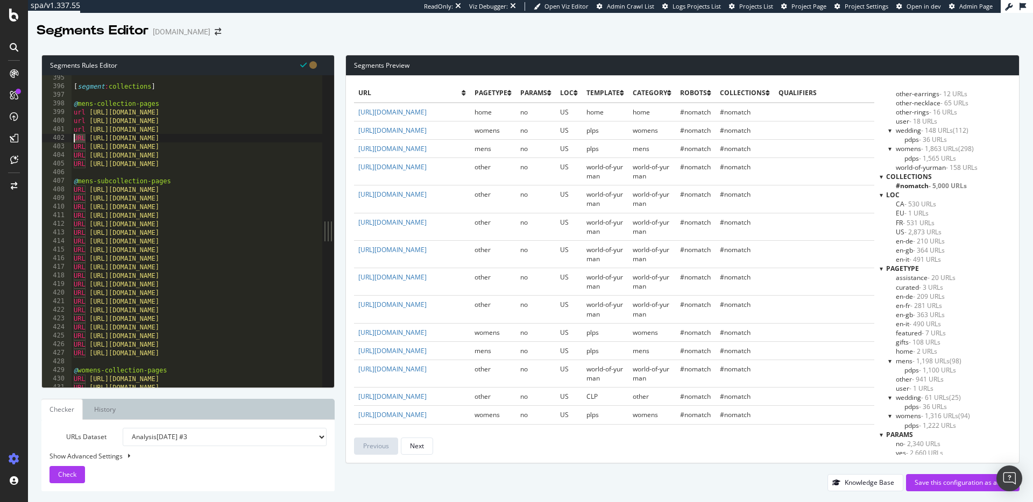
click at [67, 139] on div "url https://www.davidyurman.com/mens/necklaces.html 395 396 397 398 399 400 401…" at bounding box center [182, 231] width 280 height 312
paste textarea "url"
drag, startPoint x: 84, startPoint y: 145, endPoint x: 67, endPoint y: 145, distance: 17.8
click at [67, 145] on div "url https://www.davidyurman.com/mens/pendants.html 395 396 397 398 399 400 401 …" at bounding box center [182, 231] width 280 height 312
paste textarea "url"
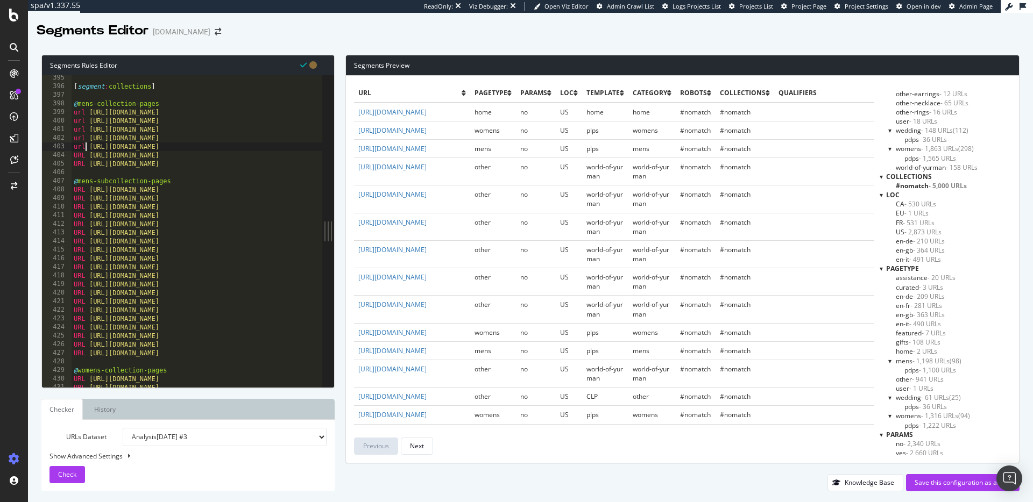
click at [80, 154] on div "[ segment : collections ] @ mens-collection-pages url https://www.davidyurman.c…" at bounding box center [227, 238] width 310 height 329
paste textarea "url"
click at [80, 165] on div "[ segment : collections ] @ mens-collection-pages url https://www.davidyurman.c…" at bounding box center [227, 238] width 310 height 329
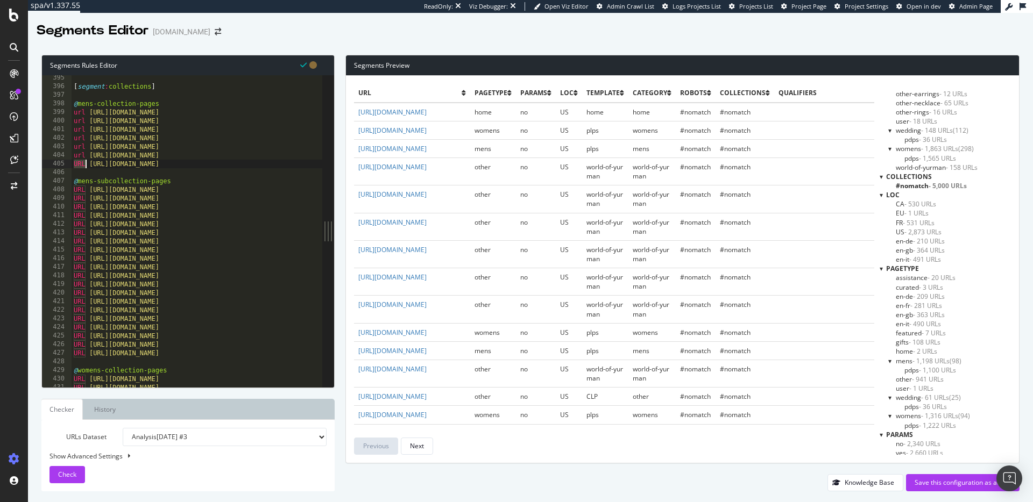
click at [80, 165] on div "[ segment : collections ] @ mens-collection-pages url https://www.davidyurman.c…" at bounding box center [227, 238] width 310 height 329
paste textarea "url"
click at [82, 164] on div "[ segment : collections ] @ mens-collection-pages url https://www.davidyurman.c…" at bounding box center [227, 238] width 310 height 329
click at [83, 164] on div "[ segment : collections ] @ mens-collection-pages url https://www.davidyurman.c…" at bounding box center [227, 238] width 310 height 329
drag, startPoint x: 84, startPoint y: 164, endPoint x: 73, endPoint y: 164, distance: 11.3
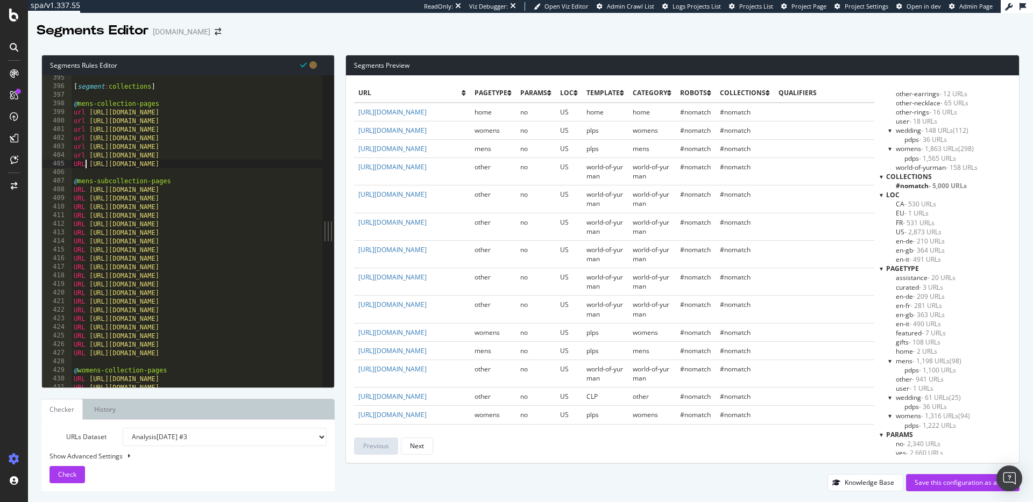
click at [73, 164] on div "[ segment : collections ] @ mens-collection-pages url https://www.davidyurman.c…" at bounding box center [227, 238] width 310 height 329
paste textarea "url"
drag, startPoint x: 84, startPoint y: 192, endPoint x: 72, endPoint y: 192, distance: 11.8
click at [72, 192] on div "[ segment : collections ] @ mens-collection-pages url https://www.davidyurman.c…" at bounding box center [227, 238] width 310 height 329
paste textarea "url"
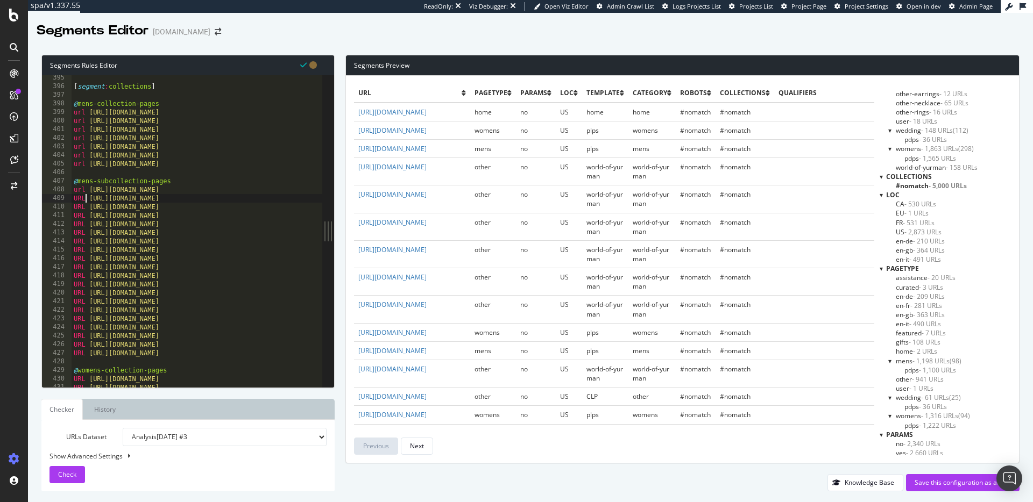
click at [84, 199] on div "[ segment : collections ] @ mens-collection-pages url https://www.davidyurman.c…" at bounding box center [227, 238] width 310 height 329
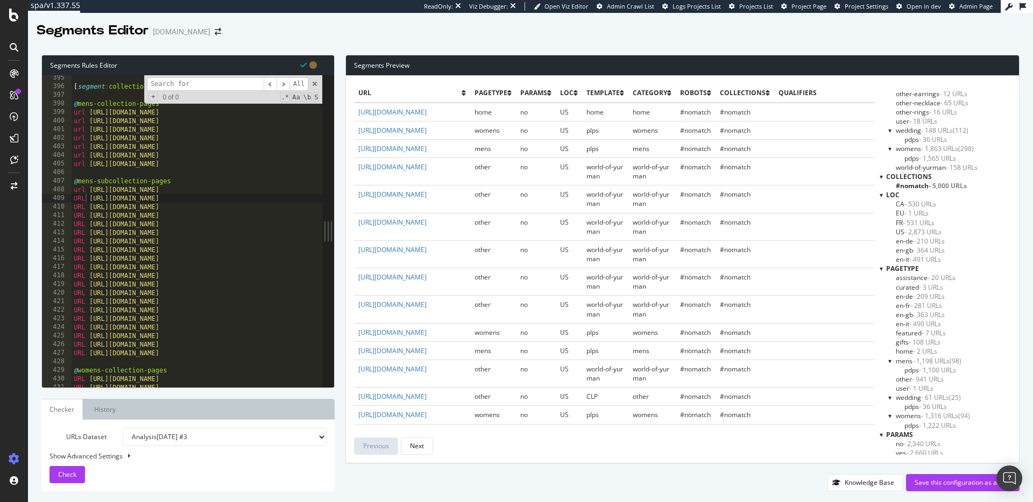
click at [74, 214] on div "[ segment : collections ] @ mens-collection-pages url https://www.davidyurman.c…" at bounding box center [227, 238] width 310 height 329
click at [83, 197] on div "[ segment : collections ] @ mens-collection-pages url https://www.davidyurman.c…" at bounding box center [227, 238] width 310 height 329
paste textarea "url"
click at [316, 84] on span at bounding box center [315, 84] width 8 height 8
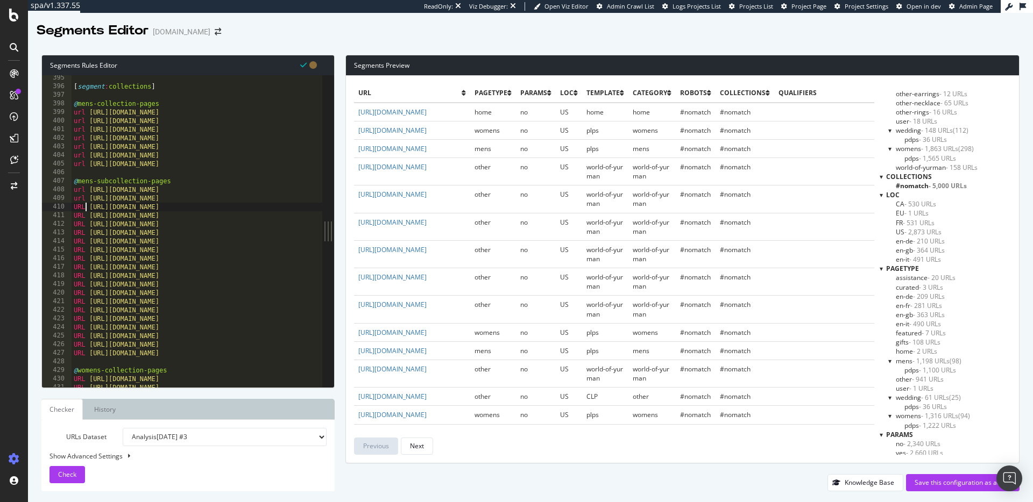
drag, startPoint x: 85, startPoint y: 208, endPoint x: 76, endPoint y: 208, distance: 8.6
click at [76, 208] on div "[ segment : collections ] @ mens-collection-pages url https://www.davidyurman.c…" at bounding box center [227, 238] width 310 height 329
paste textarea "url"
click at [81, 217] on div "[ segment : collections ] @ mens-collection-pages url https://www.davidyurman.c…" at bounding box center [227, 238] width 310 height 329
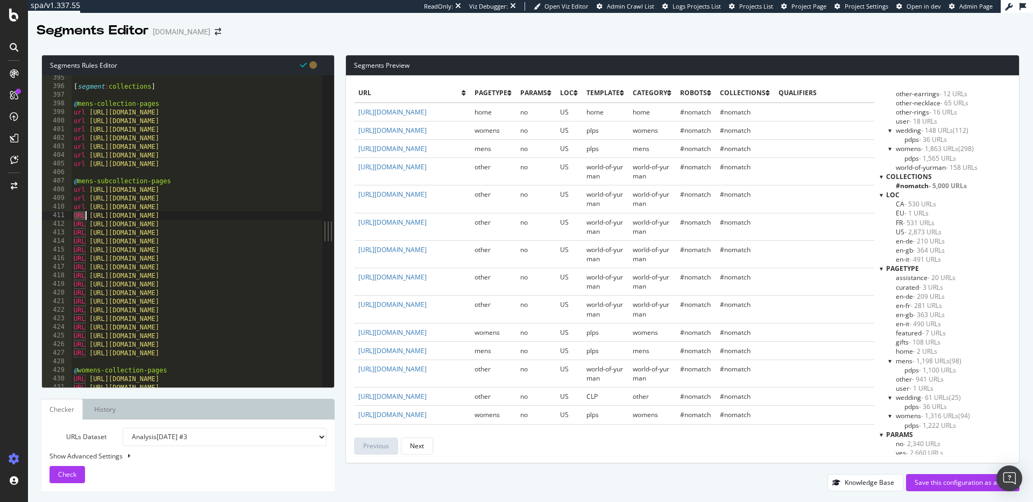
paste textarea "url"
click at [79, 227] on div "[ segment : collections ] @ mens-collection-pages url https://www.davidyurman.c…" at bounding box center [227, 238] width 310 height 329
click at [79, 226] on div "[ segment : collections ] @ mens-collection-pages url https://www.davidyurman.c…" at bounding box center [227, 238] width 310 height 329
paste textarea "url"
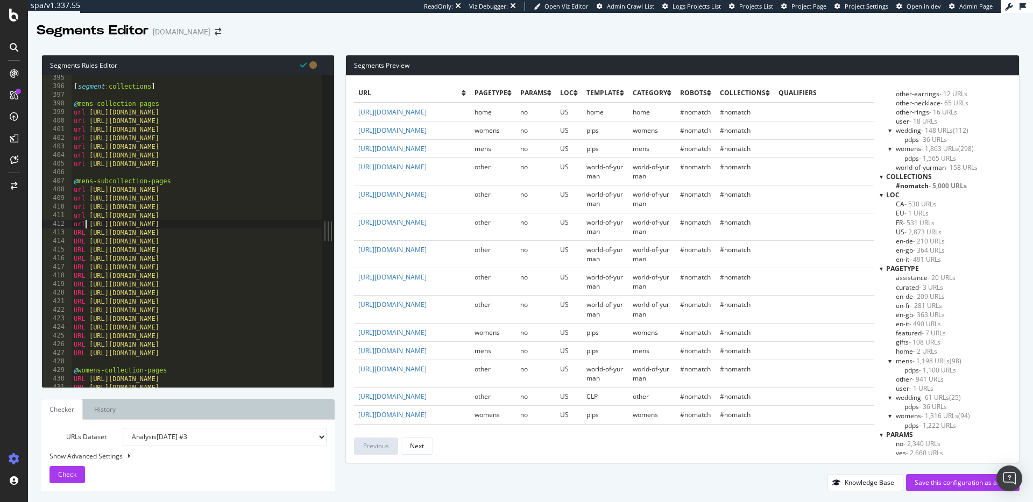
click at [77, 234] on div "[ segment : collections ] @ mens-collection-pages url https://www.davidyurman.c…" at bounding box center [227, 238] width 310 height 329
paste textarea "url"
click at [77, 243] on div "[ segment : collections ] @ mens-collection-pages url https://www.davidyurman.c…" at bounding box center [227, 238] width 310 height 329
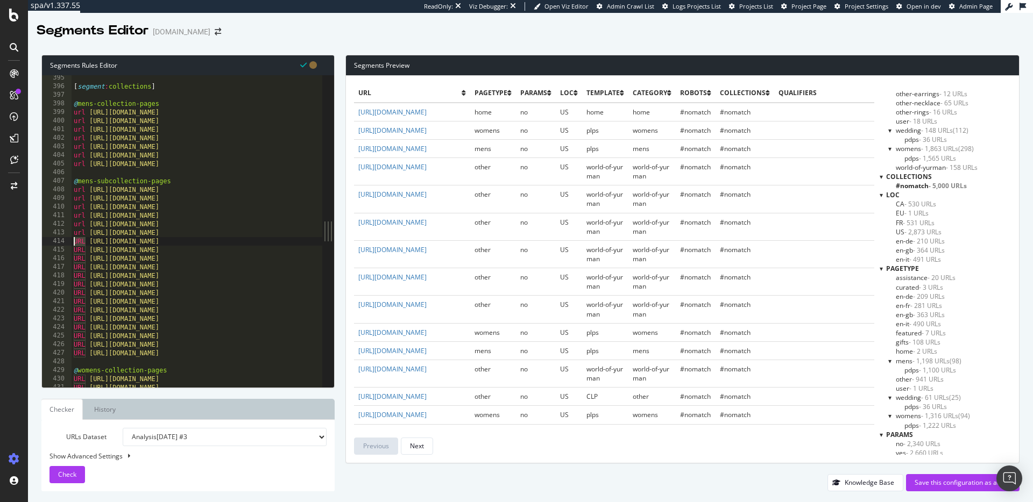
paste textarea "url"
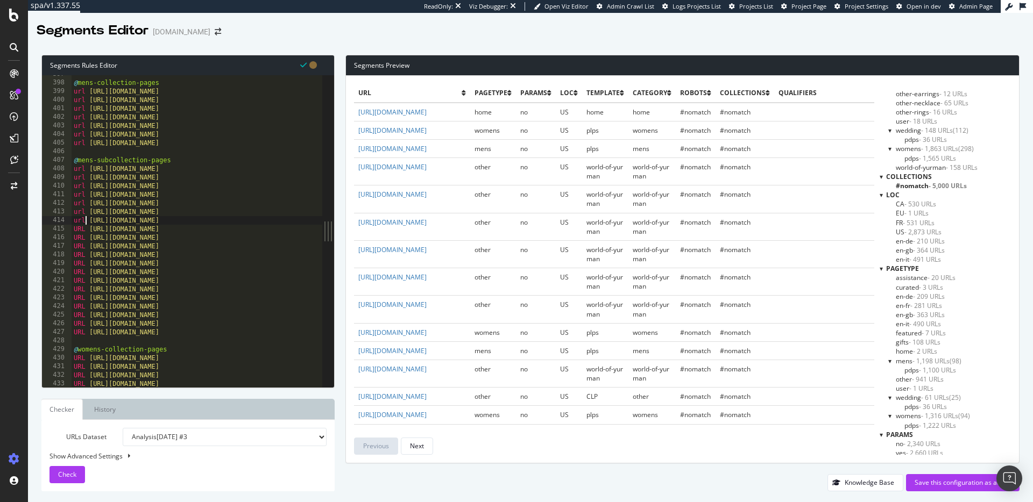
scroll to position [3414, 0]
click at [78, 232] on div "@ mens-collection-pages url https://www.davidyurman.com/mens/bracelets.html url…" at bounding box center [227, 233] width 310 height 329
click at [78, 231] on div "@ mens-collection-pages url https://www.davidyurman.com/mens/bracelets.html url…" at bounding box center [227, 233] width 310 height 329
paste textarea "url"
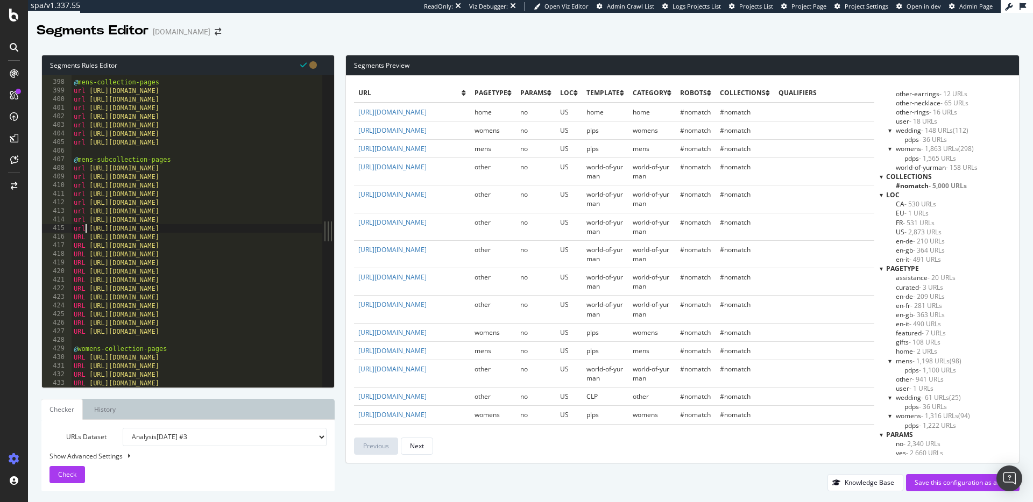
click at [79, 237] on div "@ mens-collection-pages url https://www.davidyurman.com/mens/bracelets.html url…" at bounding box center [227, 233] width 310 height 329
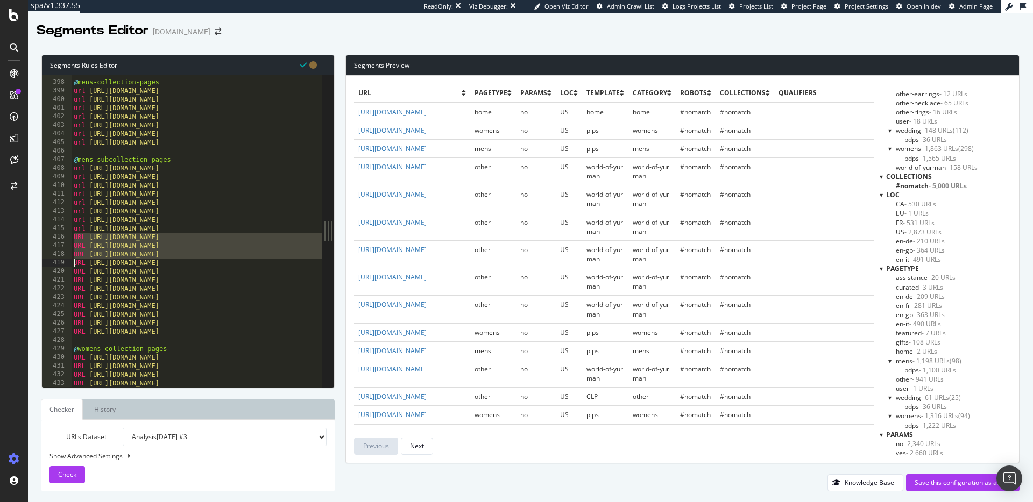
drag, startPoint x: 79, startPoint y: 237, endPoint x: 77, endPoint y: 259, distance: 22.1
click at [77, 260] on div "@ mens-collection-pages url https://www.davidyurman.com/mens/bracelets.html url…" at bounding box center [227, 233] width 310 height 329
click at [79, 244] on div "@ mens-collection-pages url https://www.davidyurman.com/mens/bracelets.html url…" at bounding box center [227, 233] width 310 height 329
click at [79, 236] on div "@ mens-collection-pages url https://www.davidyurman.com/mens/bracelets.html url…" at bounding box center [227, 233] width 310 height 329
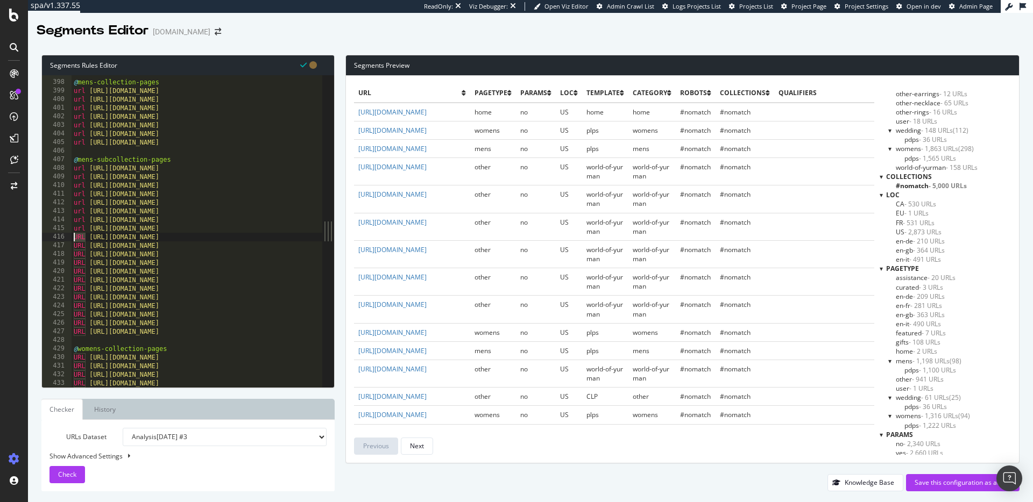
click at [79, 236] on div "@ mens-collection-pages url https://www.davidyurman.com/mens/bracelets.html url…" at bounding box center [227, 233] width 310 height 329
paste textarea "url"
click at [78, 249] on div "@ mens-collection-pages url https://www.davidyurman.com/mens/bracelets.html url…" at bounding box center [227, 233] width 310 height 329
paste textarea "url"
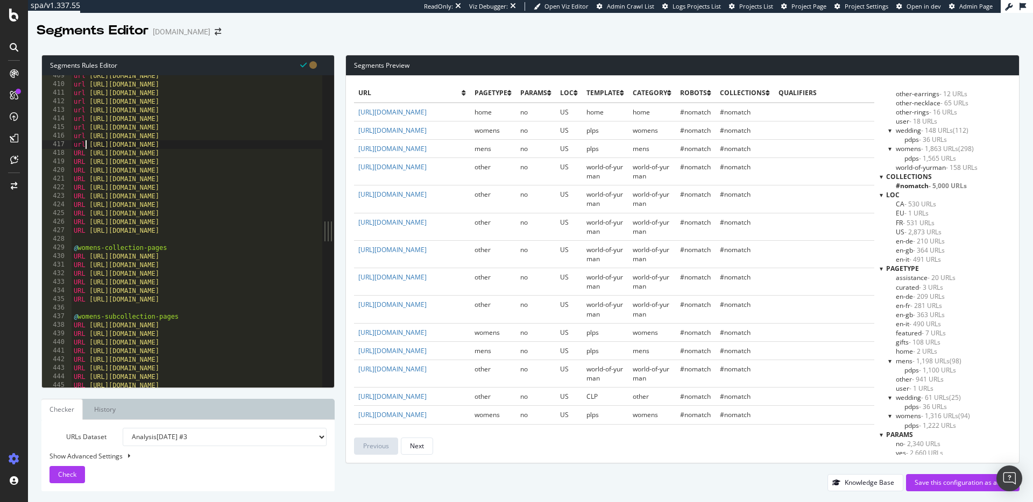
scroll to position [3516, 0]
click at [81, 154] on div "url https://www.davidyurman.com/mens/bracelets/chain-bracelets.html url https:/…" at bounding box center [227, 235] width 310 height 329
paste textarea "url"
click at [80, 162] on div "url https://www.davidyurman.com/mens/bracelets/chain-bracelets.html url https:/…" at bounding box center [227, 235] width 310 height 329
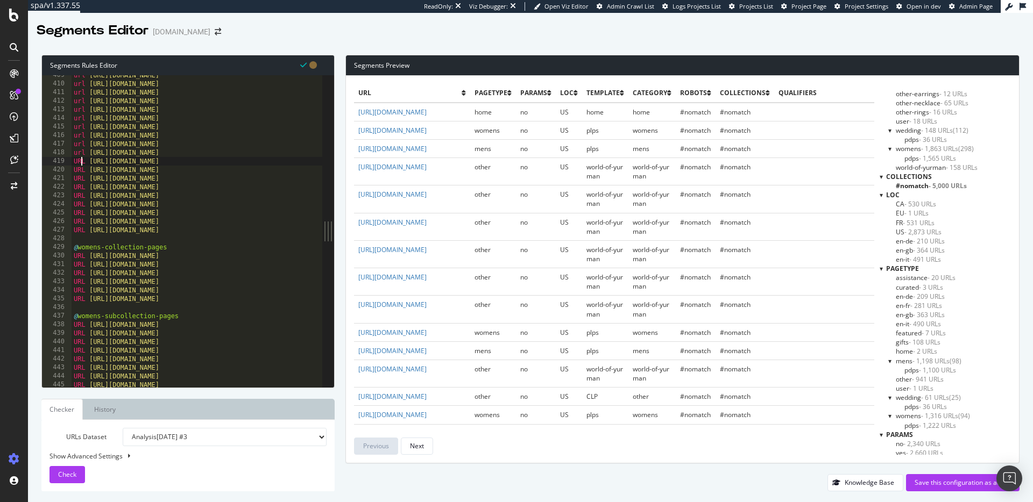
click at [80, 162] on div "url https://www.davidyurman.com/mens/bracelets/chain-bracelets.html url https:/…" at bounding box center [227, 235] width 310 height 329
paste textarea "url"
click at [79, 173] on div "url https://www.davidyurman.com/mens/bracelets/chain-bracelets.html url https:/…" at bounding box center [227, 235] width 310 height 329
paste textarea "url"
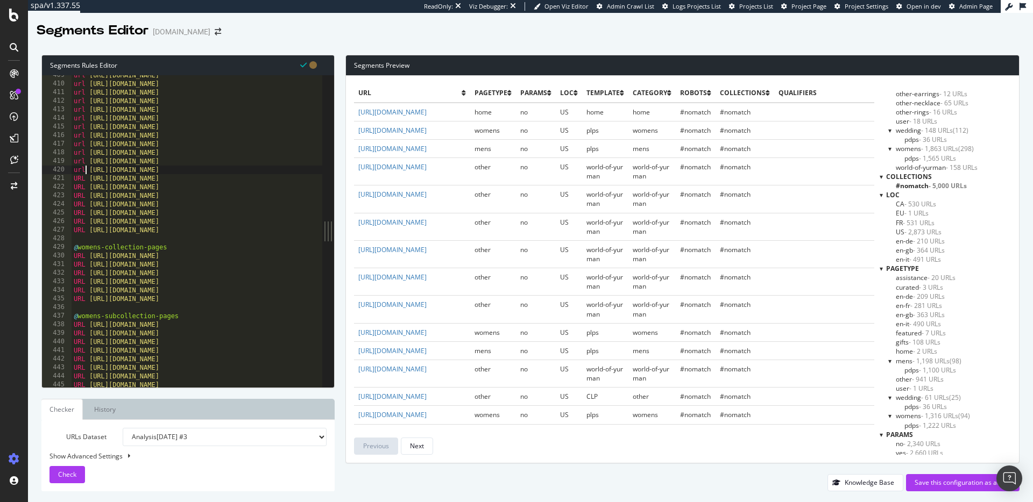
click at [80, 180] on div "url https://www.davidyurman.com/mens/bracelets/chain-bracelets.html url https:/…" at bounding box center [227, 235] width 310 height 329
paste textarea "url"
click at [79, 189] on div "url https://www.davidyurman.com/mens/bracelets/chain-bracelets.html url https:/…" at bounding box center [227, 235] width 310 height 329
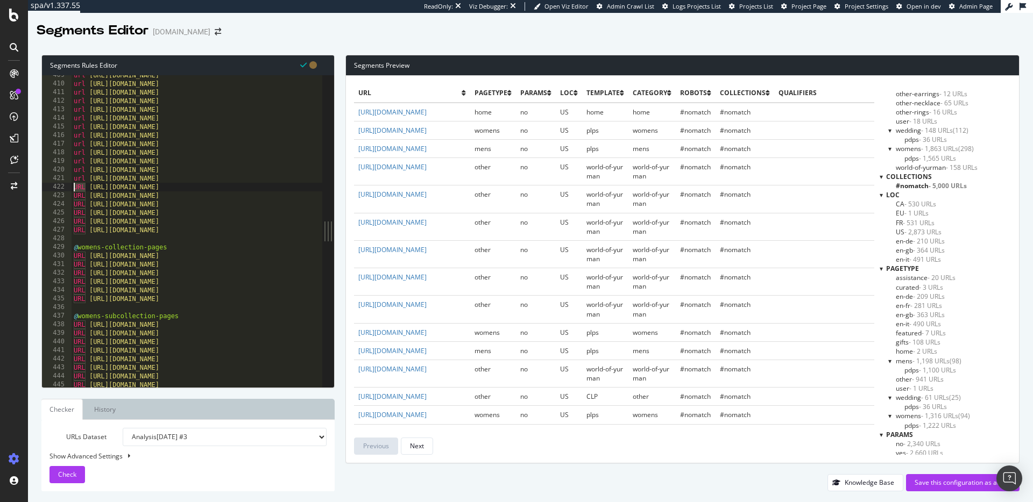
paste textarea "url"
click at [81, 197] on div "url https://www.davidyurman.com/mens/bracelets/chain-bracelets.html url https:/…" at bounding box center [227, 235] width 310 height 329
paste textarea "url"
click at [78, 209] on div "url https://www.davidyurman.com/mens/bracelets/chain-bracelets.html url https:/…" at bounding box center [227, 235] width 310 height 329
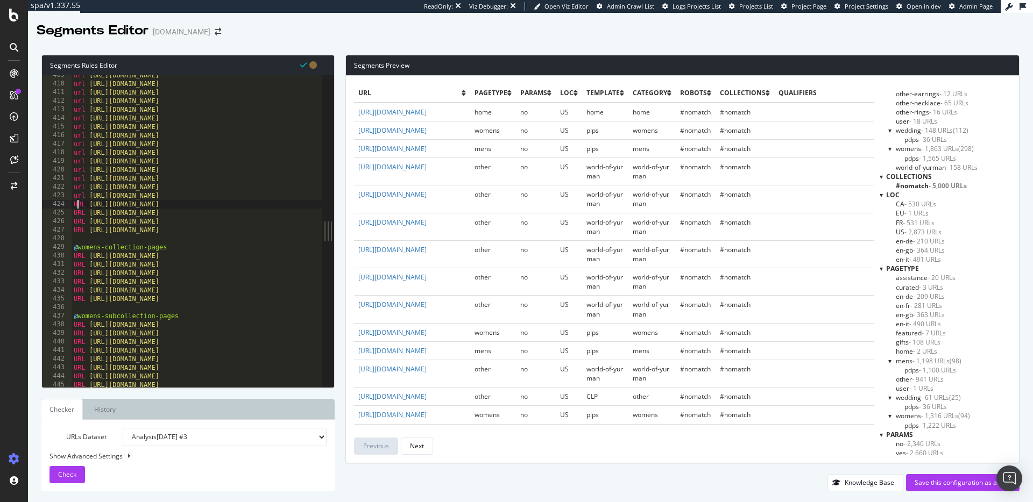
click at [78, 209] on div "url https://www.davidyurman.com/mens/bracelets/chain-bracelets.html url https:/…" at bounding box center [227, 235] width 310 height 329
paste textarea "url"
click at [79, 216] on div "url https://www.davidyurman.com/mens/bracelets/chain-bracelets.html url https:/…" at bounding box center [227, 235] width 310 height 329
paste textarea "url"
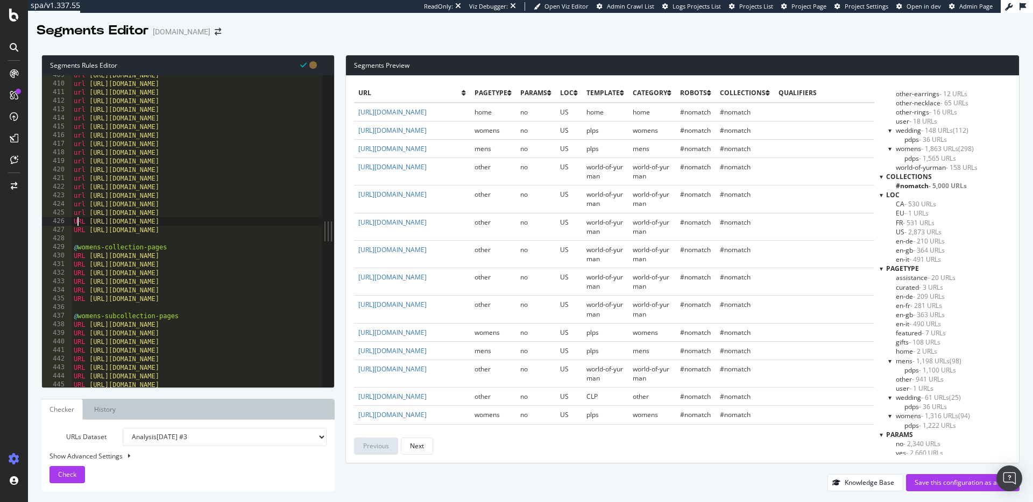
click at [77, 223] on div "url https://www.davidyurman.com/mens/bracelets/chain-bracelets.html url https:/…" at bounding box center [227, 235] width 310 height 329
paste textarea "url"
click at [79, 233] on div "url https://www.davidyurman.com/mens/bracelets/chain-bracelets.html url https:/…" at bounding box center [227, 235] width 310 height 329
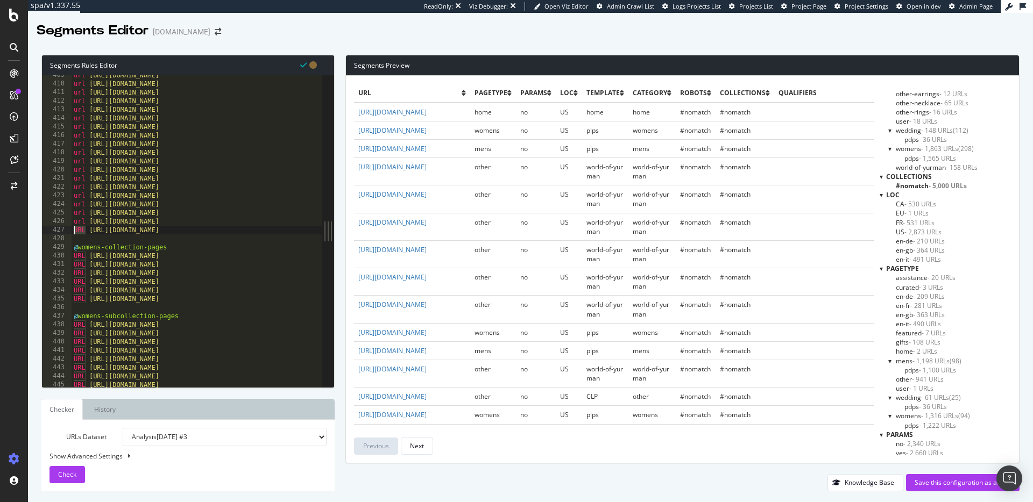
paste textarea "url"
click at [77, 256] on div "url https://www.davidyurman.com/mens/bracelets/chain-bracelets.html url https:/…" at bounding box center [227, 235] width 310 height 329
paste textarea "url"
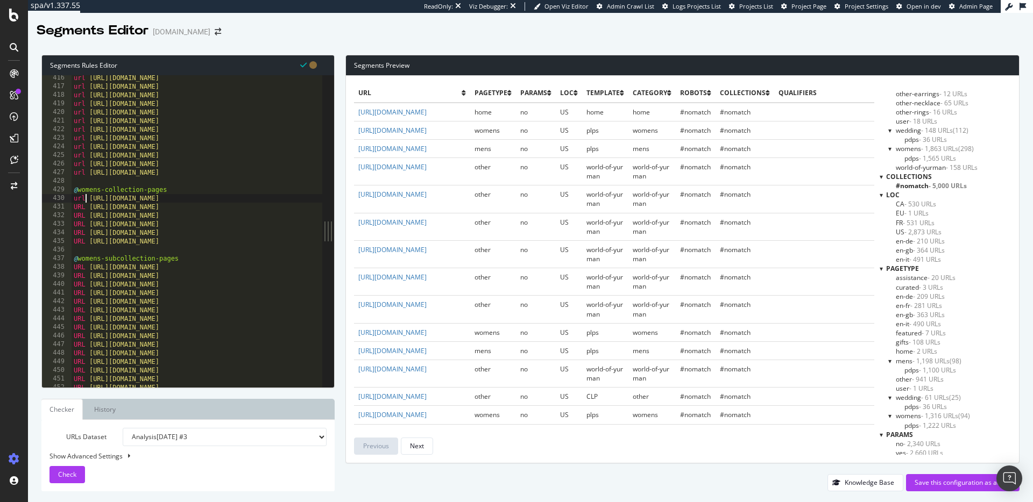
click at [76, 208] on div "url https://www.davidyurman.com/necklaces-and-chains/curb-chain-necklaces.html …" at bounding box center [227, 238] width 310 height 329
paste textarea "url"
click at [80, 224] on div "url https://www.davidyurman.com/mens/pendants/tags.html url https://www.davidyu…" at bounding box center [227, 236] width 310 height 329
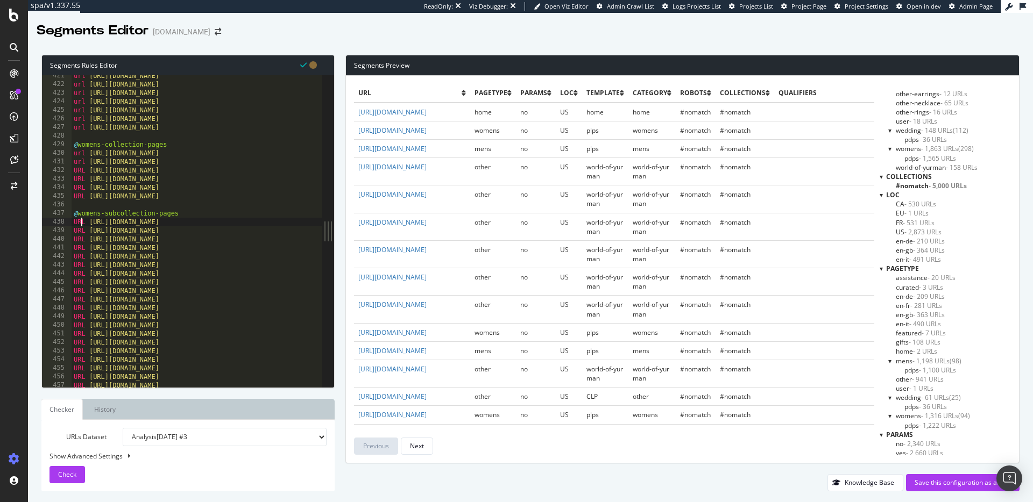
click at [80, 224] on div "url https://www.davidyurman.com/mens/pendants/tags.html url https://www.davidyu…" at bounding box center [227, 236] width 310 height 329
paste
click at [80, 174] on div "url https://www.davidyurman.com/mens/pendants/tags.html url https://www.davidyu…" at bounding box center [227, 236] width 310 height 329
click at [80, 179] on div "url https://www.davidyurman.com/mens/pendants/tags.html url https://www.davidyu…" at bounding box center [227, 236] width 310 height 329
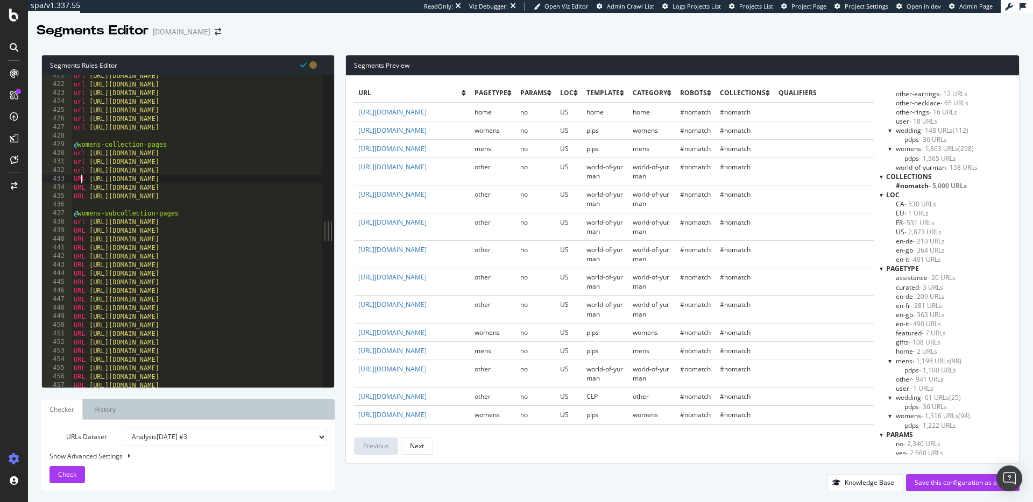
click at [80, 179] on div "url https://www.davidyurman.com/mens/pendants/tags.html url https://www.davidyu…" at bounding box center [227, 236] width 310 height 329
click at [80, 186] on div "url https://www.davidyurman.com/mens/pendants/tags.html url https://www.davidyu…" at bounding box center [227, 236] width 310 height 329
click at [80, 195] on div "url https://www.davidyurman.com/mens/pendants/tags.html url https://www.davidyu…" at bounding box center [227, 236] width 310 height 329
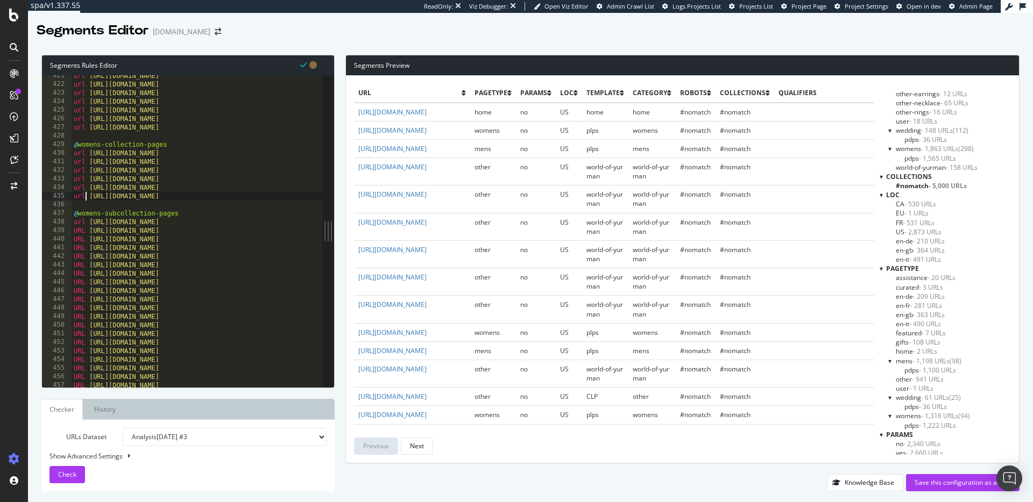
scroll to position [3647, 0]
click at [82, 196] on div "url https://www.davidyurman.com/mens/accessories/keychains.html url https://www…" at bounding box center [227, 233] width 310 height 329
click at [81, 205] on div "url https://www.davidyurman.com/mens/accessories/keychains.html url https://www…" at bounding box center [227, 233] width 310 height 329
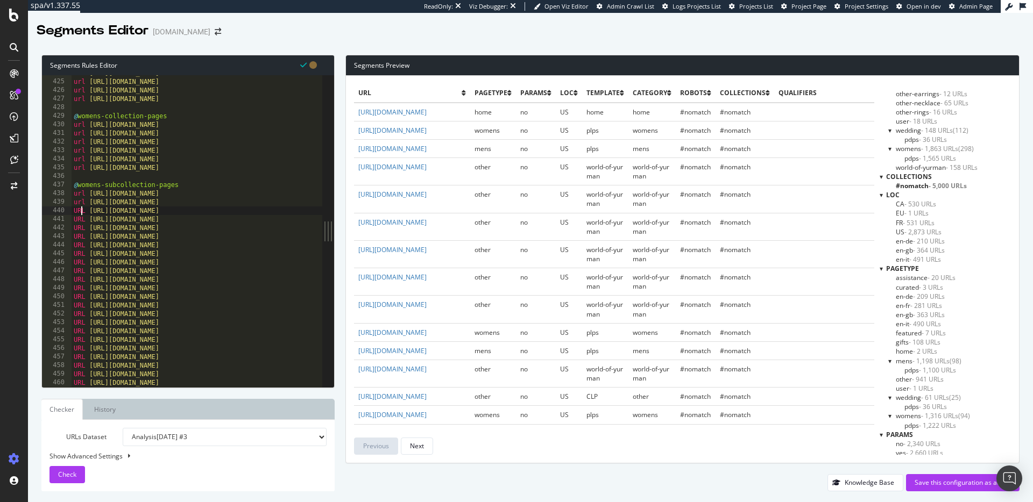
click at [80, 215] on div "url https://www.davidyurman.com/mens/accessories/keychains.html url https://www…" at bounding box center [227, 233] width 310 height 329
click at [80, 223] on div "url https://www.davidyurman.com/mens/accessories/keychains.html url https://www…" at bounding box center [227, 233] width 310 height 329
click at [79, 230] on div "url https://www.davidyurman.com/mens/accessories/keychains.html url https://www…" at bounding box center [227, 233] width 310 height 329
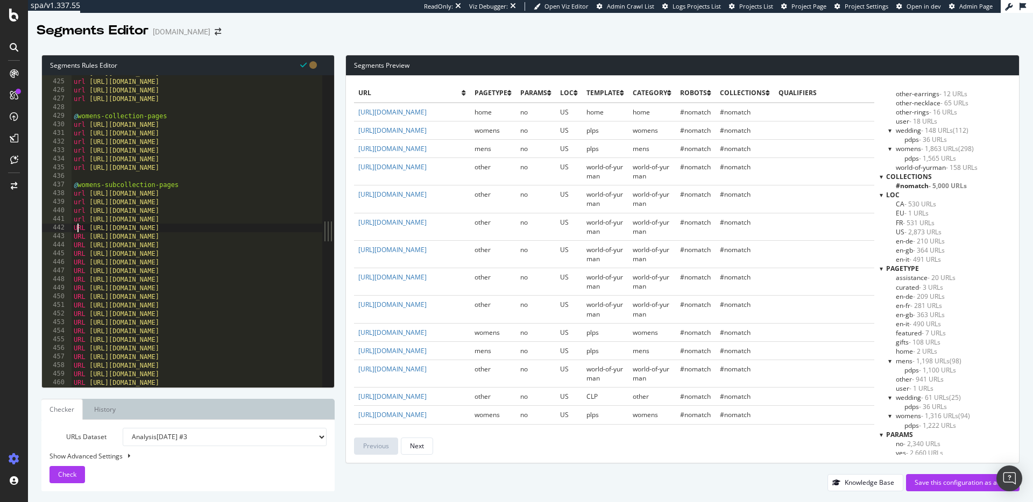
click at [79, 230] on div "url https://www.davidyurman.com/mens/accessories/keychains.html url https://www…" at bounding box center [227, 233] width 310 height 329
click at [77, 236] on div "url https://www.davidyurman.com/mens/accessories/keychains.html url https://www…" at bounding box center [227, 233] width 310 height 329
click at [76, 250] on div "url https://www.davidyurman.com/mens/accessories/keychains.html url https://www…" at bounding box center [227, 233] width 310 height 329
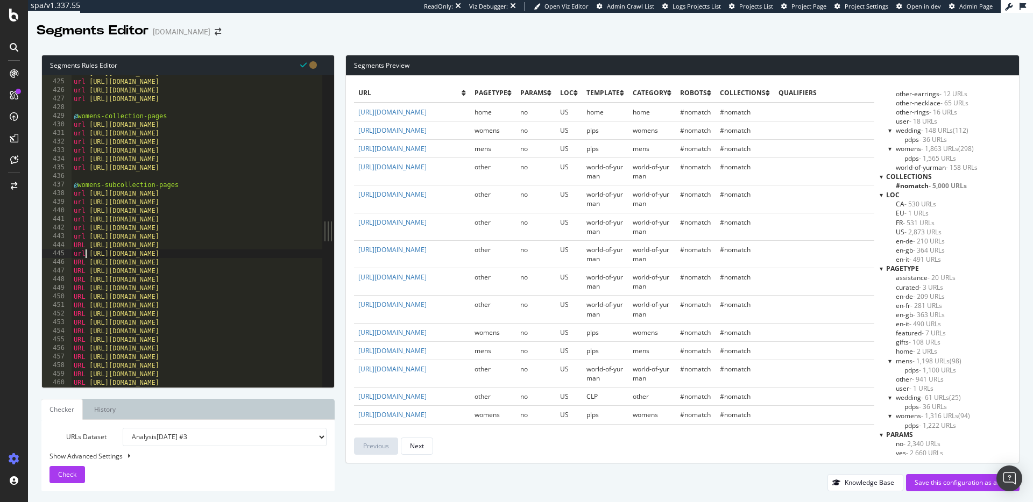
click at [76, 243] on div "url https://www.davidyurman.com/mens/accessories/keychains.html url https://www…" at bounding box center [227, 233] width 310 height 329
click at [82, 264] on div "url https://www.davidyurman.com/mens/accessories/keychains.html url https://www…" at bounding box center [227, 233] width 310 height 329
click at [81, 270] on div "url https://www.davidyurman.com/mens/accessories/keychains.html url https://www…" at bounding box center [227, 233] width 310 height 329
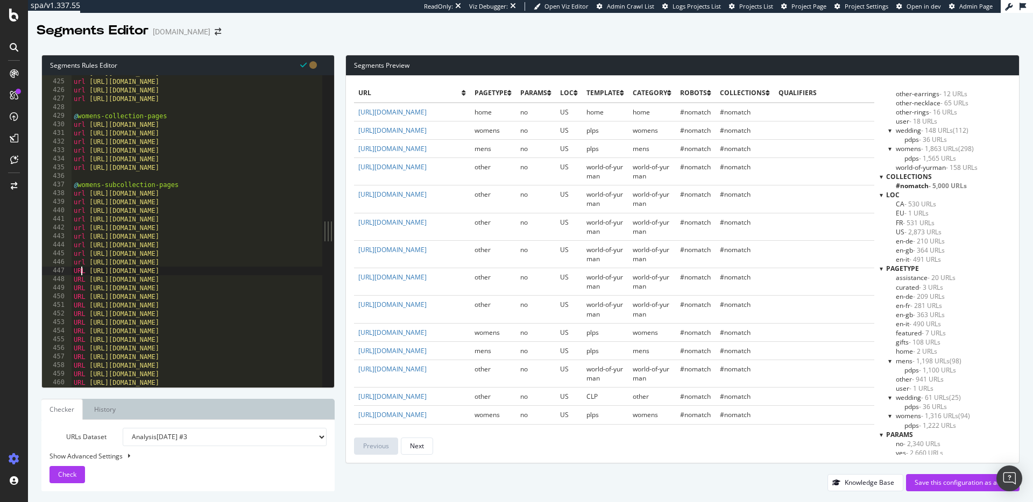
click at [81, 270] on div "url https://www.davidyurman.com/mens/accessories/keychains.html url https://www…" at bounding box center [227, 233] width 310 height 329
click at [76, 282] on div "url https://www.davidyurman.com/mens/accessories/keychains.html url https://www…" at bounding box center [227, 233] width 310 height 329
click at [74, 290] on div "url https://www.davidyurman.com/mens/accessories/keychains.html url https://www…" at bounding box center [227, 233] width 310 height 329
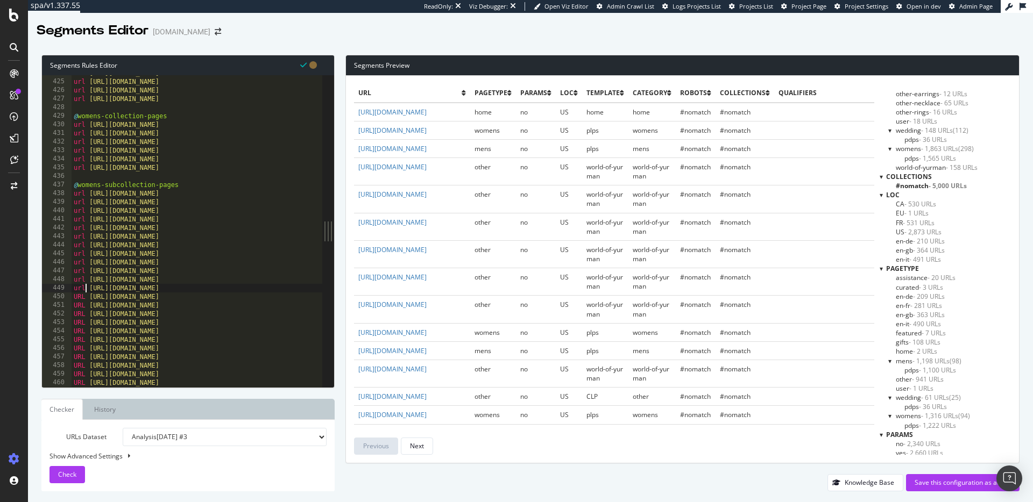
click at [75, 299] on div "url https://www.davidyurman.com/mens/accessories/keychains.html url https://www…" at bounding box center [227, 233] width 310 height 329
click at [79, 308] on div "url https://www.davidyurman.com/mens/accessories/keychains.html url https://www…" at bounding box center [227, 233] width 310 height 329
click at [76, 315] on div "url https://www.davidyurman.com/mens/accessories/keychains.html url https://www…" at bounding box center [227, 233] width 310 height 329
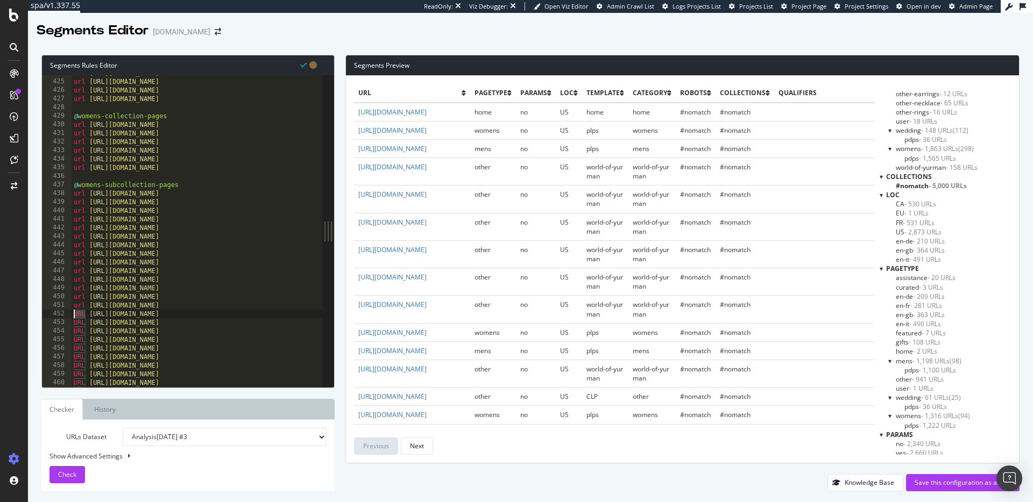
click at [76, 315] on div "url https://www.davidyurman.com/mens/accessories/keychains.html url https://www…" at bounding box center [227, 233] width 310 height 329
click at [74, 328] on div "url https://www.davidyurman.com/mens/accessories/keychains.html url https://www…" at bounding box center [227, 233] width 310 height 329
click at [76, 323] on div "url https://www.davidyurman.com/mens/accessories/keychains.html url https://www…" at bounding box center [227, 233] width 310 height 329
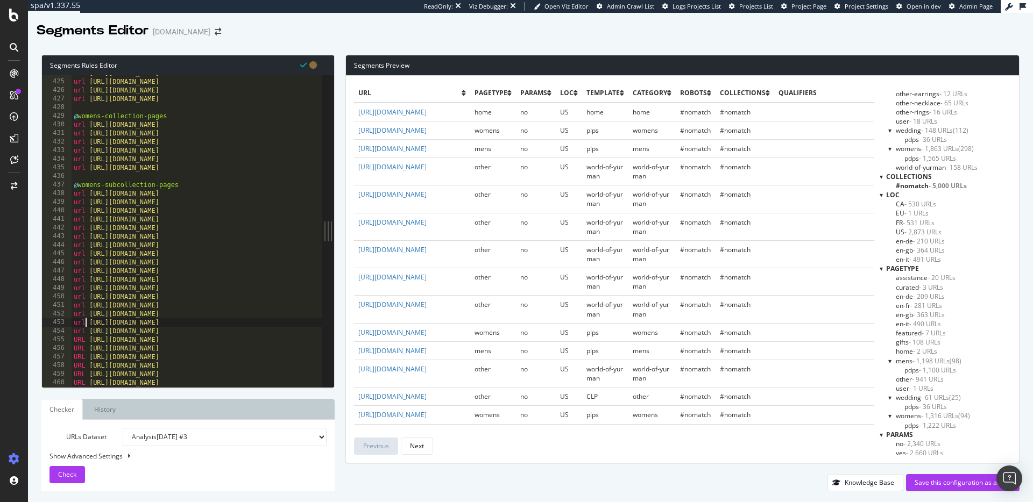
click at [75, 341] on div "url https://www.davidyurman.com/mens/accessories/keychains.html url https://www…" at bounding box center [227, 233] width 310 height 329
click at [77, 348] on div "url https://www.davidyurman.com/mens/accessories/keychains.html url https://www…" at bounding box center [227, 233] width 310 height 329
click at [78, 359] on div "url https://www.davidyurman.com/mens/accessories/keychains.html url https://www…" at bounding box center [227, 233] width 310 height 329
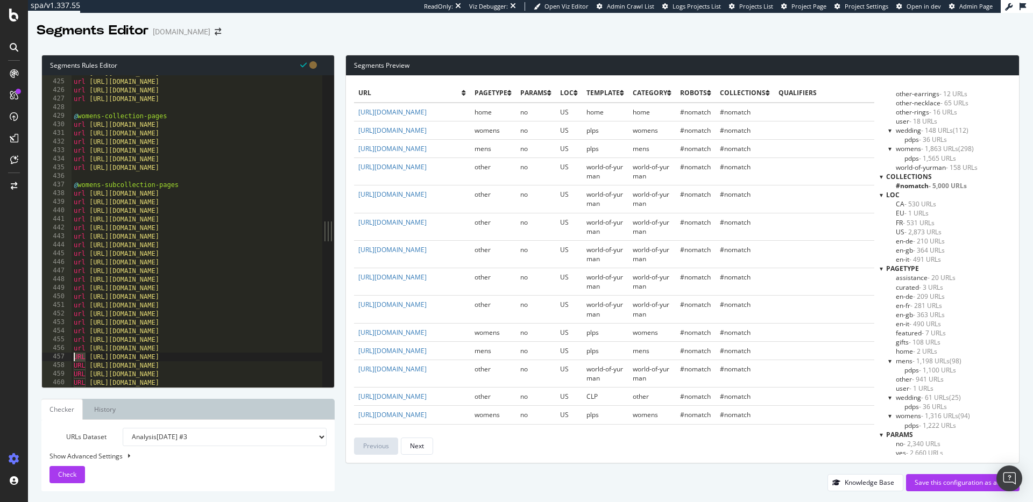
click at [78, 359] on div "url https://www.davidyurman.com/mens/accessories/keychains.html url https://www…" at bounding box center [227, 233] width 310 height 329
click at [77, 366] on div "url https://www.davidyurman.com/mens/accessories/keychains.html url https://www…" at bounding box center [227, 233] width 310 height 329
click at [76, 372] on div "url https://www.davidyurman.com/mens/accessories/keychains.html url https://www…" at bounding box center [227, 233] width 310 height 329
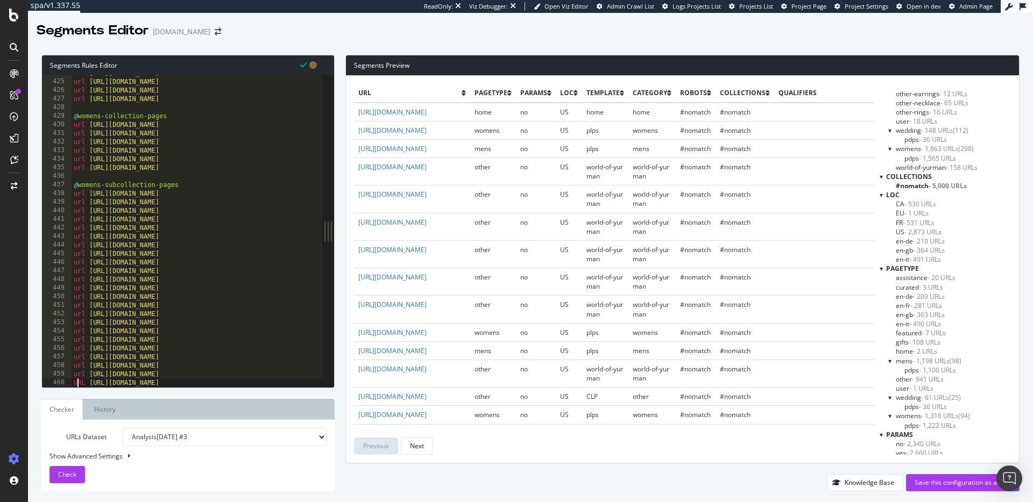
click at [77, 380] on div at bounding box center [227, 382] width 310 height 11
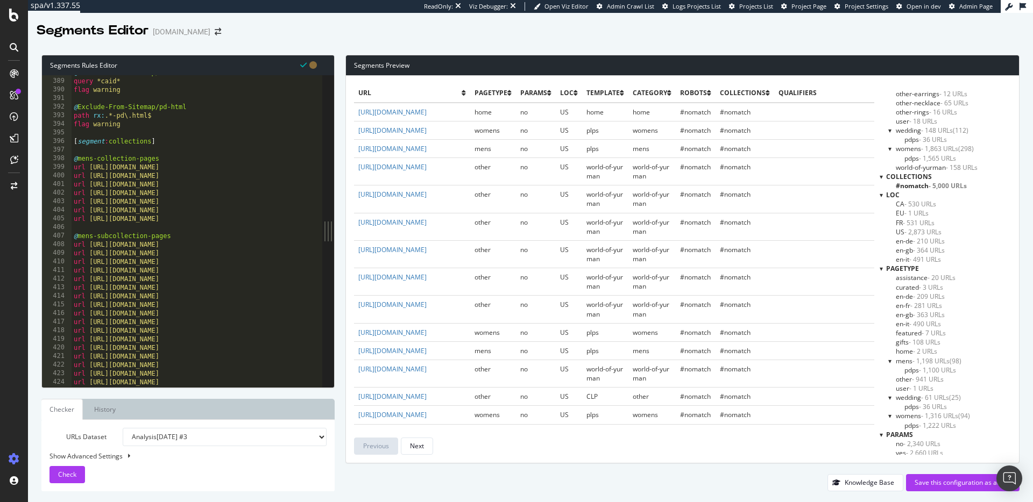
scroll to position [3335, 0]
click at [84, 467] on button "Check" at bounding box center [67, 474] width 36 height 17
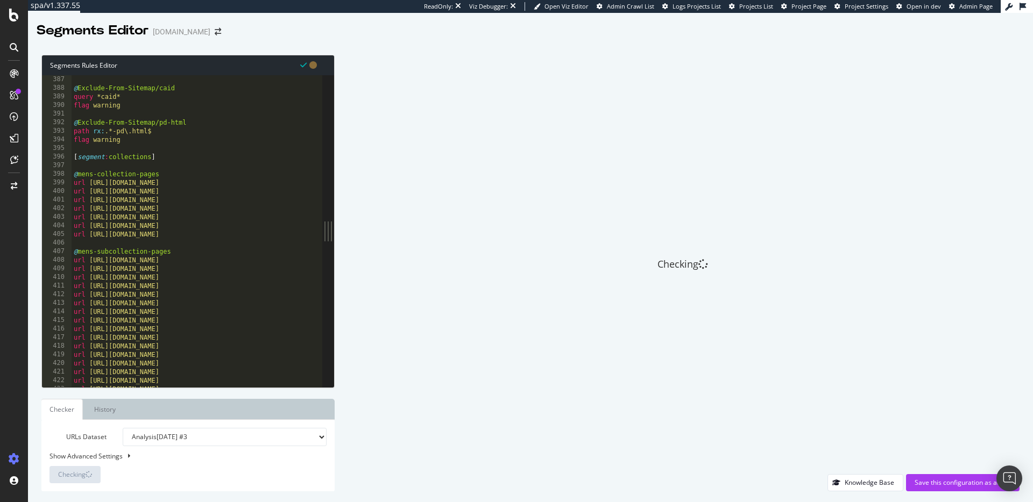
scroll to position [3358, 0]
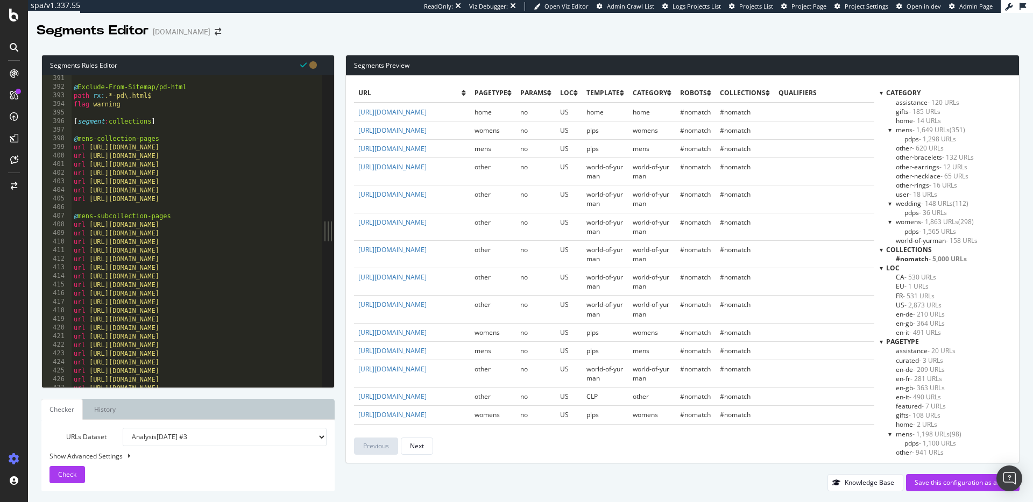
click at [924, 259] on span "#nomatch - 5,000 URLs" at bounding box center [931, 258] width 71 height 9
click at [911, 249] on span "collections" at bounding box center [909, 249] width 46 height 9
click at [883, 248] on div "collections" at bounding box center [945, 249] width 131 height 9
click at [883, 251] on div at bounding box center [881, 249] width 3 height 9
click at [883, 251] on div at bounding box center [880, 249] width 9 height 3
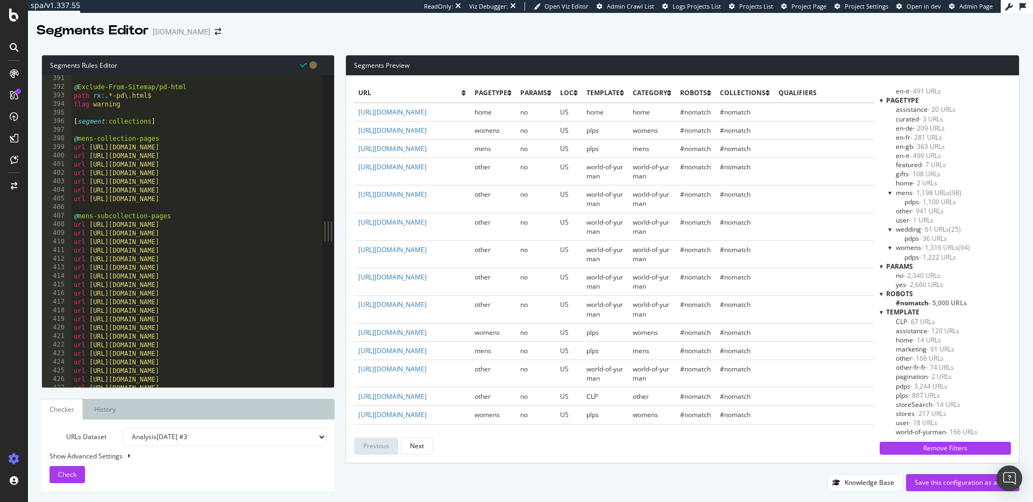
scroll to position [242, 0]
click at [908, 396] on span "- 807 URLs" at bounding box center [924, 395] width 32 height 9
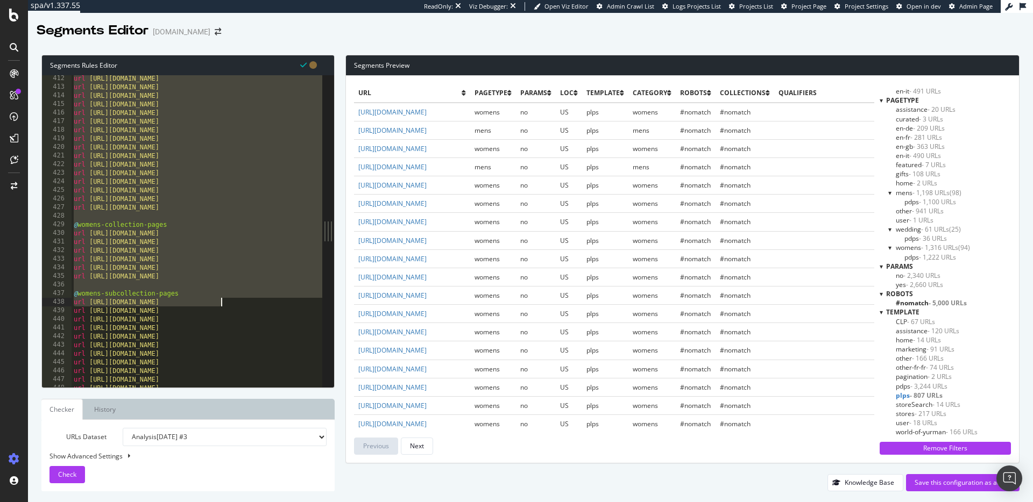
scroll to position [3647, 0]
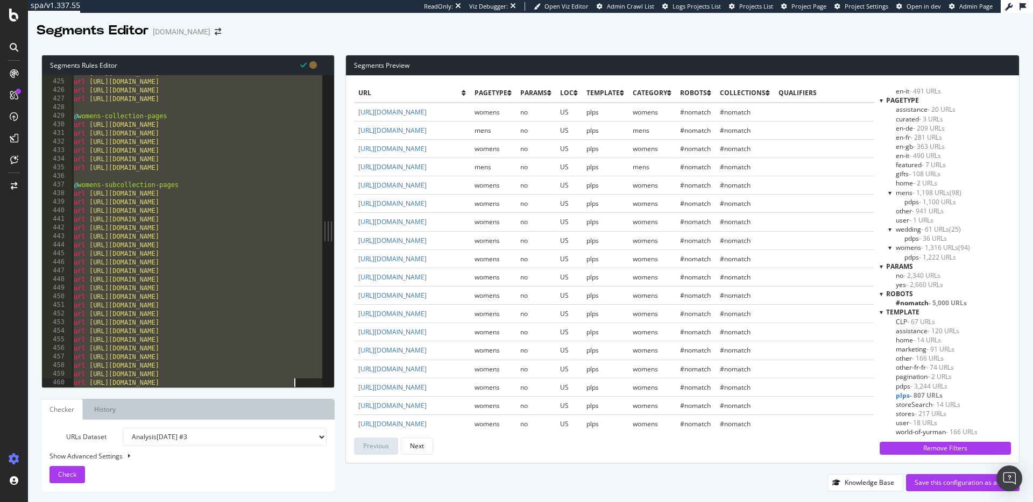
drag, startPoint x: 74, startPoint y: 273, endPoint x: 295, endPoint y: 382, distance: 246.8
click at [295, 382] on div "[segment:collections] 424 425 426 427 428 429 430 431 432 433 434 435 436 437 4…" at bounding box center [182, 231] width 280 height 312
type textarea "url https://www.davidyurman.com/womens/watches/classic.html url https://www.dav…"
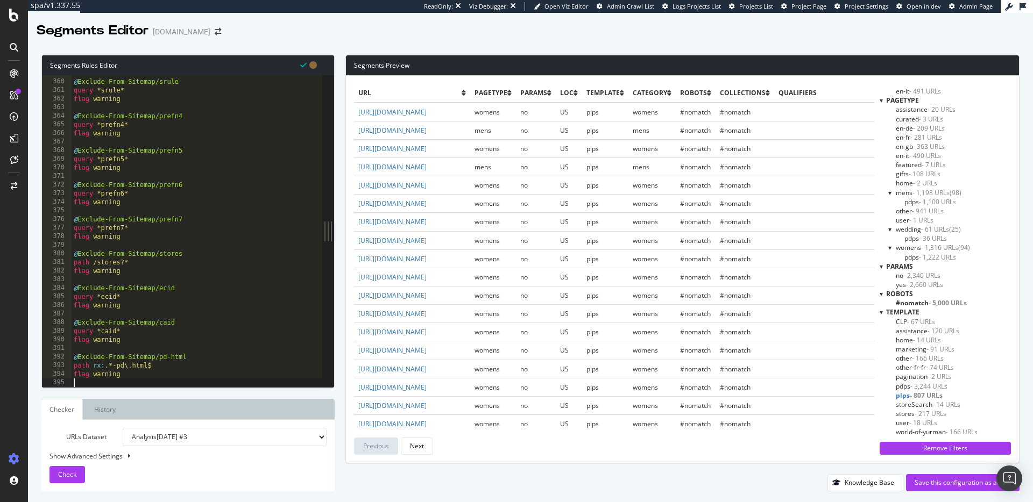
scroll to position [3088, 0]
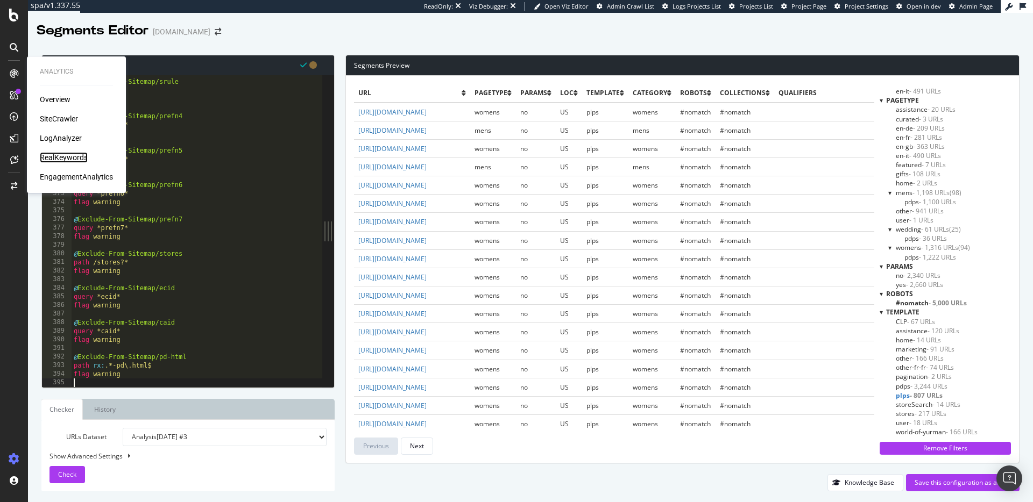
click at [60, 157] on div "RealKeywords" at bounding box center [64, 157] width 48 height 11
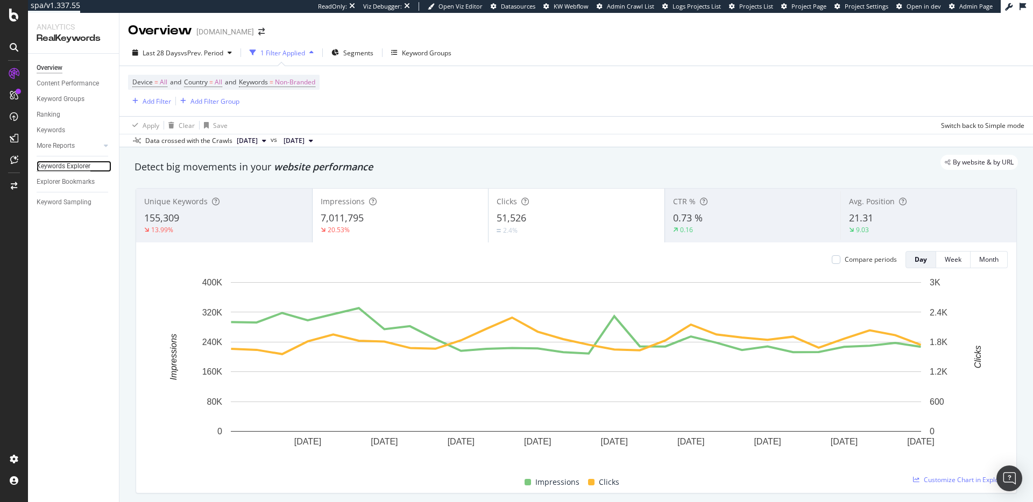
click at [63, 162] on div "Keywords Explorer" at bounding box center [64, 166] width 54 height 11
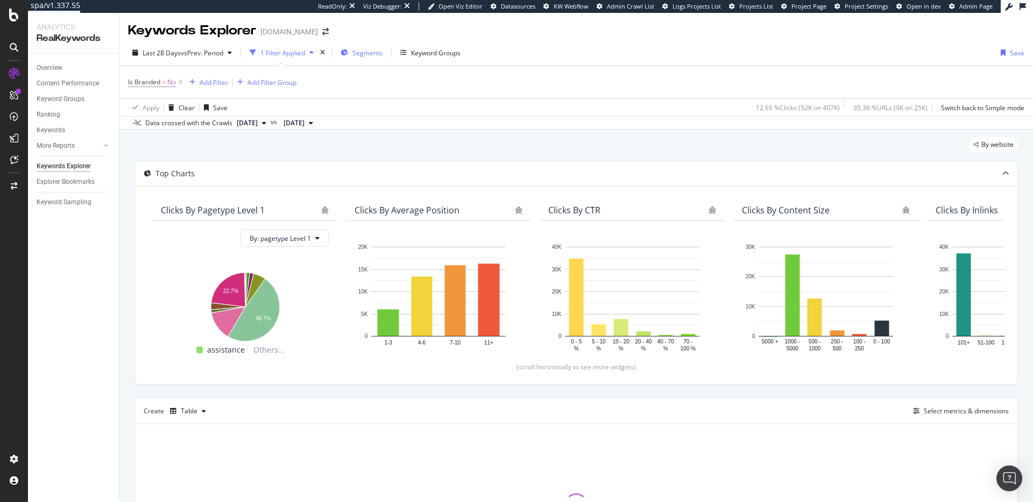
click at [372, 53] on span "Segments" at bounding box center [367, 52] width 30 height 9
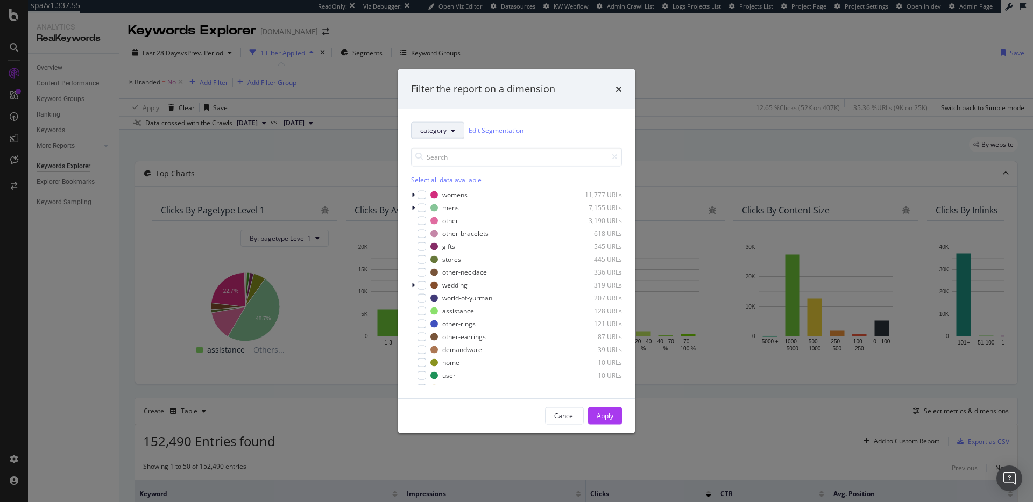
click at [453, 128] on icon "modal" at bounding box center [453, 130] width 4 height 6
click at [464, 232] on span "template" at bounding box center [454, 229] width 69 height 10
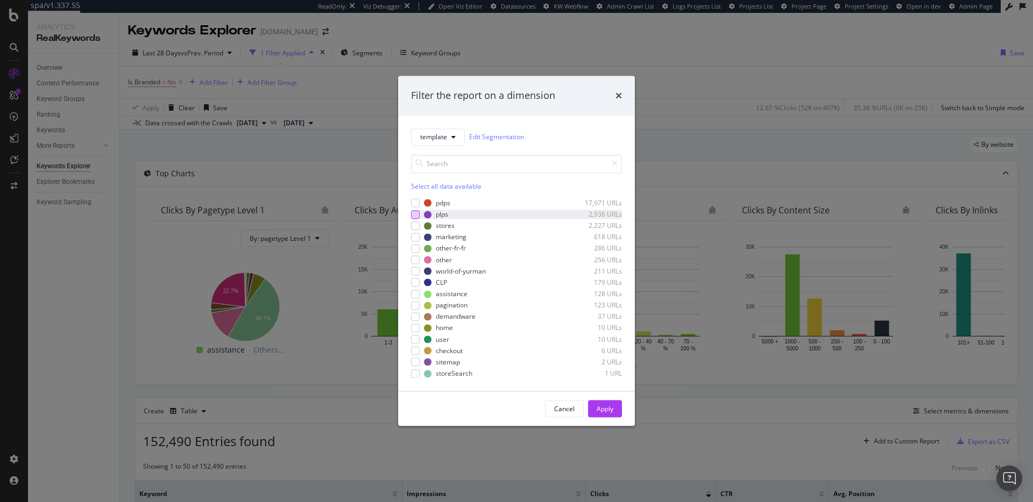
click at [414, 214] on div "modal" at bounding box center [415, 214] width 9 height 9
click at [601, 406] on div "Apply" at bounding box center [605, 409] width 17 height 9
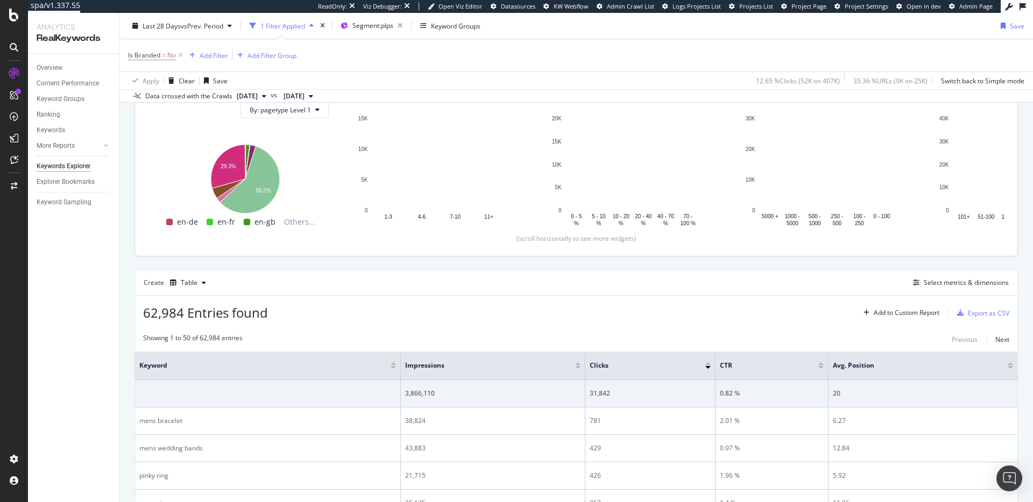
scroll to position [294, 0]
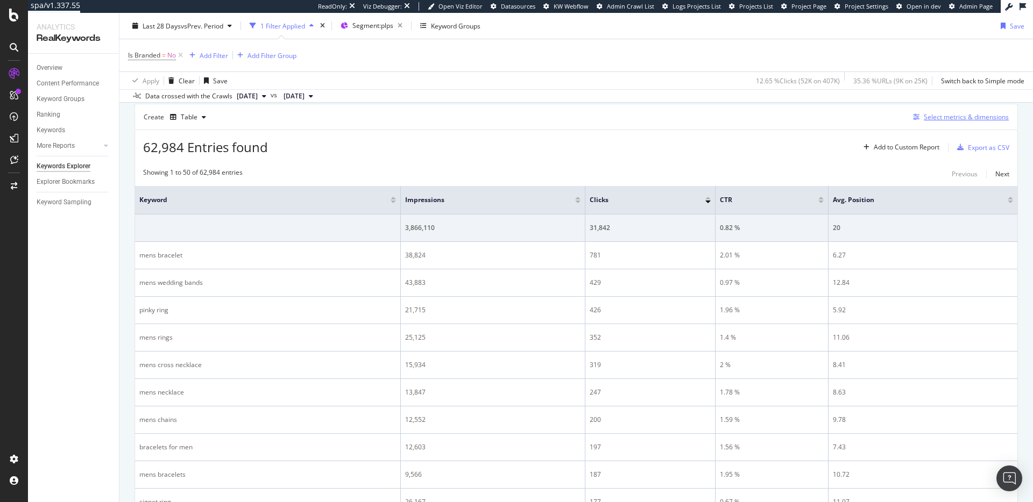
click at [949, 122] on div "Select metrics & dimensions" at bounding box center [966, 116] width 85 height 9
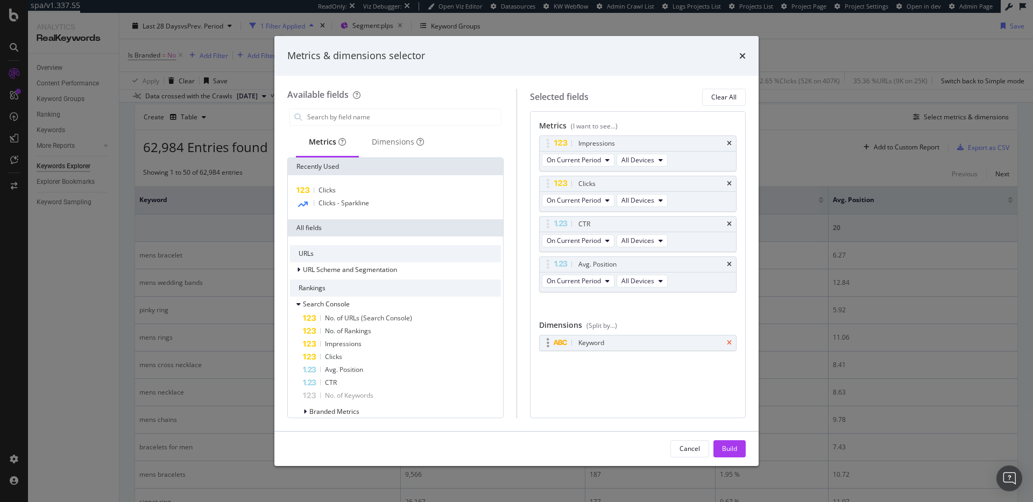
click at [731, 346] on icon "times" at bounding box center [729, 343] width 5 height 6
drag, startPoint x: 729, startPoint y: 264, endPoint x: 729, endPoint y: 235, distance: 29.6
click at [729, 264] on icon "times" at bounding box center [729, 264] width 5 height 6
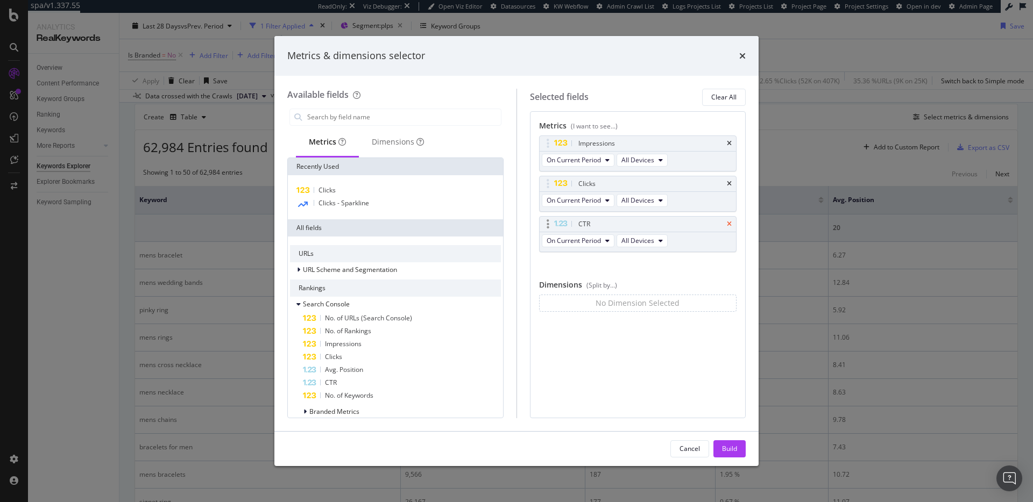
click at [728, 224] on icon "times" at bounding box center [729, 224] width 5 height 6
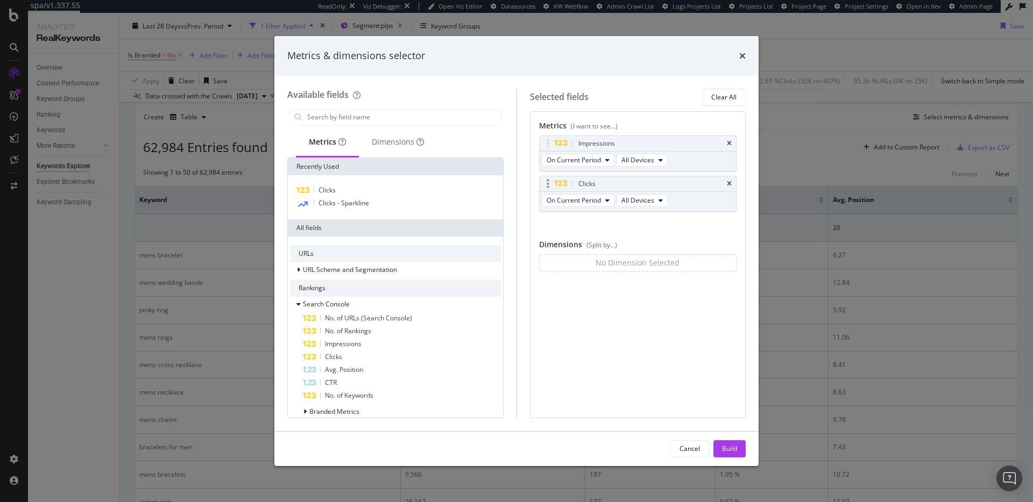
click at [728, 144] on icon "times" at bounding box center [729, 143] width 5 height 6
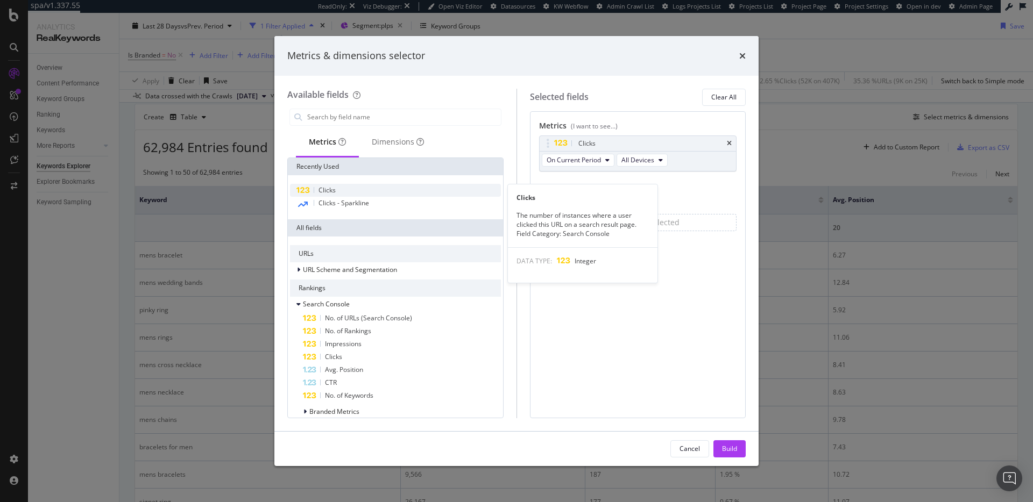
click at [350, 187] on div "Clicks" at bounding box center [395, 190] width 211 height 13
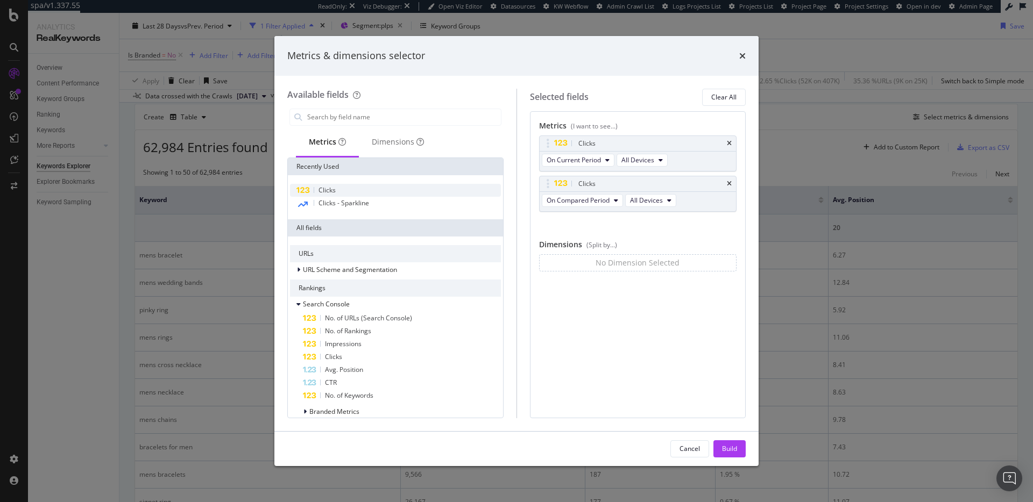
click at [350, 187] on div "Clicks" at bounding box center [395, 190] width 211 height 13
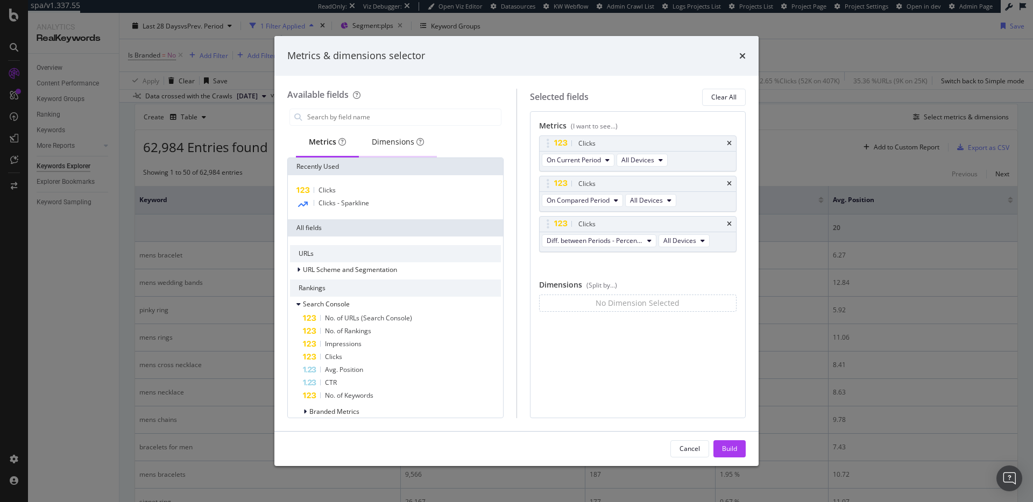
click at [376, 146] on div "Dimensions" at bounding box center [398, 142] width 52 height 11
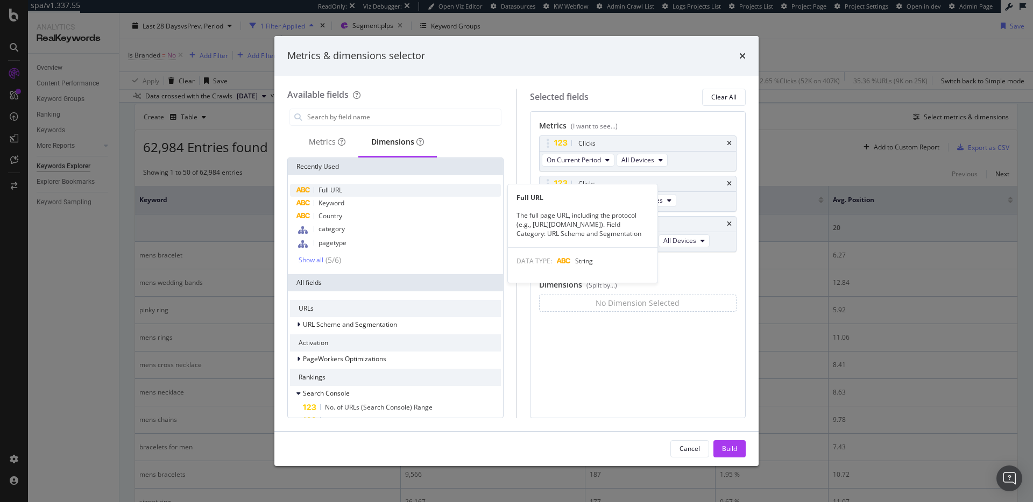
click at [369, 192] on div "Full URL" at bounding box center [395, 190] width 211 height 13
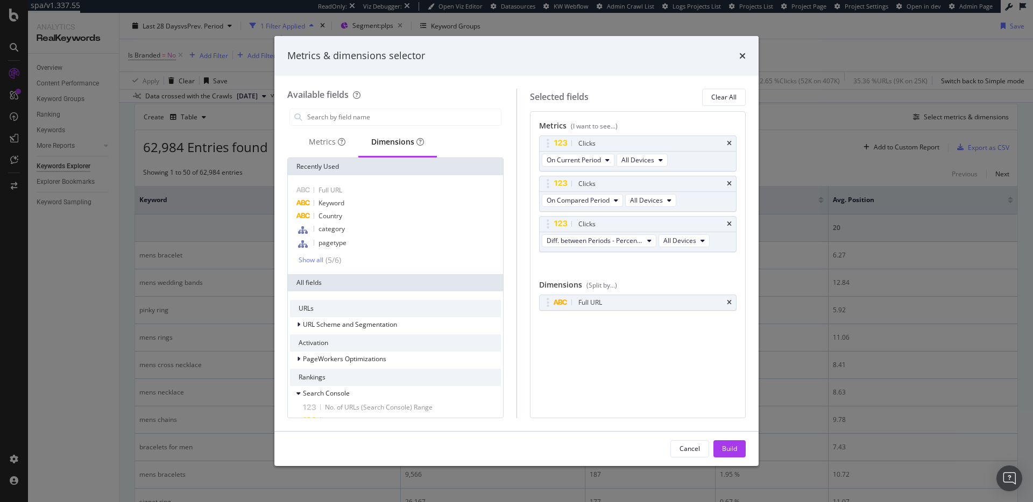
click at [729, 456] on div "Build" at bounding box center [729, 449] width 15 height 16
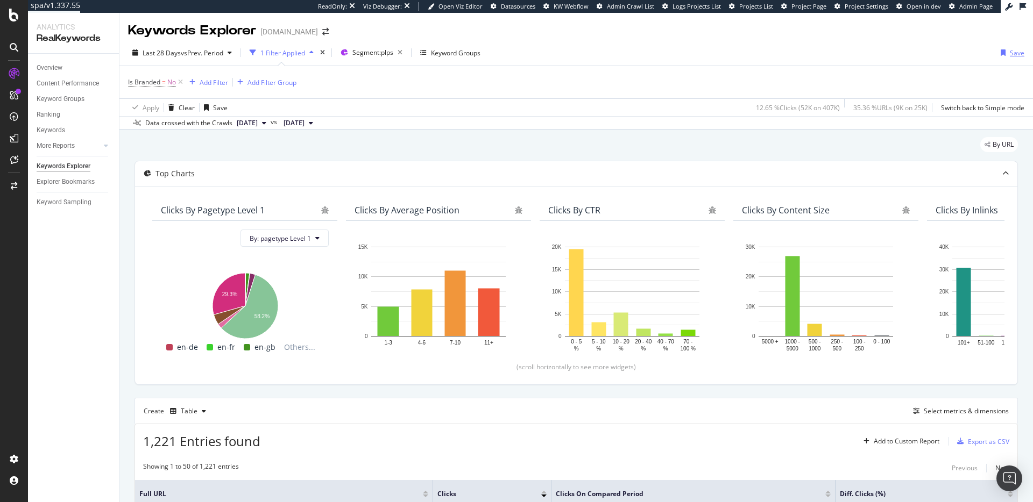
click at [1015, 51] on div "Save" at bounding box center [1017, 52] width 15 height 9
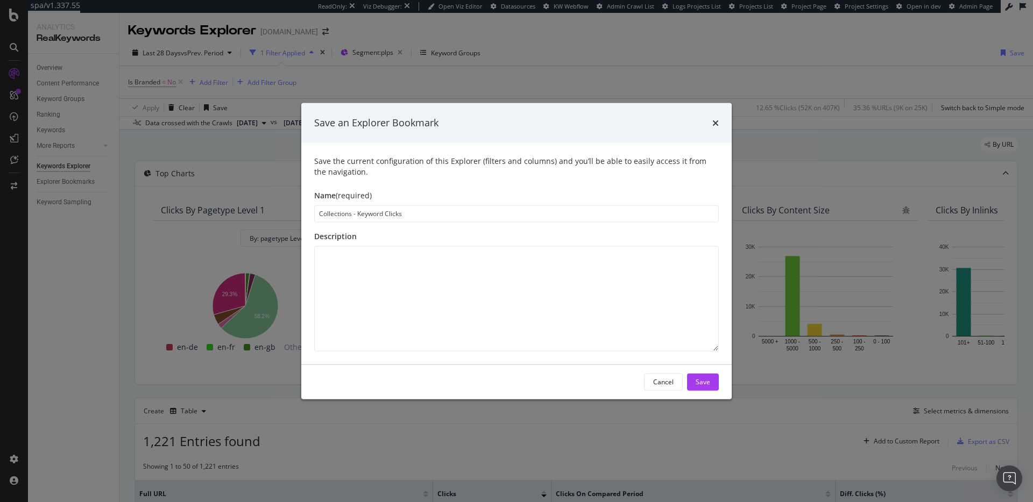
type input "Collections - Keyword Clicks"
drag, startPoint x: 693, startPoint y: 372, endPoint x: 697, endPoint y: 377, distance: 6.1
click at [693, 372] on div "Cancel Save" at bounding box center [516, 382] width 430 height 34
click at [698, 378] on div "Save" at bounding box center [703, 382] width 15 height 9
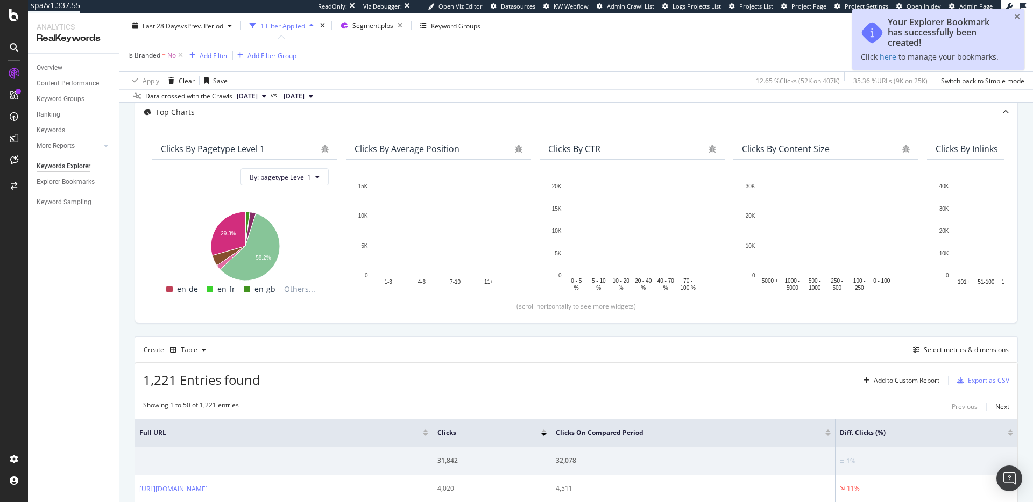
scroll to position [100, 0]
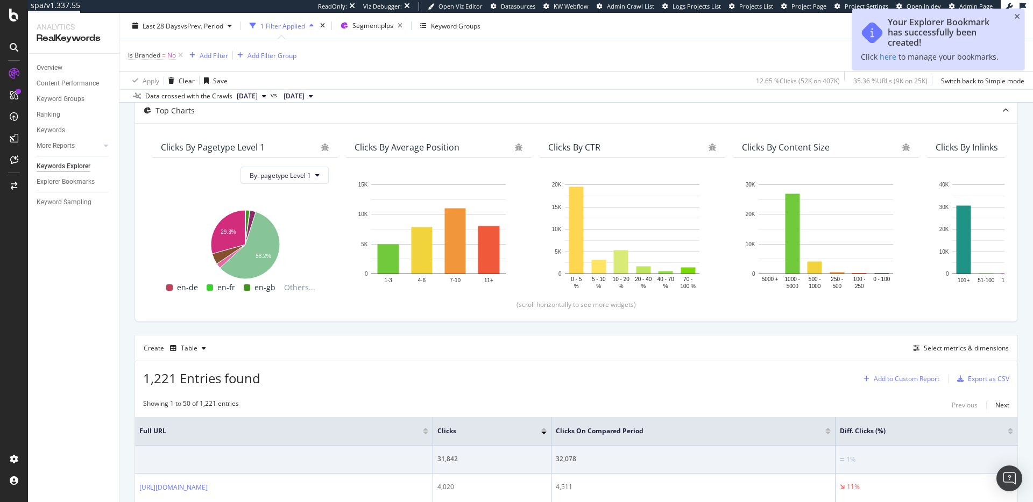
click at [878, 382] on div "Add to Custom Report" at bounding box center [907, 379] width 66 height 6
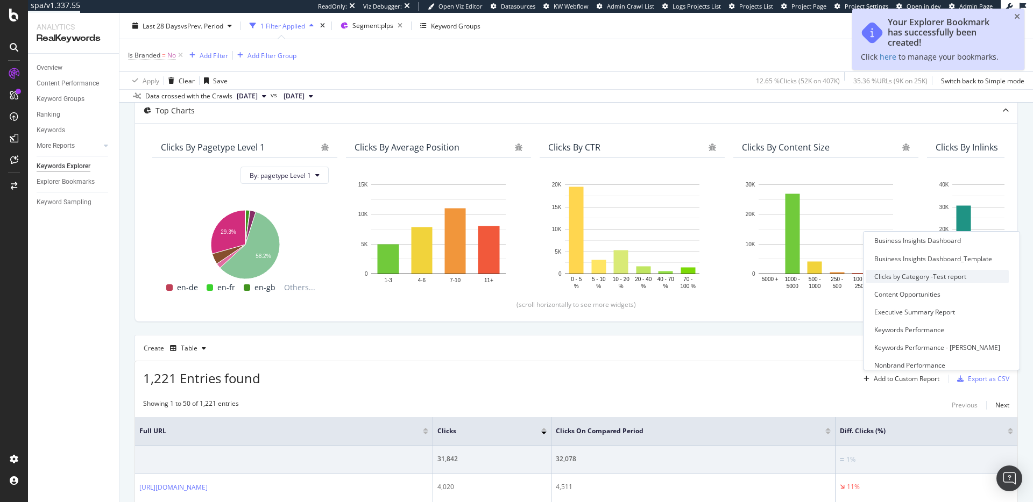
scroll to position [64, 0]
click at [925, 308] on div "Executive Summary Report" at bounding box center [937, 303] width 143 height 13
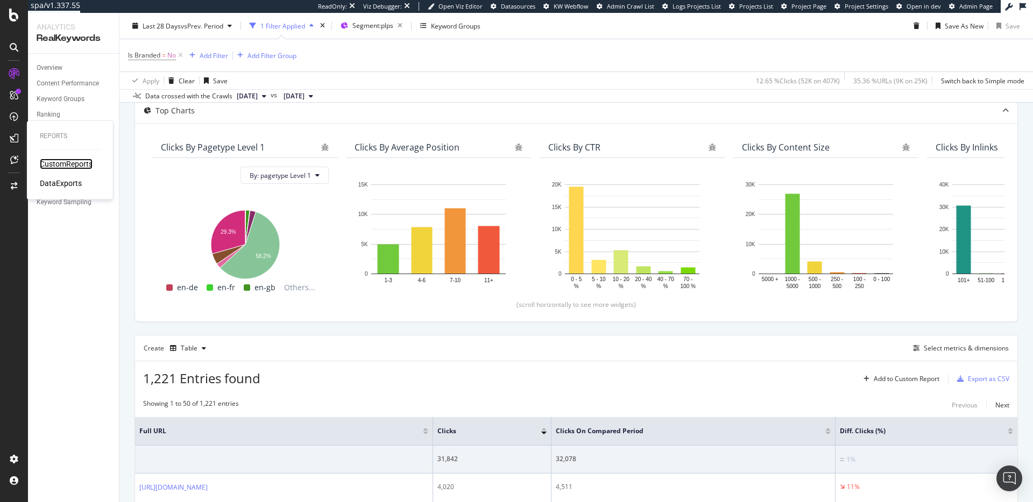
click at [65, 163] on div "CustomReports" at bounding box center [66, 164] width 53 height 11
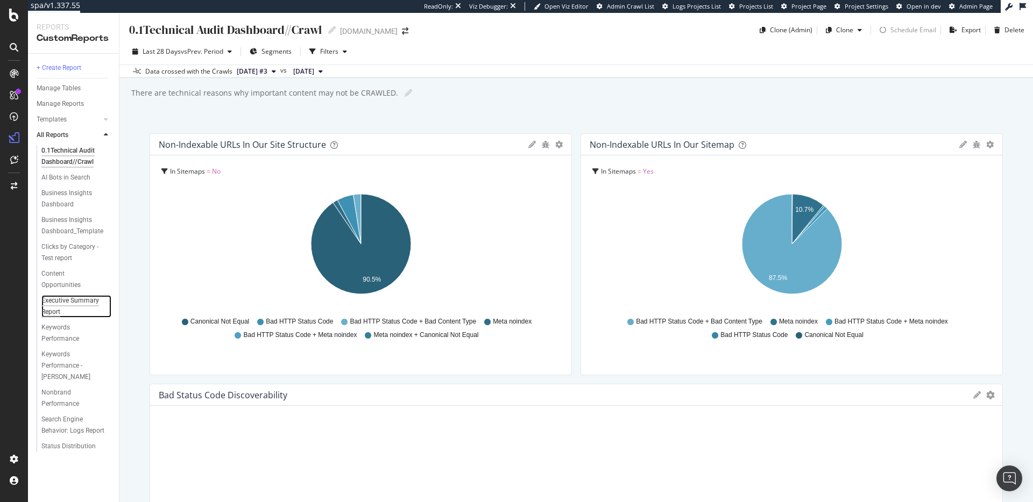
click at [68, 301] on div "Executive Summary Report" at bounding box center [71, 306] width 61 height 23
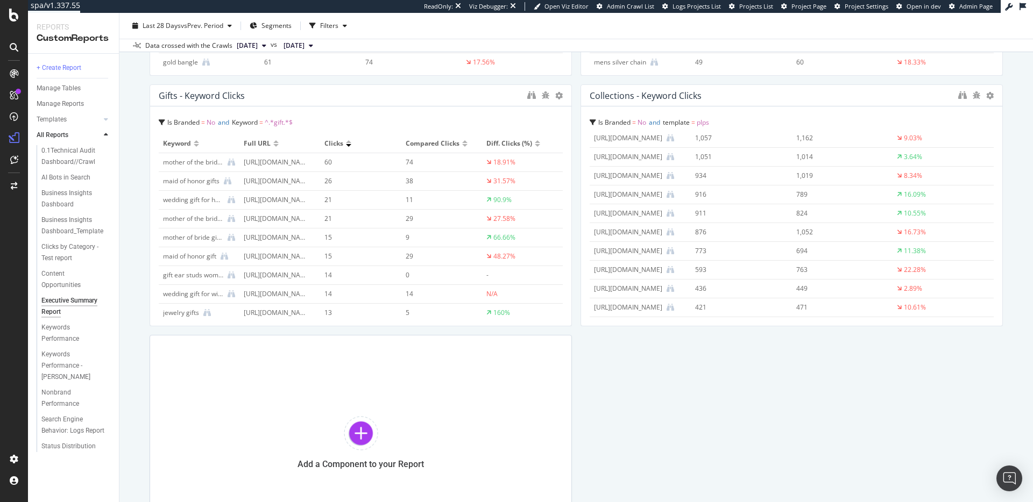
scroll to position [154, 0]
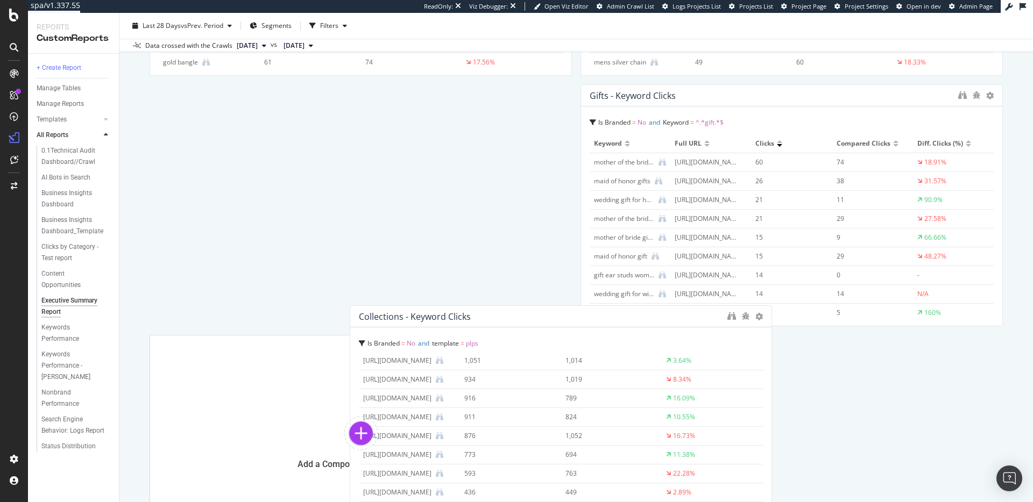
drag, startPoint x: 734, startPoint y: 95, endPoint x: 496, endPoint y: 317, distance: 325.0
click at [496, 317] on div "Collections - Keyword Clicks" at bounding box center [540, 316] width 363 height 11
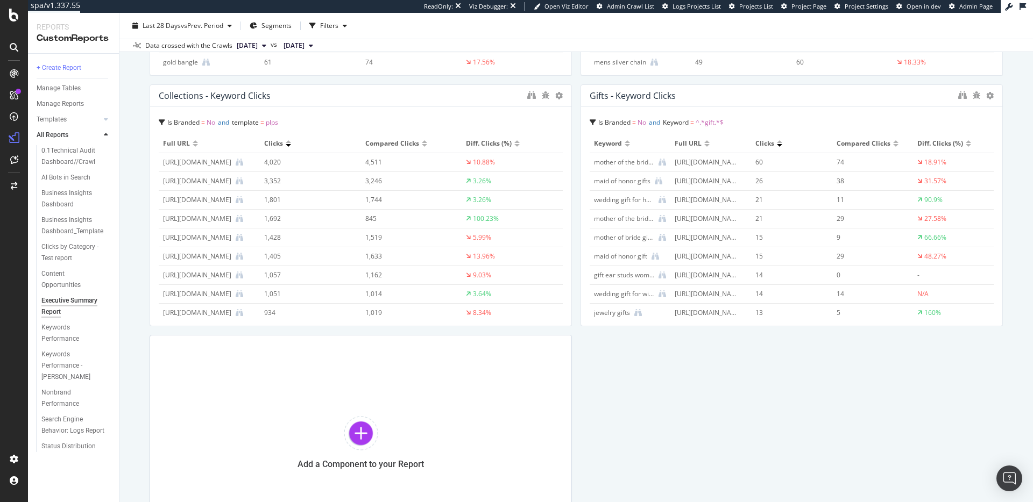
drag, startPoint x: 487, startPoint y: 303, endPoint x: 470, endPoint y: 286, distance: 25.1
click at [470, 304] on td "8.34%" at bounding box center [512, 313] width 101 height 19
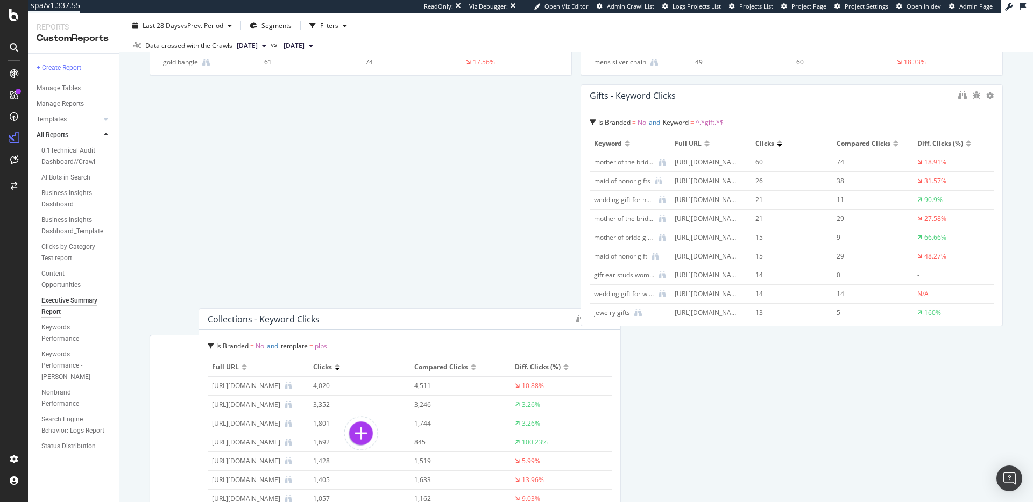
drag, startPoint x: 421, startPoint y: 150, endPoint x: 466, endPoint y: 371, distance: 226.2
click at [466, 371] on div "Collections - Keyword Clicks Is Branded = No and template = plps Full URL Click…" at bounding box center [409, 429] width 422 height 242
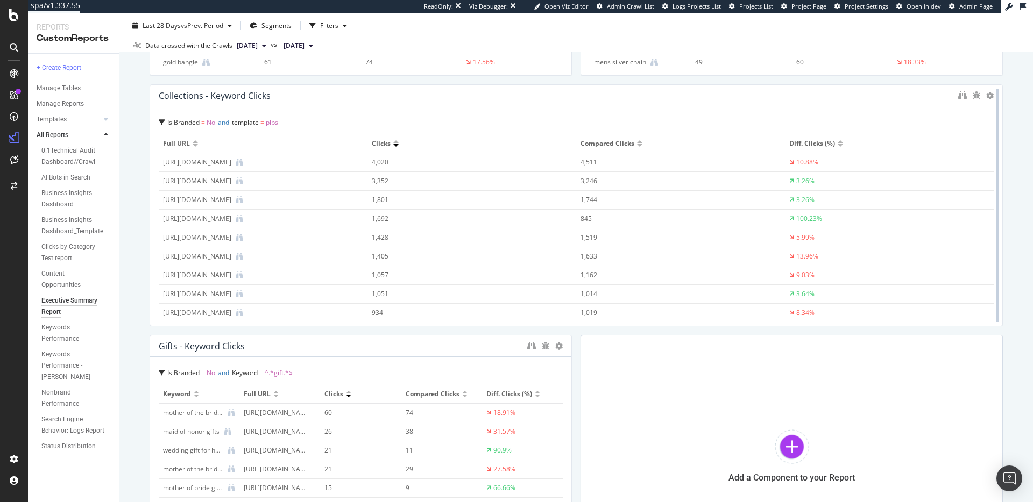
drag, startPoint x: 568, startPoint y: 144, endPoint x: 1000, endPoint y: 161, distance: 432.9
click at [1000, 161] on div at bounding box center [997, 205] width 11 height 242
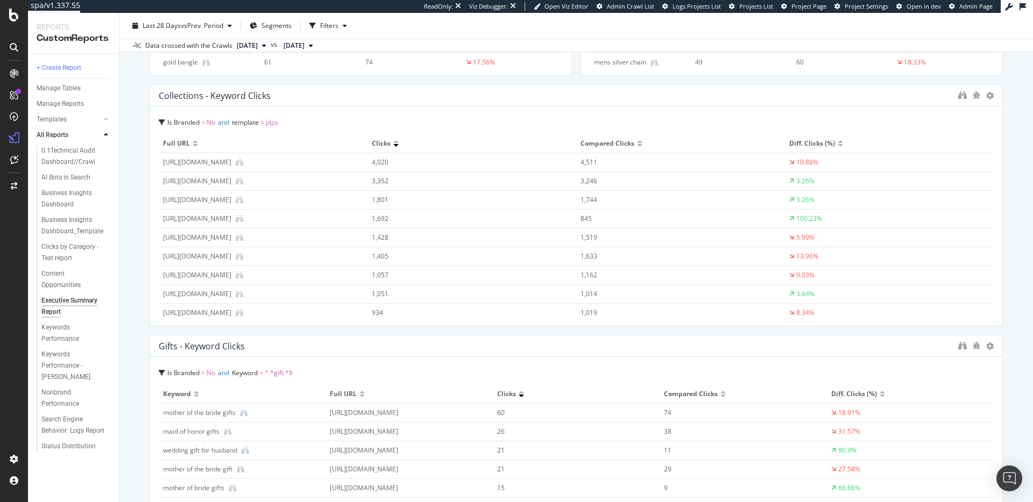
drag, startPoint x: 566, startPoint y: 372, endPoint x: 1096, endPoint y: 382, distance: 529.4
click at [1032, 382] on html "spa/v1.337.55 ReadOnly: Viz Debugger: Open Viz Editor Admin Crawl List Logs Pro…" at bounding box center [516, 251] width 1033 height 502
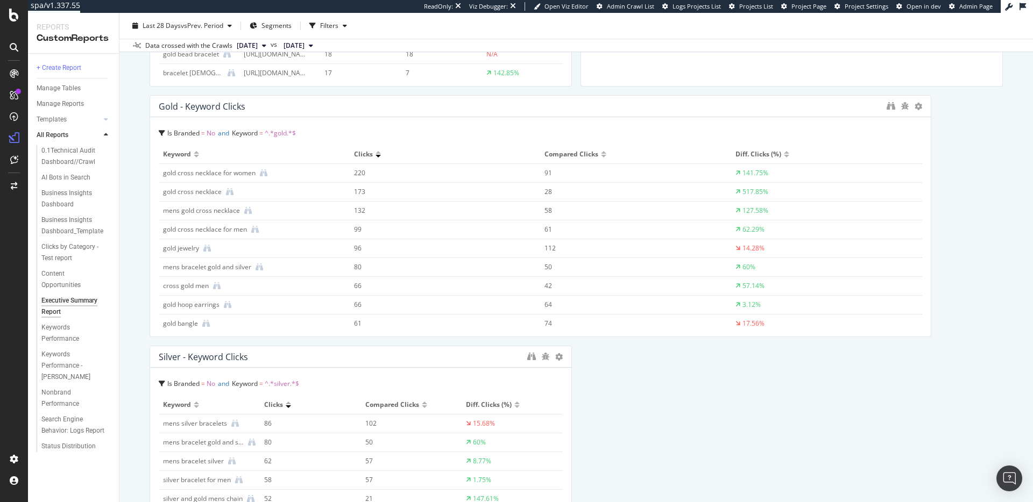
drag, startPoint x: 566, startPoint y: 186, endPoint x: 933, endPoint y: 192, distance: 366.9
click at [933, 192] on div "Non-Branded Clicks - PDPs Is Branded = No and pagetype = womens/pdps or pagetyp…" at bounding box center [576, 203] width 853 height 2221
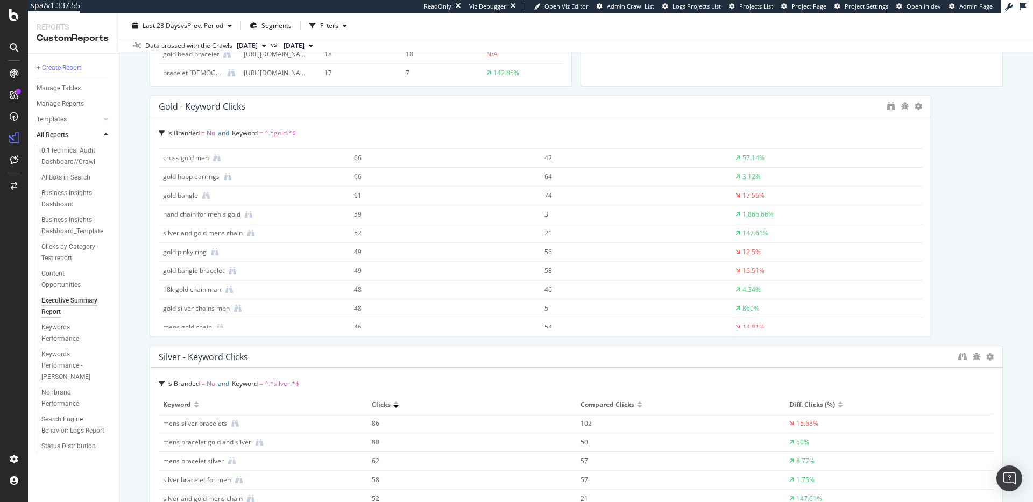
drag, startPoint x: 571, startPoint y: 369, endPoint x: 1181, endPoint y: 371, distance: 610.0
click at [1032, 371] on html "spa/v1.337.55 ReadOnly: Viz Debugger: Open Viz Editor Admin Crawl List Logs Pro…" at bounding box center [516, 251] width 1033 height 502
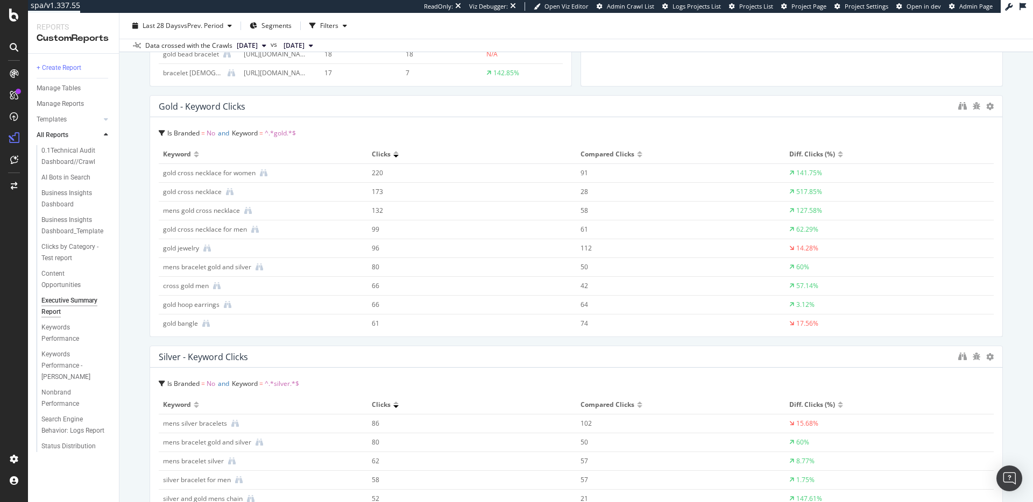
drag, startPoint x: 926, startPoint y: 190, endPoint x: 1079, endPoint y: 214, distance: 154.6
click at [1032, 214] on html "spa/v1.337.55 ReadOnly: Viz Debugger: Open Viz Editor Admin Crawl List Logs Pro…" at bounding box center [516, 251] width 1033 height 502
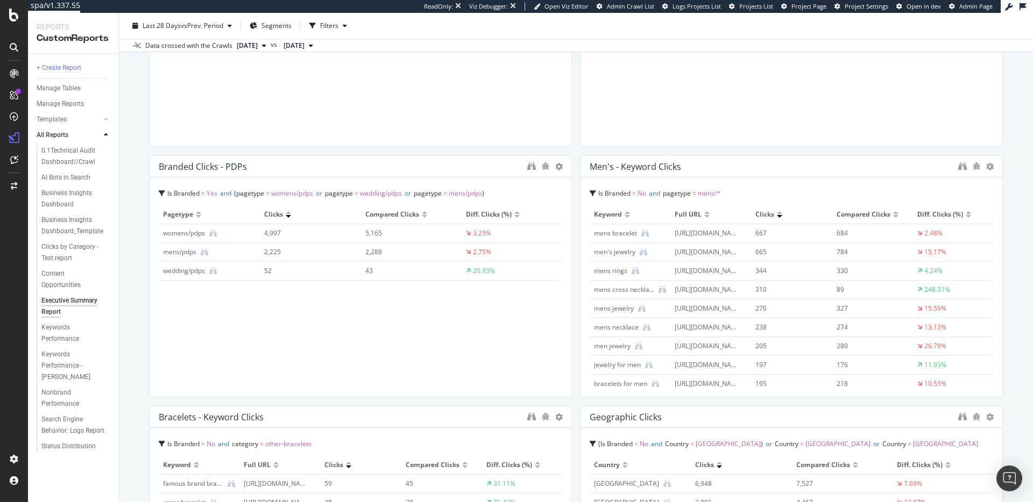
scroll to position [483, 0]
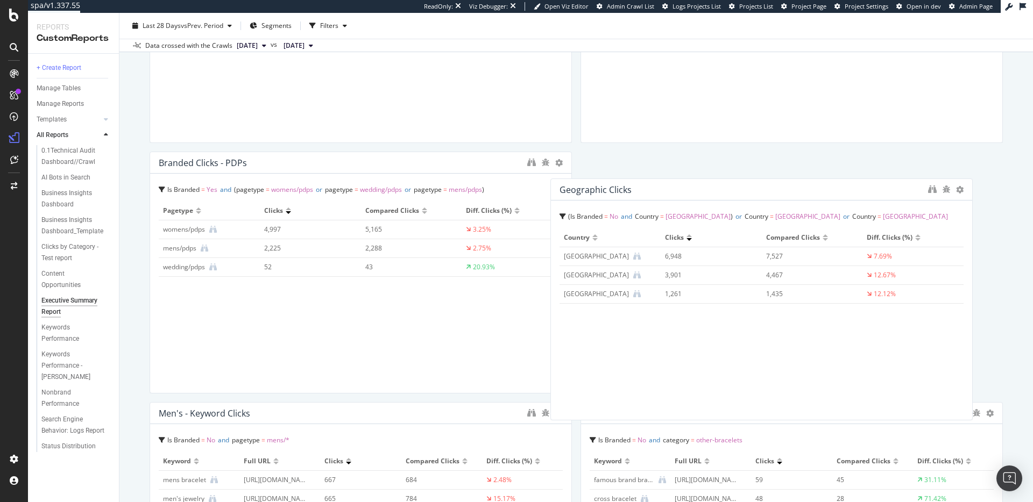
drag, startPoint x: 697, startPoint y: 414, endPoint x: 666, endPoint y: 186, distance: 230.1
click at [666, 186] on div "Geographic Clicks" at bounding box center [740, 190] width 363 height 11
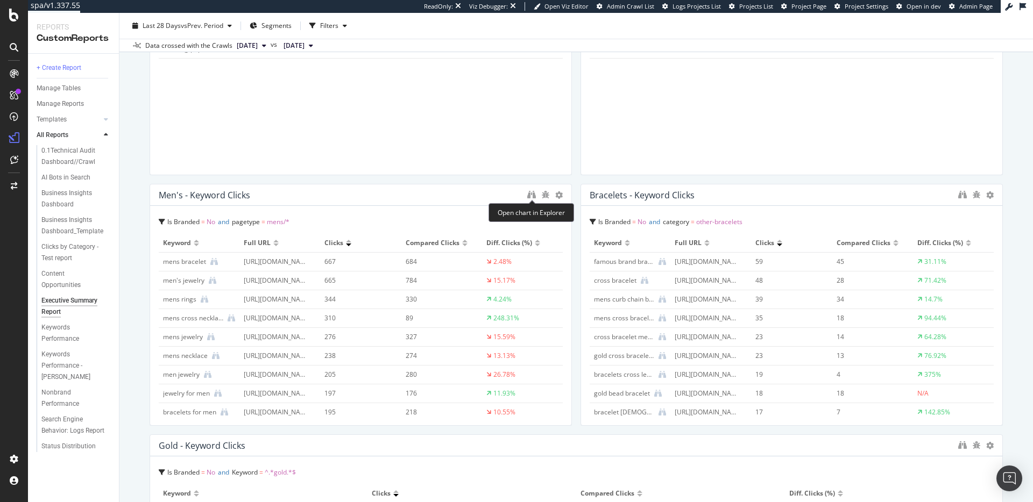
scroll to position [721, 0]
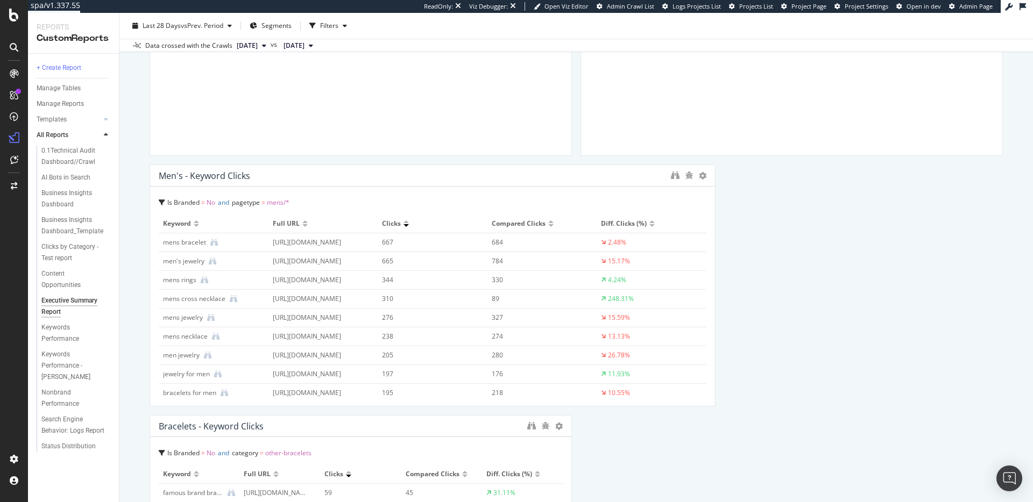
drag, startPoint x: 564, startPoint y: 260, endPoint x: 893, endPoint y: 260, distance: 329.2
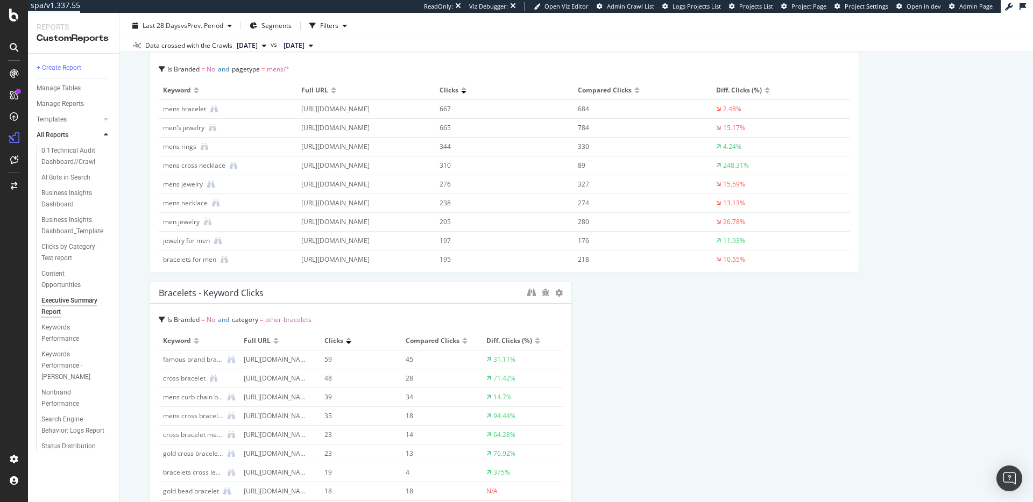
scroll to position [986, 0]
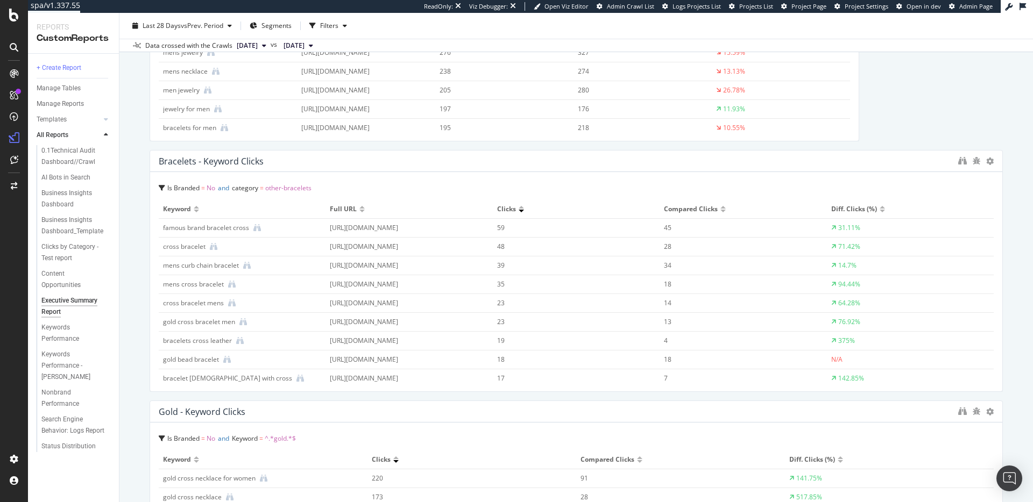
drag, startPoint x: 568, startPoint y: 273, endPoint x: 1016, endPoint y: 271, distance: 448.1
click at [1016, 271] on div "Executive Summary Report Executive Summary Report davidyurman.com Clone (Admin)…" at bounding box center [575, 258] width 913 height 490
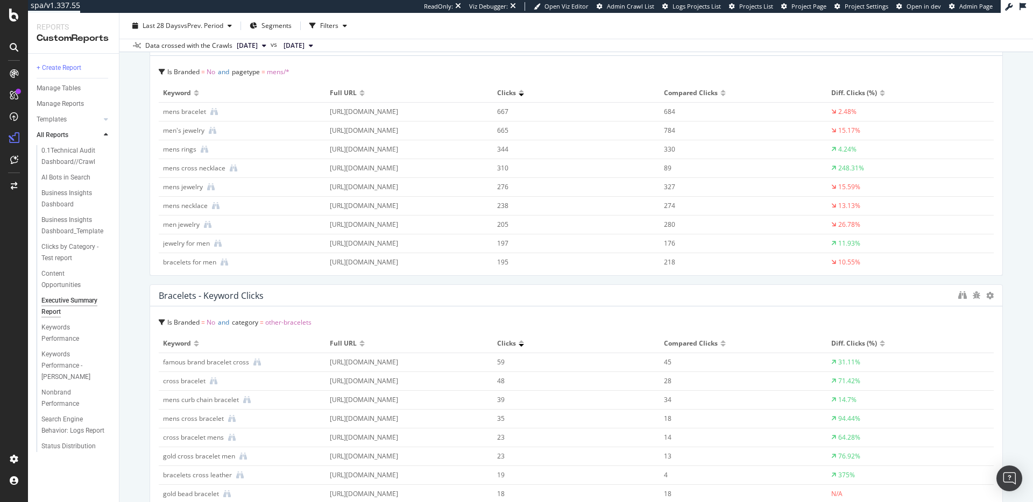
drag, startPoint x: 859, startPoint y: 207, endPoint x: 698, endPoint y: 285, distance: 179.2
click at [1032, 226] on html "spa/v1.337.55 ReadOnly: Viz Debugger: Open Viz Editor Admin Crawl List Logs Pro…" at bounding box center [516, 251] width 1033 height 502
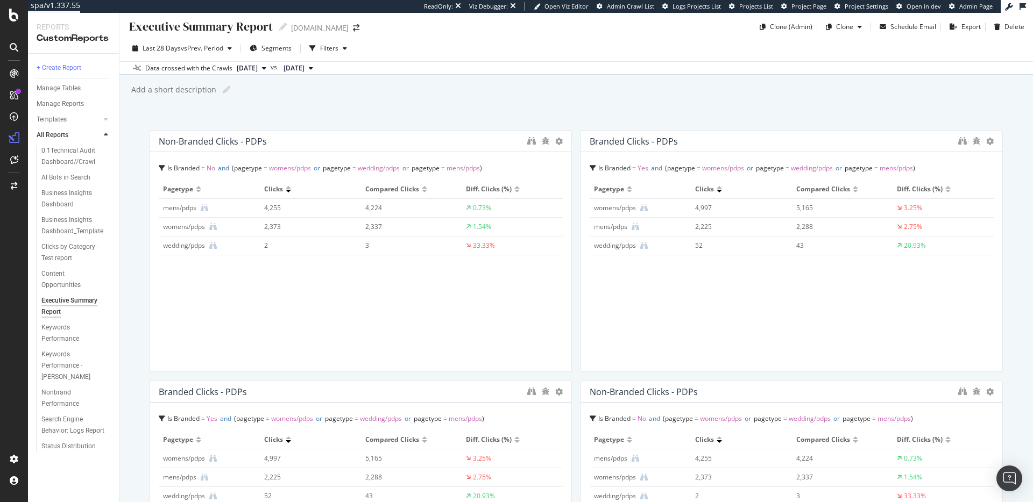
scroll to position [0, 0]
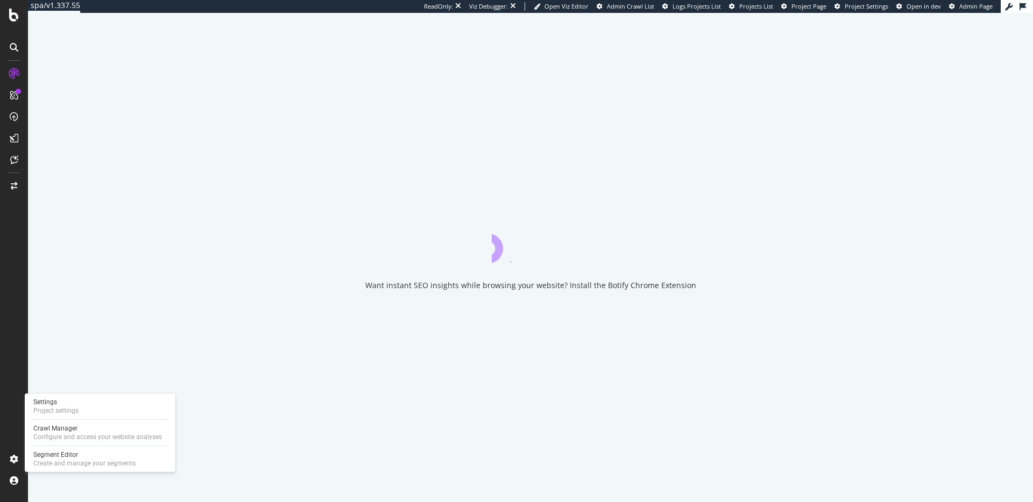
click at [53, 448] on div "Settings Project settings Crawl Manager Configure and access your website analy…" at bounding box center [100, 433] width 151 height 79
click at [53, 453] on div "Segment Editor" at bounding box center [84, 455] width 102 height 9
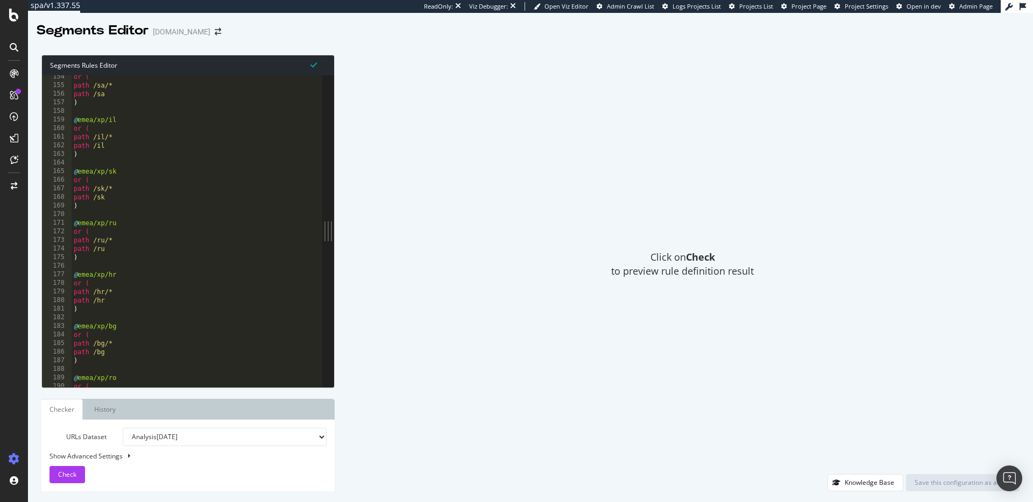
scroll to position [1320, 0]
click at [247, 216] on div "or ( path /sa/* path /sa ) @ emea/xp/il or ( path /il/* path /il ) @ emea/xp/sk…" at bounding box center [197, 237] width 251 height 329
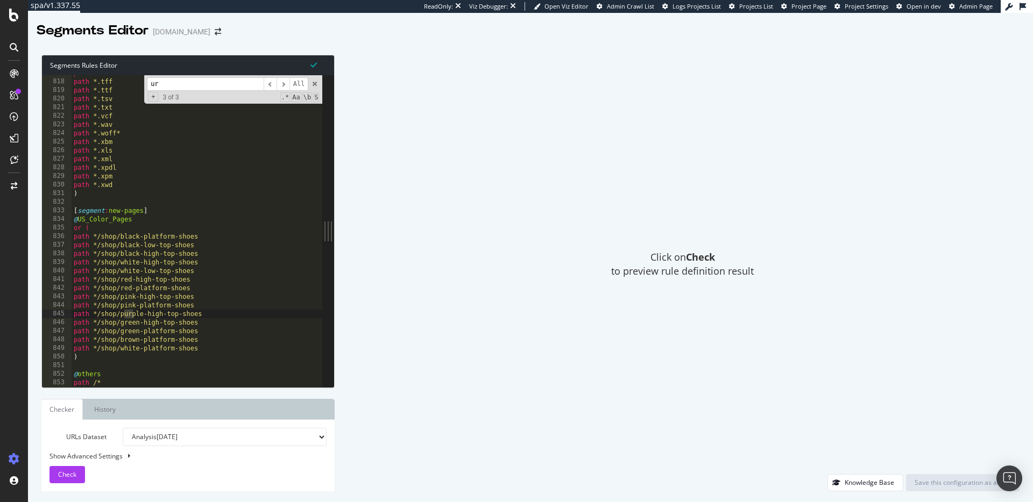
scroll to position [7030, 0]
type input "u"
type input "U"
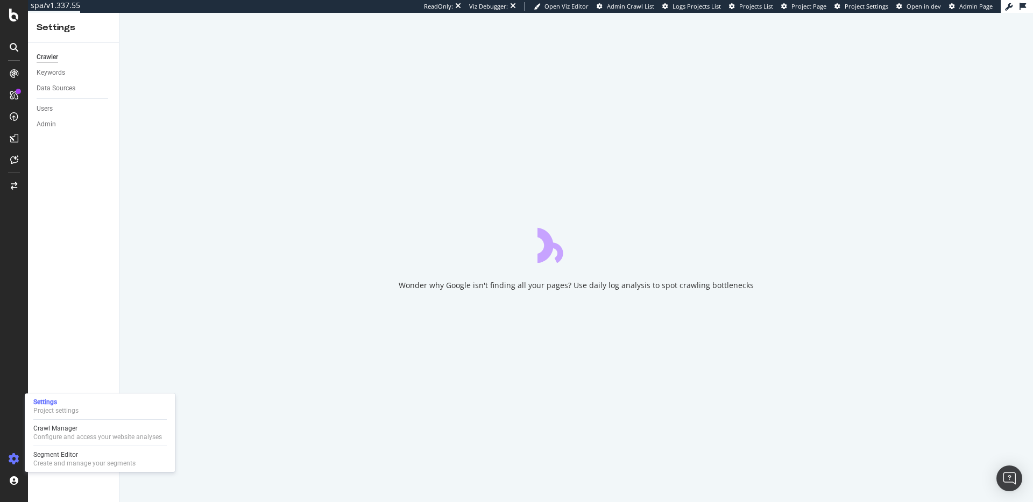
click at [60, 448] on div "Settings Project settings Crawl Manager Configure and access your website analy…" at bounding box center [100, 433] width 151 height 79
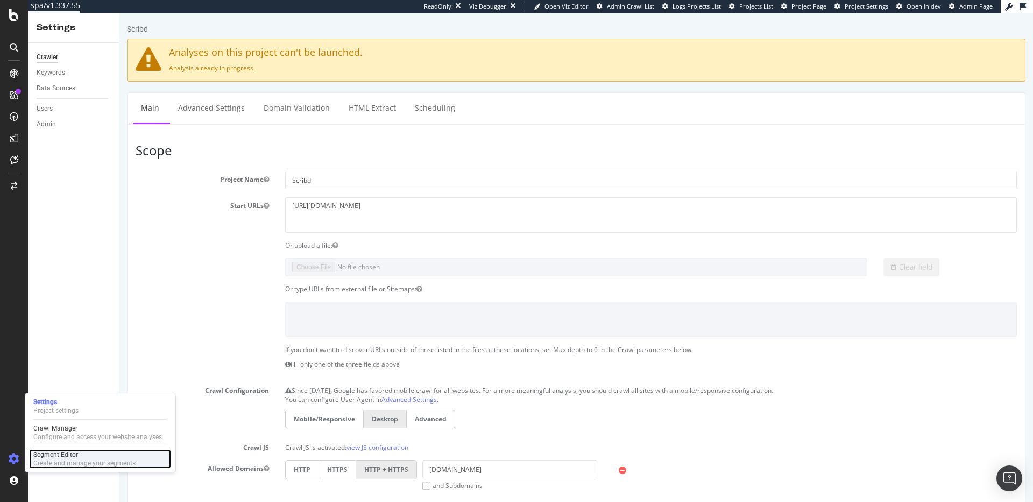
click at [60, 452] on div "Segment Editor" at bounding box center [84, 455] width 102 height 9
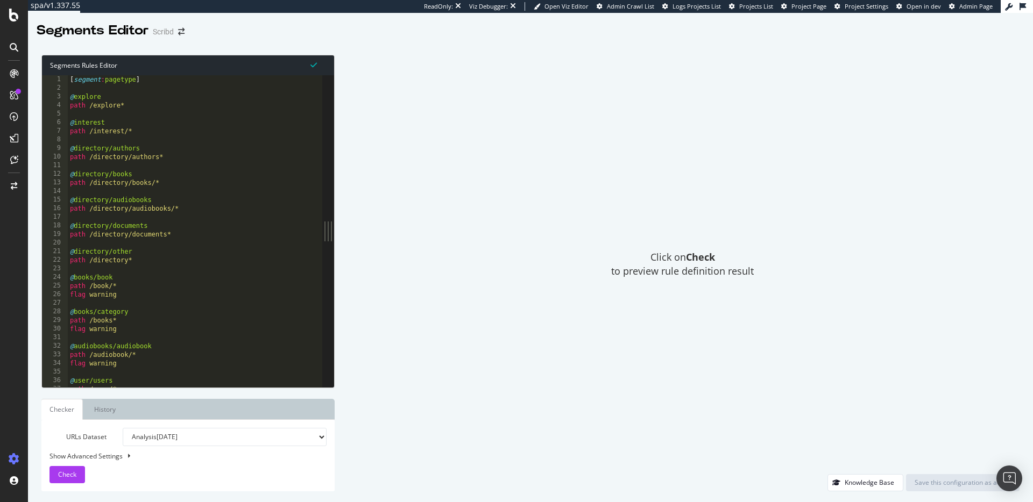
click at [187, 164] on div "[ segment : pagetype ] @ explore path /explore* @ interest path /interest/* @ d…" at bounding box center [195, 239] width 254 height 329
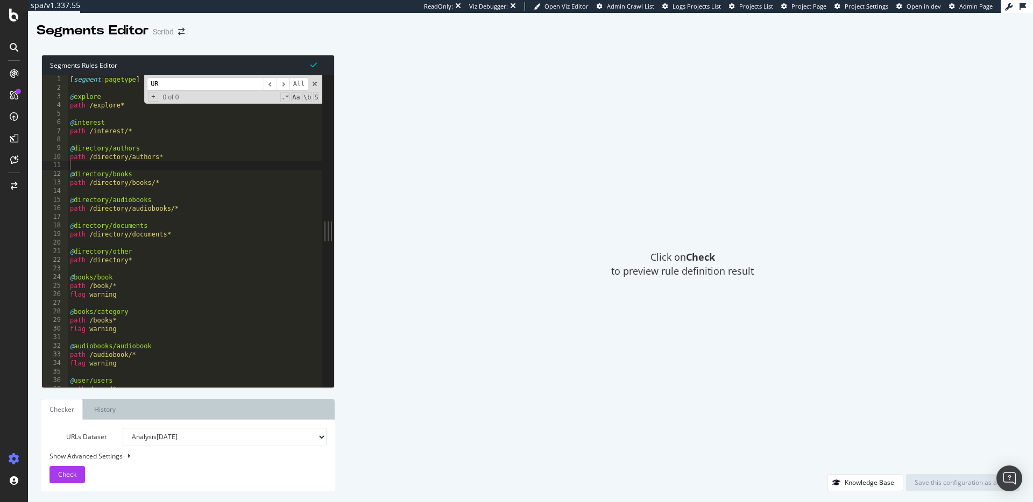
scroll to position [209, 0]
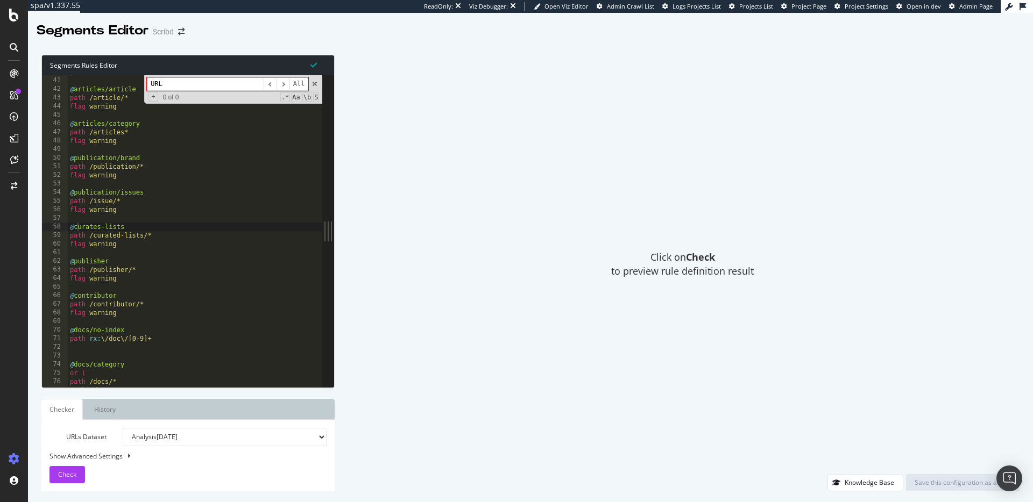
type input "URL"
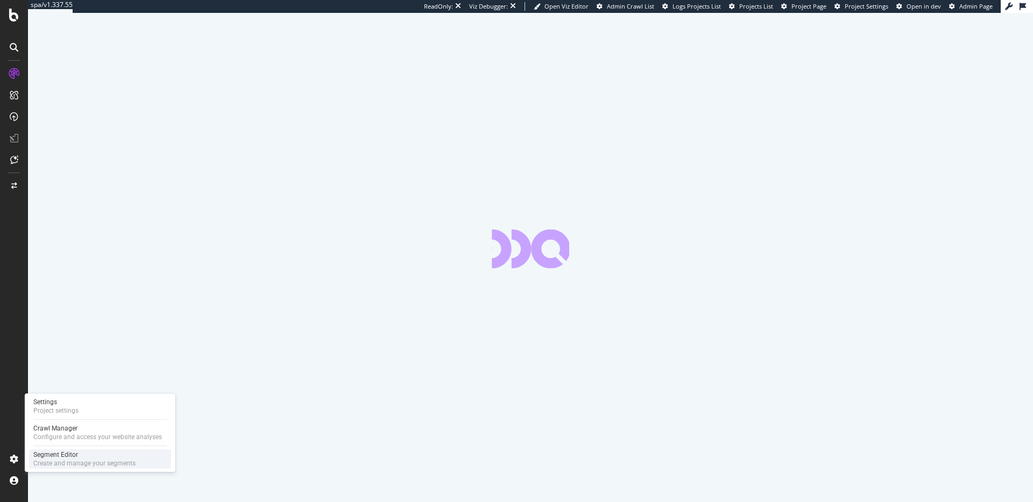
click at [58, 460] on div "Create and manage your segments" at bounding box center [84, 463] width 102 height 9
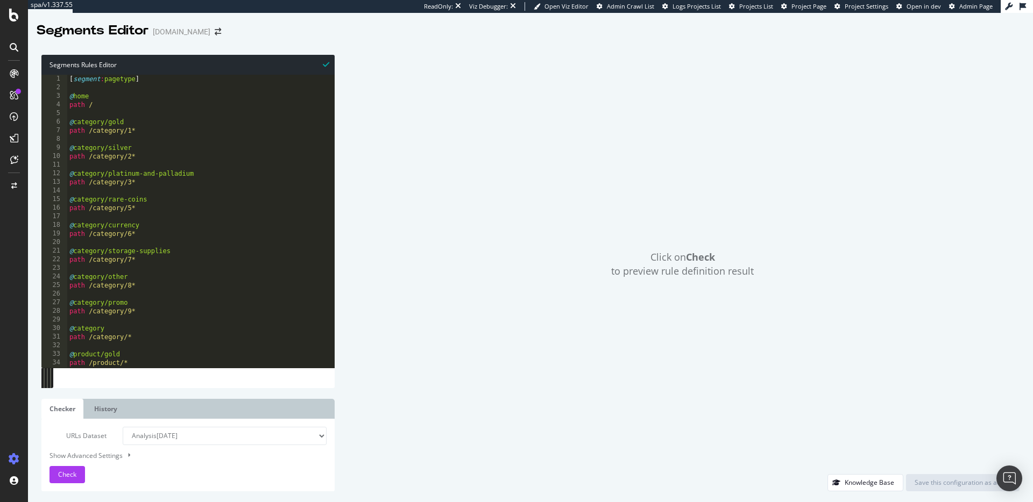
type textarea "@category/silver"
click at [186, 144] on div "[ segment : pagetype ] @ home path / @ category/gold path /category/1* @ catego…" at bounding box center [301, 230] width 469 height 310
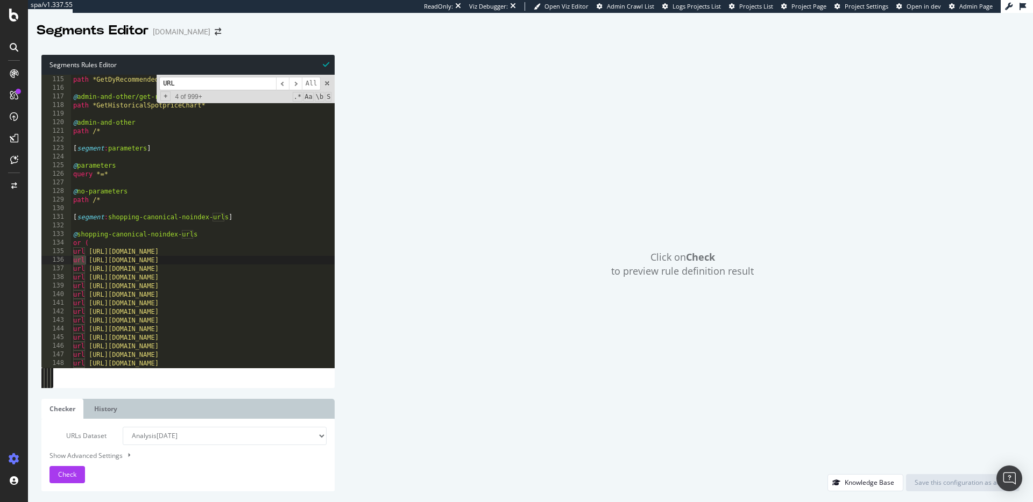
scroll to position [84, 0]
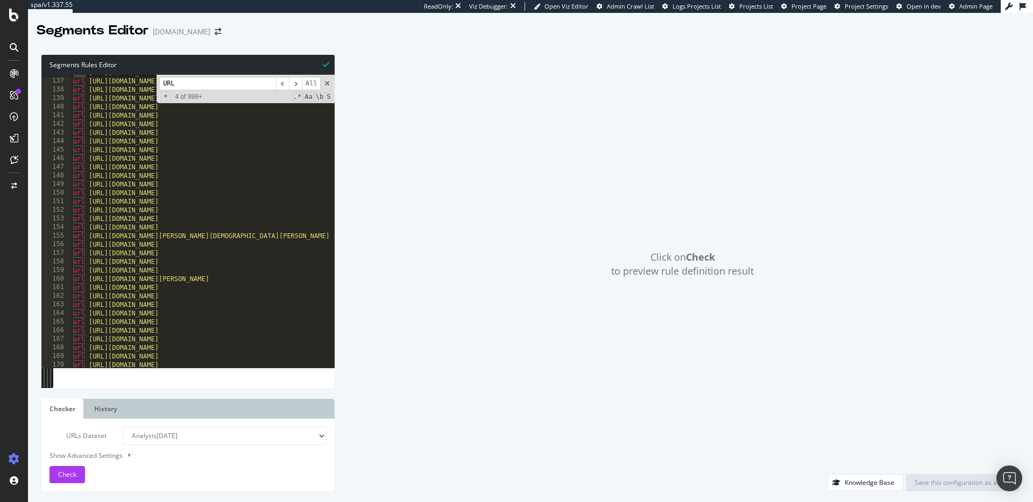
type input "URL"
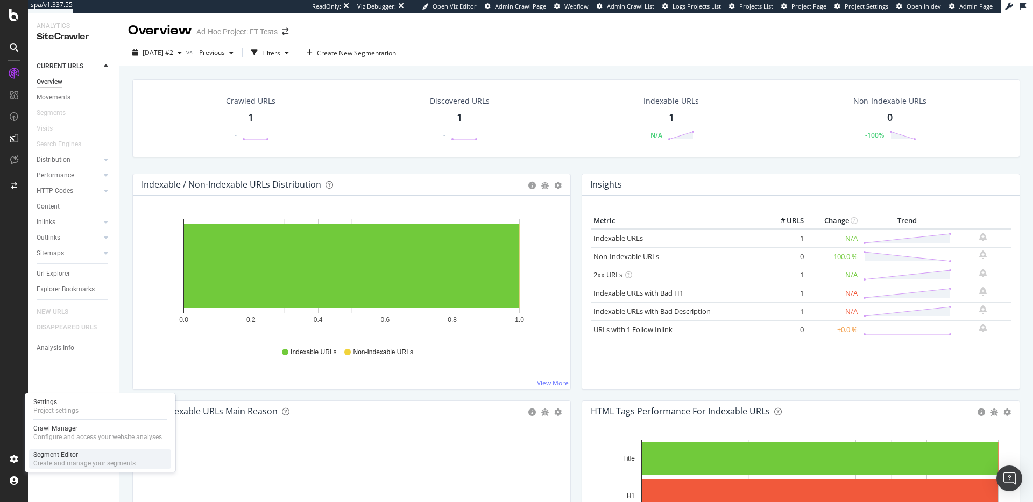
click at [76, 455] on div "Segment Editor" at bounding box center [84, 455] width 102 height 9
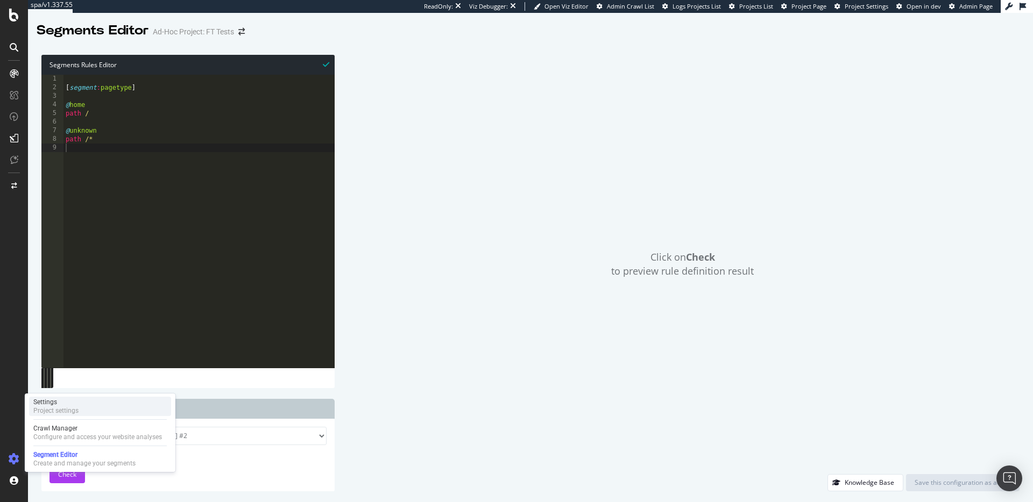
click at [54, 414] on div "Project settings" at bounding box center [55, 411] width 45 height 9
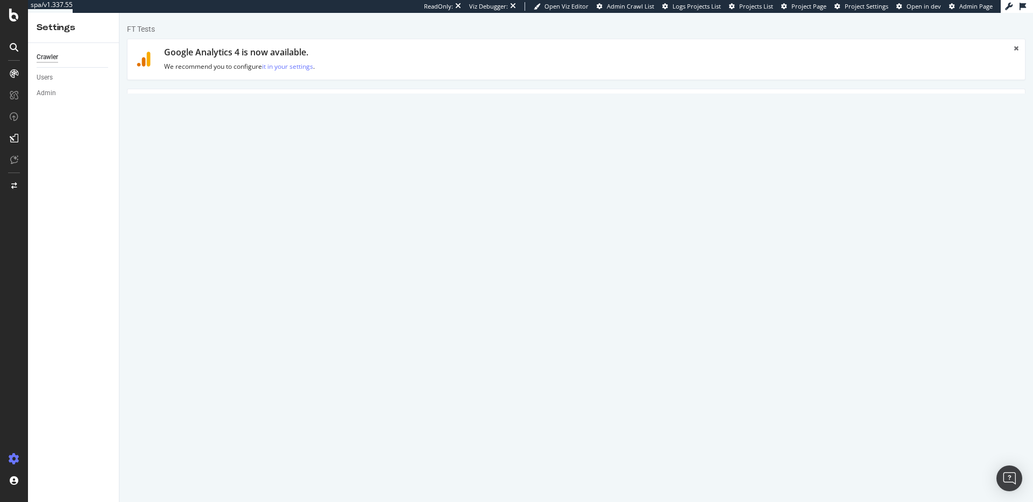
click at [230, 102] on link "Advanced Settings" at bounding box center [211, 104] width 83 height 30
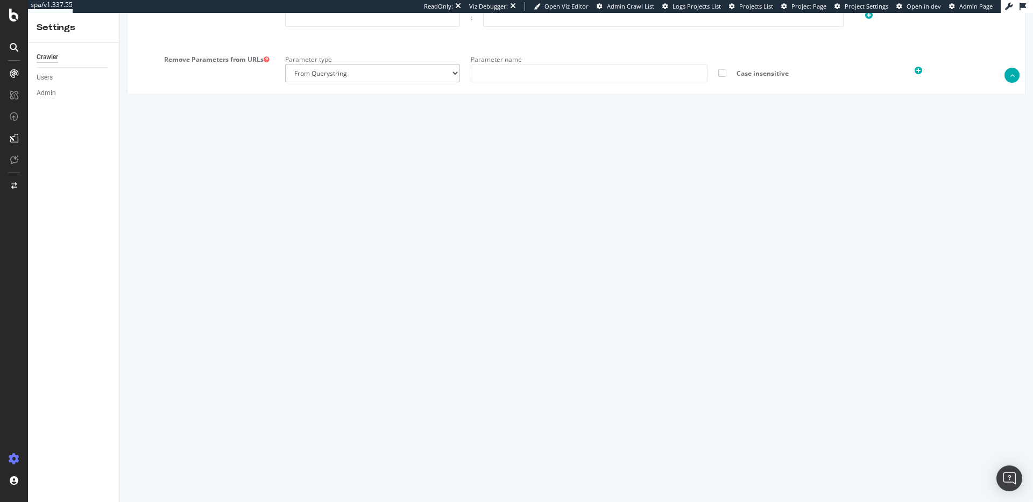
scroll to position [824, 0]
click at [317, 330] on textarea at bounding box center [651, 371] width 732 height 100
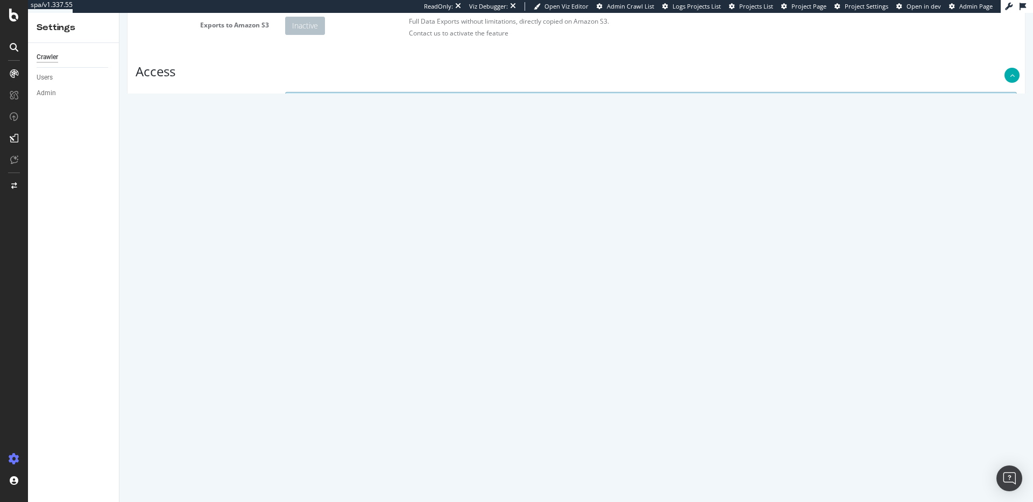
scroll to position [0, 0]
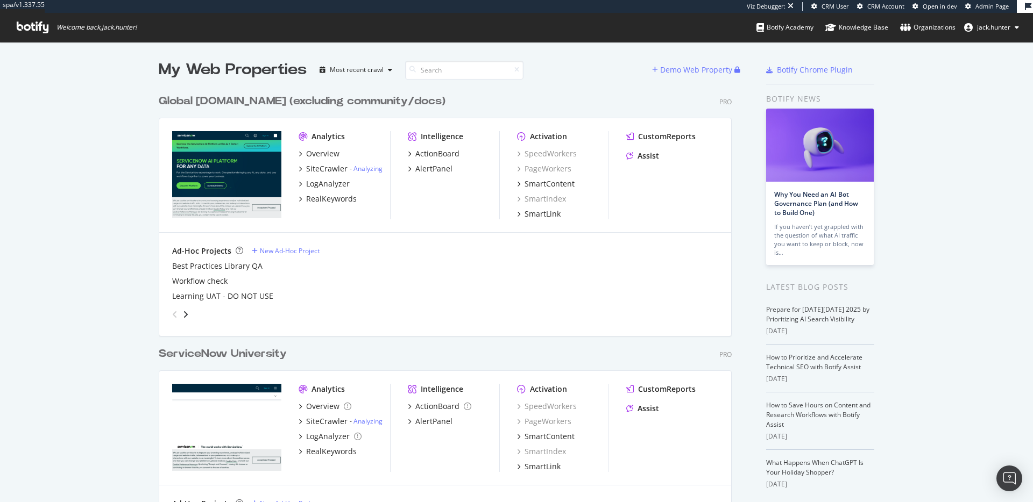
click at [259, 105] on div "Global [DOMAIN_NAME] (excluding community/docs)" at bounding box center [302, 102] width 287 height 16
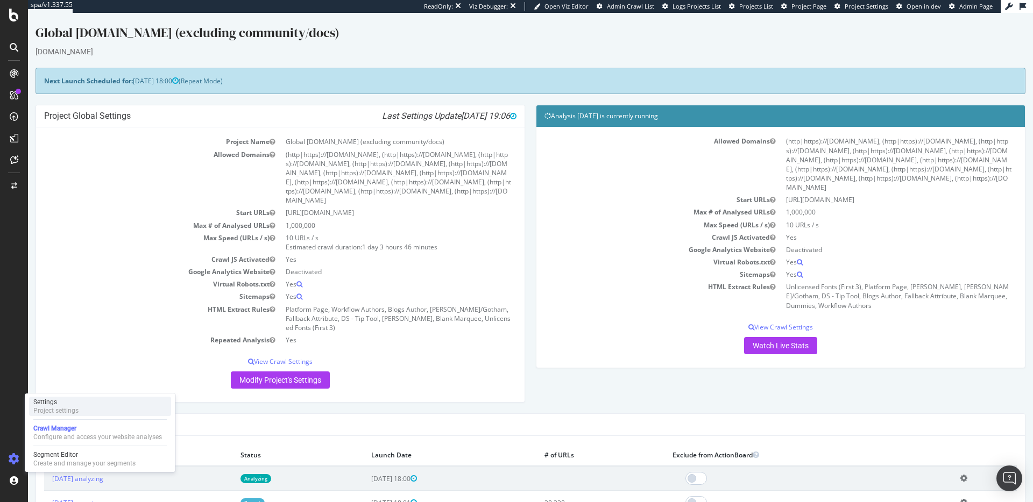
click at [53, 414] on div "Project settings" at bounding box center [55, 411] width 45 height 9
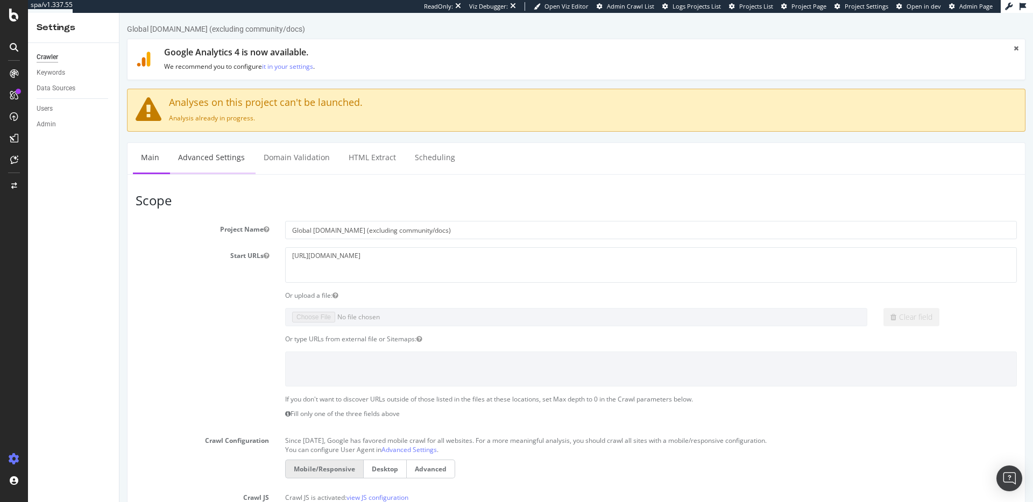
click at [225, 158] on link "Advanced Settings" at bounding box center [211, 158] width 83 height 30
